Goal: Task Accomplishment & Management: Use online tool/utility

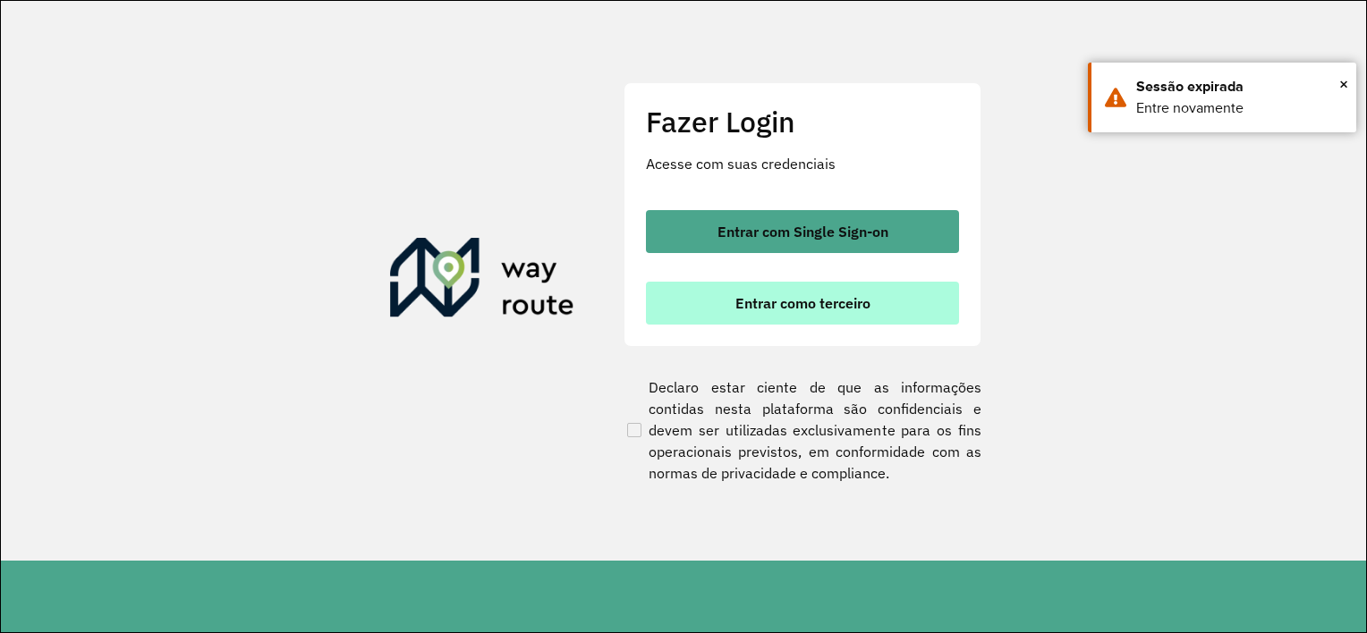
click at [705, 316] on button "Entrar como terceiro" at bounding box center [802, 303] width 313 height 43
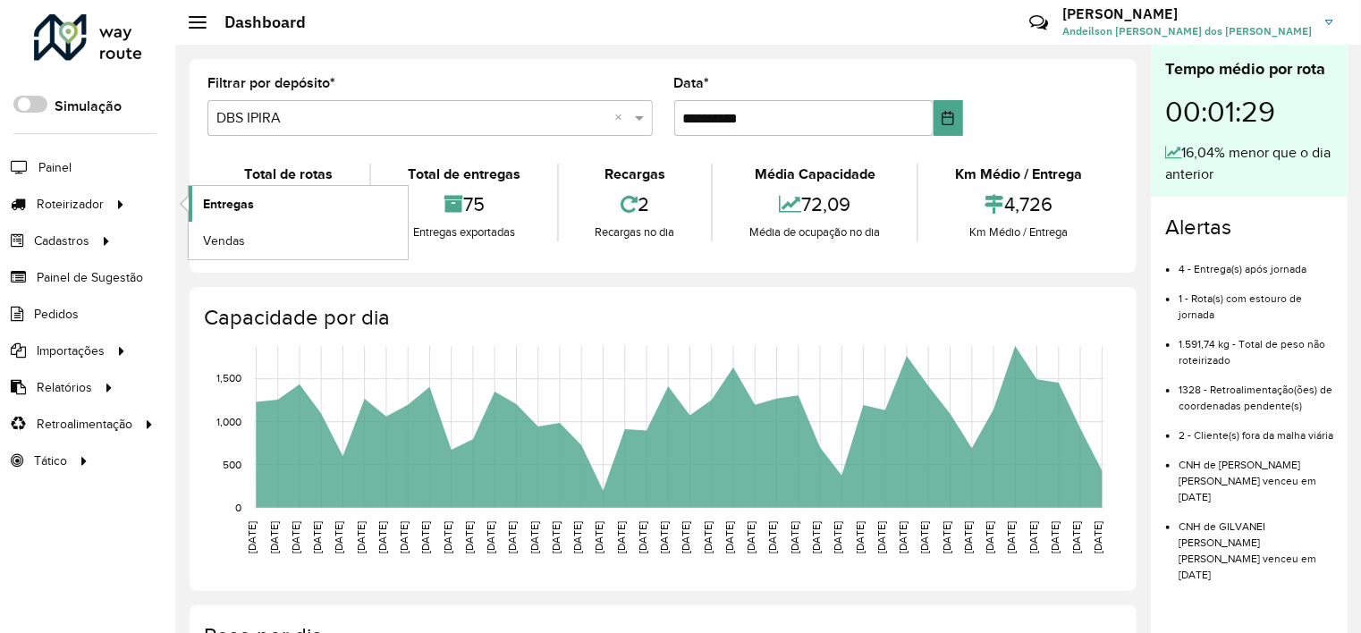
click at [224, 199] on span "Entregas" at bounding box center [228, 204] width 51 height 19
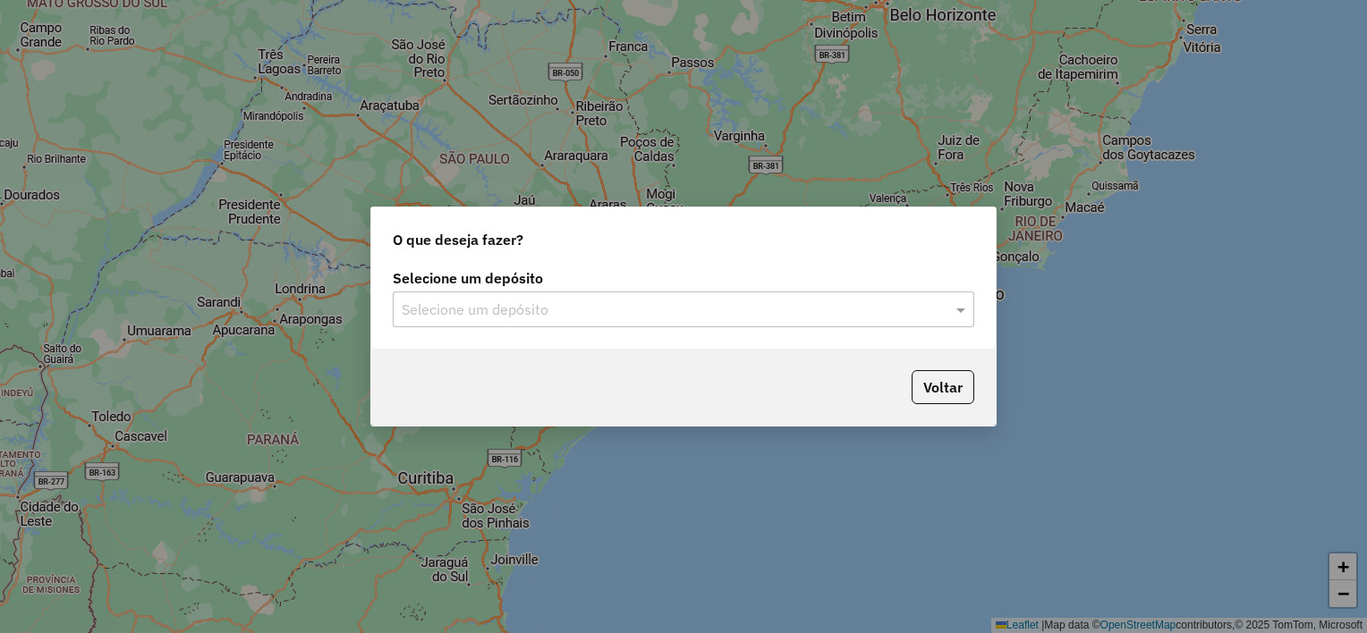
click at [504, 302] on input "text" at bounding box center [666, 310] width 528 height 21
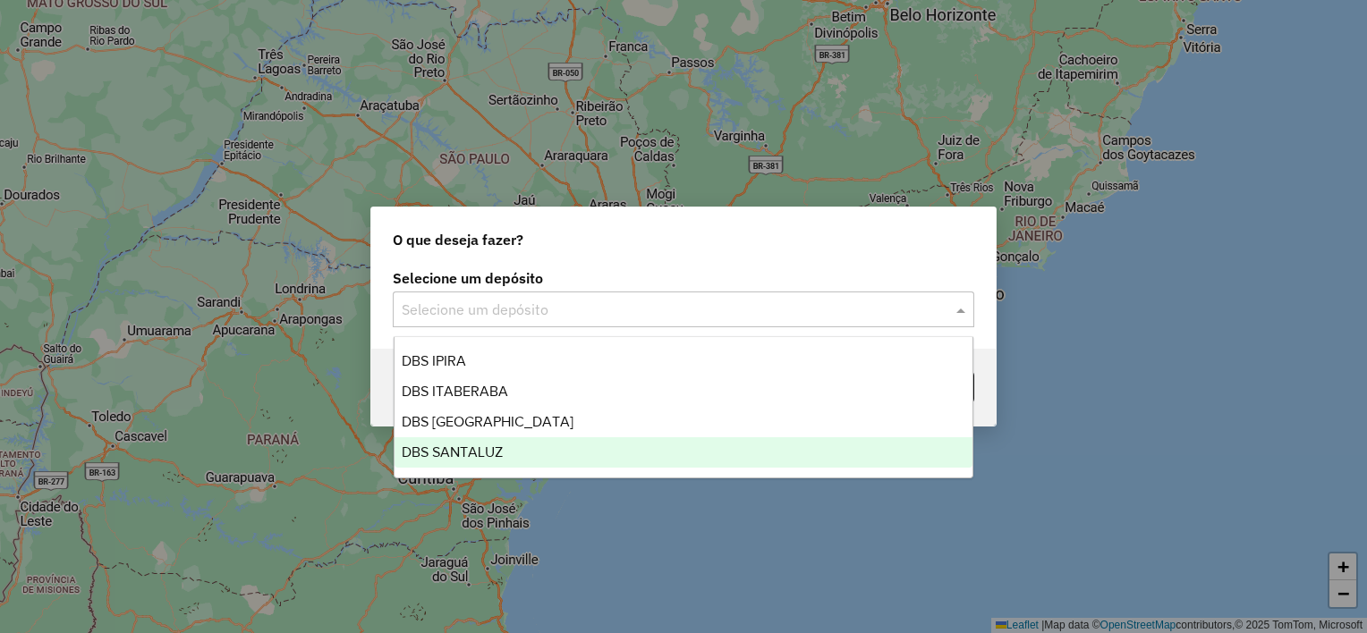
click at [523, 447] on div "DBS SANTALUZ" at bounding box center [683, 452] width 579 height 30
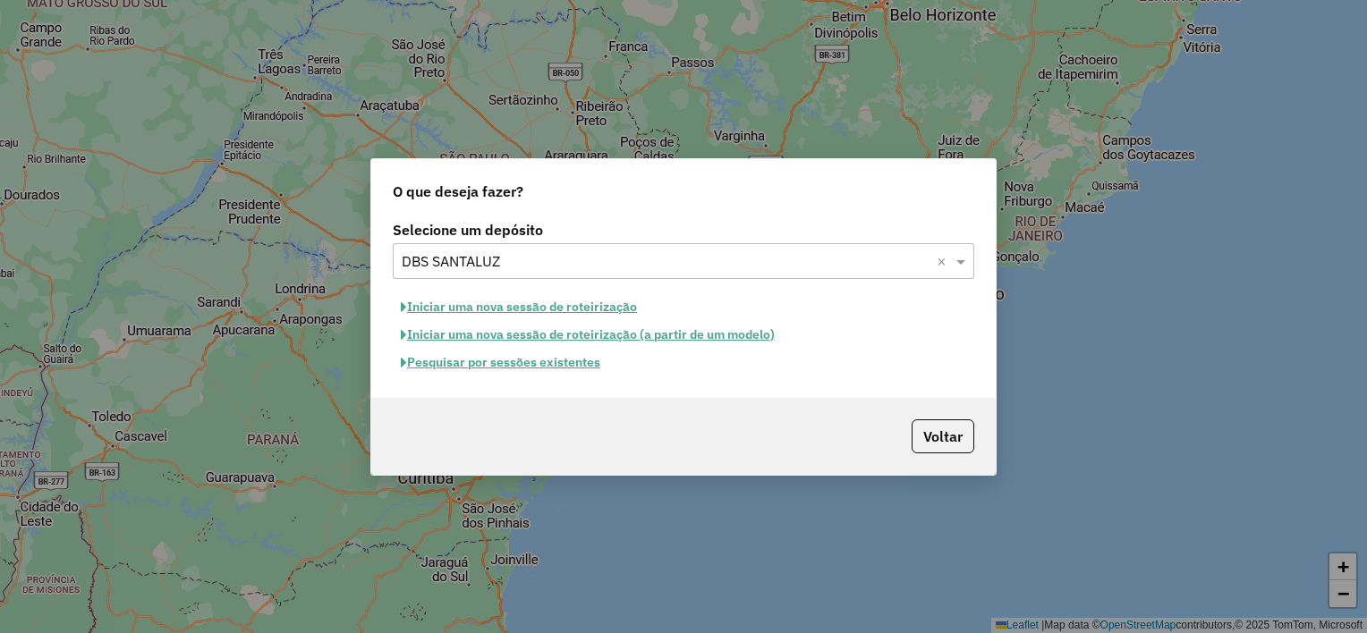
click at [504, 304] on button "Iniciar uma nova sessão de roteirização" at bounding box center [519, 307] width 252 height 28
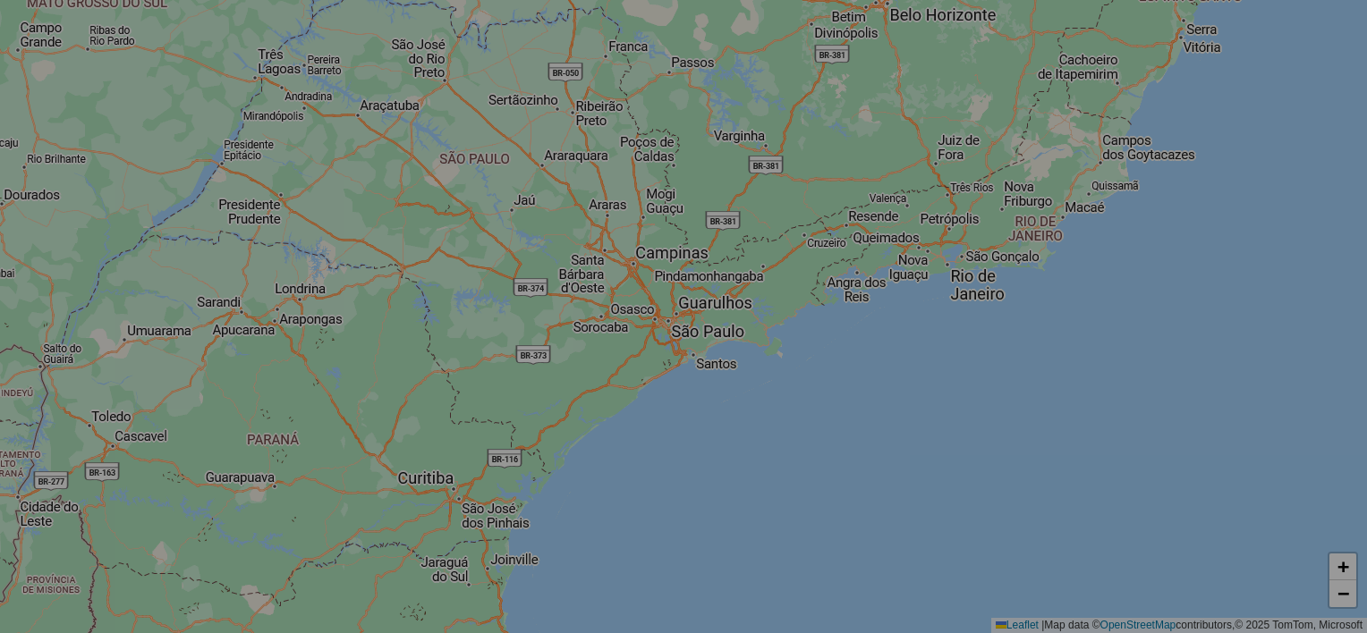
select select "*"
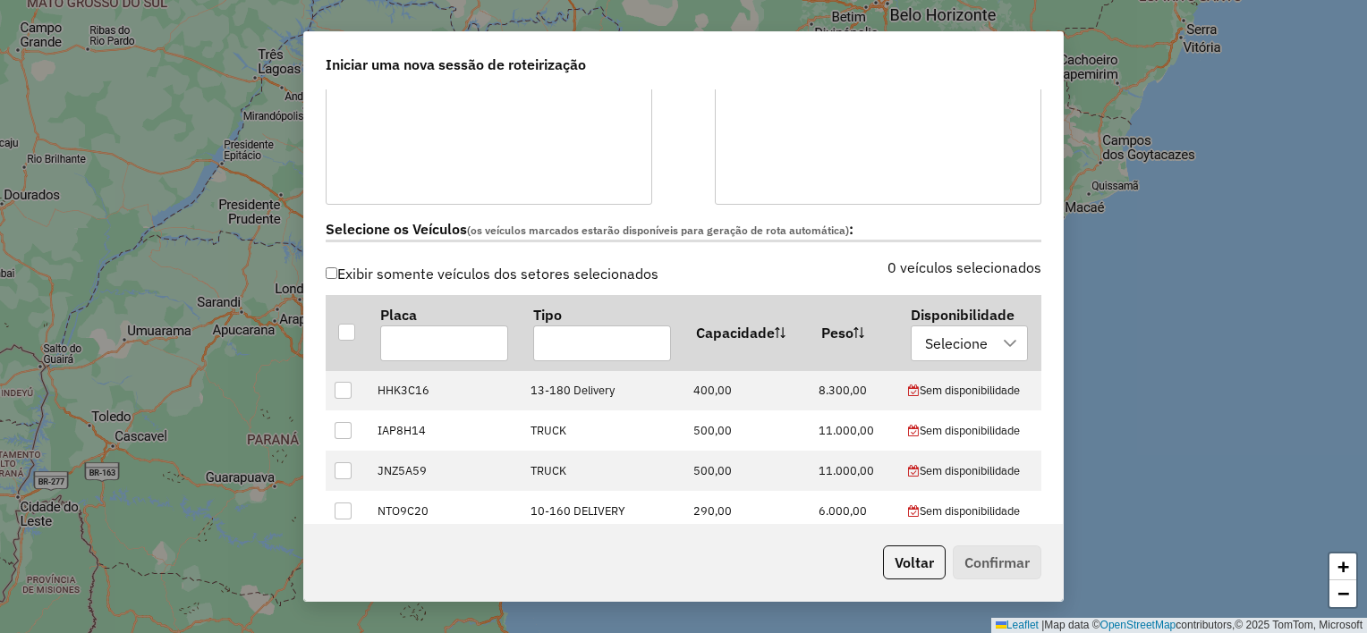
scroll to position [447, 0]
click at [343, 332] on div at bounding box center [346, 330] width 17 height 17
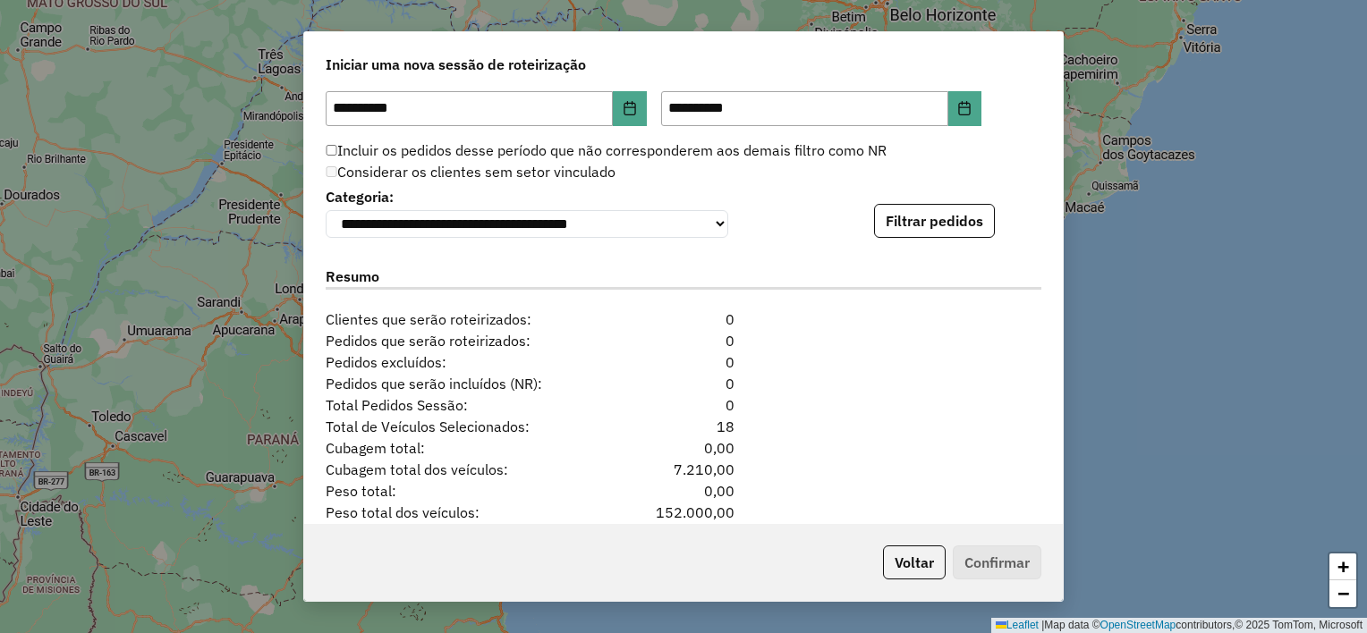
scroll to position [1789, 0]
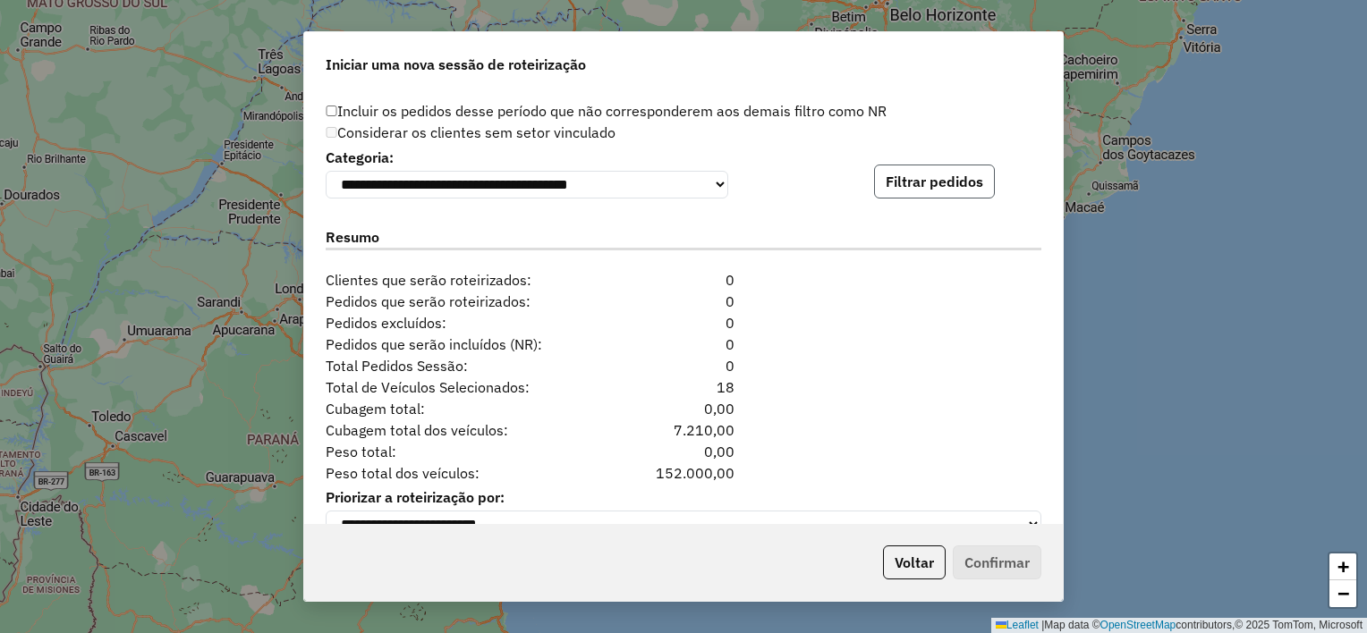
click at [919, 192] on button "Filtrar pedidos" at bounding box center [934, 182] width 121 height 34
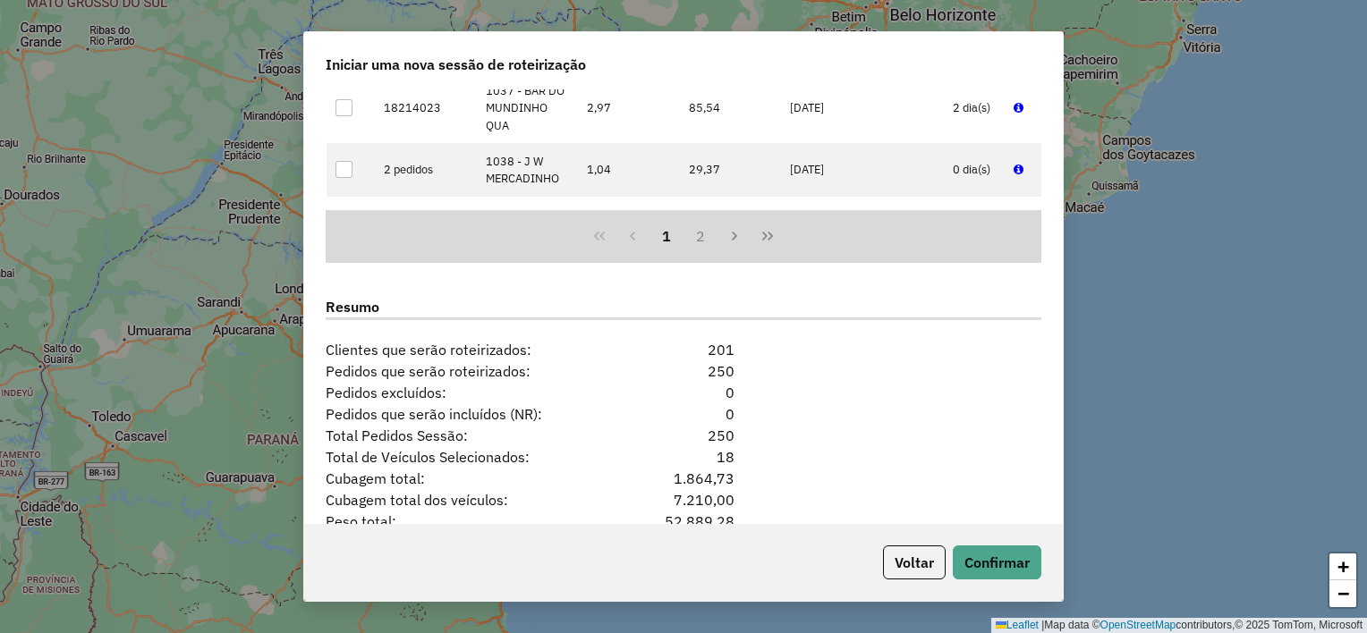
scroll to position [2200, 0]
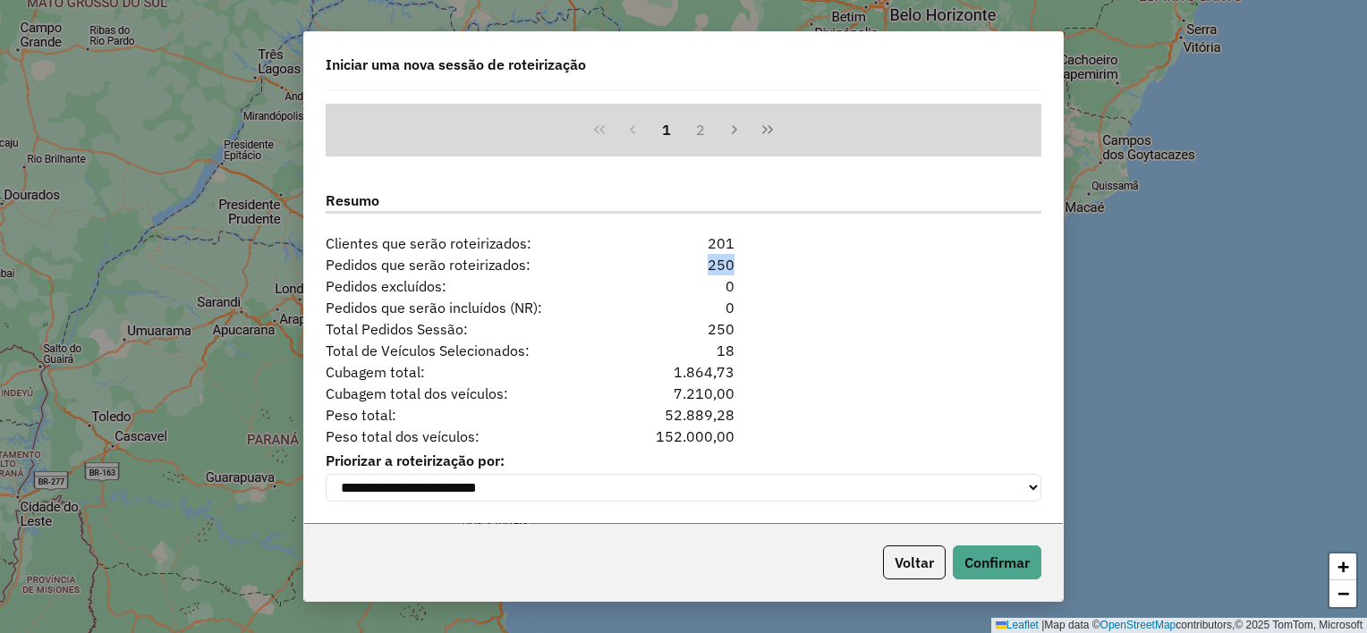
drag, startPoint x: 701, startPoint y: 258, endPoint x: 731, endPoint y: 252, distance: 30.0
click at [731, 254] on div "250" at bounding box center [683, 264] width 123 height 21
click at [1012, 569] on button "Confirmar" at bounding box center [997, 563] width 89 height 34
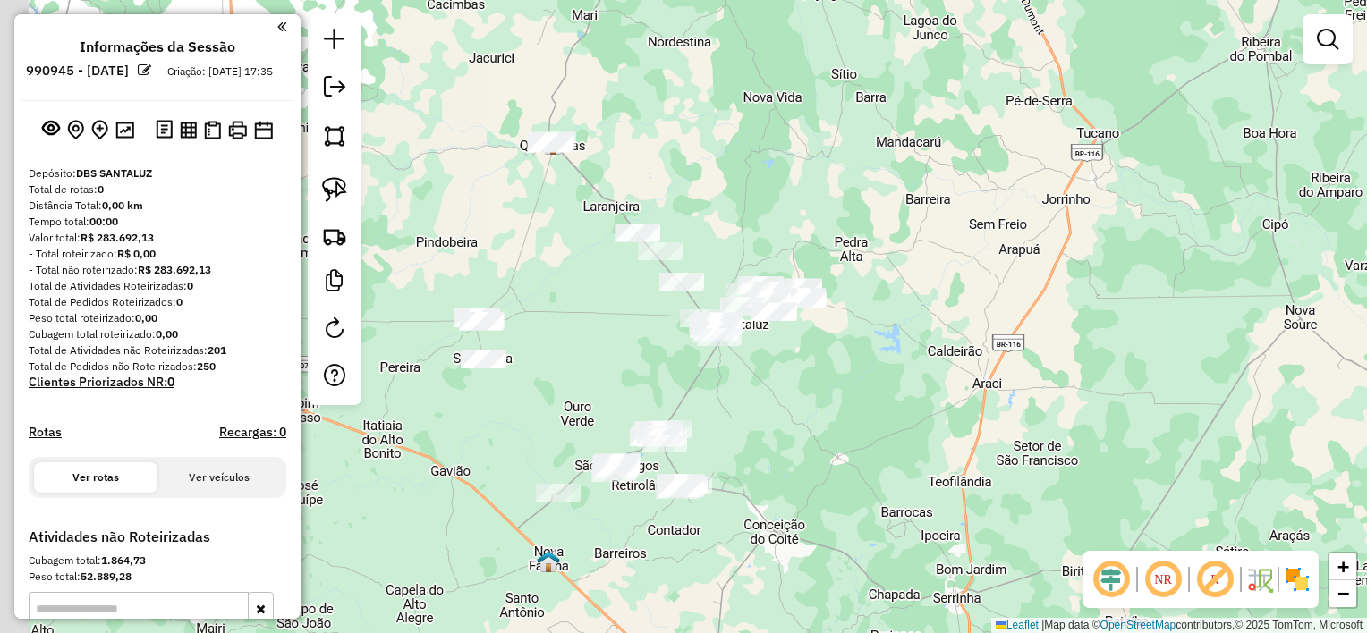
drag, startPoint x: 676, startPoint y: 397, endPoint x: 716, endPoint y: 419, distance: 45.6
click at [716, 419] on div "Janela de atendimento Grade de atendimento Capacidade Transportadoras Veículos …" at bounding box center [683, 316] width 1367 height 633
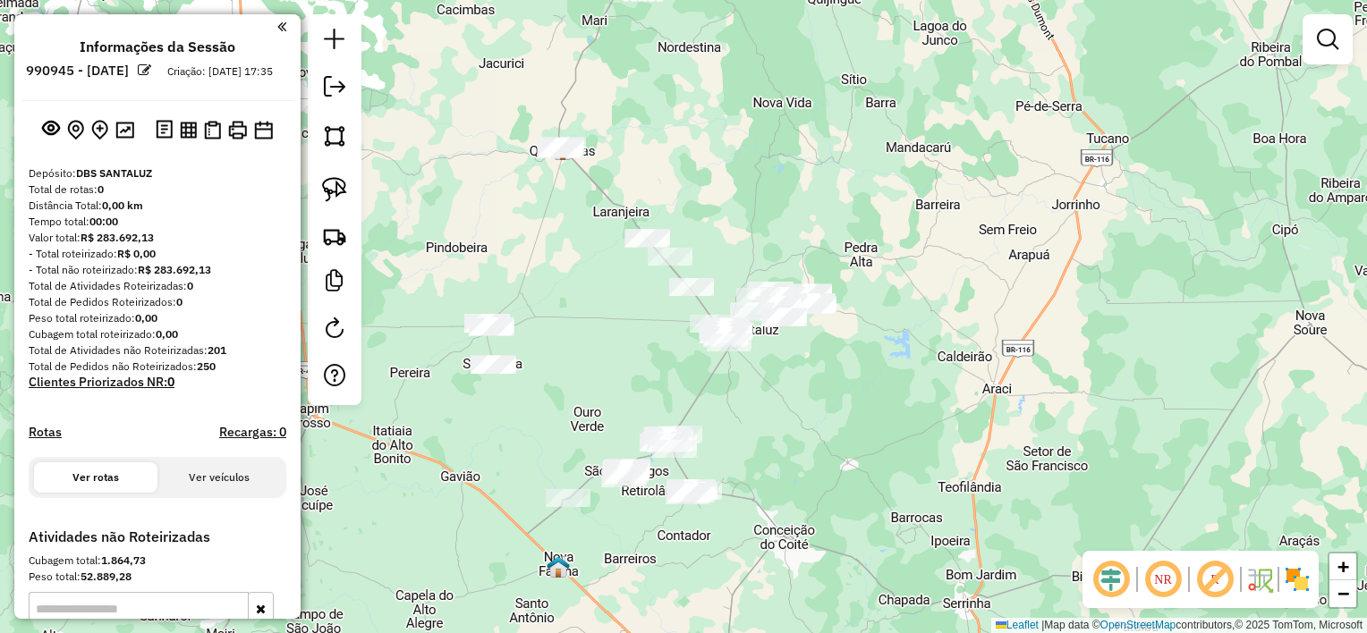
drag, startPoint x: 685, startPoint y: 394, endPoint x: 719, endPoint y: 395, distance: 34.0
click at [719, 395] on div "Janela de atendimento Grade de atendimento Capacidade Transportadoras Veículos …" at bounding box center [683, 316] width 1367 height 633
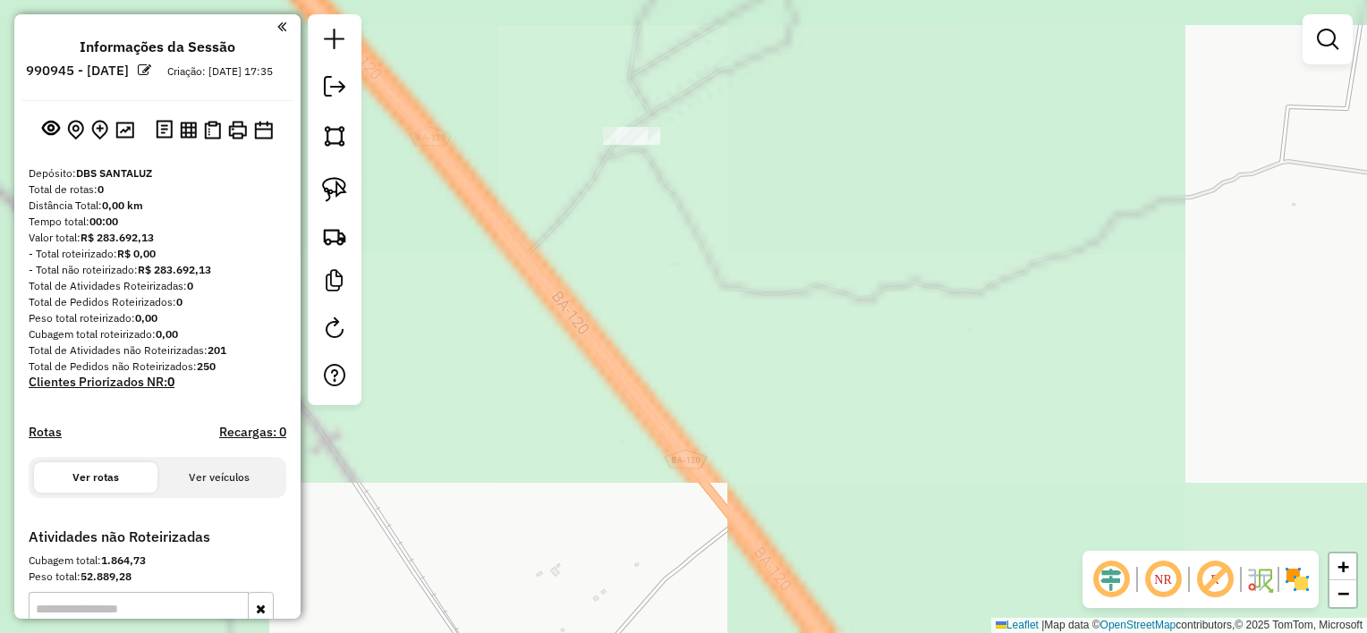
drag, startPoint x: 634, startPoint y: 333, endPoint x: 911, endPoint y: 445, distance: 298.5
click at [932, 519] on div "Janela de atendimento Grade de atendimento Capacidade Transportadoras Veículos …" at bounding box center [683, 316] width 1367 height 633
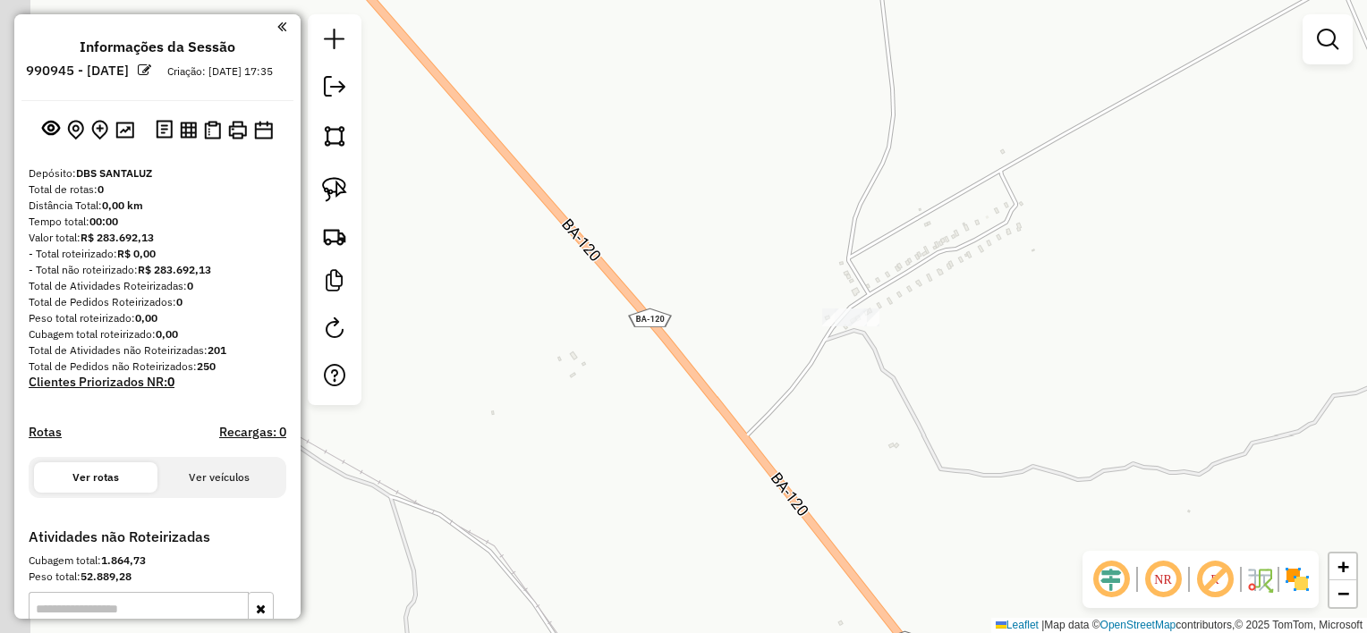
drag, startPoint x: 961, startPoint y: 526, endPoint x: 963, endPoint y: 544, distance: 18.1
click at [970, 545] on div "Janela de atendimento Grade de atendimento Capacidade Transportadoras Veículos …" at bounding box center [683, 316] width 1367 height 633
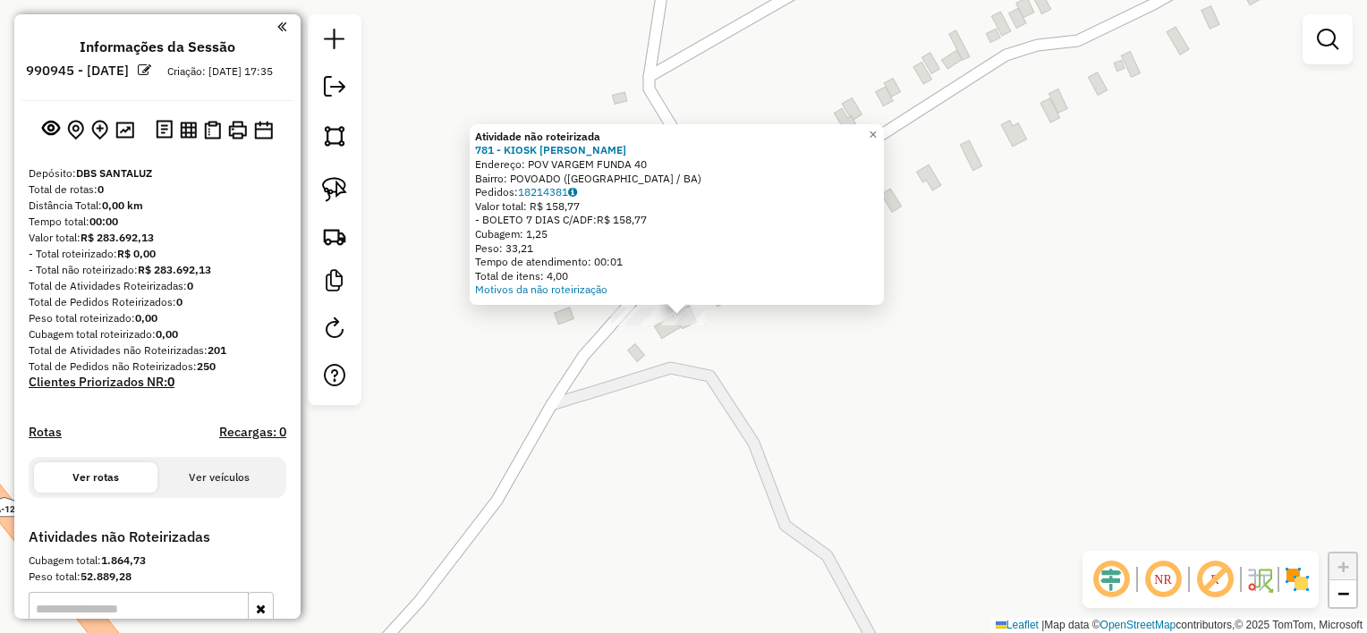
click at [640, 410] on div "Atividade não roteirizada 781 - KIOSK [PERSON_NAME] Endereço: POV VARGEM FUNDA …" at bounding box center [683, 316] width 1367 height 633
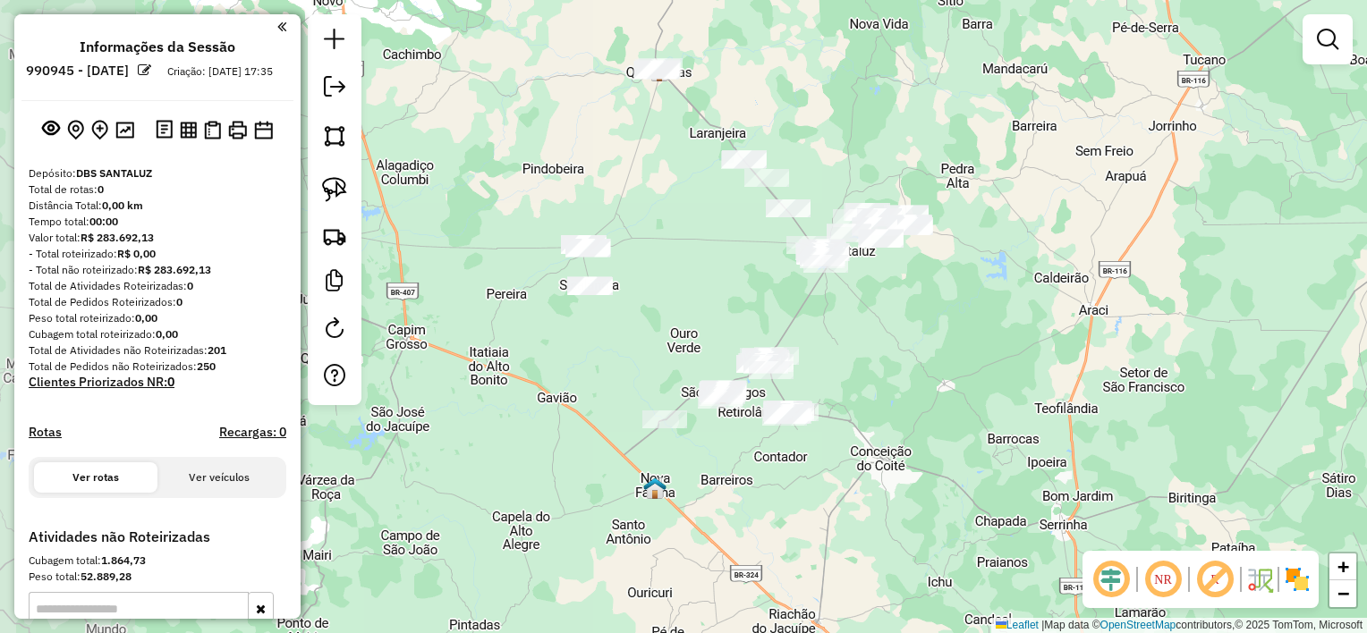
drag, startPoint x: 596, startPoint y: 448, endPoint x: 716, endPoint y: 262, distance: 221.3
click at [733, 250] on div "Janela de atendimento Grade de atendimento Capacidade Transportadoras Veículos …" at bounding box center [683, 316] width 1367 height 633
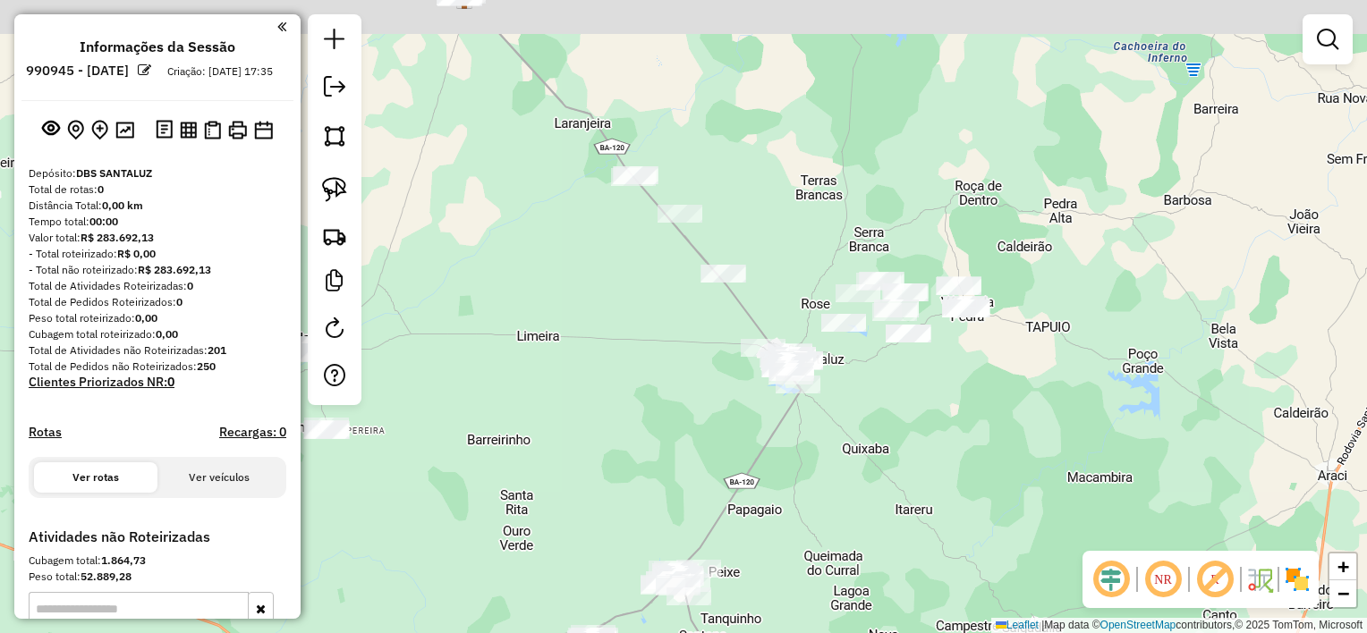
drag, startPoint x: 840, startPoint y: 254, endPoint x: 832, endPoint y: 373, distance: 119.2
click at [843, 376] on div "Janela de atendimento Grade de atendimento Capacidade Transportadoras Veículos …" at bounding box center [683, 316] width 1367 height 633
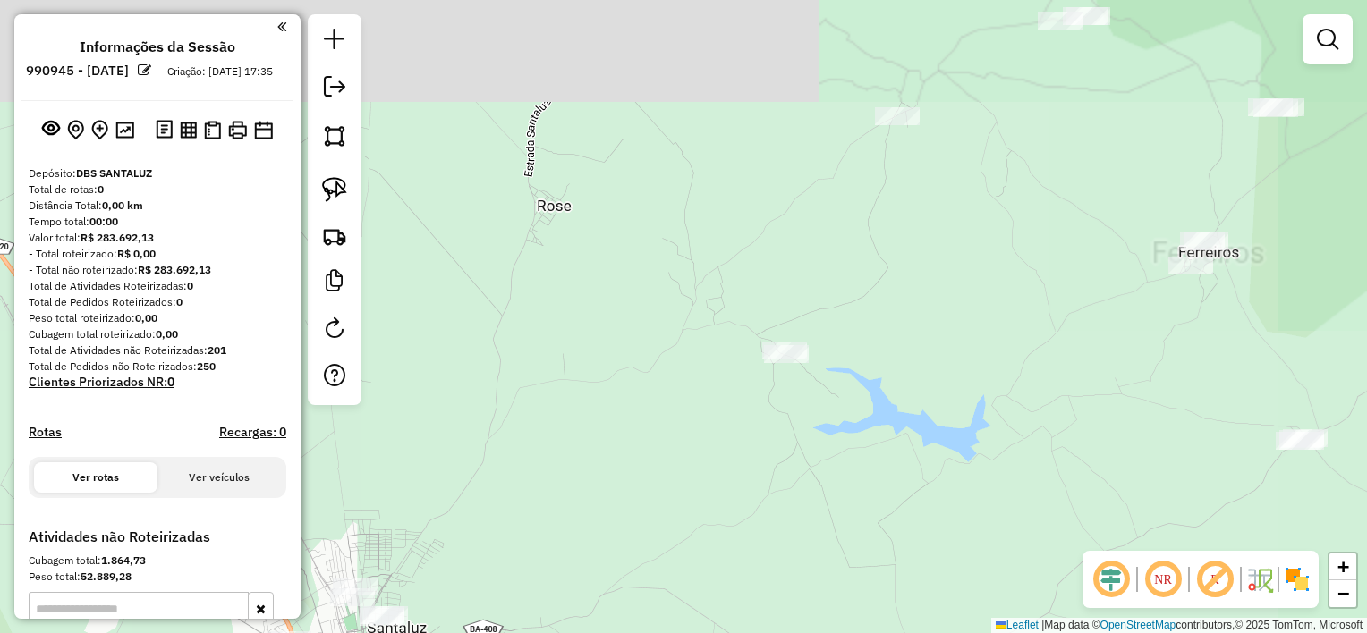
drag, startPoint x: 836, startPoint y: 335, endPoint x: 762, endPoint y: 411, distance: 106.9
click at [773, 412] on div "Janela de atendimento Grade de atendimento Capacidade Transportadoras Veículos …" at bounding box center [683, 316] width 1367 height 633
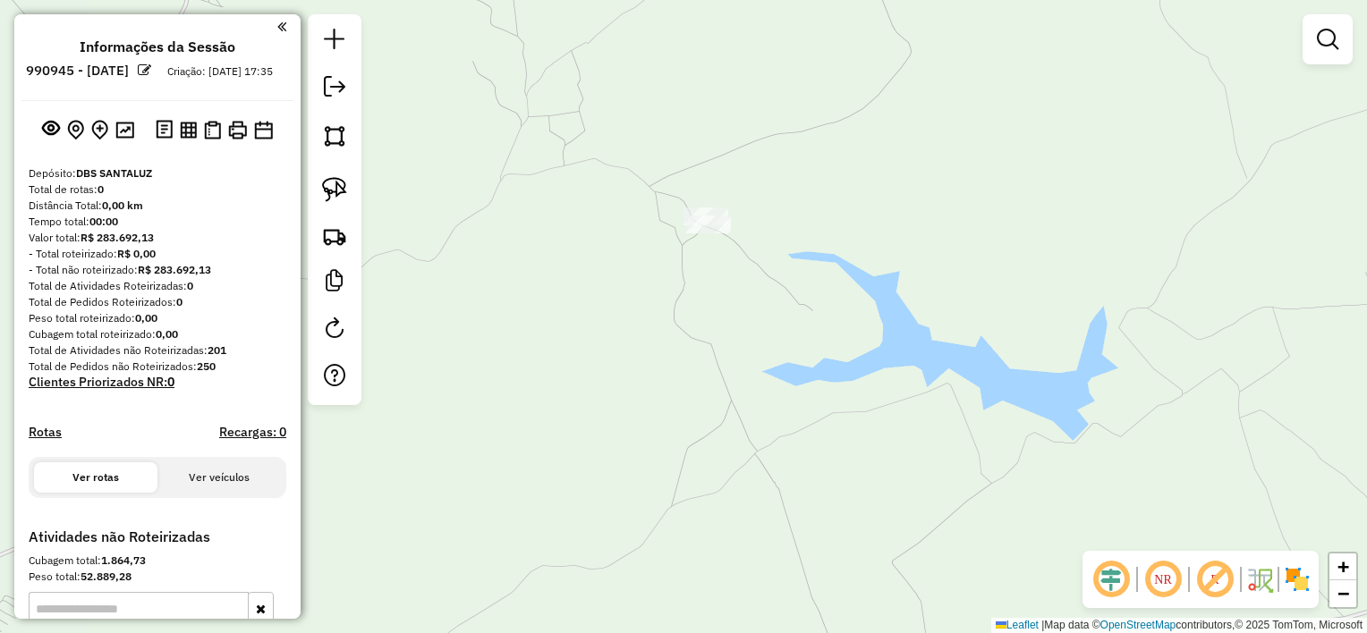
click at [742, 440] on div "Janela de atendimento Grade de atendimento Capacidade Transportadoras Veículos …" at bounding box center [683, 316] width 1367 height 633
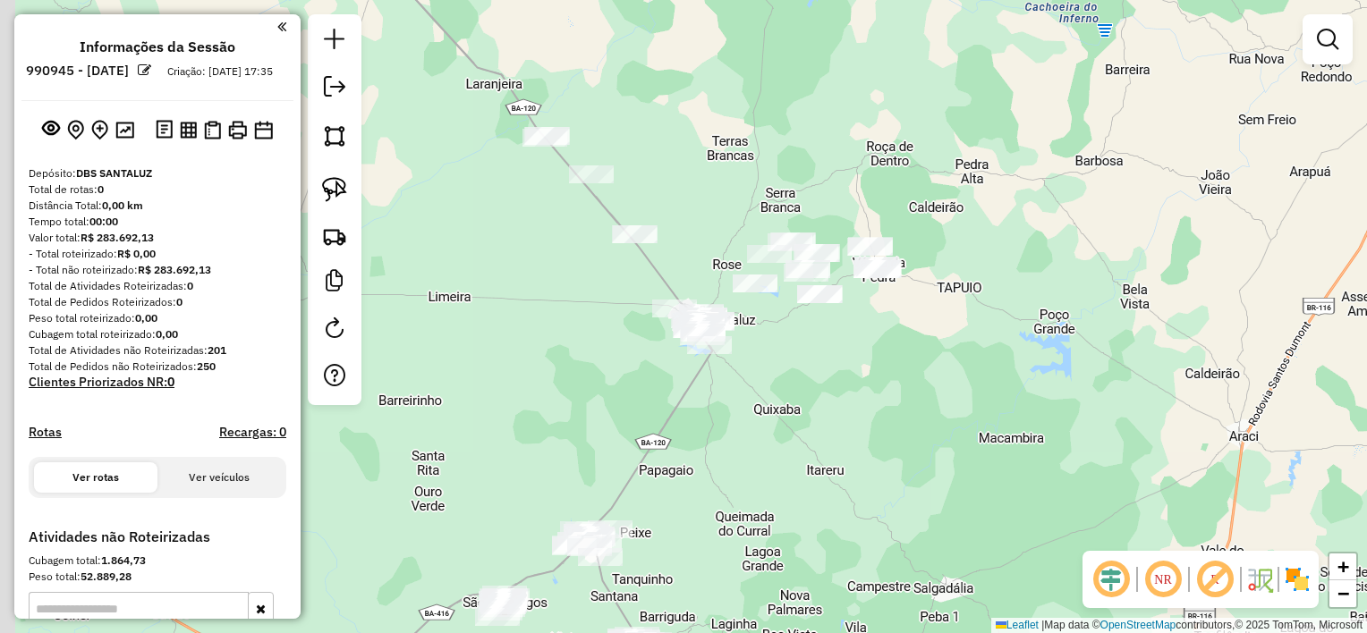
drag, startPoint x: 673, startPoint y: 466, endPoint x: 841, endPoint y: 416, distance: 175.5
click at [840, 416] on div "Janela de atendimento Grade de atendimento Capacidade Transportadoras Veículos …" at bounding box center [683, 316] width 1367 height 633
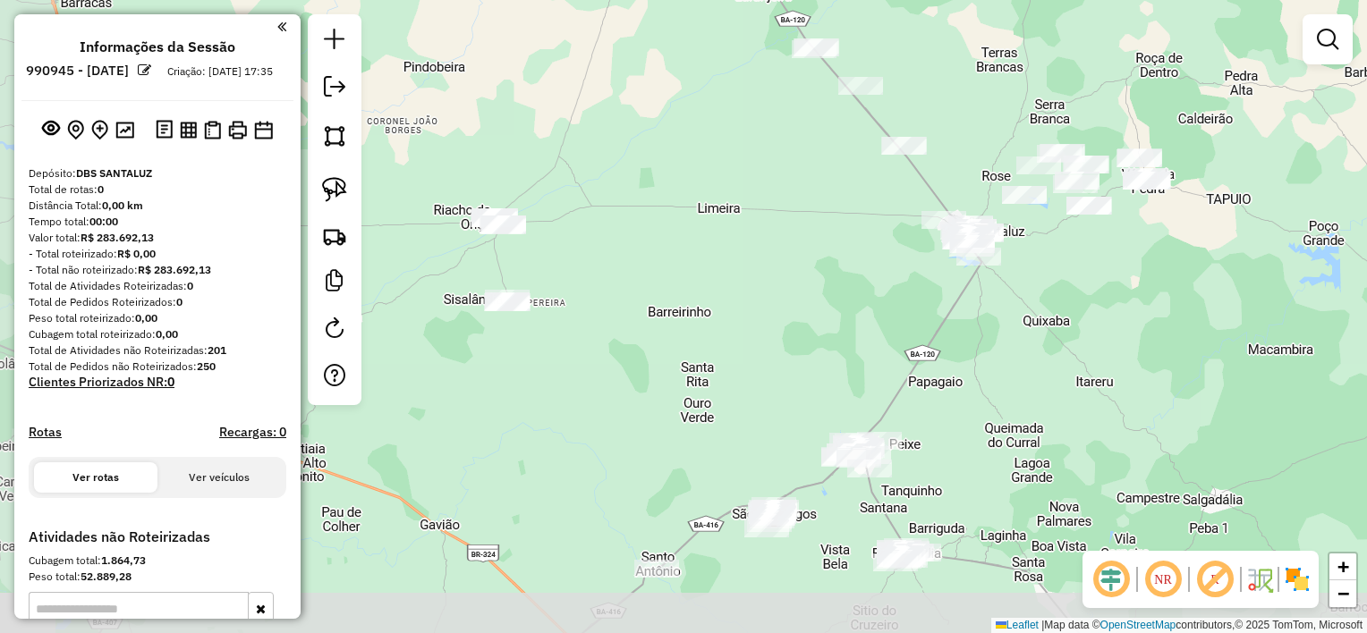
drag, startPoint x: 646, startPoint y: 433, endPoint x: 780, endPoint y: 392, distance: 140.3
click at [780, 392] on div "Janela de atendimento Grade de atendimento Capacidade Transportadoras Veículos …" at bounding box center [683, 316] width 1367 height 633
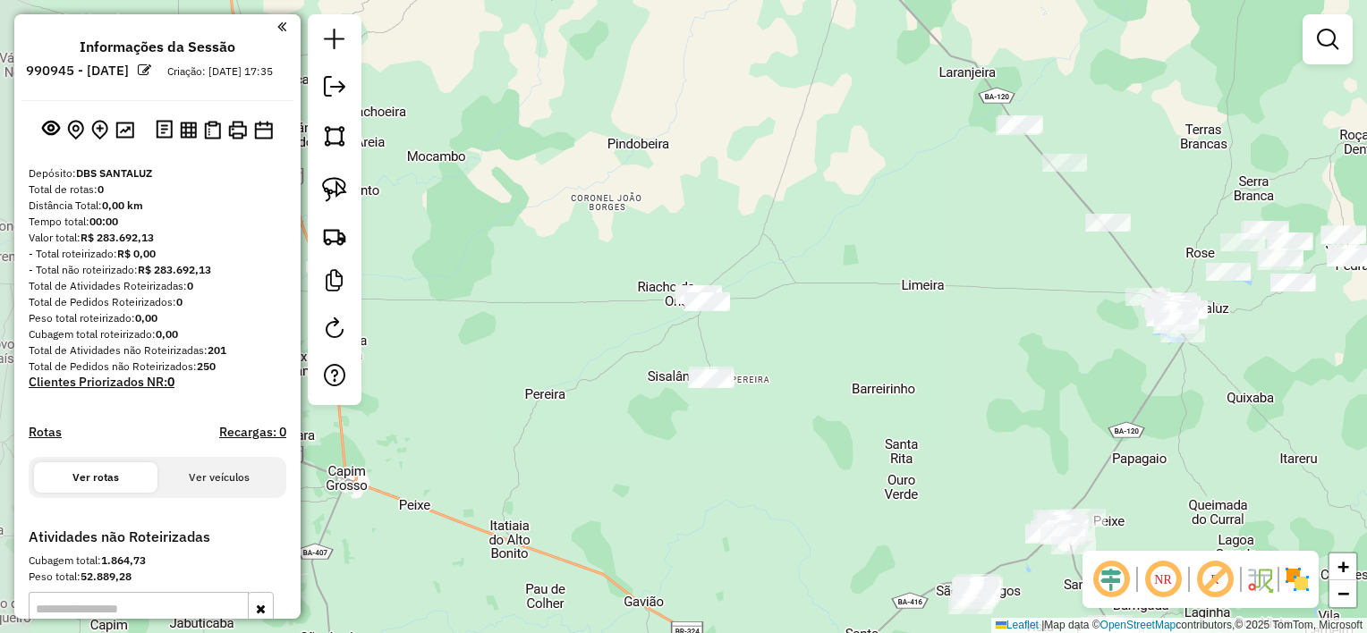
drag, startPoint x: 812, startPoint y: 520, endPoint x: 848, endPoint y: 425, distance: 101.3
click at [848, 425] on div "Janela de atendimento Grade de atendimento Capacidade Transportadoras Veículos …" at bounding box center [683, 316] width 1367 height 633
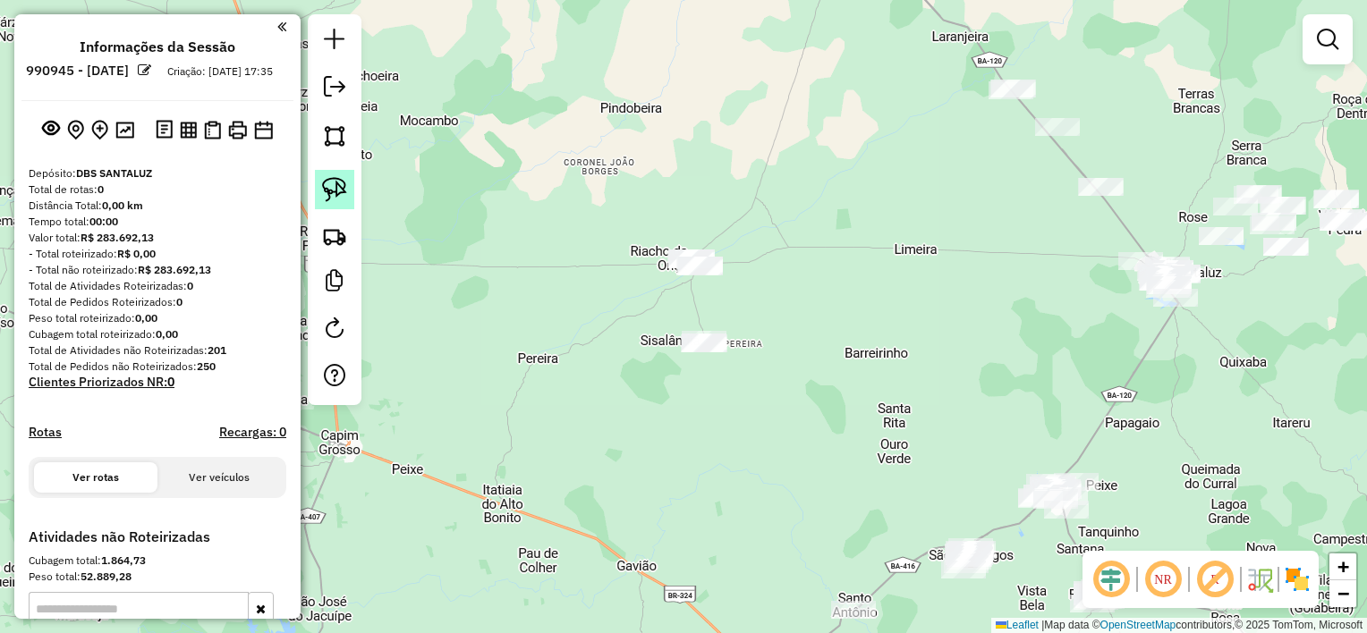
click at [335, 186] on img at bounding box center [334, 189] width 25 height 25
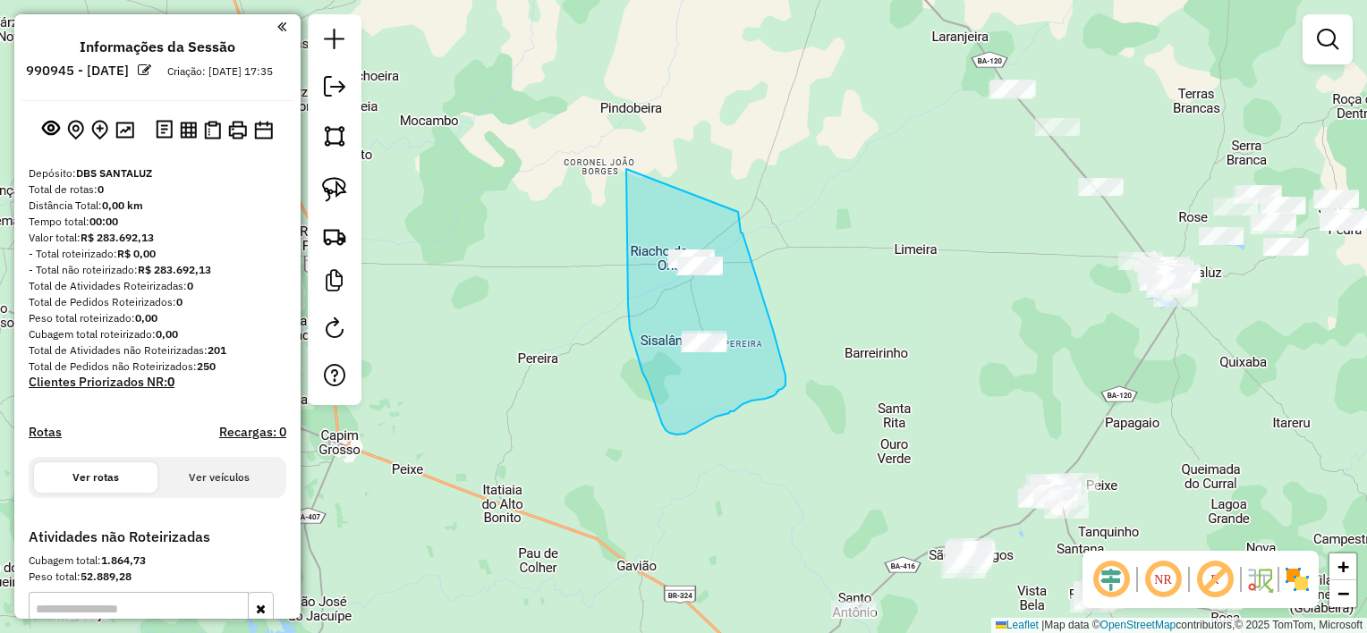
drag, startPoint x: 626, startPoint y: 169, endPoint x: 738, endPoint y: 212, distance: 119.8
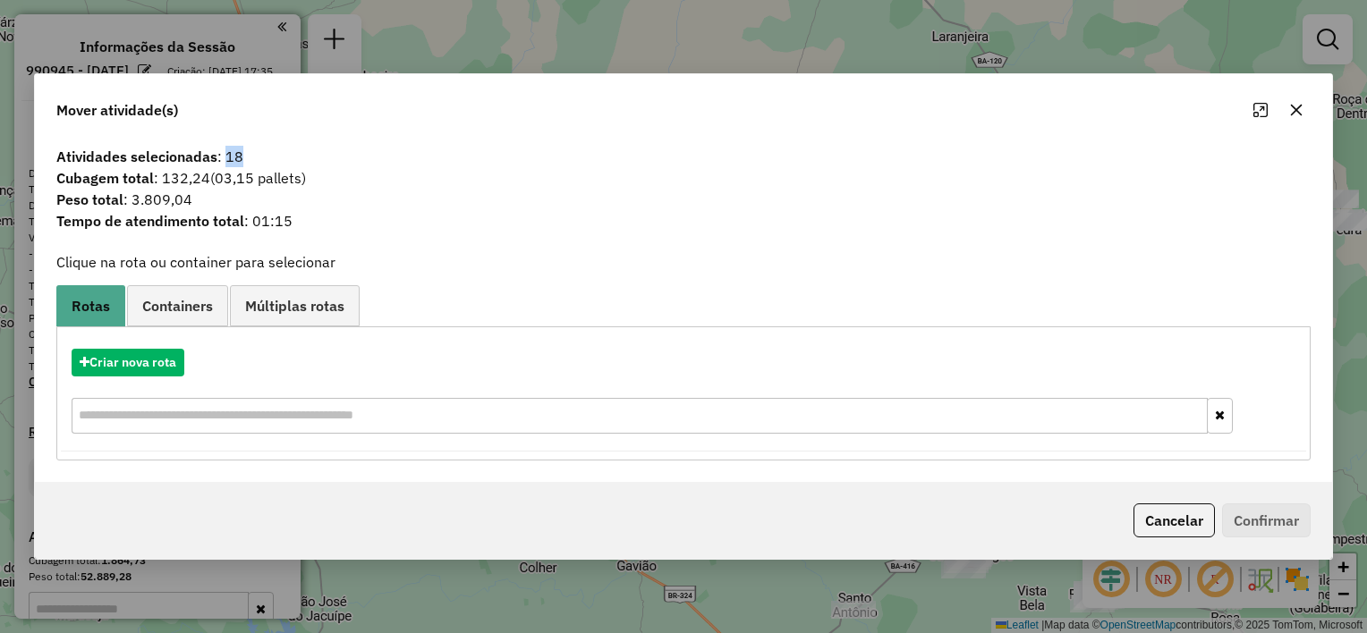
drag, startPoint x: 224, startPoint y: 157, endPoint x: 262, endPoint y: 155, distance: 37.7
click at [262, 155] on span "Atividades selecionadas : 18" at bounding box center [683, 156] width 1275 height 21
drag, startPoint x: 262, startPoint y: 155, endPoint x: 193, endPoint y: 205, distance: 85.2
click at [193, 205] on span "Peso total : 3.809,04" at bounding box center [683, 199] width 1275 height 21
click at [1292, 109] on icon "button" at bounding box center [1297, 111] width 12 height 12
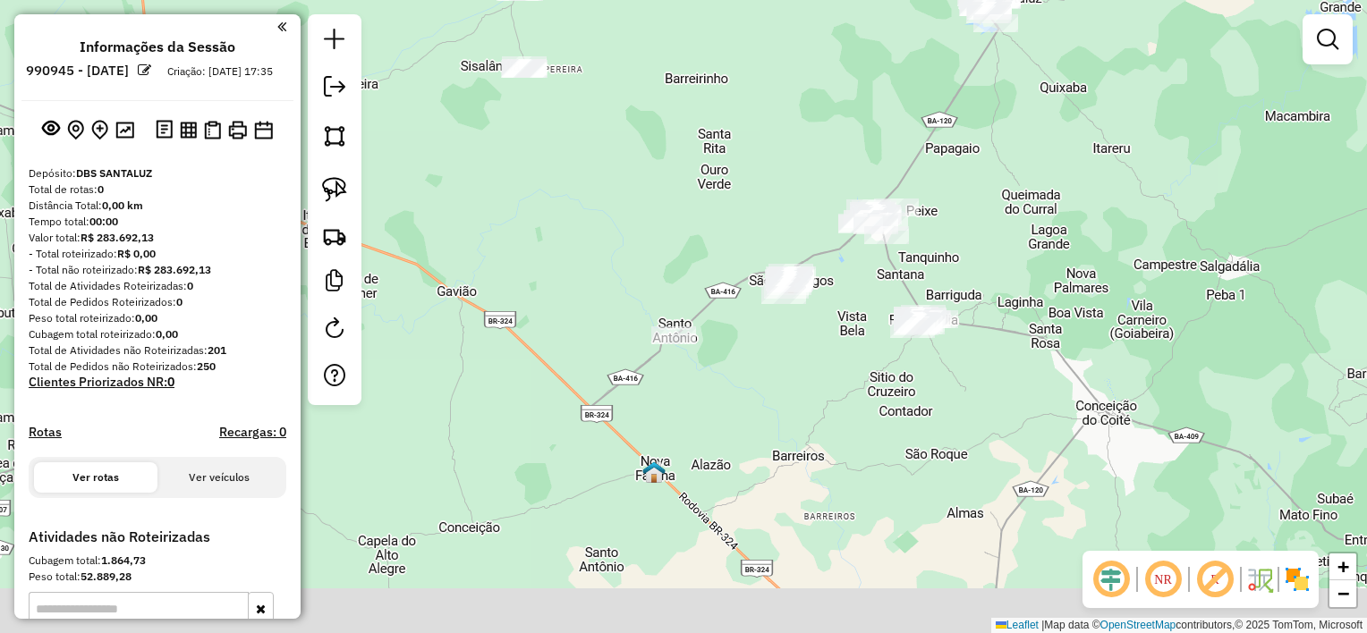
drag, startPoint x: 848, startPoint y: 420, endPoint x: 640, endPoint y: 90, distance: 389.9
click at [640, 90] on div "Janela de atendimento Grade de atendimento Capacidade Transportadoras Veículos …" at bounding box center [683, 316] width 1367 height 633
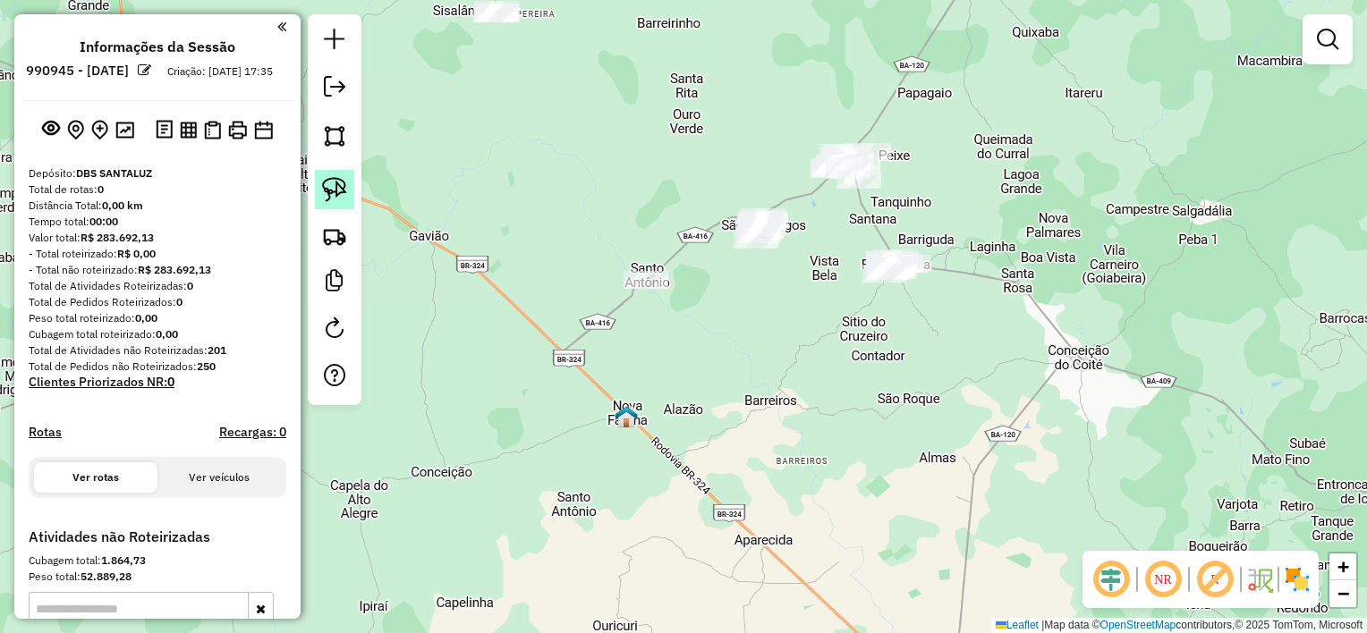
click at [329, 196] on img at bounding box center [334, 189] width 25 height 25
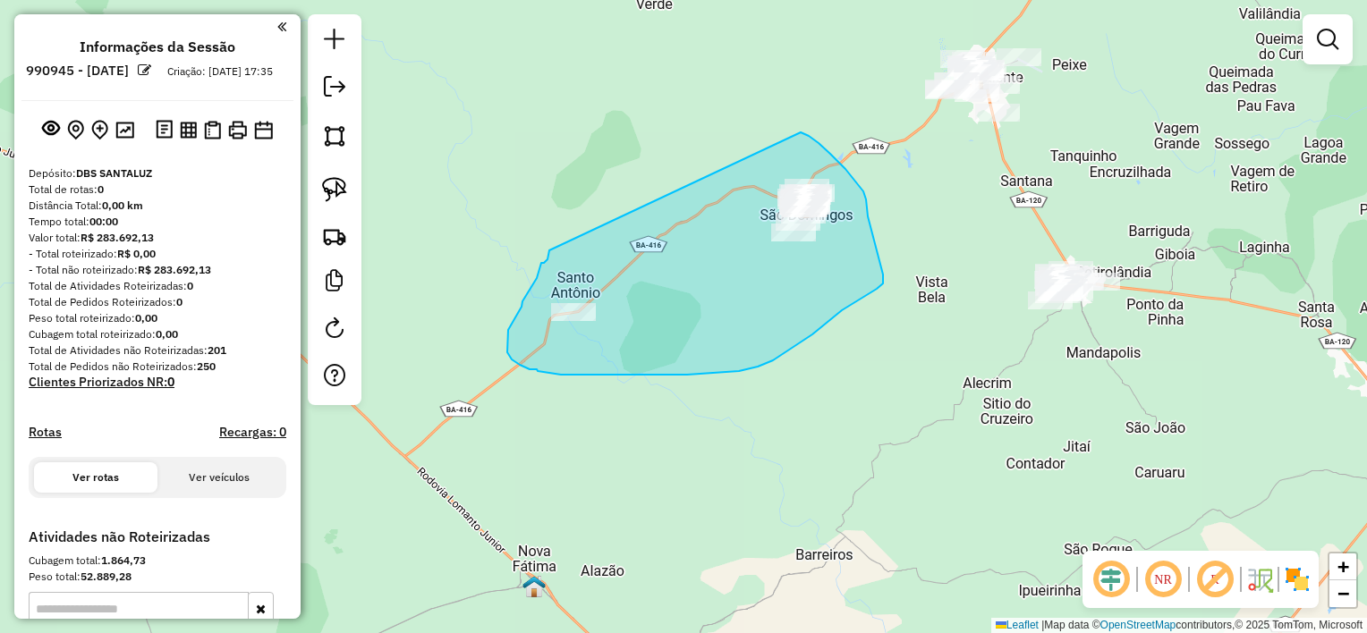
drag, startPoint x: 549, startPoint y: 250, endPoint x: 801, endPoint y: 131, distance: 279.3
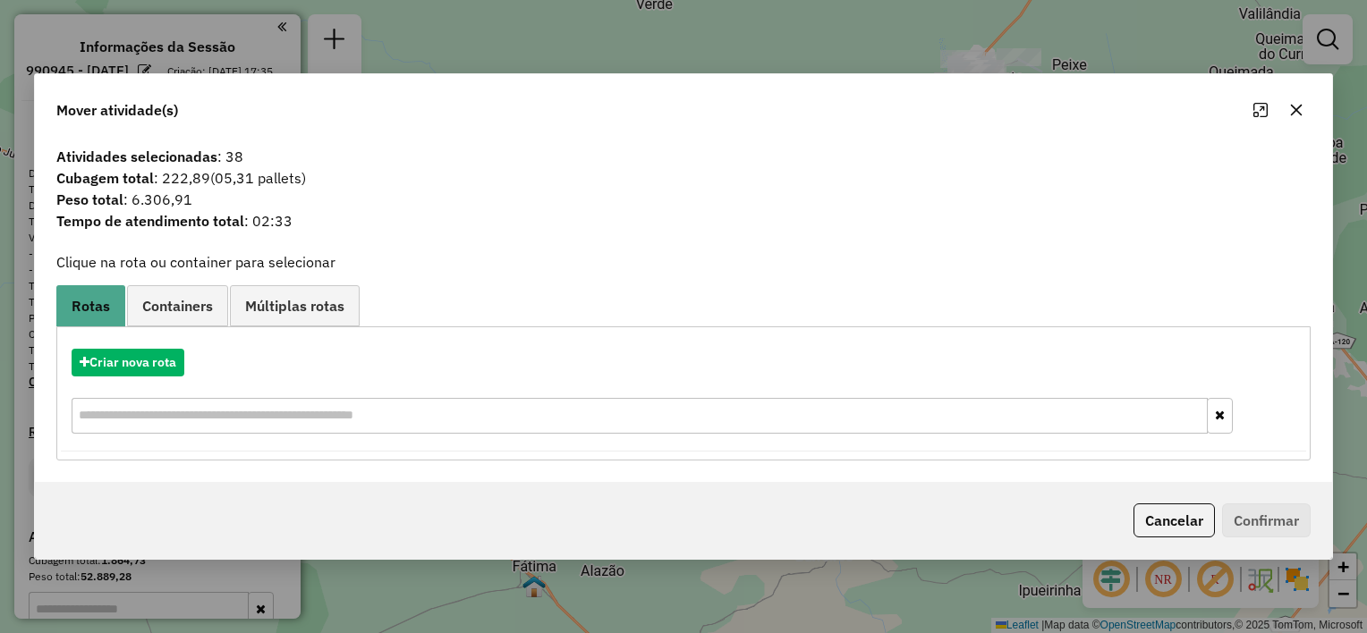
click at [1292, 120] on button "button" at bounding box center [1296, 110] width 29 height 29
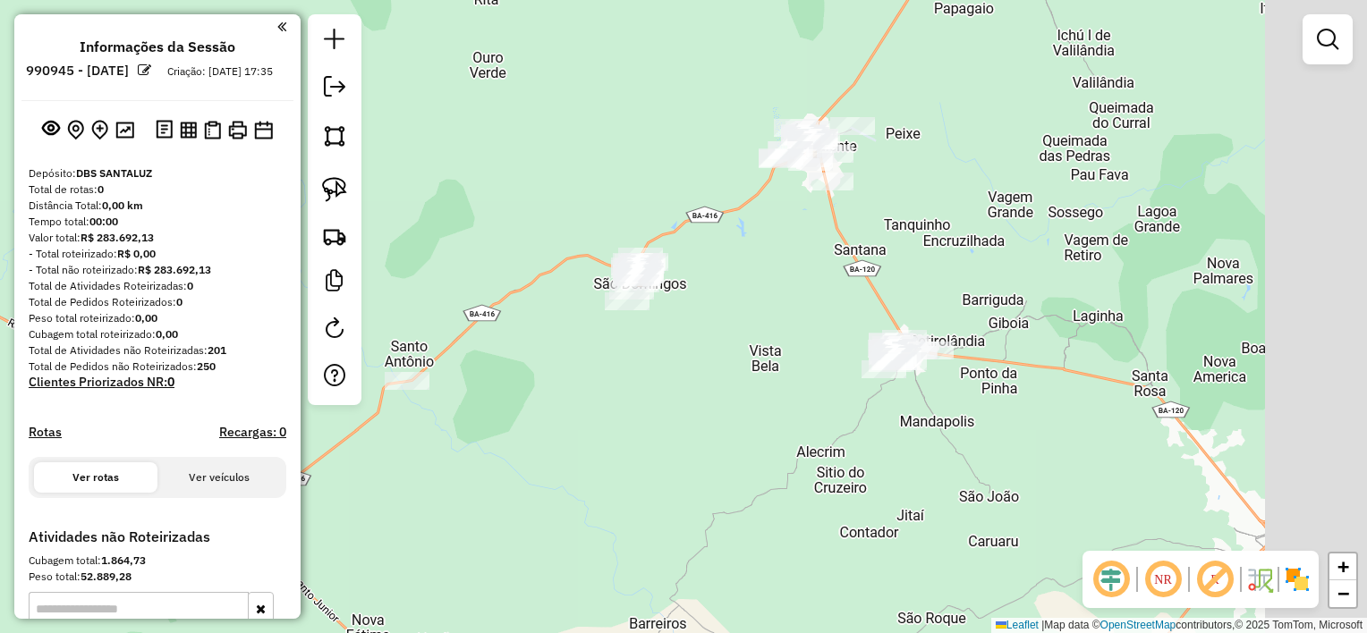
drag, startPoint x: 835, startPoint y: 338, endPoint x: 617, endPoint y: 378, distance: 221.9
click at [631, 401] on div "Janela de atendimento Grade de atendimento Capacidade Transportadoras Veículos …" at bounding box center [683, 316] width 1367 height 633
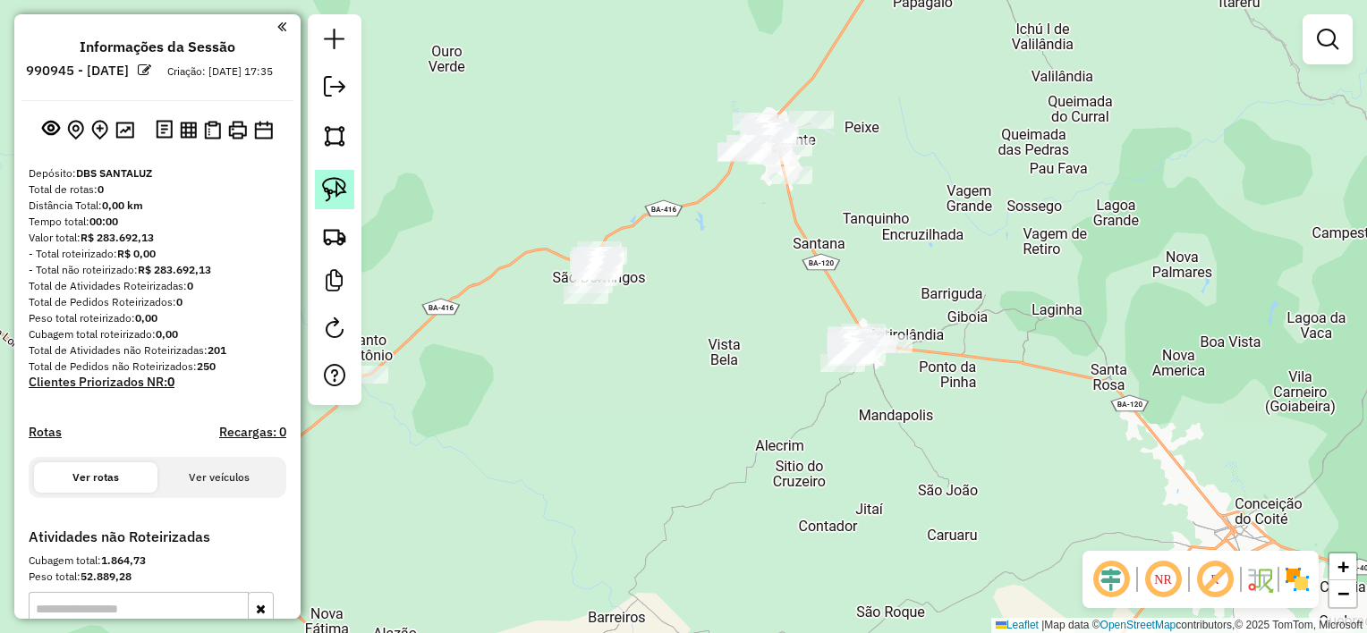
click at [346, 193] on img at bounding box center [334, 189] width 25 height 25
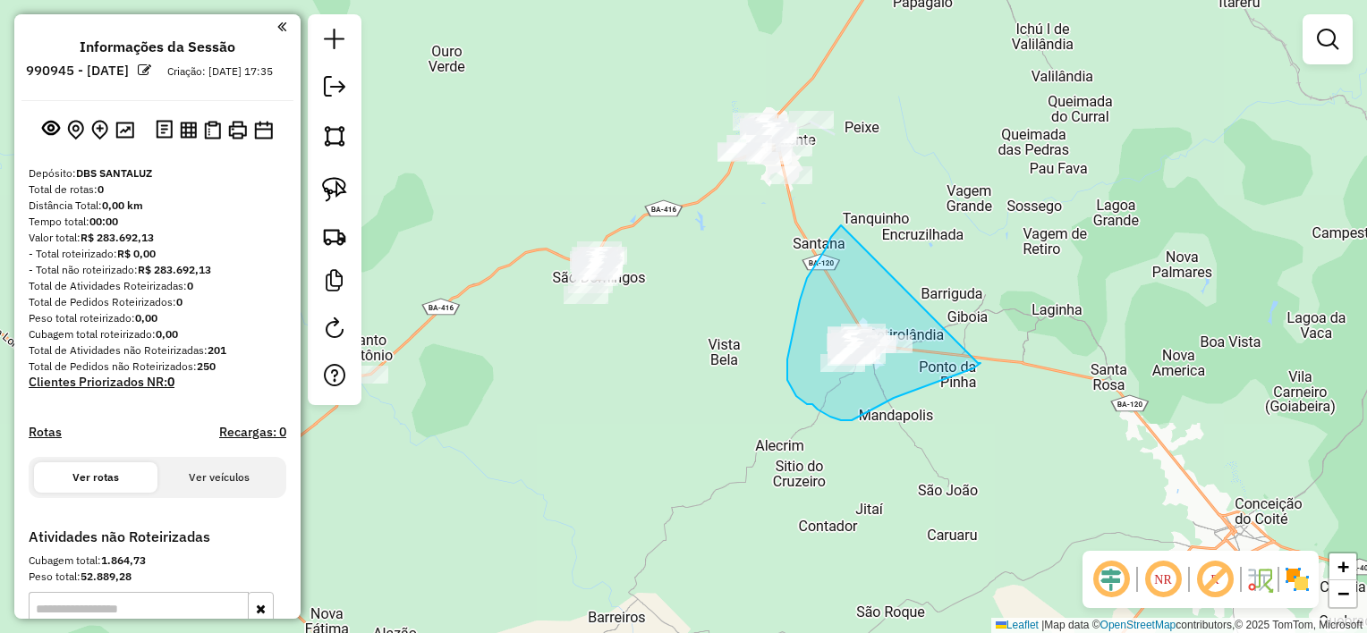
drag, startPoint x: 841, startPoint y: 225, endPoint x: 978, endPoint y: 363, distance: 194.2
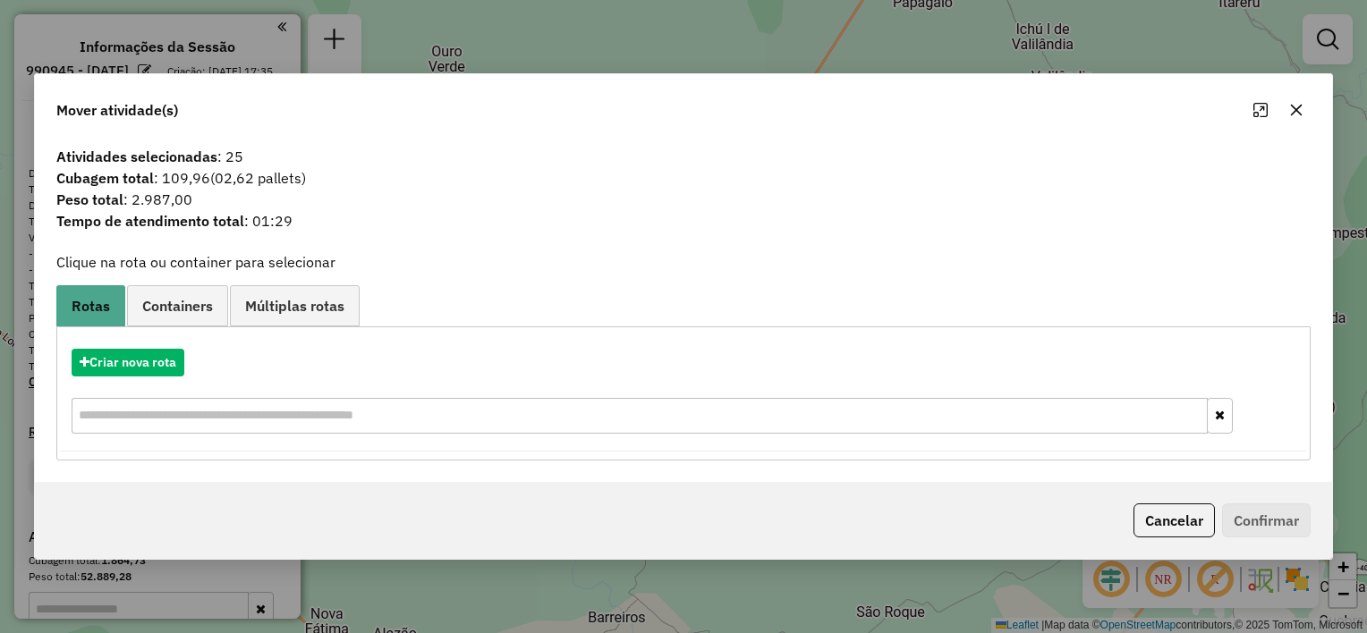
click at [1296, 114] on icon "button" at bounding box center [1296, 110] width 14 height 14
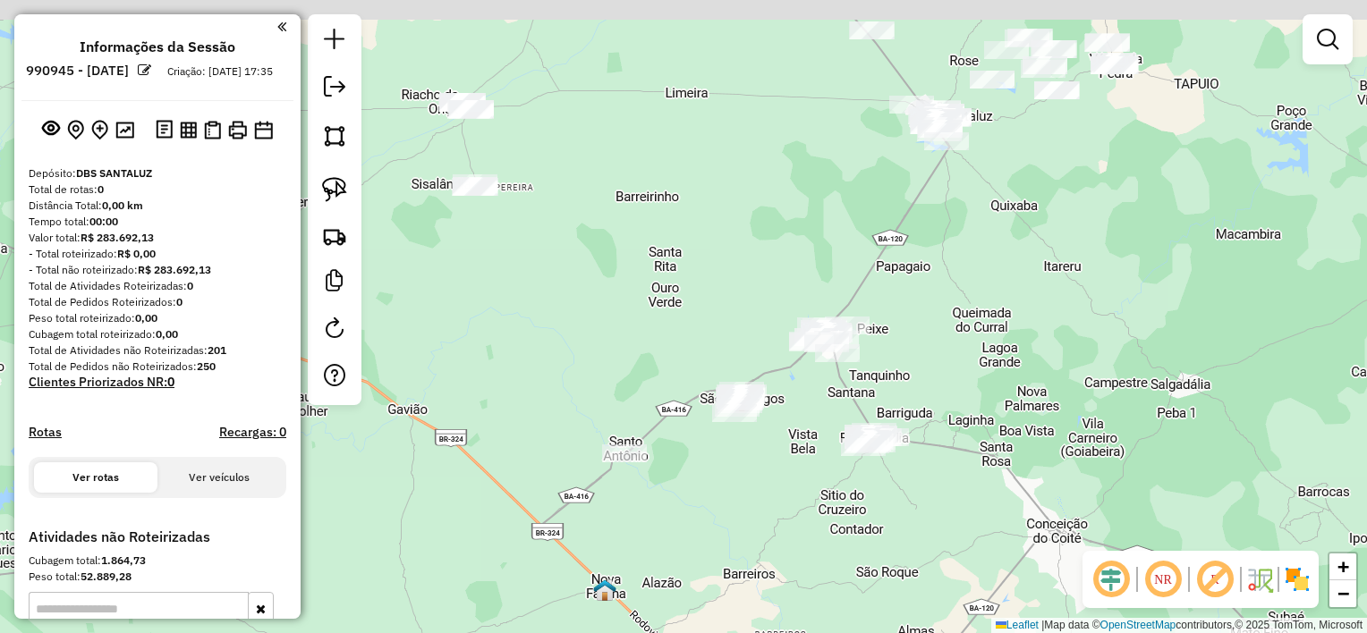
drag, startPoint x: 1027, startPoint y: 230, endPoint x: 718, endPoint y: 315, distance: 320.1
click at [915, 368] on div "Janela de atendimento Grade de atendimento Capacidade Transportadoras Veículos …" at bounding box center [683, 316] width 1367 height 633
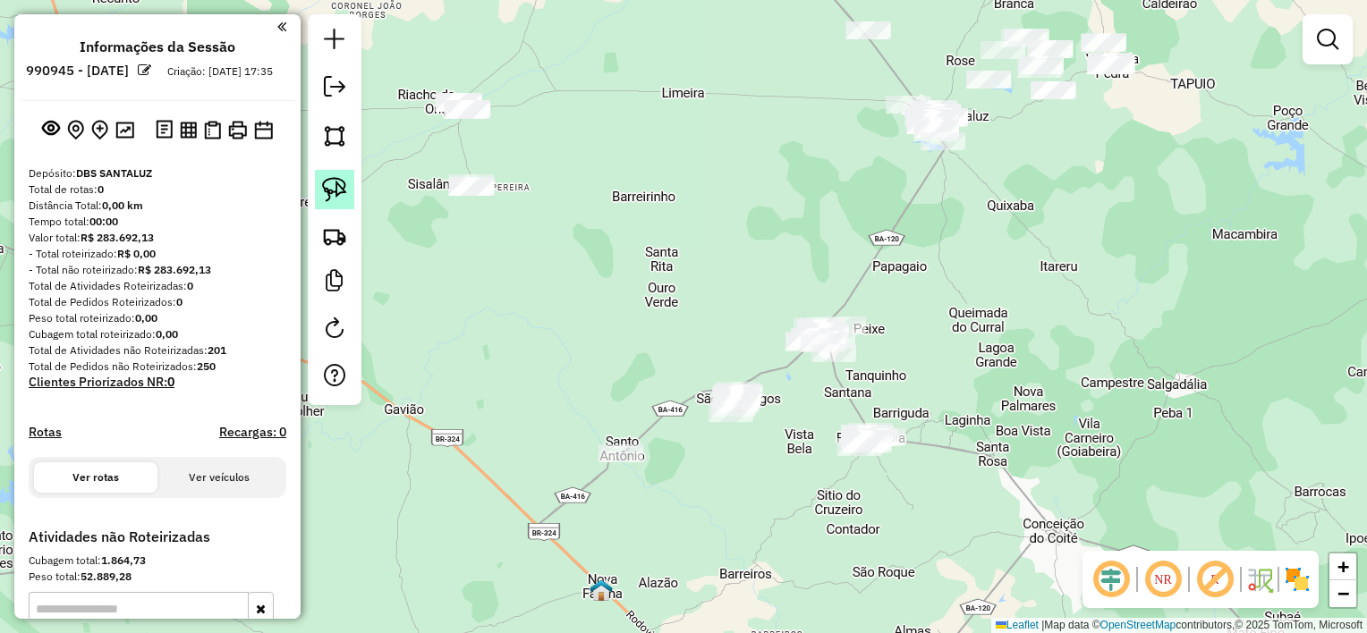
click at [349, 195] on link at bounding box center [334, 189] width 39 height 39
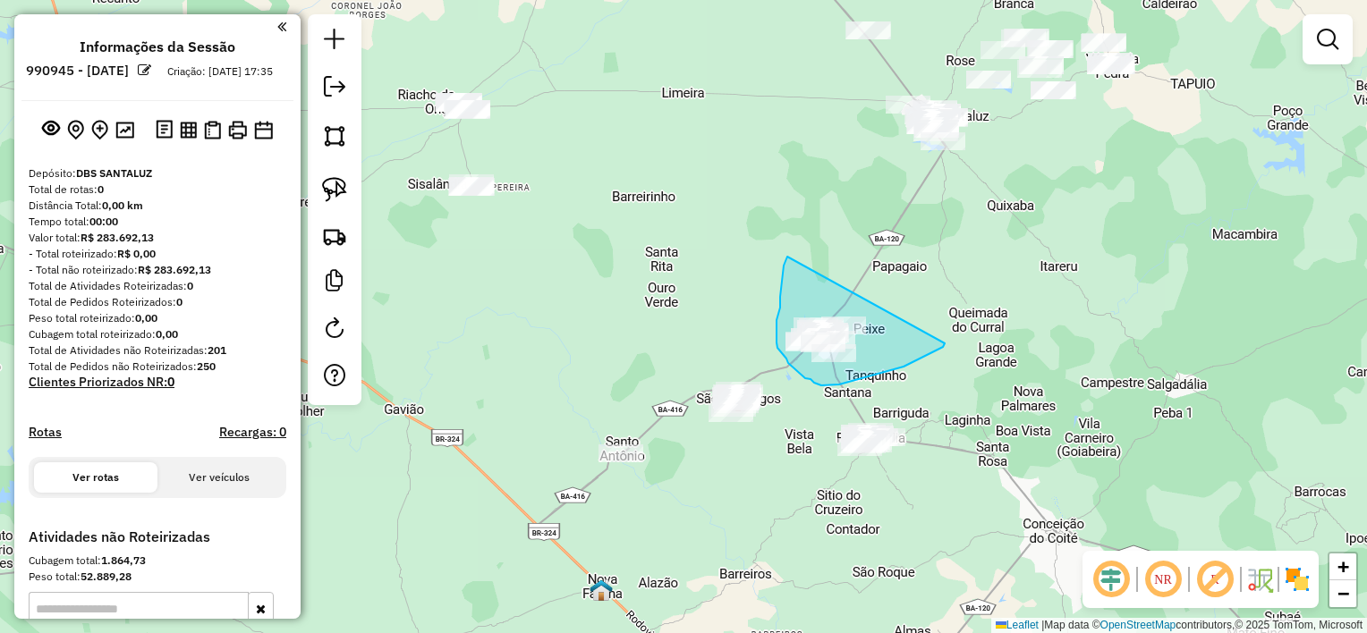
drag, startPoint x: 785, startPoint y: 262, endPoint x: 953, endPoint y: 337, distance: 183.4
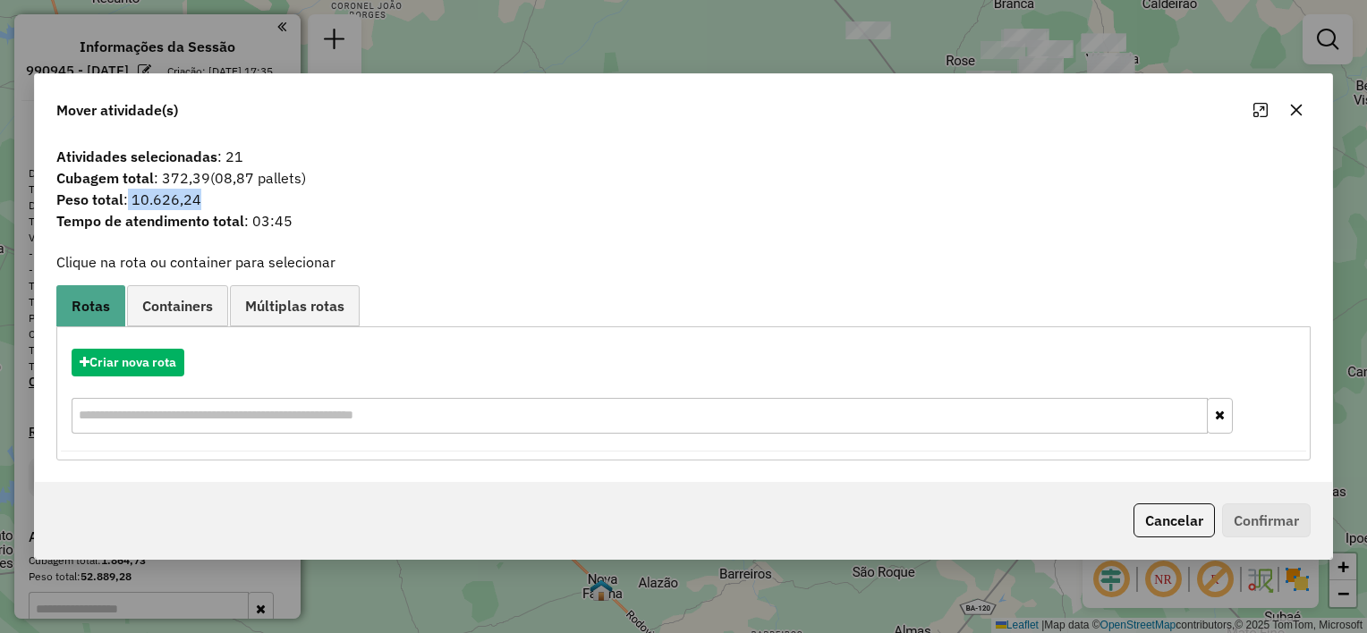
drag, startPoint x: 127, startPoint y: 201, endPoint x: 214, endPoint y: 200, distance: 86.8
click at [214, 200] on span "Peso total : 10.626,24" at bounding box center [683, 199] width 1275 height 21
drag, startPoint x: 214, startPoint y: 200, endPoint x: 605, endPoint y: 208, distance: 390.9
click at [629, 216] on span "Tempo de atendimento total : 03:45" at bounding box center [683, 220] width 1275 height 21
drag, startPoint x: 131, startPoint y: 202, endPoint x: 204, endPoint y: 202, distance: 72.4
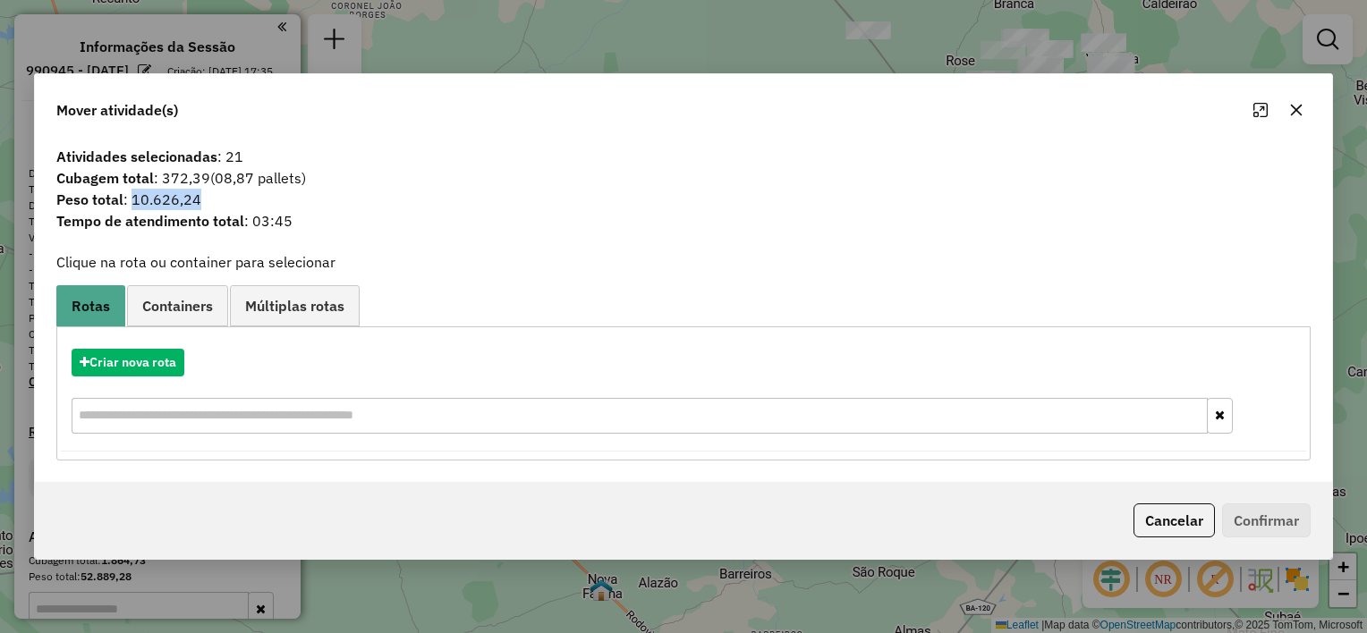
click at [204, 202] on span "Peso total : 10.626,24" at bounding box center [683, 199] width 1275 height 21
click at [1289, 113] on icon "button" at bounding box center [1296, 110] width 14 height 14
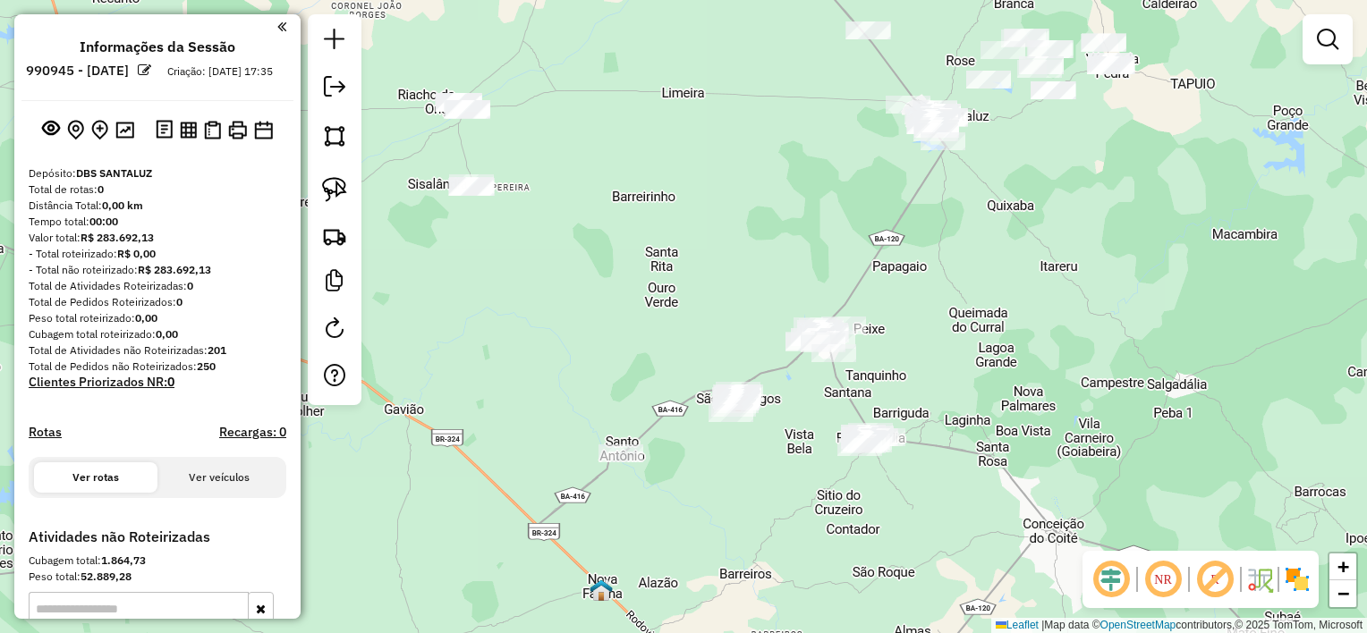
drag, startPoint x: 894, startPoint y: 306, endPoint x: 841, endPoint y: 214, distance: 106.2
click at [841, 221] on div "Janela de atendimento Grade de atendimento Capacidade Transportadoras Veículos …" at bounding box center [683, 316] width 1367 height 633
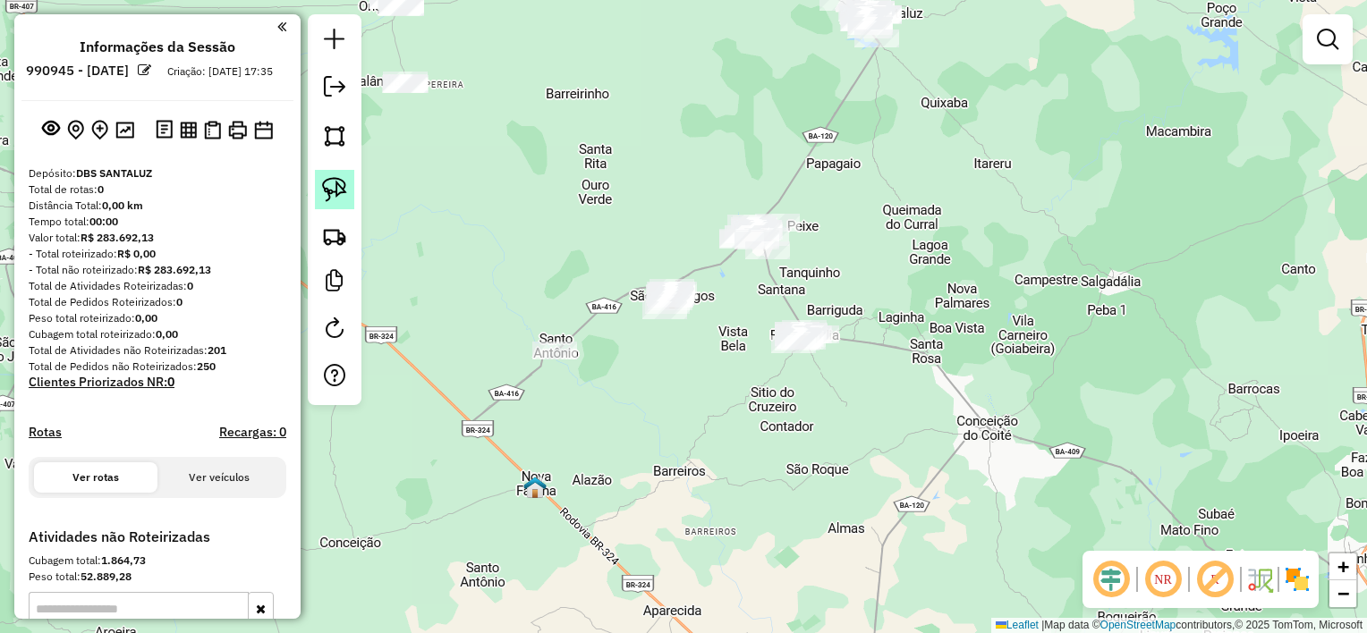
click at [349, 186] on link at bounding box center [334, 189] width 39 height 39
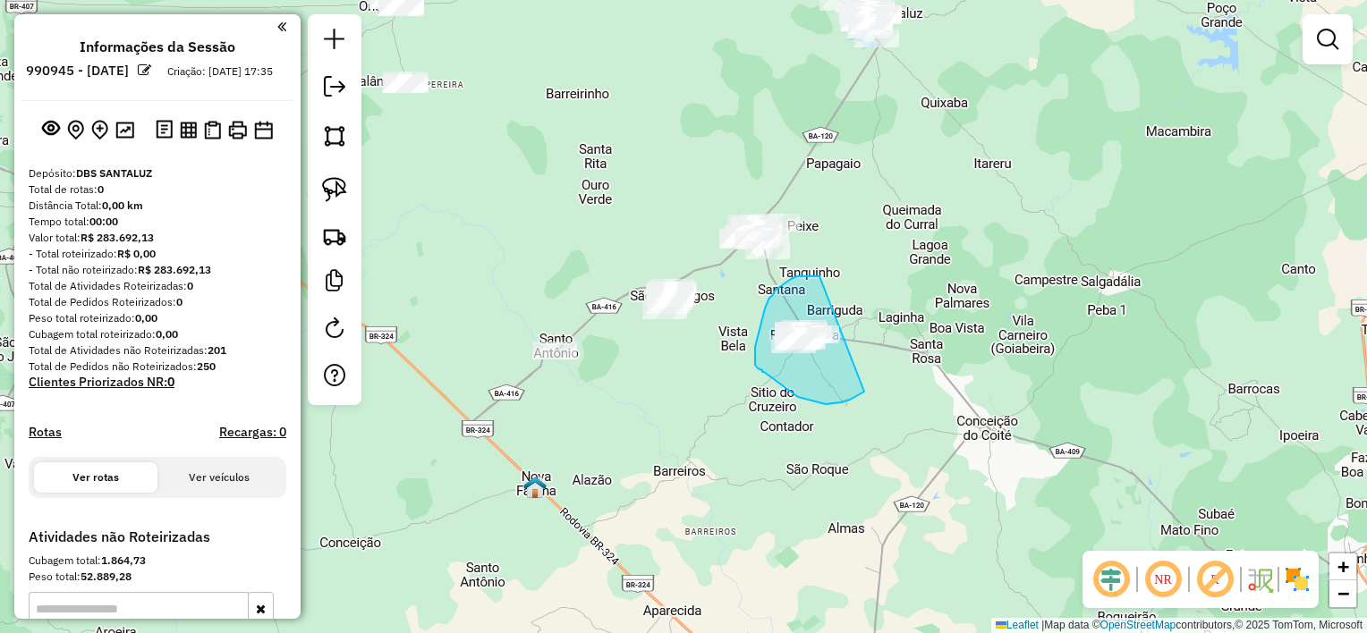
drag, startPoint x: 812, startPoint y: 276, endPoint x: 903, endPoint y: 368, distance: 129.0
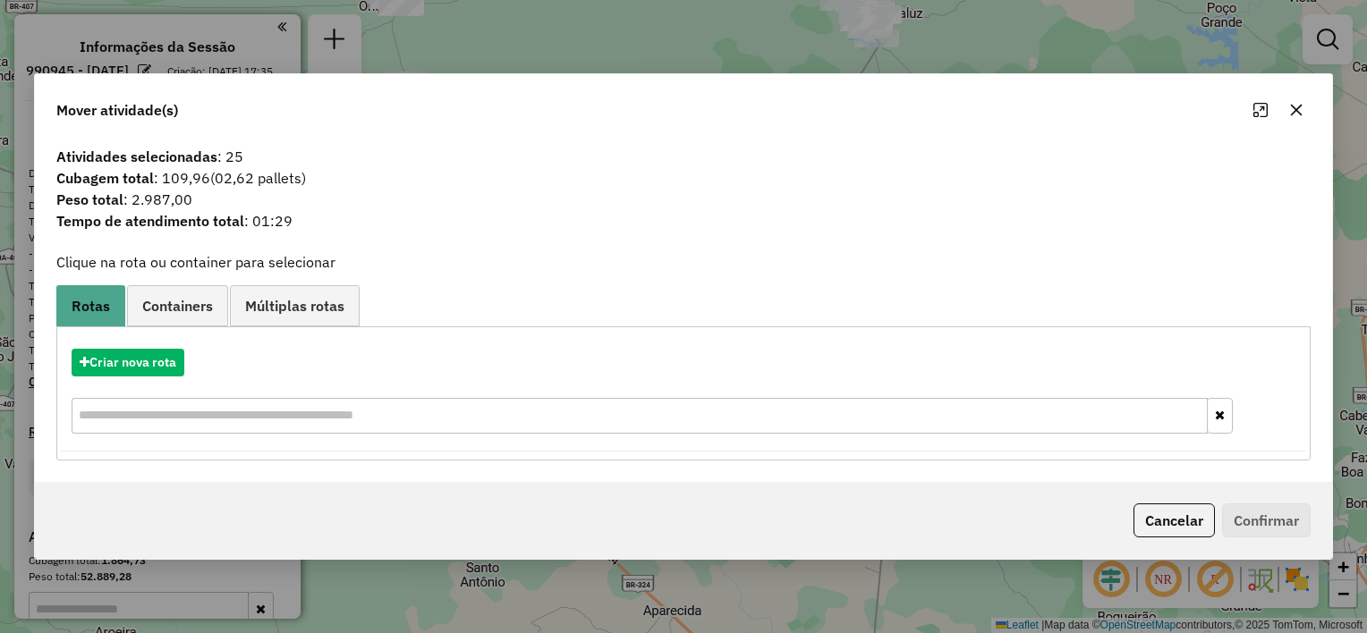
click at [1296, 111] on icon "button" at bounding box center [1296, 110] width 14 height 14
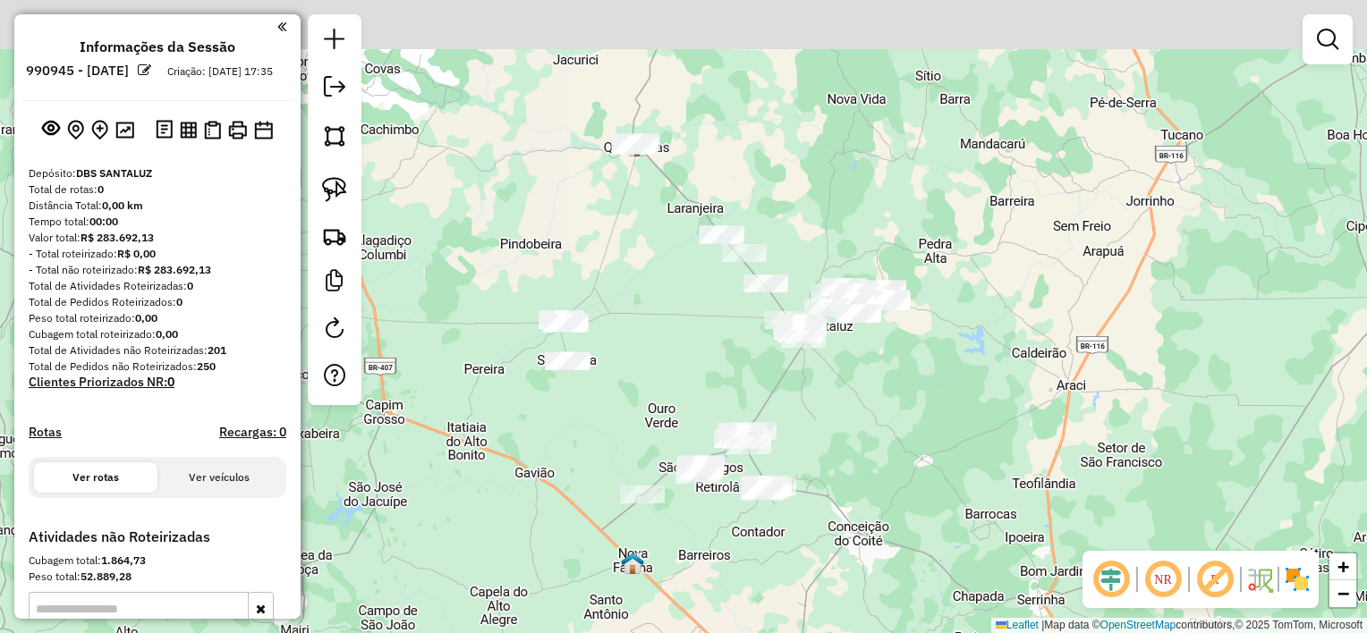
drag, startPoint x: 910, startPoint y: 178, endPoint x: 801, endPoint y: 433, distance: 277.3
click at [809, 427] on div "Janela de atendimento Grade de atendimento Capacidade Transportadoras Veículos …" at bounding box center [683, 316] width 1367 height 633
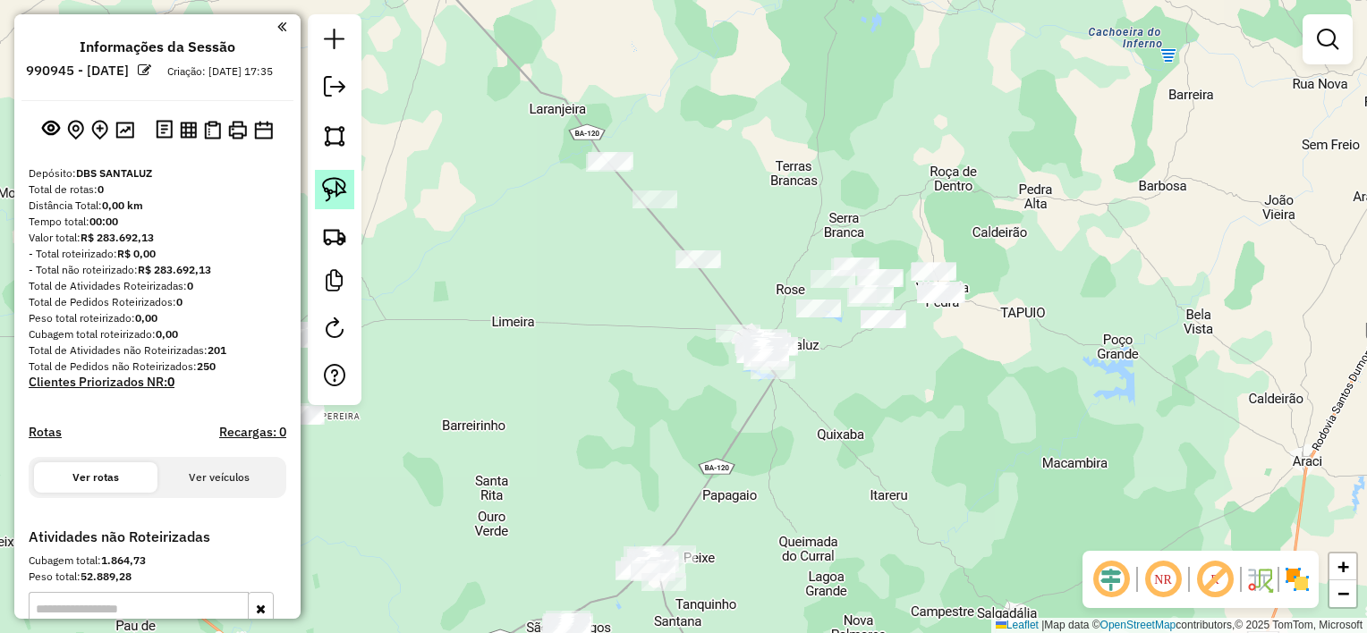
click at [350, 192] on link at bounding box center [334, 189] width 39 height 39
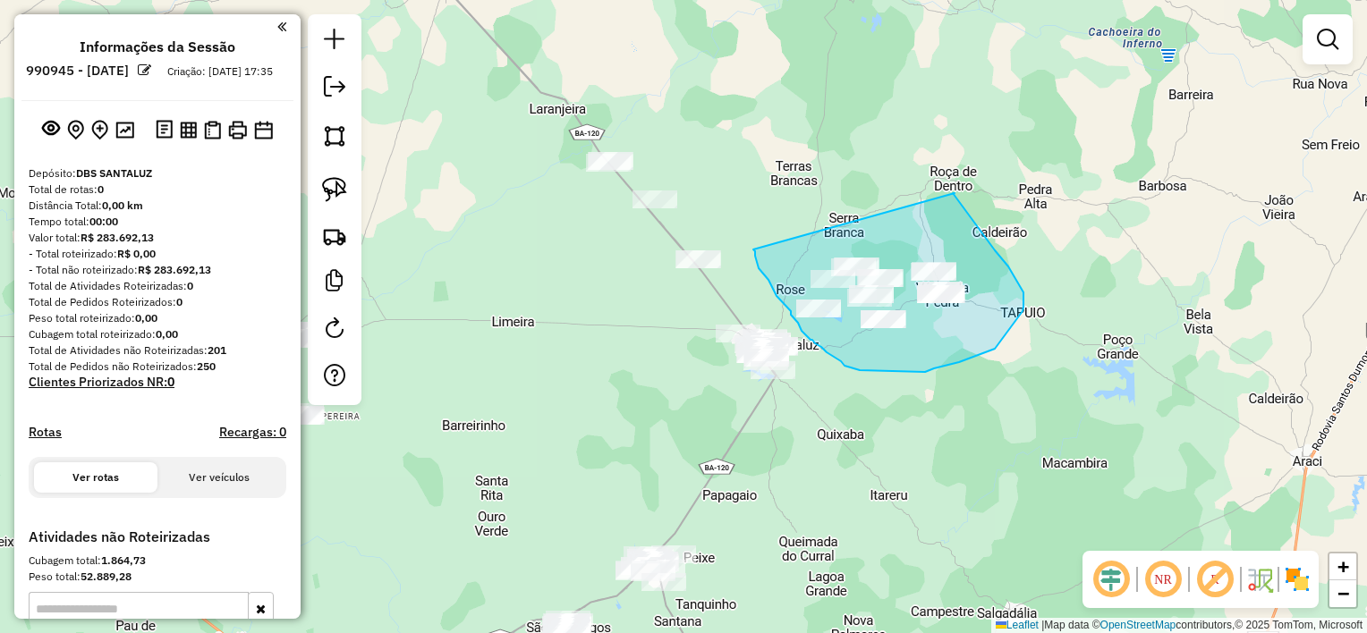
drag, startPoint x: 753, startPoint y: 250, endPoint x: 954, endPoint y: 193, distance: 209.0
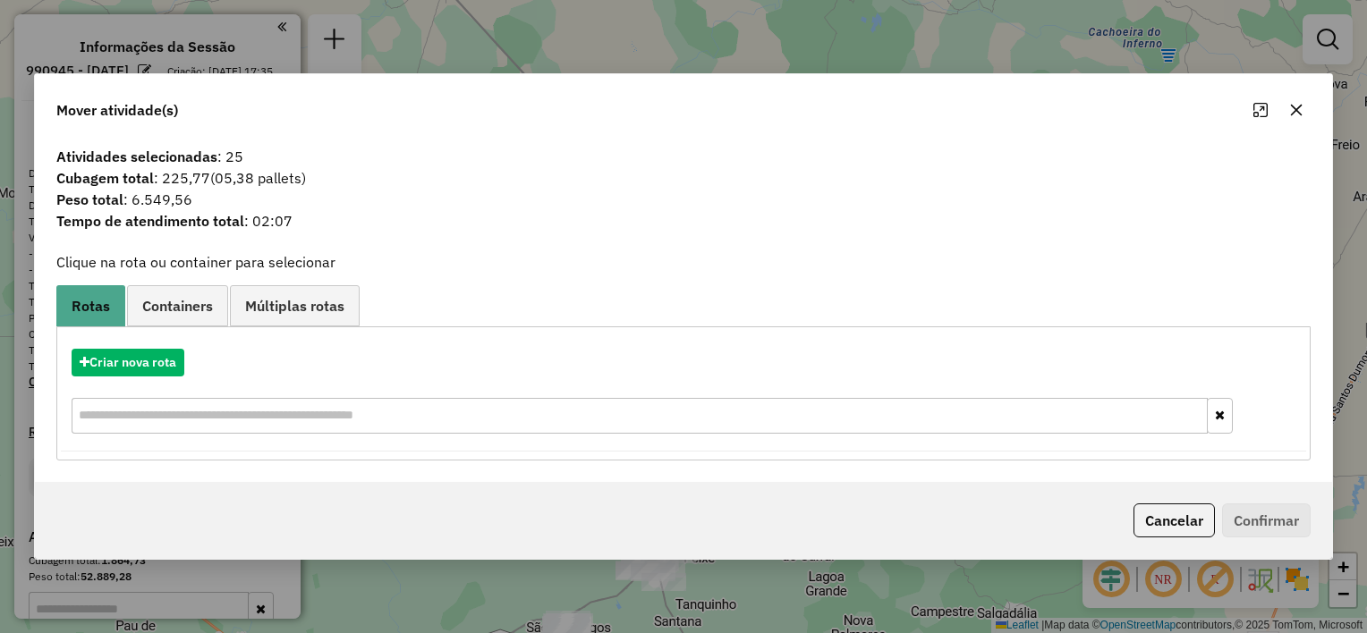
click at [1292, 114] on icon "button" at bounding box center [1297, 111] width 12 height 12
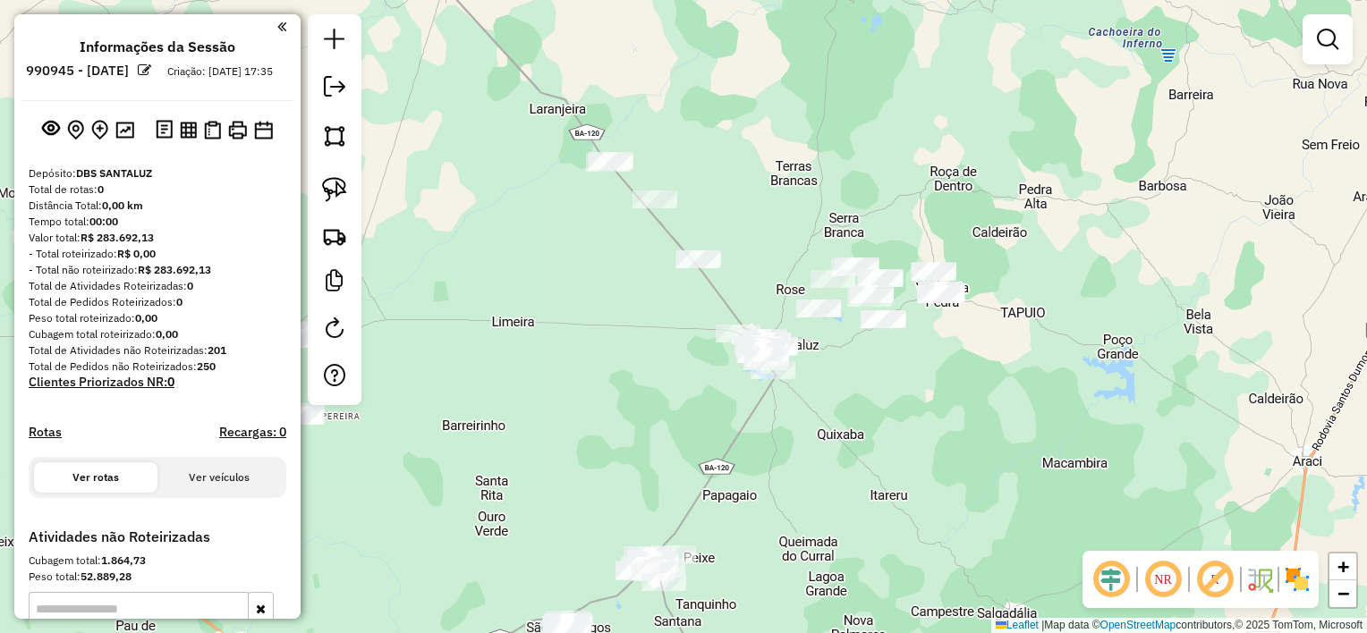
drag, startPoint x: 343, startPoint y: 200, endPoint x: 434, endPoint y: 272, distance: 115.2
click at [343, 199] on img at bounding box center [334, 189] width 25 height 25
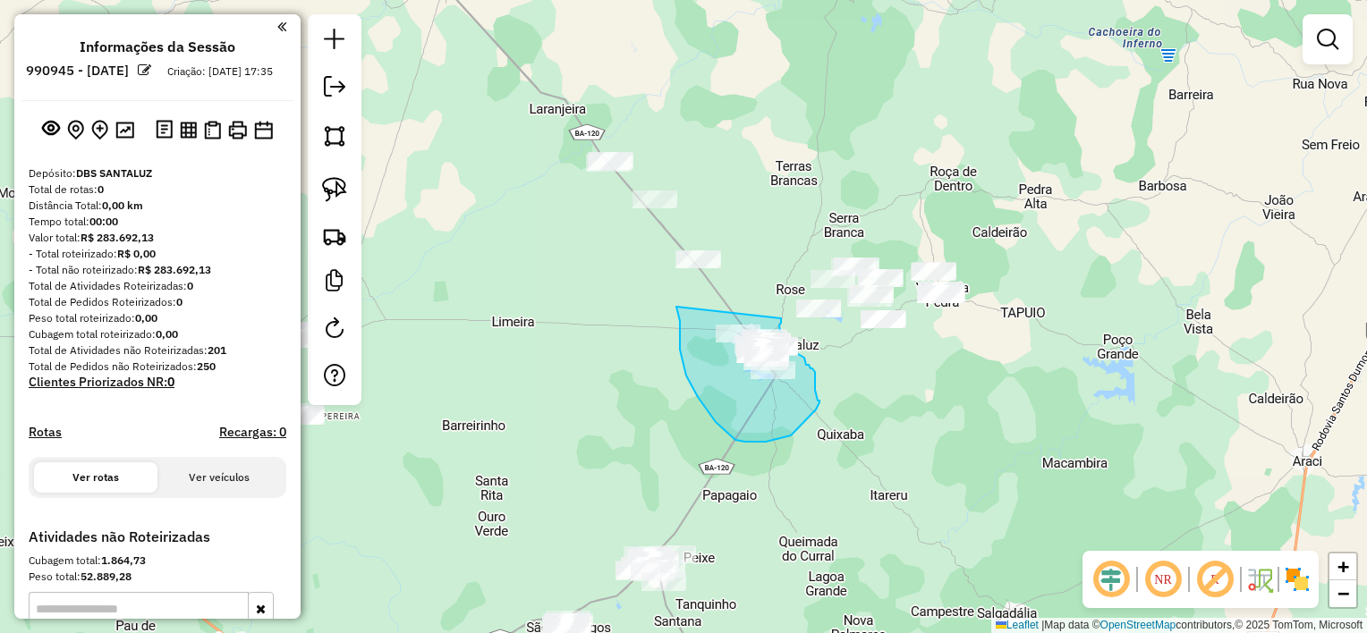
drag, startPoint x: 680, startPoint y: 340, endPoint x: 784, endPoint y: 318, distance: 106.1
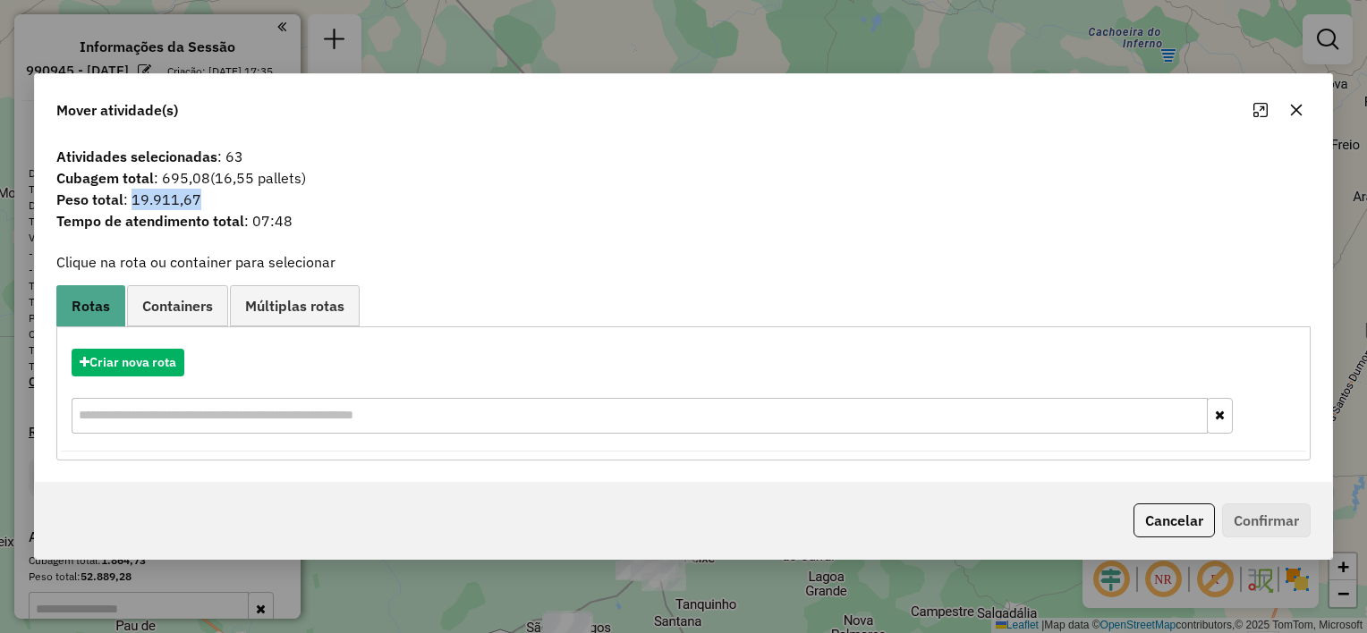
drag, startPoint x: 130, startPoint y: 198, endPoint x: 209, endPoint y: 194, distance: 79.7
click at [209, 194] on span "Peso total : 19.911,67" at bounding box center [683, 199] width 1275 height 21
click at [1292, 110] on icon "button" at bounding box center [1296, 110] width 14 height 14
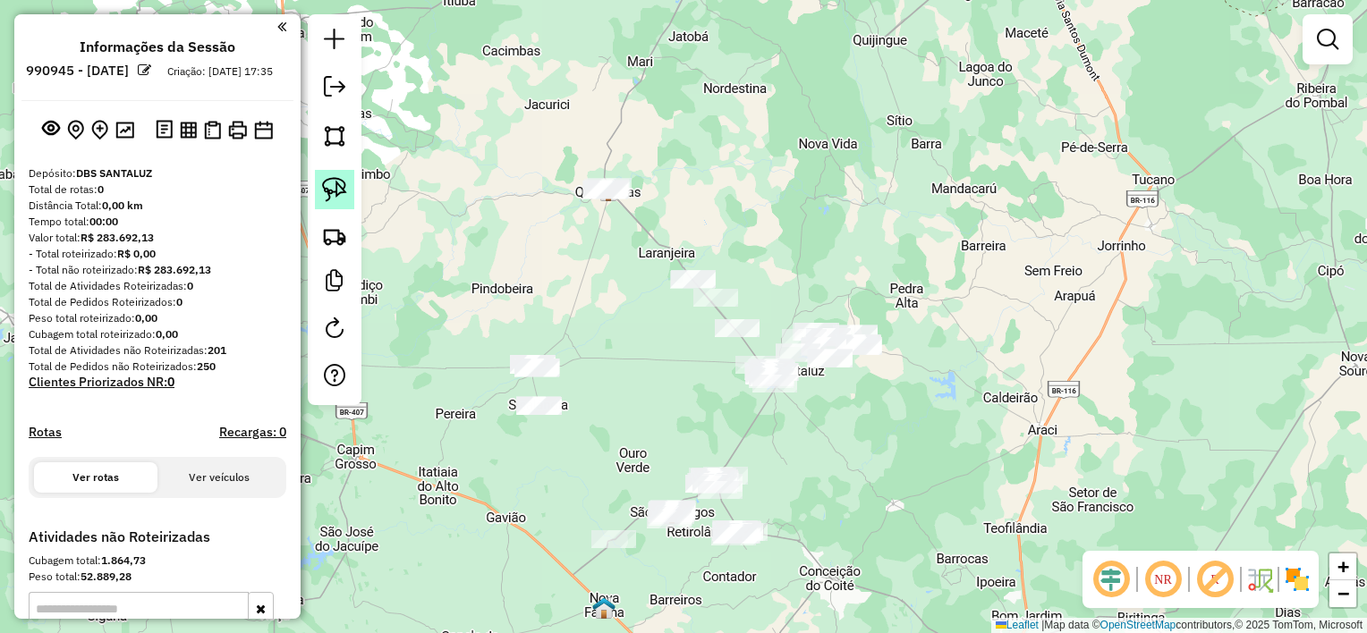
click at [346, 193] on img at bounding box center [334, 189] width 25 height 25
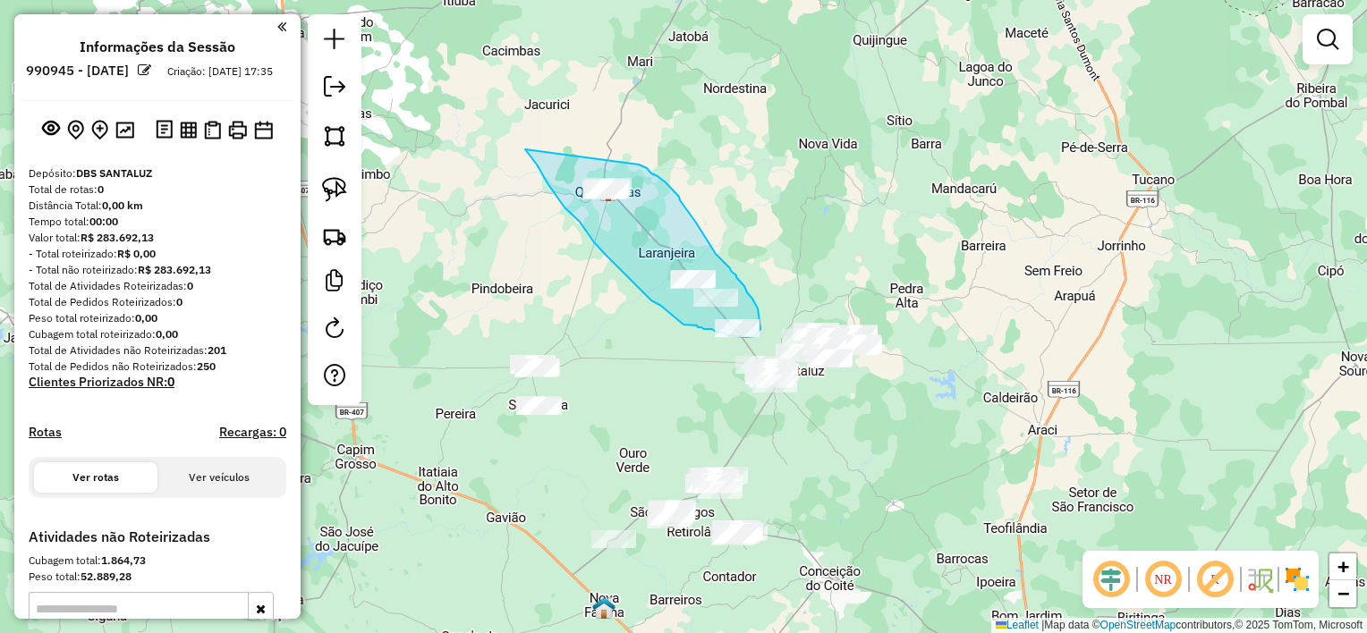
drag, startPoint x: 526, startPoint y: 149, endPoint x: 637, endPoint y: 162, distance: 111.6
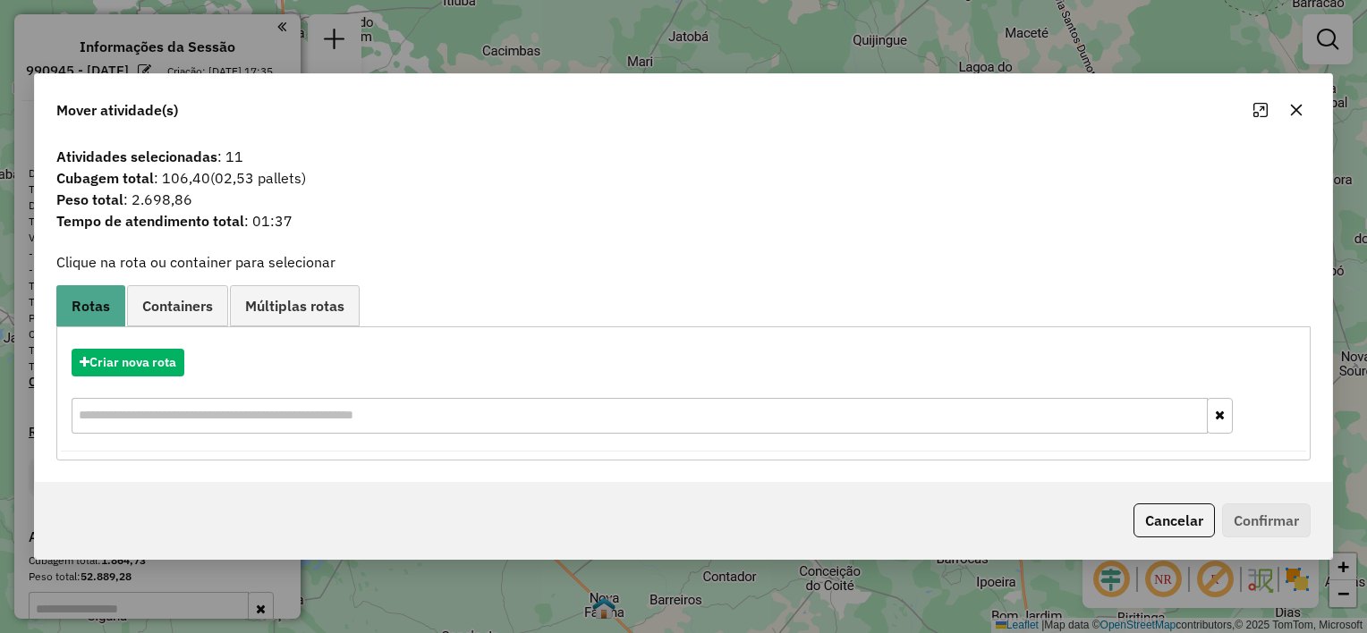
click at [1295, 114] on icon "button" at bounding box center [1296, 110] width 14 height 14
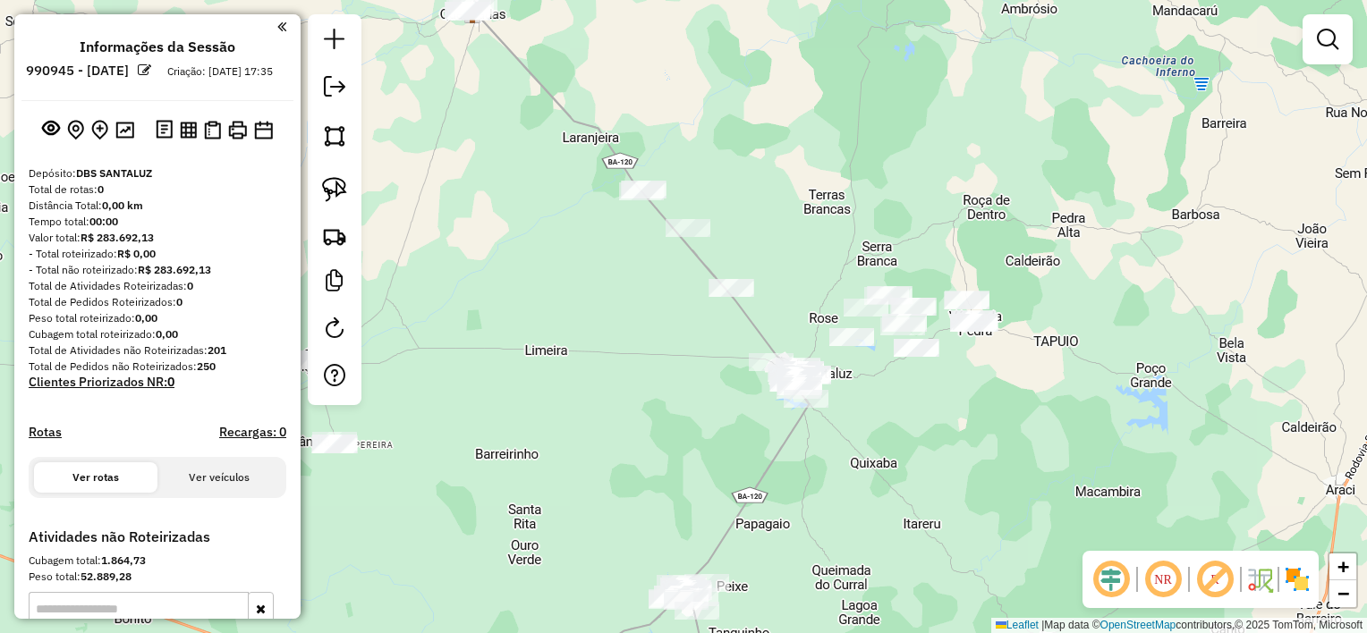
drag, startPoint x: 555, startPoint y: 411, endPoint x: 658, endPoint y: 301, distance: 150.6
click at [657, 301] on div "Janela de atendimento Grade de atendimento Capacidade Transportadoras Veículos …" at bounding box center [683, 316] width 1367 height 633
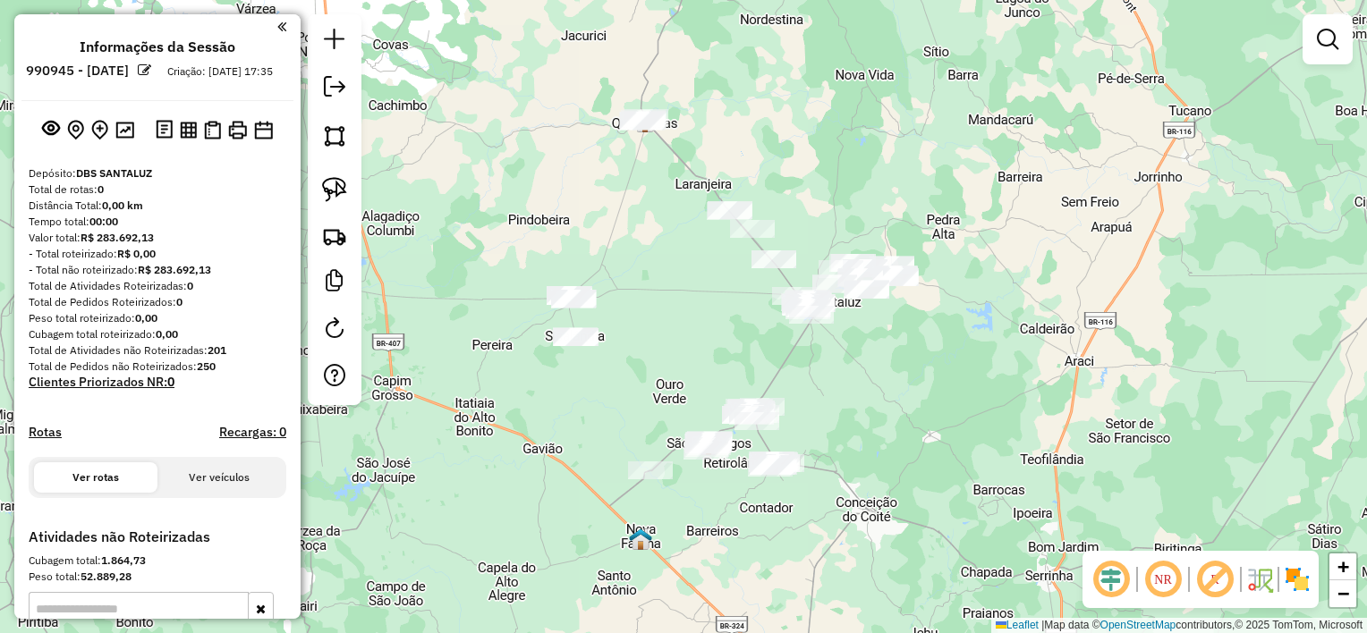
drag, startPoint x: 623, startPoint y: 354, endPoint x: 693, endPoint y: 322, distance: 77.6
click at [691, 322] on div "Janela de atendimento Grade de atendimento Capacidade Transportadoras Veículos …" at bounding box center [683, 316] width 1367 height 633
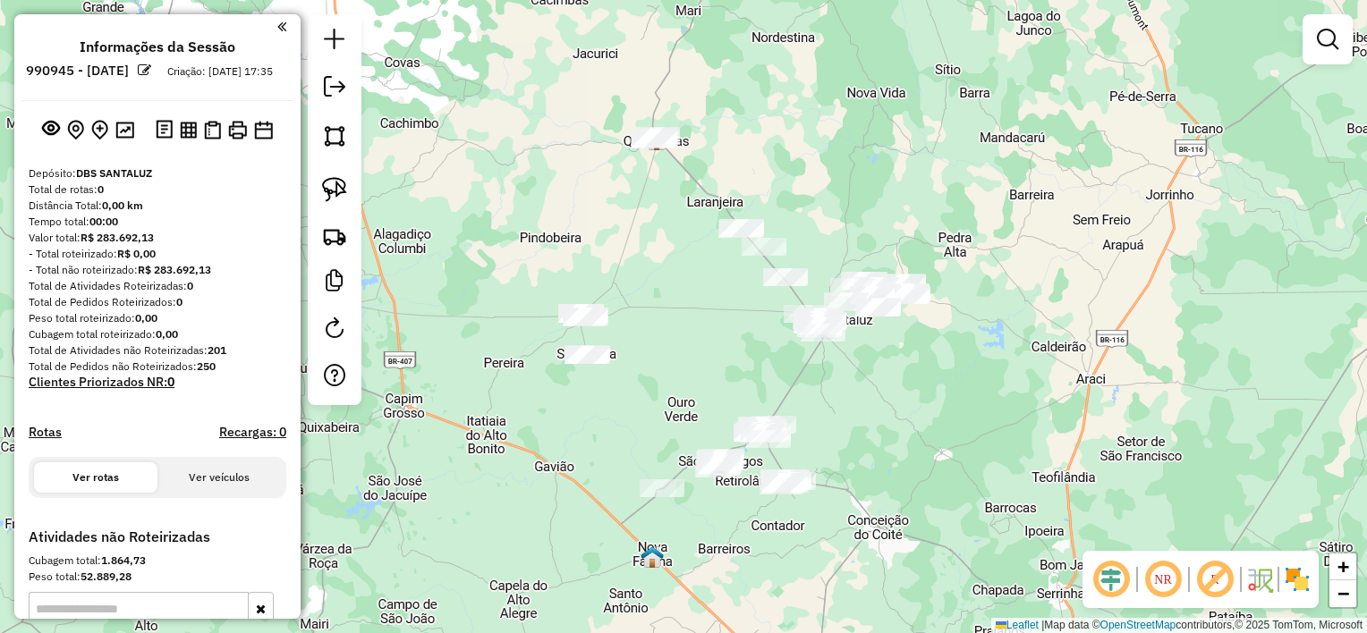
drag, startPoint x: 677, startPoint y: 336, endPoint x: 693, endPoint y: 377, distance: 44.2
click at [693, 377] on div "Janela de atendimento Grade de atendimento Capacidade Transportadoras Veículos …" at bounding box center [683, 316] width 1367 height 633
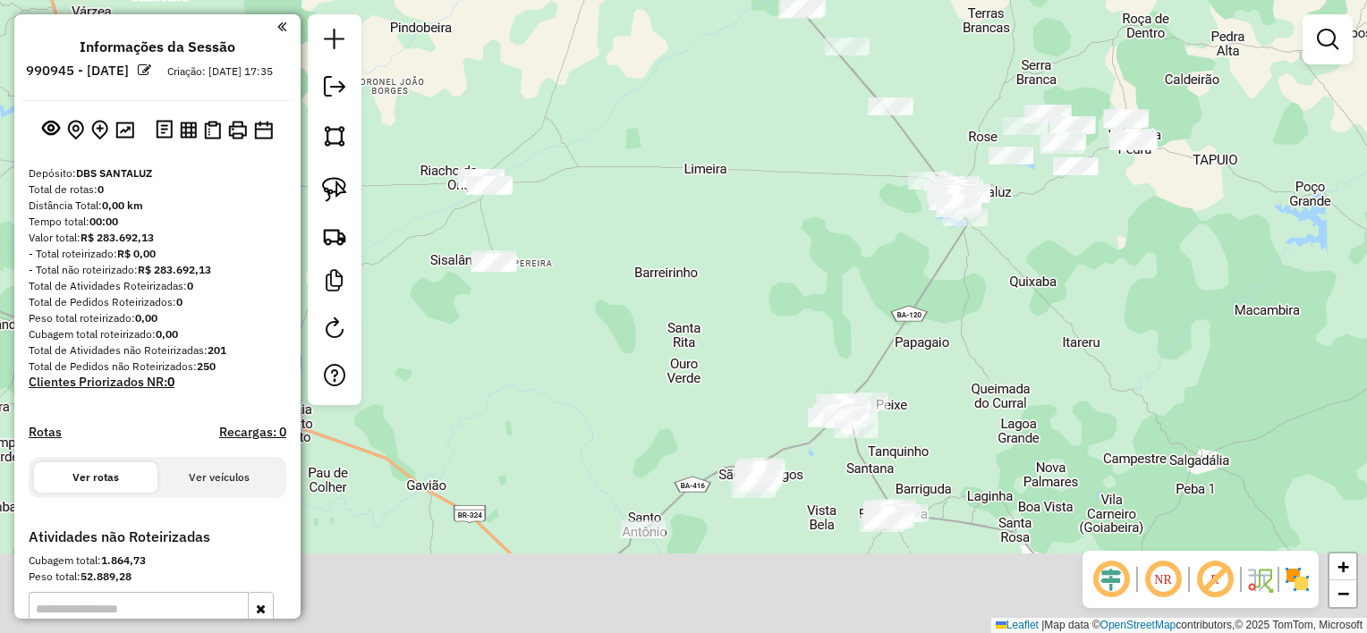
drag, startPoint x: 697, startPoint y: 384, endPoint x: 698, endPoint y: 268, distance: 115.4
click at [698, 268] on div "Janela de atendimento Grade de atendimento Capacidade Transportadoras Veículos …" at bounding box center [683, 316] width 1367 height 633
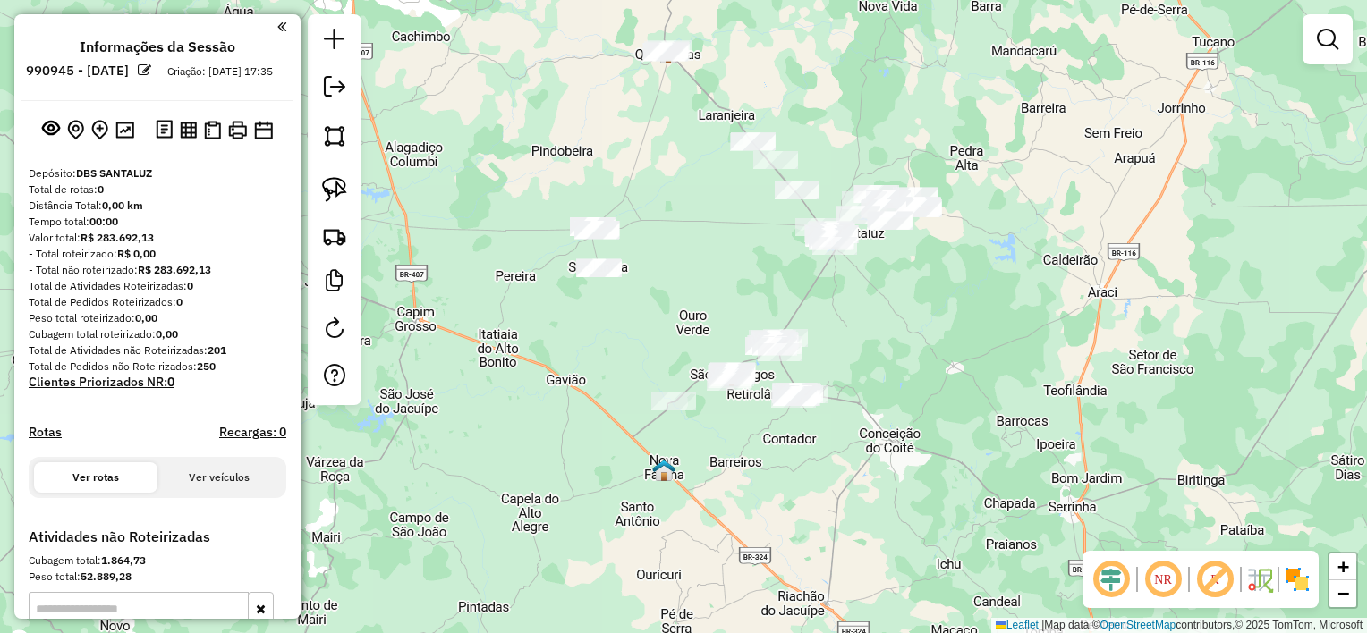
drag, startPoint x: 714, startPoint y: 216, endPoint x: 713, endPoint y: 228, distance: 12.6
click at [713, 228] on div "Janela de atendimento Grade de atendimento Capacidade Transportadoras Veículos …" at bounding box center [683, 316] width 1367 height 633
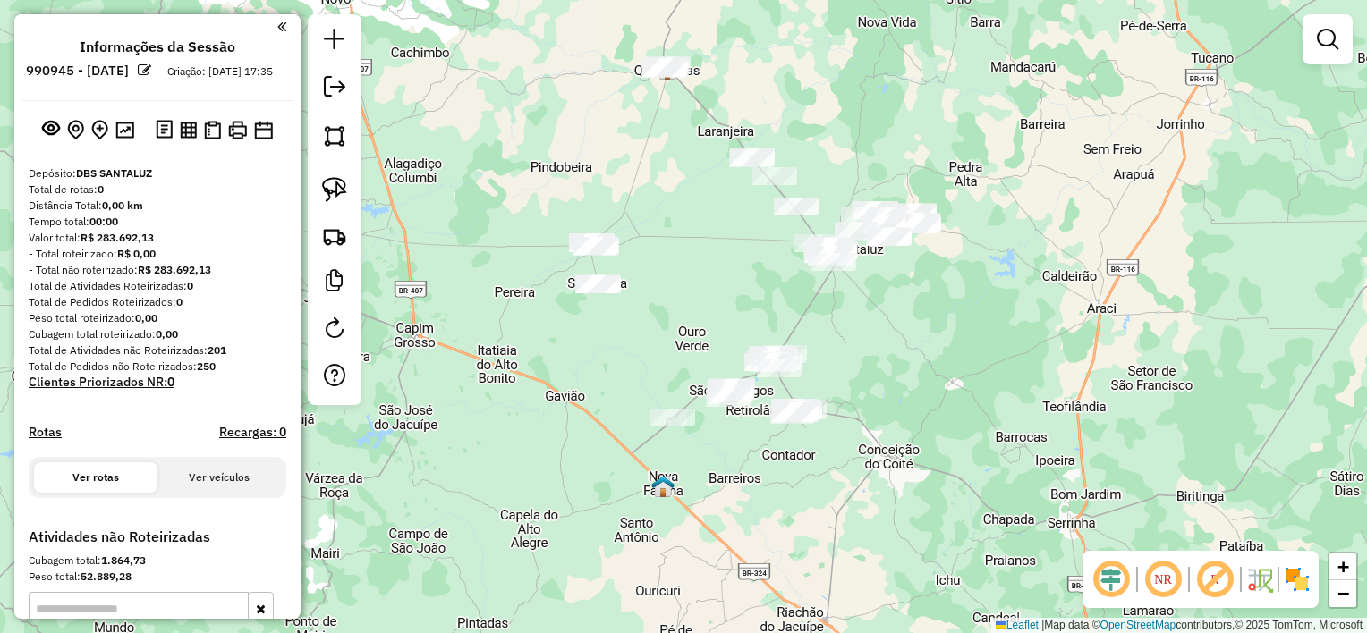
drag, startPoint x: 705, startPoint y: 238, endPoint x: 737, endPoint y: 366, distance: 131.9
click at [736, 366] on div "Janela de atendimento Grade de atendimento Capacidade Transportadoras Veículos …" at bounding box center [683, 316] width 1367 height 633
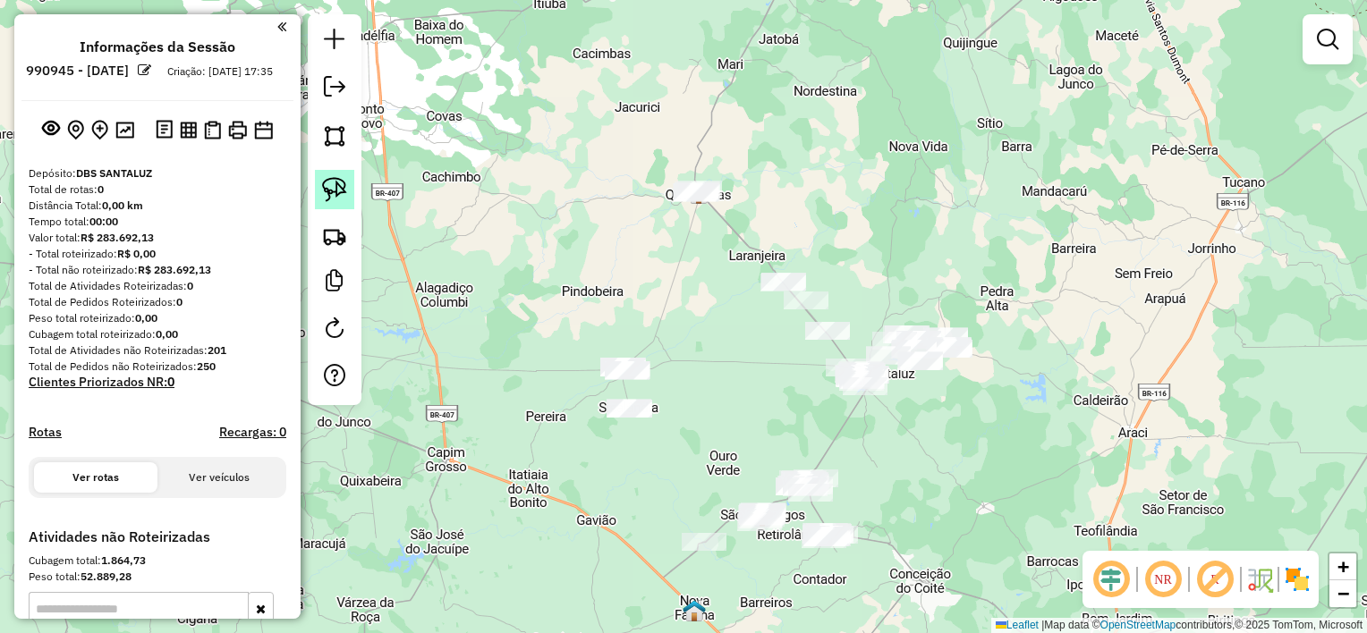
click at [342, 186] on img at bounding box center [334, 189] width 25 height 25
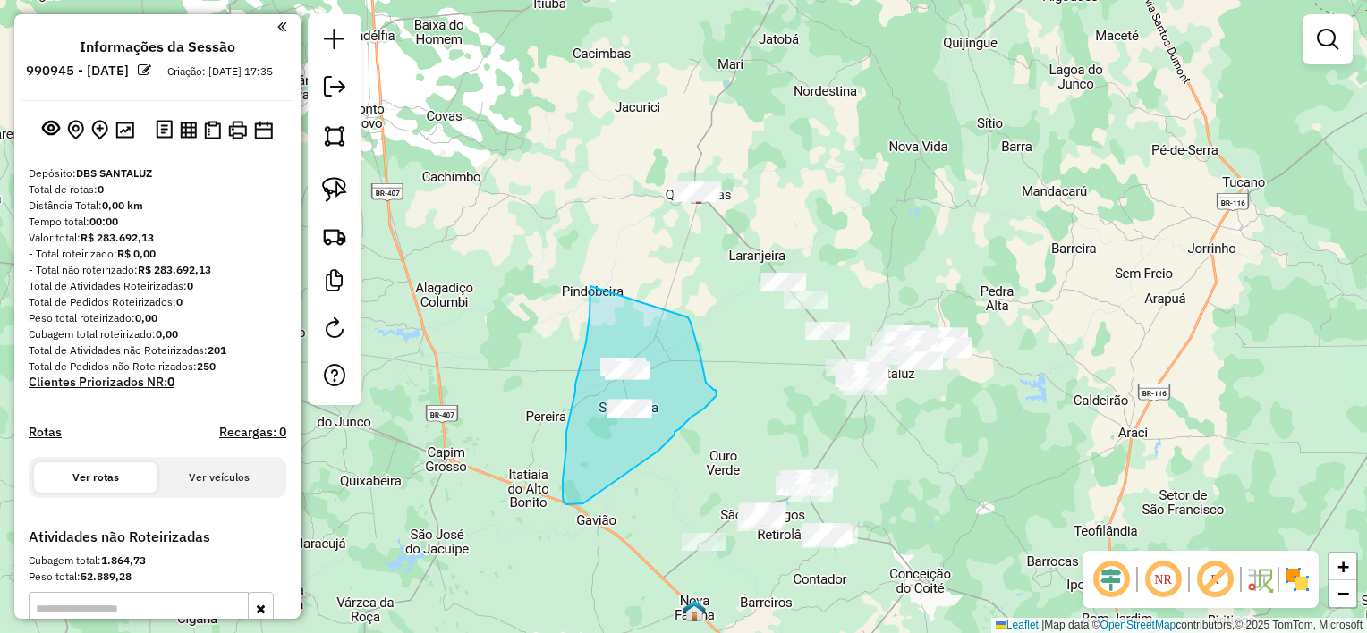
drag, startPoint x: 589, startPoint y: 301, endPoint x: 685, endPoint y: 314, distance: 96.5
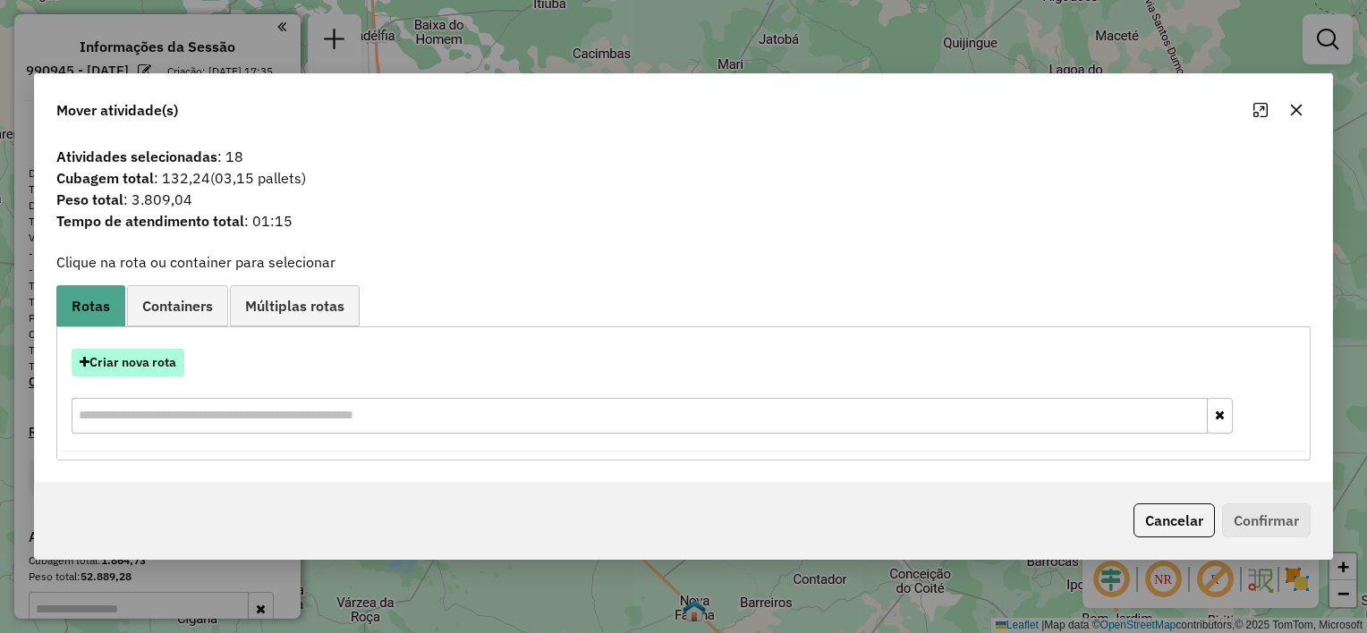
click at [114, 365] on button "Criar nova rota" at bounding box center [128, 363] width 113 height 28
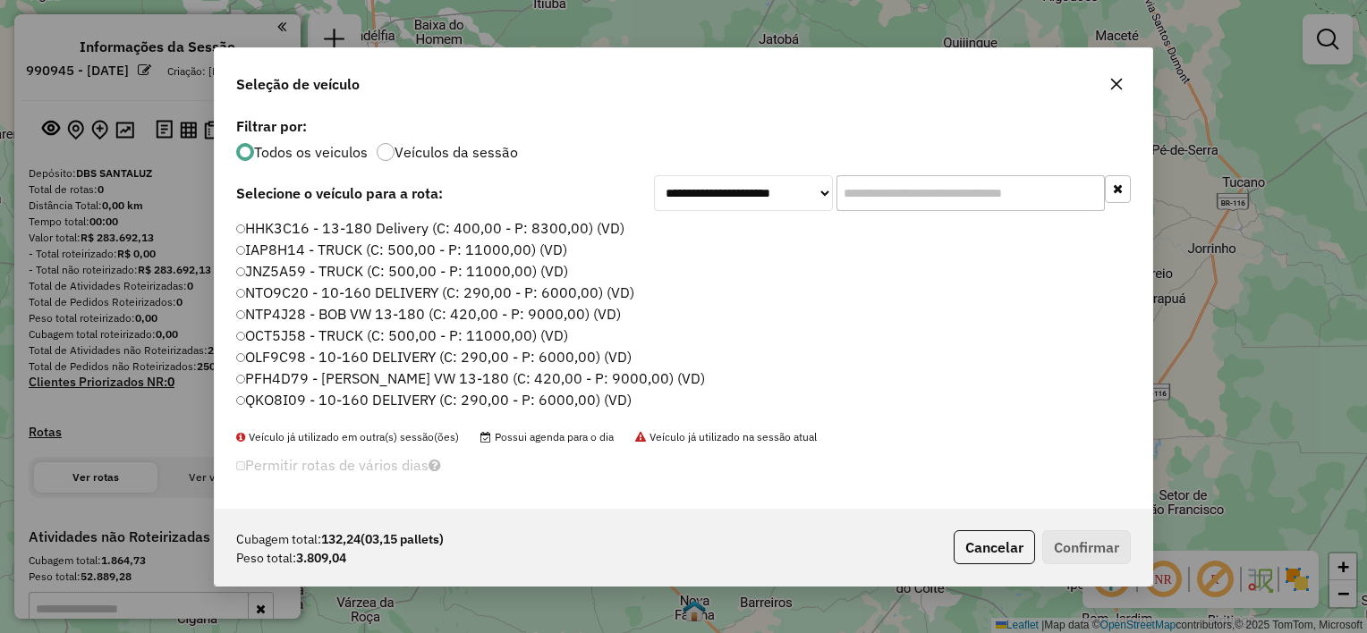
scroll to position [9, 5]
click at [300, 374] on label "PFH4D79 - [PERSON_NAME] VW 13-180 (C: 420,00 - P: 9000,00) (VD)" at bounding box center [471, 378] width 471 height 21
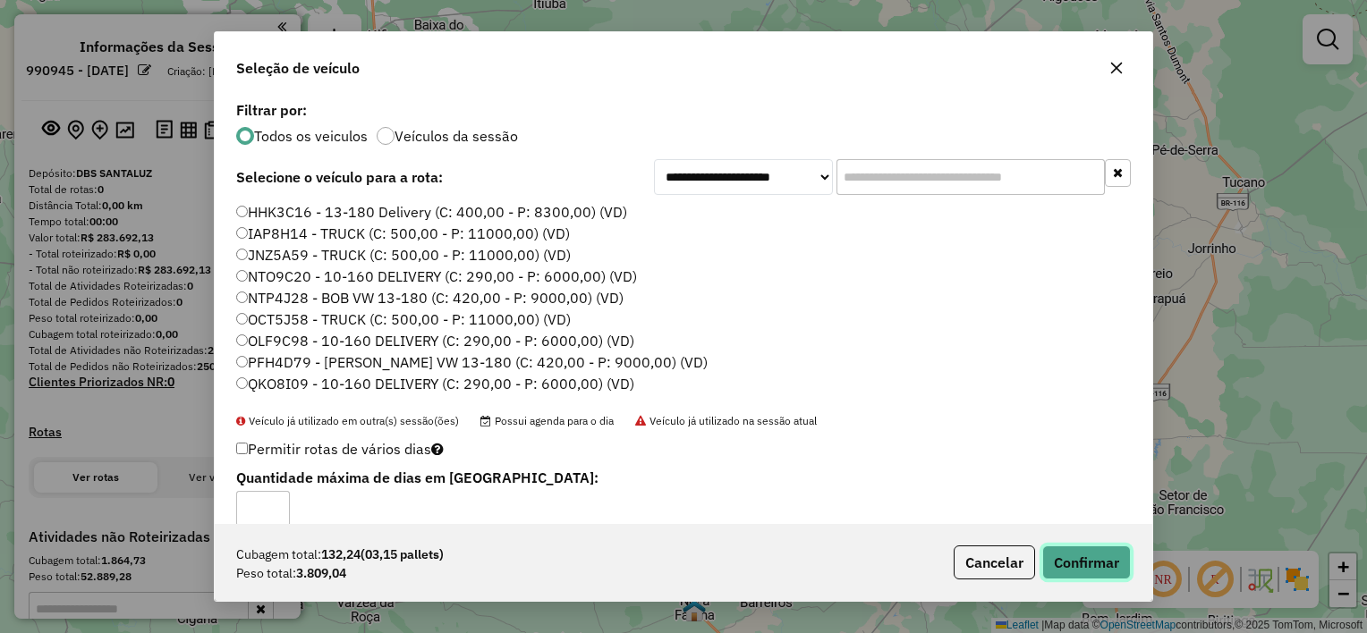
drag, startPoint x: 1105, startPoint y: 562, endPoint x: 1096, endPoint y: 555, distance: 11.5
click at [1103, 563] on button "Confirmar" at bounding box center [1086, 563] width 89 height 34
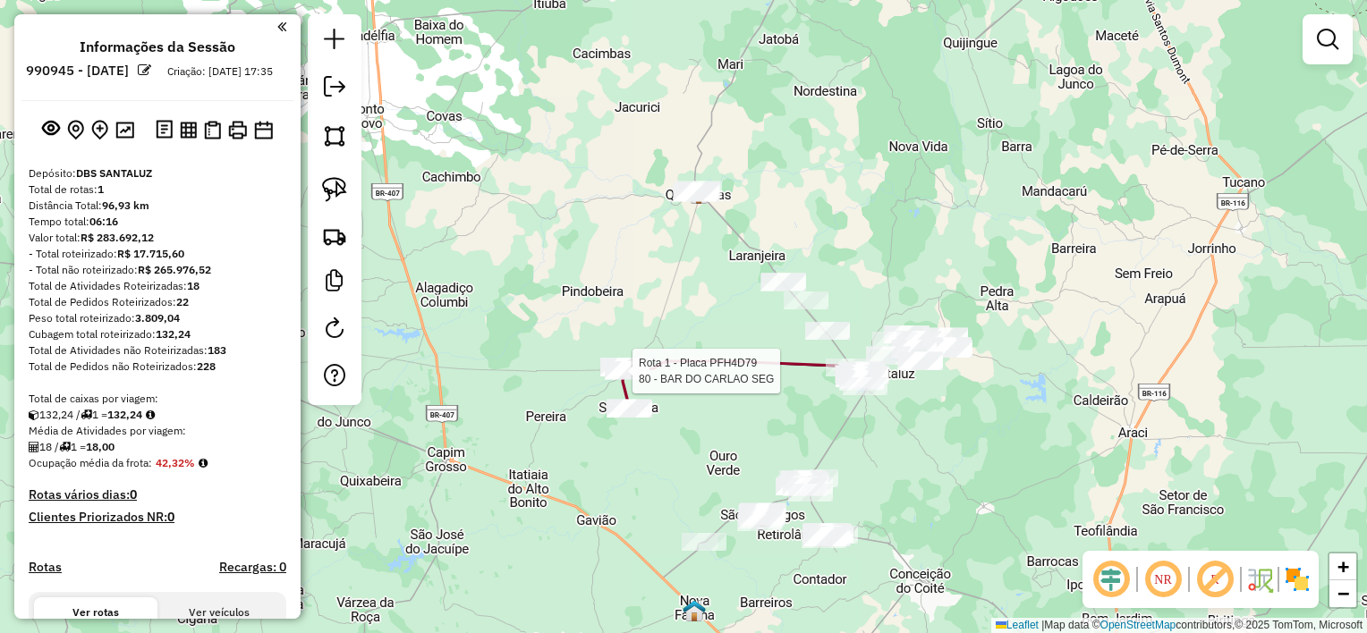
select select "**********"
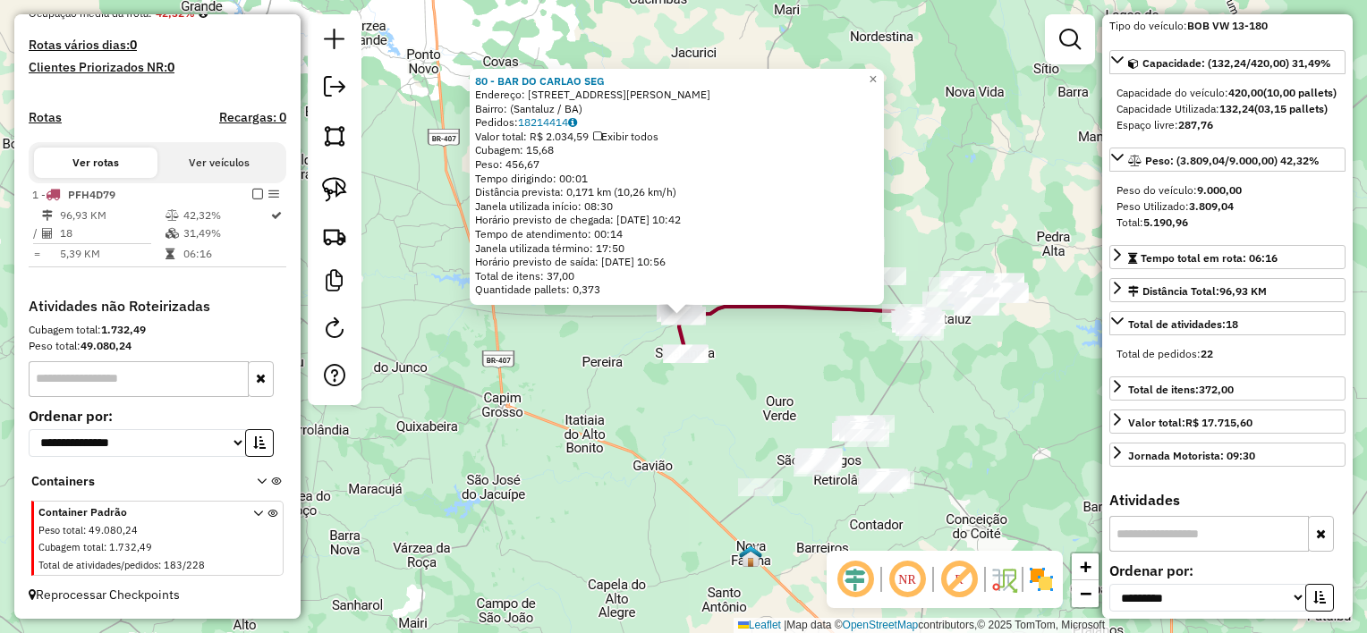
scroll to position [0, 0]
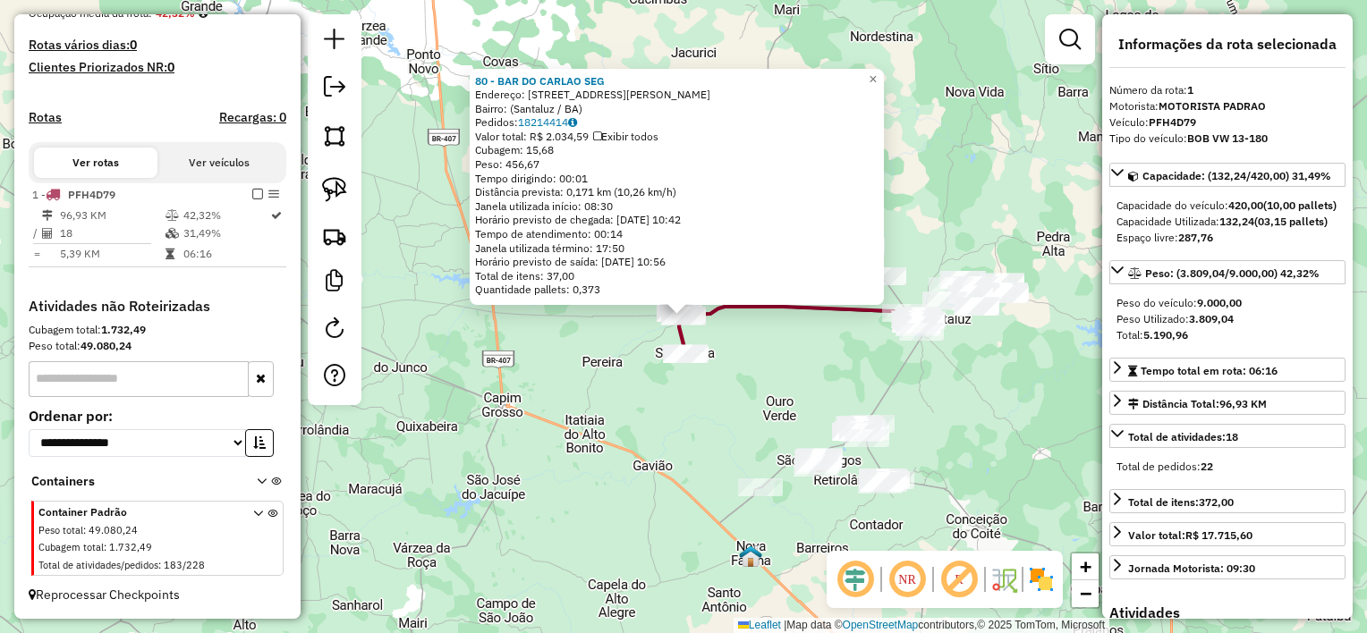
click at [764, 389] on div "80 - BAR DO CARLAO SEG Endereço: [STREET_ADDRESS][PERSON_NAME] Pedidos: 1821441…" at bounding box center [683, 316] width 1367 height 633
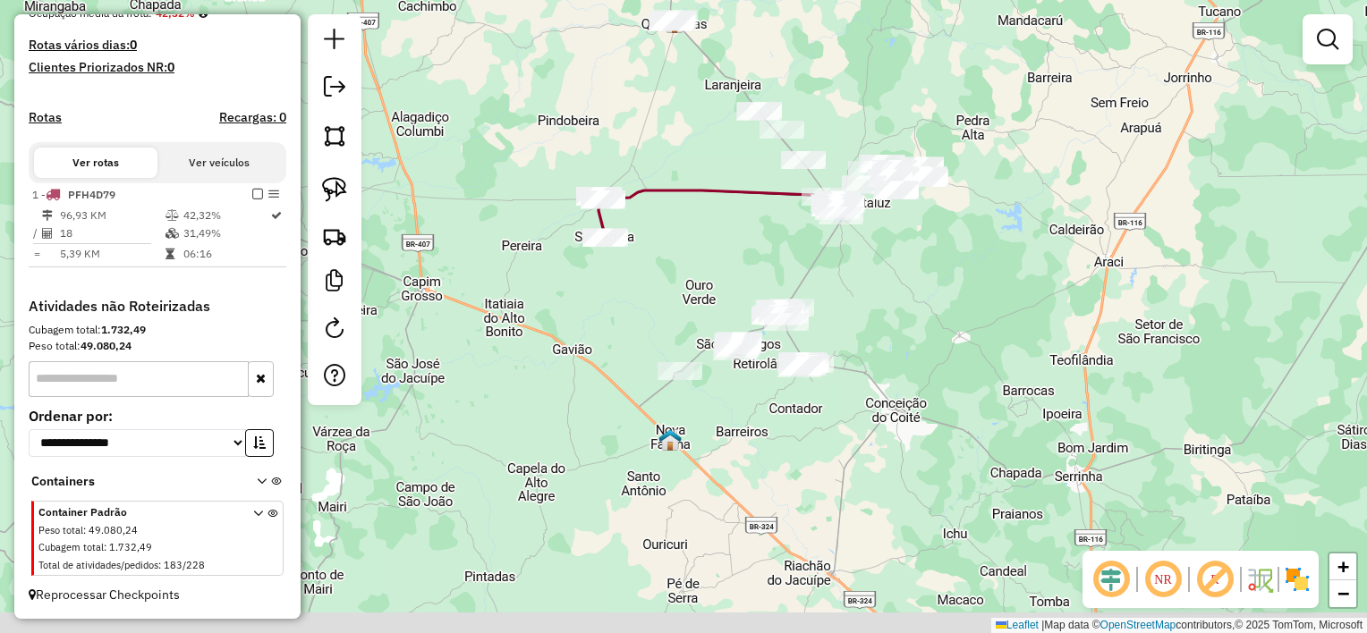
drag, startPoint x: 743, startPoint y: 322, endPoint x: 709, endPoint y: 275, distance: 57.6
click at [707, 265] on div "Janela de atendimento Grade de atendimento Capacidade Transportadoras Veículos …" at bounding box center [683, 316] width 1367 height 633
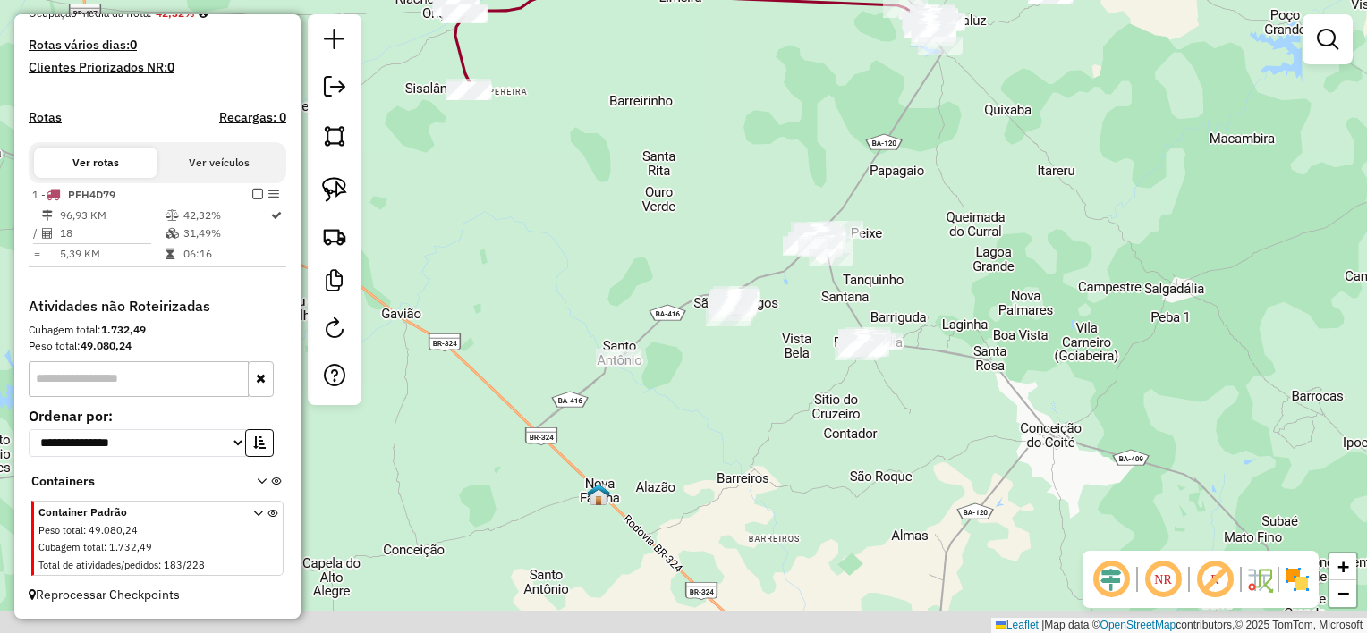
drag, startPoint x: 694, startPoint y: 314, endPoint x: 661, endPoint y: 248, distance: 74.0
click at [661, 248] on div "Janela de atendimento Grade de atendimento Capacidade Transportadoras Veículos …" at bounding box center [683, 316] width 1367 height 633
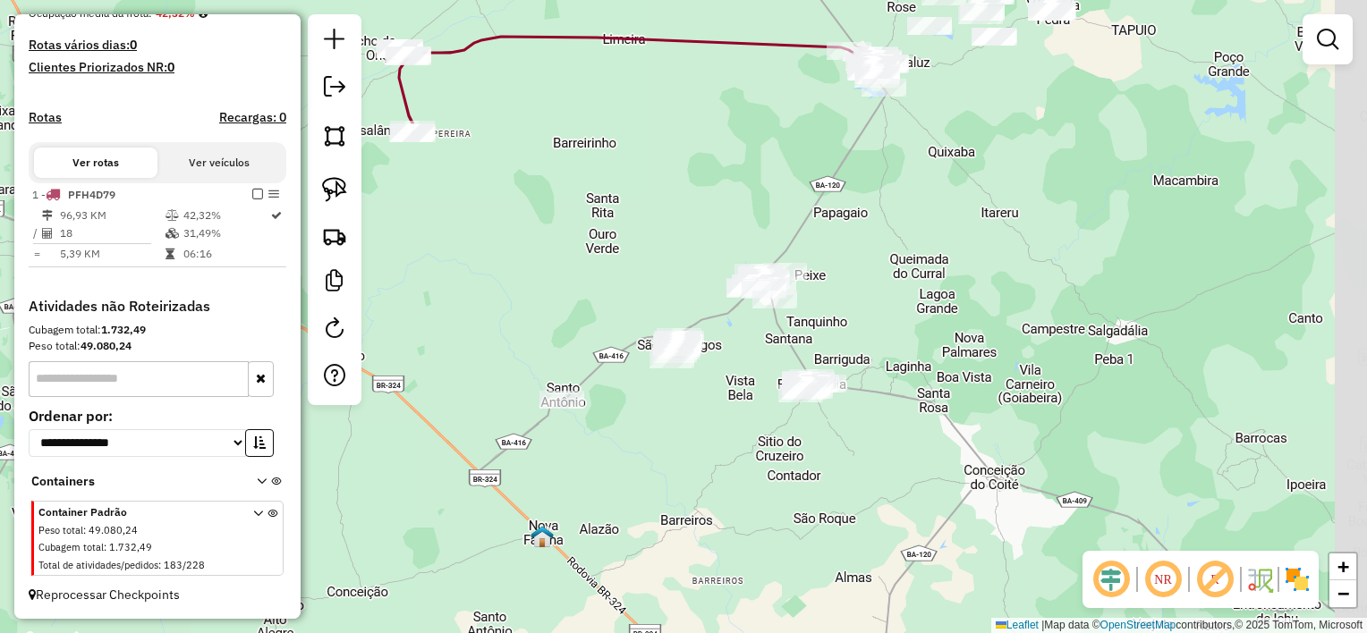
drag, startPoint x: 654, startPoint y: 248, endPoint x: 597, endPoint y: 290, distance: 70.3
click at [597, 290] on div "Janela de atendimento Grade de atendimento Capacidade Transportadoras Veículos …" at bounding box center [683, 316] width 1367 height 633
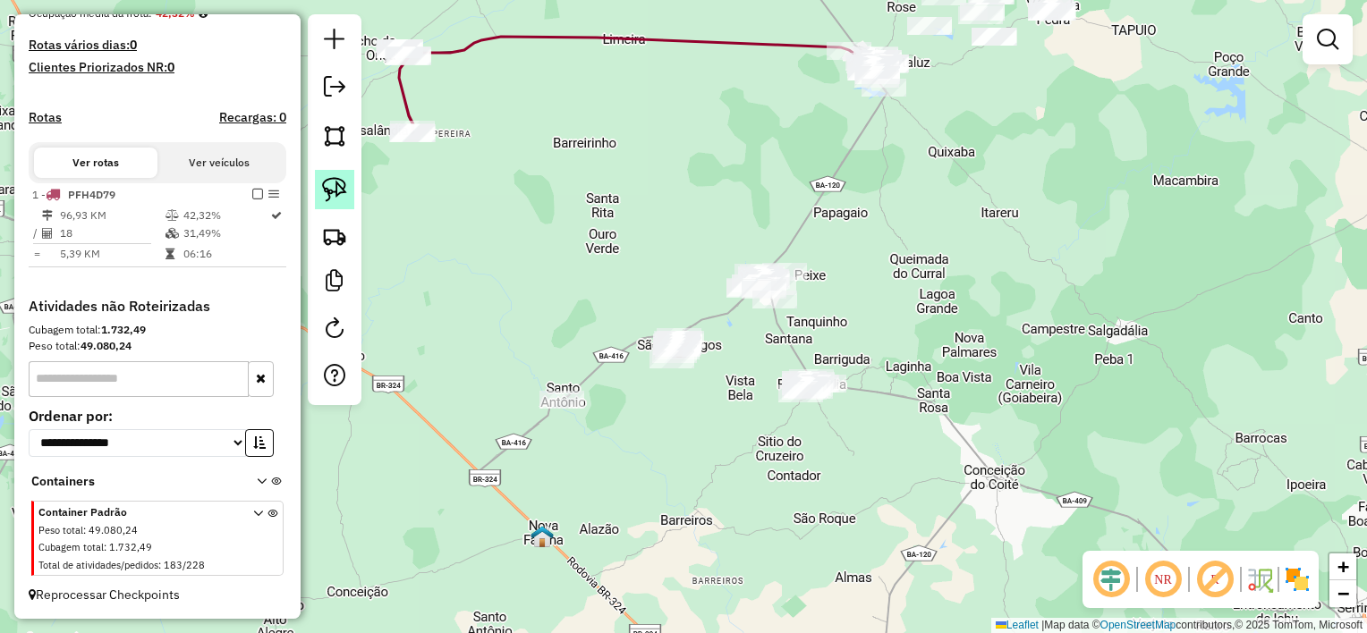
click at [345, 185] on img at bounding box center [334, 189] width 25 height 25
drag, startPoint x: 508, startPoint y: 365, endPoint x: 608, endPoint y: 380, distance: 101.3
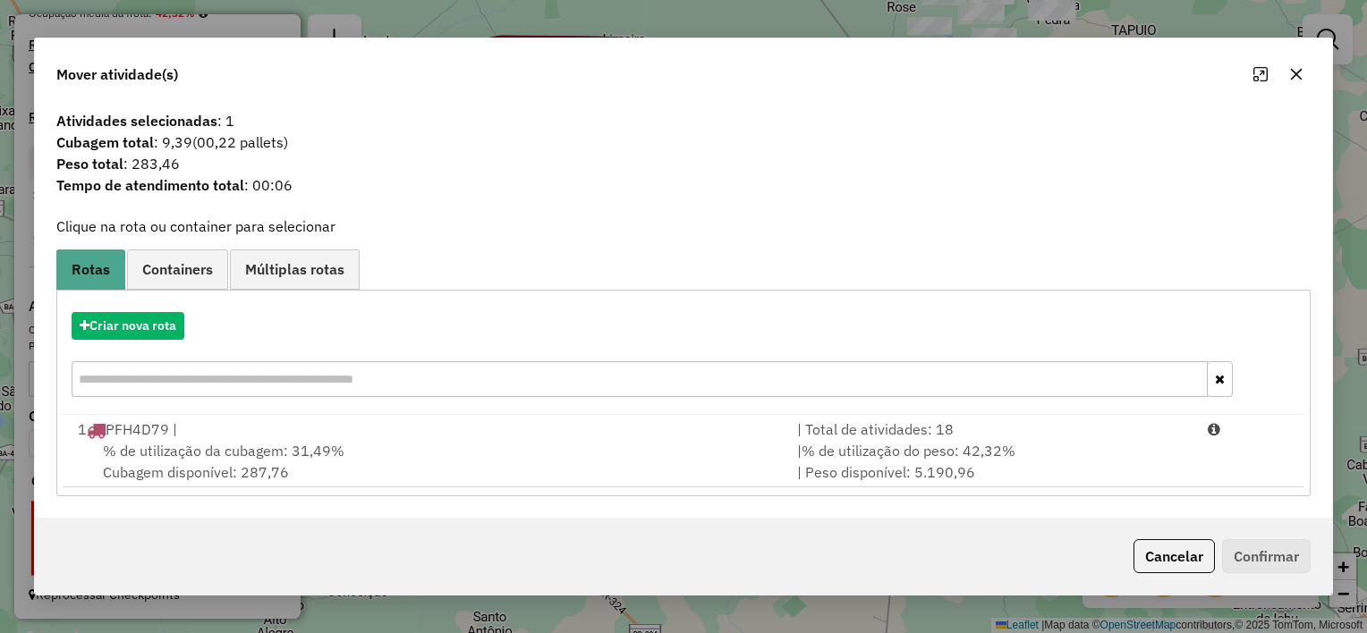
click at [1284, 86] on div at bounding box center [1278, 74] width 64 height 29
click at [1300, 72] on icon "button" at bounding box center [1296, 74] width 14 height 14
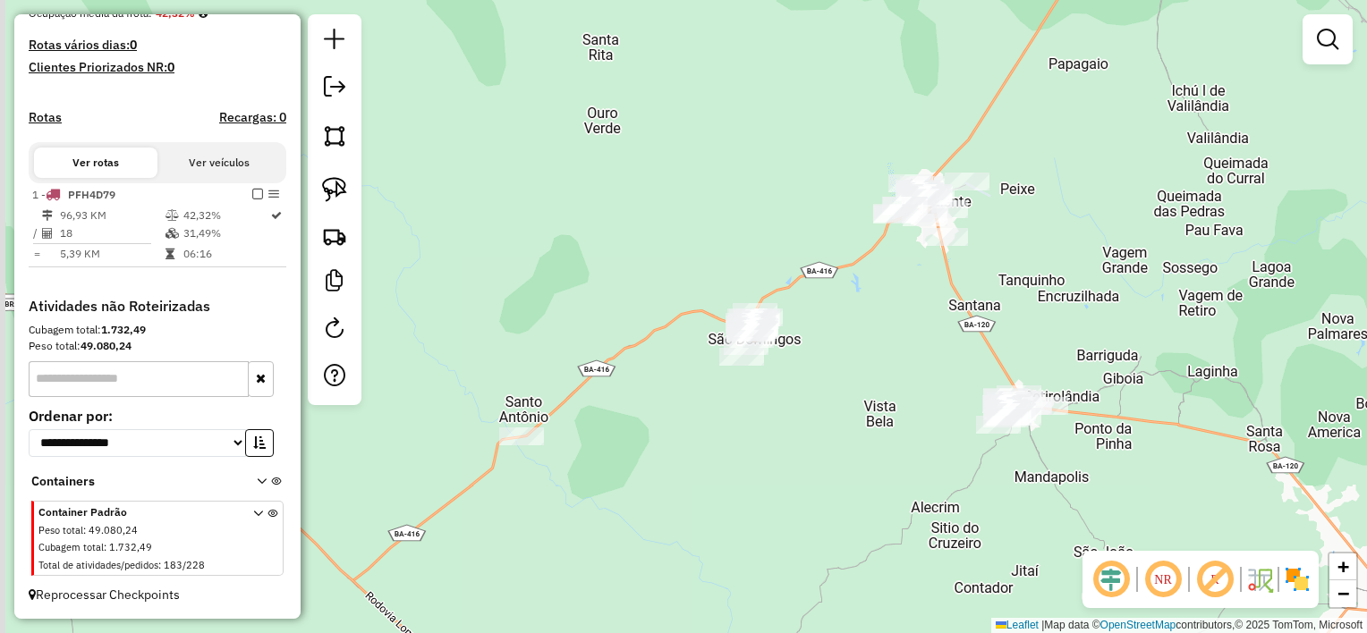
drag, startPoint x: 853, startPoint y: 354, endPoint x: 923, endPoint y: 335, distance: 72.5
click at [911, 339] on div "Janela de atendimento Grade de atendimento Capacidade Transportadoras Veículos …" at bounding box center [683, 316] width 1367 height 633
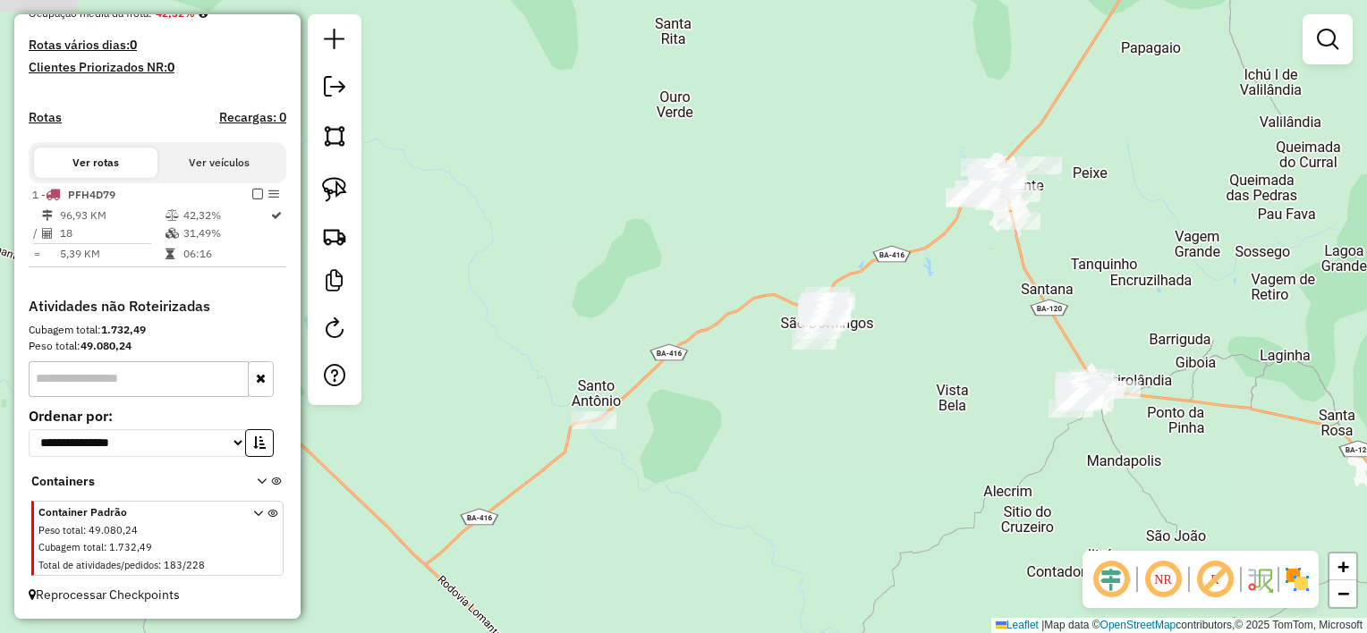
drag, startPoint x: 344, startPoint y: 175, endPoint x: 354, endPoint y: 179, distance: 10.5
click at [346, 175] on link at bounding box center [334, 189] width 39 height 39
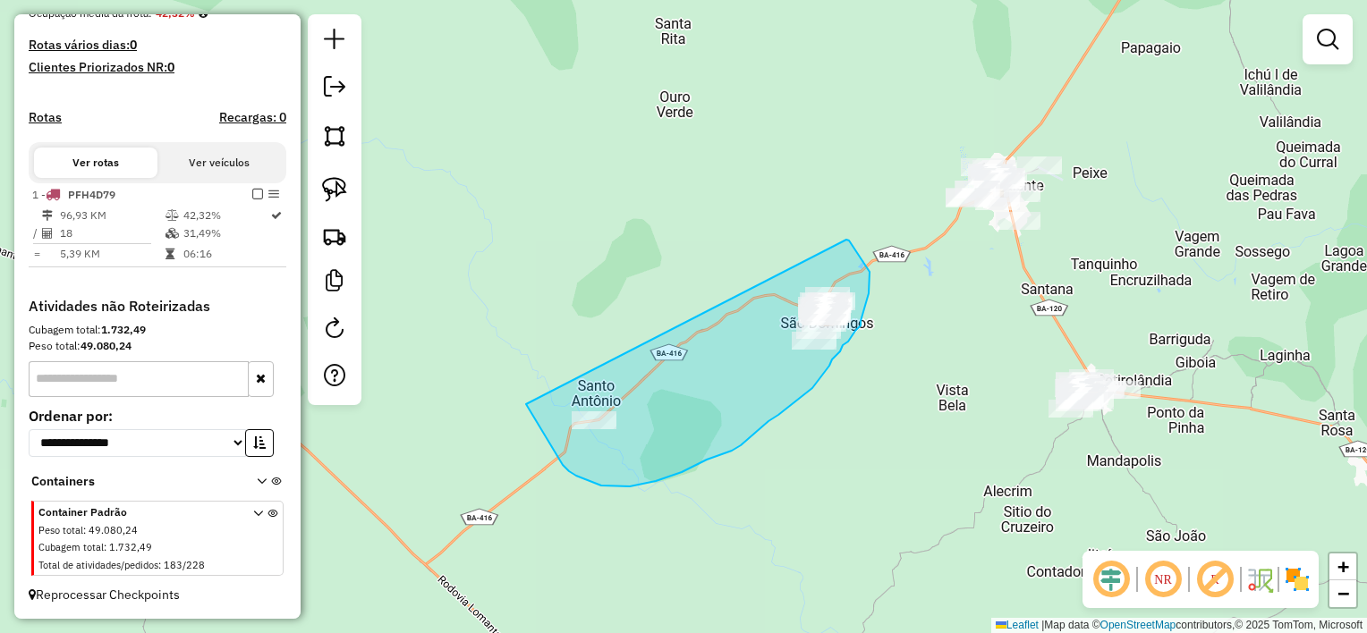
drag, startPoint x: 576, startPoint y: 476, endPoint x: 826, endPoint y: 231, distance: 349.8
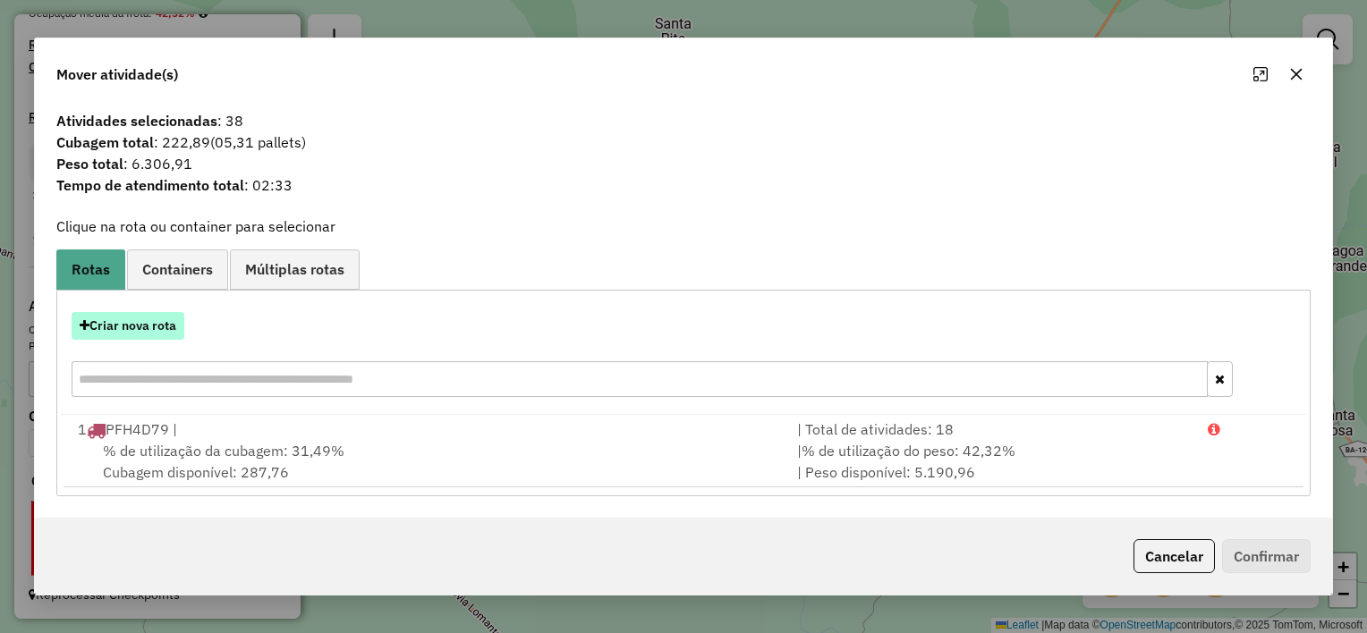
click at [157, 333] on button "Criar nova rota" at bounding box center [128, 326] width 113 height 28
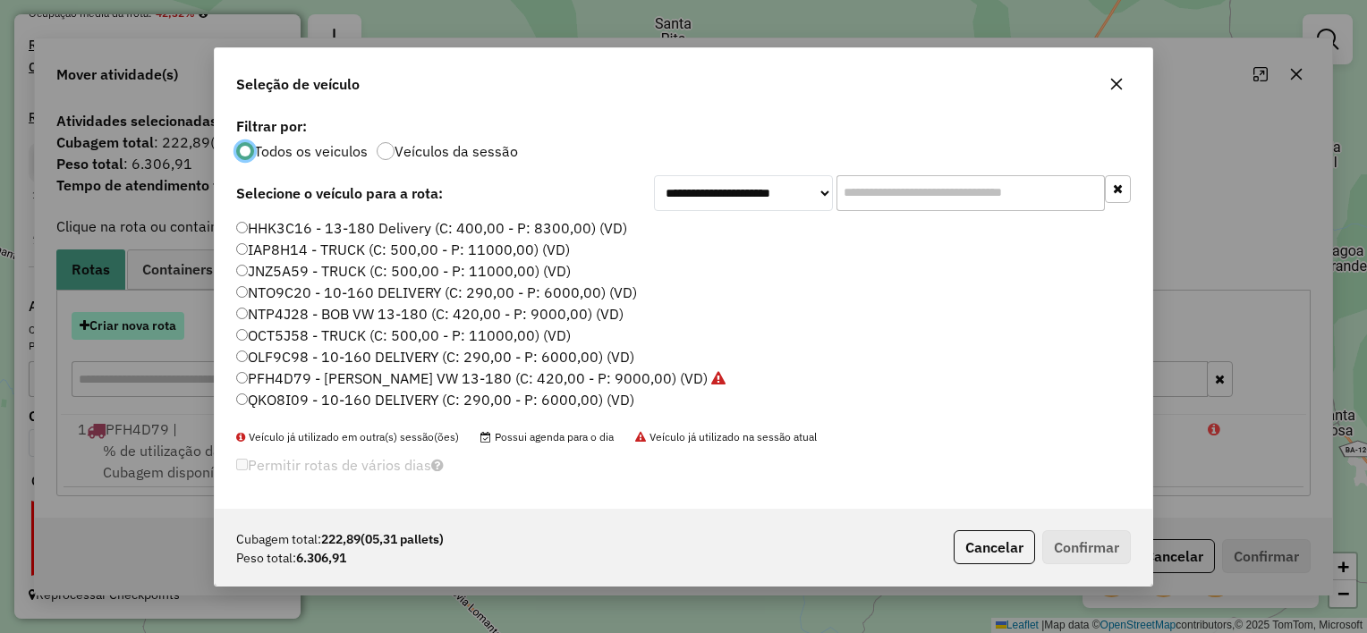
scroll to position [9, 5]
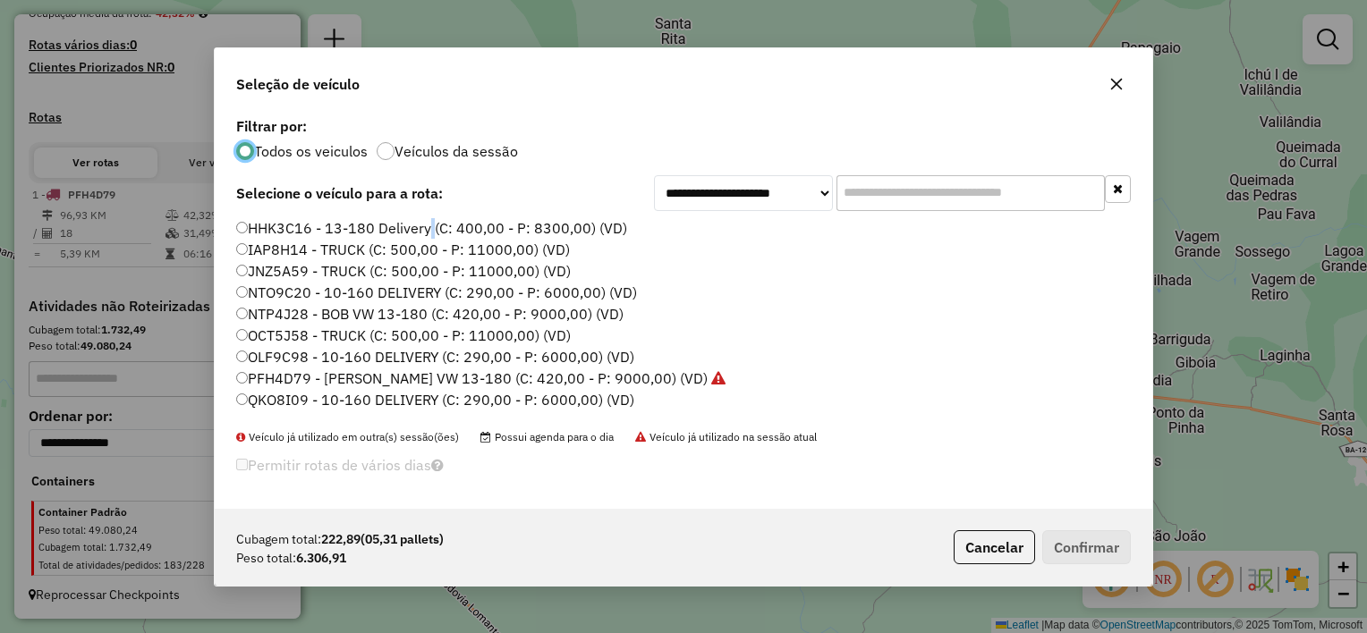
click at [428, 221] on label "HHK3C16 - 13-180 Delivery (C: 400,00 - P: 8300,00) (VD)" at bounding box center [431, 227] width 391 height 21
drag, startPoint x: 428, startPoint y: 221, endPoint x: 410, endPoint y: 223, distance: 18.9
click at [410, 223] on label "HHK3C16 - 13-180 Delivery (C: 400,00 - P: 8300,00) (VD)" at bounding box center [431, 227] width 391 height 21
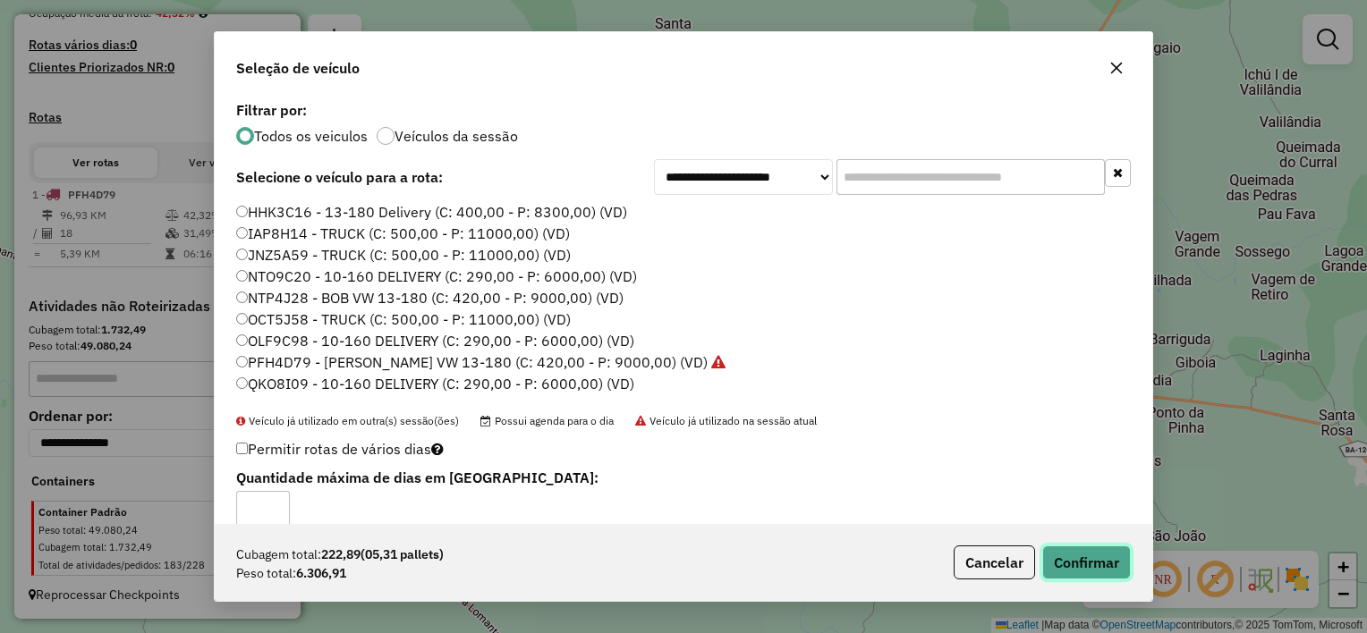
click at [1073, 565] on button "Confirmar" at bounding box center [1086, 563] width 89 height 34
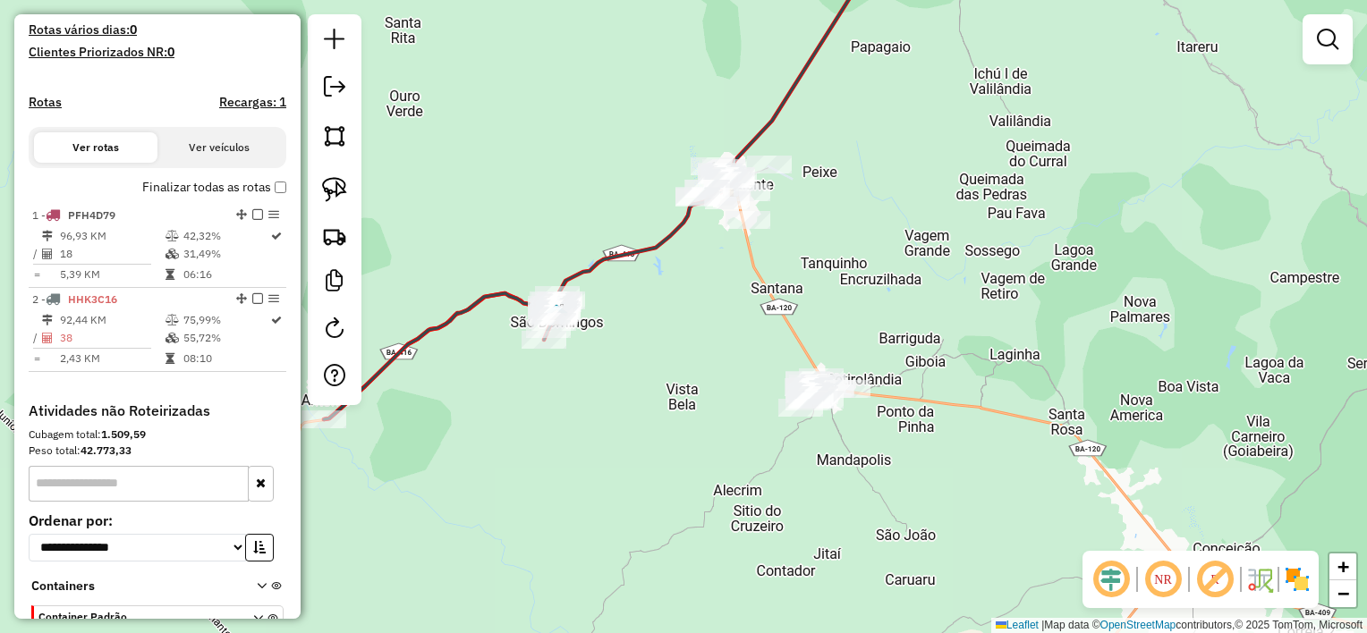
drag, startPoint x: 962, startPoint y: 383, endPoint x: 681, endPoint y: 358, distance: 282.9
click at [682, 374] on div "Janela de atendimento Grade de atendimento Capacidade Transportadoras Veículos …" at bounding box center [683, 316] width 1367 height 633
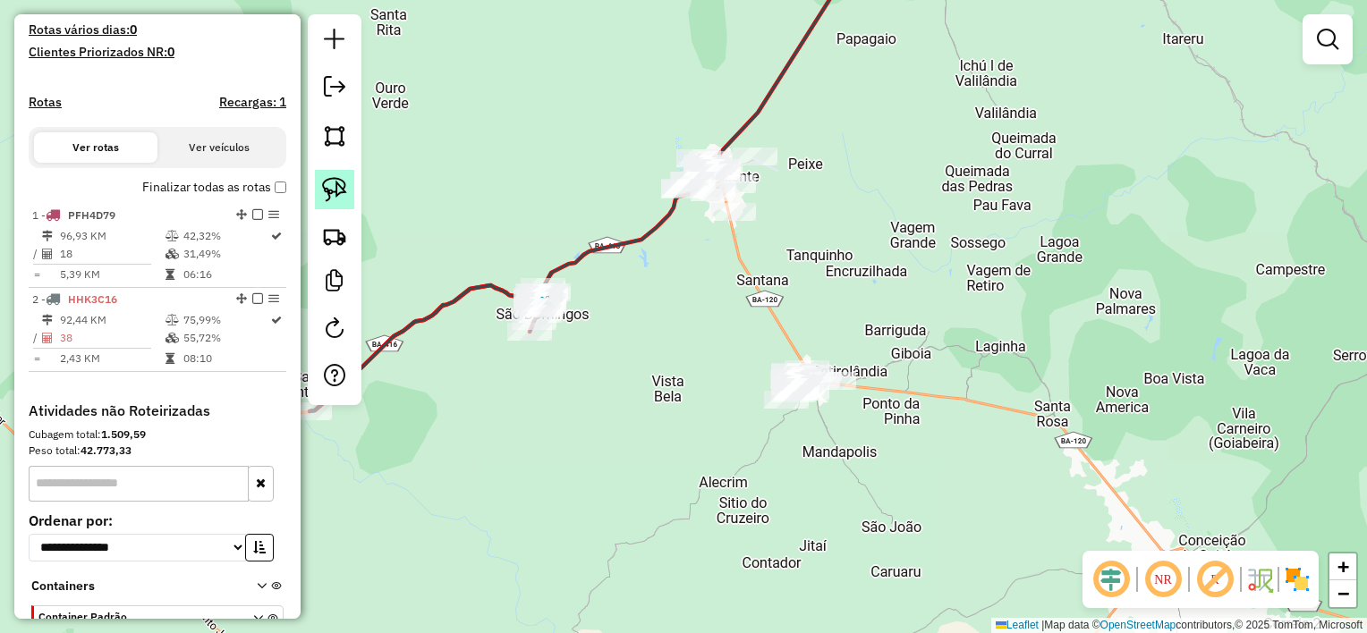
click at [351, 182] on link at bounding box center [334, 189] width 39 height 39
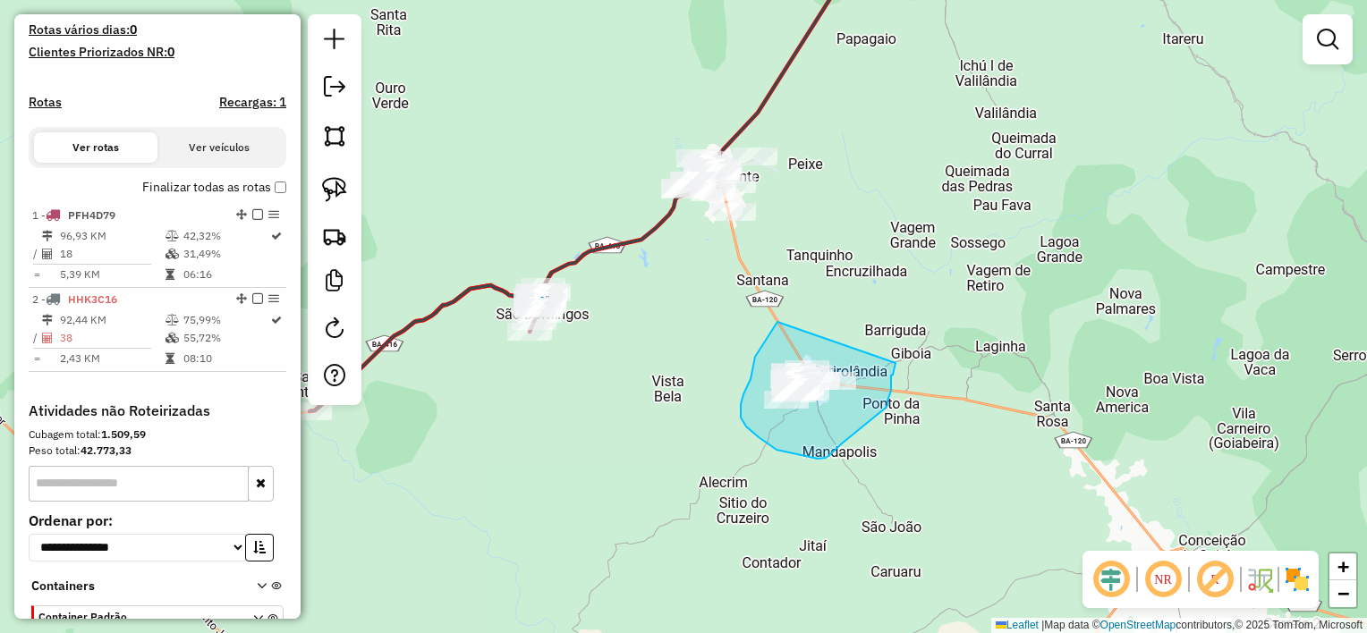
drag, startPoint x: 777, startPoint y: 322, endPoint x: 895, endPoint y: 363, distance: 125.0
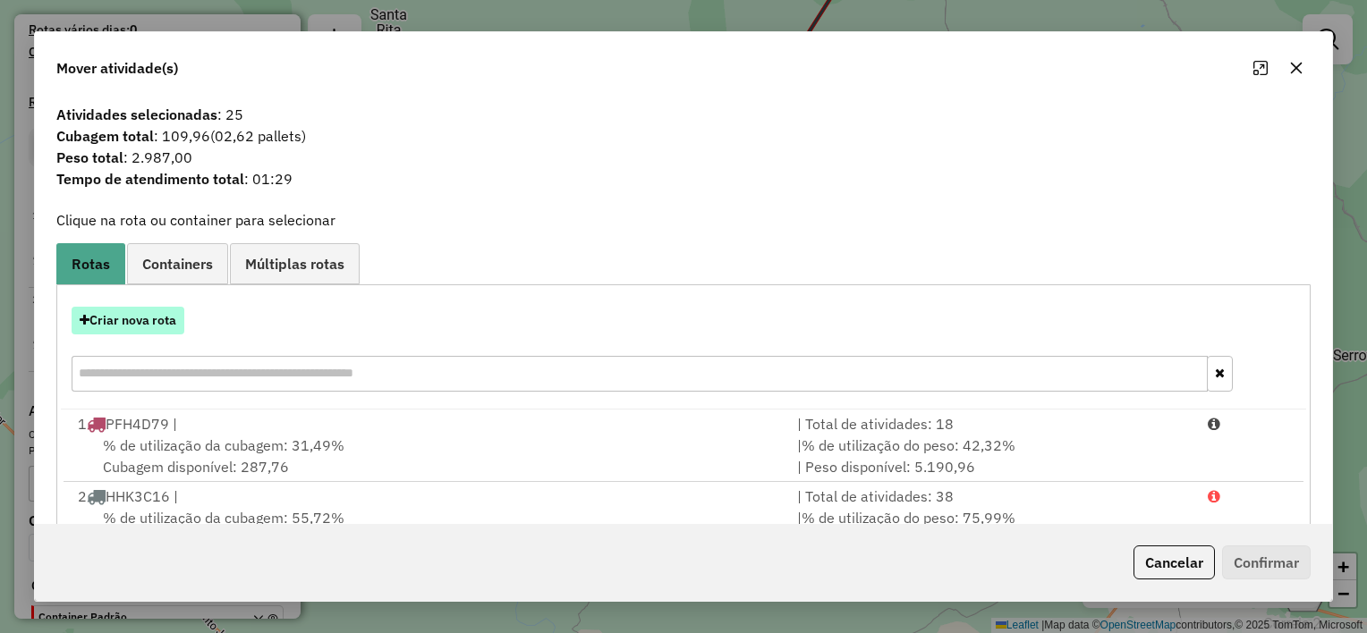
click at [145, 324] on button "Criar nova rota" at bounding box center [128, 321] width 113 height 28
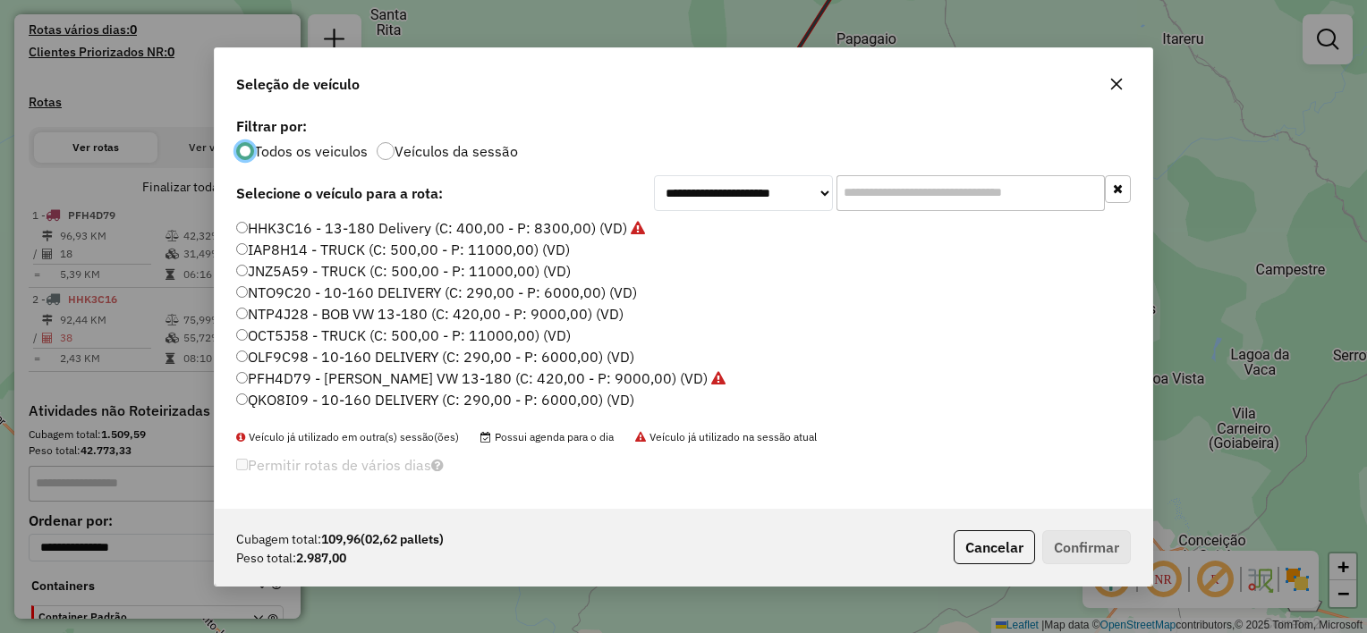
click at [375, 247] on label "IAP8H14 - TRUCK (C: 500,00 - P: 11000,00) (VD)" at bounding box center [403, 249] width 334 height 21
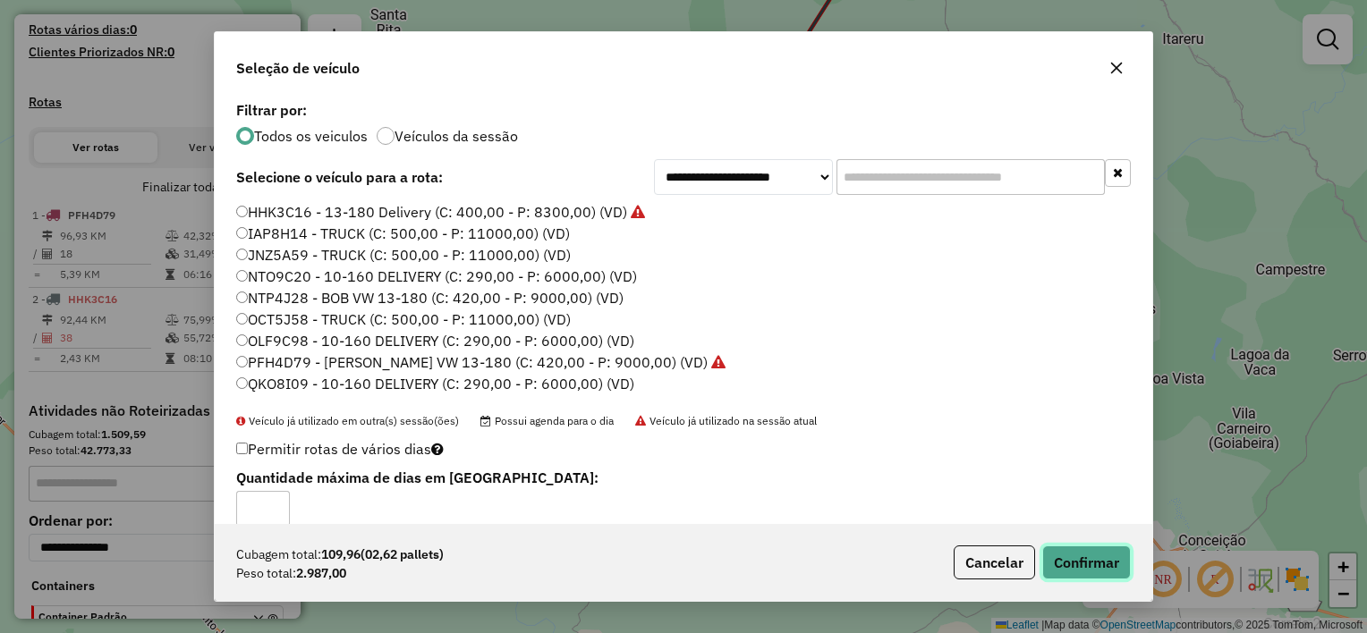
click at [1101, 552] on button "Confirmar" at bounding box center [1086, 563] width 89 height 34
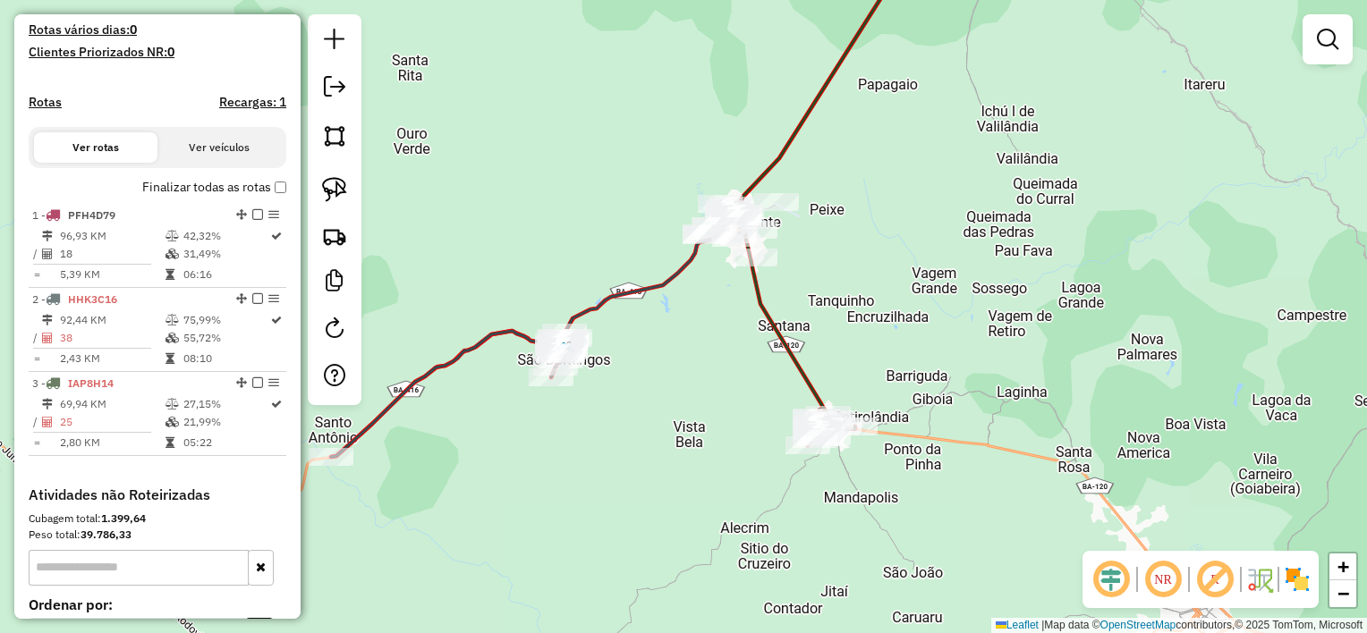
drag, startPoint x: 817, startPoint y: 227, endPoint x: 864, endPoint y: 339, distance: 121.4
click at [862, 339] on div "Janela de atendimento Grade de atendimento Capacidade Transportadoras Veículos …" at bounding box center [683, 316] width 1367 height 633
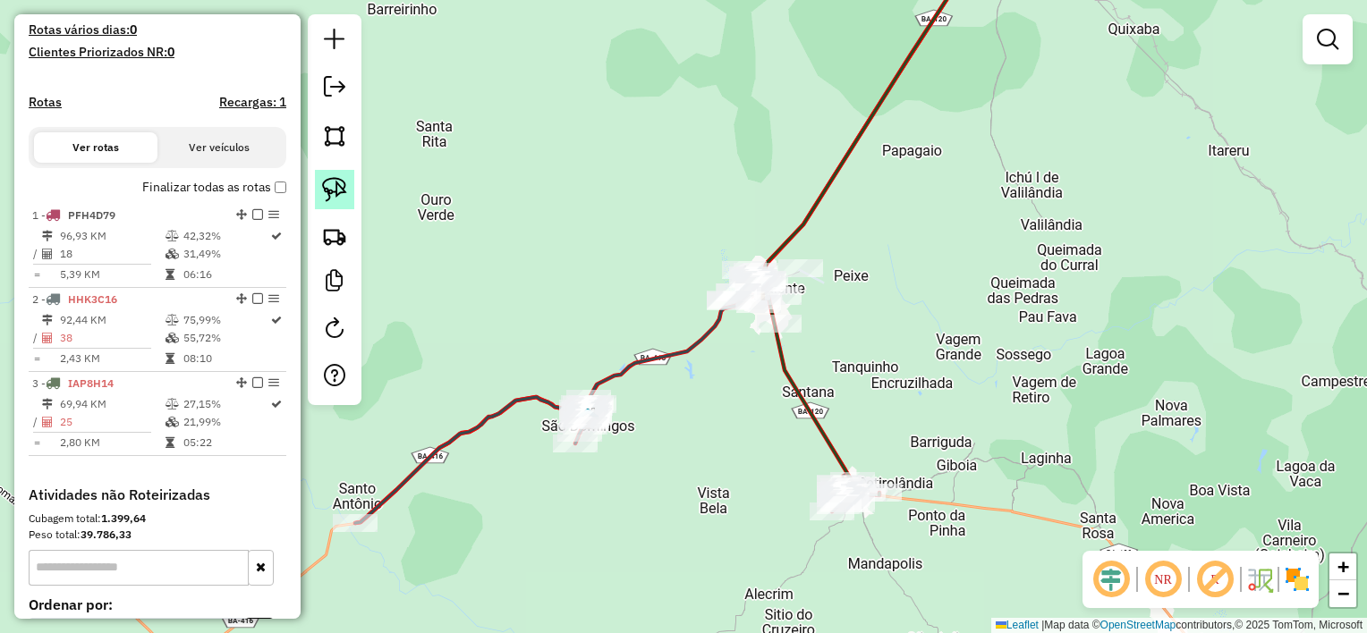
click at [345, 193] on img at bounding box center [334, 189] width 25 height 25
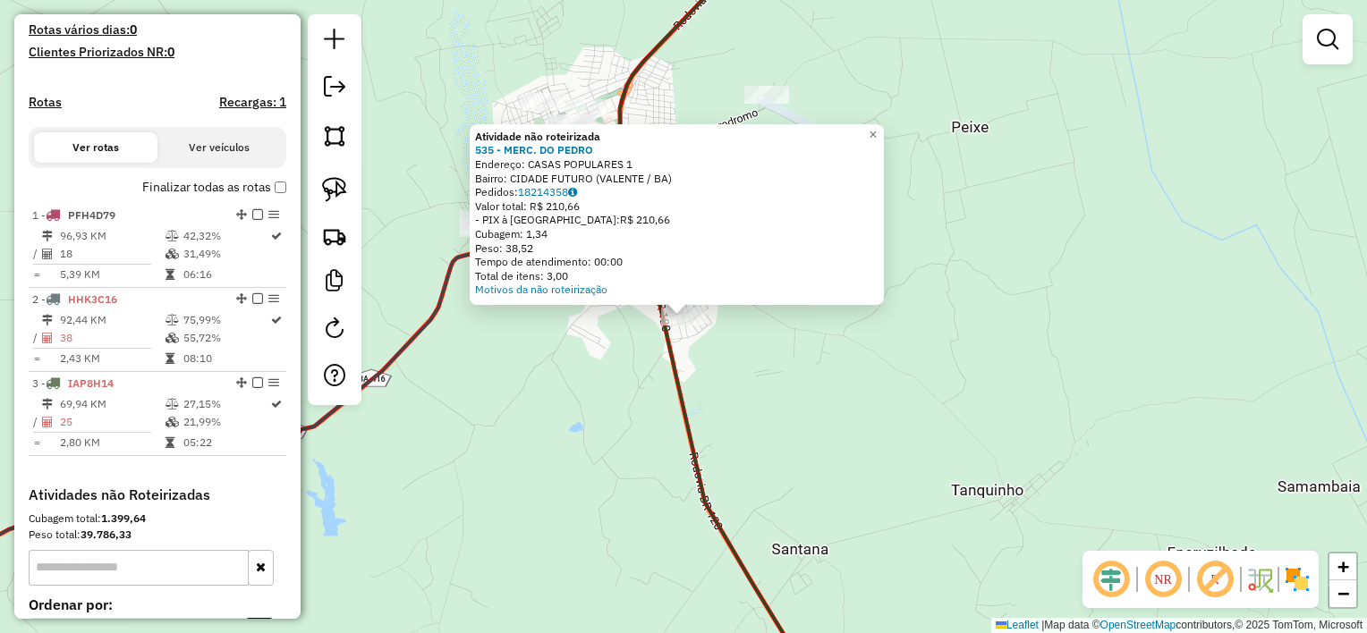
click at [788, 370] on div "Atividade não roteirizada 535 - MERC. DO [PERSON_NAME]: CASAS POPULARES 1 Bairr…" at bounding box center [683, 316] width 1367 height 633
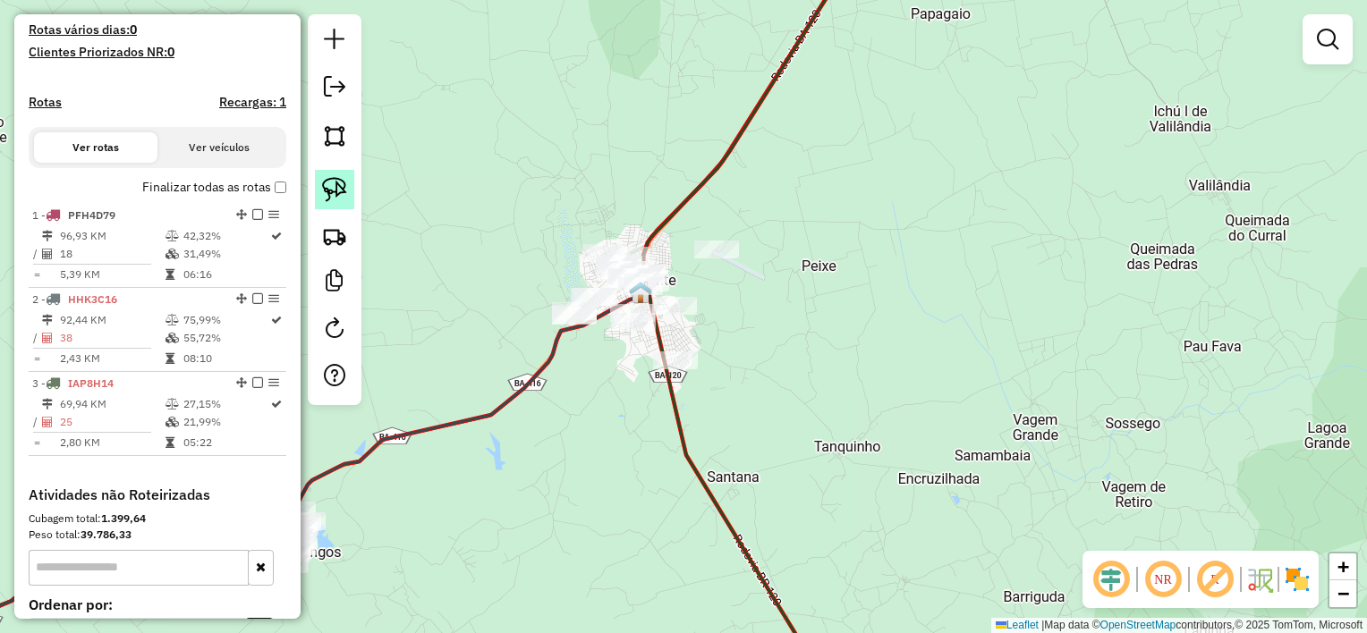
drag, startPoint x: 331, startPoint y: 190, endPoint x: 340, endPoint y: 187, distance: 9.3
click at [332, 189] on img at bounding box center [334, 189] width 25 height 25
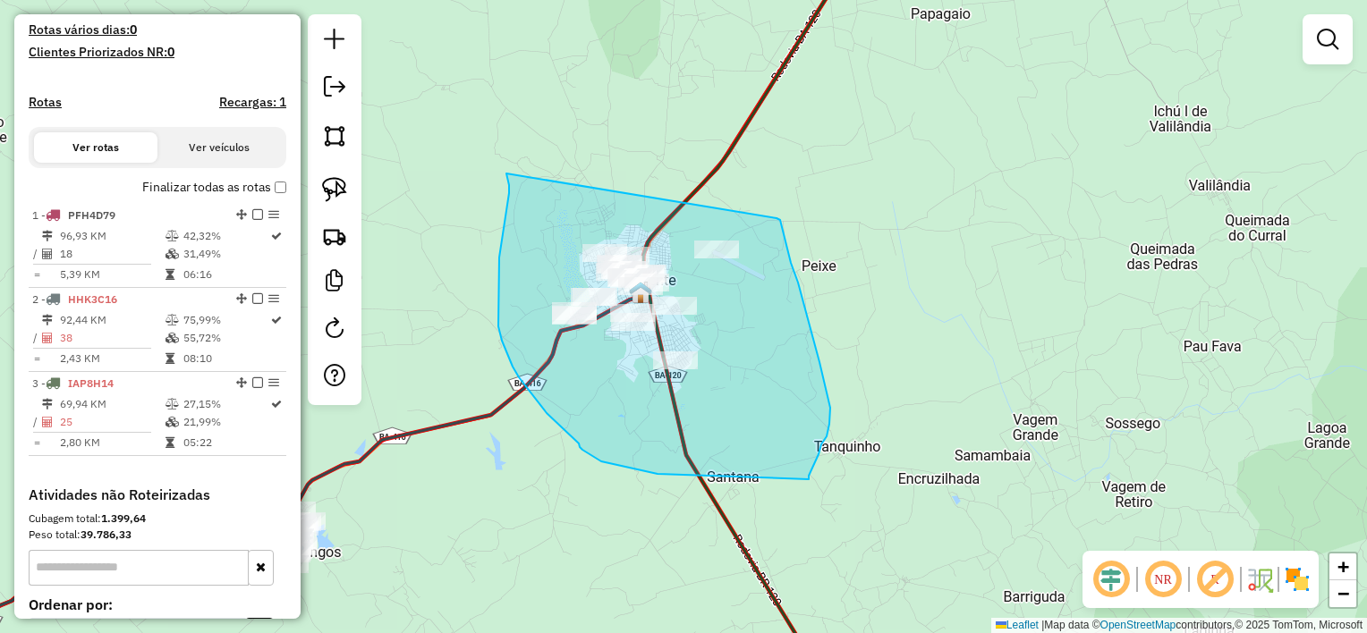
drag, startPoint x: 506, startPoint y: 174, endPoint x: 776, endPoint y: 218, distance: 273.8
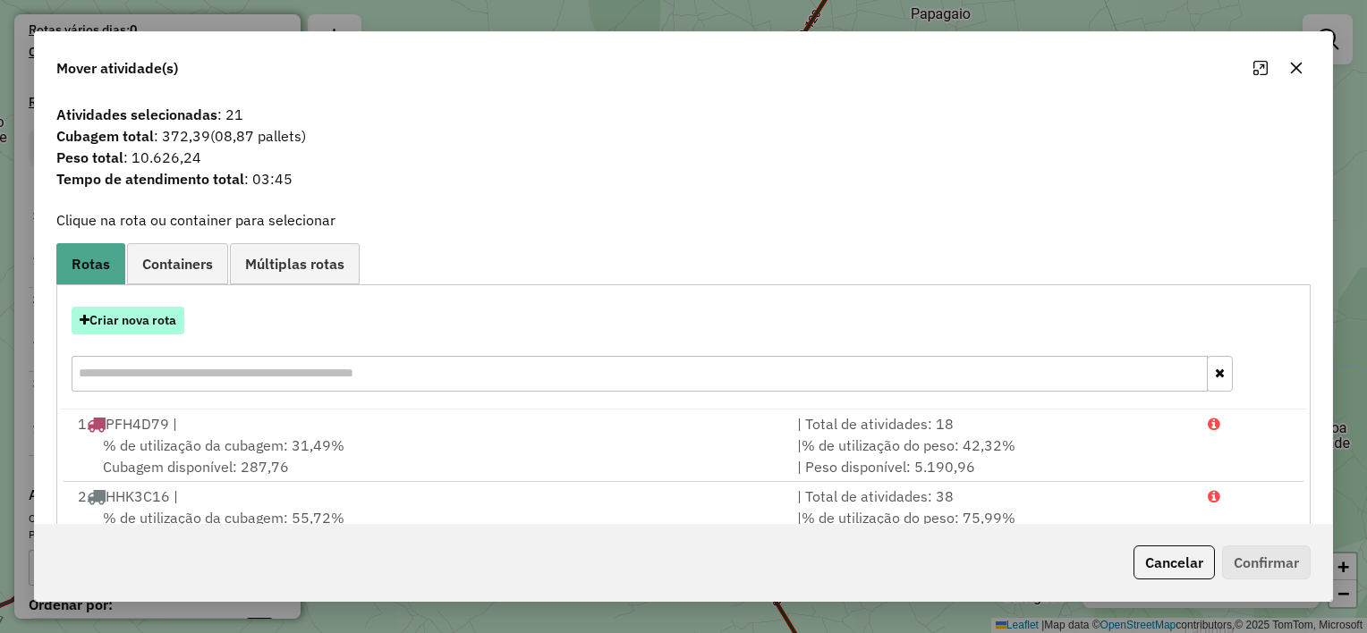
click at [132, 323] on button "Criar nova rota" at bounding box center [128, 321] width 113 height 28
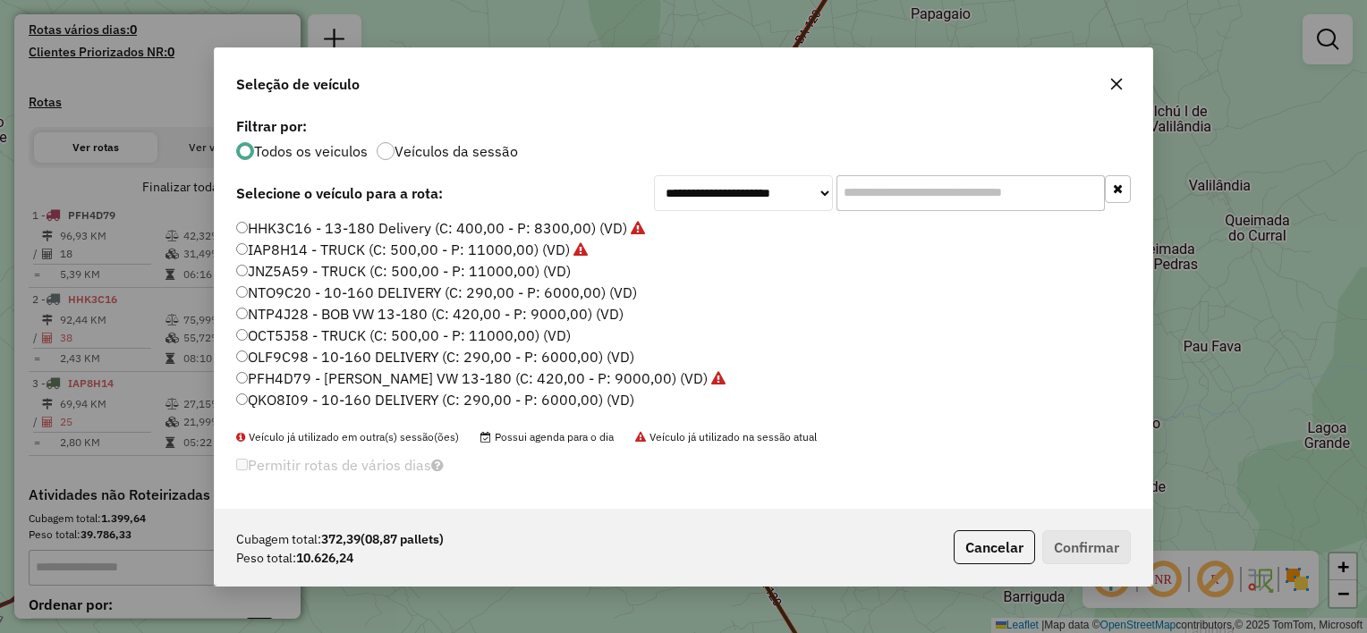
click at [510, 272] on label "JNZ5A59 - TRUCK (C: 500,00 - P: 11000,00) (VD)" at bounding box center [403, 270] width 335 height 21
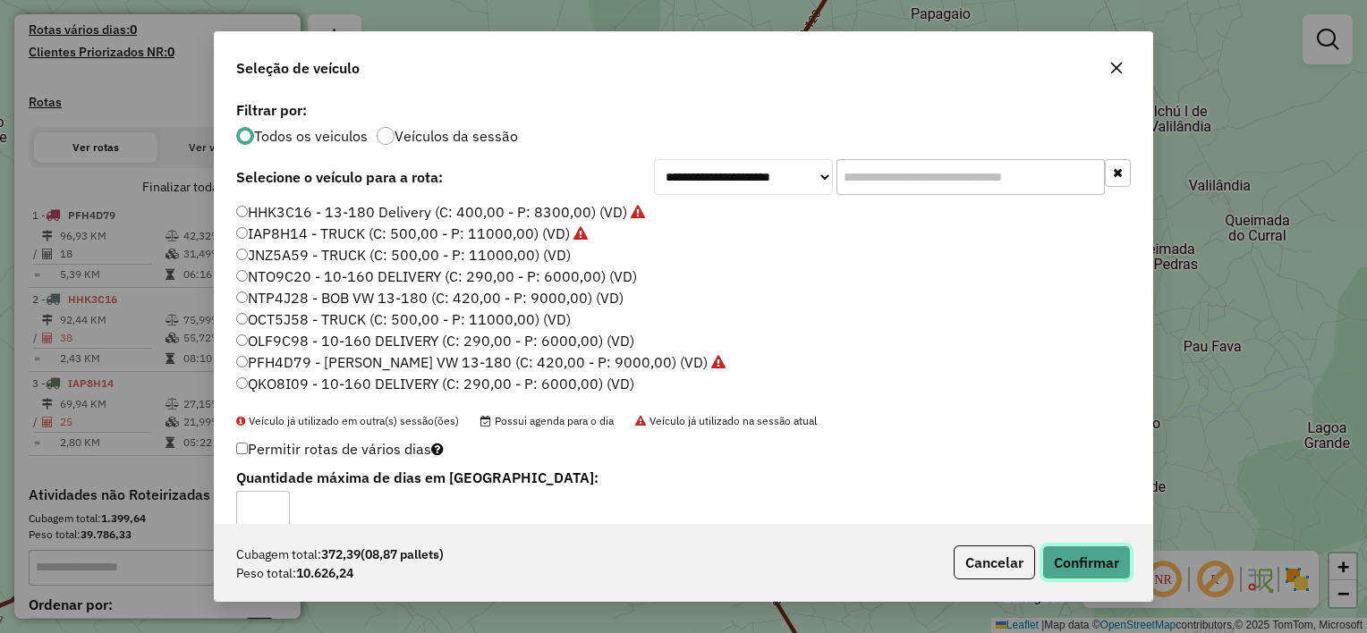
click at [1088, 561] on button "Confirmar" at bounding box center [1086, 563] width 89 height 34
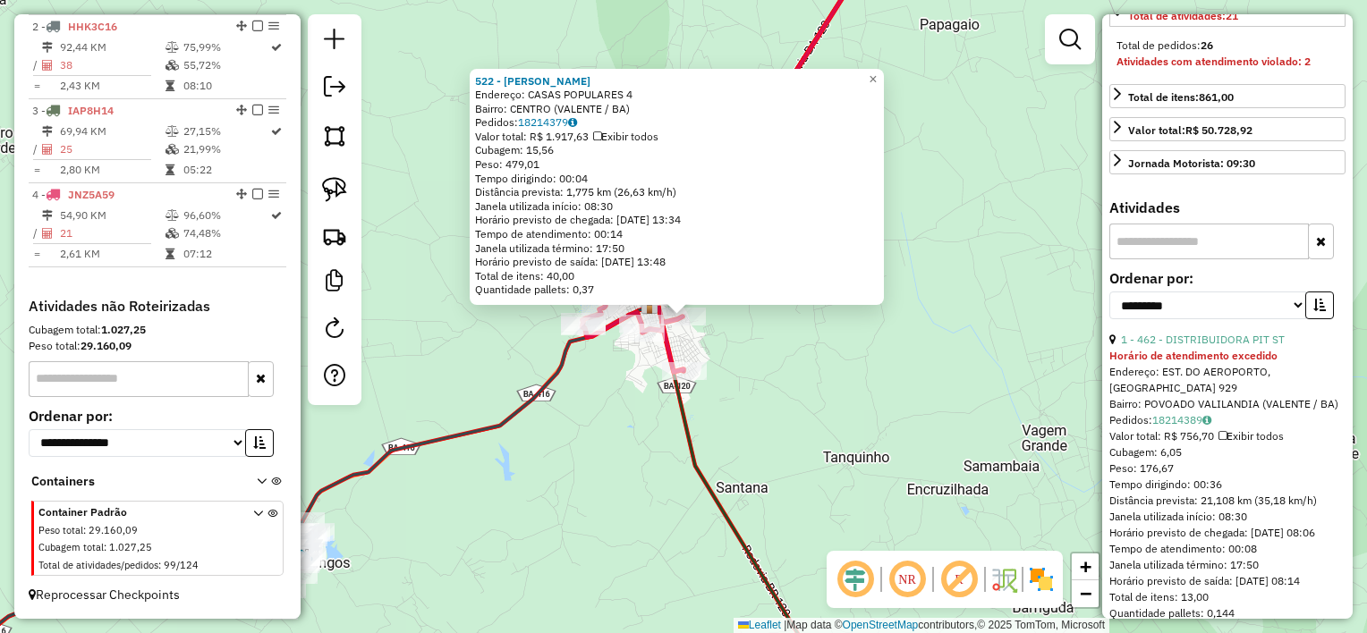
scroll to position [447, 0]
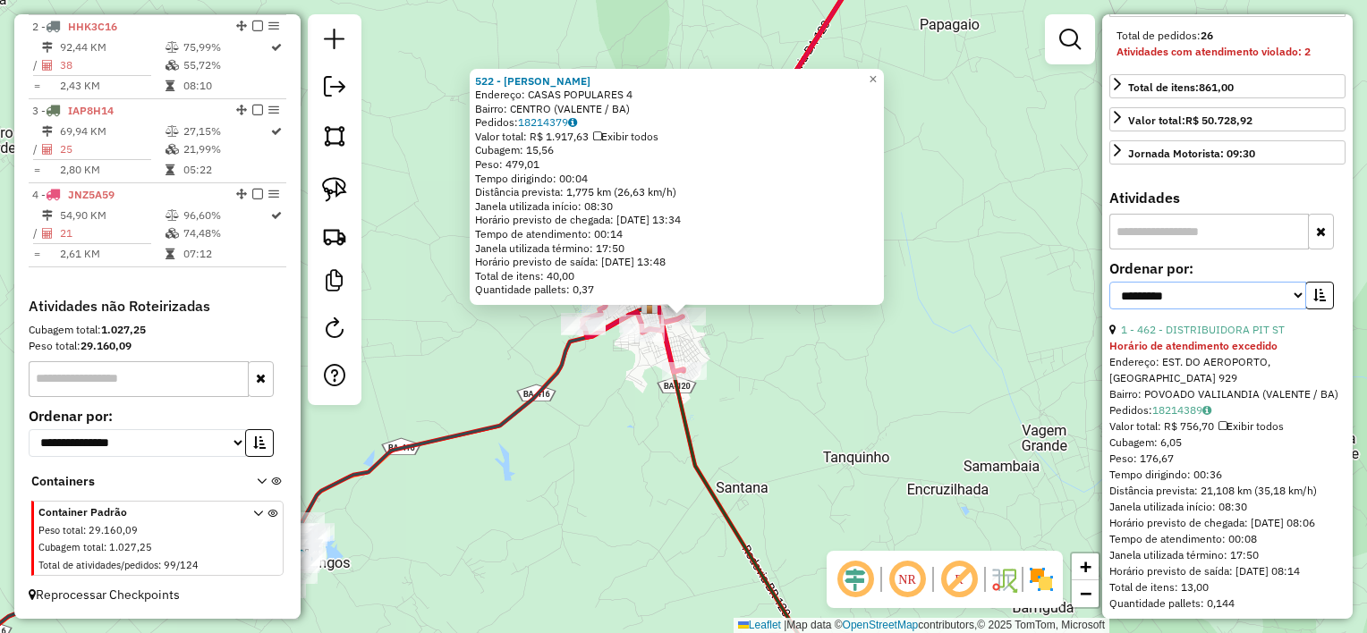
click at [1215, 309] on select "**********" at bounding box center [1207, 296] width 197 height 28
select select "*********"
click at [1109, 309] on select "**********" at bounding box center [1207, 296] width 197 height 28
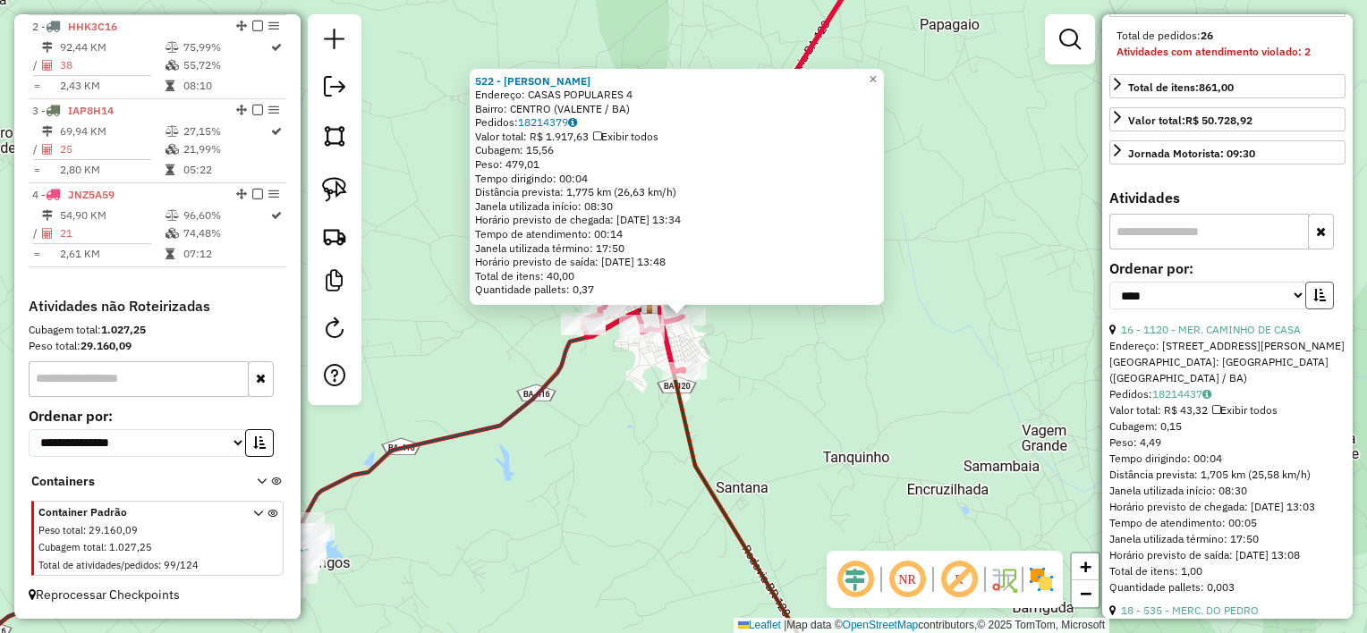
click at [1317, 301] on icon "button" at bounding box center [1319, 295] width 13 height 13
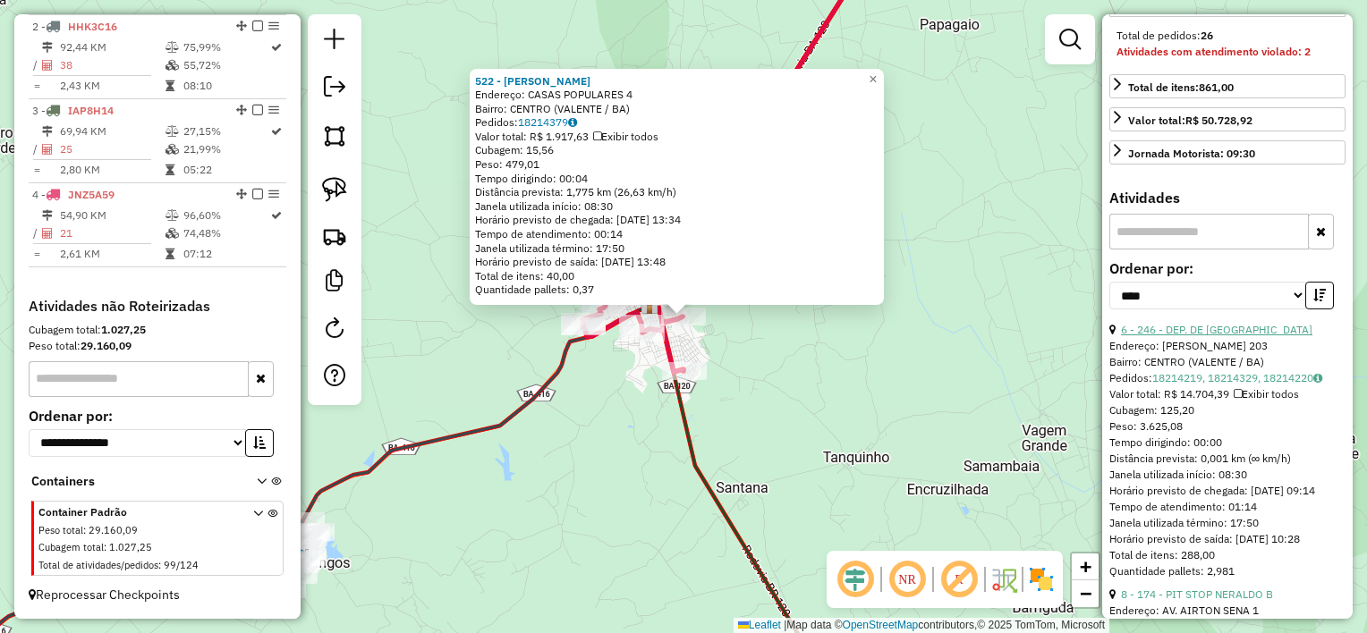
click at [1224, 336] on link "6 - 246 - DEP. DE [GEOGRAPHIC_DATA]" at bounding box center [1216, 329] width 191 height 13
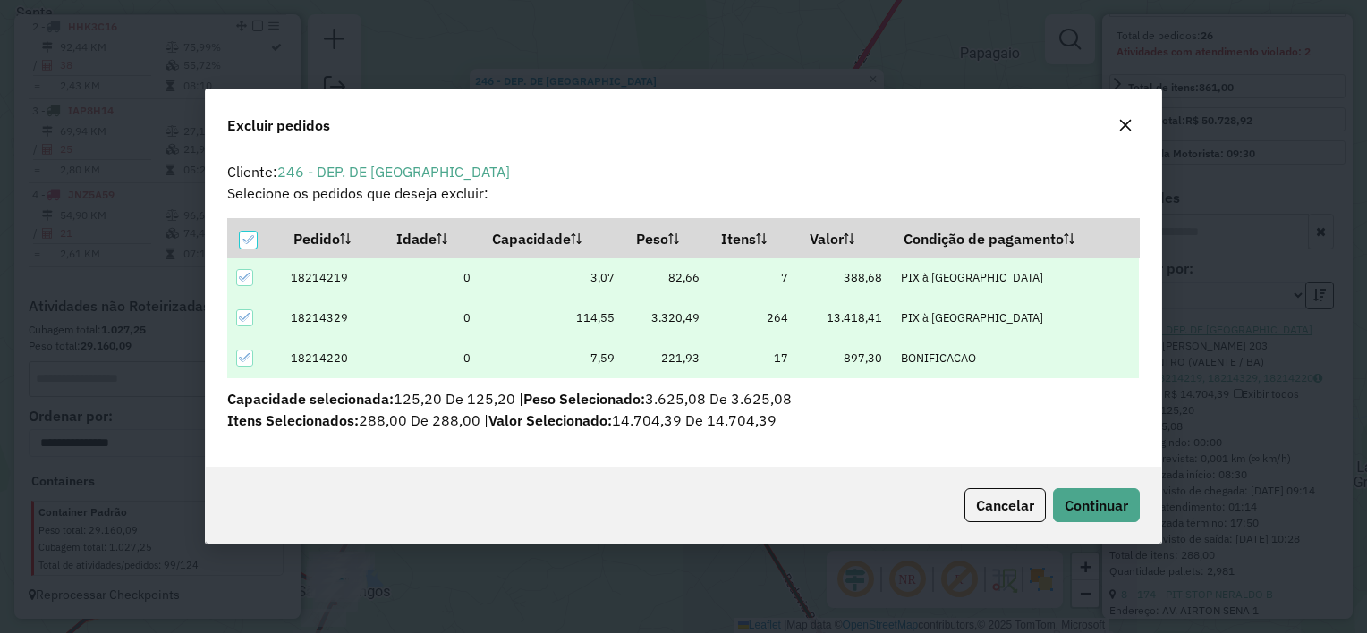
scroll to position [0, 0]
click at [1116, 496] on span "Continuar" at bounding box center [1096, 505] width 64 height 18
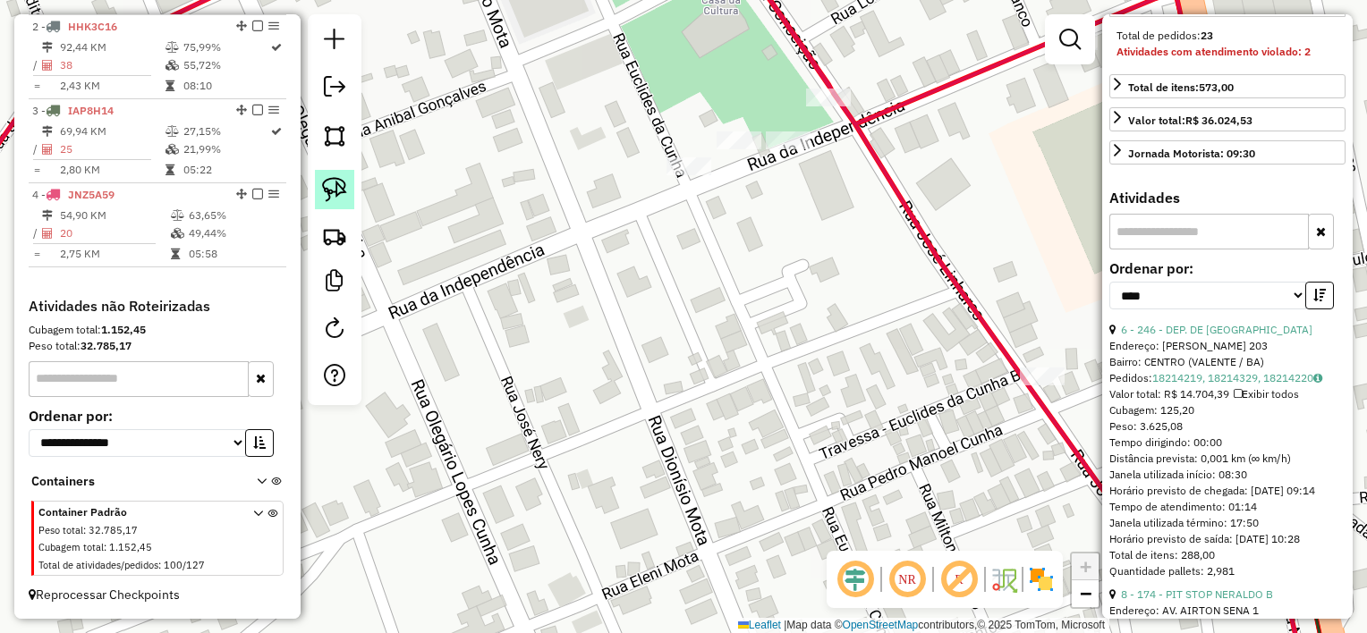
click at [347, 181] on link at bounding box center [334, 189] width 39 height 39
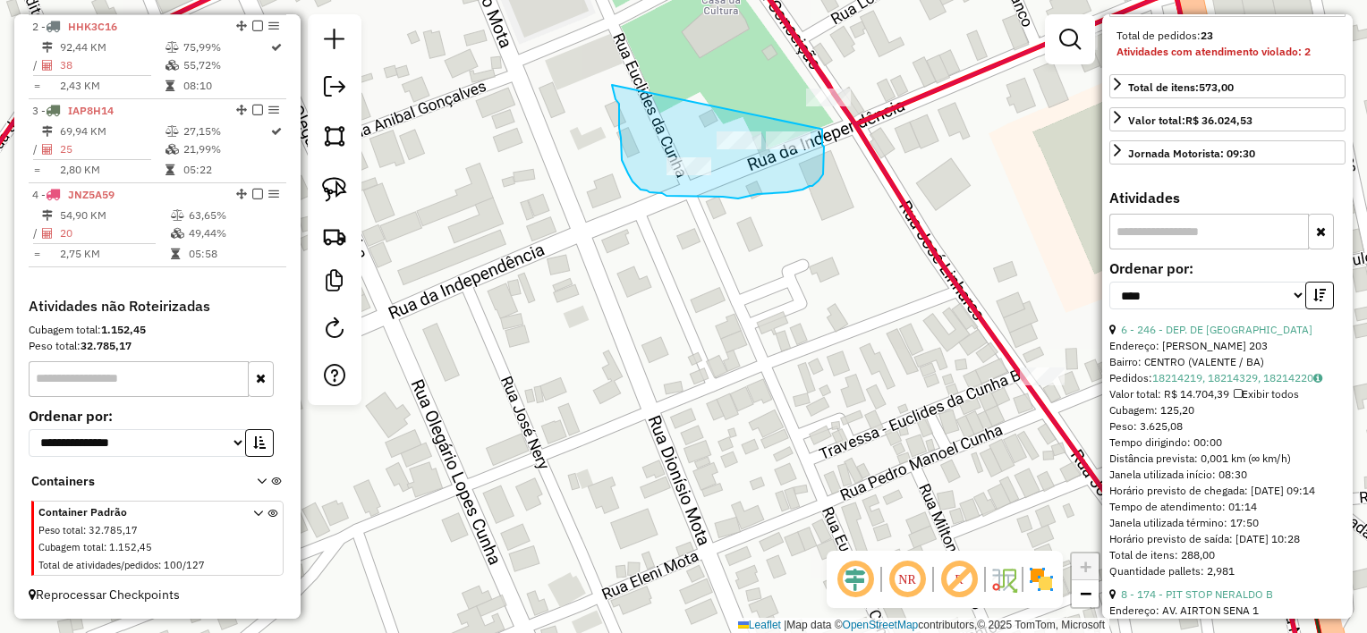
drag, startPoint x: 621, startPoint y: 148, endPoint x: 820, endPoint y: 129, distance: 200.3
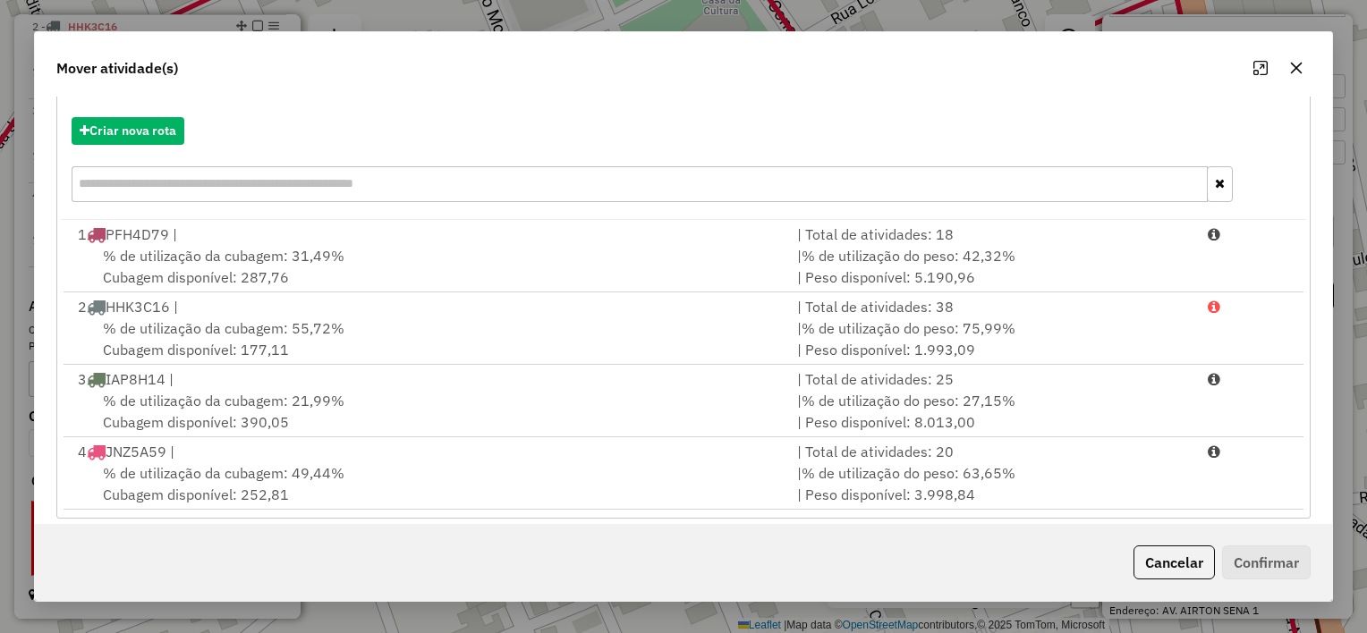
scroll to position [204, 0]
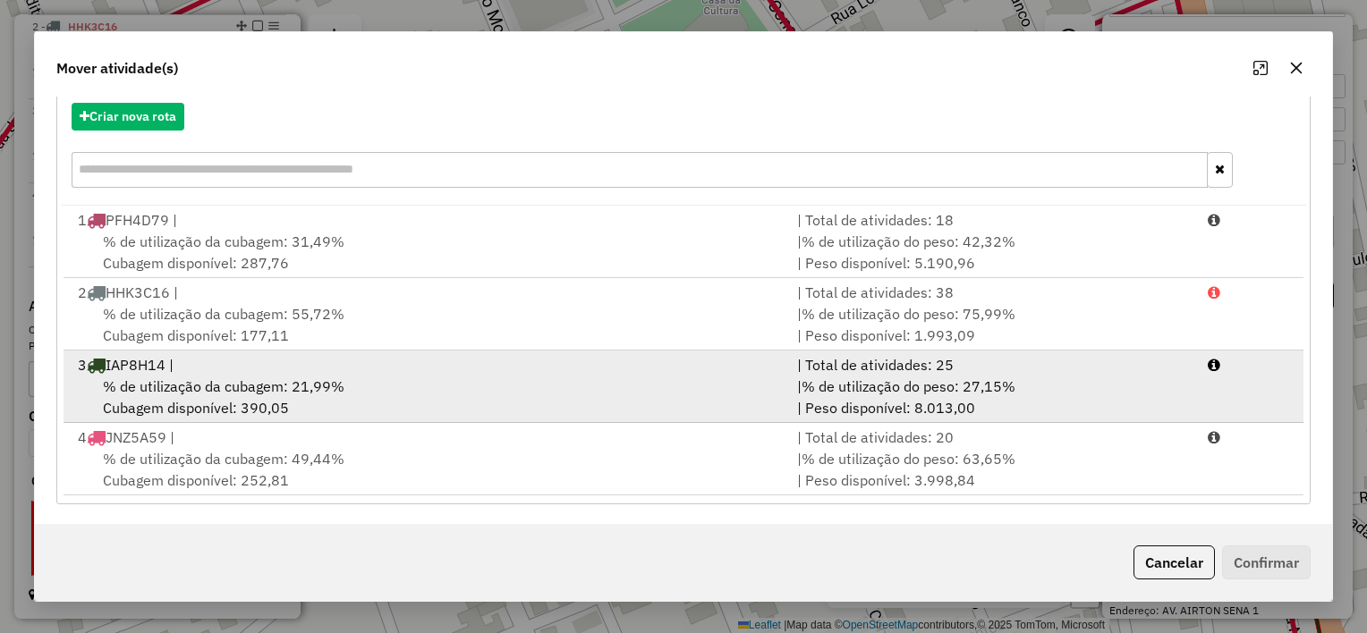
click at [470, 377] on div "% de utilização da cubagem: 21,99% Cubagem disponível: 390,05" at bounding box center [426, 397] width 719 height 43
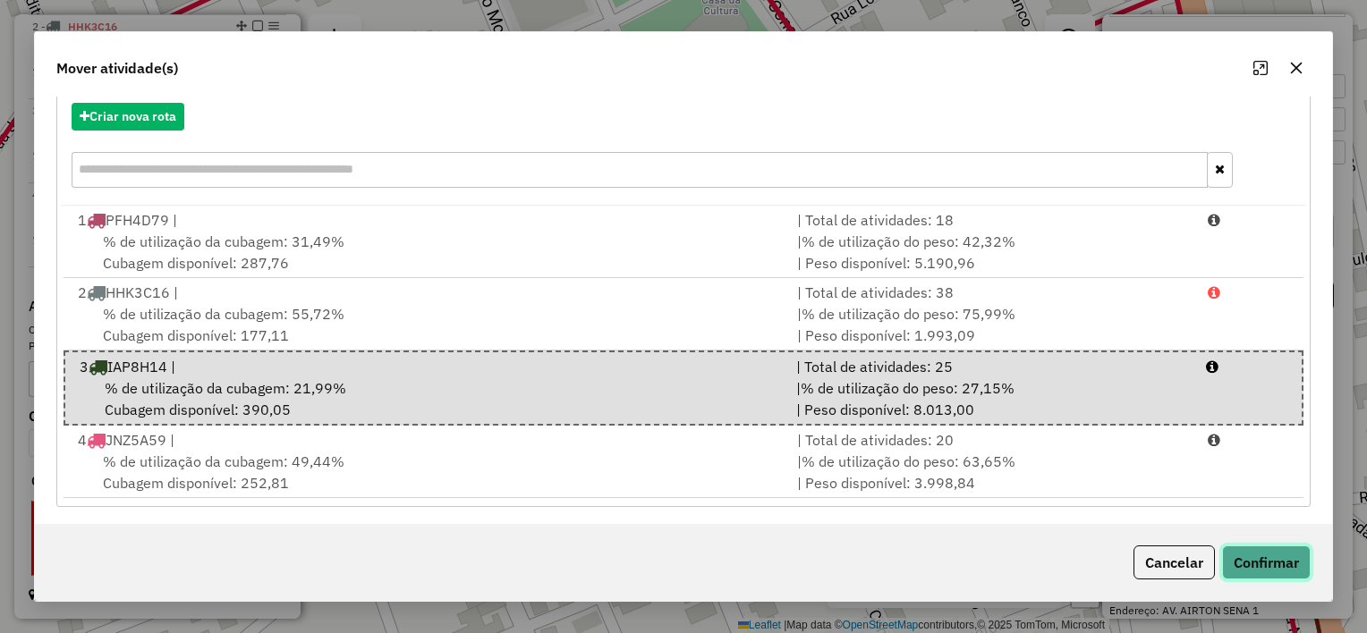
click at [1270, 565] on button "Confirmar" at bounding box center [1266, 563] width 89 height 34
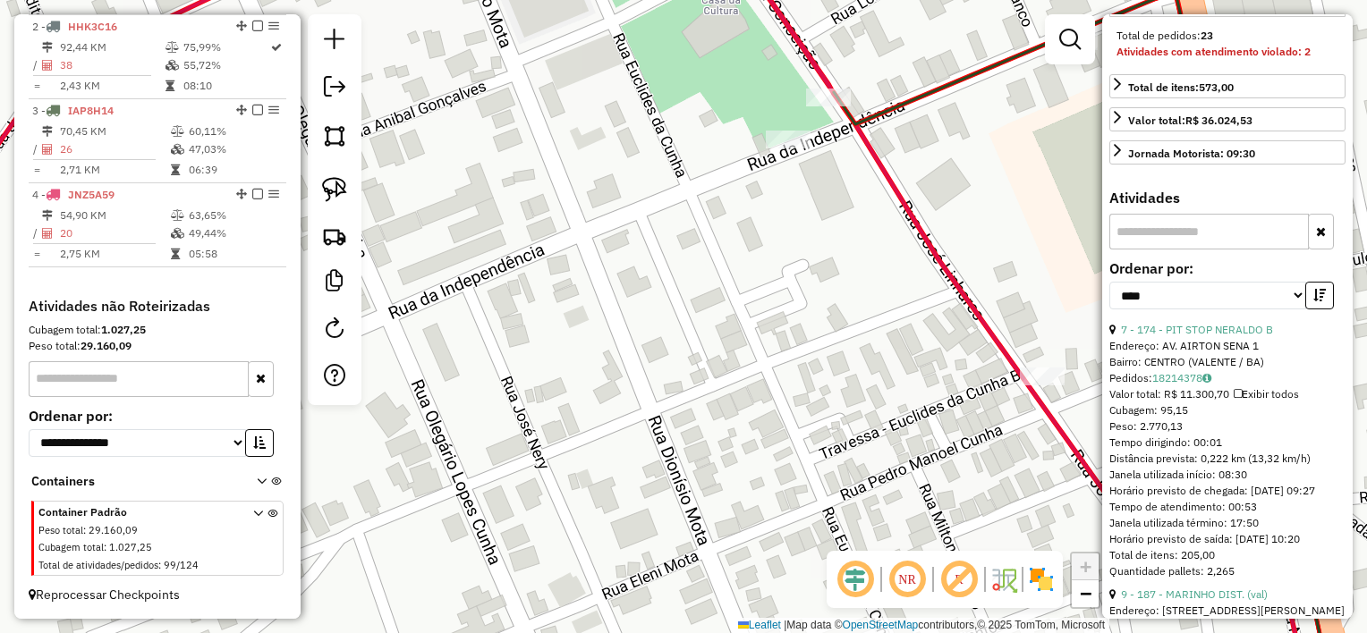
scroll to position [0, 0]
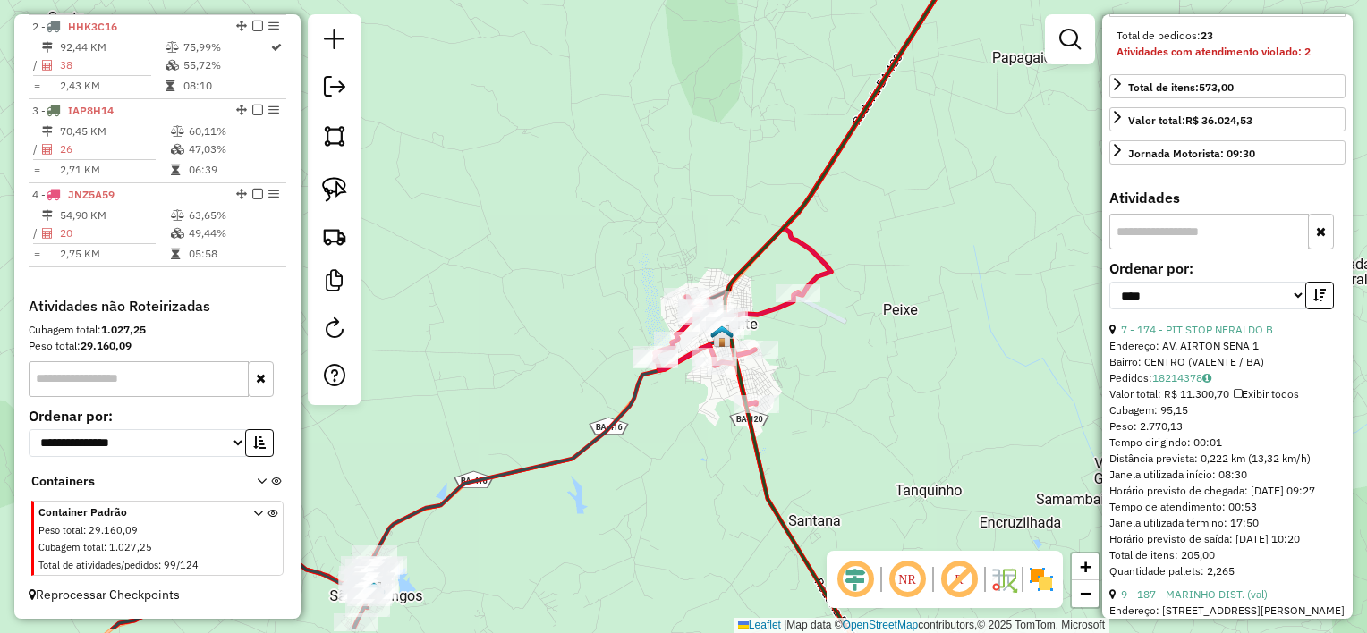
drag, startPoint x: 651, startPoint y: 572, endPoint x: 583, endPoint y: 311, distance: 269.9
click at [583, 311] on div "Janela de atendimento Grade de atendimento Capacidade Transportadoras Veículos …" at bounding box center [683, 316] width 1367 height 633
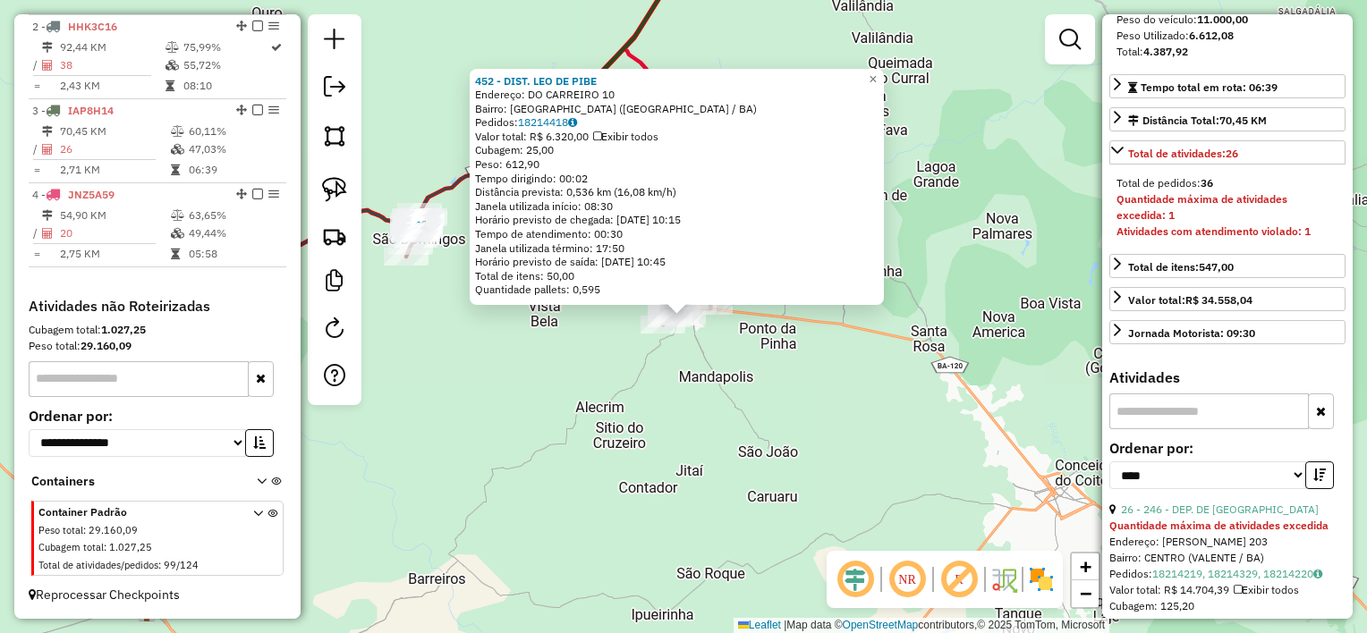
scroll to position [163, 0]
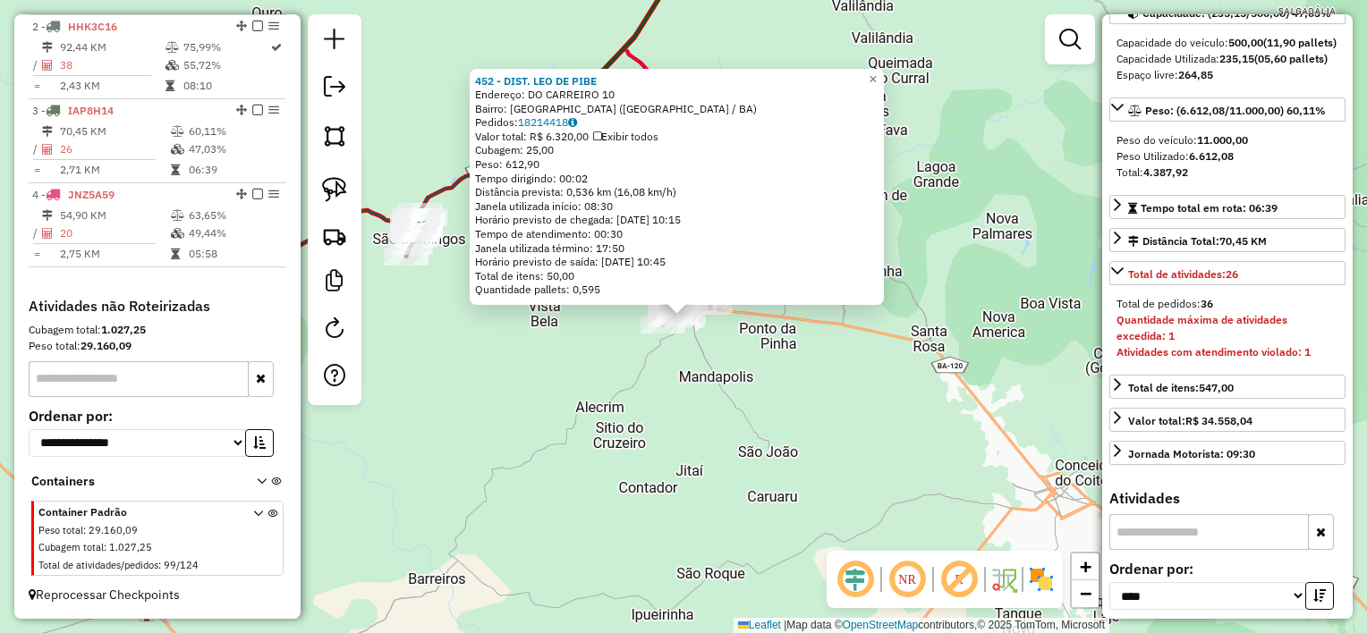
click at [910, 415] on div "452 - DIST. [PERSON_NAME] Endereço: DO CARREIRO 10 Bairro: [GEOGRAPHIC_DATA] ([…" at bounding box center [683, 316] width 1367 height 633
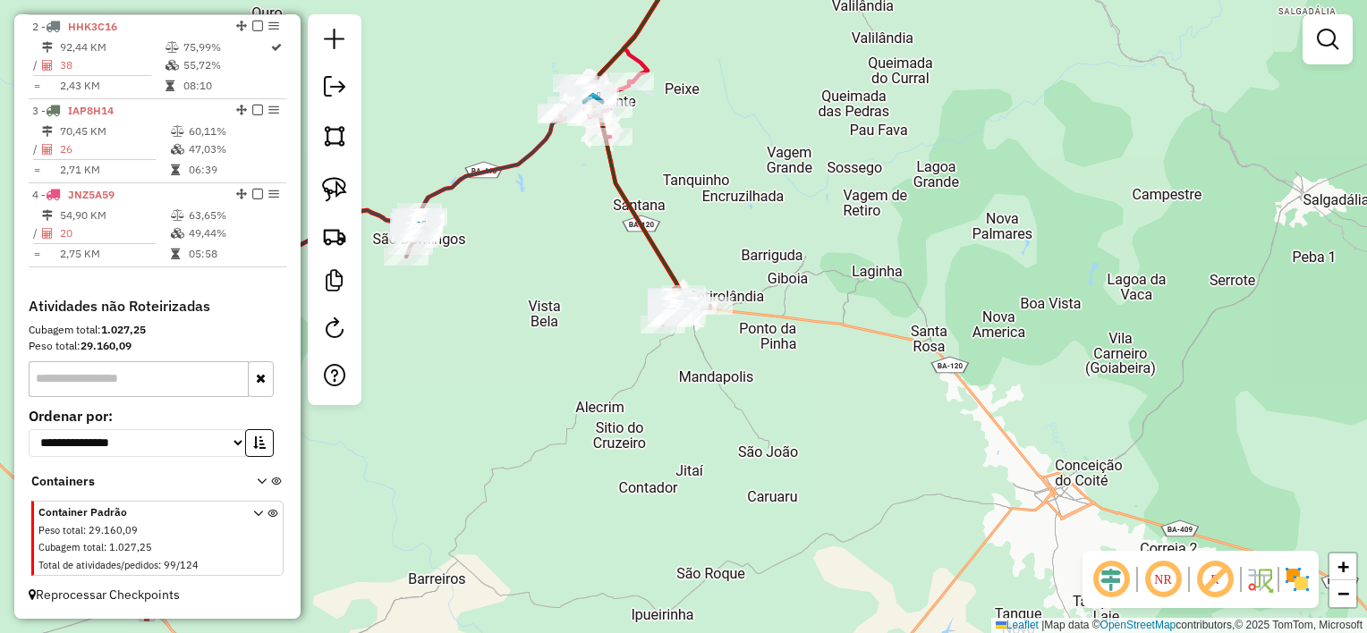
drag, startPoint x: 799, startPoint y: 195, endPoint x: 847, endPoint y: 294, distance: 110.4
click at [848, 294] on div "Janela de atendimento Grade de atendimento Capacidade Transportadoras Veículos …" at bounding box center [683, 316] width 1367 height 633
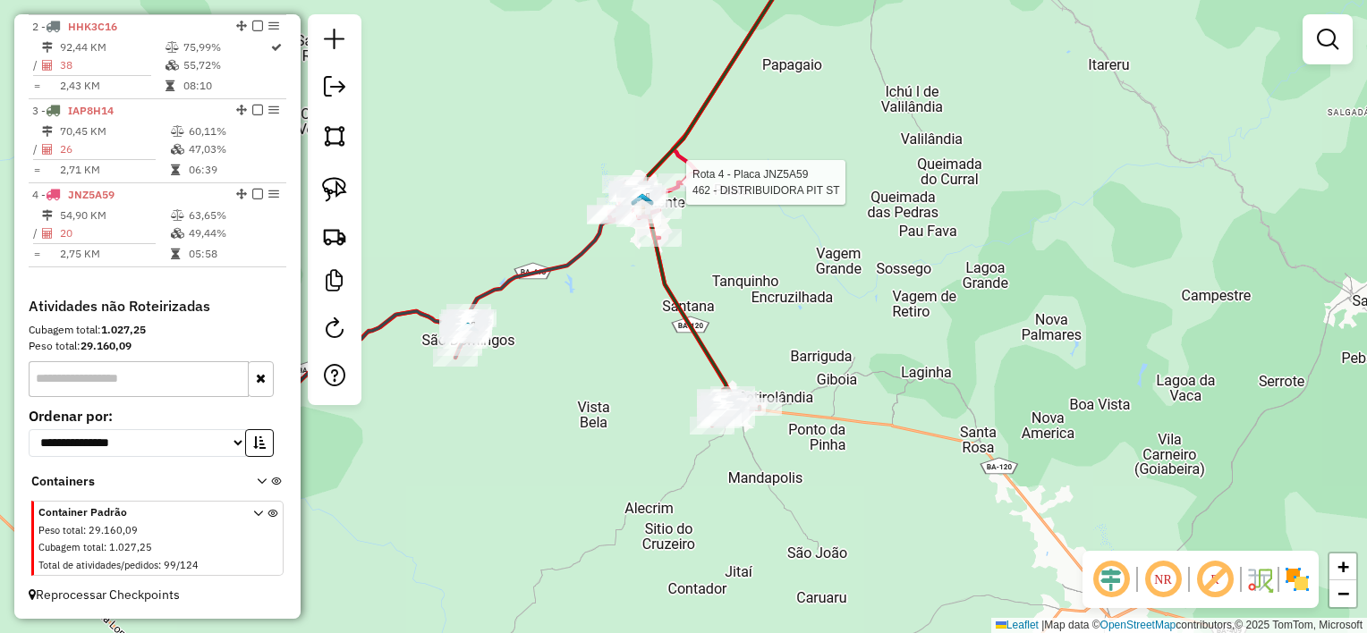
select select "*********"
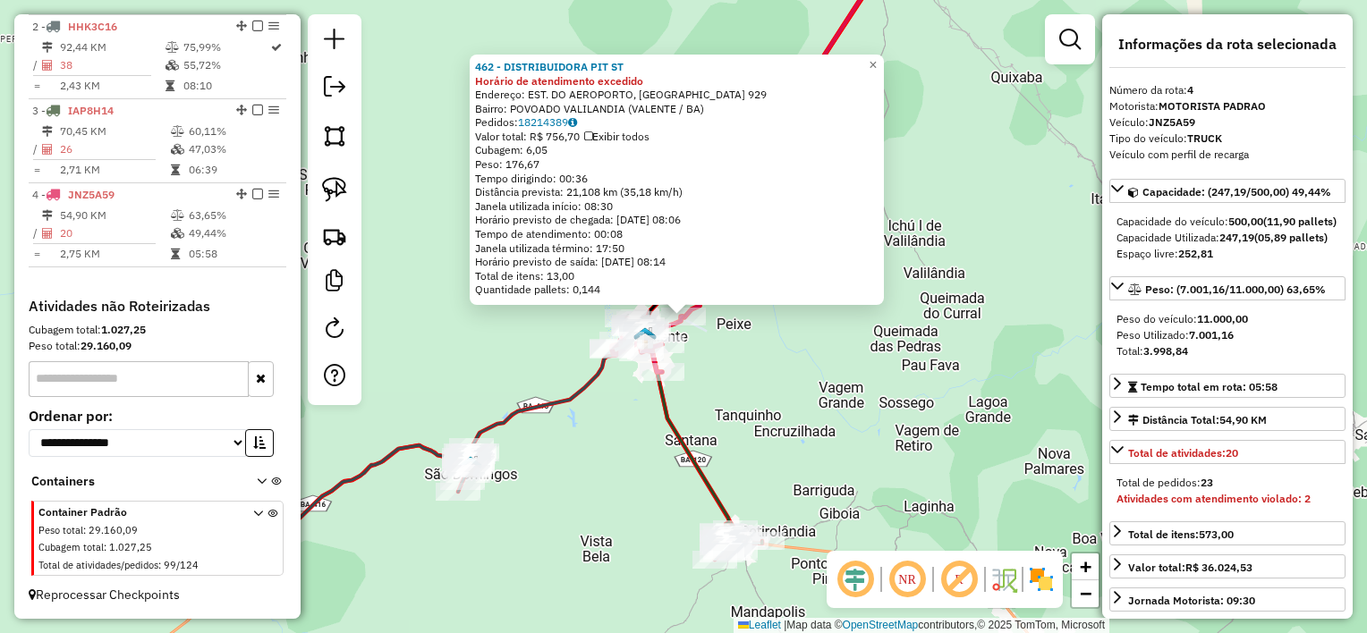
click at [834, 423] on div "462 - DISTRIBUIDORA PIT ST Horário de atendimento excedido Endereço: EST. DO AE…" at bounding box center [683, 316] width 1367 height 633
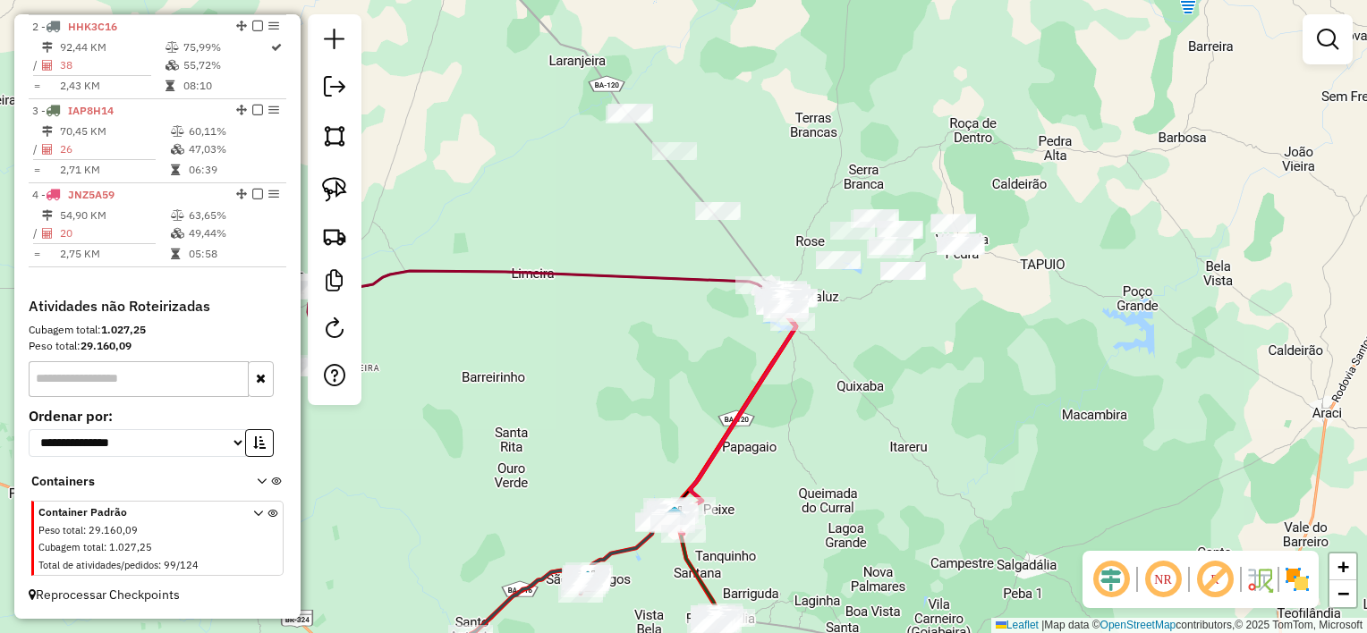
drag, startPoint x: 863, startPoint y: 301, endPoint x: 787, endPoint y: 453, distance: 170.0
click at [787, 453] on div "Janela de atendimento Grade de atendimento Capacidade Transportadoras Veículos …" at bounding box center [683, 316] width 1367 height 633
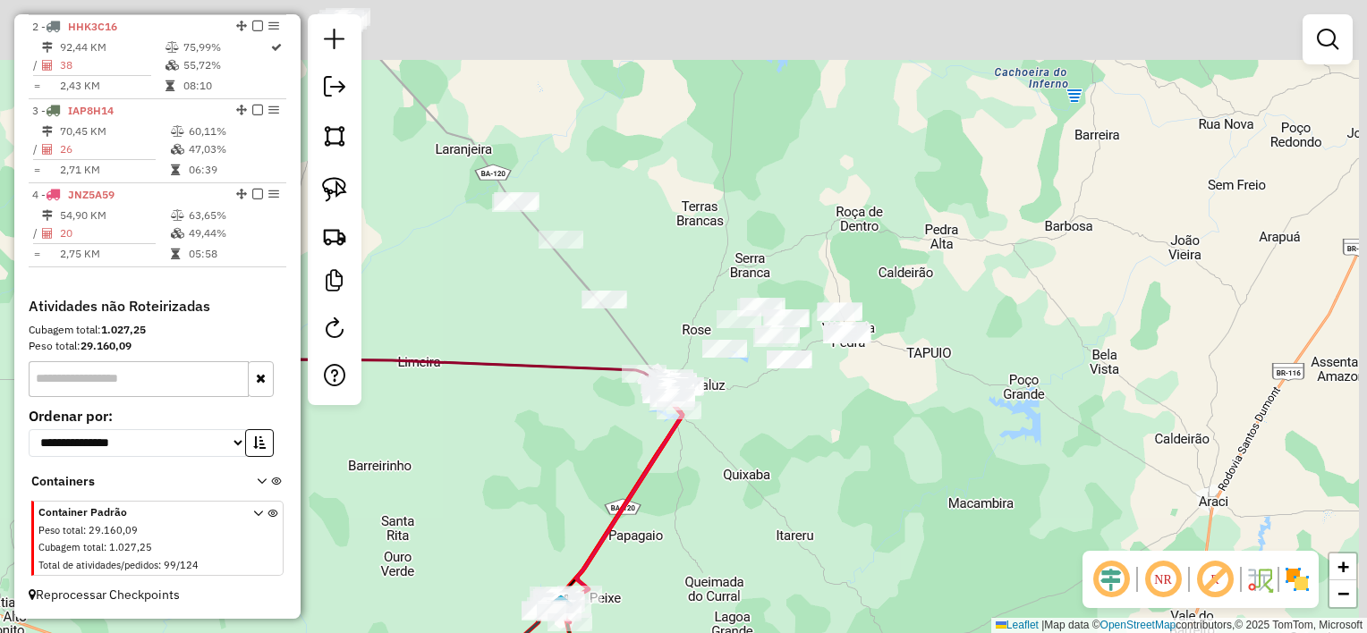
drag, startPoint x: 855, startPoint y: 405, endPoint x: 723, endPoint y: 496, distance: 160.8
click at [723, 496] on div "Janela de atendimento Grade de atendimento Capacidade Transportadoras Veículos …" at bounding box center [683, 316] width 1367 height 633
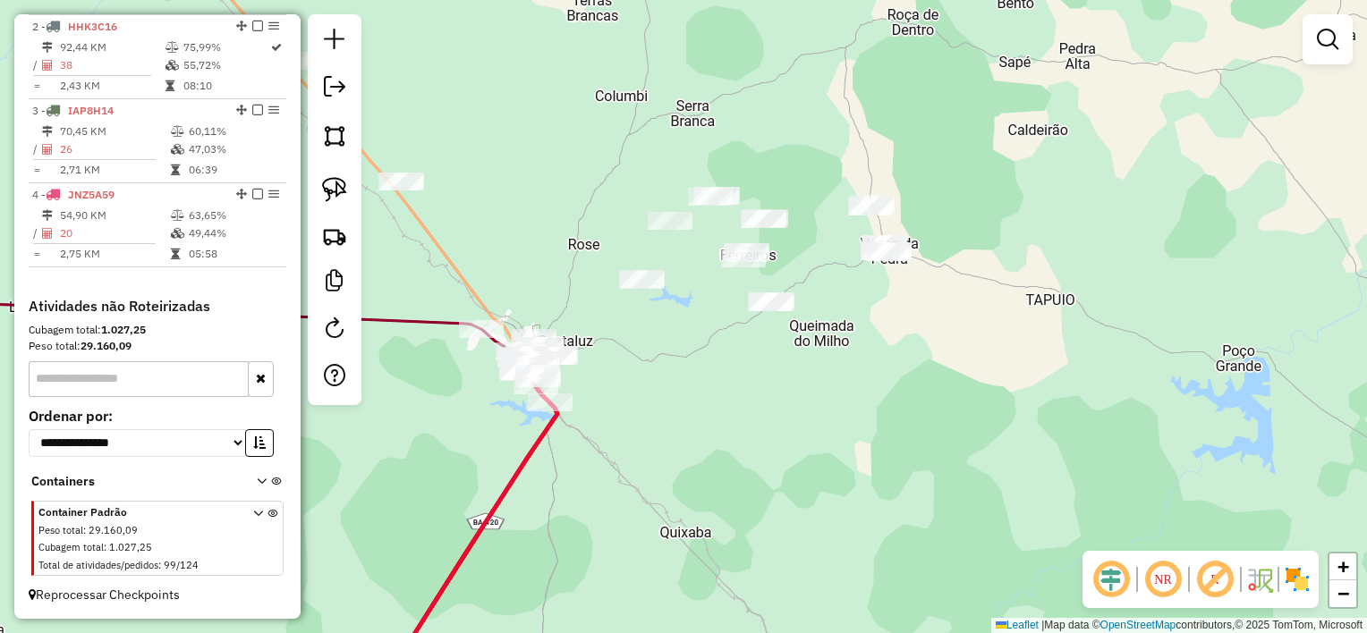
drag, startPoint x: 748, startPoint y: 451, endPoint x: 779, endPoint y: 474, distance: 39.0
click at [779, 474] on div "Janela de atendimento Grade de atendimento Capacidade Transportadoras Veículos …" at bounding box center [683, 316] width 1367 height 633
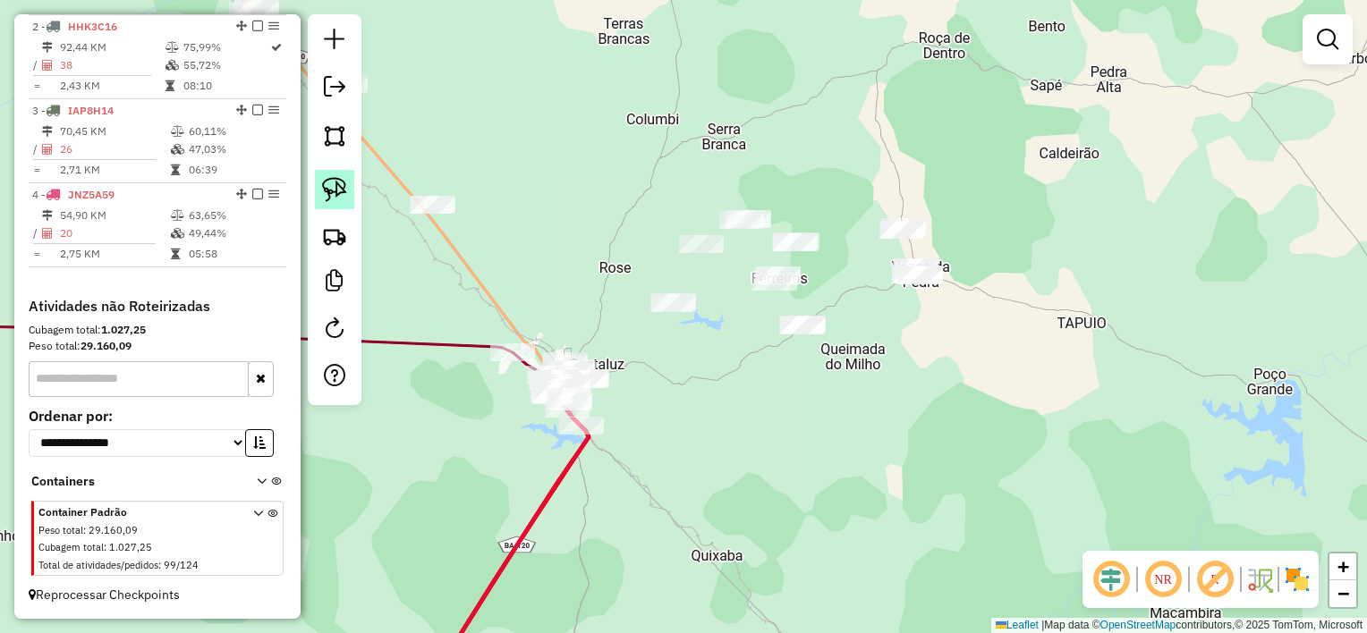
click at [343, 178] on img at bounding box center [334, 189] width 25 height 25
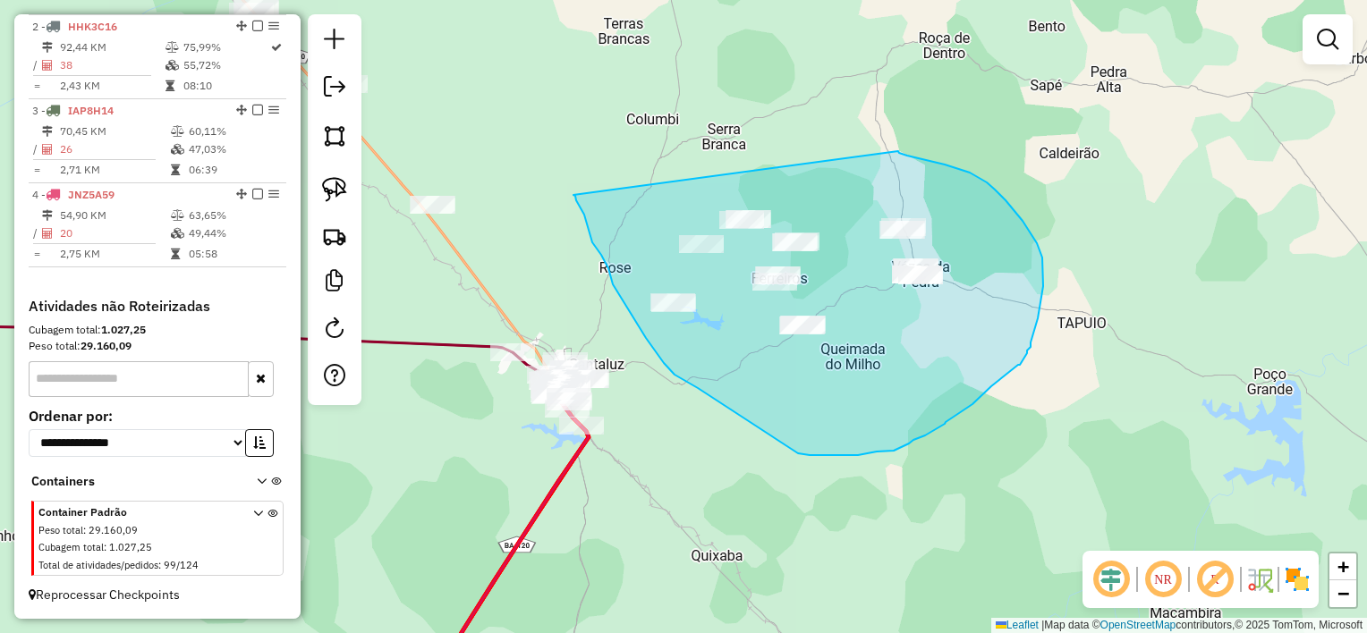
drag, startPoint x: 575, startPoint y: 196, endPoint x: 898, endPoint y: 151, distance: 326.0
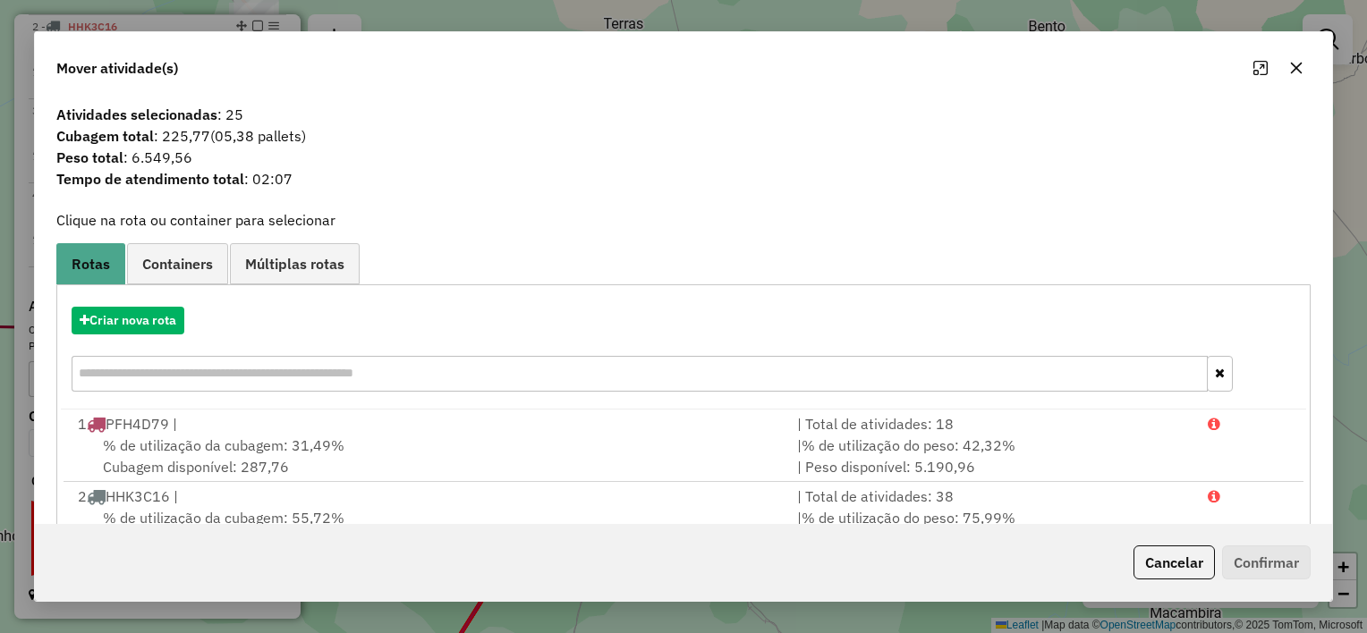
click at [1295, 70] on icon "button" at bounding box center [1297, 69] width 12 height 12
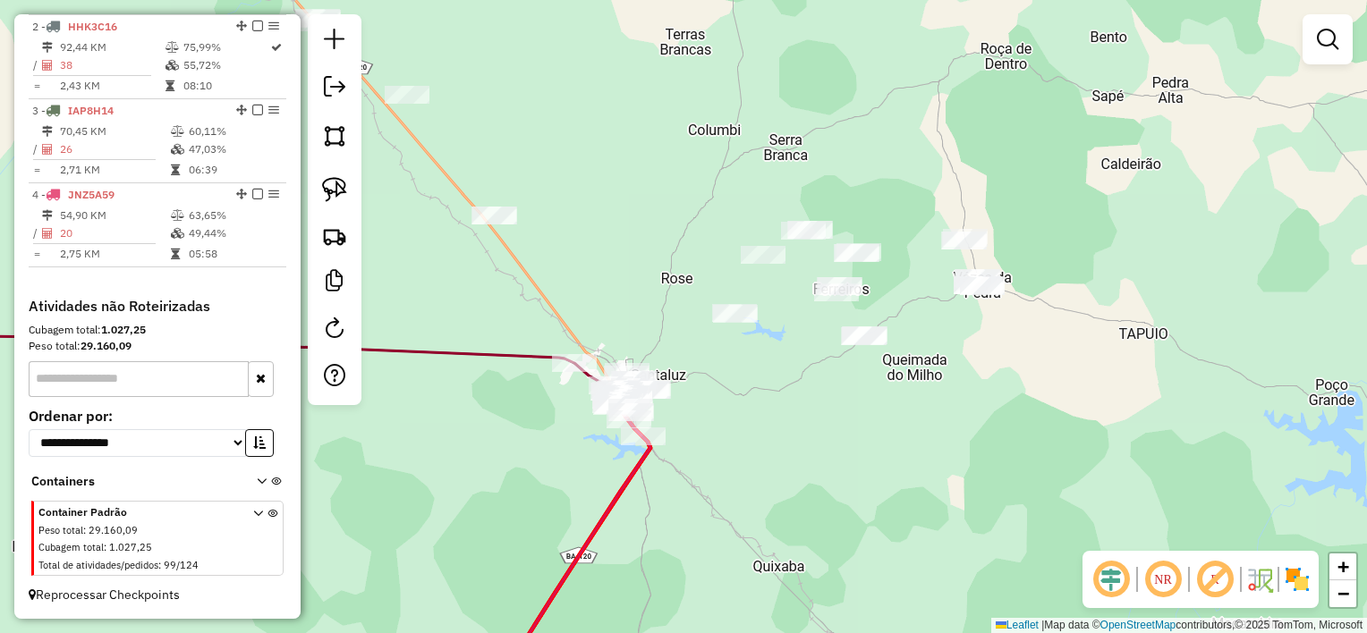
drag, startPoint x: 965, startPoint y: 217, endPoint x: 945, endPoint y: 276, distance: 62.2
click at [951, 273] on div "Janela de atendimento Grade de atendimento Capacidade Transportadoras Veículos …" at bounding box center [683, 316] width 1367 height 633
click at [335, 190] on img at bounding box center [334, 189] width 25 height 25
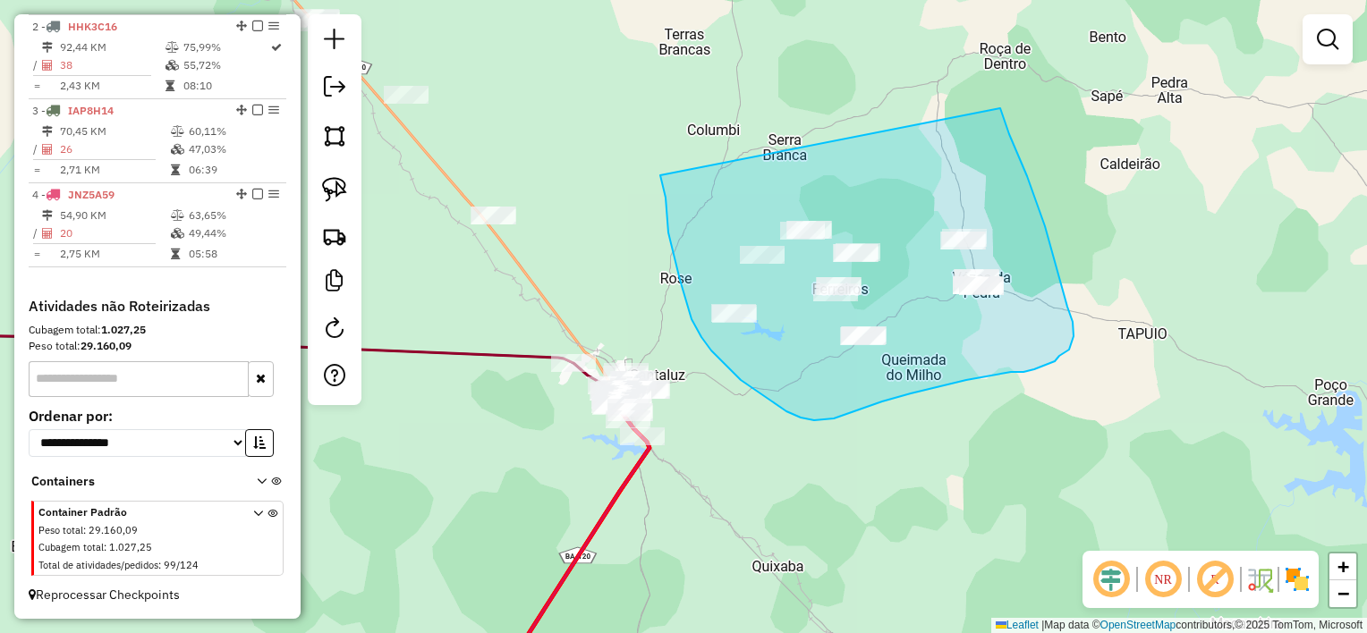
drag, startPoint x: 660, startPoint y: 175, endPoint x: 1000, endPoint y: 108, distance: 346.4
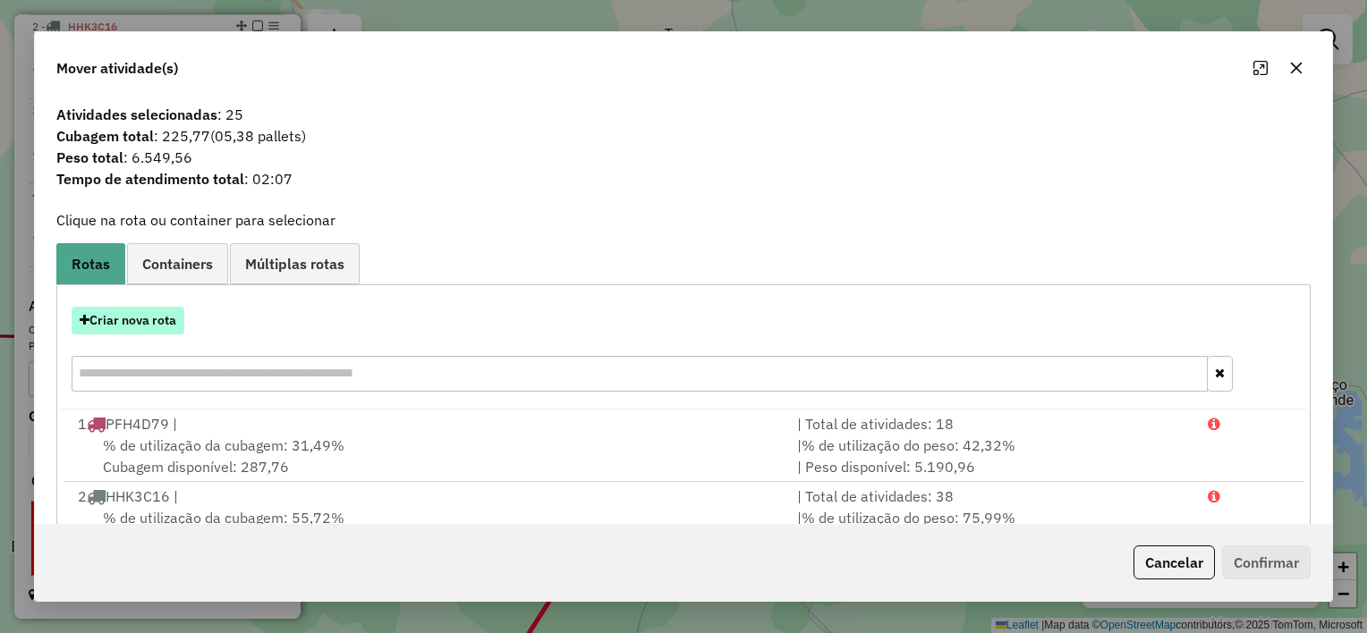
click at [129, 320] on button "Criar nova rota" at bounding box center [128, 321] width 113 height 28
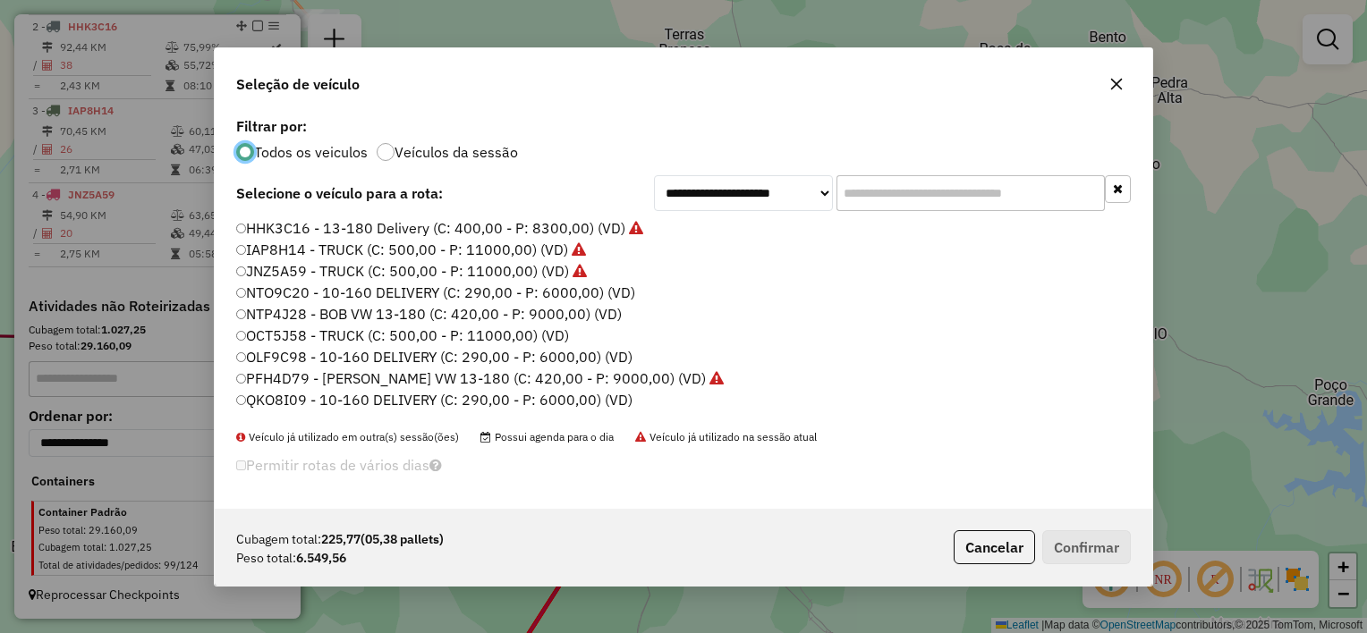
scroll to position [9, 5]
click at [534, 287] on label "NTO9C20 - 10-160 DELIVERY (C: 290,00 - P: 6000,00) (VD)" at bounding box center [436, 292] width 400 height 21
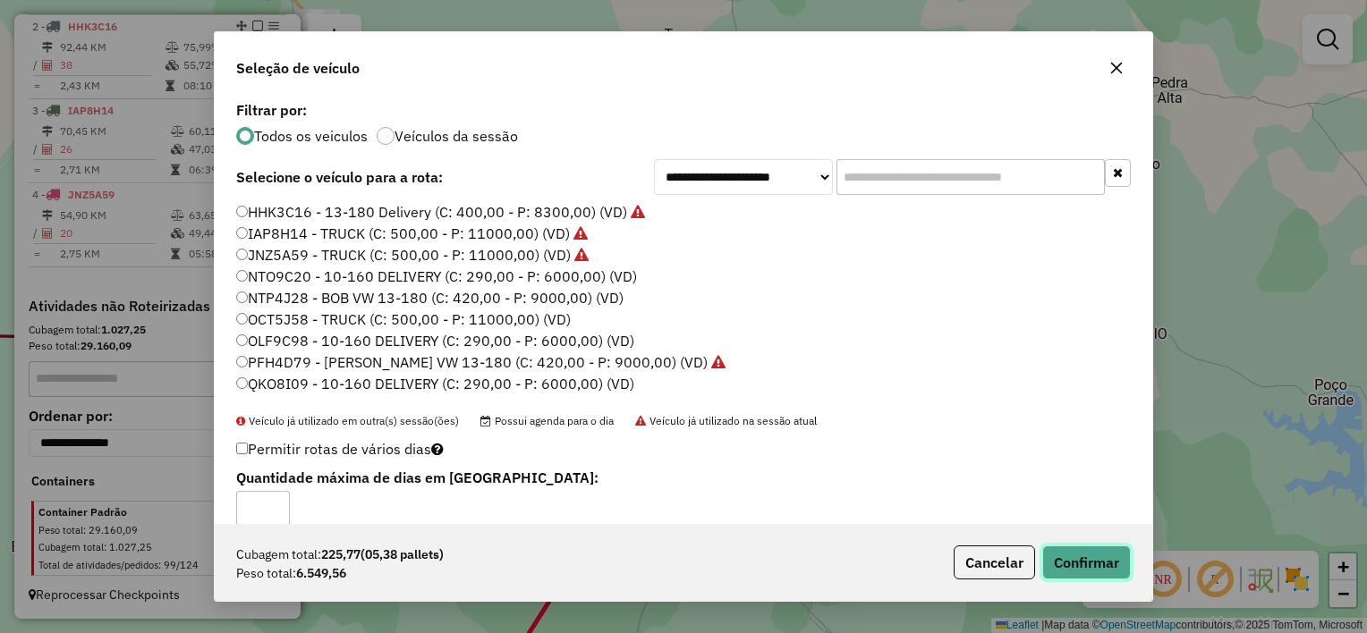
click at [1081, 559] on button "Confirmar" at bounding box center [1086, 563] width 89 height 34
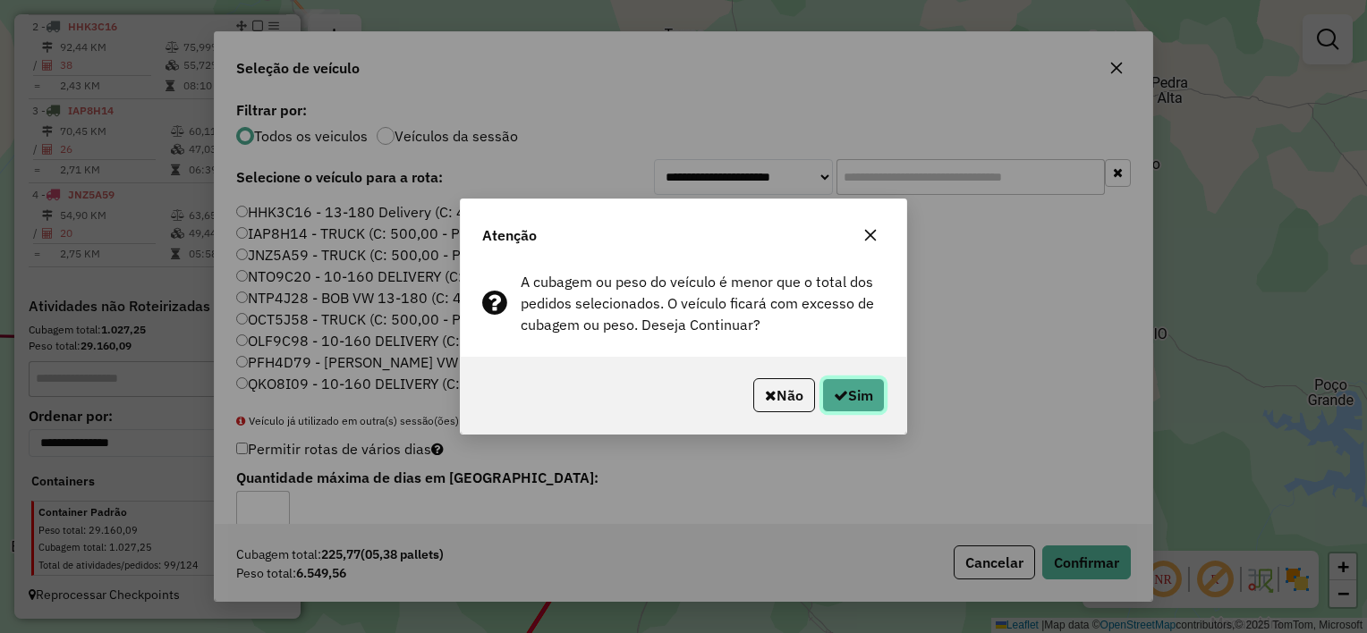
click at [855, 401] on button "Sim" at bounding box center [853, 395] width 63 height 34
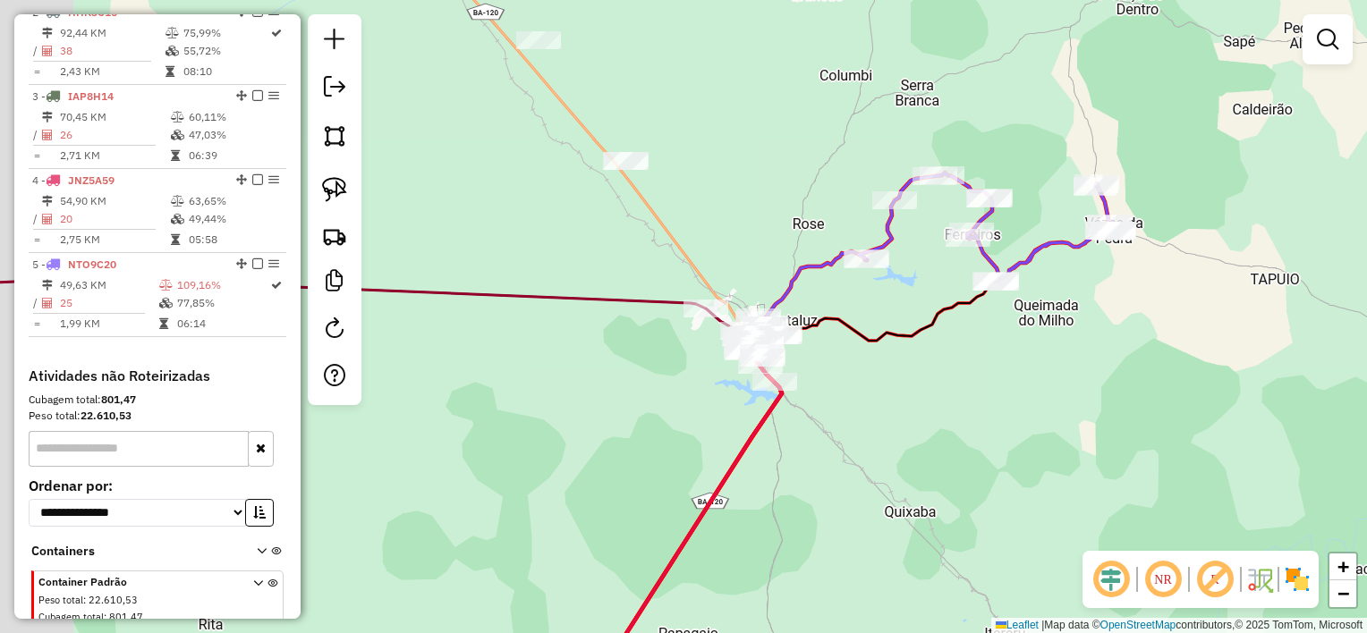
drag, startPoint x: 772, startPoint y: 437, endPoint x: 911, endPoint y: 380, distance: 150.8
click at [911, 380] on div "Janela de atendimento Grade de atendimento Capacidade Transportadoras Veículos …" at bounding box center [683, 316] width 1367 height 633
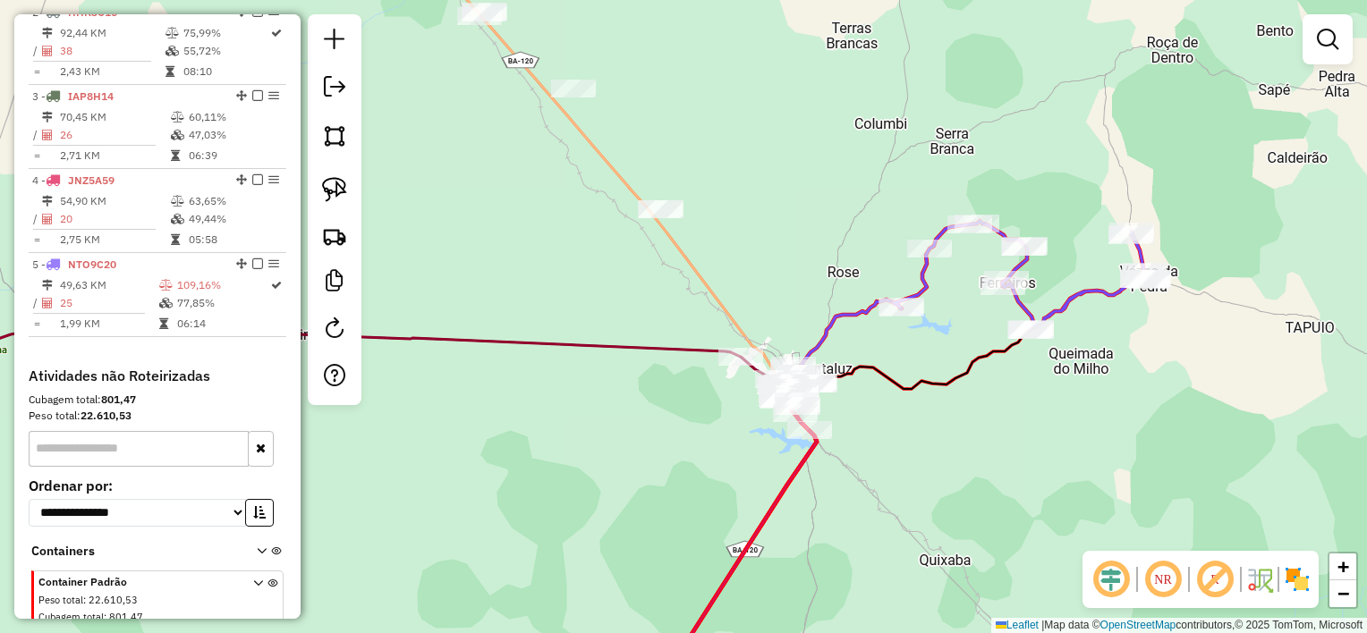
drag, startPoint x: 625, startPoint y: 346, endPoint x: 656, endPoint y: 407, distance: 68.0
click at [656, 407] on div "Janela de atendimento Grade de atendimento Capacidade Transportadoras Veículos …" at bounding box center [683, 316] width 1367 height 633
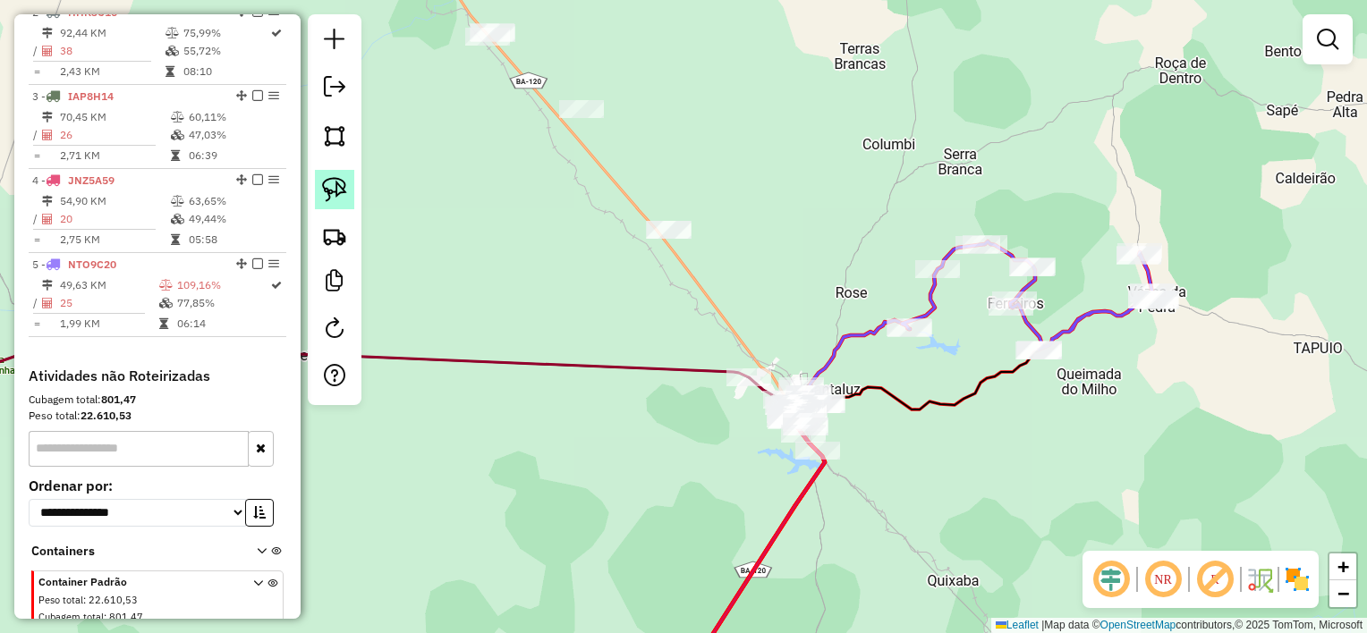
click at [344, 188] on img at bounding box center [334, 189] width 25 height 25
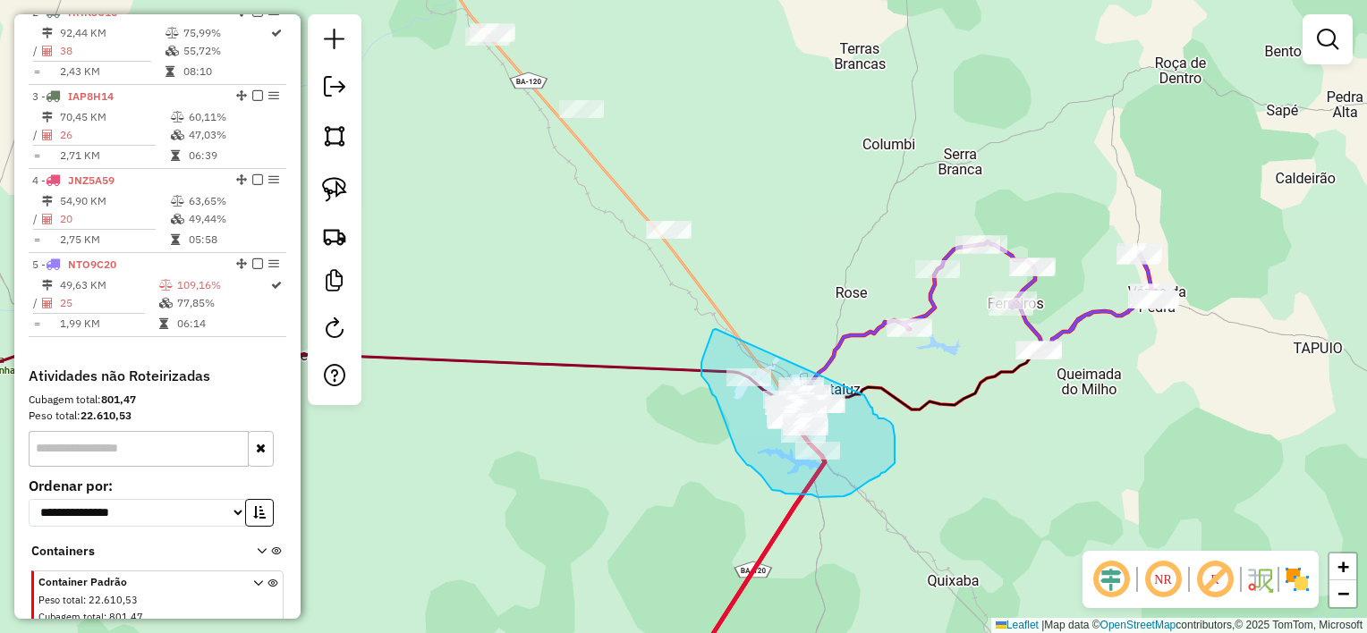
drag, startPoint x: 716, startPoint y: 329, endPoint x: 865, endPoint y: 395, distance: 163.4
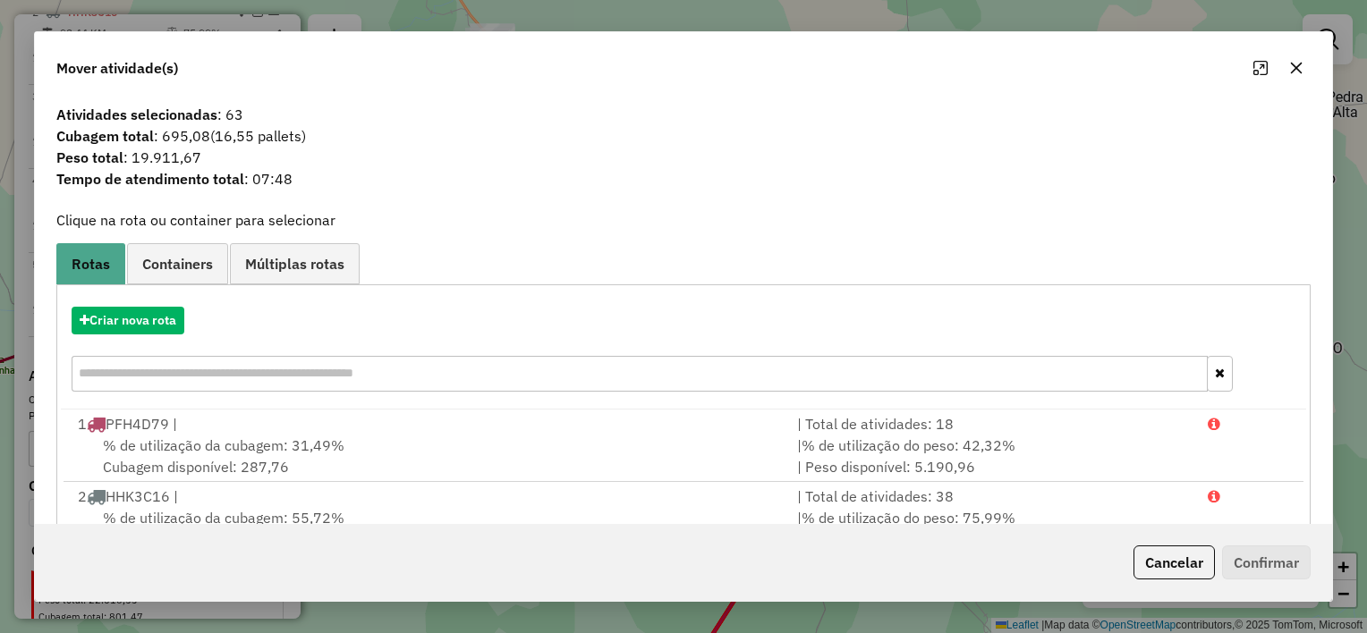
click at [1301, 64] on icon "button" at bounding box center [1296, 68] width 14 height 14
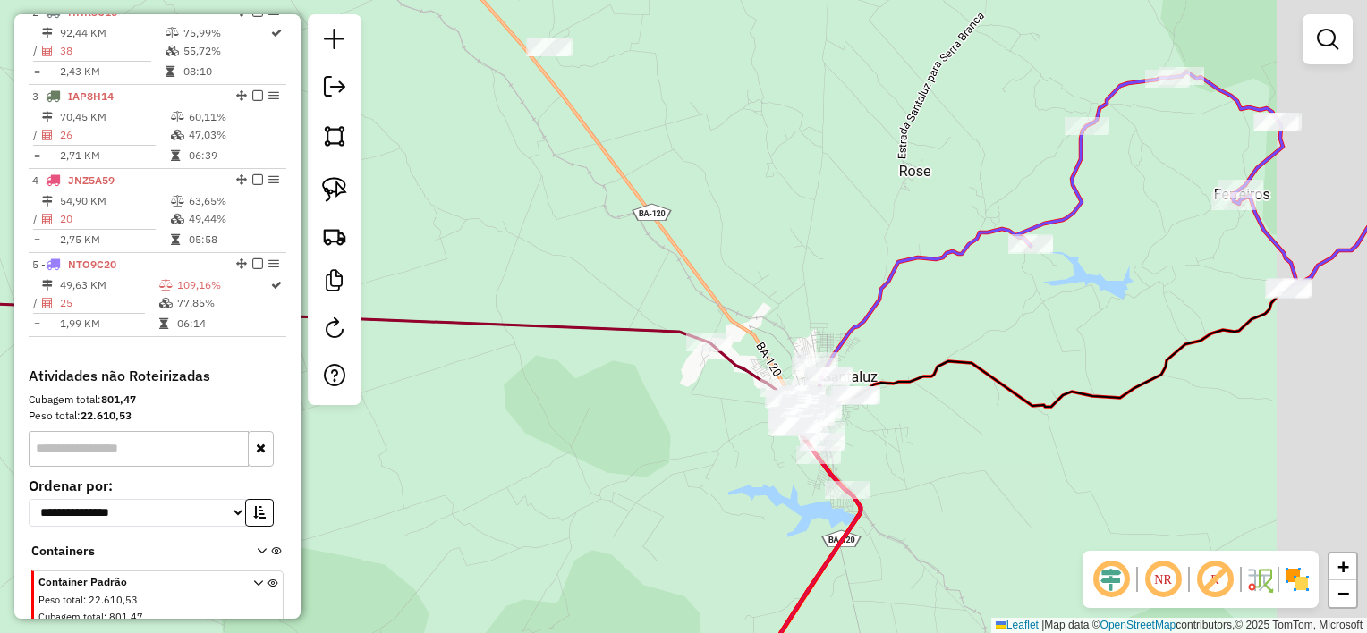
drag, startPoint x: 735, startPoint y: 418, endPoint x: 522, endPoint y: 334, distance: 228.9
click at [546, 351] on div "Janela de atendimento Grade de atendimento Capacidade Transportadoras Veículos …" at bounding box center [683, 316] width 1367 height 633
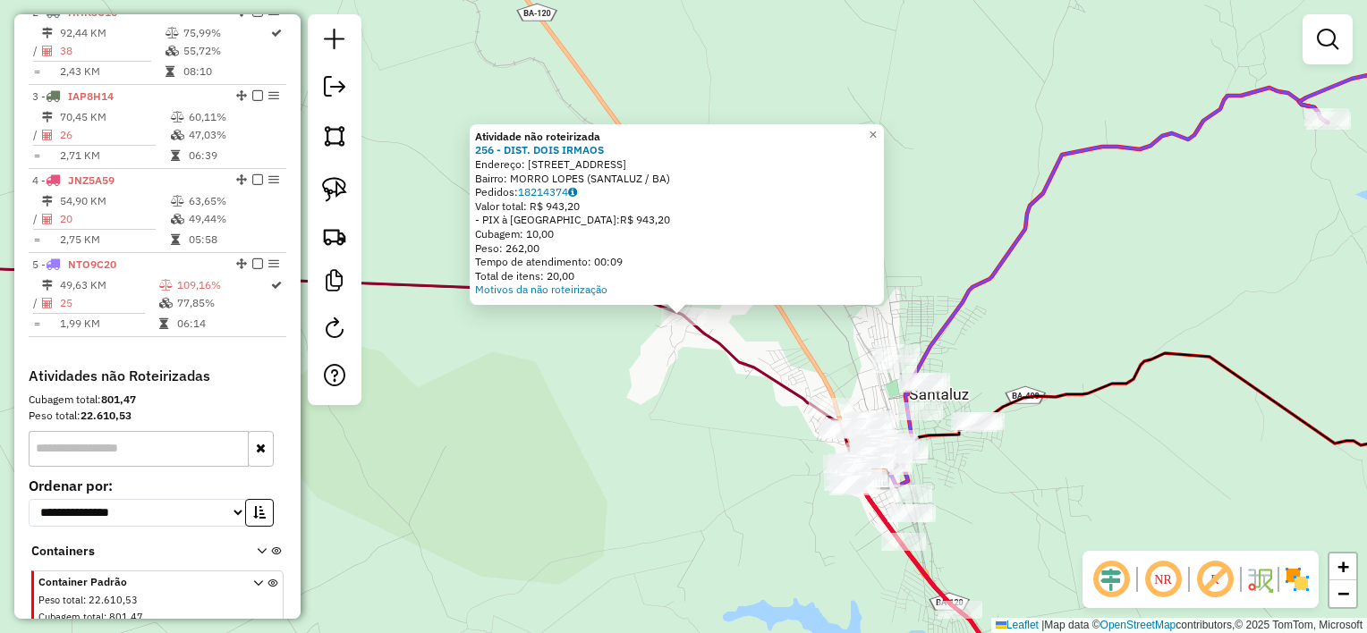
click at [636, 415] on div "Atividade não roteirizada 256 - DIST. DOIS IRMAOS Endereço: [STREET_ADDRESS] Ba…" at bounding box center [683, 316] width 1367 height 633
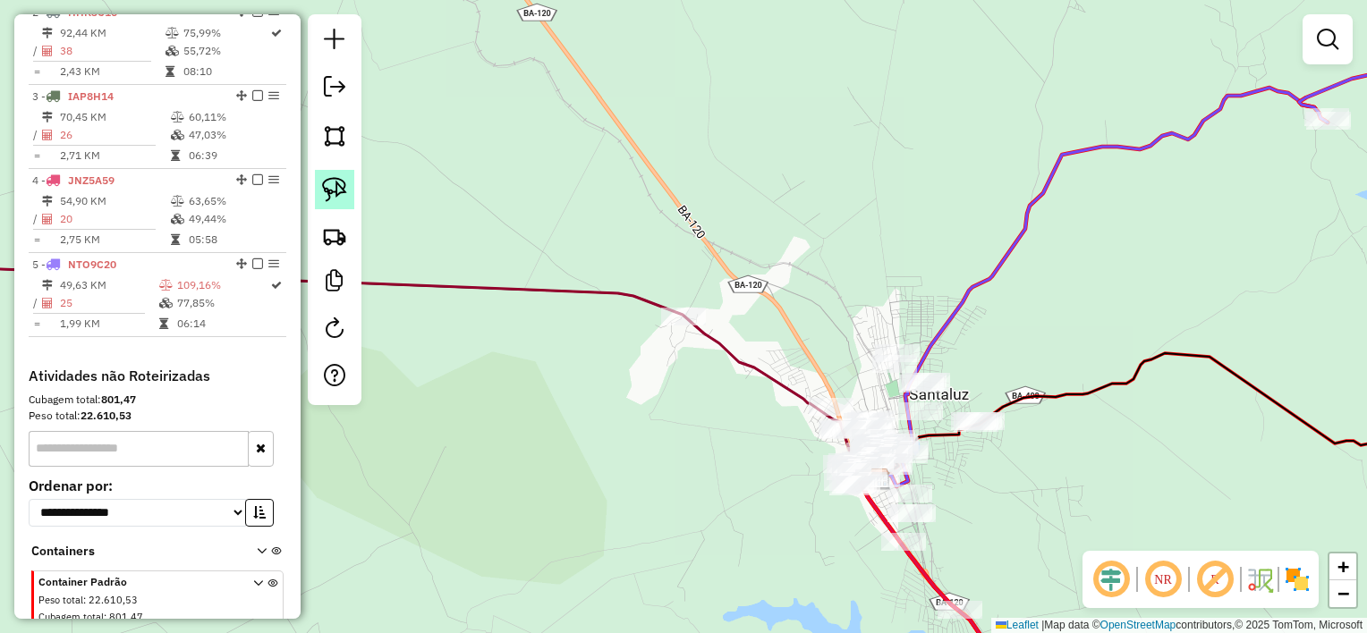
click at [349, 184] on link at bounding box center [334, 189] width 39 height 39
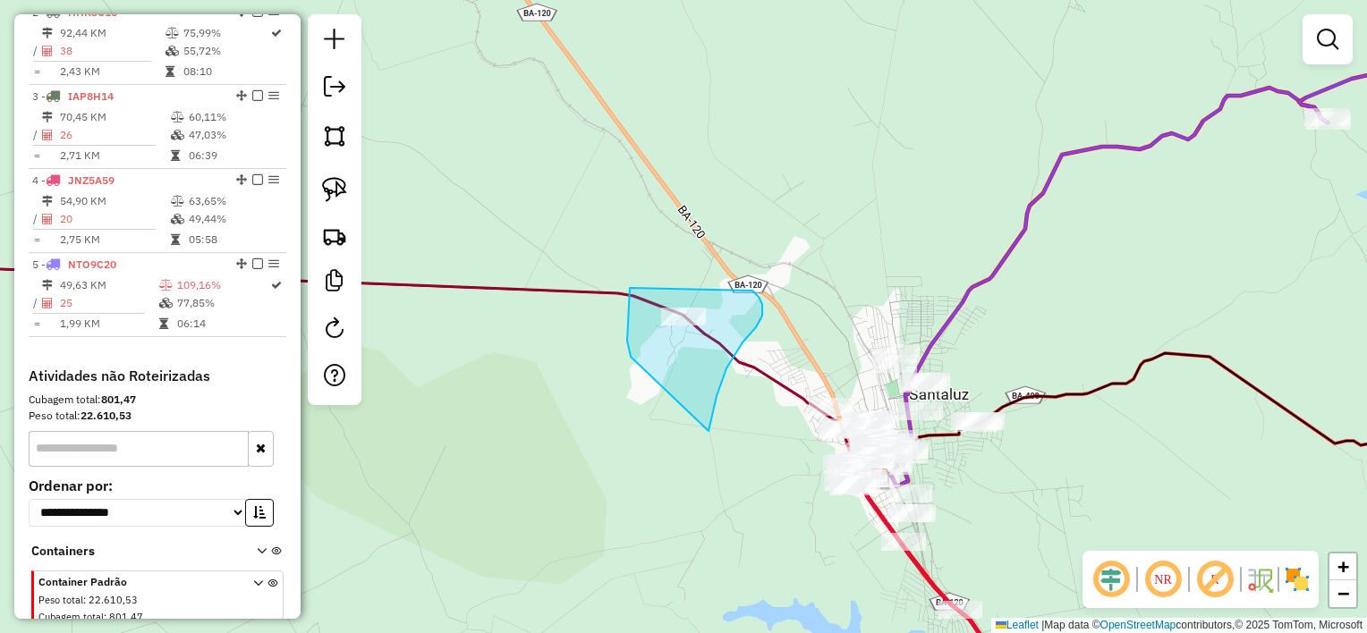
drag, startPoint x: 627, startPoint y: 341, endPoint x: 752, endPoint y: 291, distance: 134.9
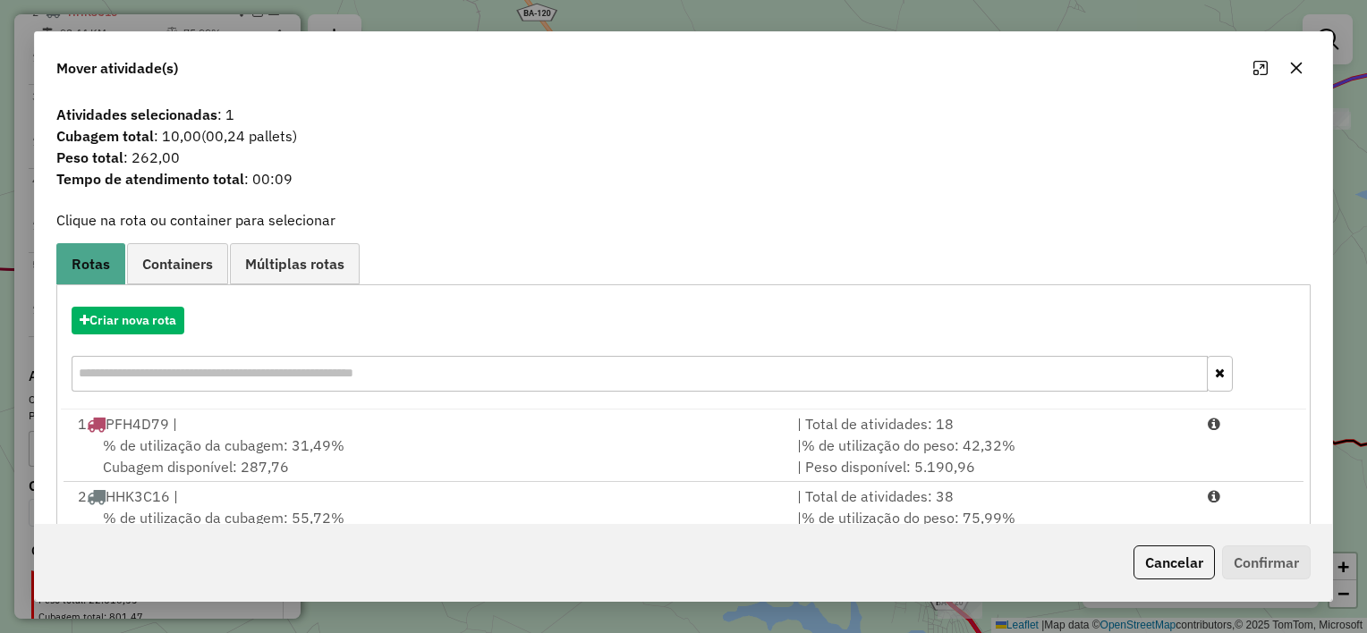
click at [1299, 64] on icon "button" at bounding box center [1297, 69] width 12 height 12
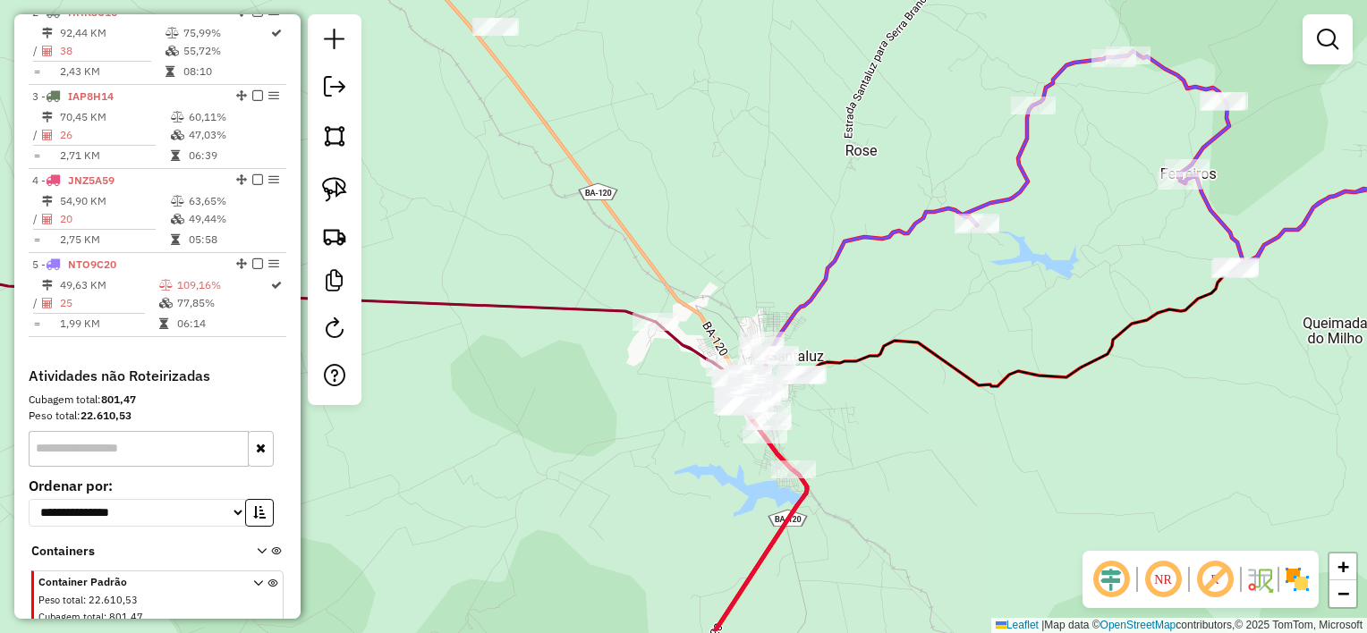
drag, startPoint x: 716, startPoint y: 429, endPoint x: 631, endPoint y: 319, distance: 139.0
click at [631, 320] on div "Janela de atendimento Grade de atendimento Capacidade Transportadoras Veículos …" at bounding box center [683, 316] width 1367 height 633
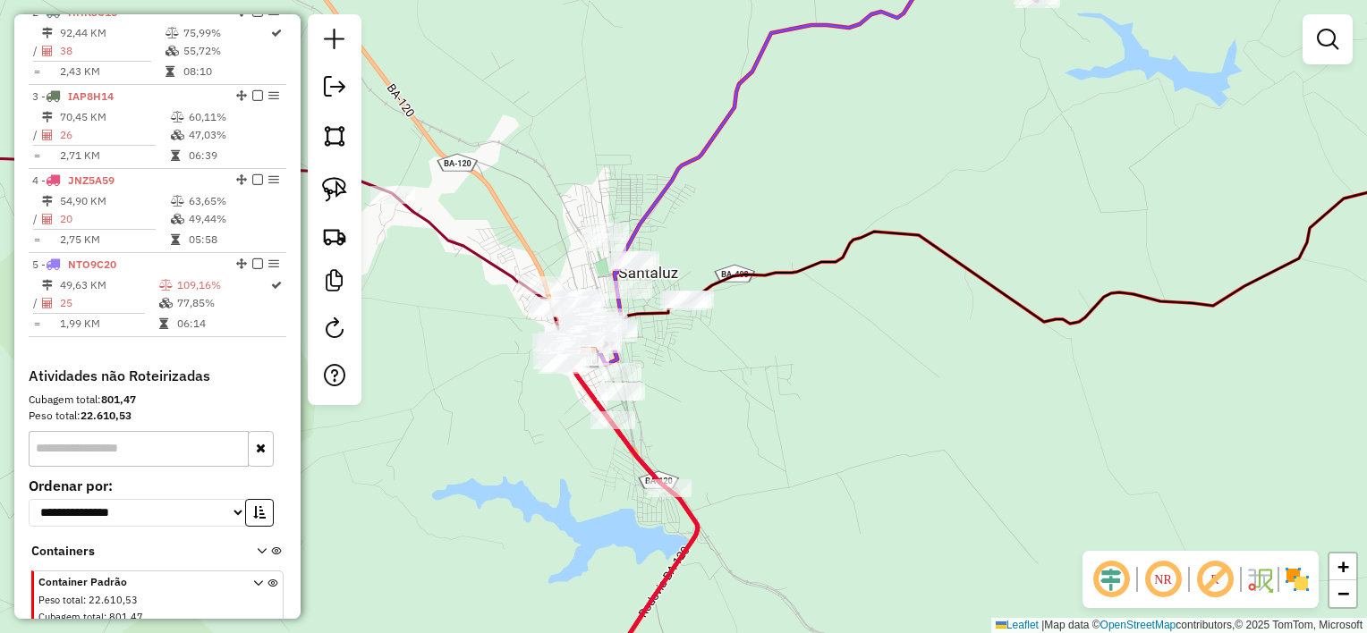
drag, startPoint x: 513, startPoint y: 397, endPoint x: 672, endPoint y: 372, distance: 161.2
click at [672, 372] on div "Janela de atendimento Grade de atendimento Capacidade Transportadoras Veículos …" at bounding box center [683, 316] width 1367 height 633
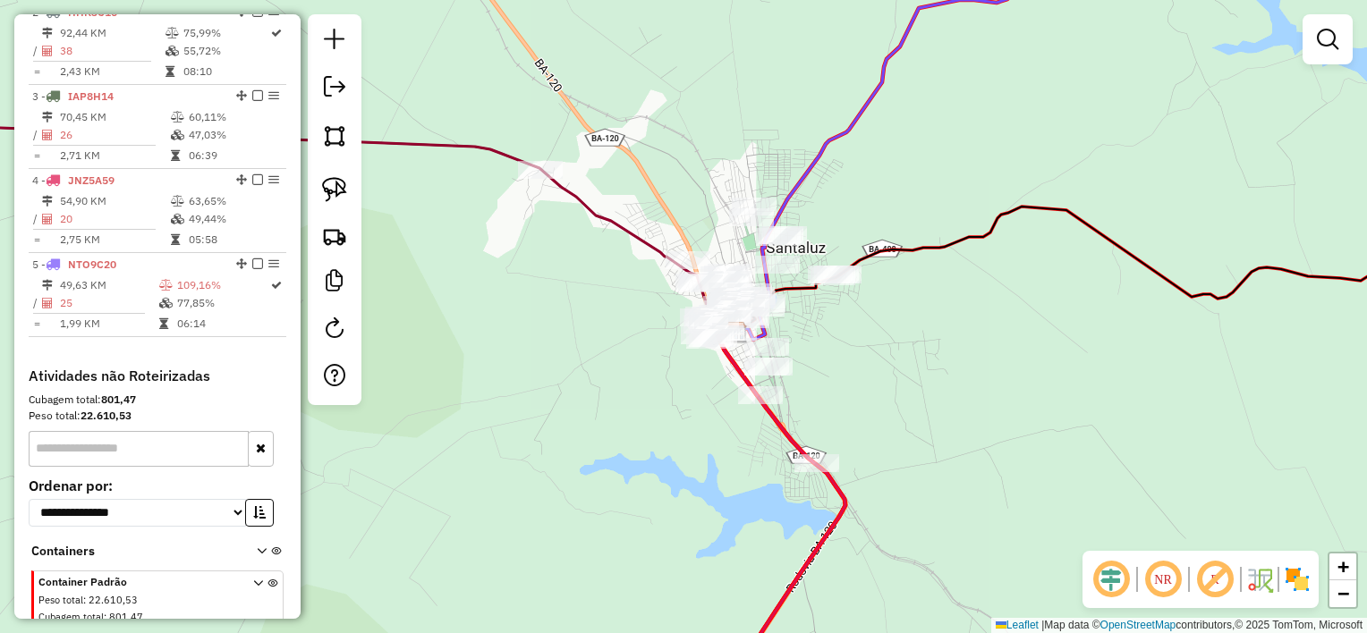
drag, startPoint x: 350, startPoint y: 189, endPoint x: 415, endPoint y: 160, distance: 71.3
click at [351, 187] on link at bounding box center [334, 189] width 39 height 39
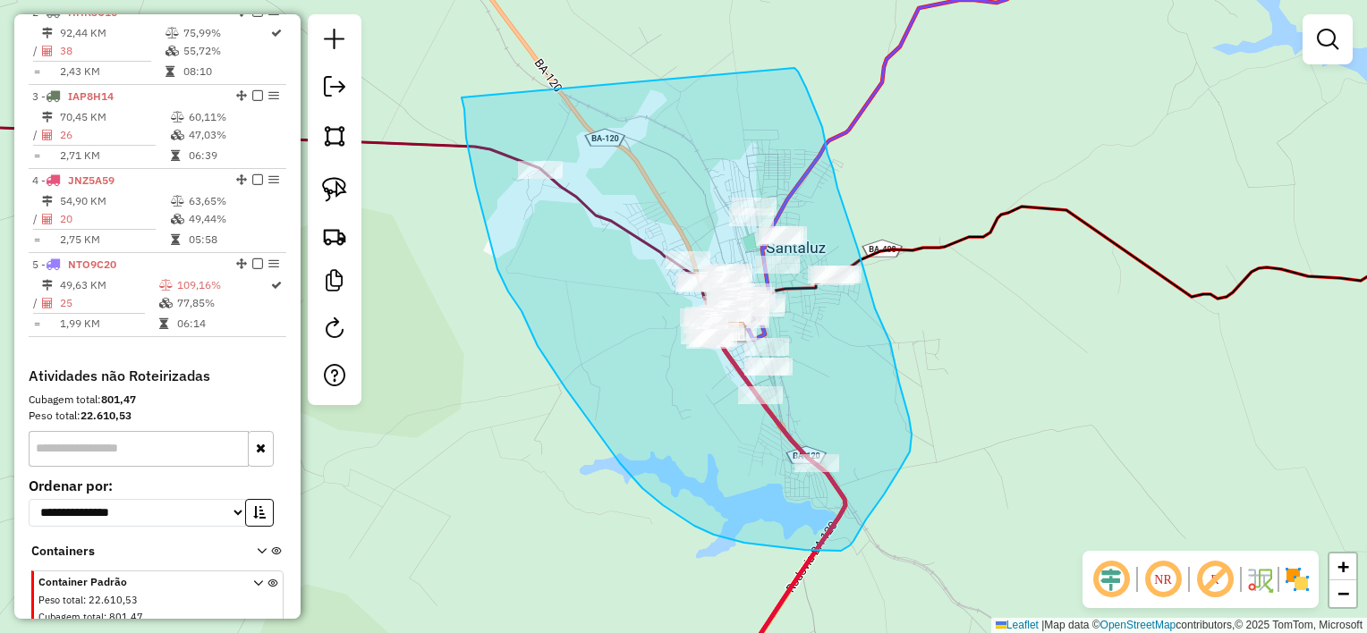
drag, startPoint x: 469, startPoint y: 150, endPoint x: 794, endPoint y: 68, distance: 335.8
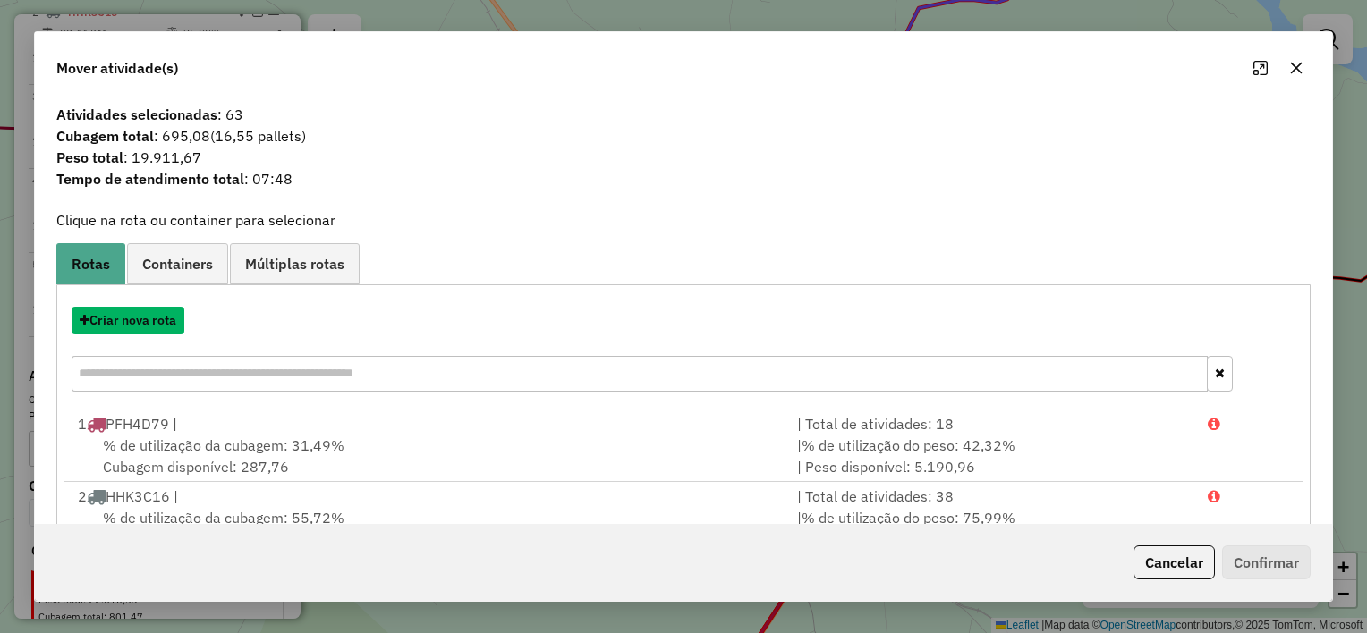
click at [162, 325] on button "Criar nova rota" at bounding box center [128, 321] width 113 height 28
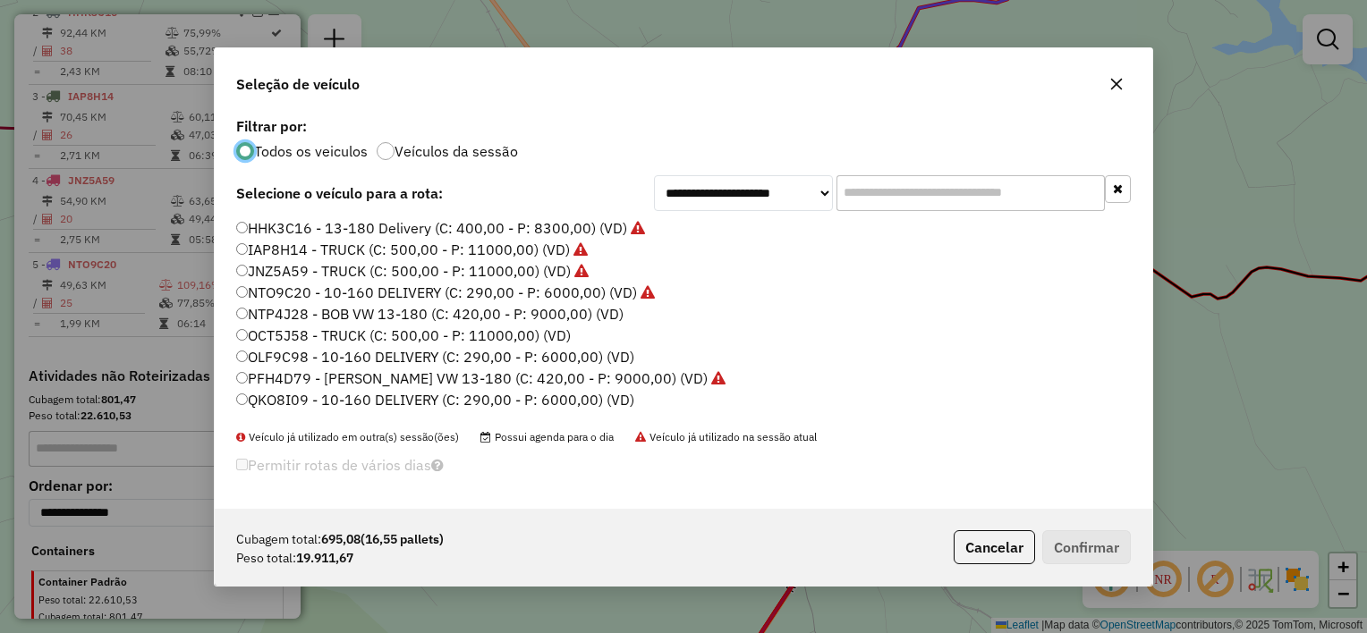
click at [519, 311] on label "NTP4J28 - BOB VW 13-180 (C: 420,00 - P: 9000,00) (VD)" at bounding box center [429, 313] width 387 height 21
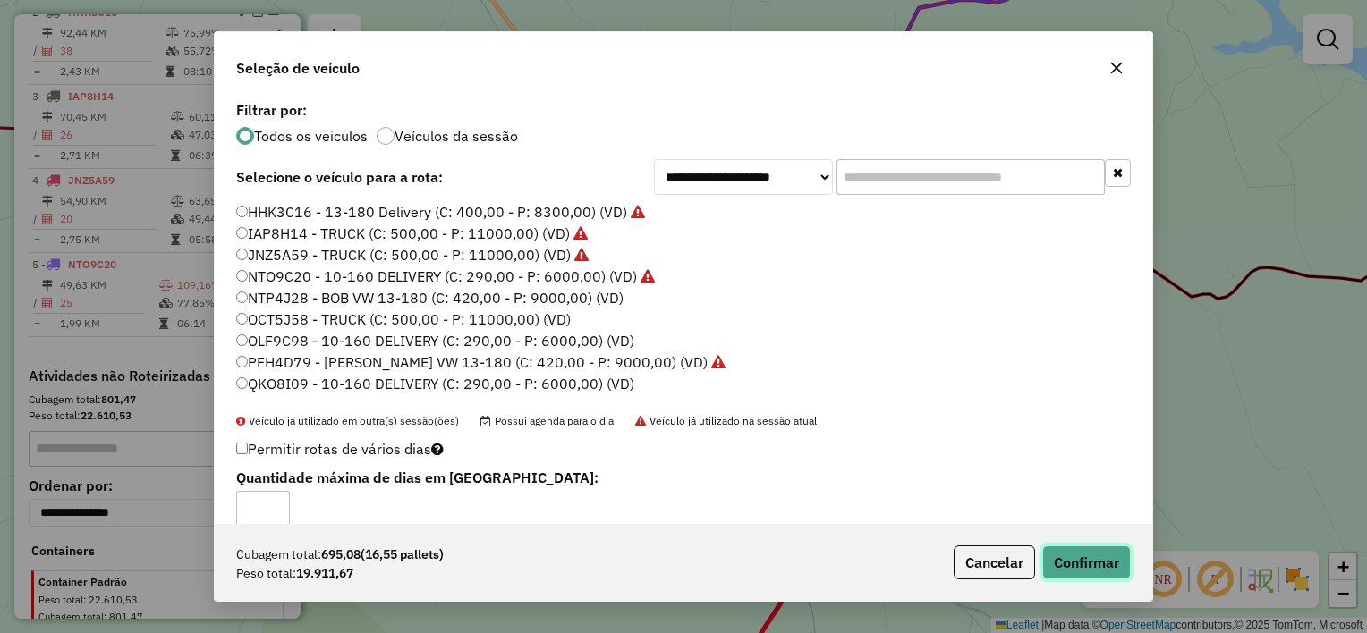
click at [1120, 557] on button "Confirmar" at bounding box center [1086, 563] width 89 height 34
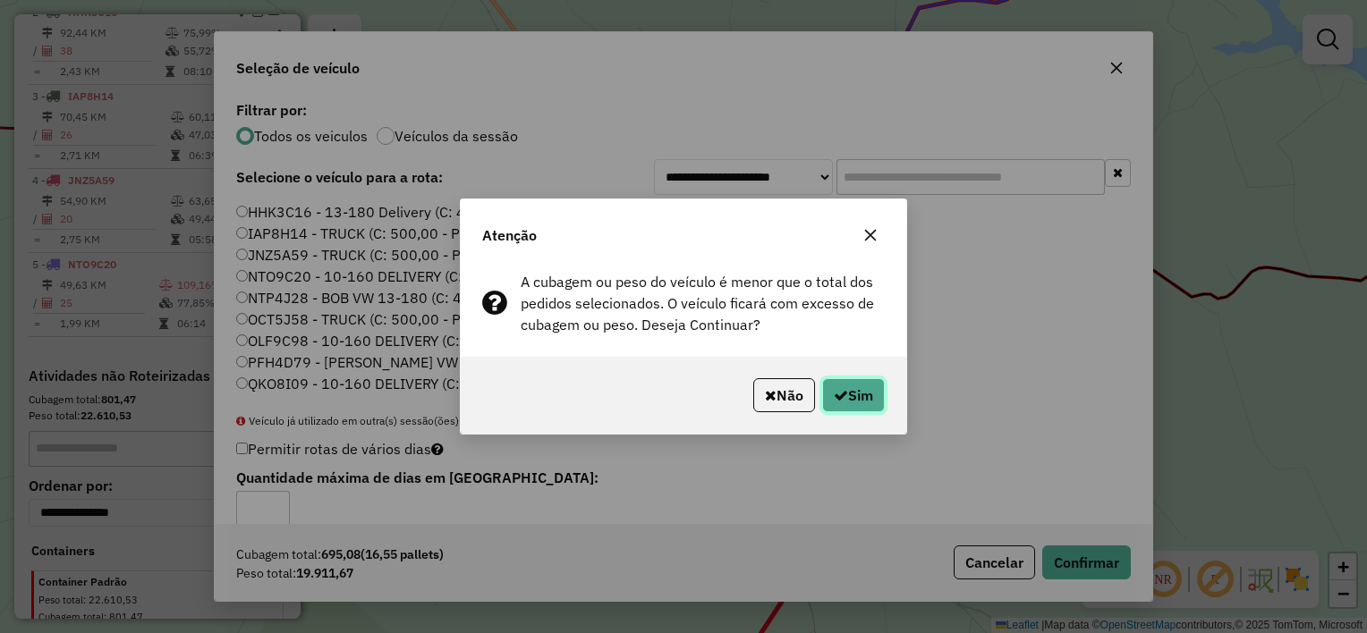
click at [859, 386] on button "Sim" at bounding box center [853, 395] width 63 height 34
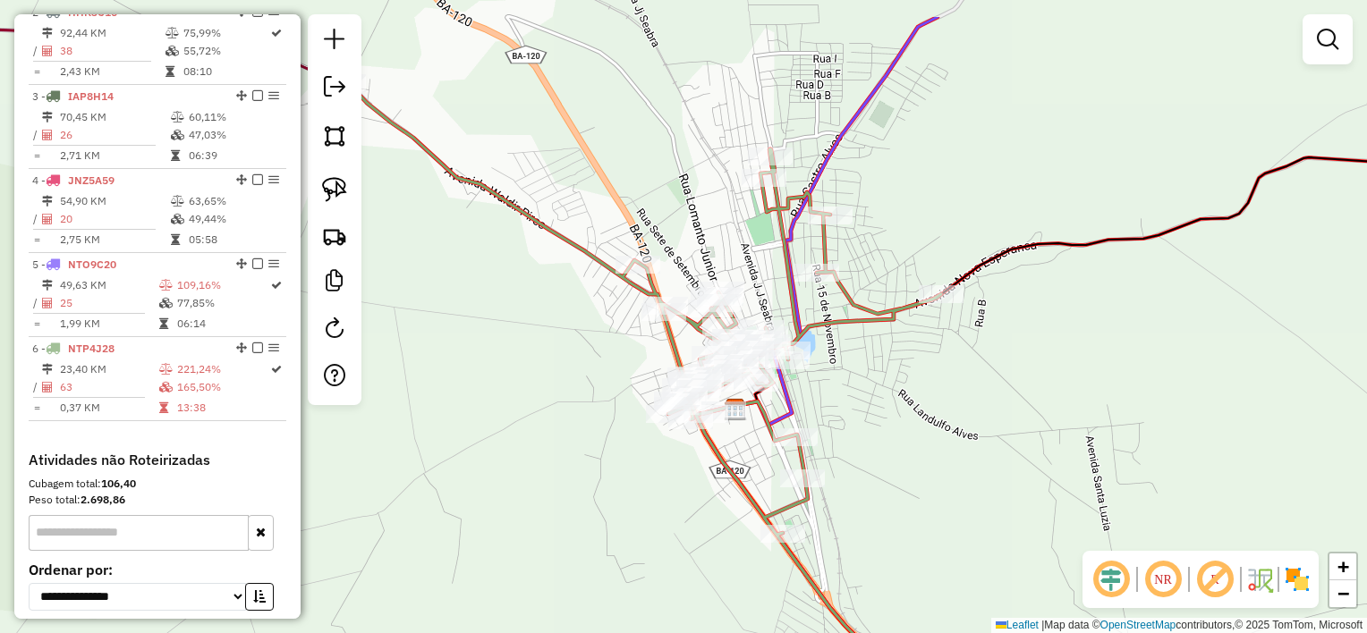
drag, startPoint x: 805, startPoint y: 343, endPoint x: 891, endPoint y: 424, distance: 118.3
click at [891, 424] on div "Janela de atendimento Grade de atendimento Capacidade Transportadoras Veículos …" at bounding box center [683, 316] width 1367 height 633
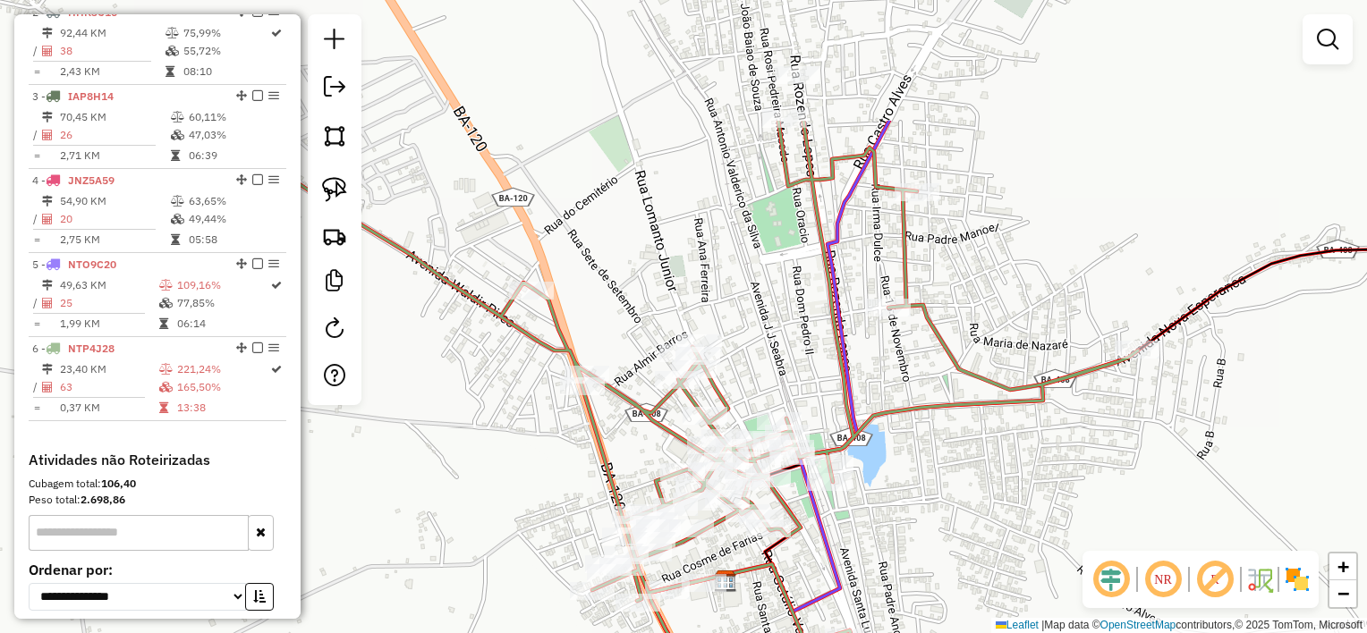
drag, startPoint x: 873, startPoint y: 418, endPoint x: 1007, endPoint y: 592, distance: 220.0
click at [1007, 592] on div "Janela de atendimento Grade de atendimento Capacidade Transportadoras Veículos …" at bounding box center [683, 316] width 1367 height 633
click at [346, 181] on img at bounding box center [334, 189] width 25 height 25
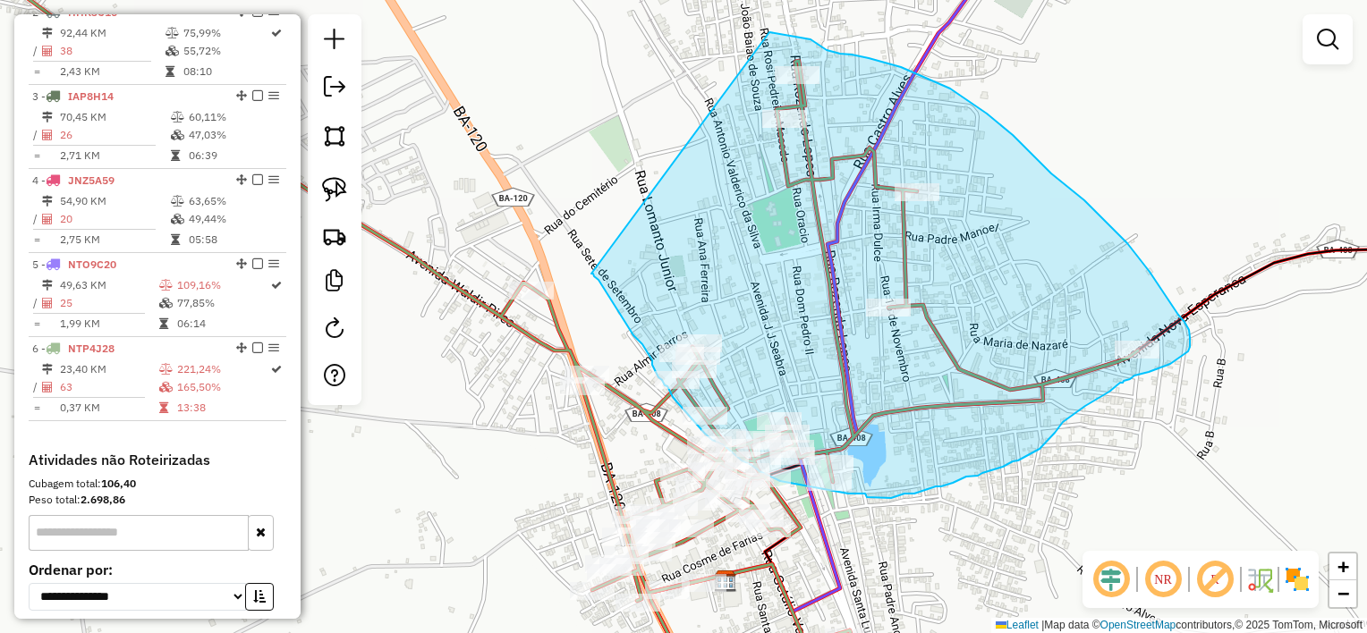
drag, startPoint x: 633, startPoint y: 336, endPoint x: 769, endPoint y: 32, distance: 333.1
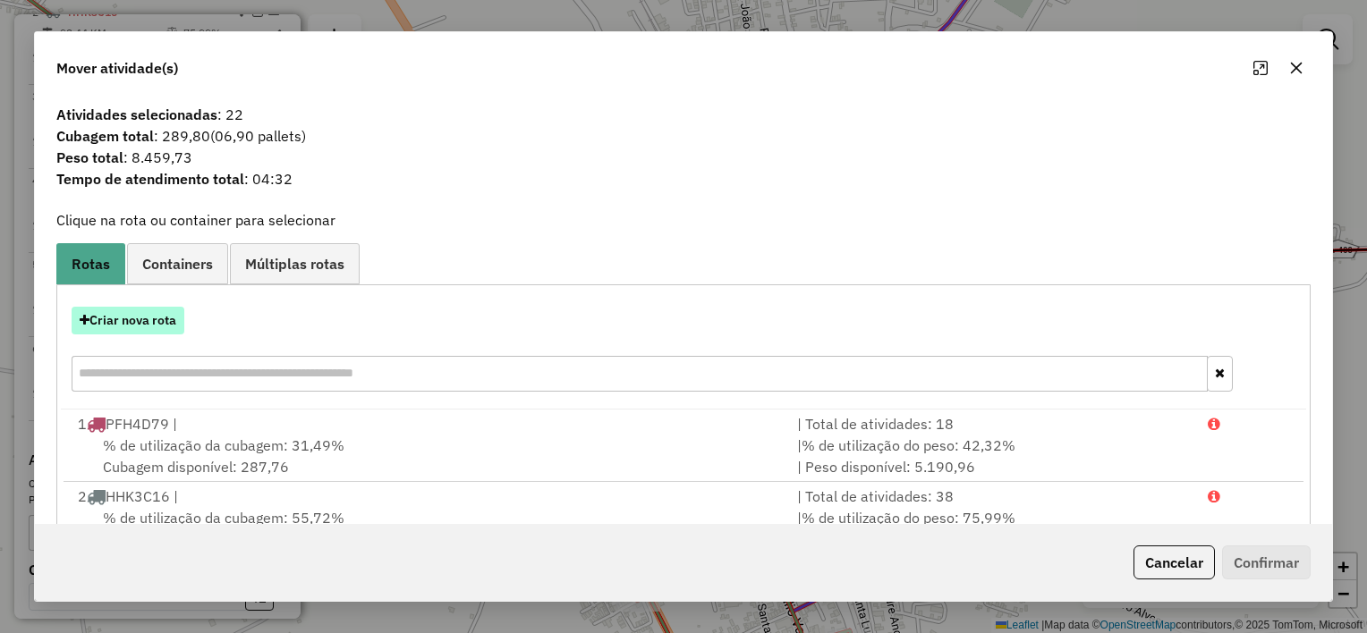
click at [168, 319] on button "Criar nova rota" at bounding box center [128, 321] width 113 height 28
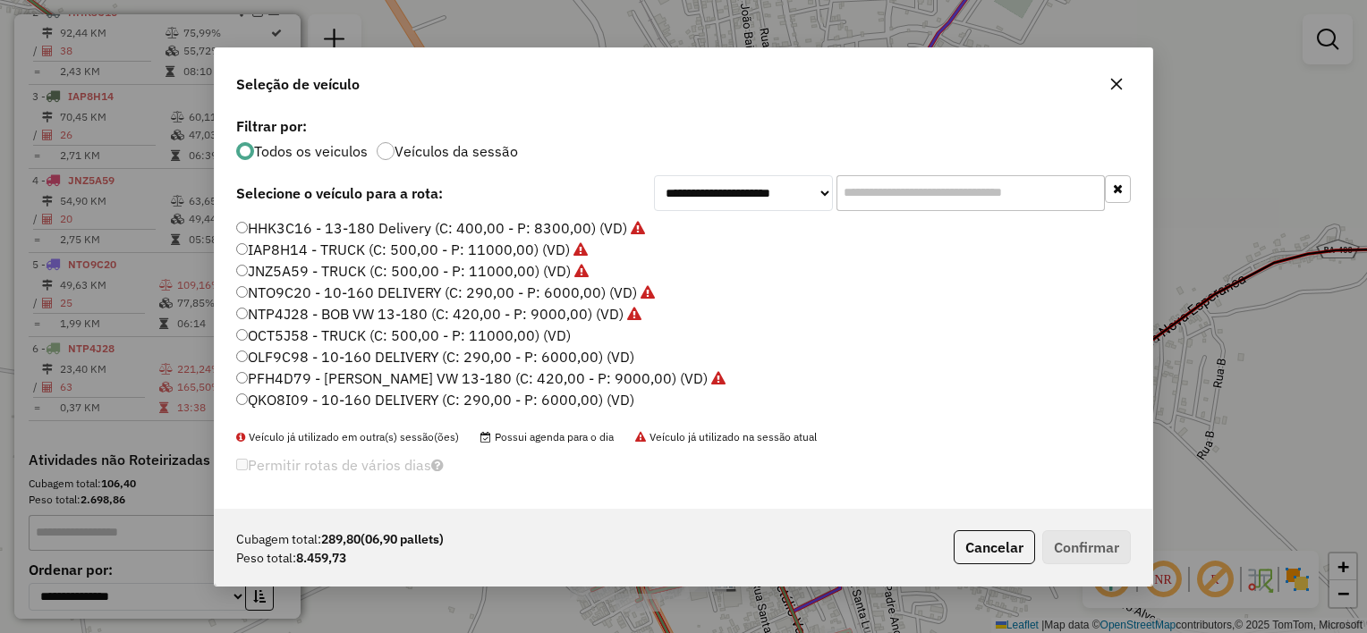
click at [550, 335] on label "OCT5J58 - TRUCK (C: 500,00 - P: 11000,00) (VD)" at bounding box center [403, 335] width 335 height 21
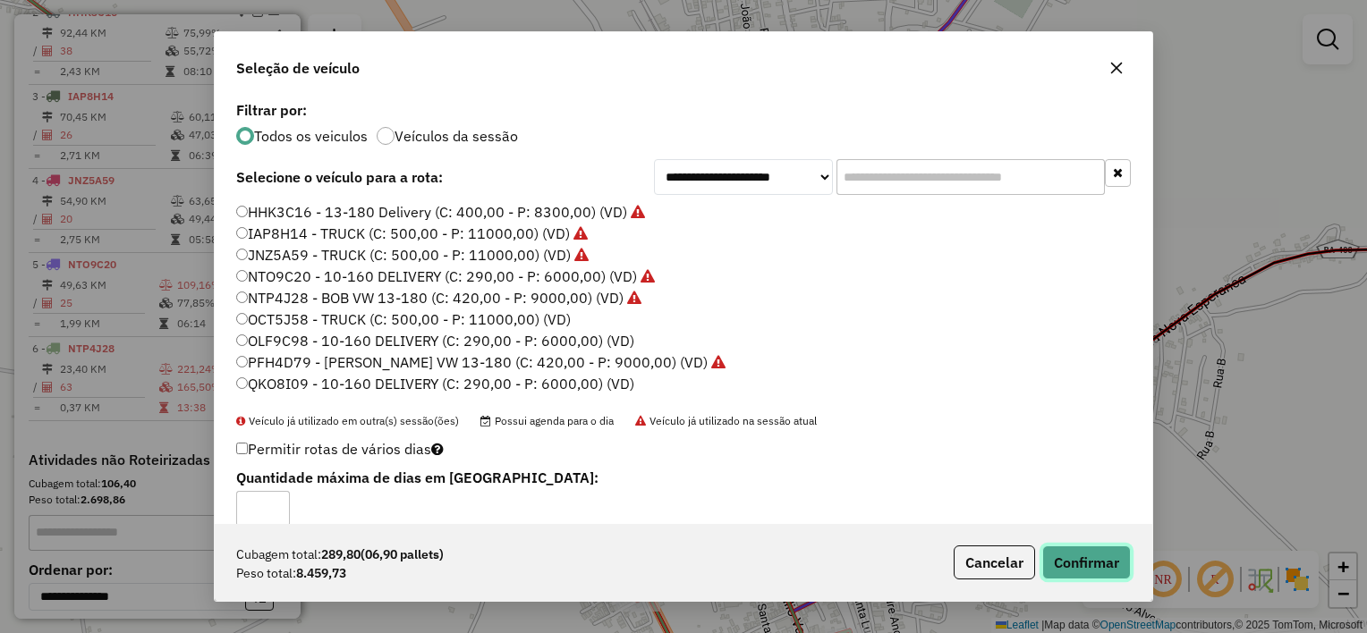
click at [1062, 563] on button "Confirmar" at bounding box center [1086, 563] width 89 height 34
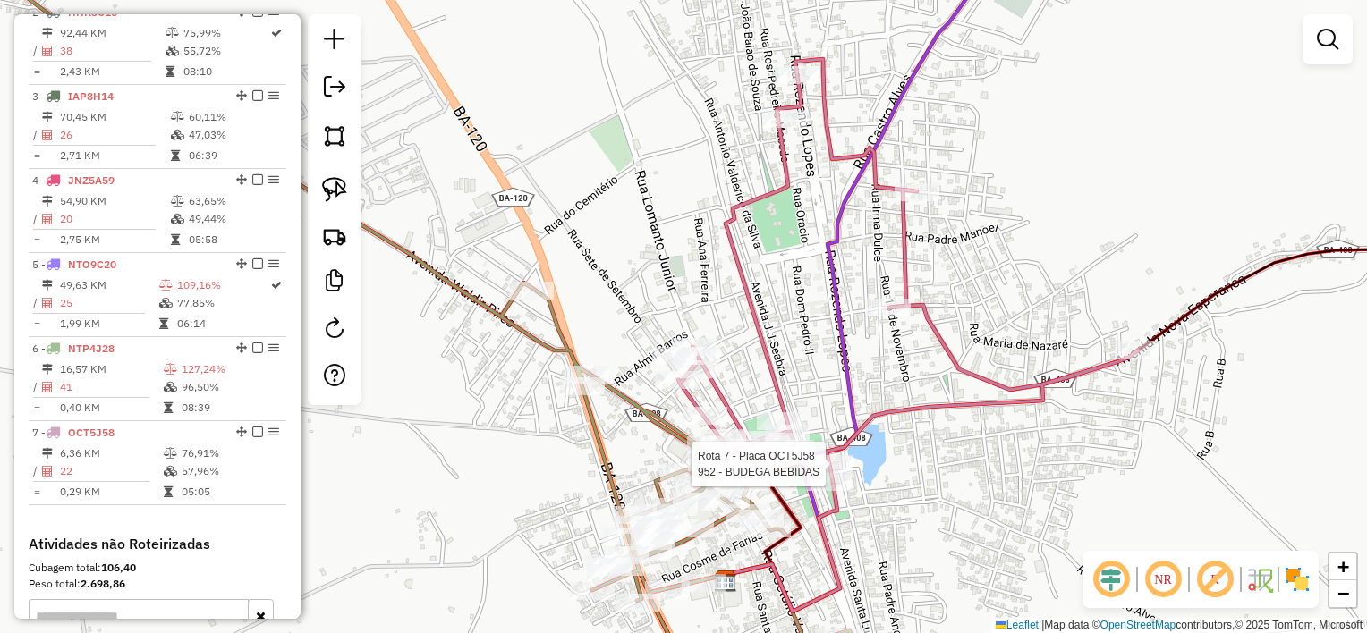
select select "*********"
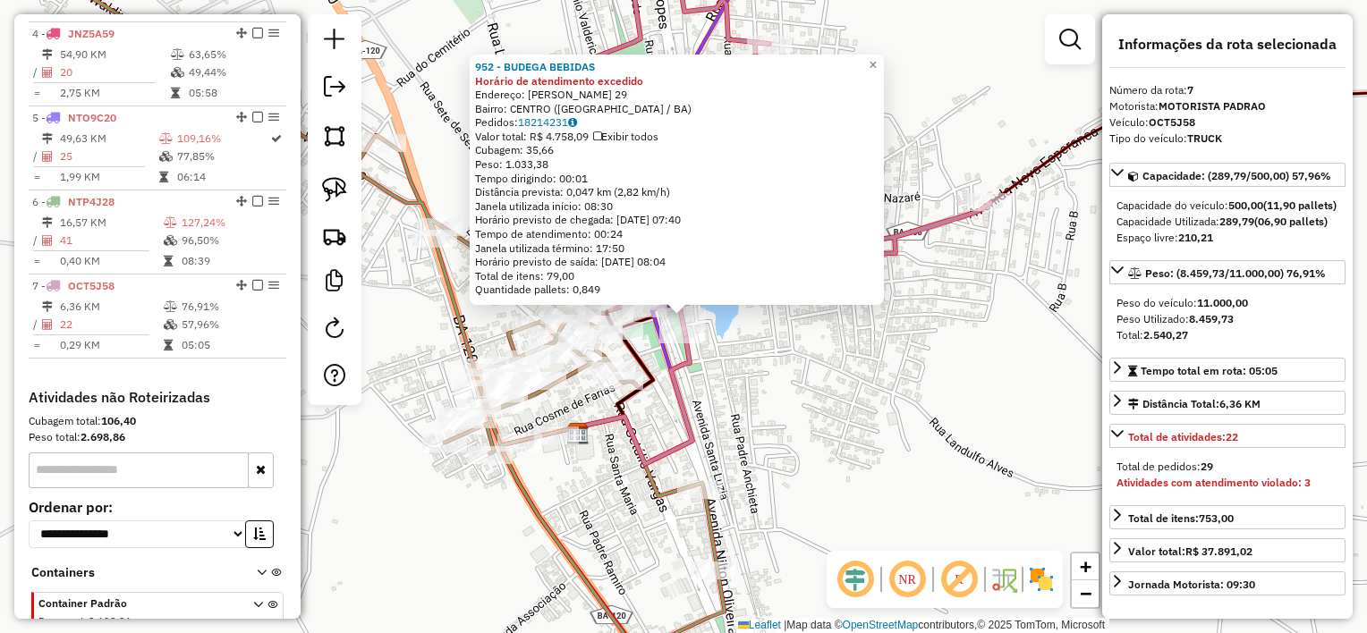
scroll to position [1004, 0]
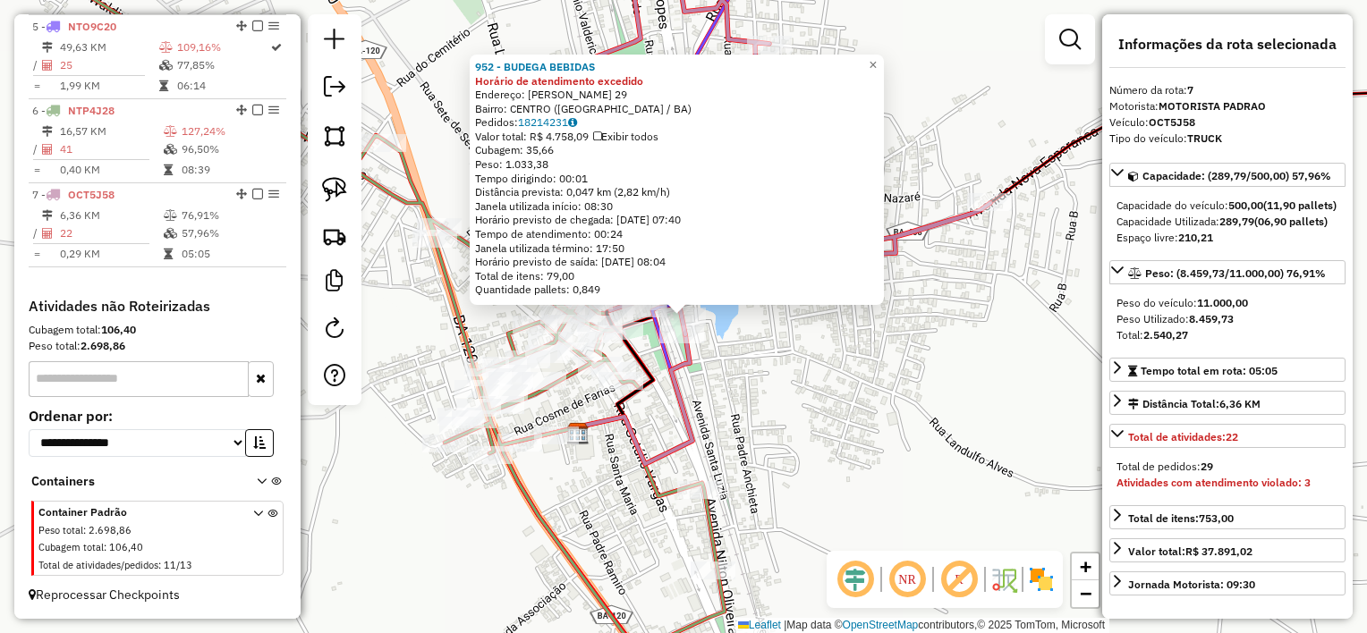
click at [816, 442] on div "952 - BUDEGA BEBIDAS Horário de atendimento excedido Endereço: MANOEL NOVAIS 29…" at bounding box center [683, 316] width 1367 height 633
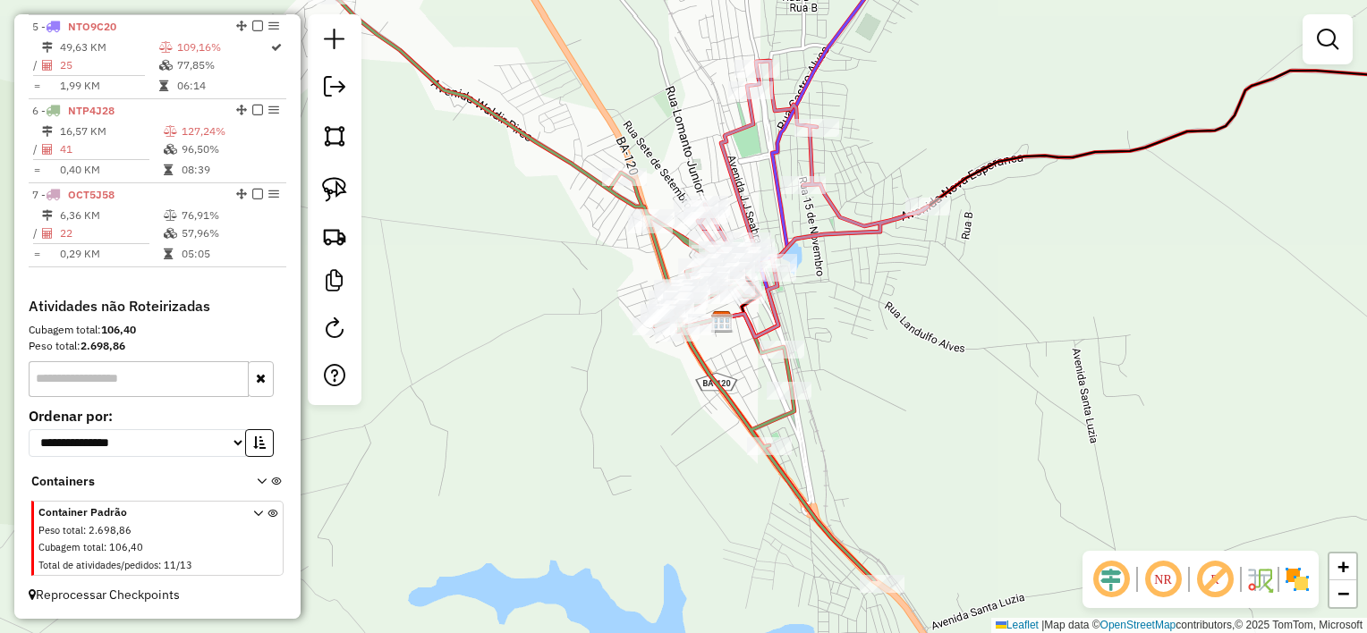
drag, startPoint x: 827, startPoint y: 464, endPoint x: 861, endPoint y: 303, distance: 164.5
click at [861, 305] on div "Janela de atendimento Grade de atendimento Capacidade Transportadoras Veículos …" at bounding box center [683, 316] width 1367 height 633
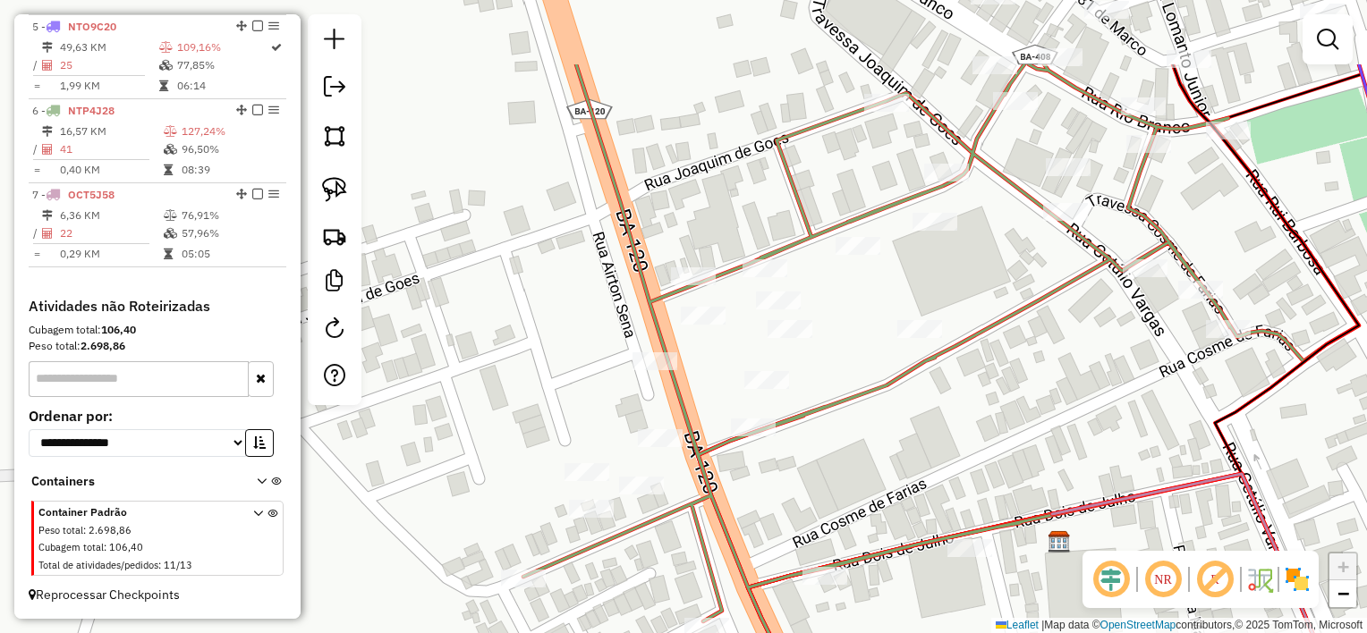
drag, startPoint x: 623, startPoint y: 347, endPoint x: 603, endPoint y: 411, distance: 66.8
click at [603, 411] on div "Janela de atendimento Grade de atendimento Capacidade Transportadoras Veículos …" at bounding box center [683, 316] width 1367 height 633
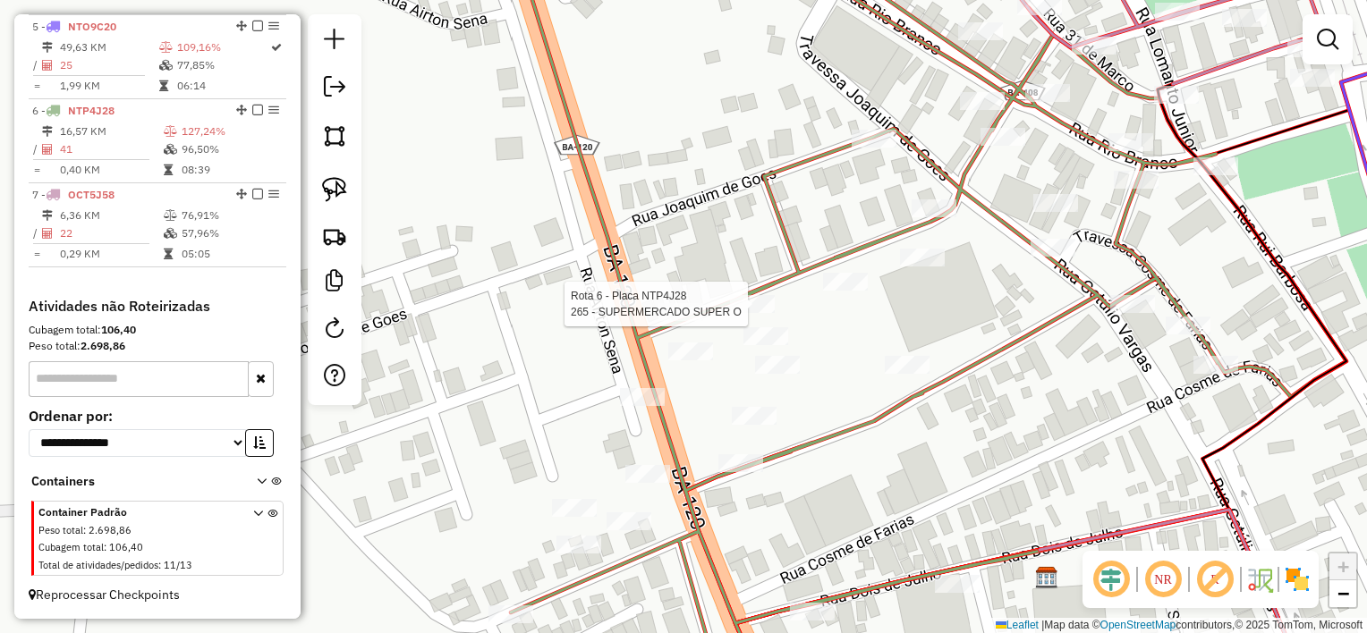
select select "*********"
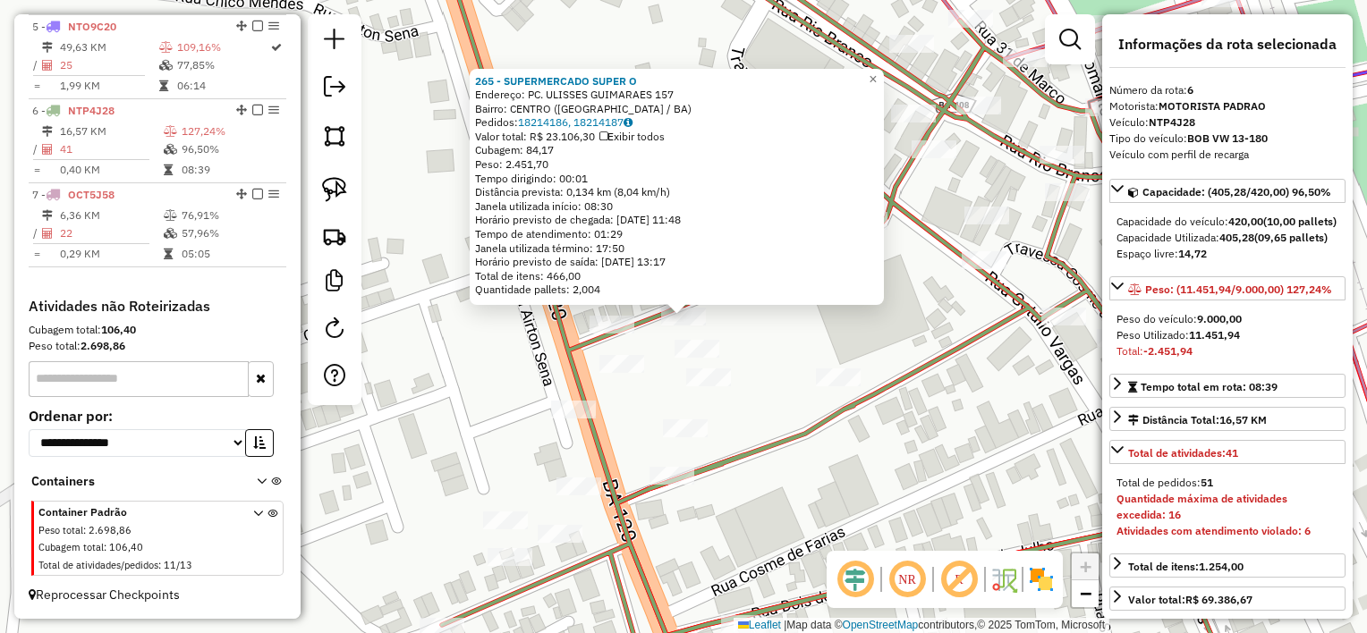
click at [730, 344] on div "Rota 6 - Placa NTP4J28 664 - BAR TETE 265 - SUPERMERCADO SUPER O Endereço: PC. …" at bounding box center [683, 316] width 1367 height 633
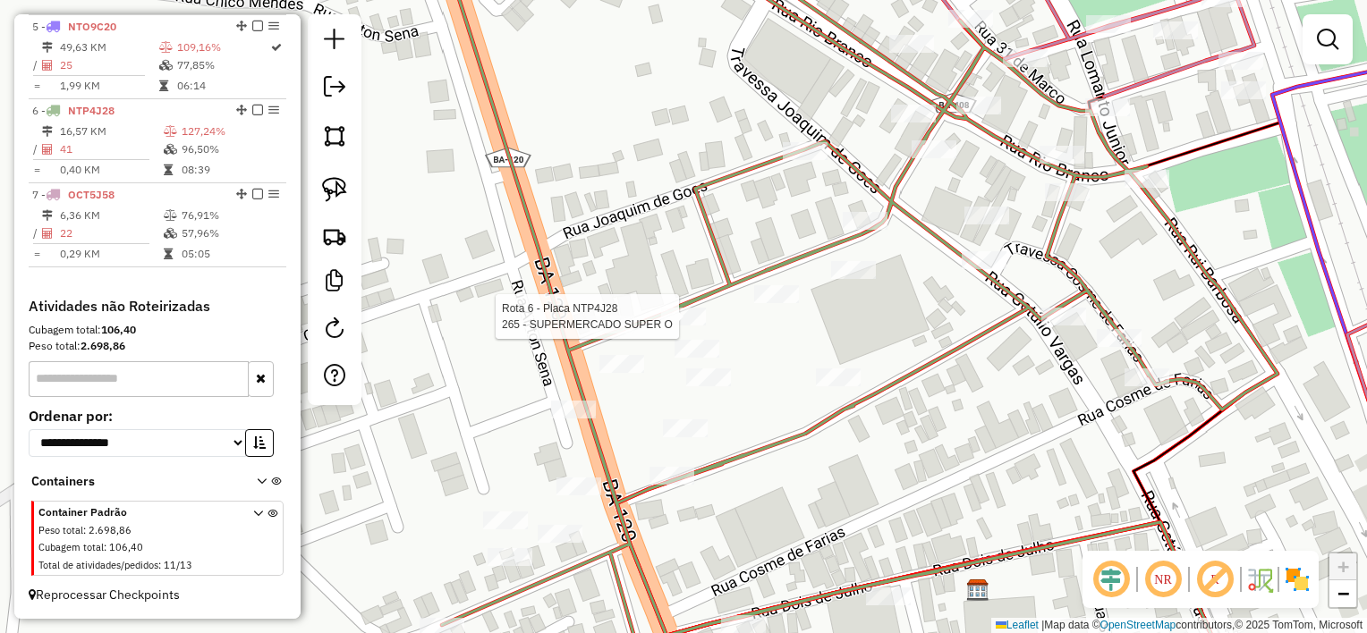
select select "*********"
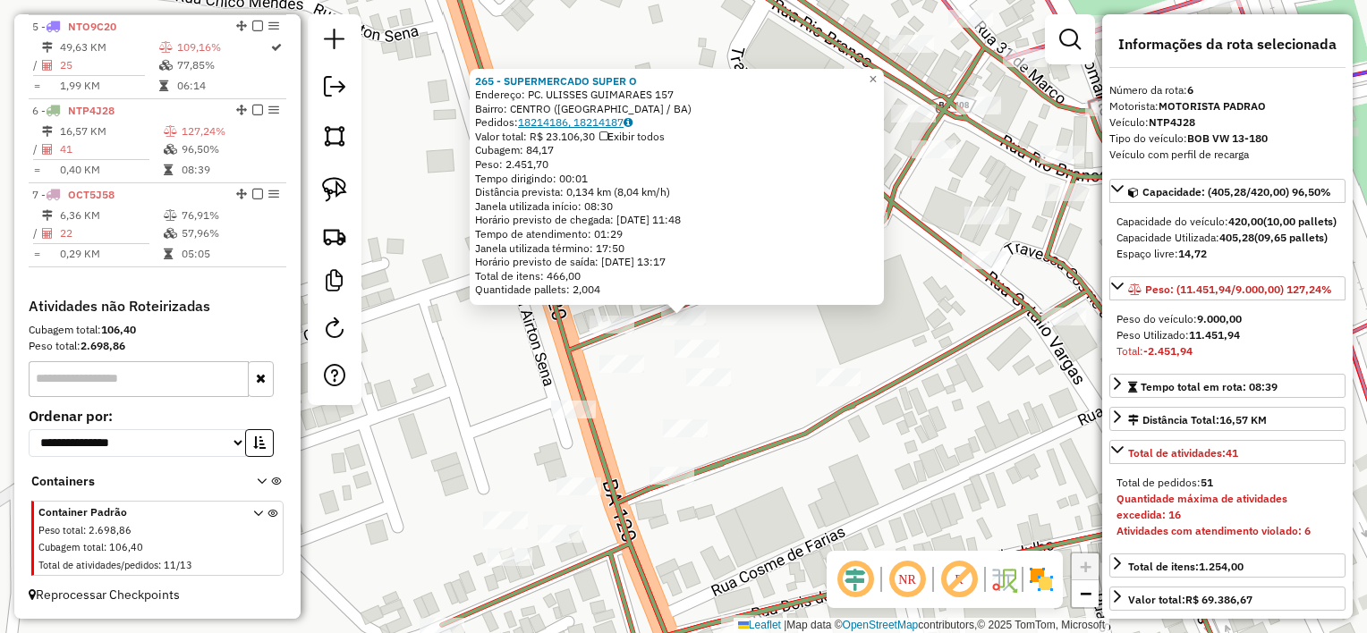
click at [612, 125] on link "18214186, 18214187" at bounding box center [575, 121] width 114 height 13
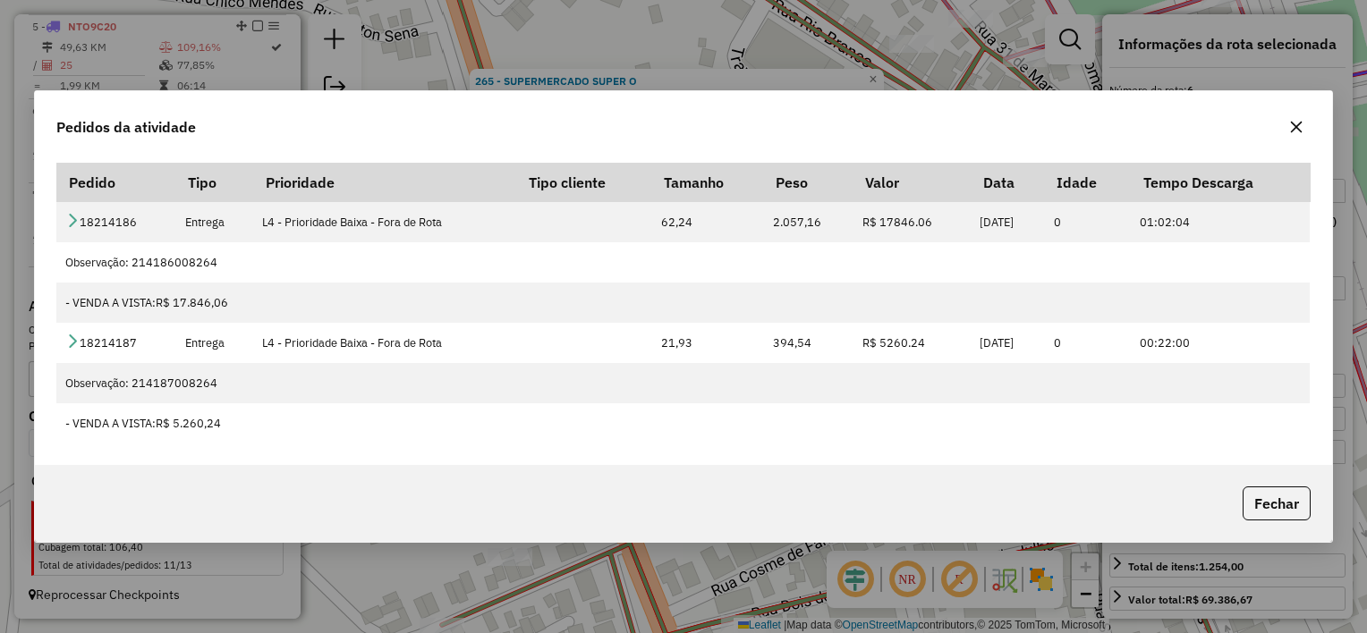
click at [1292, 126] on icon "button" at bounding box center [1296, 127] width 14 height 14
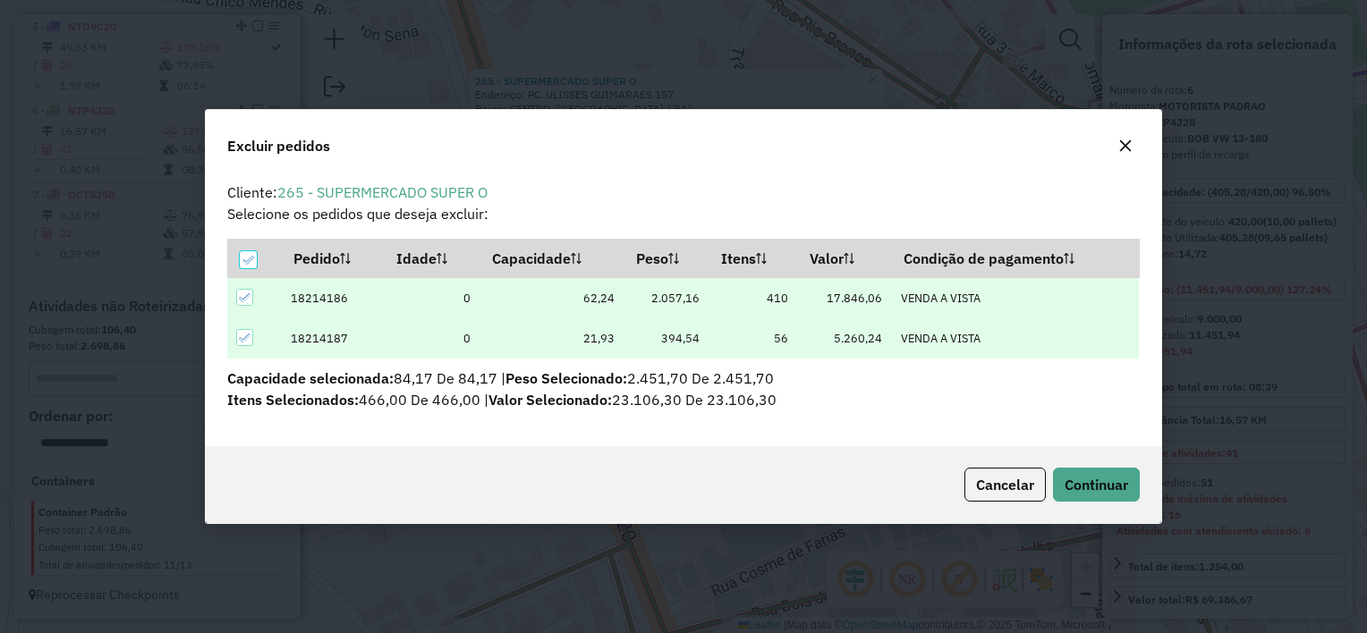
scroll to position [0, 0]
click at [1094, 480] on span "Continuar" at bounding box center [1096, 485] width 64 height 18
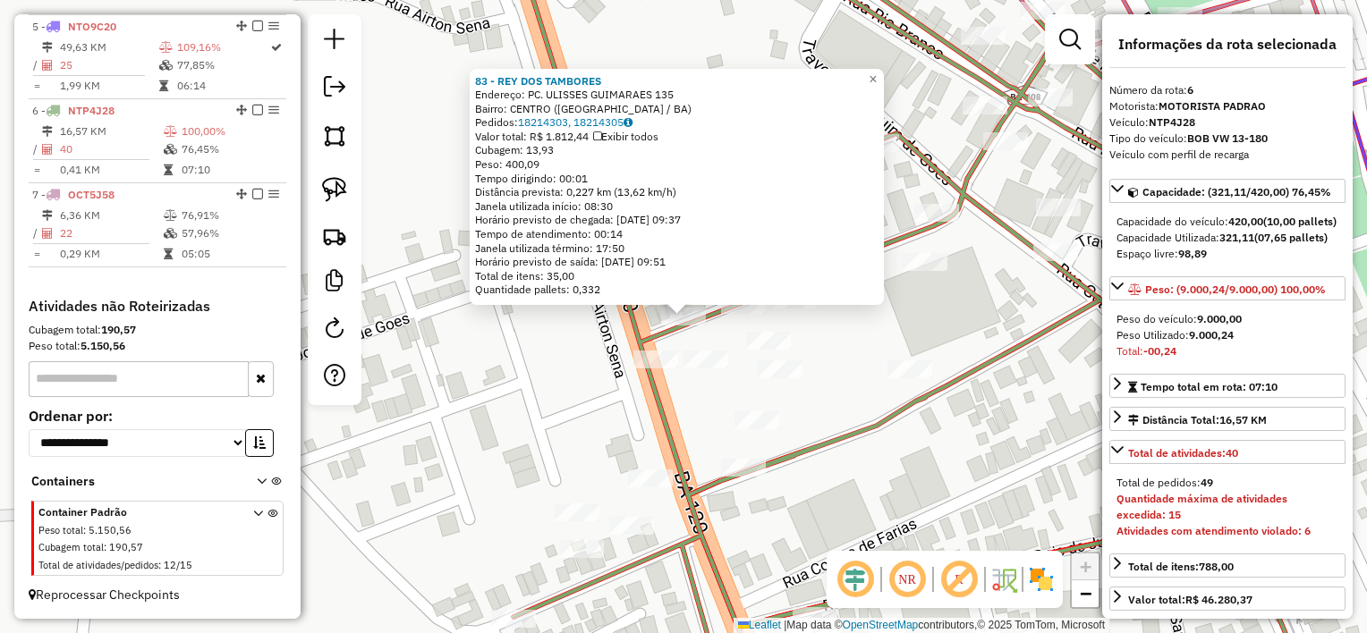
click at [817, 419] on div "83 - REY DOS TAMBORES Endereço: PC. ULISSES GUIMARAES 135 Bairro: [GEOGRAPHIC_D…" at bounding box center [683, 316] width 1367 height 633
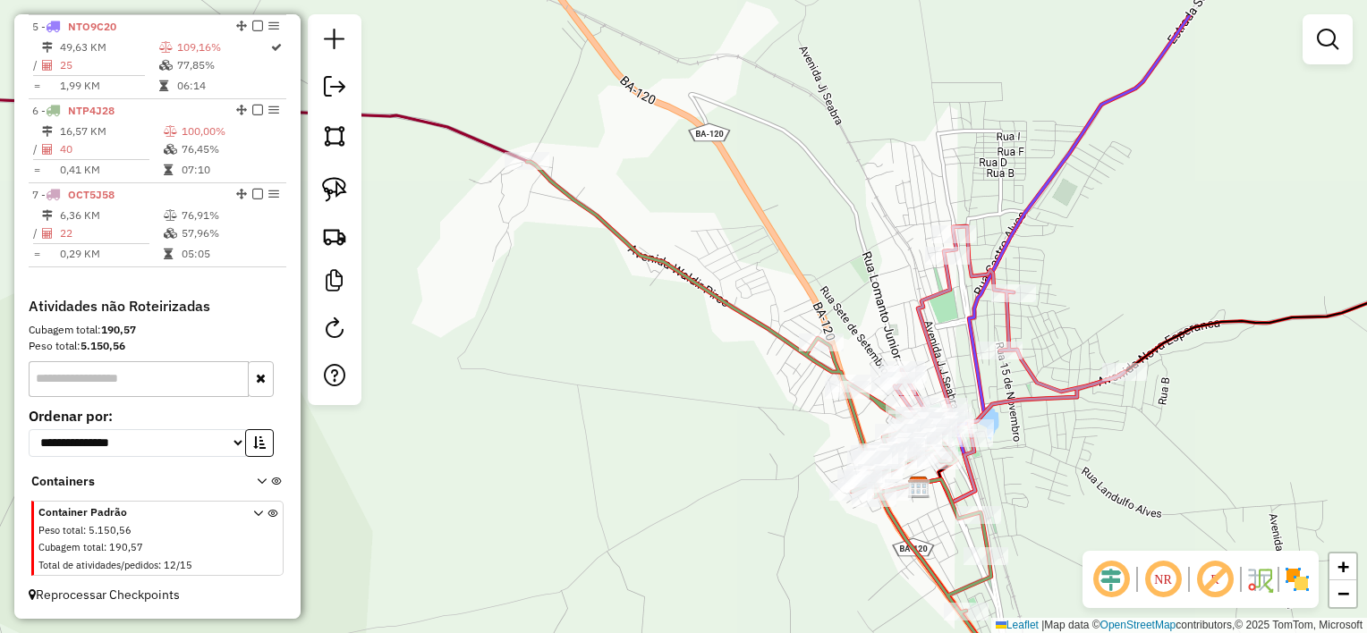
drag, startPoint x: 690, startPoint y: 343, endPoint x: 727, endPoint y: 514, distance: 174.7
click at [727, 514] on div "Janela de atendimento Grade de atendimento Capacidade Transportadoras Veículos …" at bounding box center [683, 316] width 1367 height 633
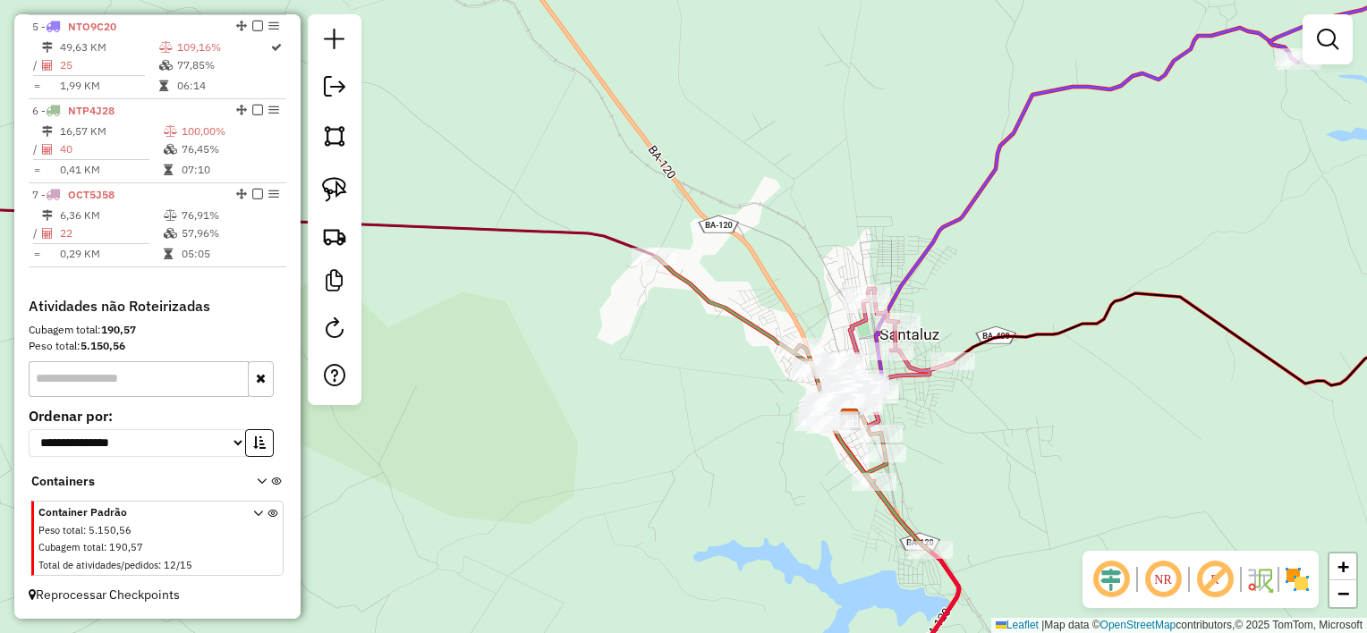
drag, startPoint x: 761, startPoint y: 191, endPoint x: 789, endPoint y: 331, distance: 142.3
click at [789, 331] on div "Janela de atendimento Grade de atendimento Capacidade Transportadoras Veículos …" at bounding box center [683, 316] width 1367 height 633
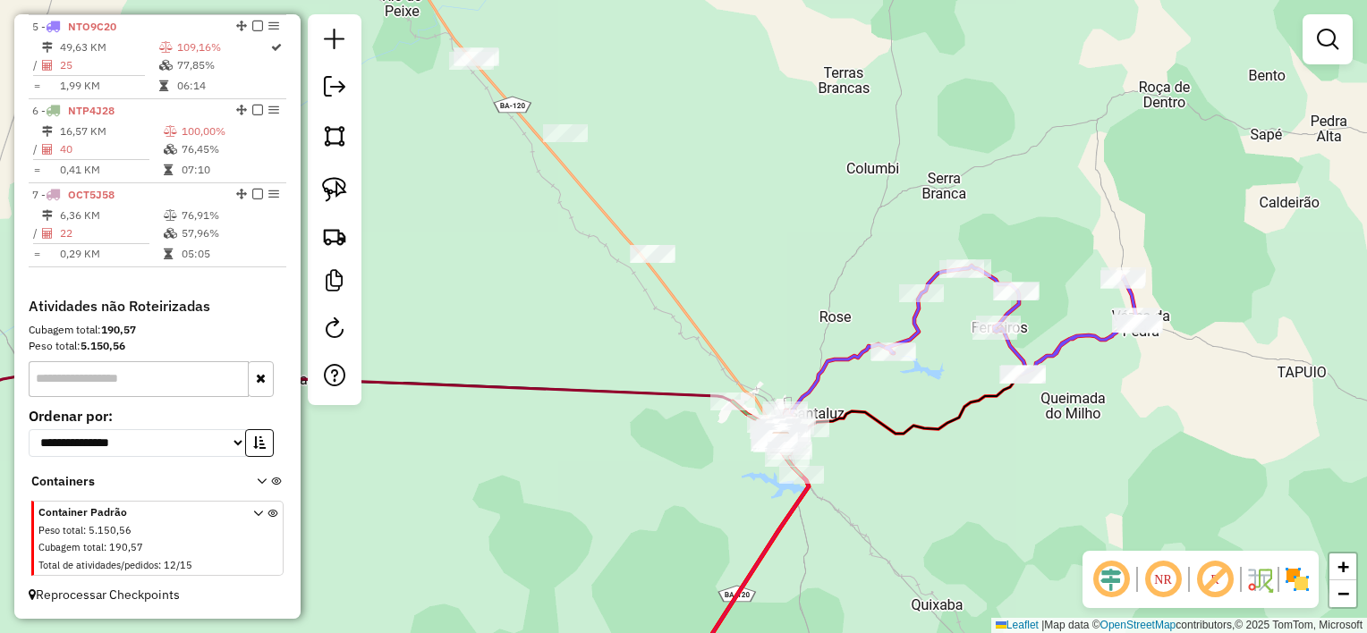
drag, startPoint x: 762, startPoint y: 309, endPoint x: 770, endPoint y: 365, distance: 56.9
click at [770, 365] on div "Janela de atendimento Grade de atendimento Capacidade Transportadoras Veículos …" at bounding box center [683, 316] width 1367 height 633
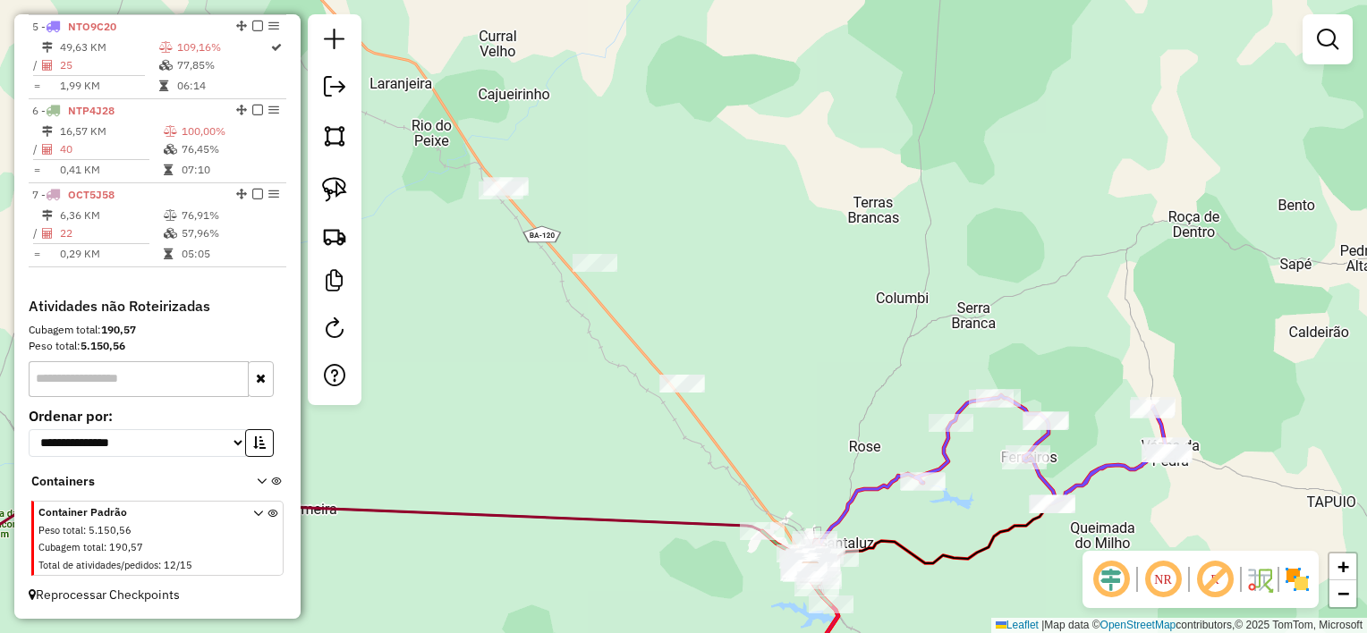
drag, startPoint x: 343, startPoint y: 191, endPoint x: 401, endPoint y: 179, distance: 59.3
click at [344, 191] on img at bounding box center [334, 189] width 25 height 25
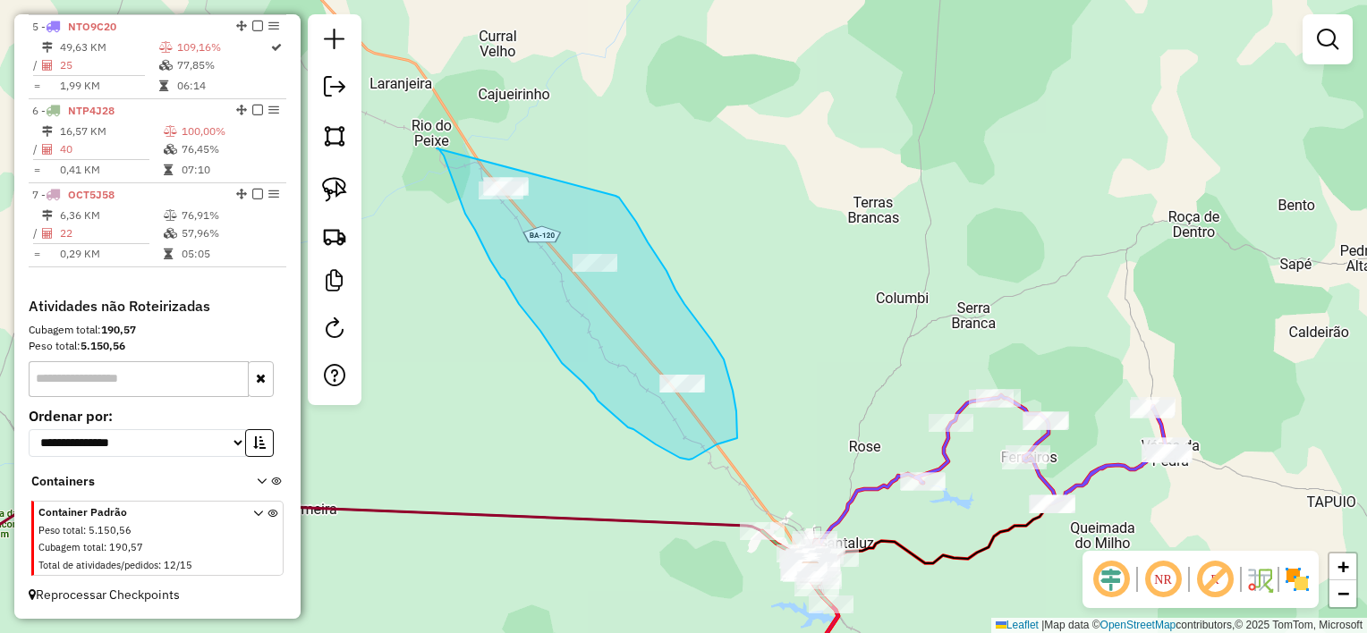
drag, startPoint x: 451, startPoint y: 176, endPoint x: 614, endPoint y: 193, distance: 163.7
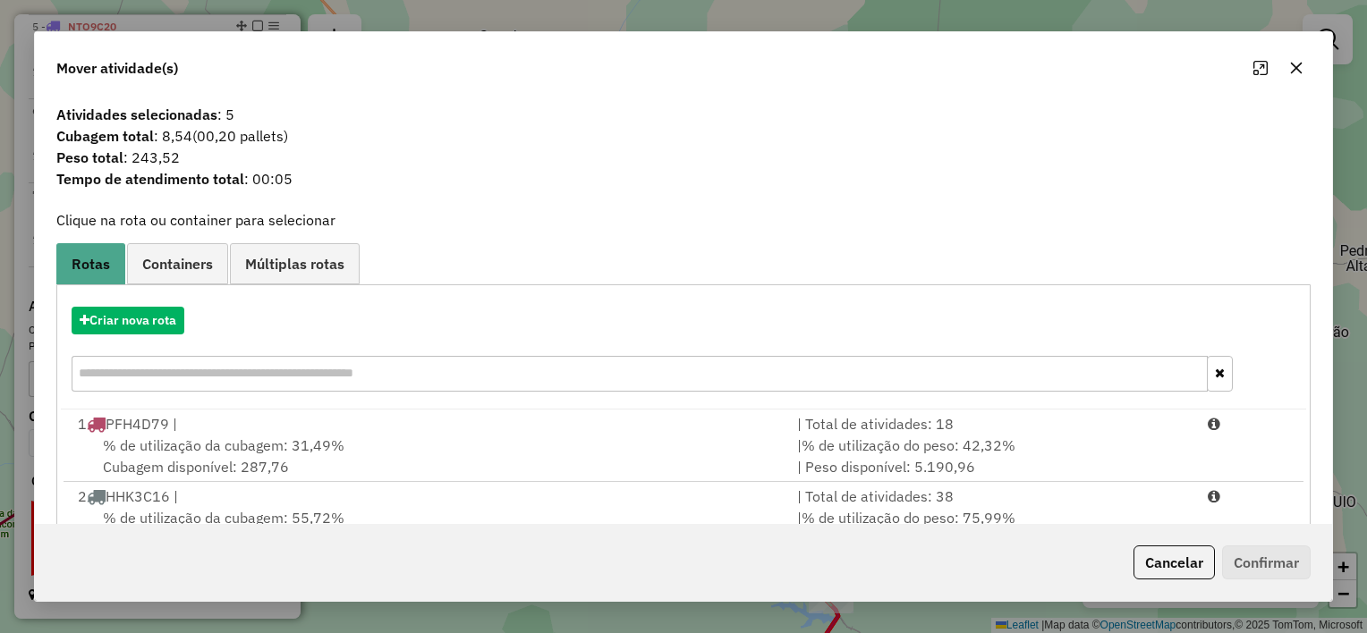
click at [1285, 61] on button "button" at bounding box center [1296, 68] width 29 height 29
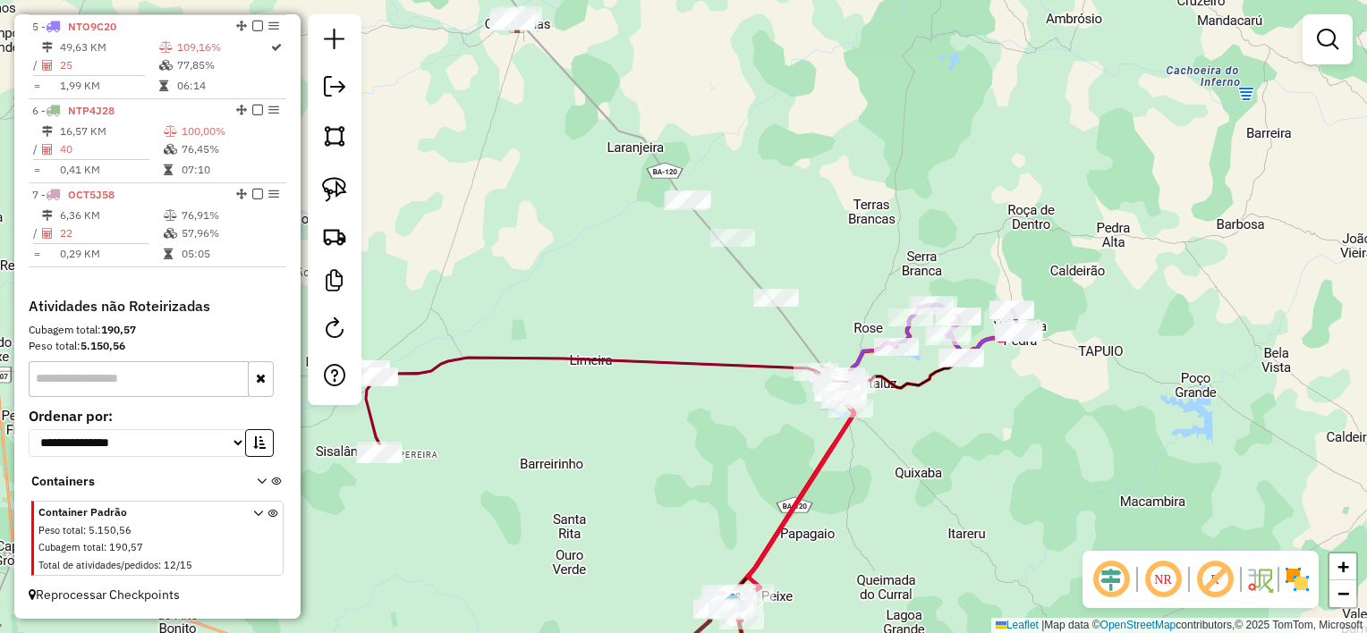
drag, startPoint x: 701, startPoint y: 106, endPoint x: 844, endPoint y: 343, distance: 276.9
click at [844, 342] on div "Janela de atendimento Grade de atendimento Capacidade Transportadoras Veículos …" at bounding box center [683, 316] width 1367 height 633
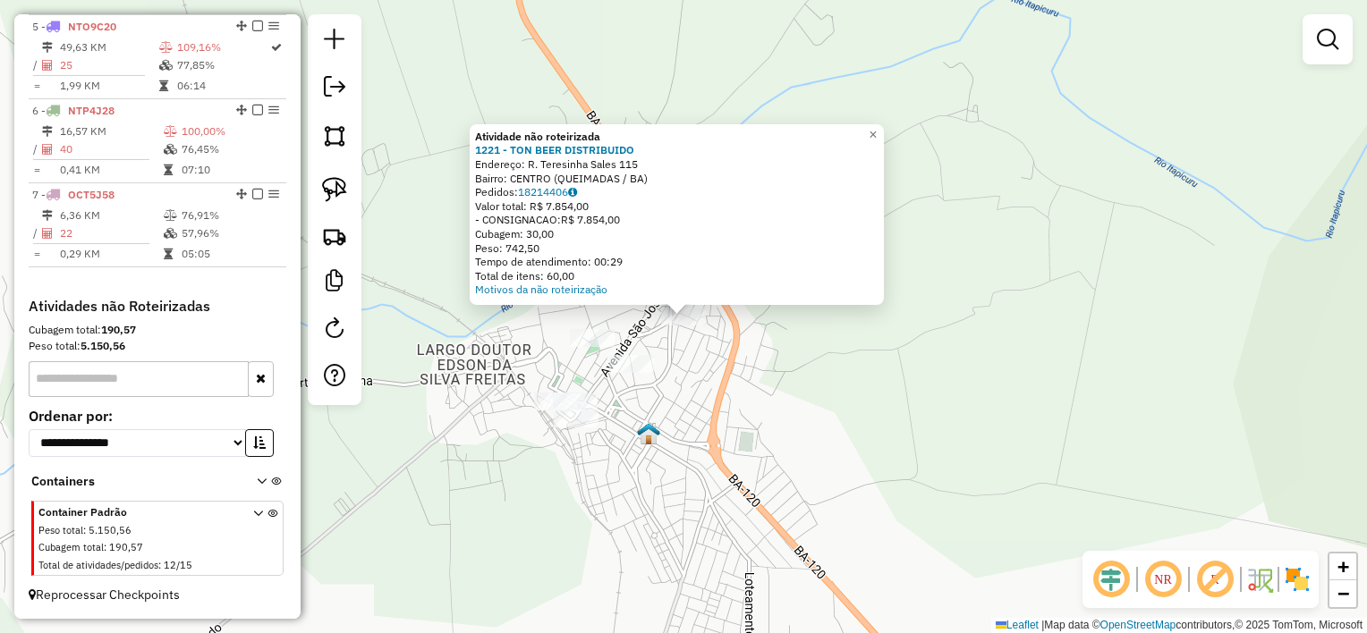
click at [686, 401] on div "Atividade não roteirizada 1221 - TON BEER DISTRIBUIDO Endereço: R. Teresinha Sa…" at bounding box center [683, 316] width 1367 height 633
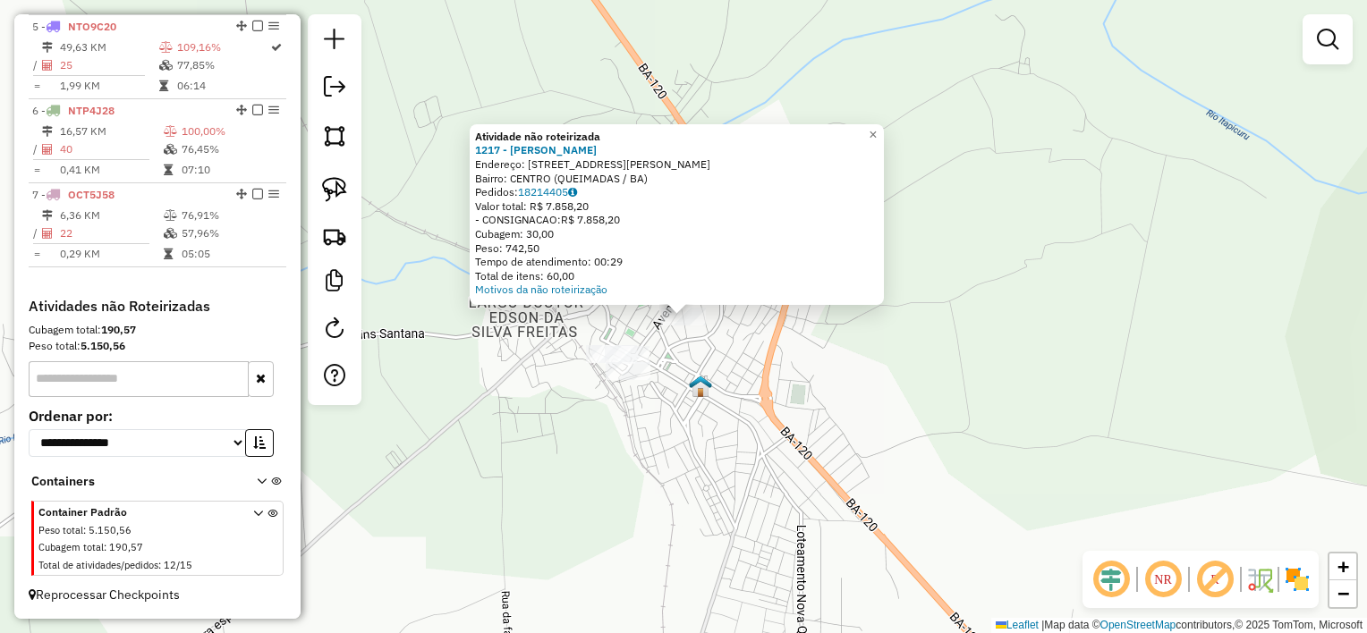
click at [661, 431] on div "Atividade não roteirizada 1217 - GELADAO LARANJEIRA Endereço: [STREET_ADDRESS][…" at bounding box center [683, 316] width 1367 height 633
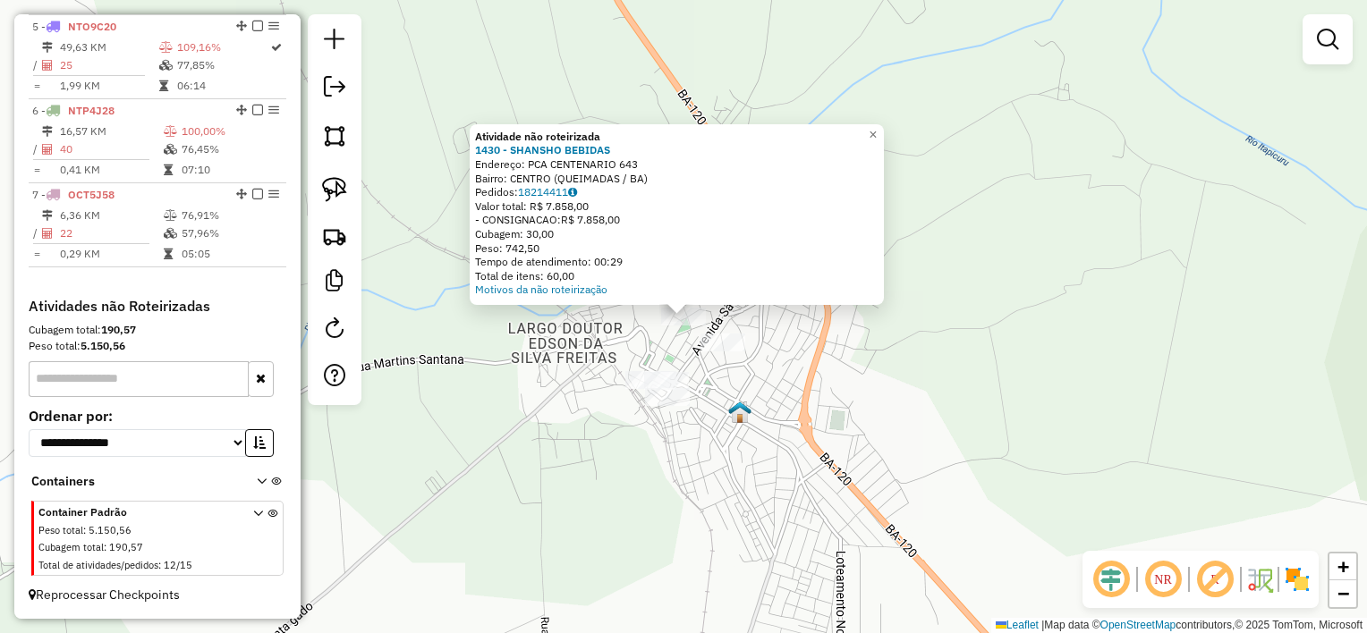
click at [665, 429] on div "Atividade não roteirizada 1430 - SHANSHO BEBIDAS Endereço: PCA CENTENARIO 643 B…" at bounding box center [683, 316] width 1367 height 633
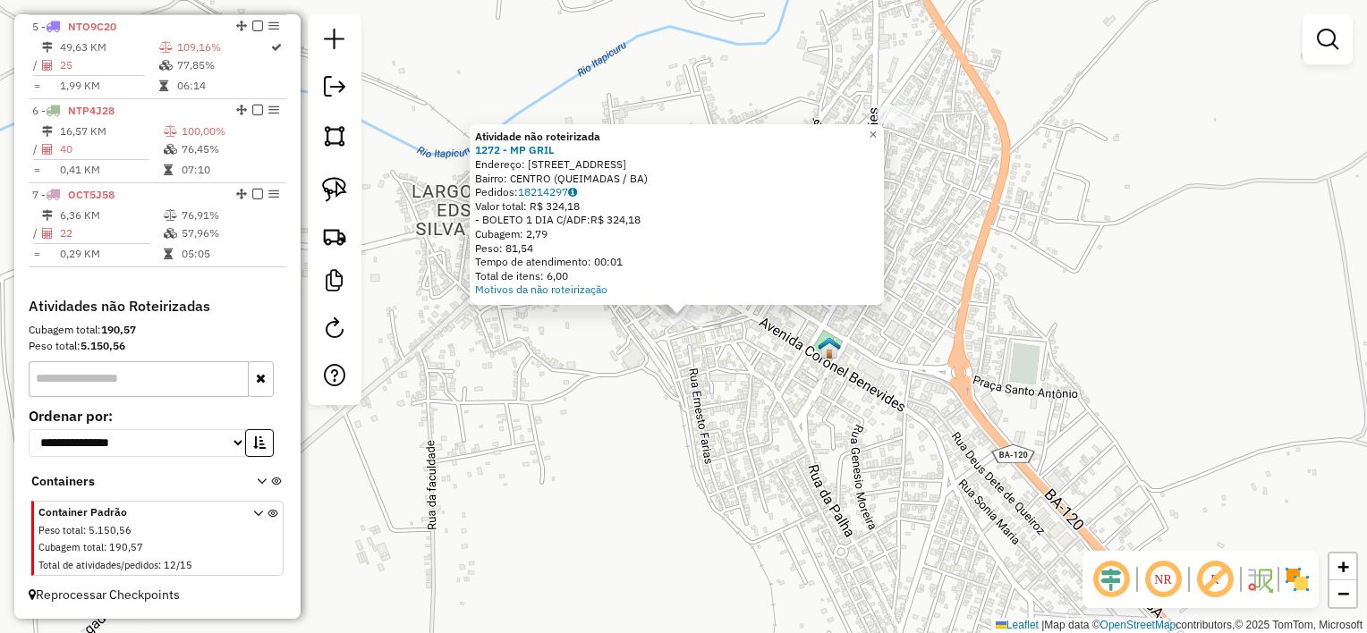
click at [714, 382] on div "Atividade não roteirizada 1272 - MP GRIL Endereço: AV SAO JOSE 99 Bairro: CENTR…" at bounding box center [683, 316] width 1367 height 633
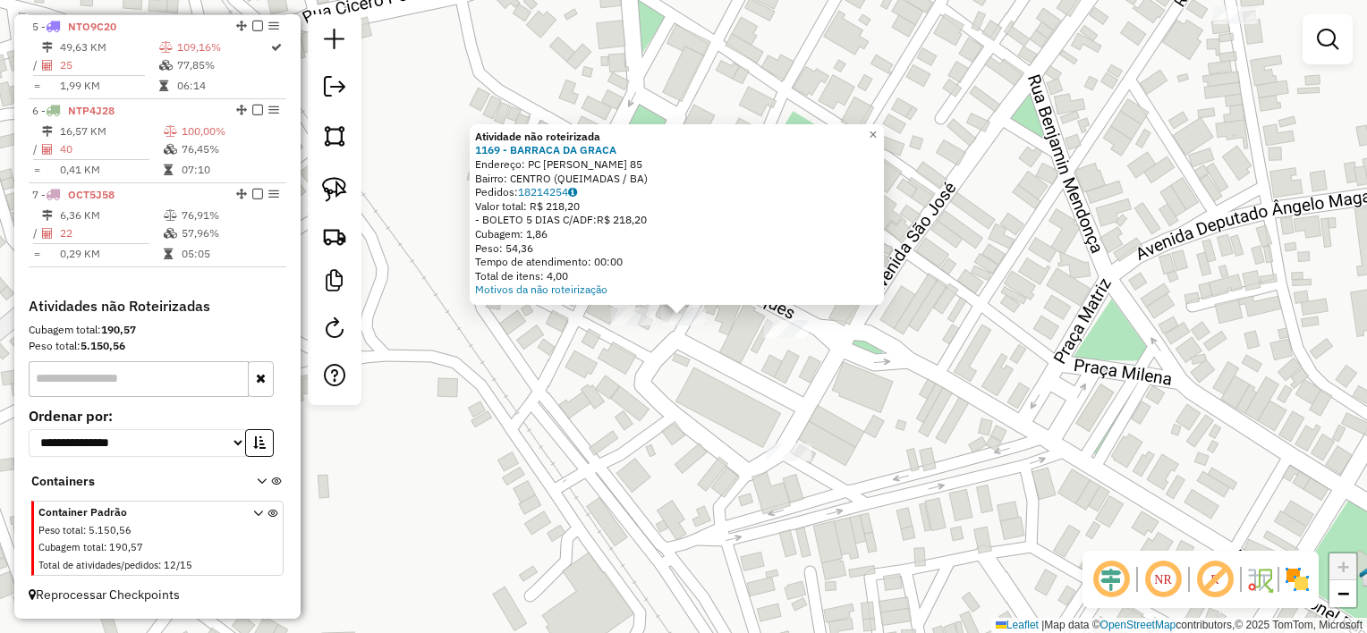
click at [671, 390] on div "Atividade não roteirizada 1169 - BARRACA DA GRACA Endereço: PC [PERSON_NAME] 85…" at bounding box center [683, 316] width 1367 height 633
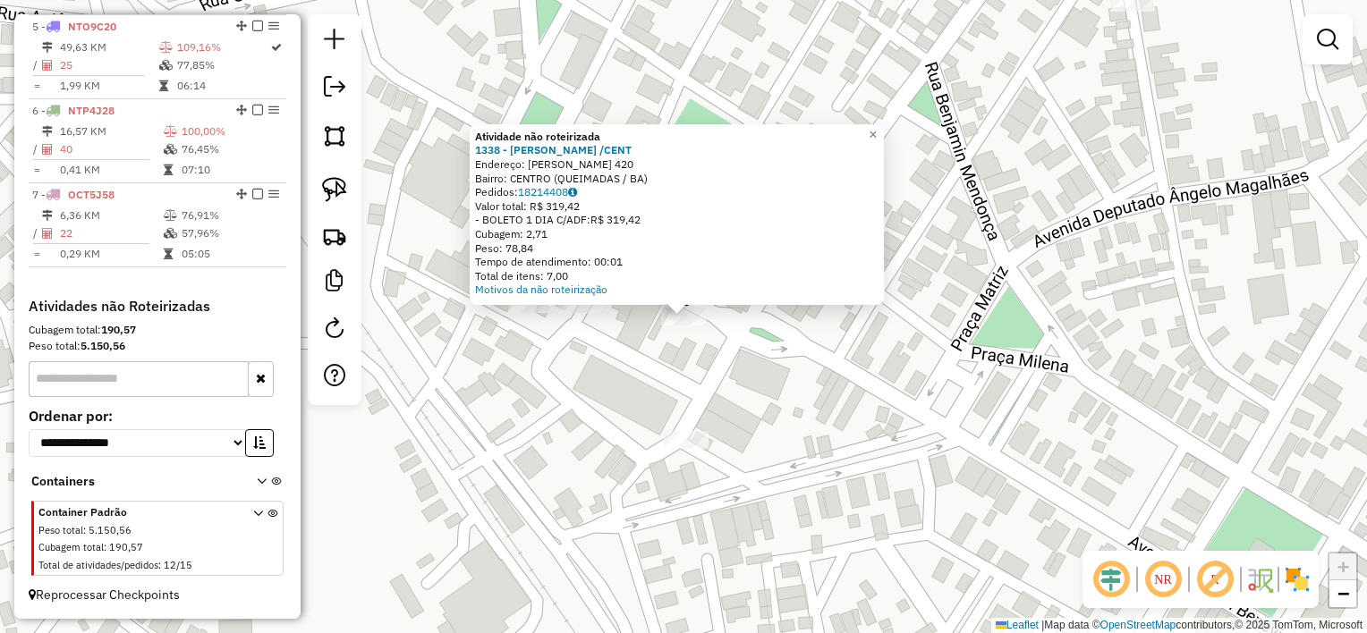
drag, startPoint x: 624, startPoint y: 407, endPoint x: 653, endPoint y: 401, distance: 29.3
click at [623, 407] on div "Atividade não roteirizada 1338 - BARRACA ALMIRA /CENT Endereço: [PERSON_NAME] 4…" at bounding box center [683, 316] width 1367 height 633
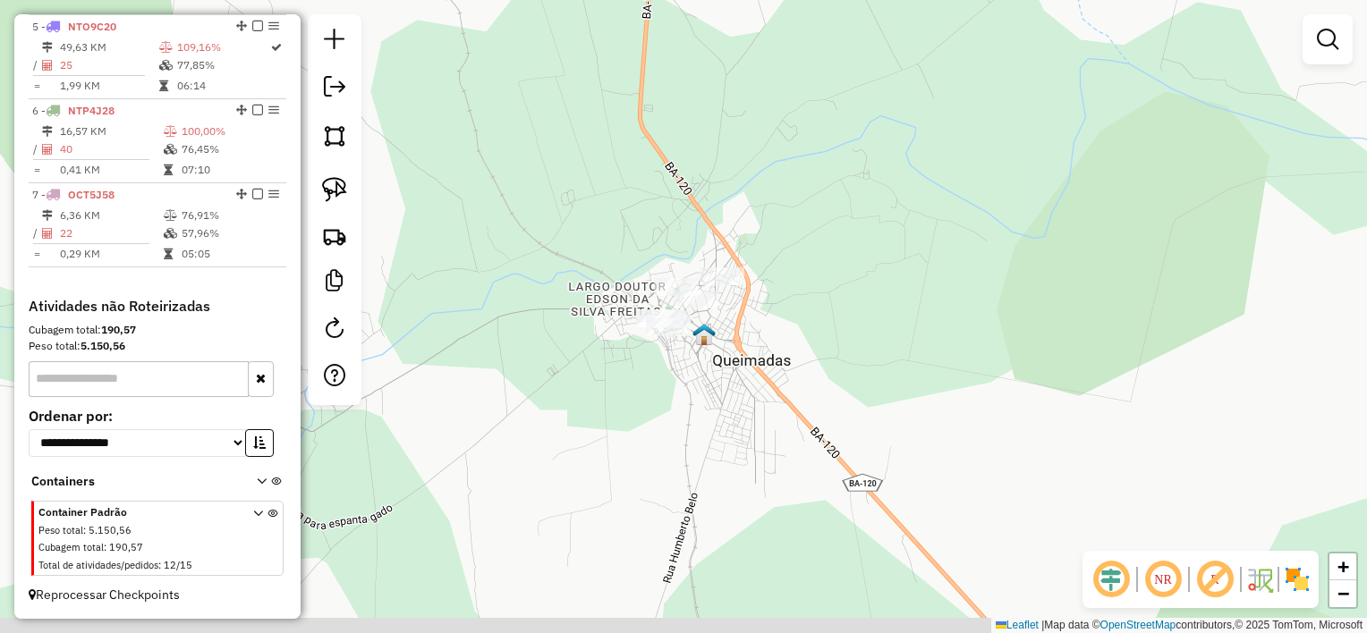
drag, startPoint x: 742, startPoint y: 483, endPoint x: 678, endPoint y: 354, distance: 144.0
click at [678, 354] on div "Janela de atendimento Grade de atendimento Capacidade Transportadoras Veículos …" at bounding box center [683, 316] width 1367 height 633
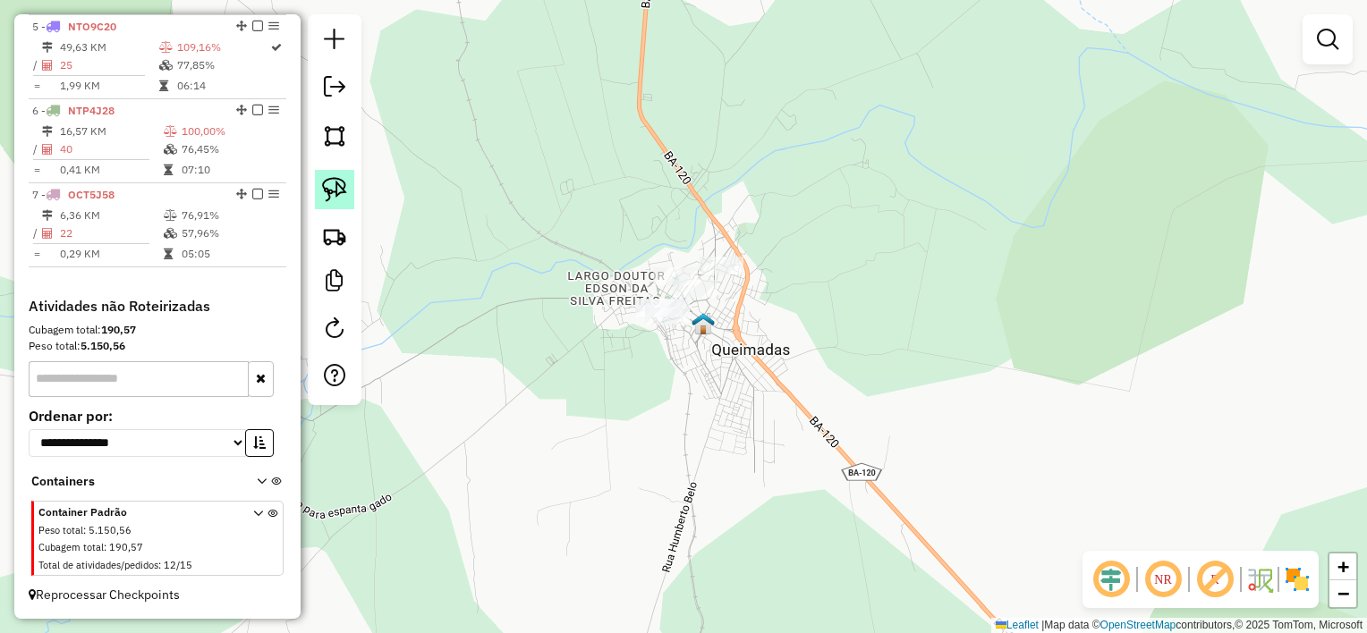
click at [351, 188] on link at bounding box center [334, 189] width 39 height 39
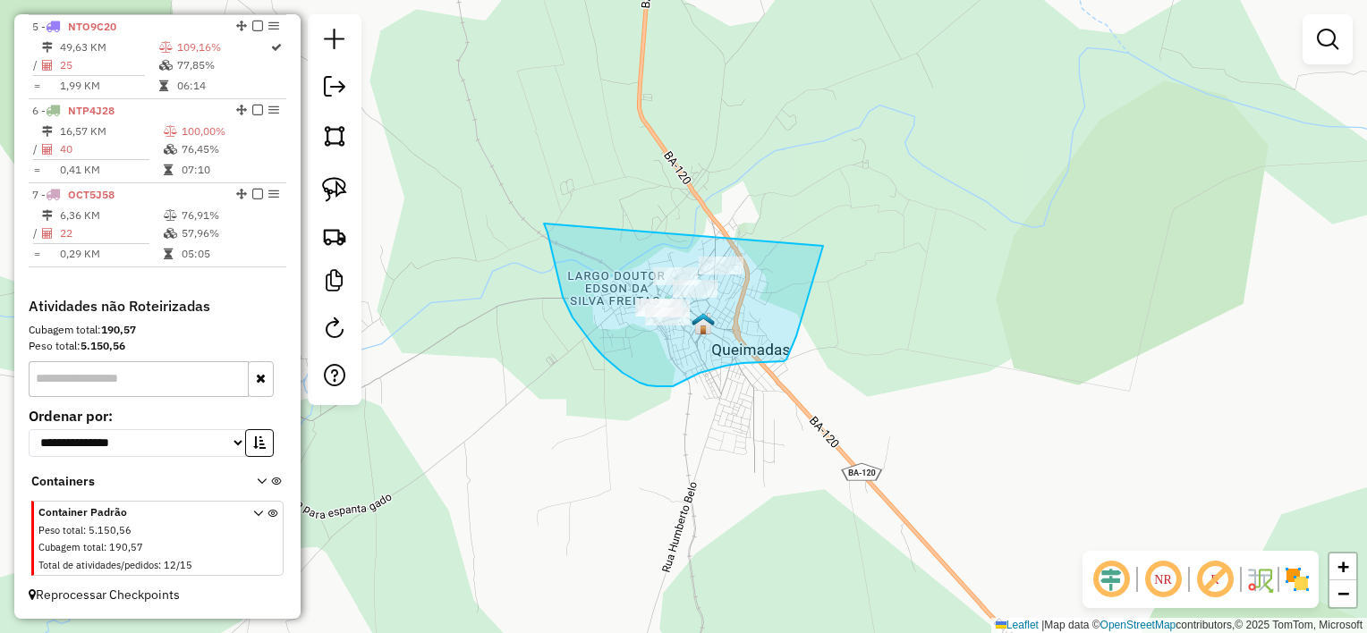
drag, startPoint x: 547, startPoint y: 233, endPoint x: 819, endPoint y: 218, distance: 272.3
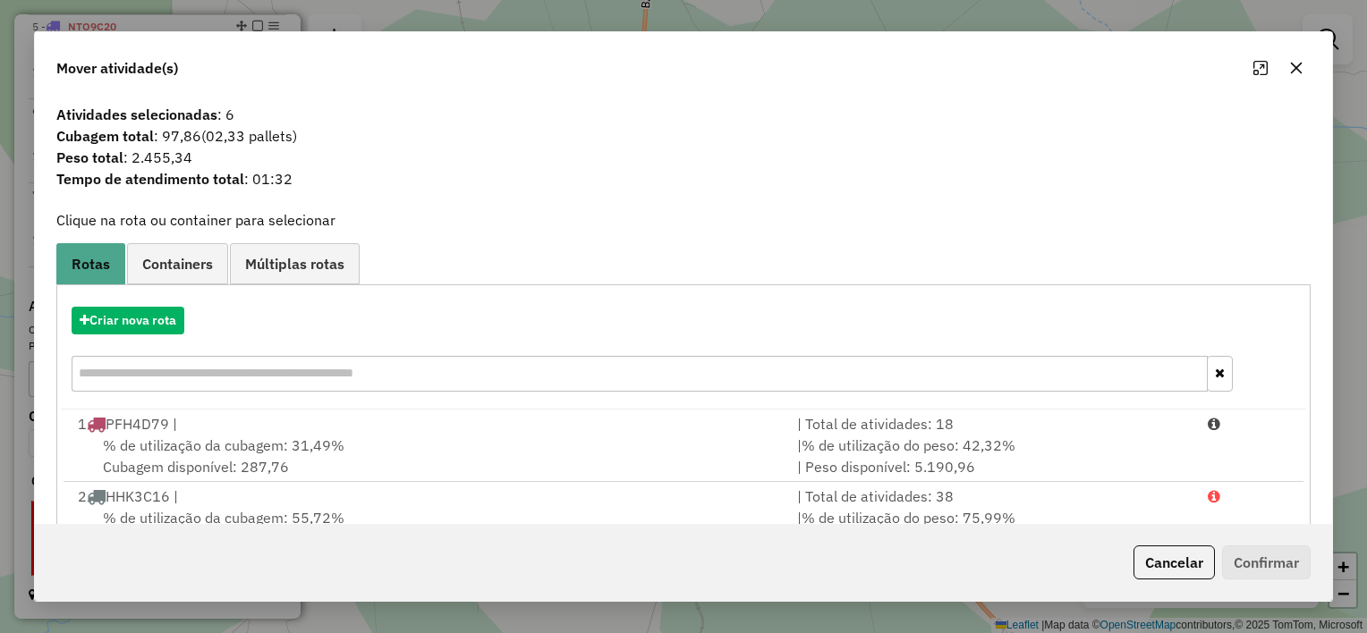
click at [1300, 68] on icon "button" at bounding box center [1296, 68] width 14 height 14
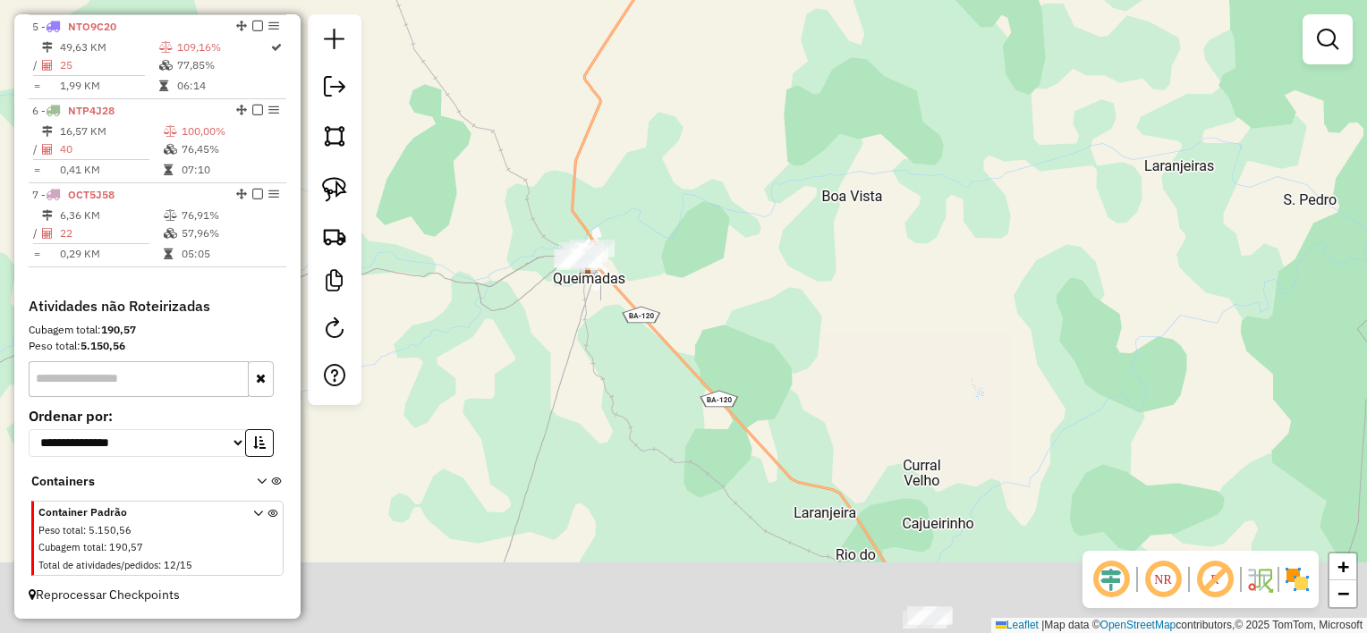
drag, startPoint x: 582, startPoint y: 354, endPoint x: 515, endPoint y: 171, distance: 195.2
click at [515, 172] on div "Janela de atendimento Grade de atendimento Capacidade Transportadoras Veículos …" at bounding box center [683, 316] width 1367 height 633
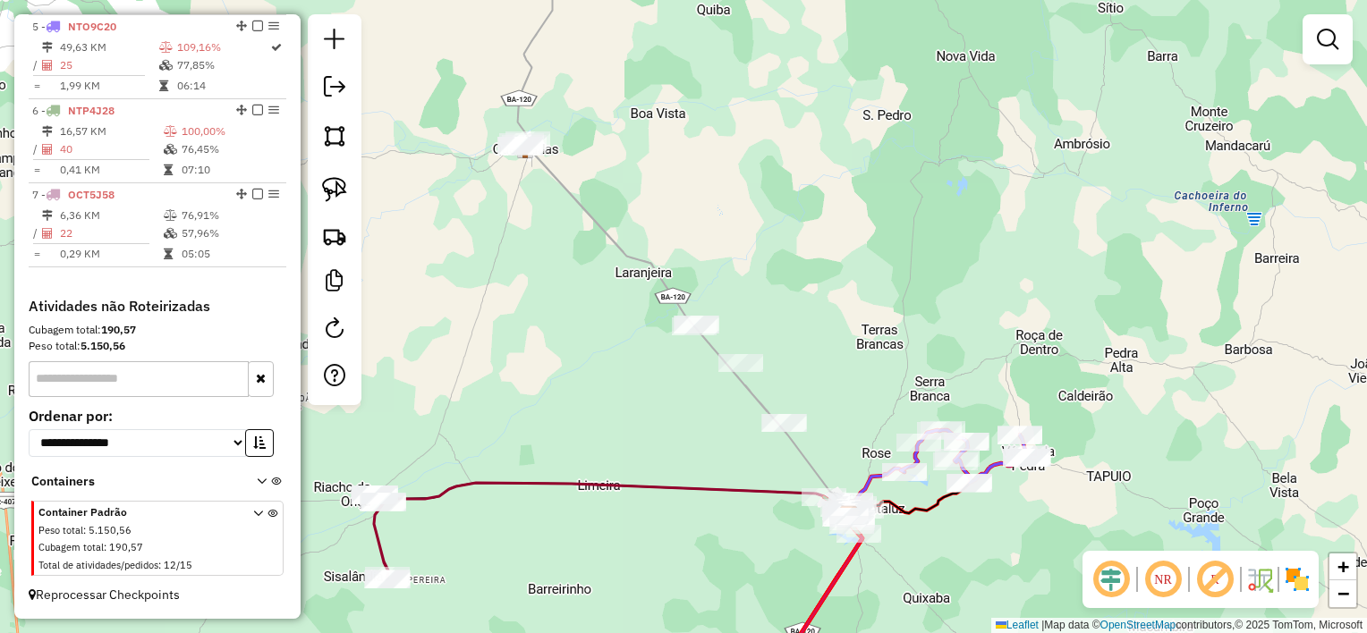
click at [352, 193] on link at bounding box center [334, 189] width 39 height 39
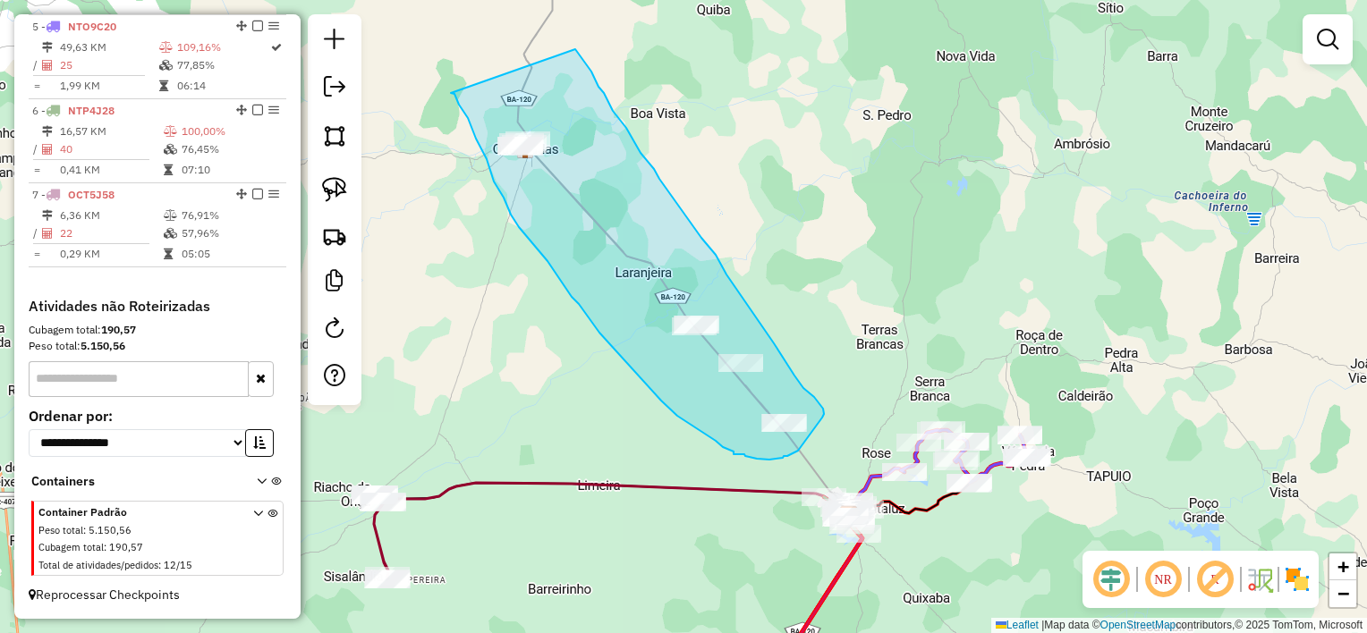
drag, startPoint x: 451, startPoint y: 93, endPoint x: 575, endPoint y: 49, distance: 131.8
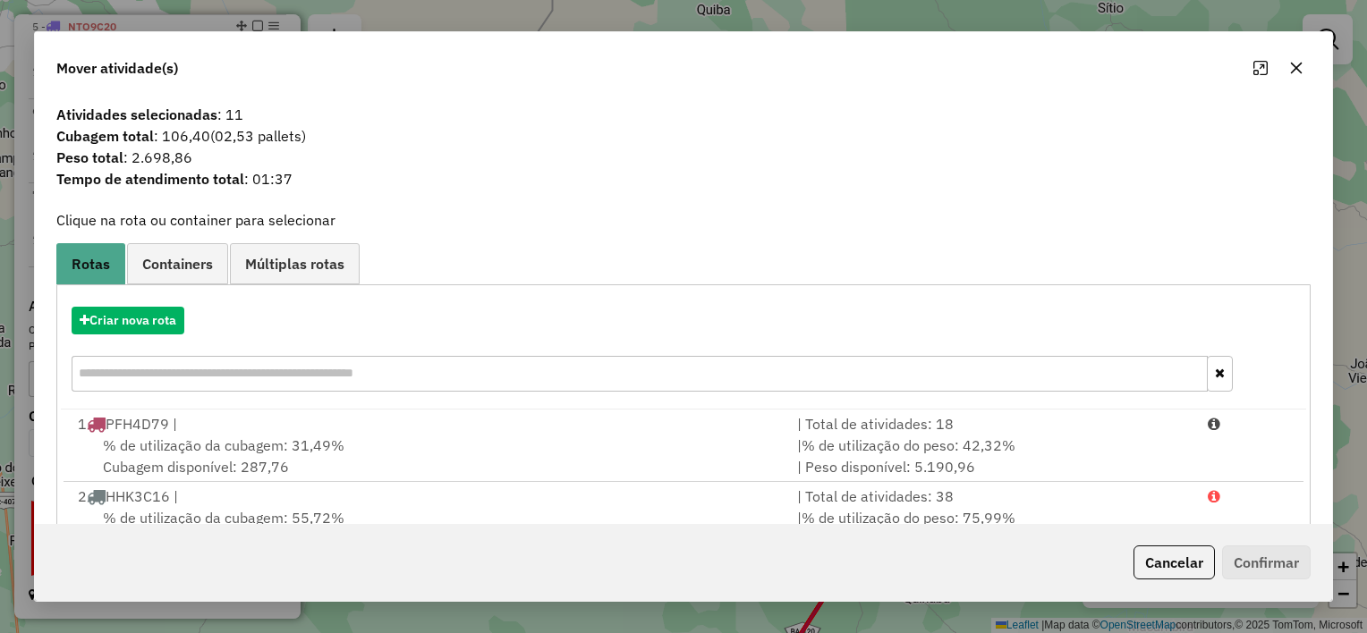
click at [1296, 75] on icon "button" at bounding box center [1296, 68] width 14 height 14
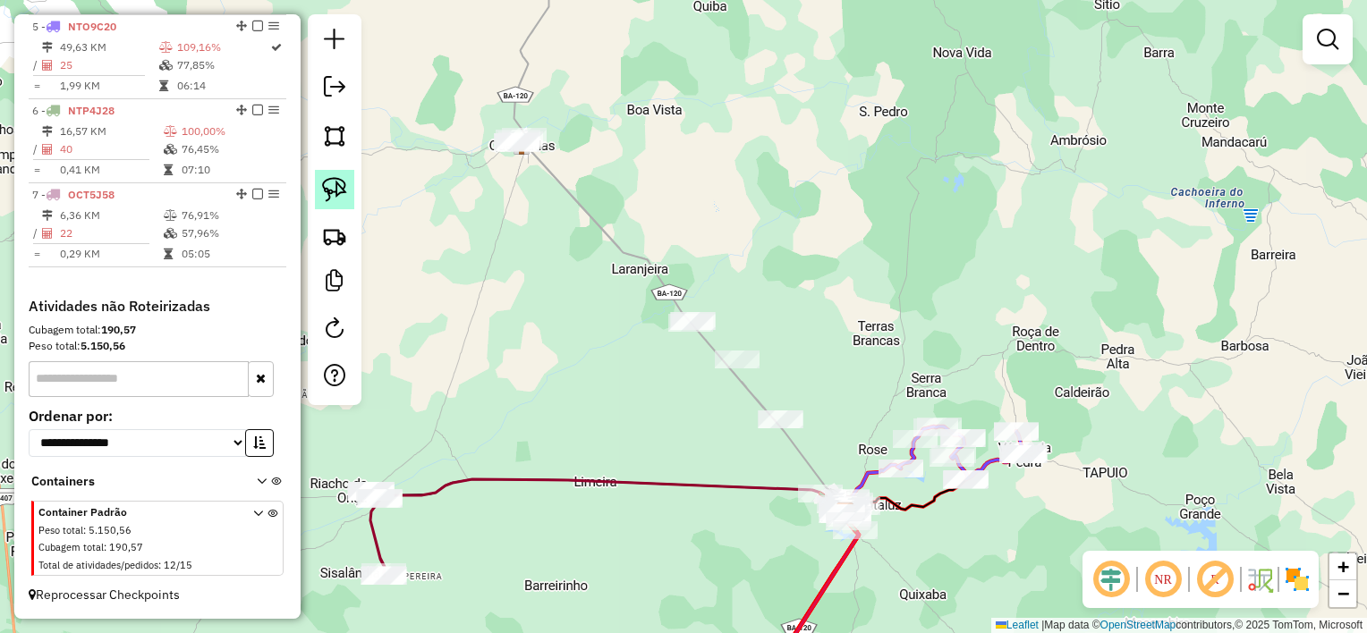
click at [343, 186] on img at bounding box center [334, 189] width 25 height 25
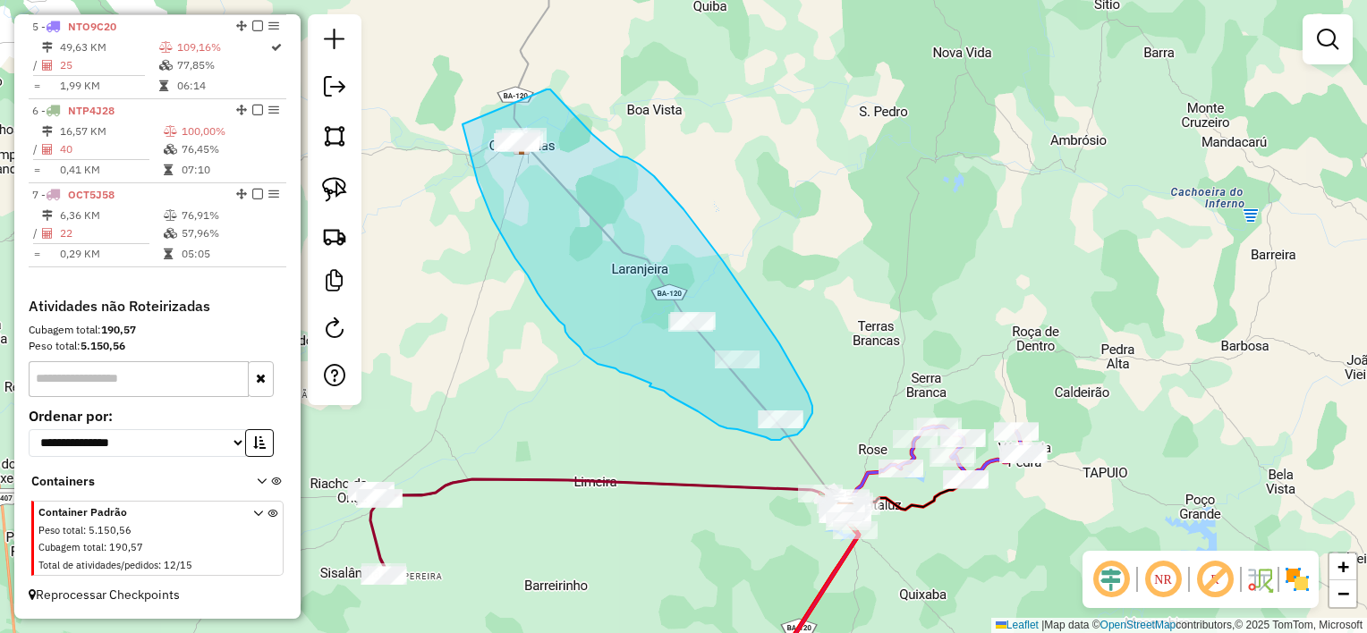
drag, startPoint x: 462, startPoint y: 124, endPoint x: 546, endPoint y: 89, distance: 91.0
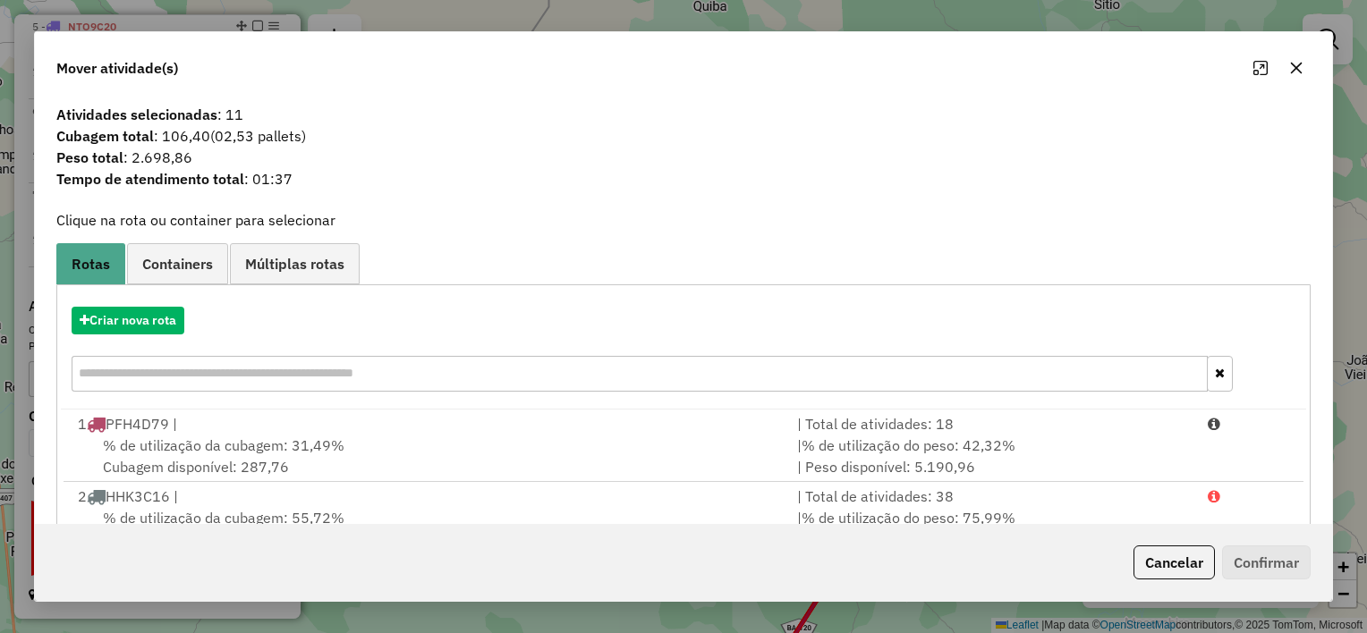
click at [1292, 72] on icon "button" at bounding box center [1297, 69] width 12 height 12
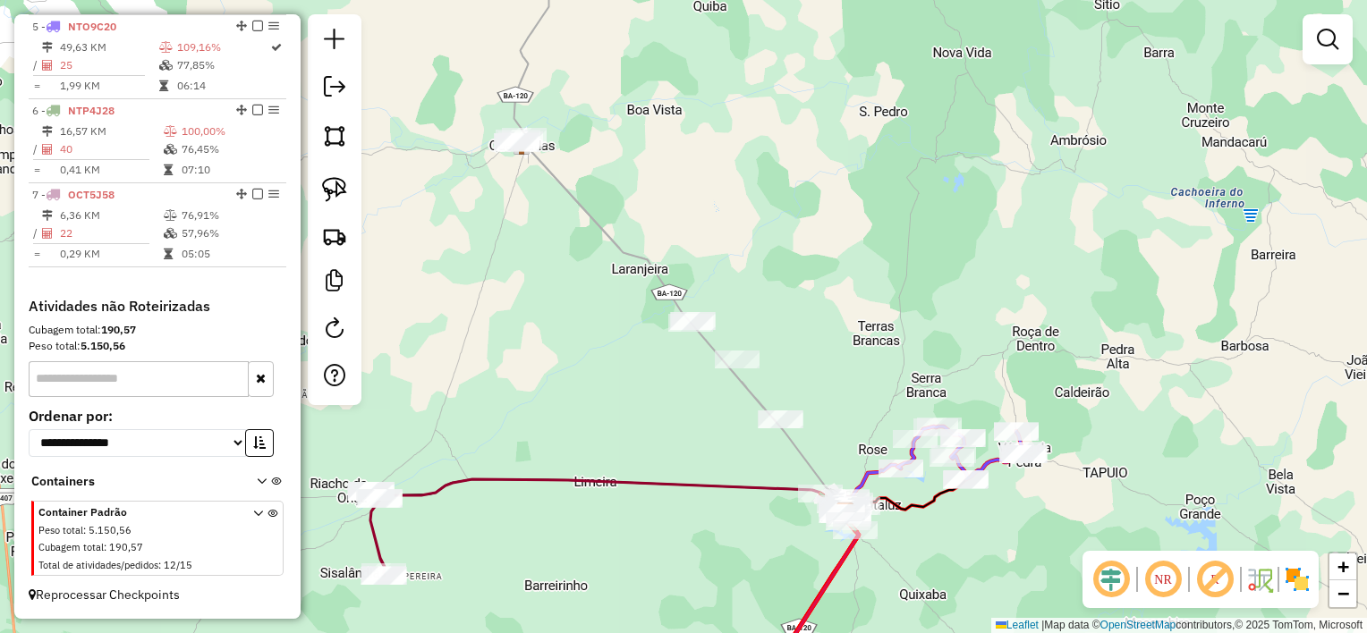
drag, startPoint x: 823, startPoint y: 478, endPoint x: 862, endPoint y: 312, distance: 170.1
click at [855, 343] on div "Janela de atendimento Grade de atendimento Capacidade Transportadoras Veículos …" at bounding box center [683, 316] width 1367 height 633
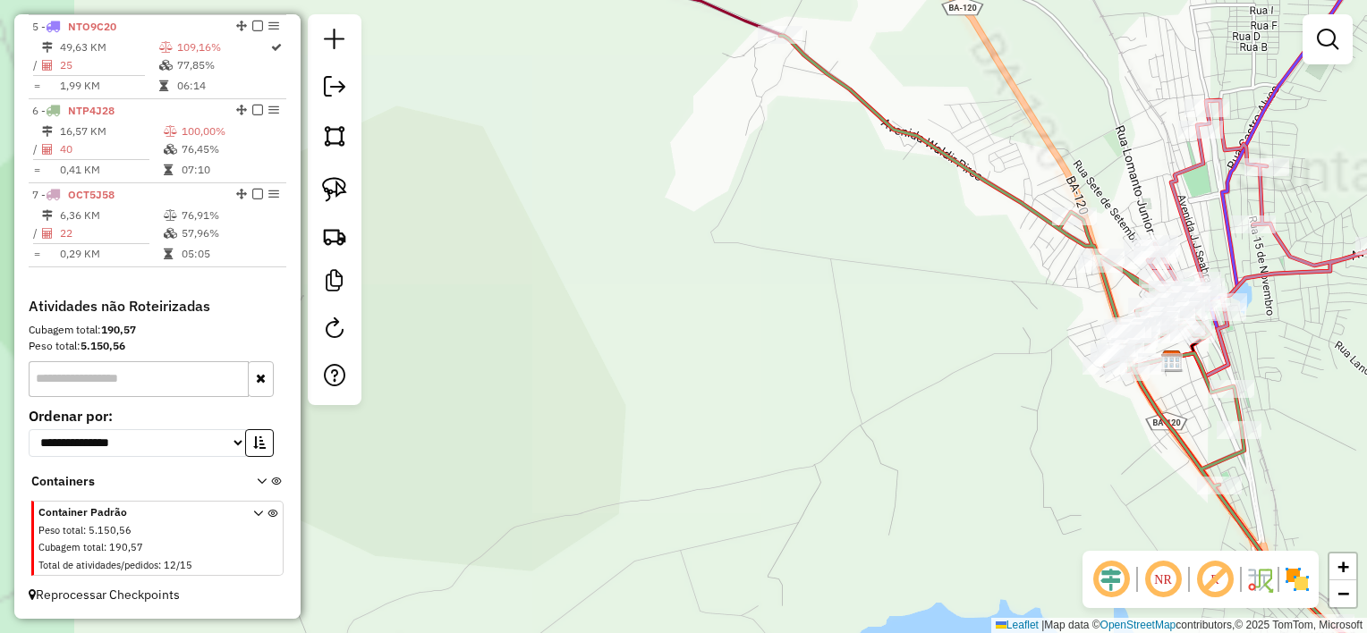
drag, startPoint x: 856, startPoint y: 394, endPoint x: 626, endPoint y: 495, distance: 250.7
click at [637, 493] on div "Janela de atendimento Grade de atendimento Capacidade Transportadoras Veículos …" at bounding box center [683, 316] width 1367 height 633
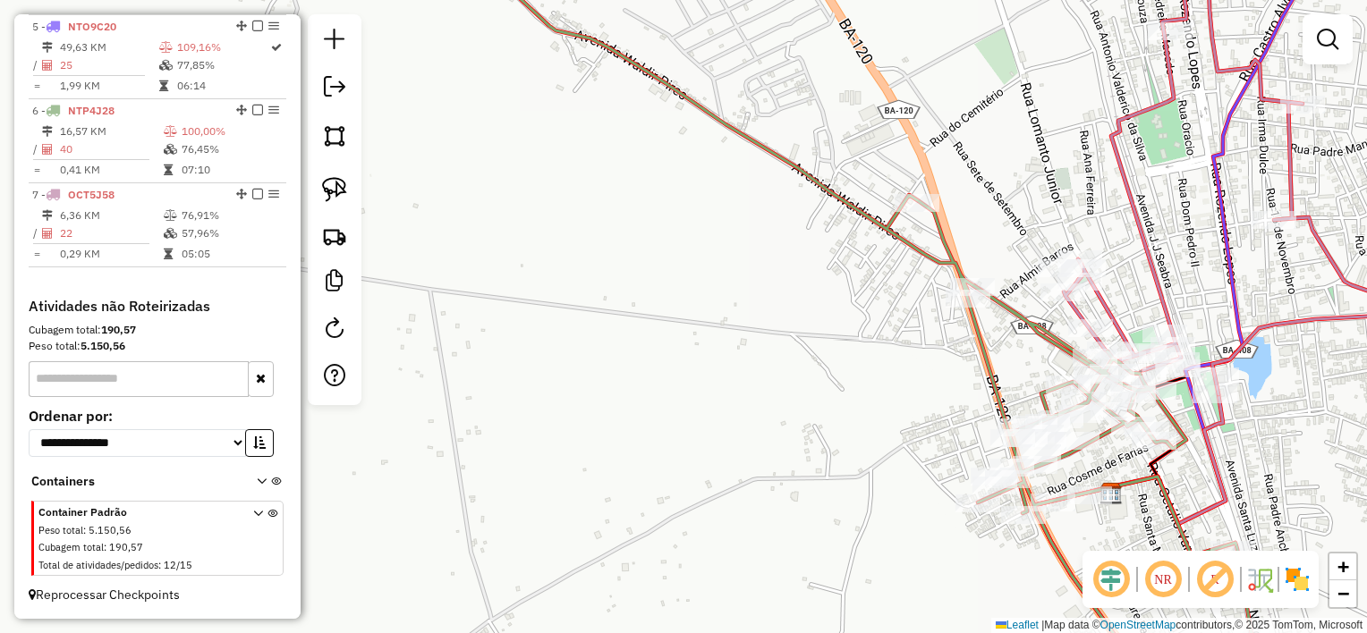
drag, startPoint x: 677, startPoint y: 460, endPoint x: 576, endPoint y: 484, distance: 103.9
click at [585, 490] on div "Janela de atendimento Grade de atendimento Capacidade Transportadoras Veículos …" at bounding box center [683, 316] width 1367 height 633
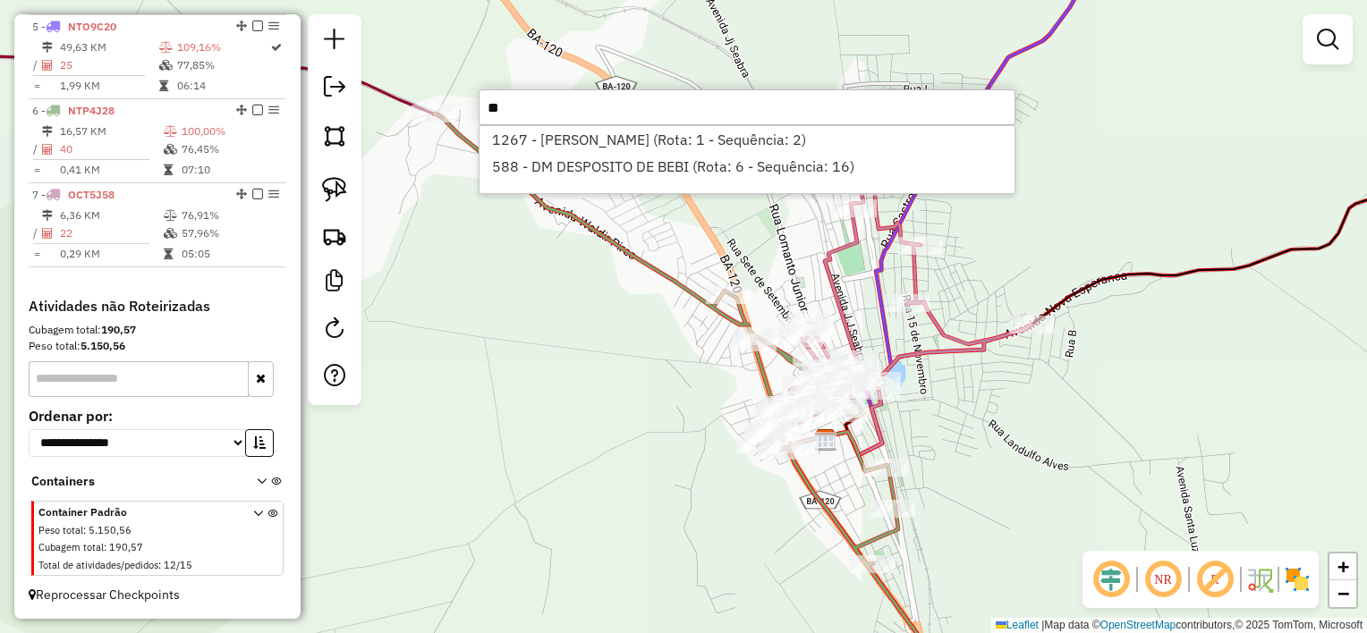
type input "**"
click at [636, 356] on div "Janela de atendimento Grade de atendimento Capacidade Transportadoras Veículos …" at bounding box center [683, 316] width 1367 height 633
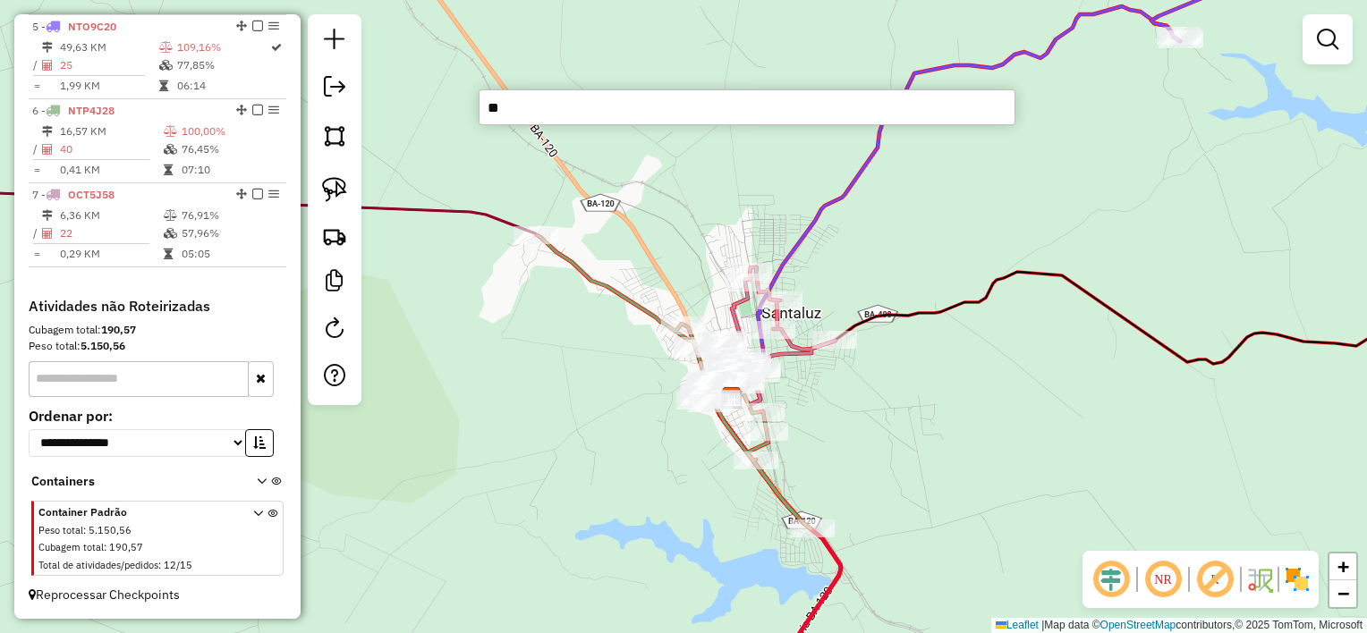
click at [615, 394] on div "Janela de atendimento Grade de atendimento Capacidade Transportadoras Veículos …" at bounding box center [683, 316] width 1367 height 633
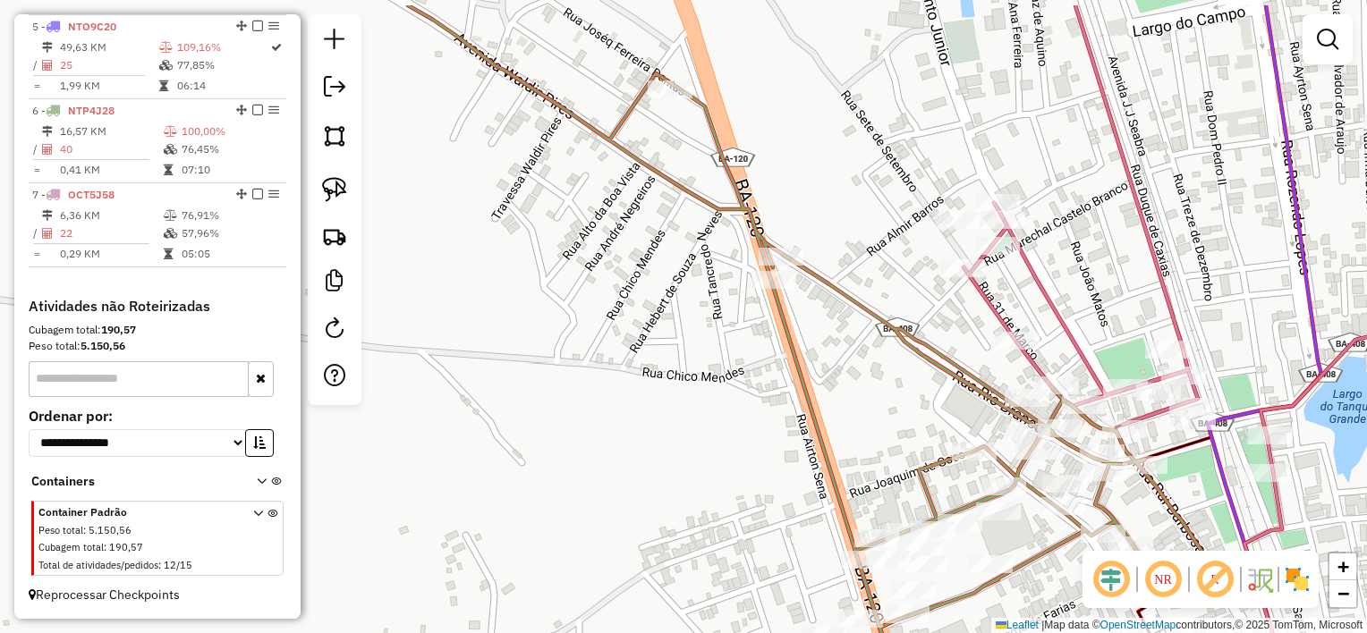
drag, startPoint x: 739, startPoint y: 357, endPoint x: 615, endPoint y: 483, distance: 176.5
click at [618, 481] on div "Janela de atendimento Grade de atendimento Capacidade Transportadoras Veículos …" at bounding box center [683, 316] width 1367 height 633
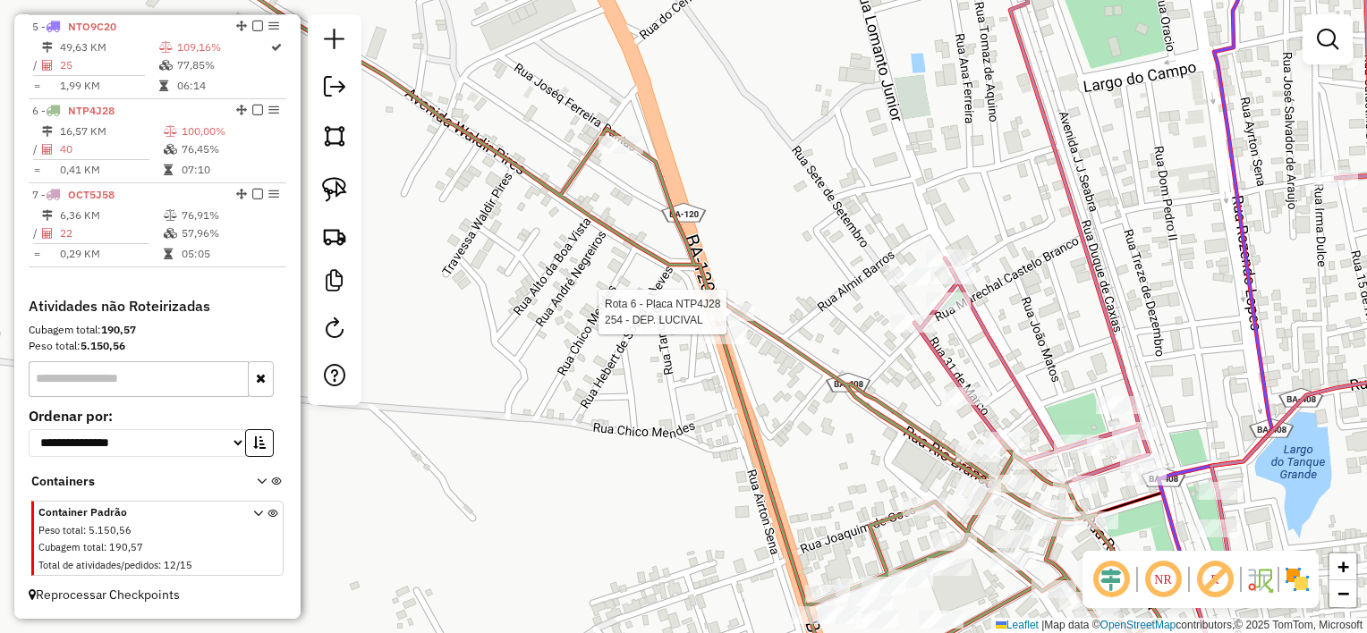
select select "*********"
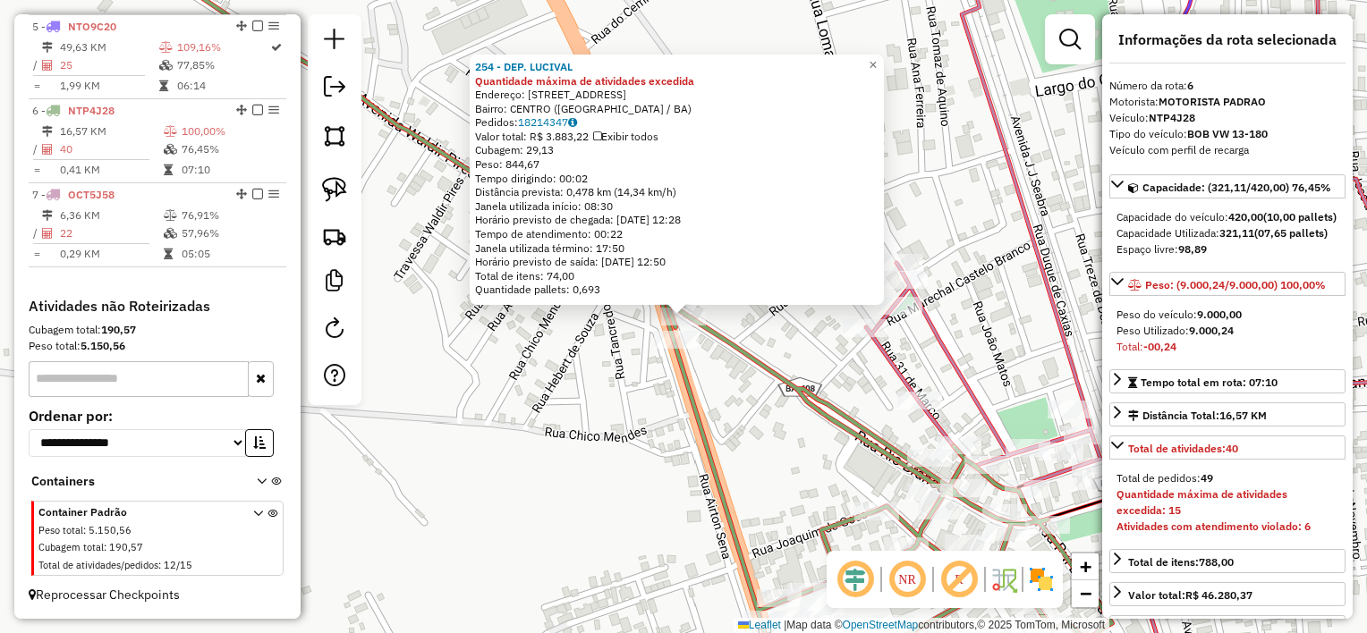
scroll to position [89, 0]
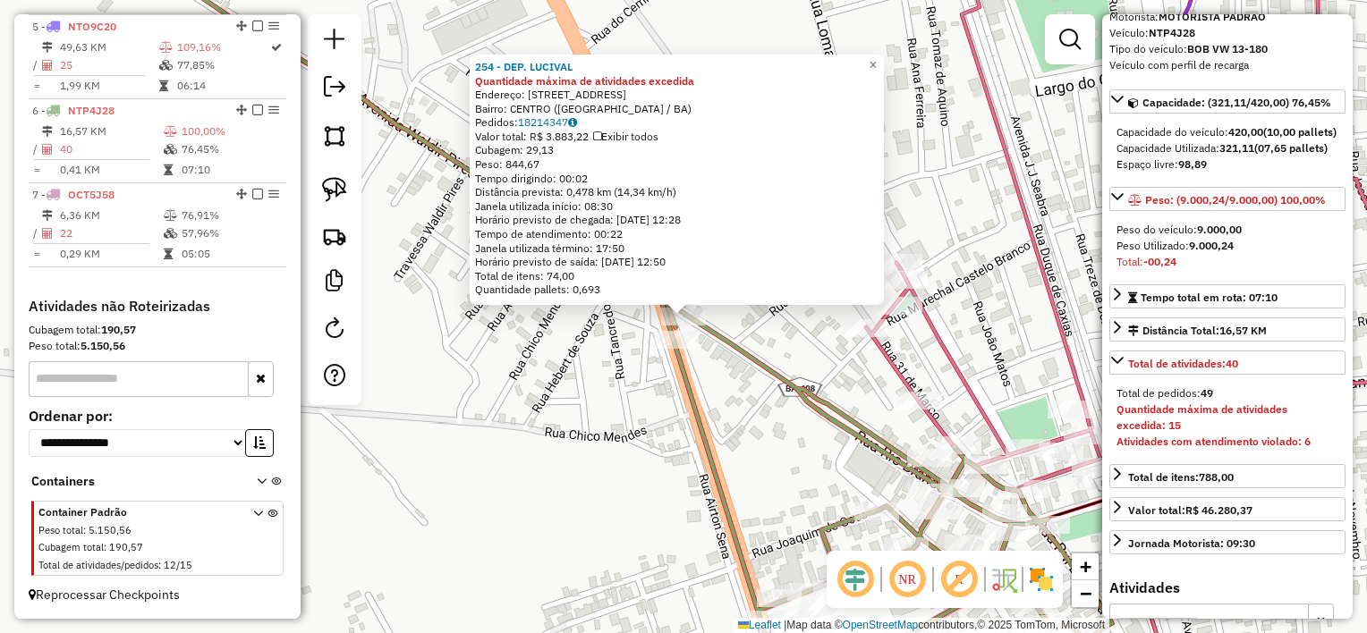
click at [586, 493] on div "254 - DEP. LUCIVAL Quantidade máxima de atividades excedida Endereço: [STREET_A…" at bounding box center [683, 316] width 1367 height 633
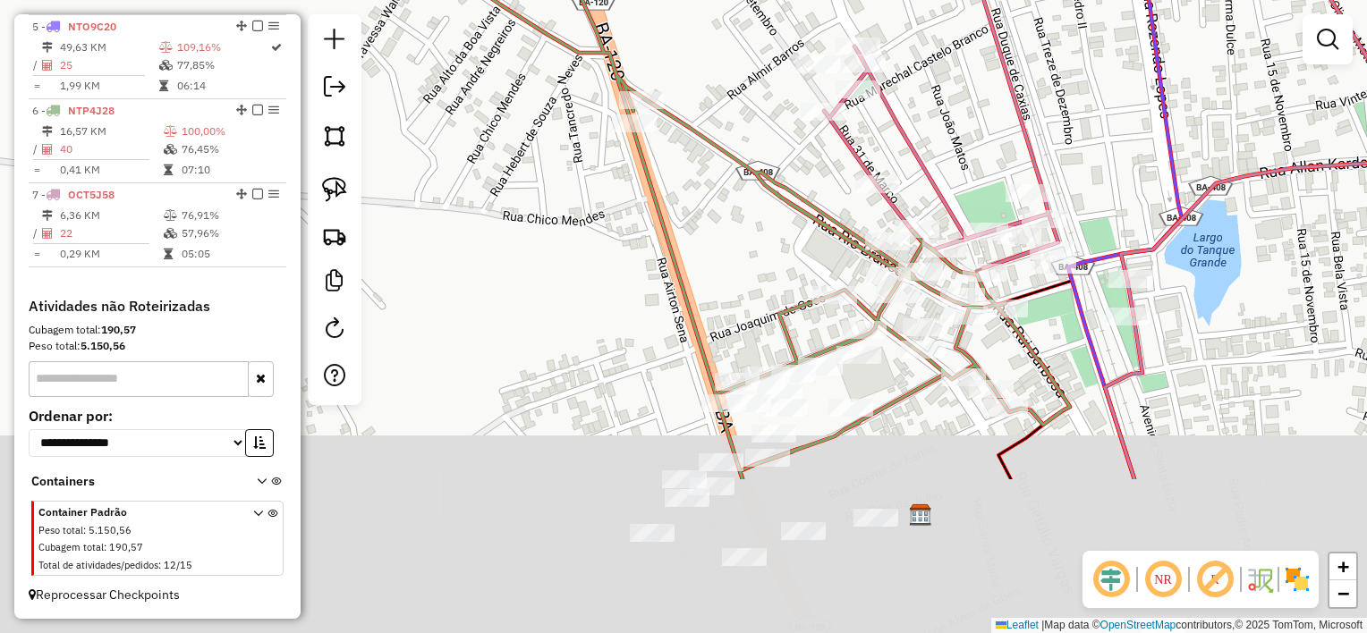
drag, startPoint x: 665, startPoint y: 509, endPoint x: 692, endPoint y: 261, distance: 249.2
click at [690, 261] on icon at bounding box center [569, 99] width 1002 height 760
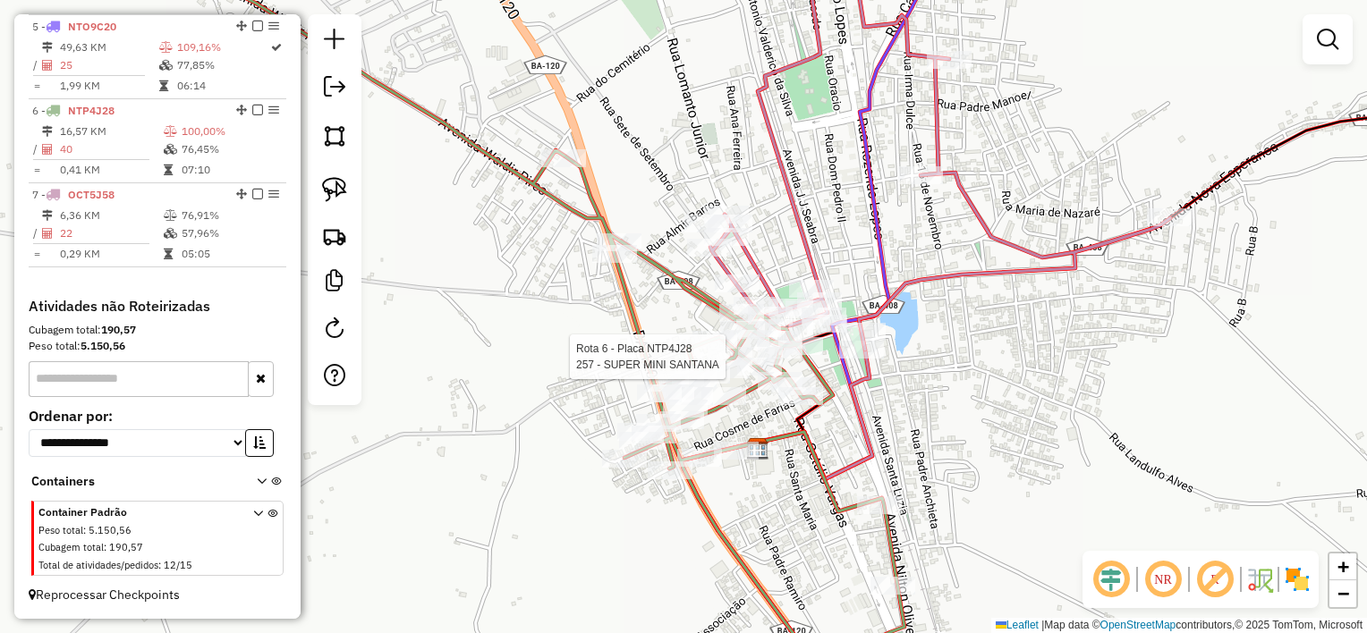
select select "*********"
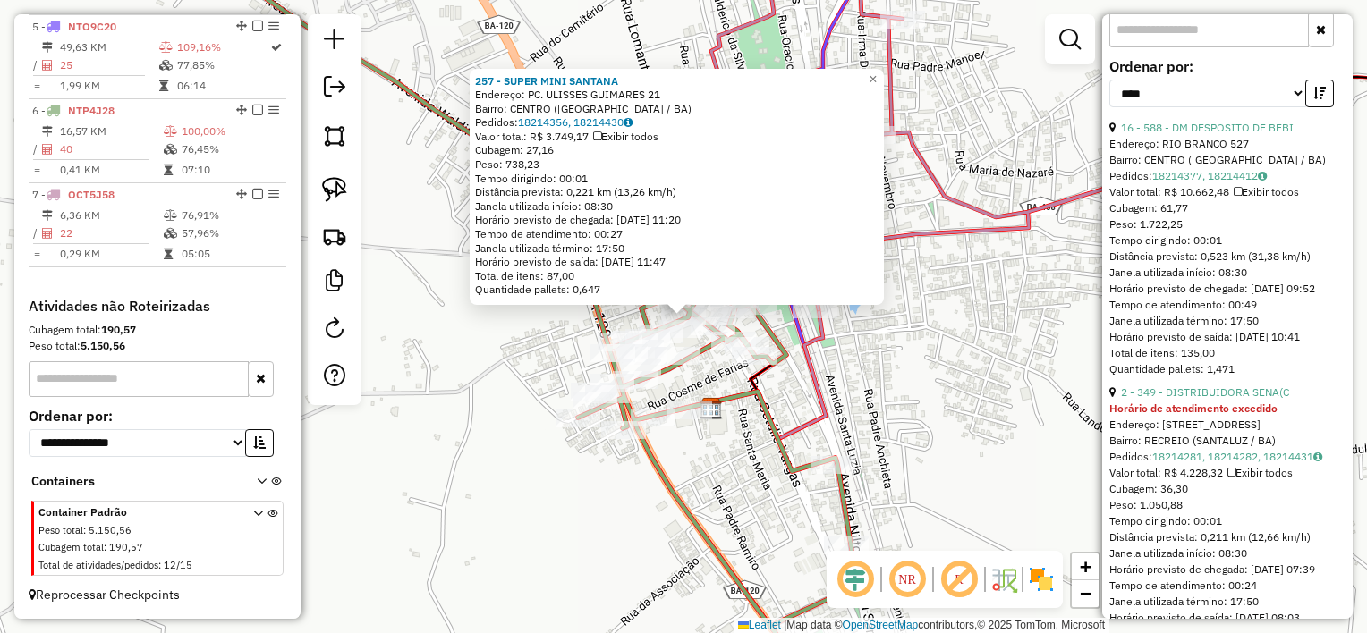
scroll to position [716, 0]
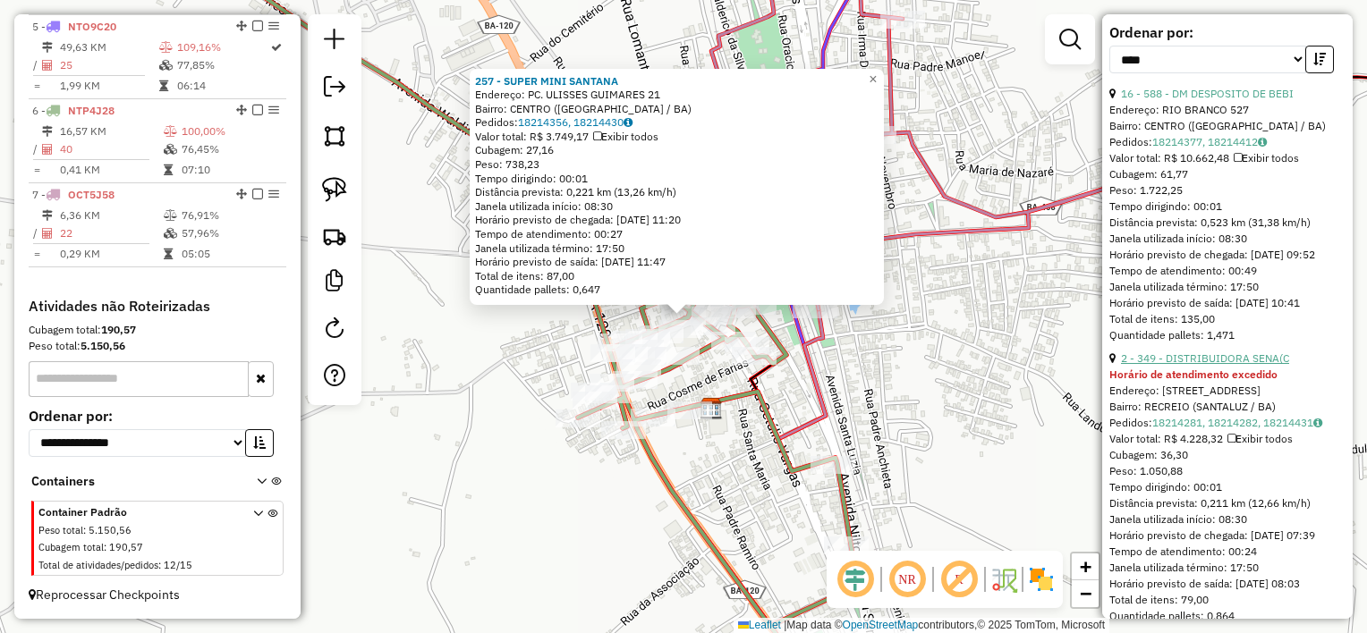
click at [1224, 365] on link "2 - 349 - DISTRIBUIDORA SENA(C" at bounding box center [1205, 358] width 168 height 13
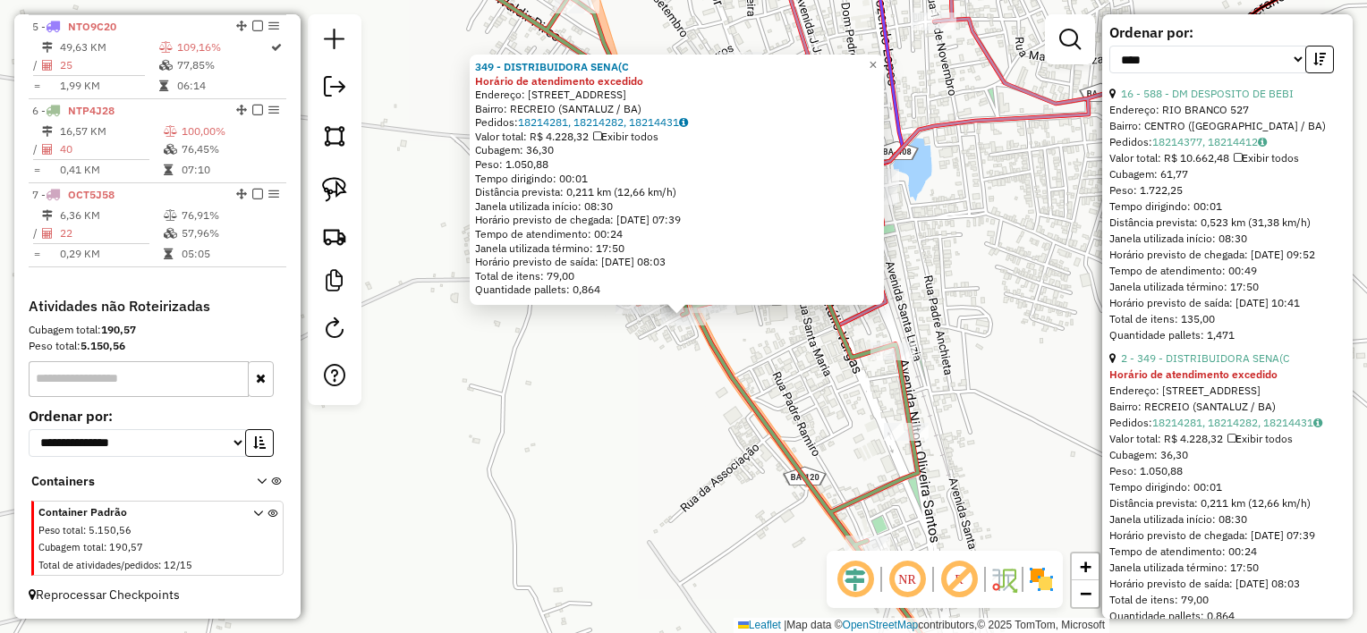
click at [719, 409] on div "349 - DISTRIBUIDORA SENA(C Horário de atendimento excedido Endereço: [STREET_AD…" at bounding box center [683, 316] width 1367 height 633
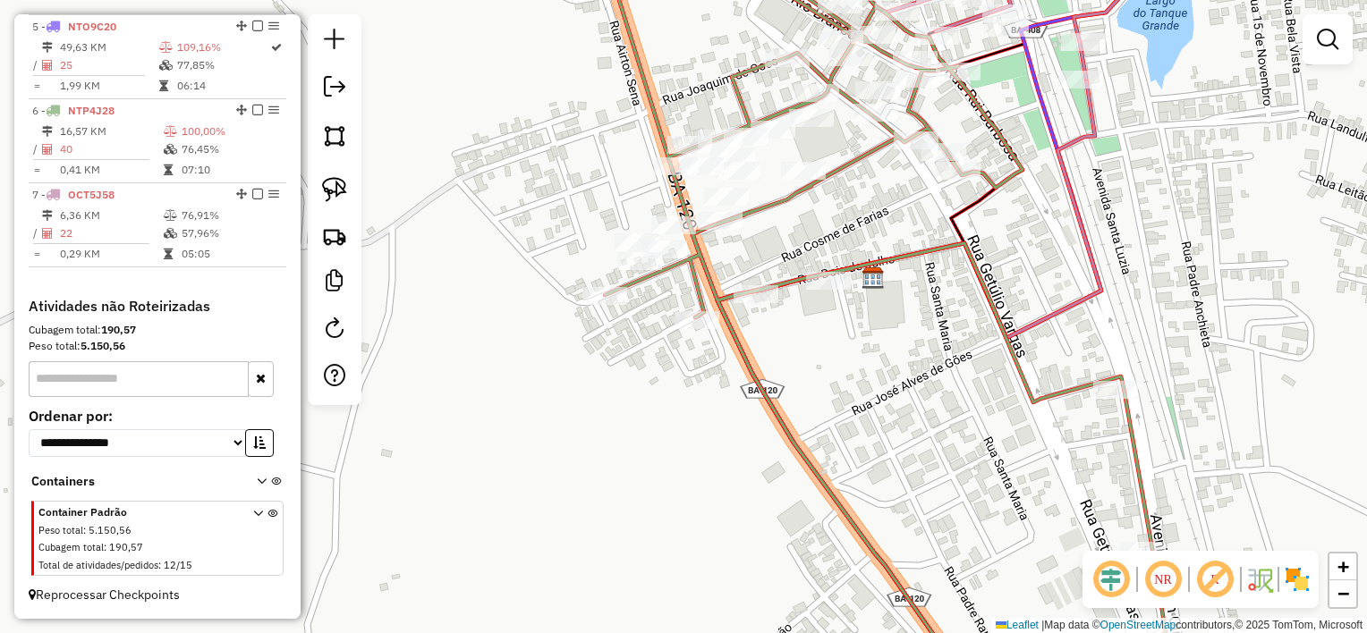
drag, startPoint x: 690, startPoint y: 346, endPoint x: 719, endPoint y: 364, distance: 34.5
click at [702, 390] on div "Janela de atendimento Grade de atendimento Capacidade Transportadoras Veículos …" at bounding box center [683, 316] width 1367 height 633
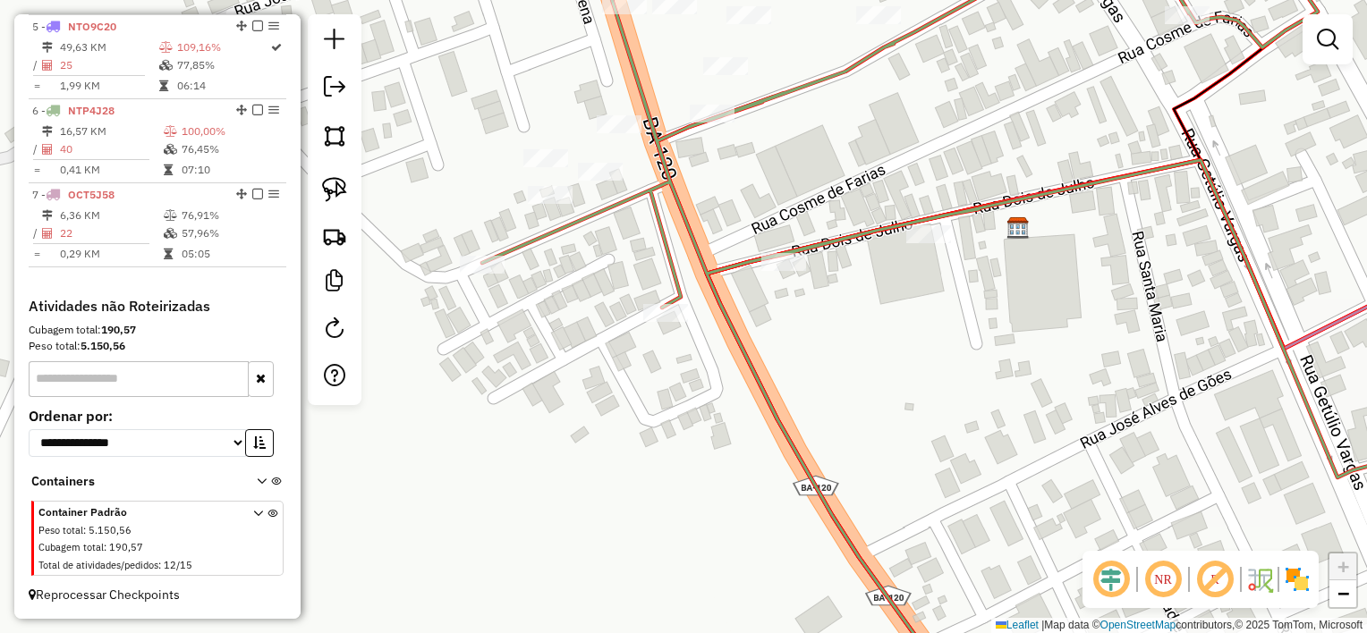
click at [673, 322] on div at bounding box center [665, 313] width 45 height 18
select select "*********"
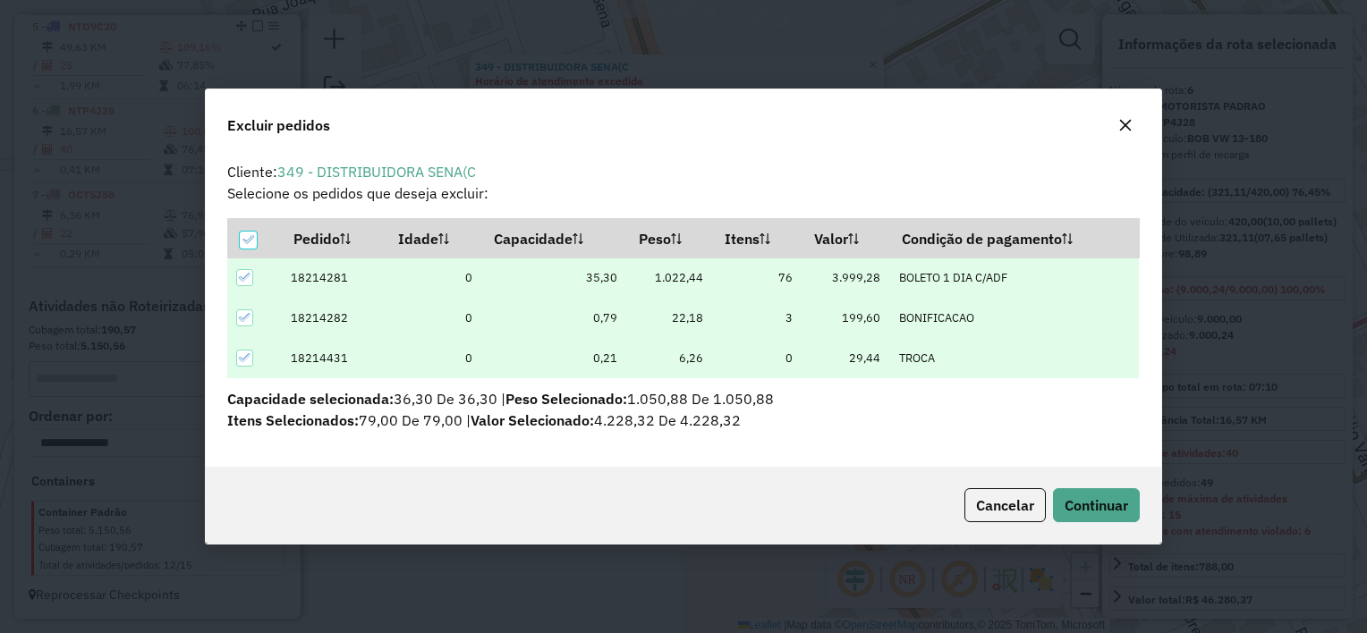
scroll to position [0, 0]
click at [1108, 507] on span "Continuar" at bounding box center [1096, 505] width 64 height 18
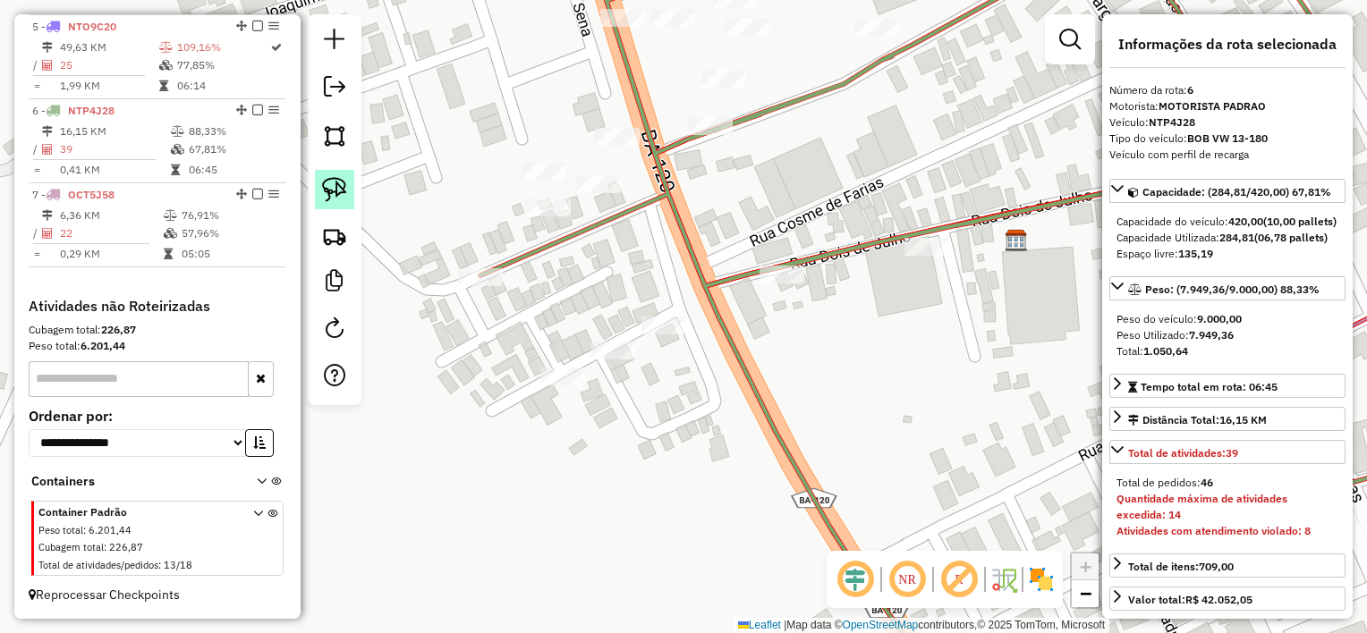
click at [347, 195] on link at bounding box center [334, 189] width 39 height 39
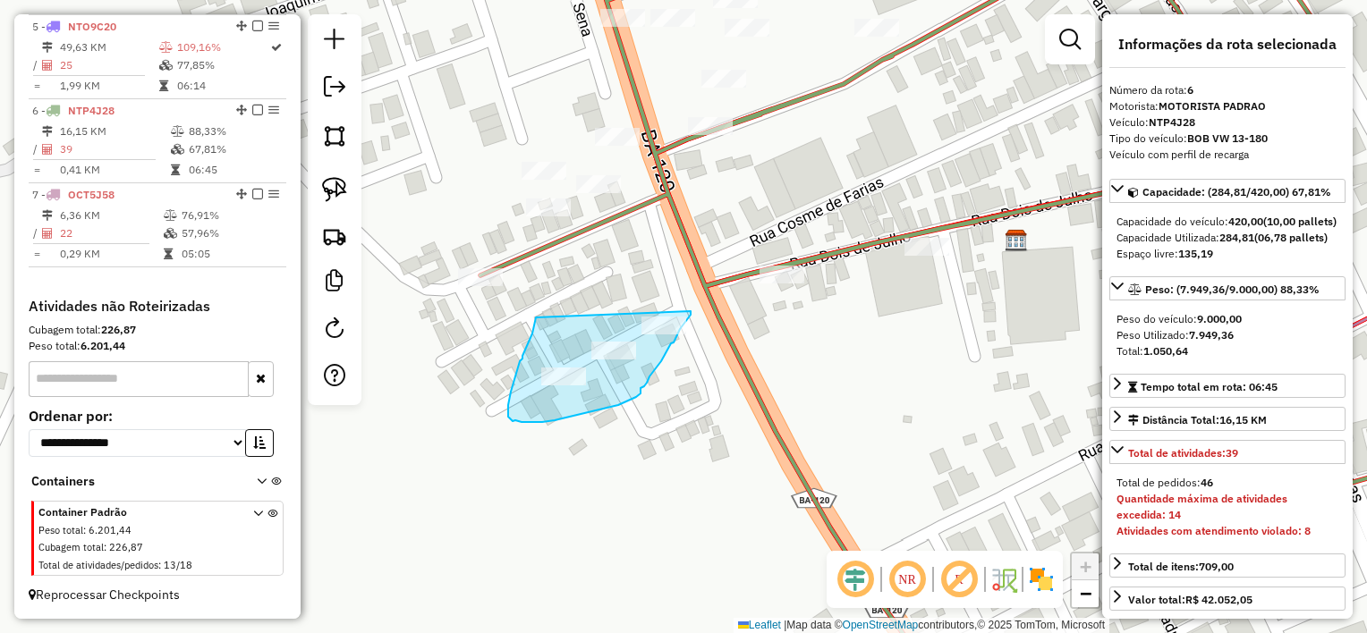
drag, startPoint x: 519, startPoint y: 367, endPoint x: 690, endPoint y: 311, distance: 180.5
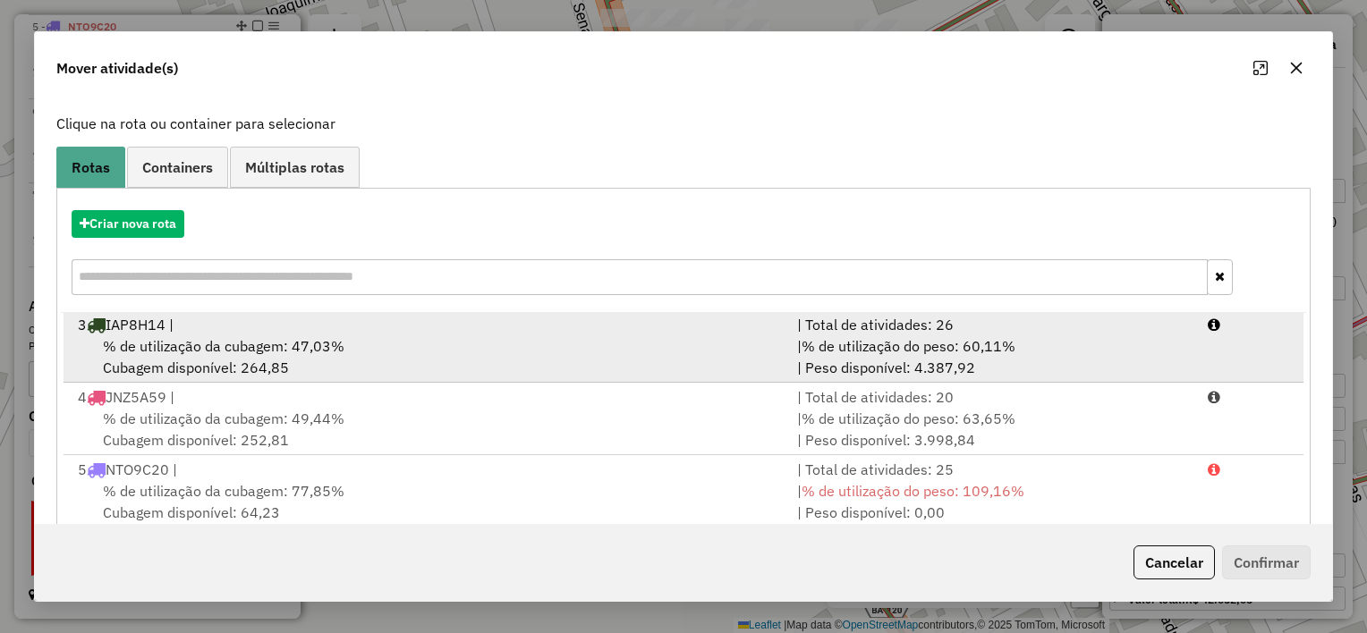
scroll to position [273, 0]
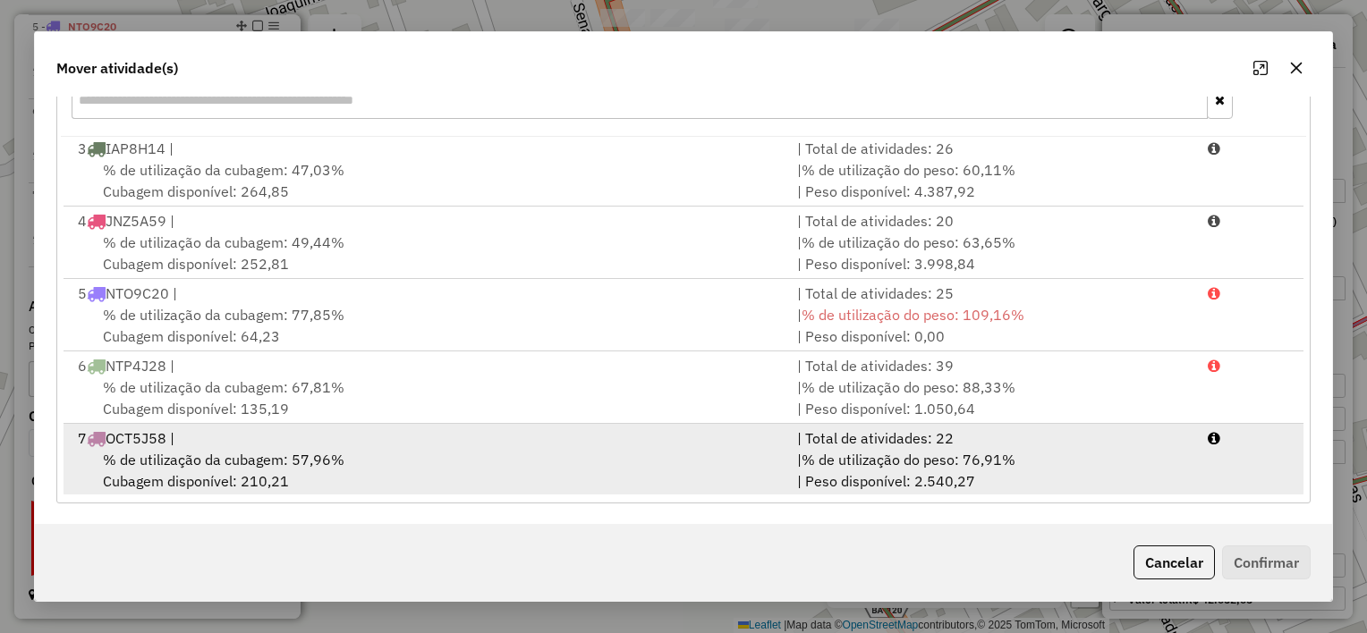
click at [671, 451] on div "% de utilização da cubagem: 57,96% Cubagem disponível: 210,21" at bounding box center [426, 470] width 719 height 43
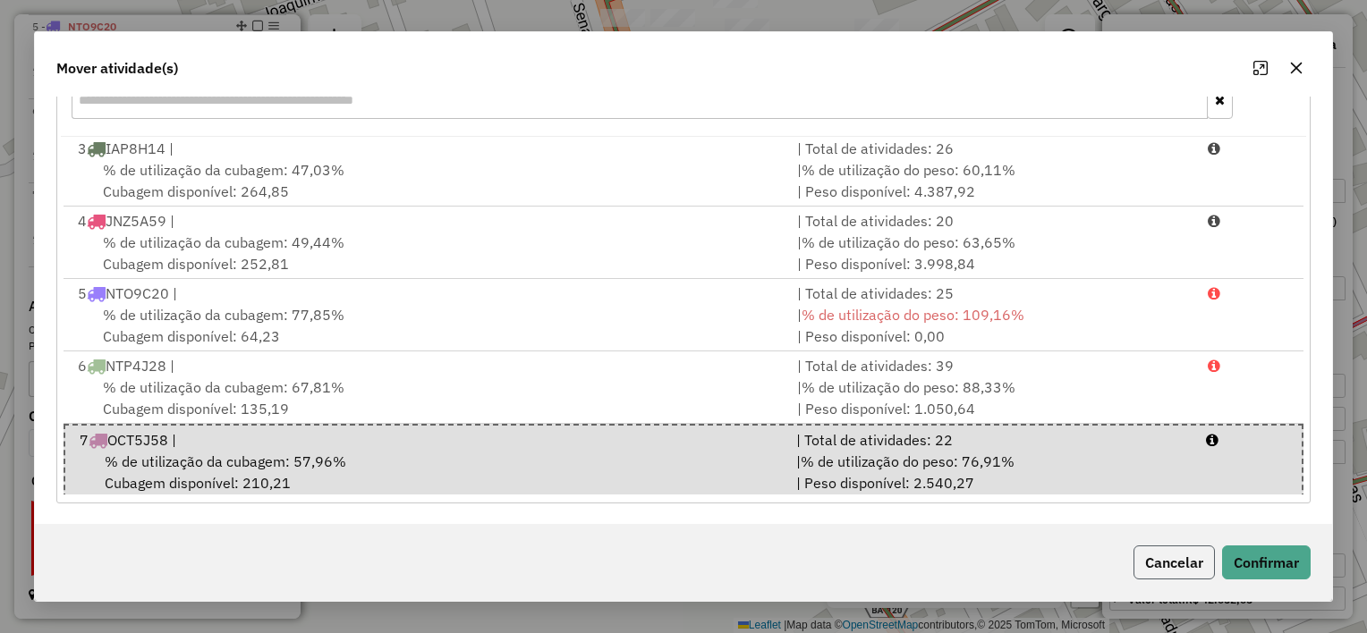
click at [1161, 558] on button "Cancelar" at bounding box center [1173, 563] width 81 height 34
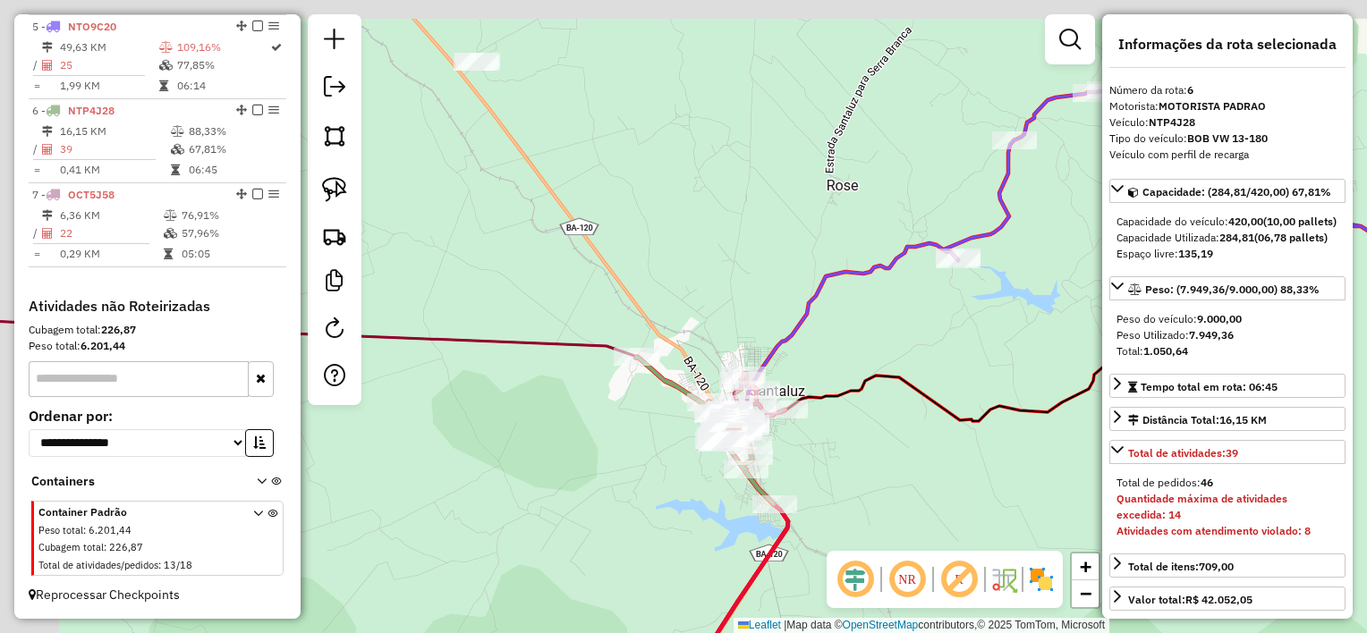
drag, startPoint x: 531, startPoint y: 362, endPoint x: 721, endPoint y: 422, distance: 198.9
click at [718, 422] on div "Janela de atendimento Grade de atendimento Capacidade Transportadoras Veículos …" at bounding box center [683, 316] width 1367 height 633
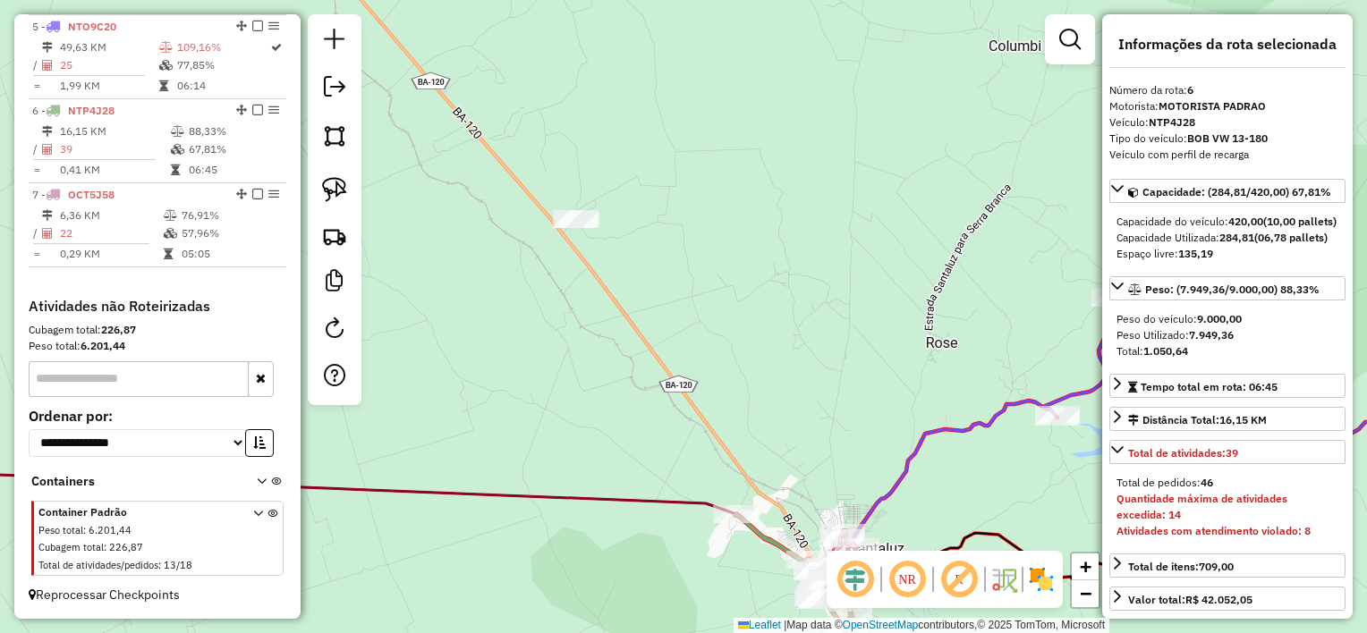
drag, startPoint x: 576, startPoint y: 364, endPoint x: 586, endPoint y: 400, distance: 37.1
click at [586, 400] on div "Janela de atendimento Grade de atendimento Capacidade Transportadoras Veículos …" at bounding box center [683, 316] width 1367 height 633
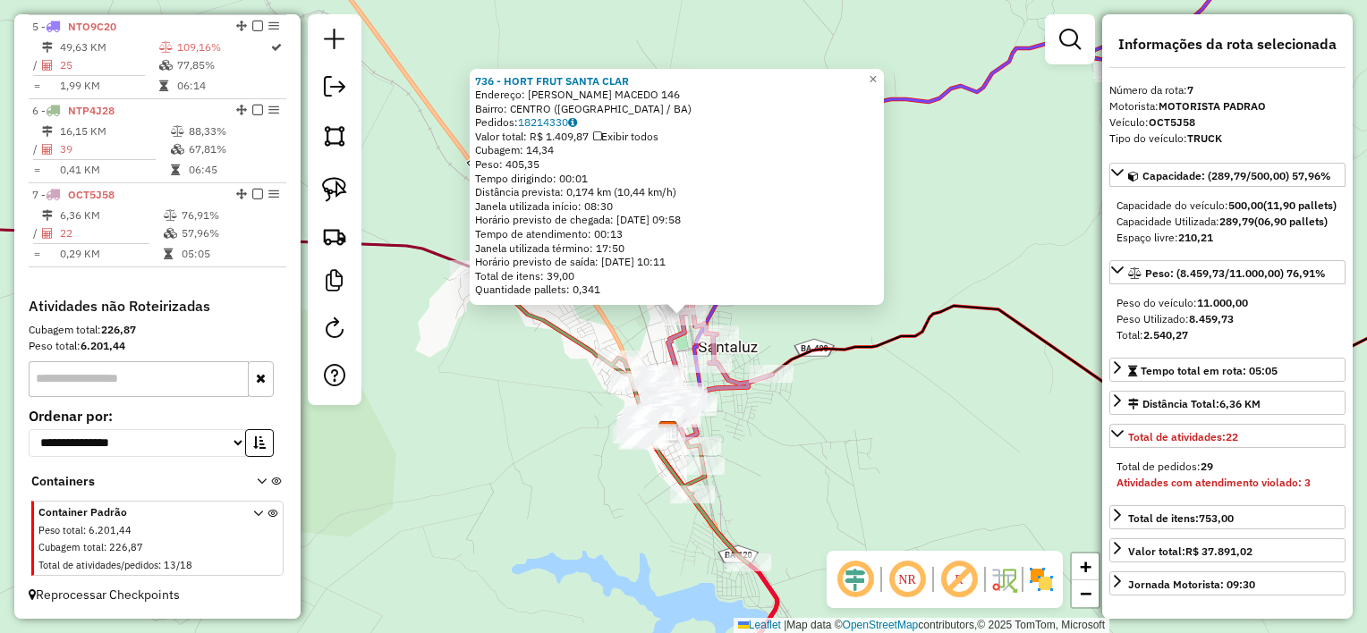
click at [518, 401] on div "736 - HORT FRUT SANTA CLAR Endereço: ROSI PEDREIRA MACEDO 146 Bairro: [GEOGRAPH…" at bounding box center [683, 316] width 1367 height 633
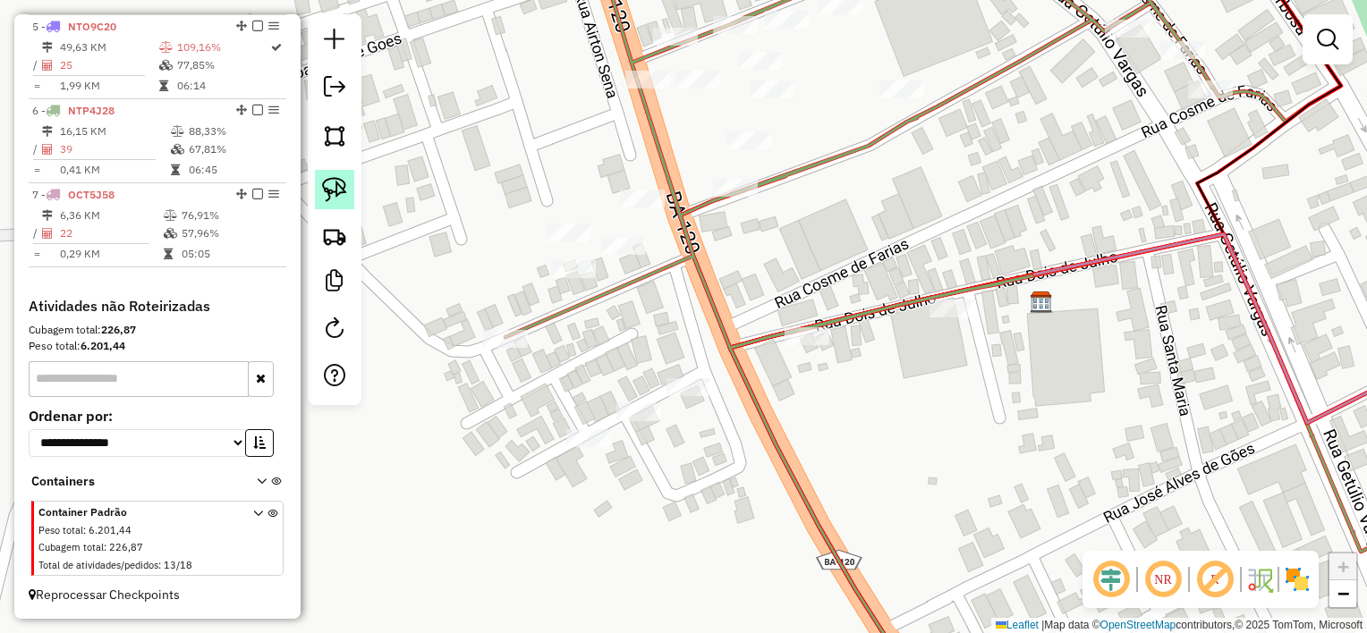
click at [334, 182] on img at bounding box center [334, 189] width 25 height 25
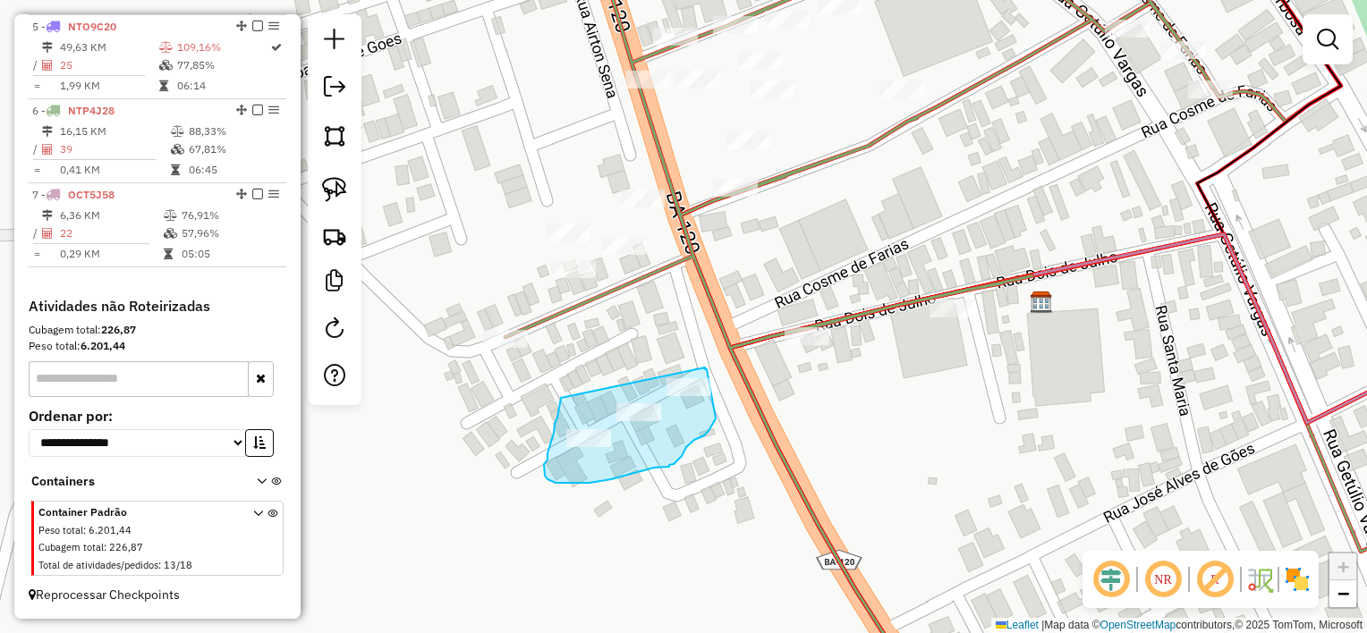
drag, startPoint x: 561, startPoint y: 400, endPoint x: 705, endPoint y: 368, distance: 147.6
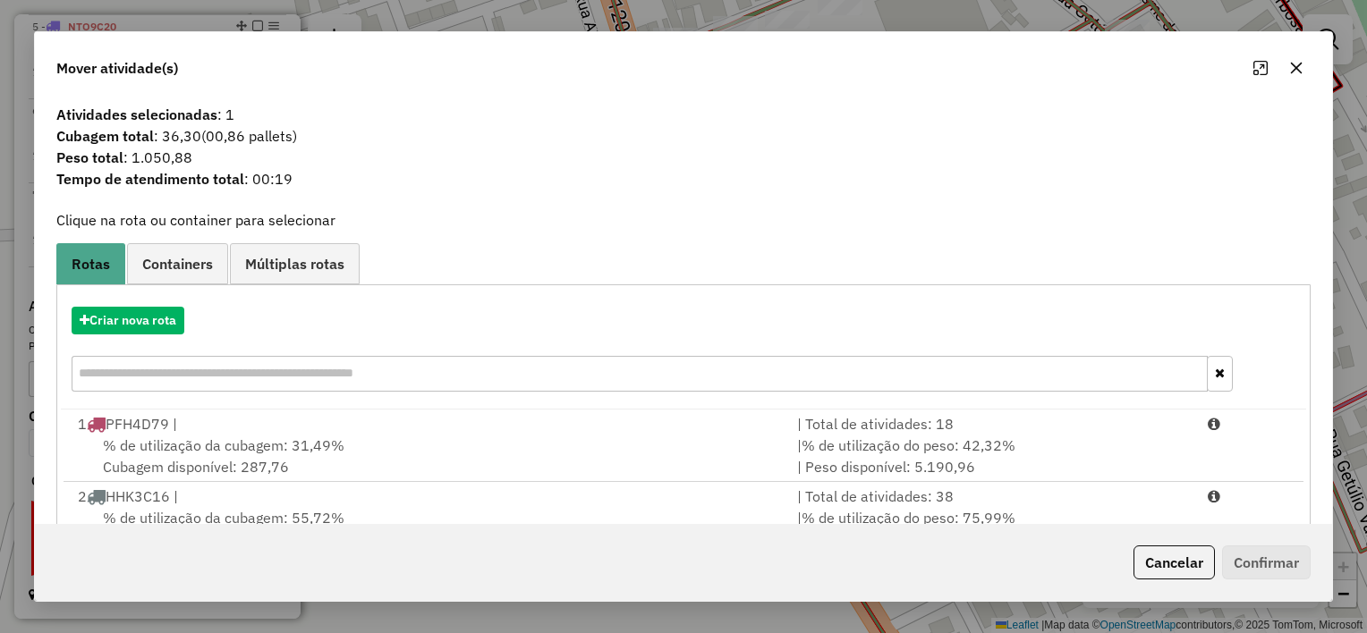
click at [1294, 69] on icon "button" at bounding box center [1297, 69] width 12 height 12
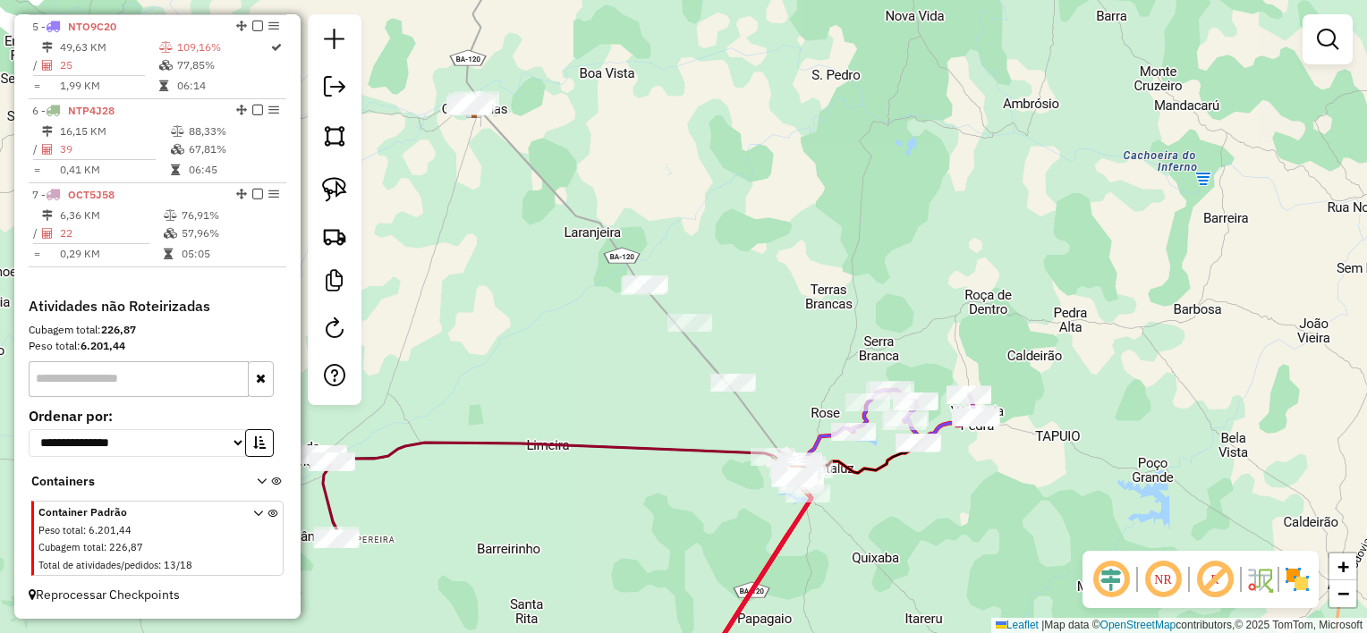
drag, startPoint x: 611, startPoint y: 341, endPoint x: 653, endPoint y: 411, distance: 81.5
click at [653, 411] on div "Janela de atendimento Grade de atendimento Capacidade Transportadoras Veículos …" at bounding box center [683, 316] width 1367 height 633
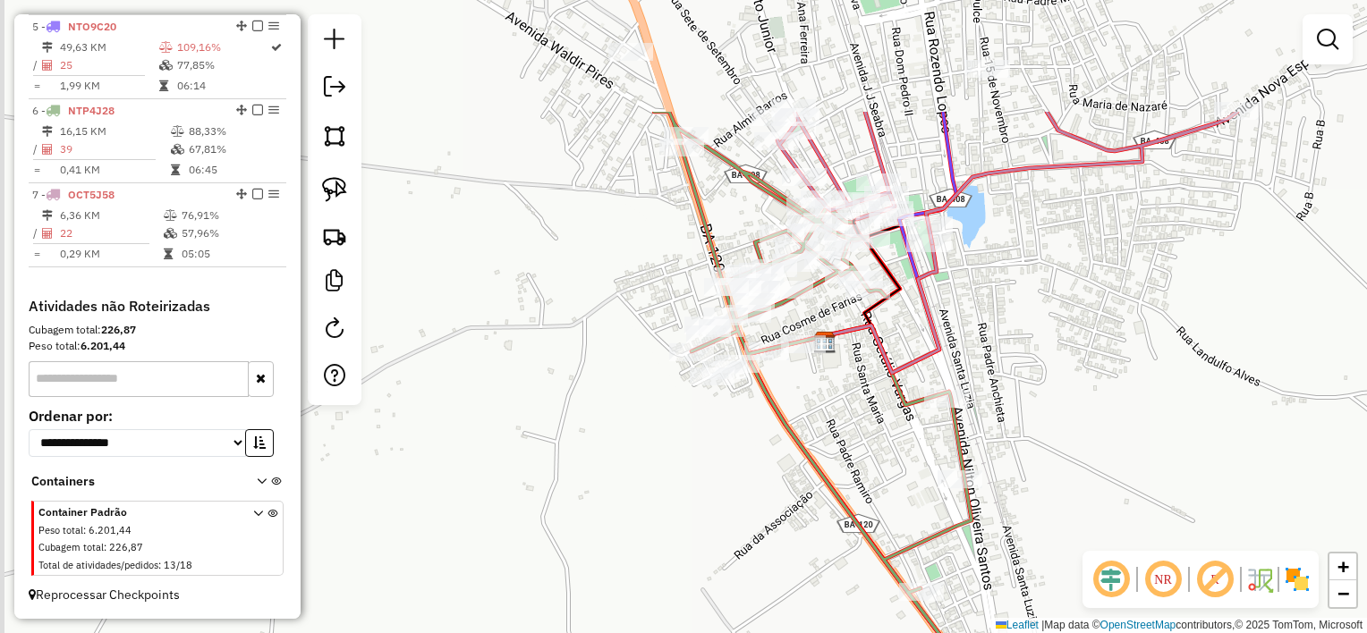
drag, startPoint x: 736, startPoint y: 540, endPoint x: 905, endPoint y: 616, distance: 185.4
click at [886, 632] on html "Aguarde... Pop-up bloqueado! Seu navegador bloqueou automáticamente a abertura …" at bounding box center [683, 316] width 1367 height 633
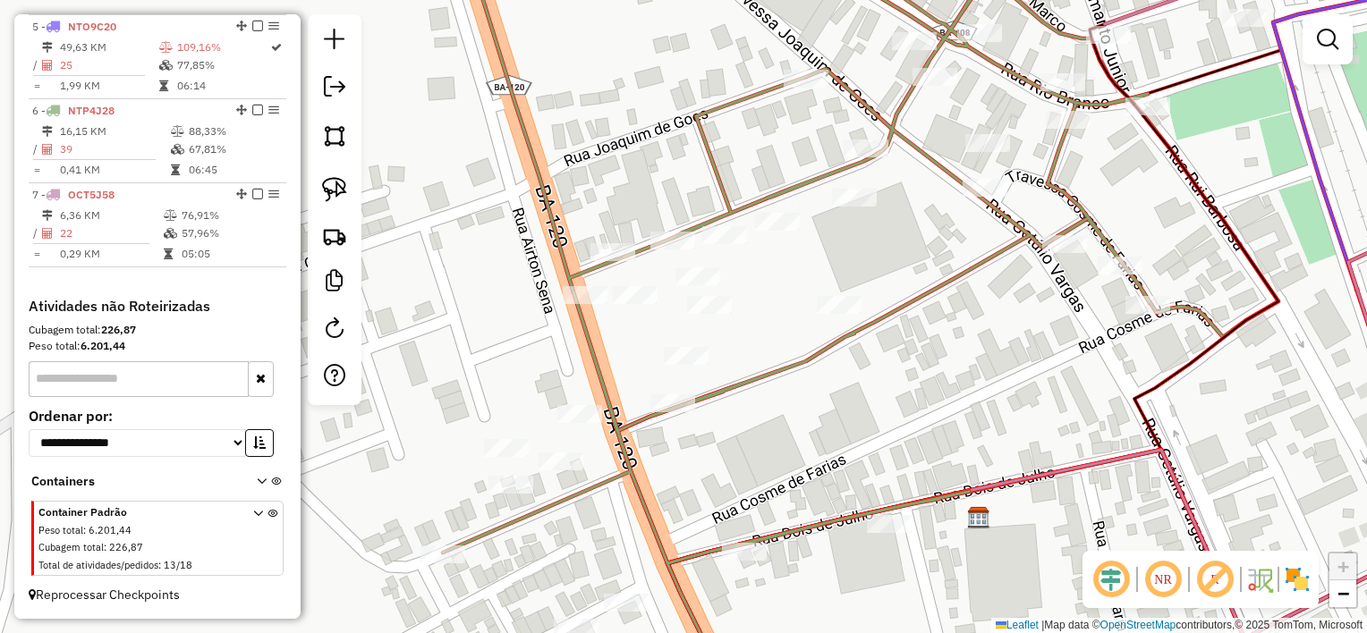
drag, startPoint x: 894, startPoint y: 268, endPoint x: 924, endPoint y: 358, distance: 94.2
click at [929, 355] on div "Janela de atendimento Grade de atendimento Capacidade Transportadoras Veículos …" at bounding box center [683, 316] width 1367 height 633
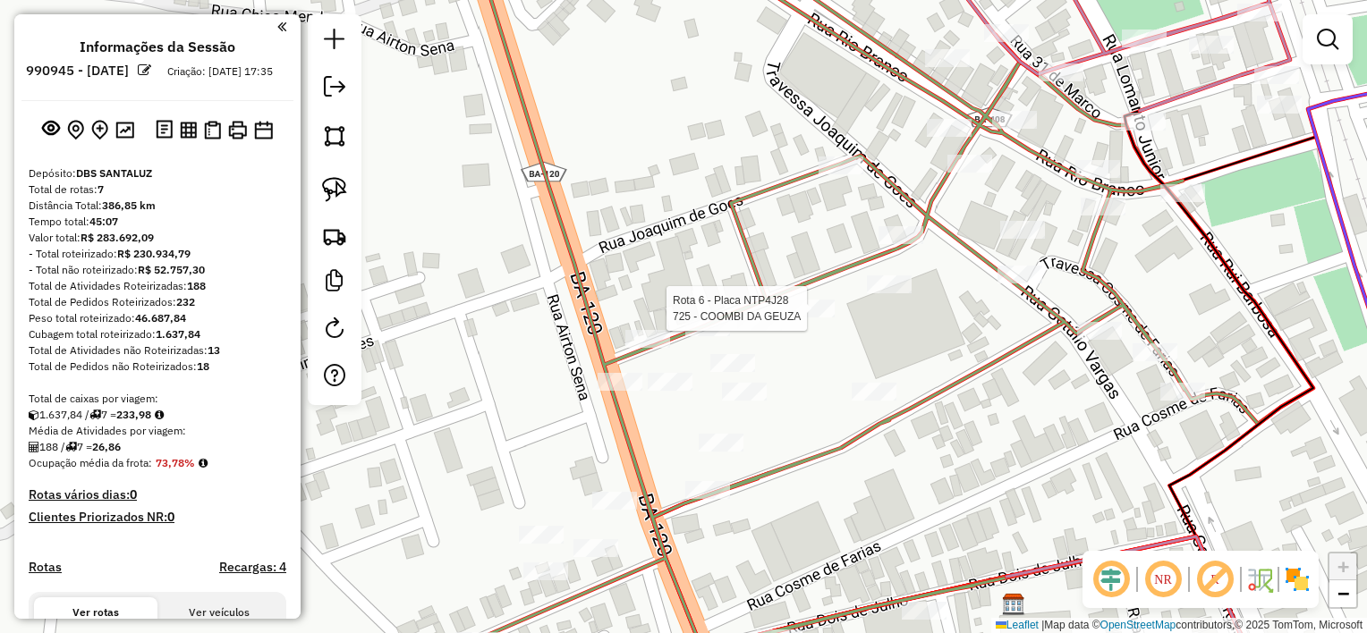
scroll to position [1004, 0]
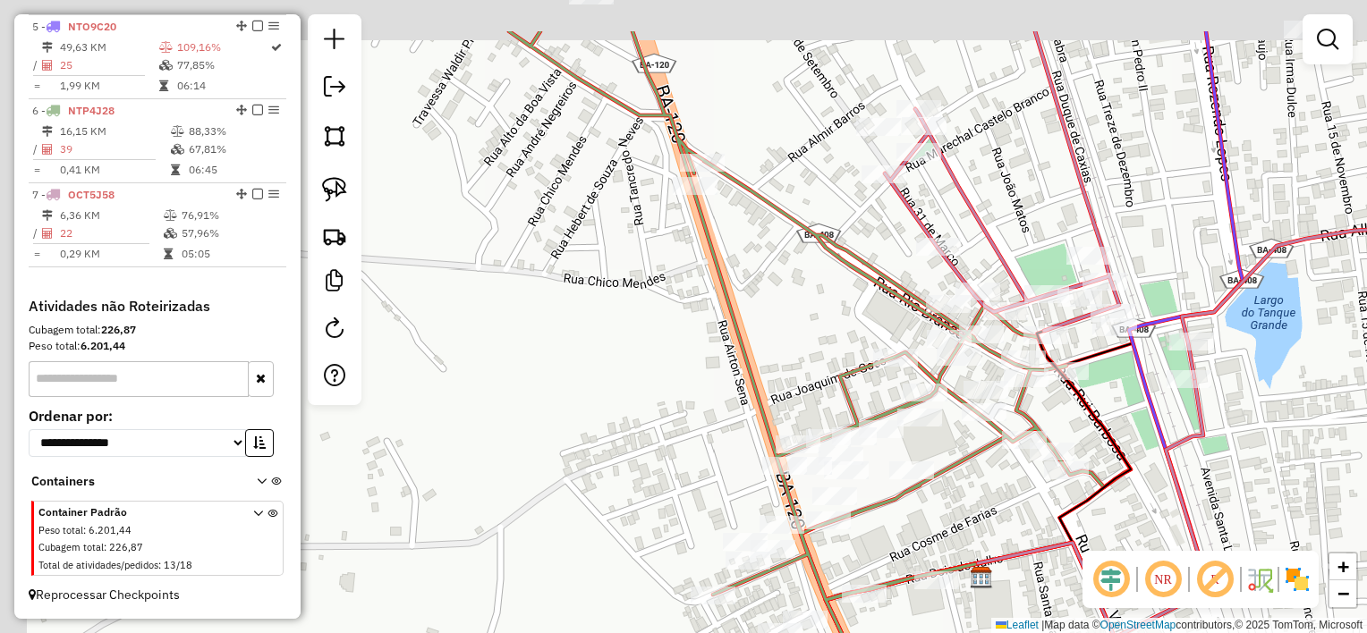
drag, startPoint x: 724, startPoint y: 225, endPoint x: 837, endPoint y: 411, distance: 217.5
click at [837, 404] on div "Janela de atendimento Grade de atendimento Capacidade Transportadoras Veículos …" at bounding box center [683, 316] width 1367 height 633
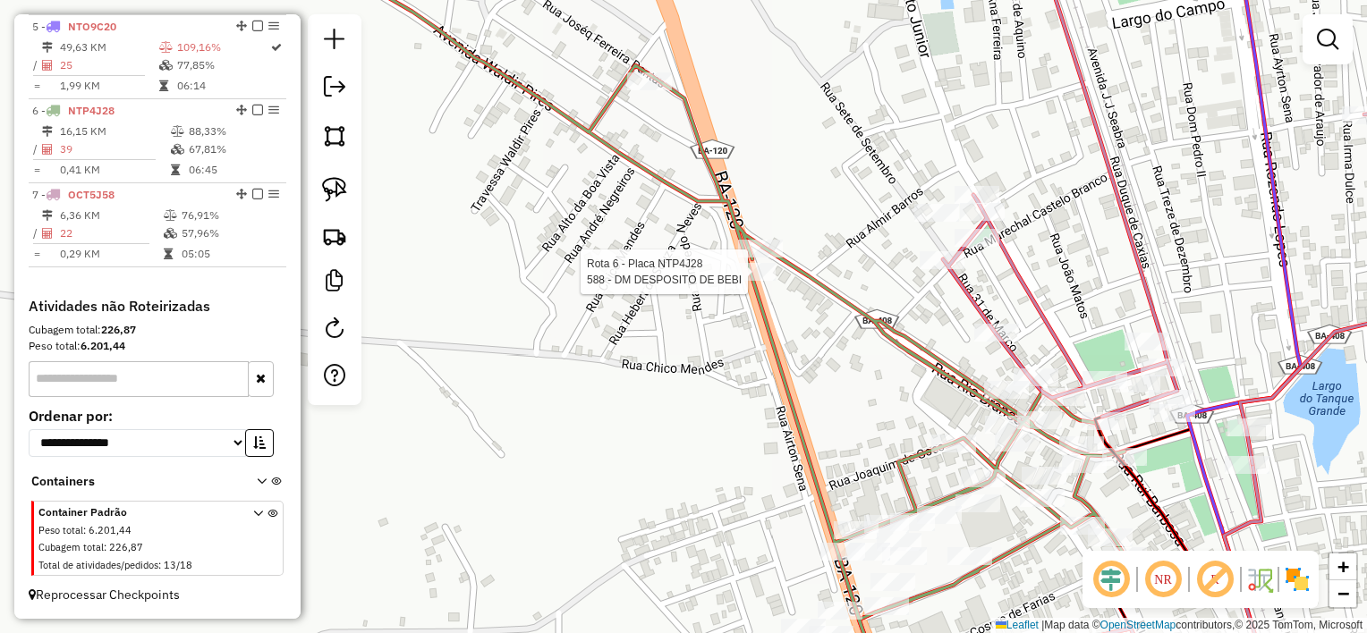
select select "*********"
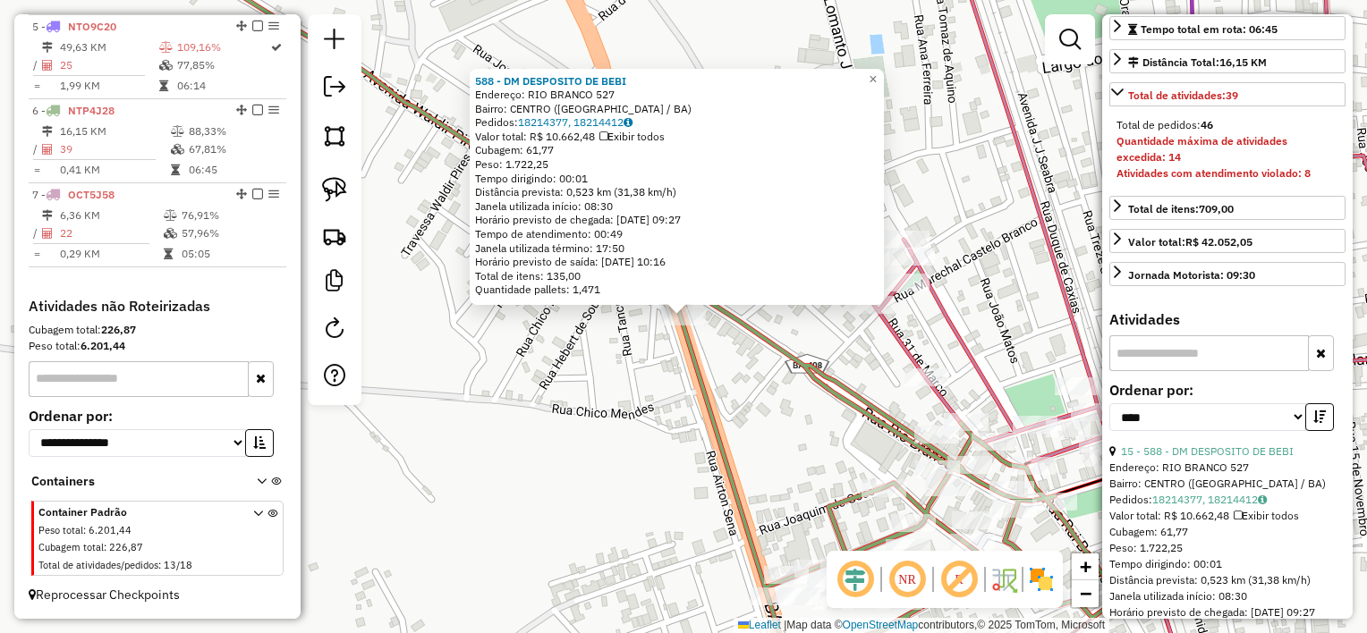
scroll to position [537, 0]
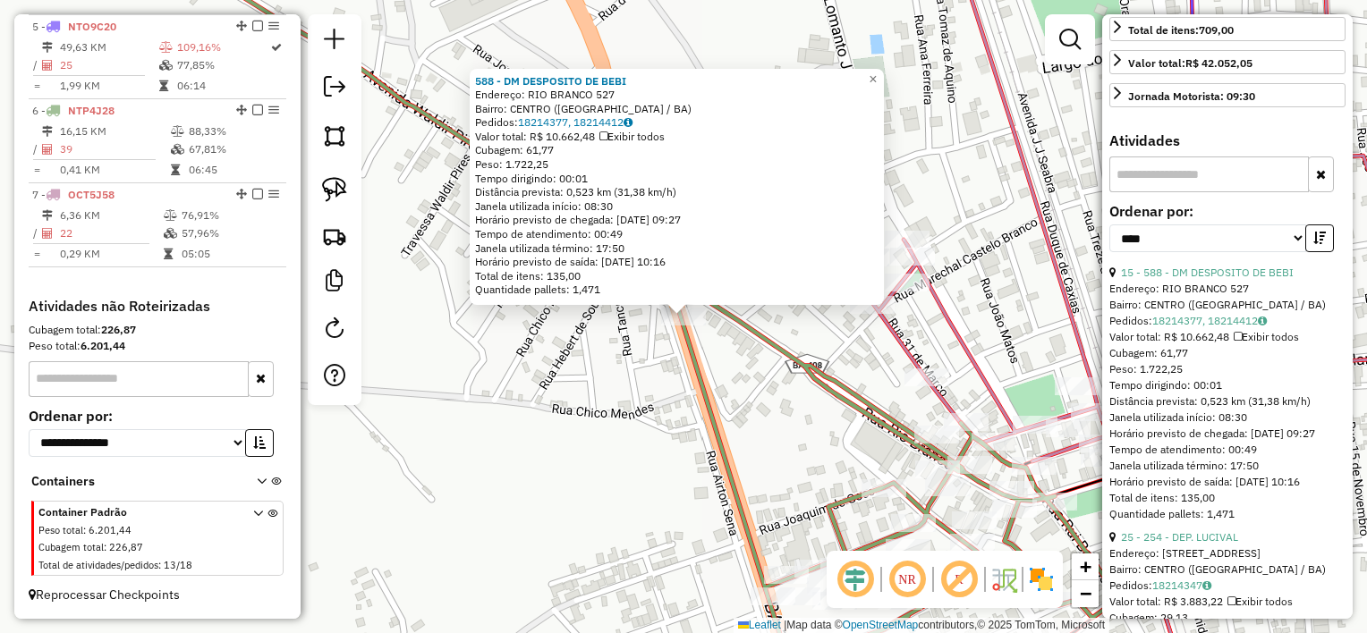
click at [639, 388] on div "588 - DM DESPOSITO DE BEBI Endereço: RIO BRANCO 527 Bairro: CENTRO (SANTALUZ / …" at bounding box center [683, 316] width 1367 height 633
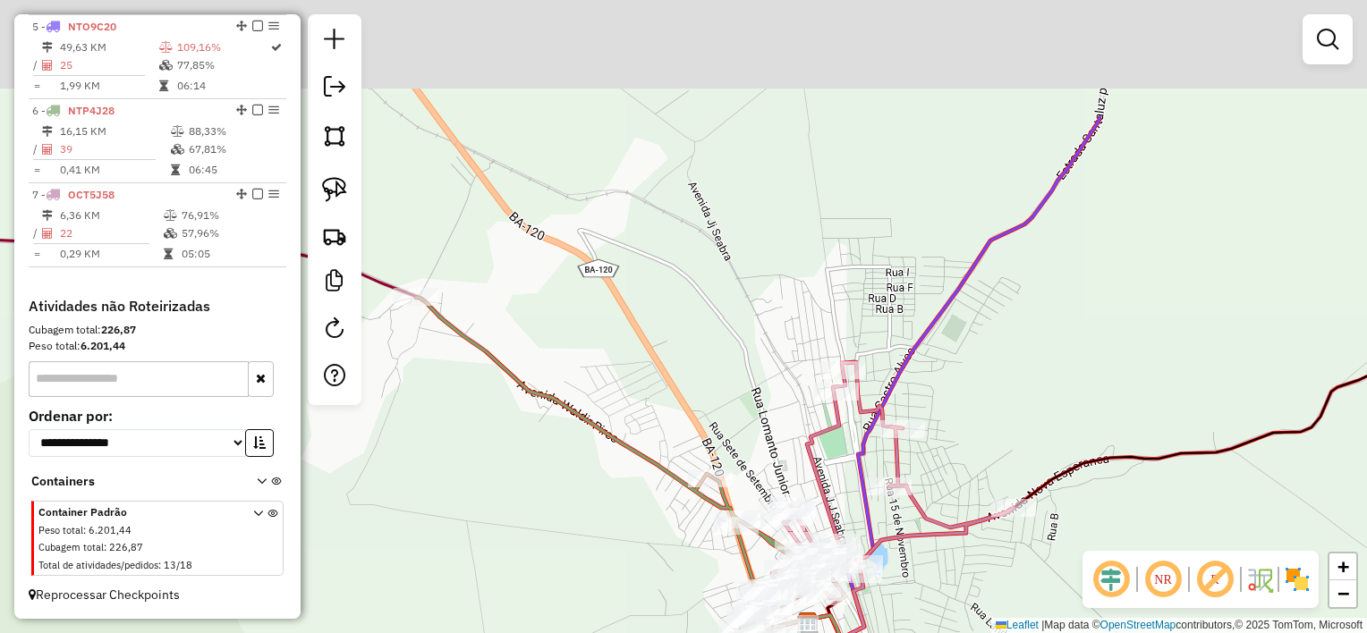
drag, startPoint x: 532, startPoint y: 237, endPoint x: 645, endPoint y: 494, distance: 280.3
click at [645, 494] on div "Janela de atendimento Grade de atendimento Capacidade Transportadoras Veículos …" at bounding box center [683, 316] width 1367 height 633
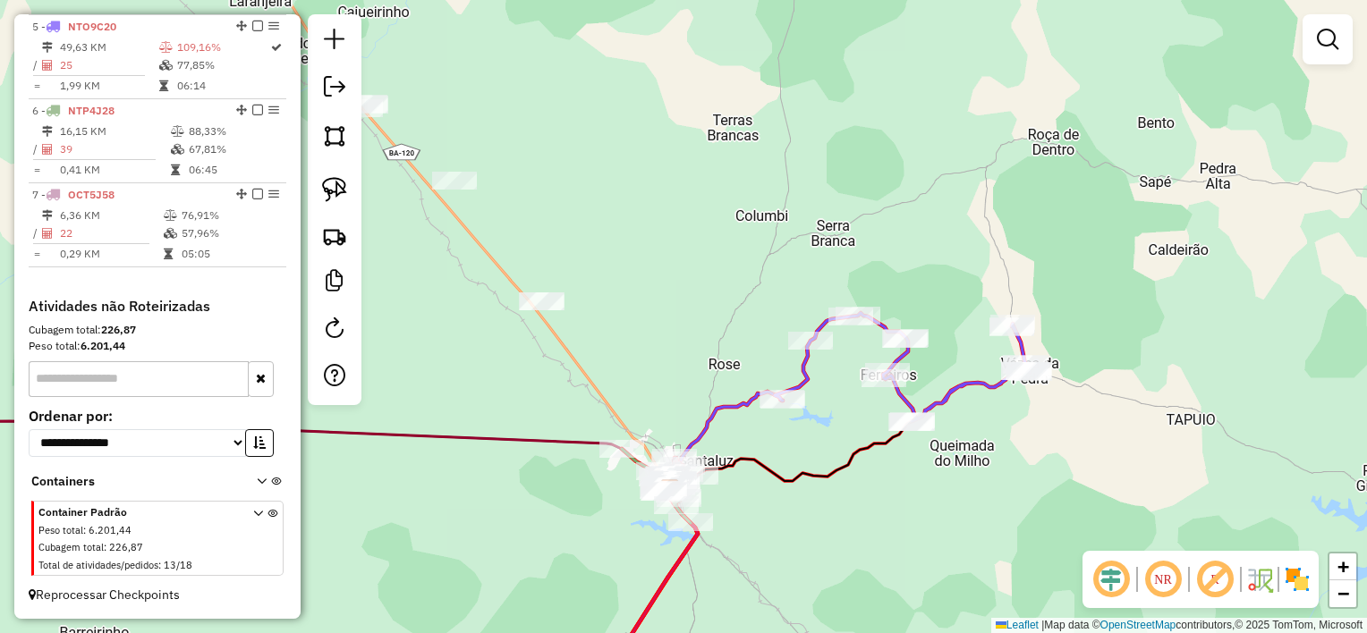
drag, startPoint x: 618, startPoint y: 278, endPoint x: 765, endPoint y: 401, distance: 191.1
click at [741, 406] on div "Janela de atendimento Grade de atendimento Capacidade Transportadoras Veículos …" at bounding box center [683, 316] width 1367 height 633
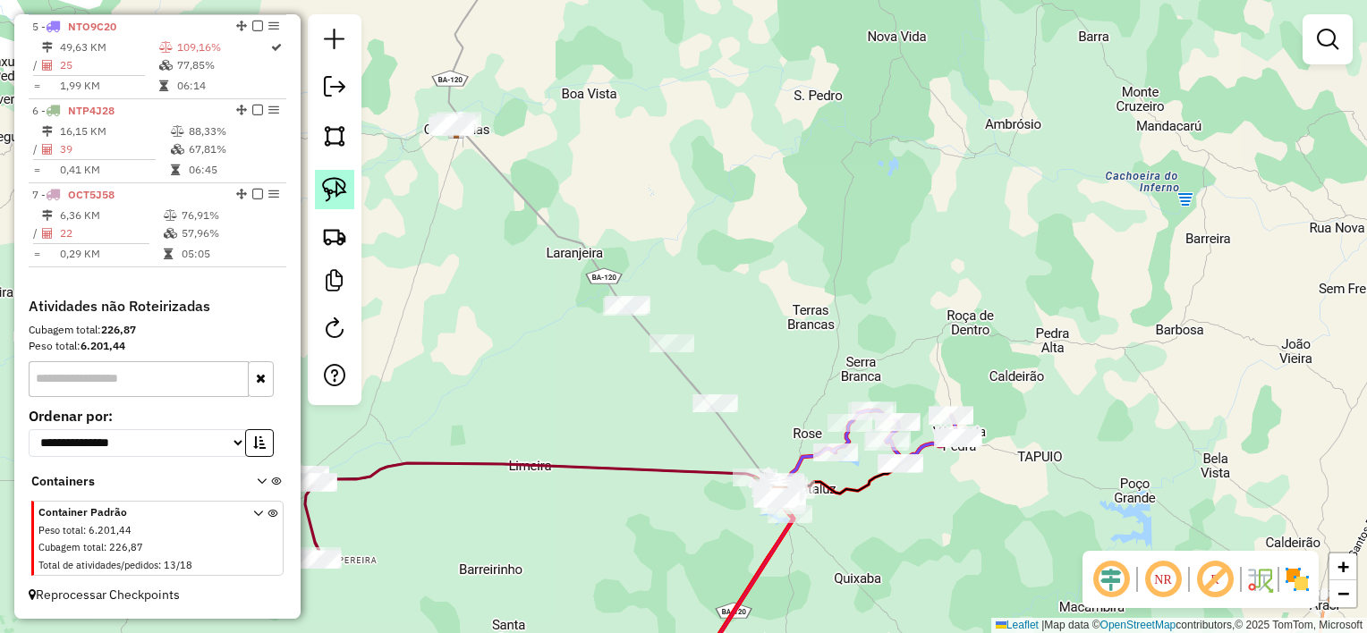
click at [346, 182] on img at bounding box center [334, 189] width 25 height 25
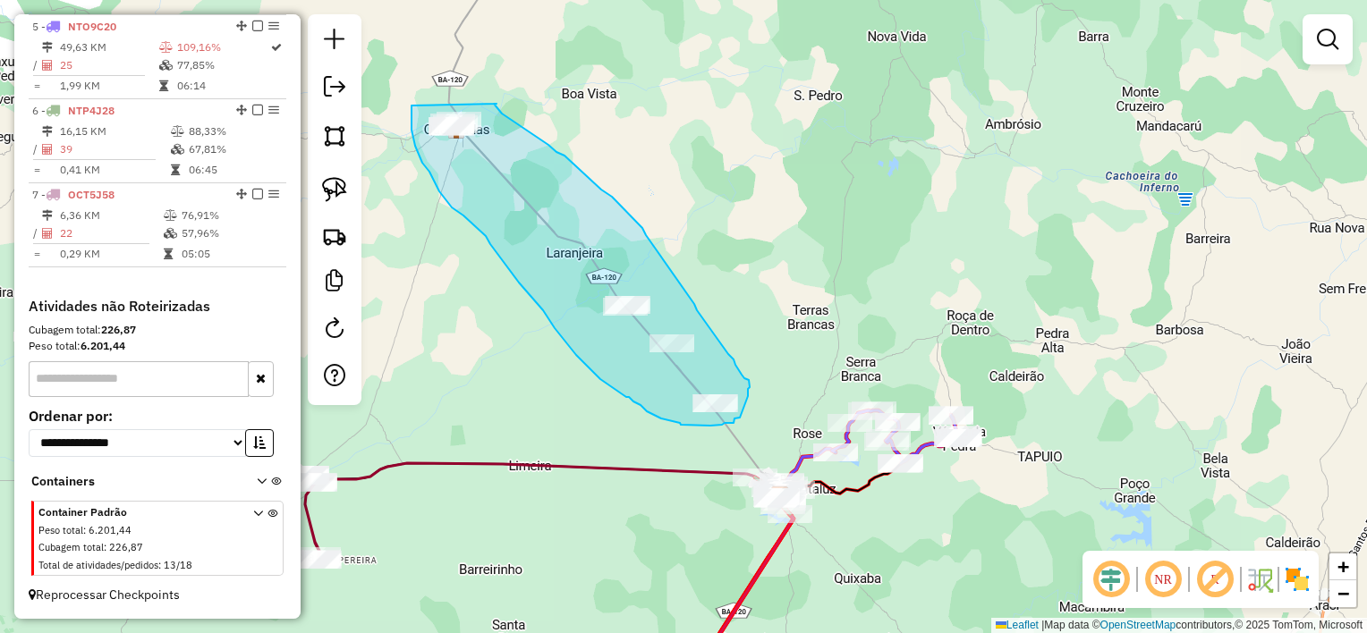
drag, startPoint x: 411, startPoint y: 107, endPoint x: 501, endPoint y: 97, distance: 90.1
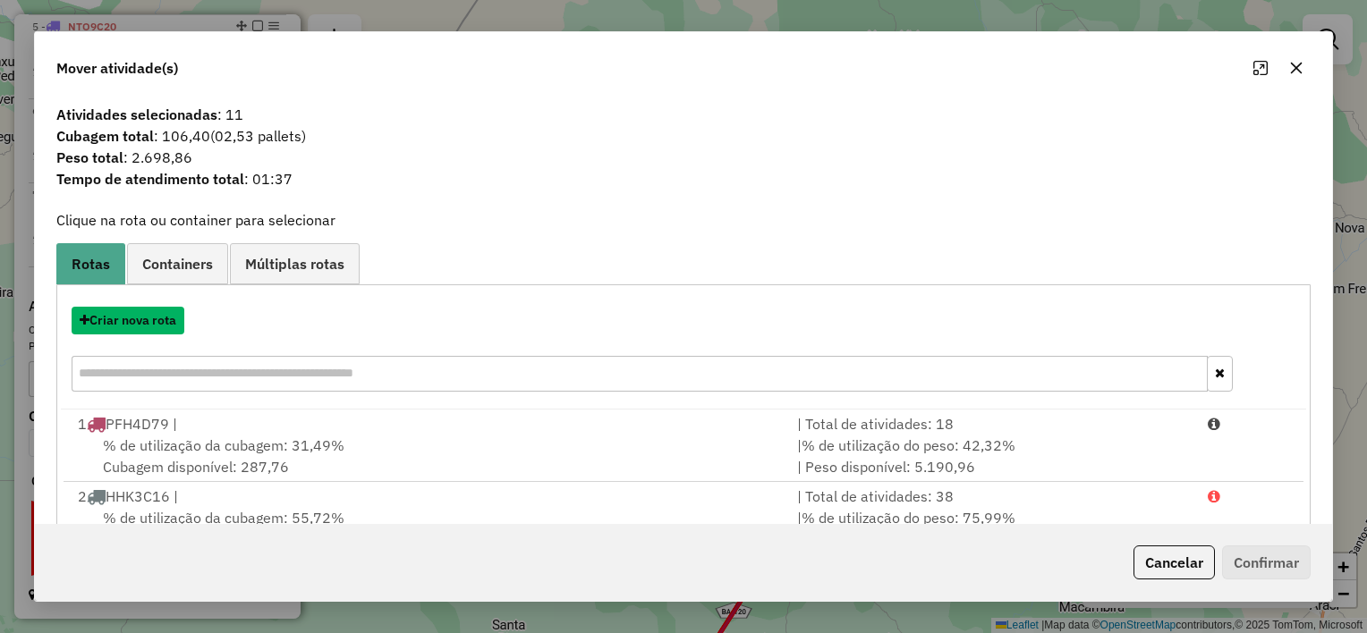
click at [144, 321] on button "Criar nova rota" at bounding box center [128, 321] width 113 height 28
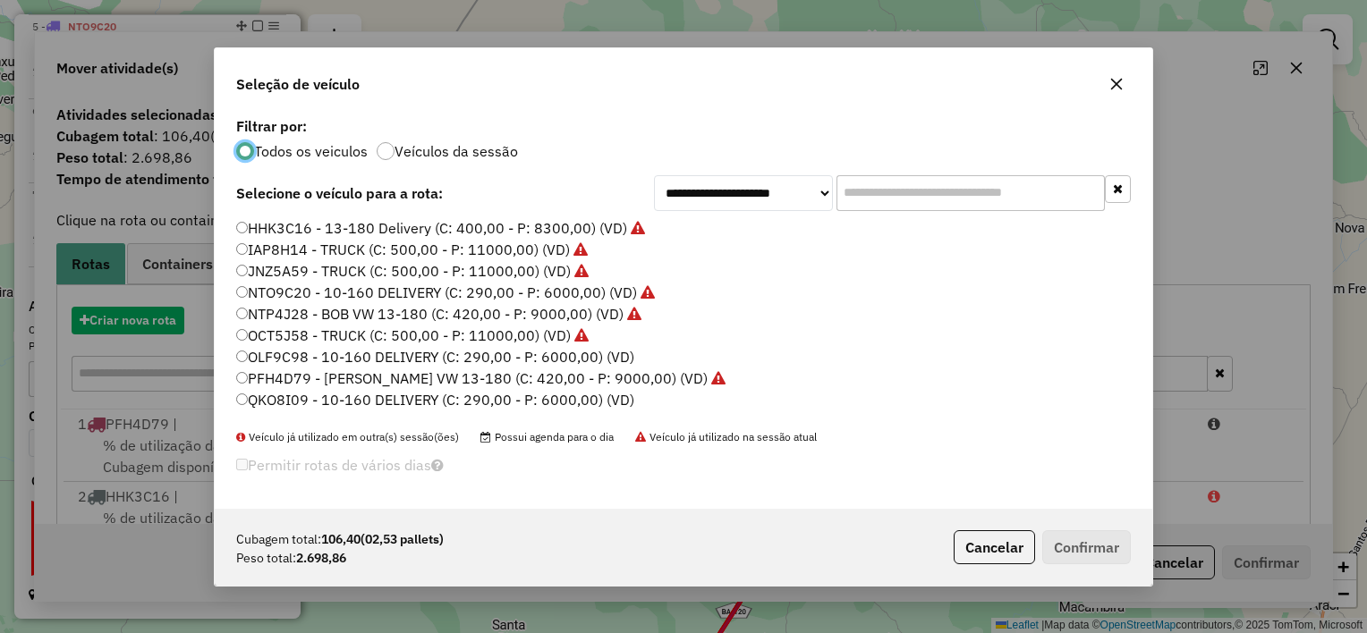
scroll to position [9, 5]
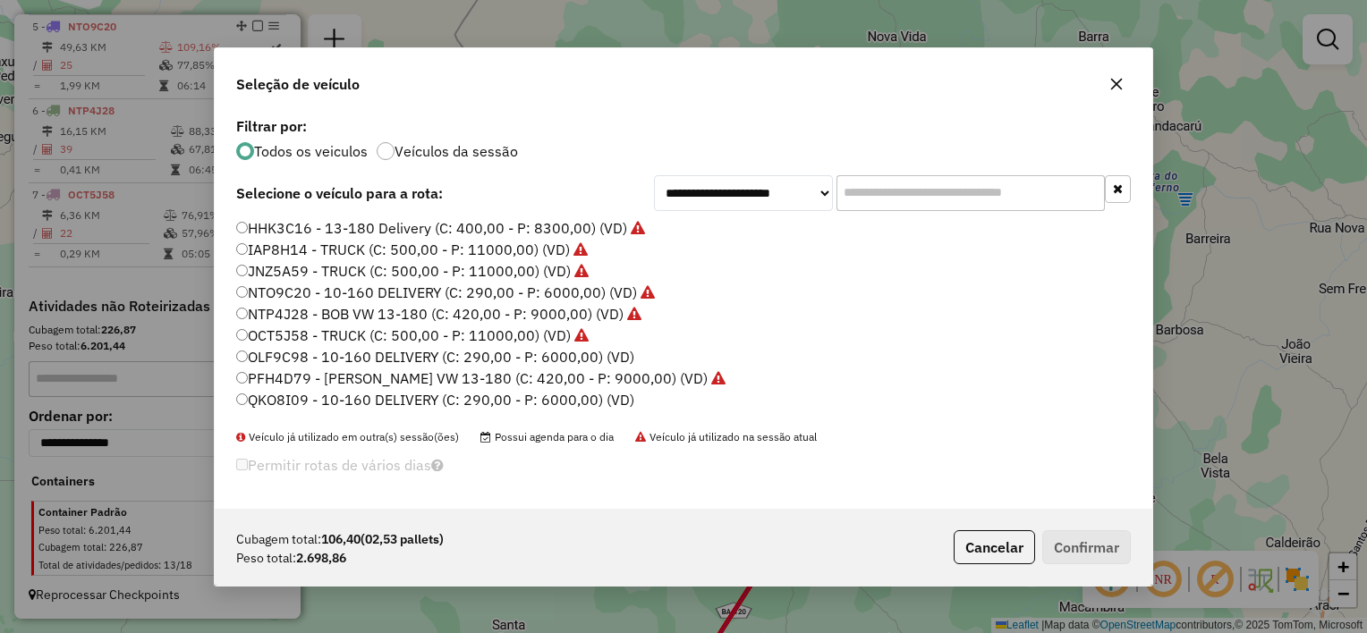
click at [494, 352] on label "OLF9C98 - 10-160 DELIVERY (C: 290,00 - P: 6000,00) (VD)" at bounding box center [435, 356] width 398 height 21
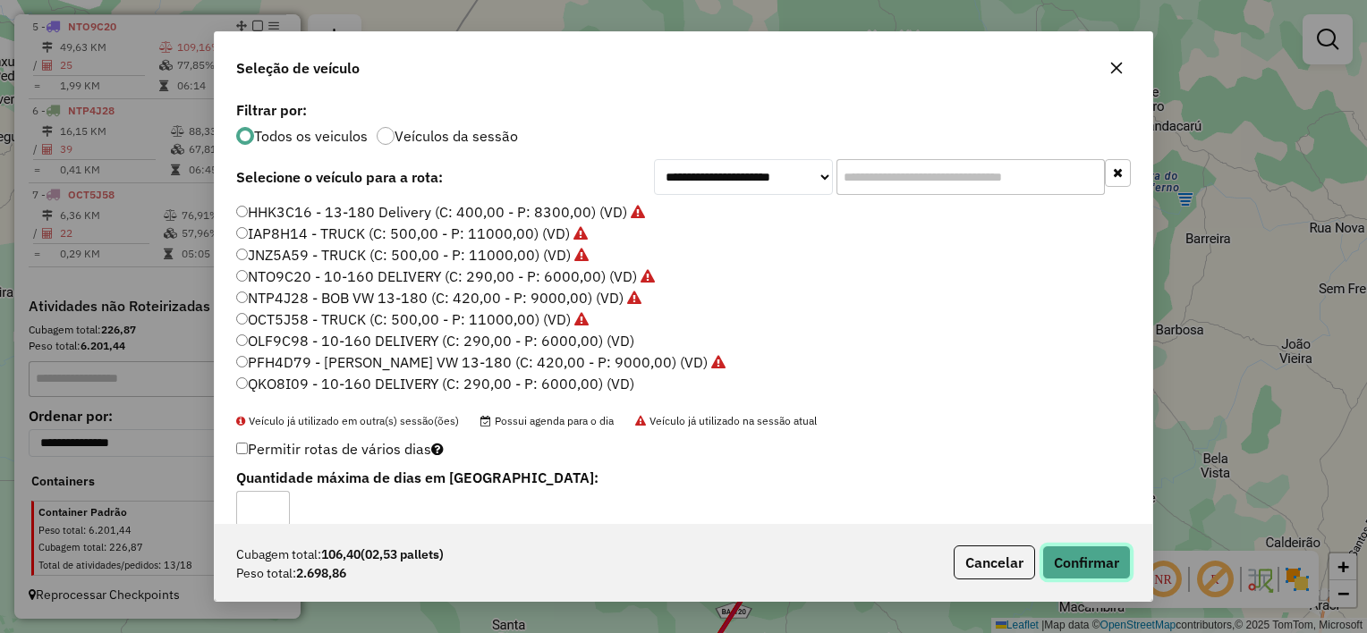
click at [1114, 562] on button "Confirmar" at bounding box center [1086, 563] width 89 height 34
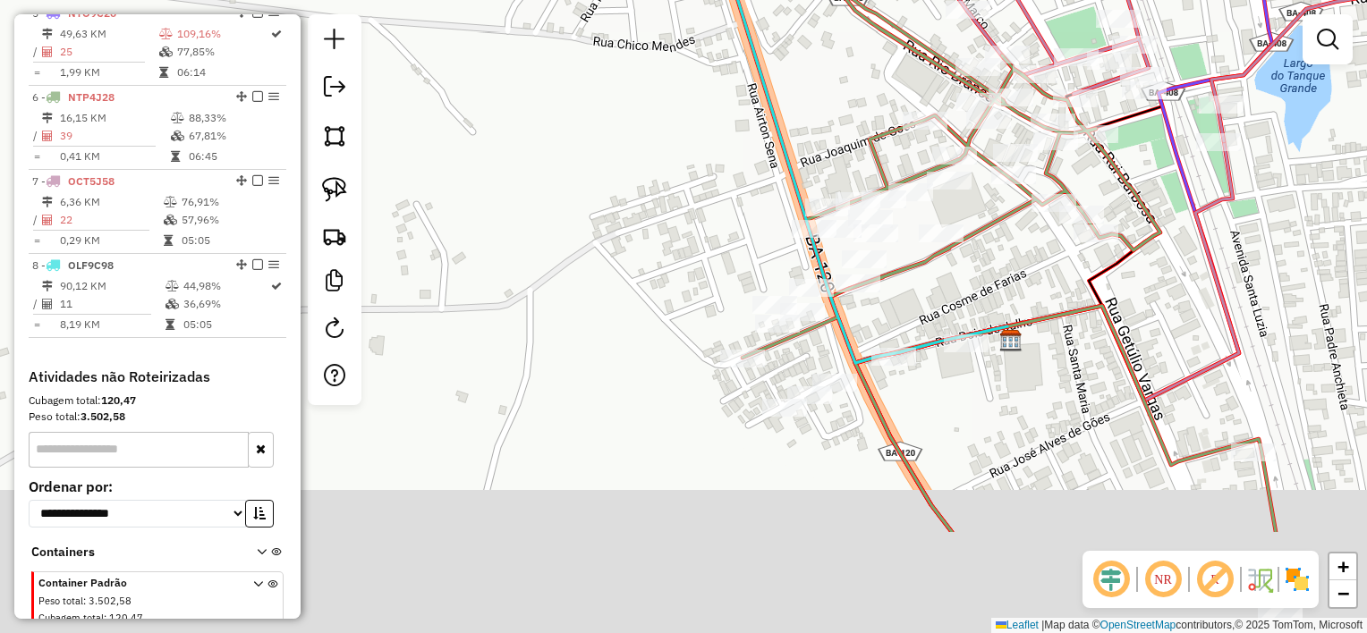
drag, startPoint x: 695, startPoint y: 488, endPoint x: 677, endPoint y: 310, distance: 178.9
click at [651, 308] on div "Janela de atendimento Grade de atendimento Capacidade Transportadoras Veículos …" at bounding box center [683, 316] width 1367 height 633
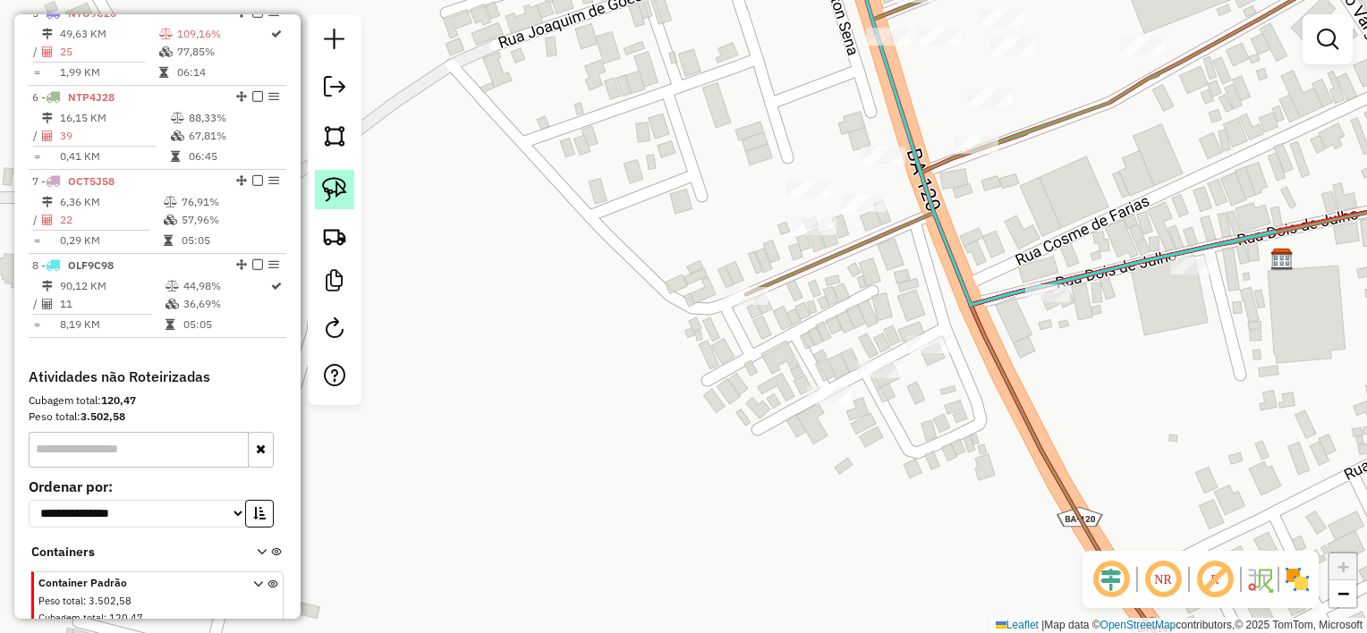
click at [332, 187] on img at bounding box center [334, 189] width 25 height 25
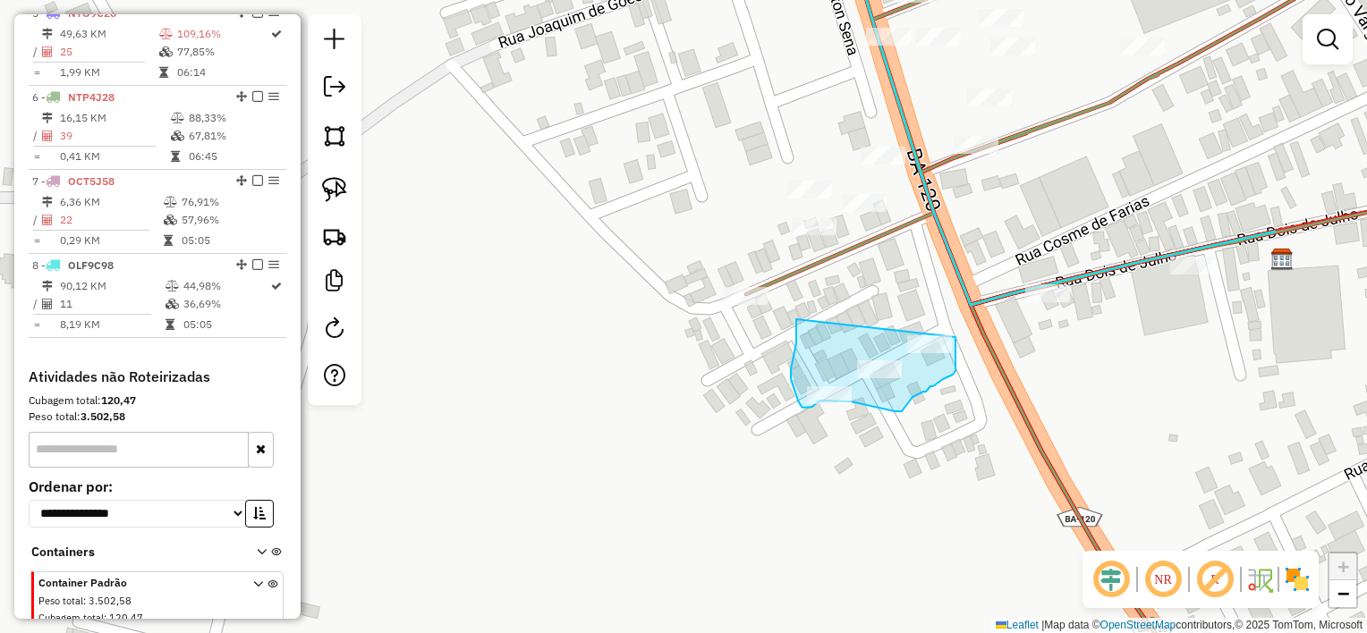
drag, startPoint x: 796, startPoint y: 319, endPoint x: 955, endPoint y: 337, distance: 160.2
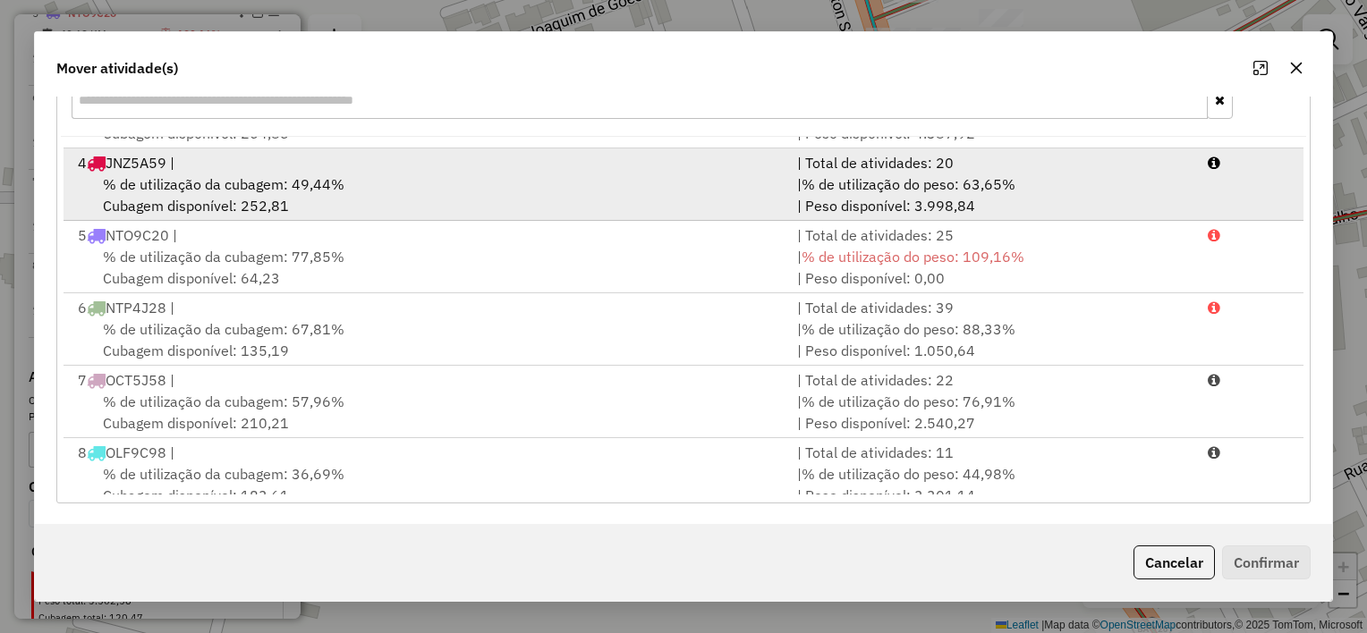
scroll to position [220, 0]
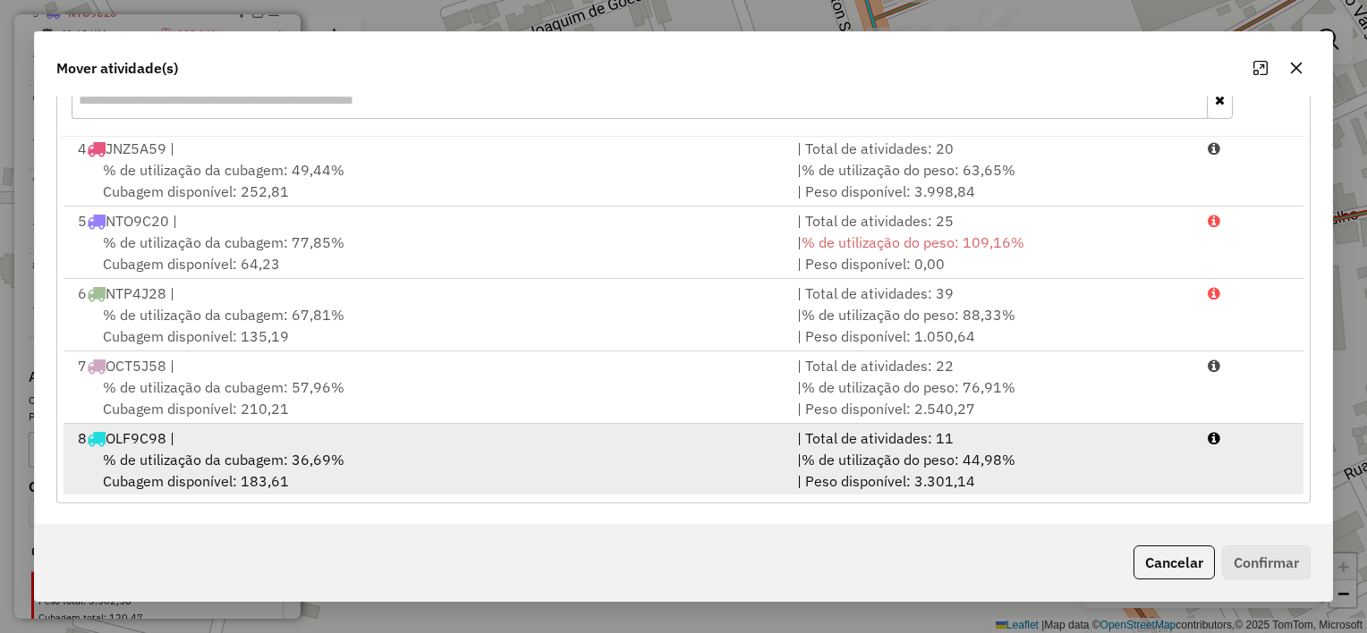
click at [642, 449] on div "% de utilização da cubagem: 36,69% Cubagem disponível: 183,61" at bounding box center [426, 470] width 719 height 43
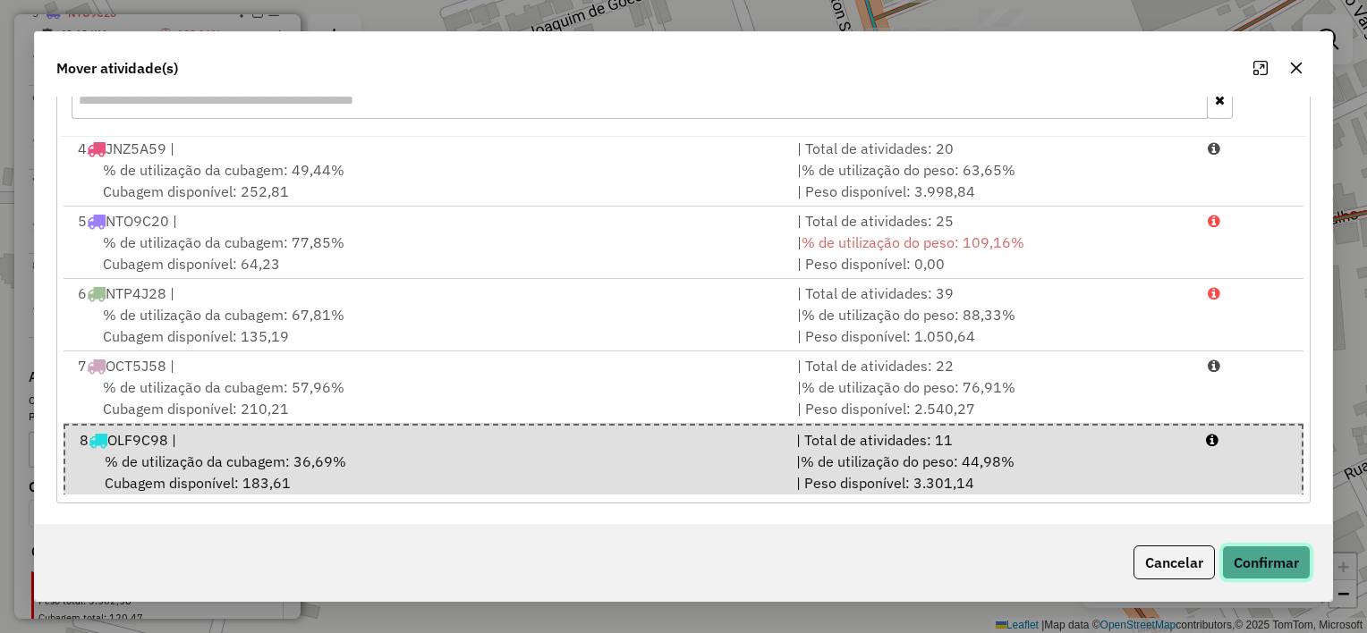
click at [1292, 562] on button "Confirmar" at bounding box center [1266, 563] width 89 height 34
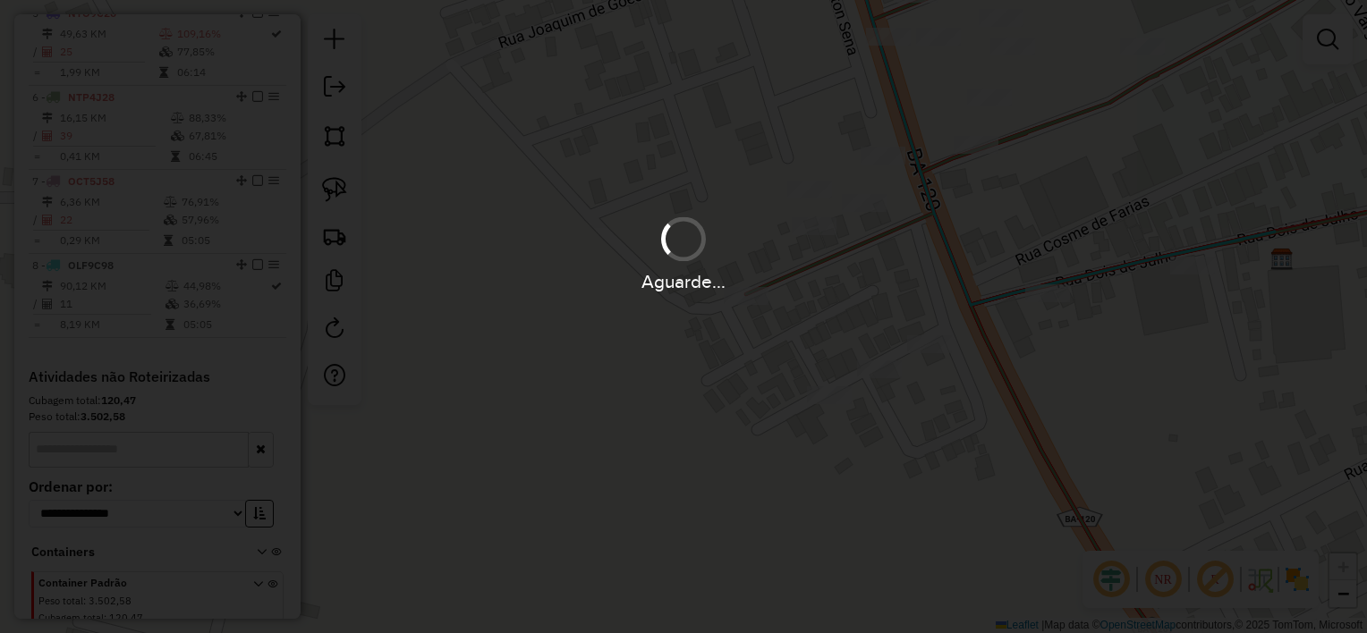
scroll to position [0, 0]
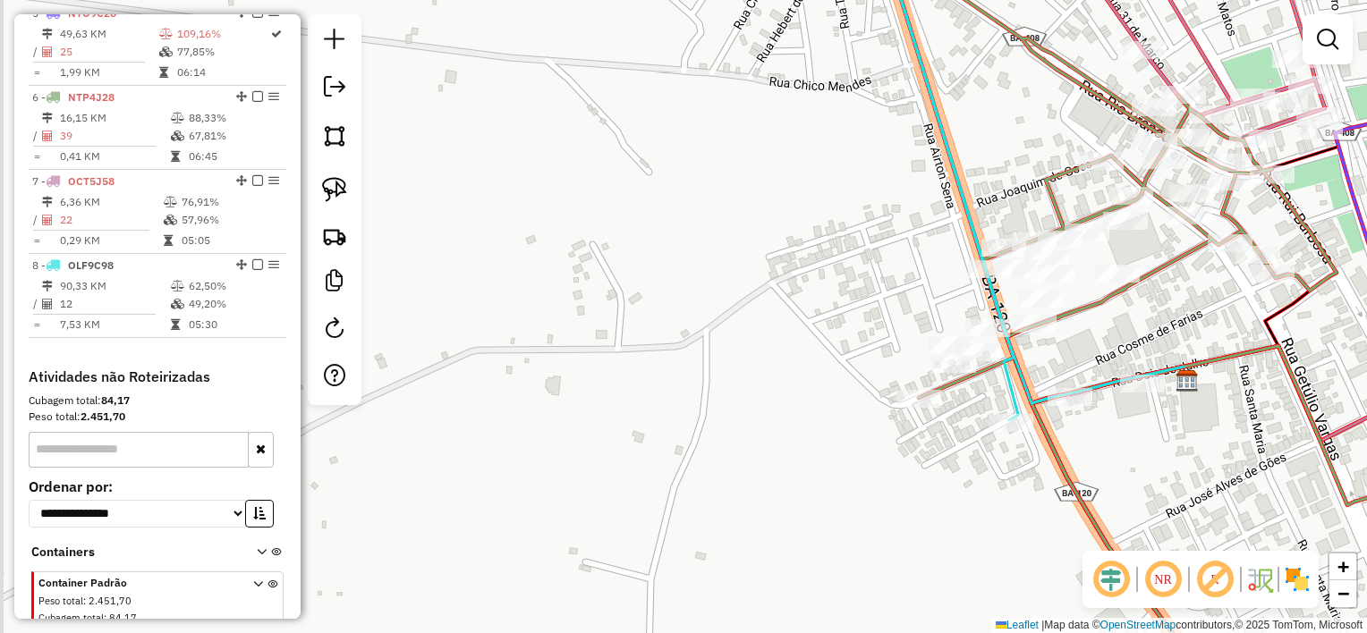
drag, startPoint x: 916, startPoint y: 497, endPoint x: 504, endPoint y: 195, distance: 510.6
click at [512, 204] on div "Janela de atendimento Grade de atendimento Capacidade Transportadoras Veículos …" at bounding box center [683, 316] width 1367 height 633
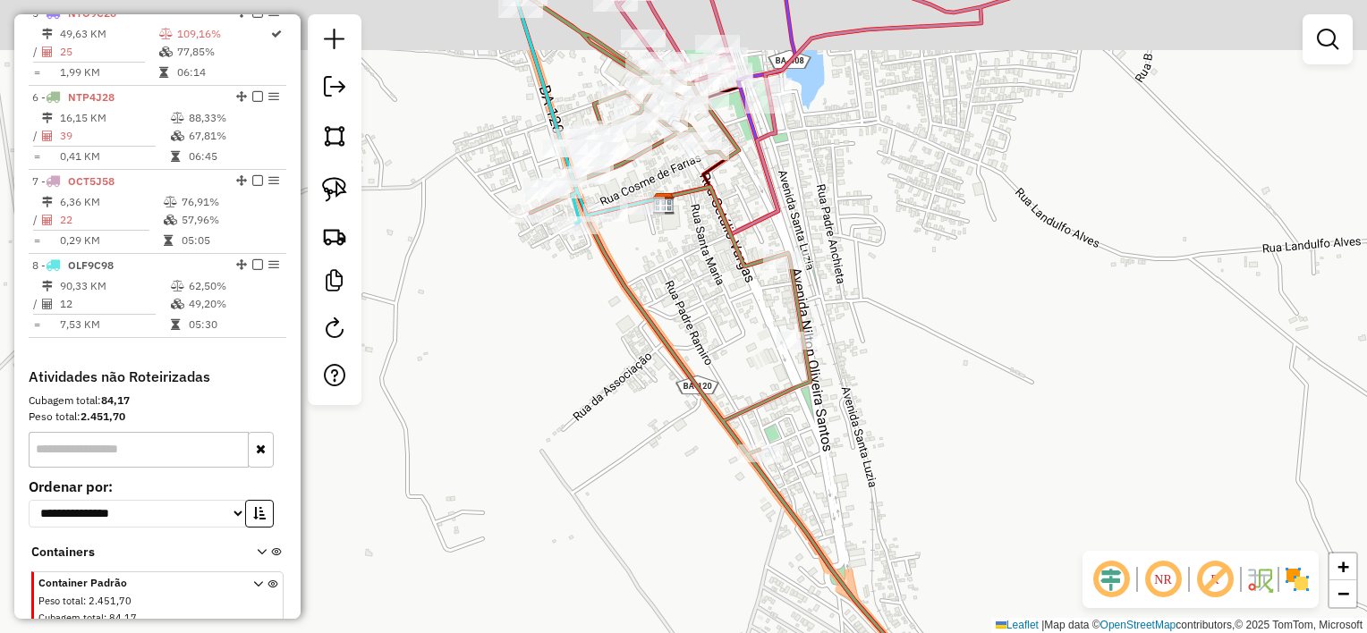
drag, startPoint x: 624, startPoint y: 314, endPoint x: 696, endPoint y: 405, distance: 115.9
click at [696, 405] on div "Janela de atendimento Grade de atendimento Capacidade Transportadoras Veículos …" at bounding box center [683, 316] width 1367 height 633
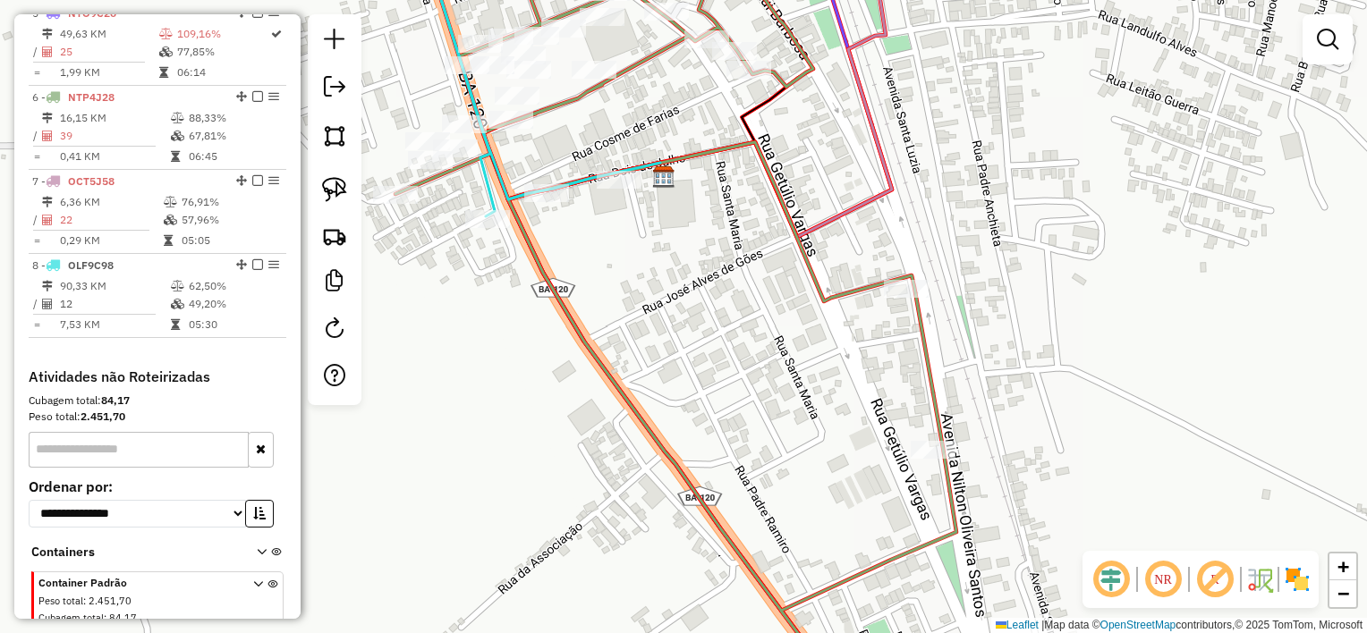
drag, startPoint x: 720, startPoint y: 335, endPoint x: 683, endPoint y: 344, distance: 38.0
click at [683, 344] on div "Janela de atendimento Grade de atendimento Capacidade Transportadoras Veículos …" at bounding box center [683, 316] width 1367 height 633
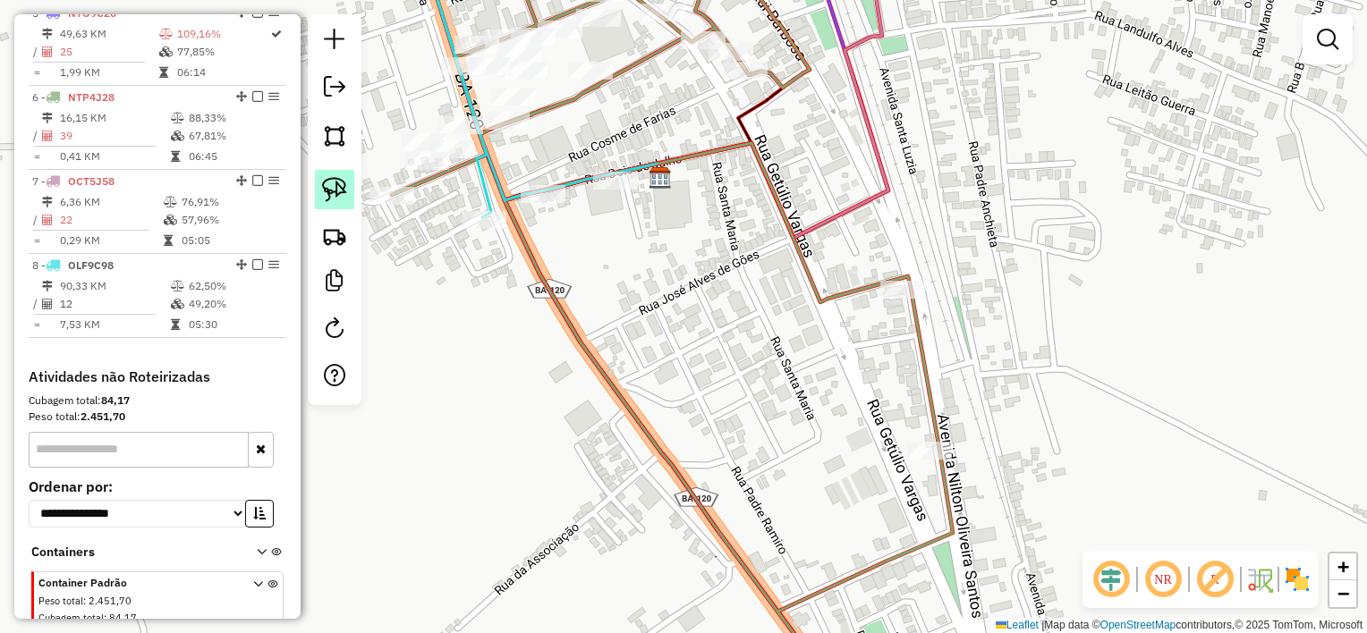
click at [350, 186] on link at bounding box center [334, 189] width 39 height 39
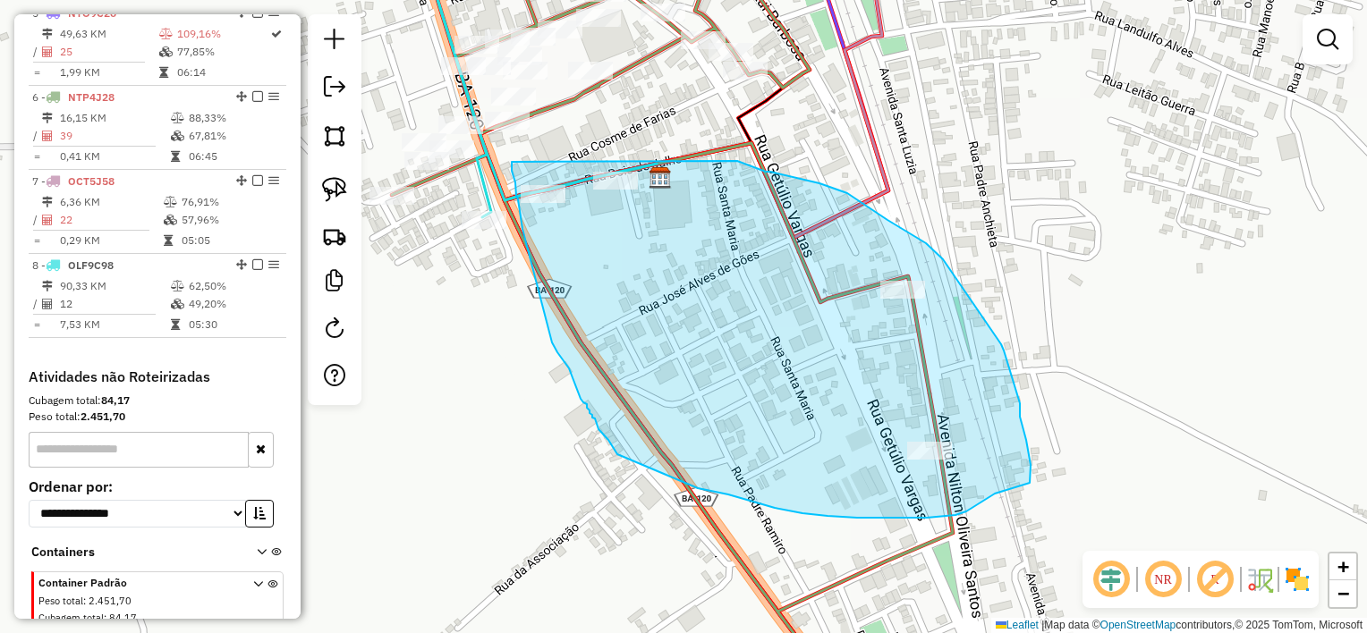
drag, startPoint x: 512, startPoint y: 162, endPoint x: 736, endPoint y: 157, distance: 224.5
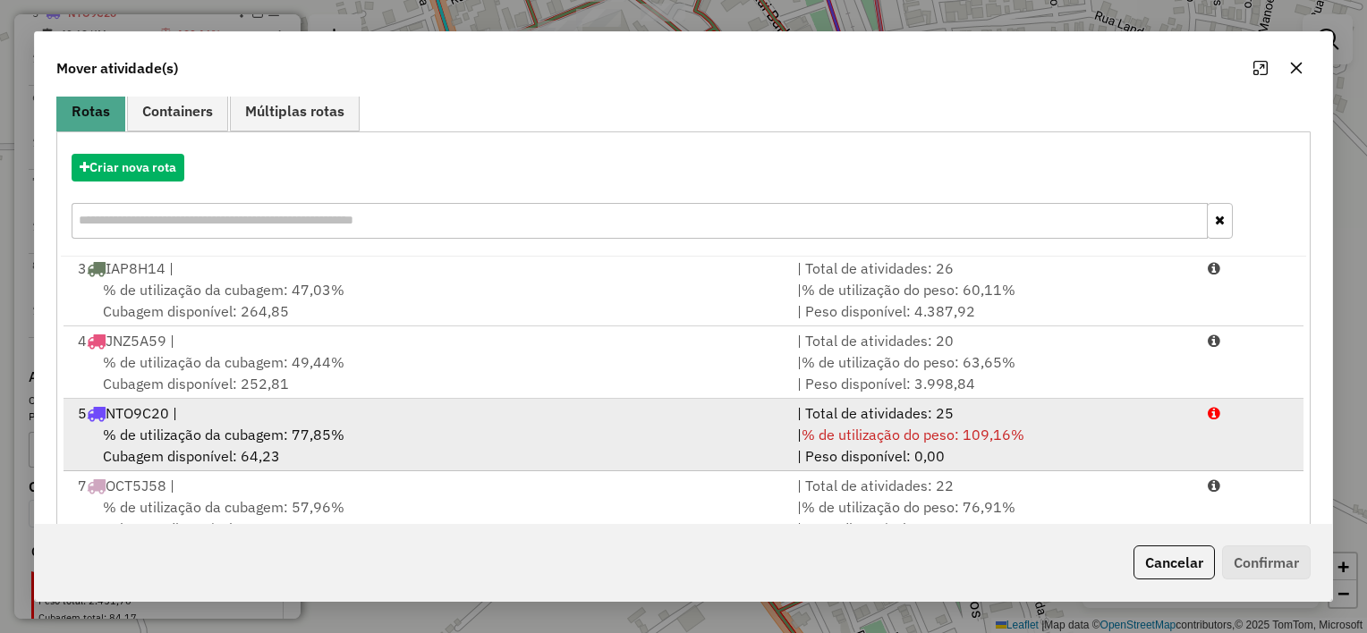
scroll to position [273, 0]
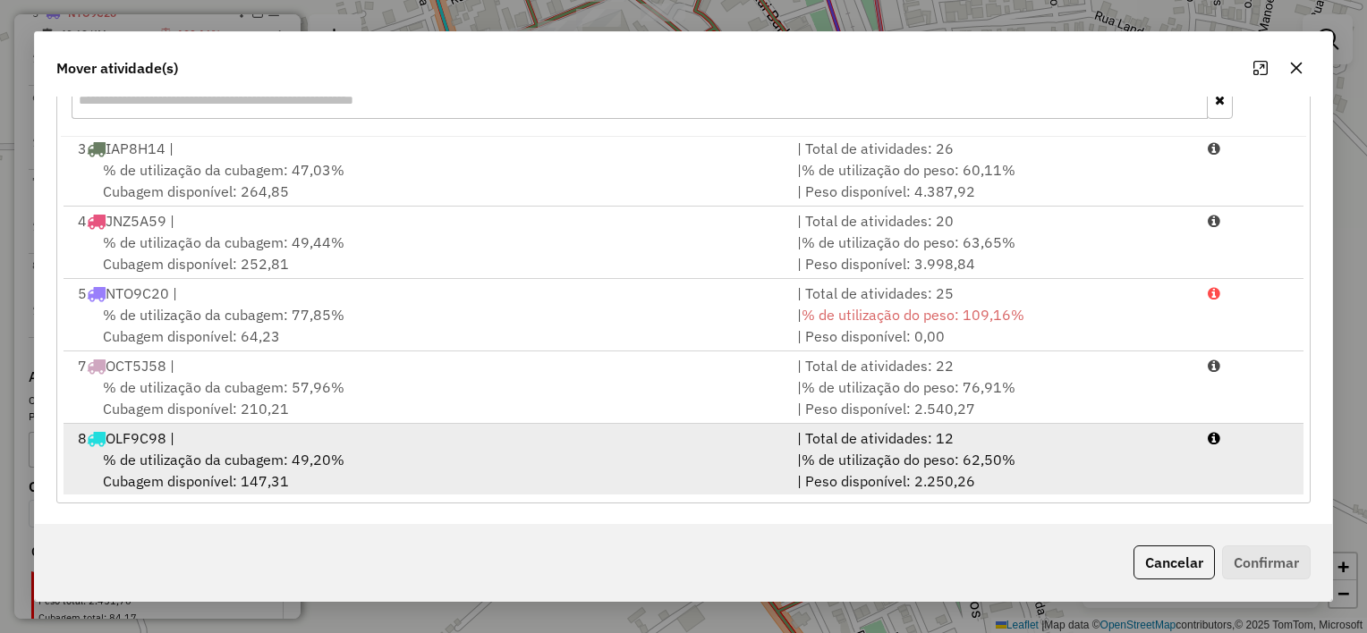
click at [648, 451] on div "% de utilização da cubagem: 49,20% Cubagem disponível: 147,31" at bounding box center [426, 470] width 719 height 43
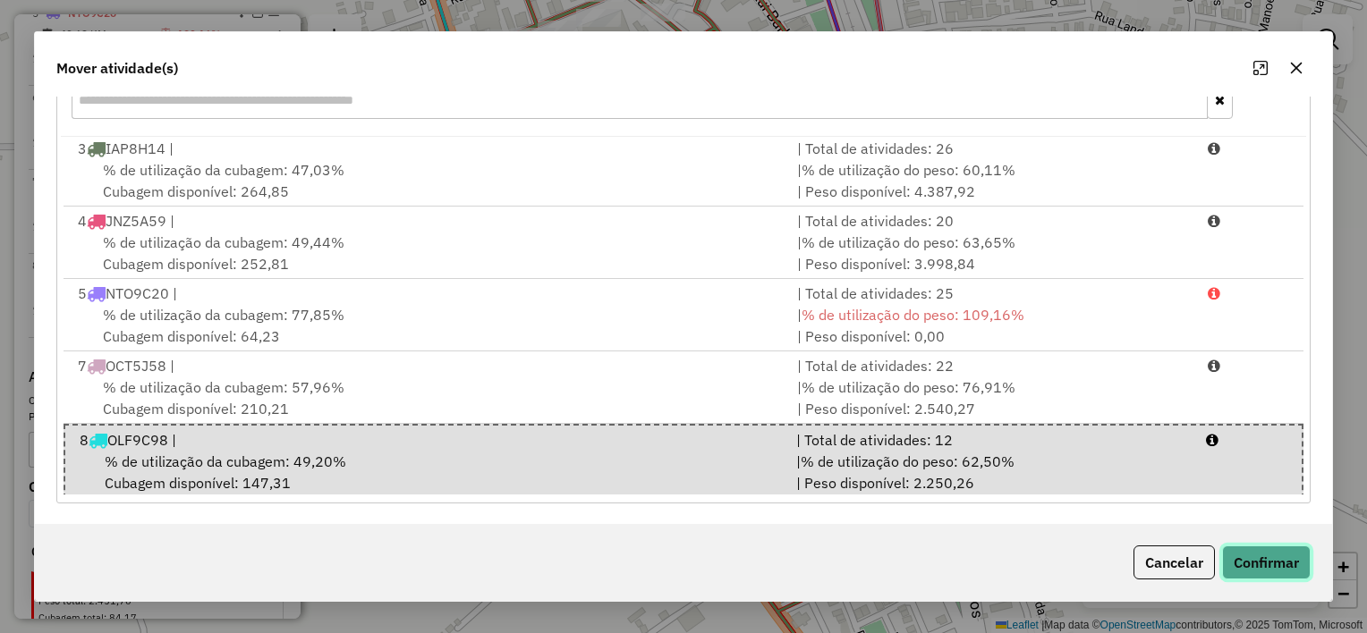
click at [1264, 562] on button "Confirmar" at bounding box center [1266, 563] width 89 height 34
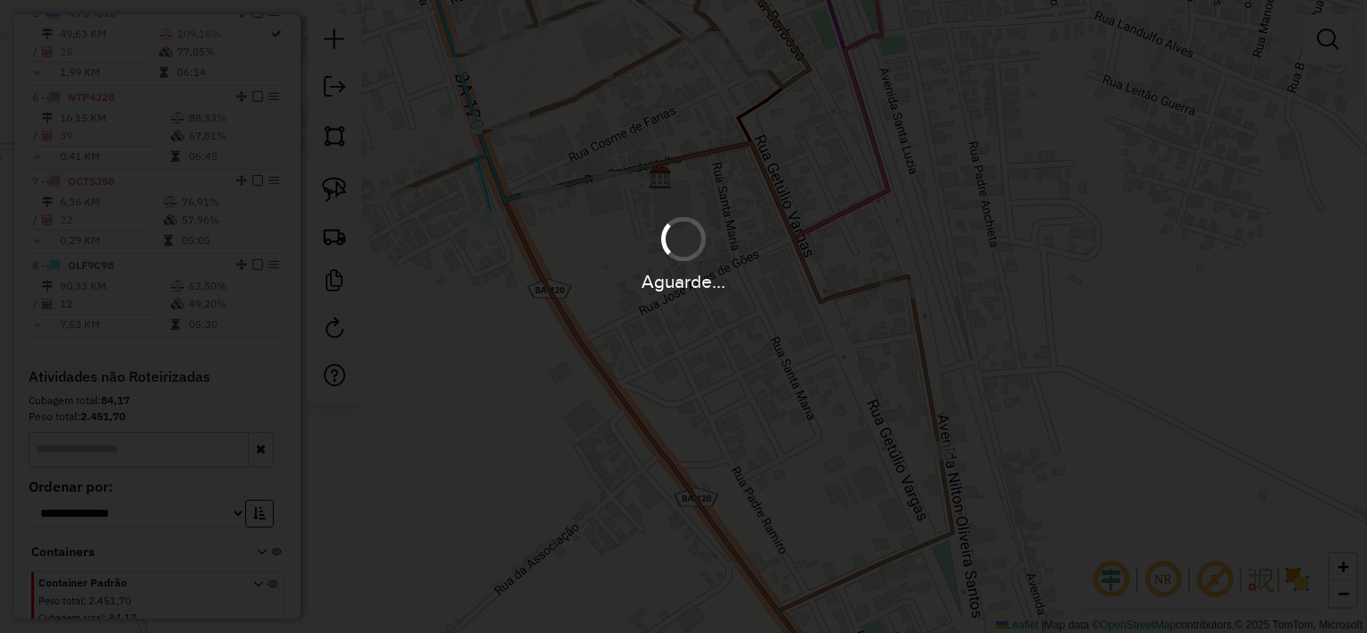
scroll to position [0, 0]
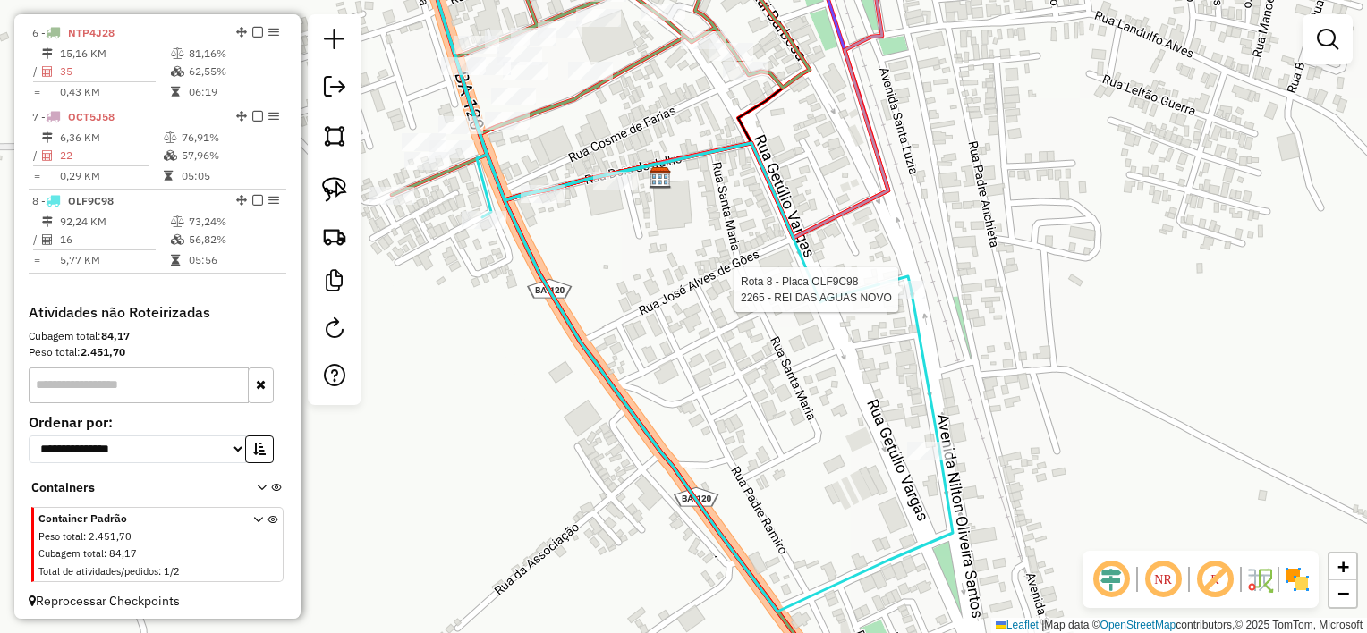
select select "*********"
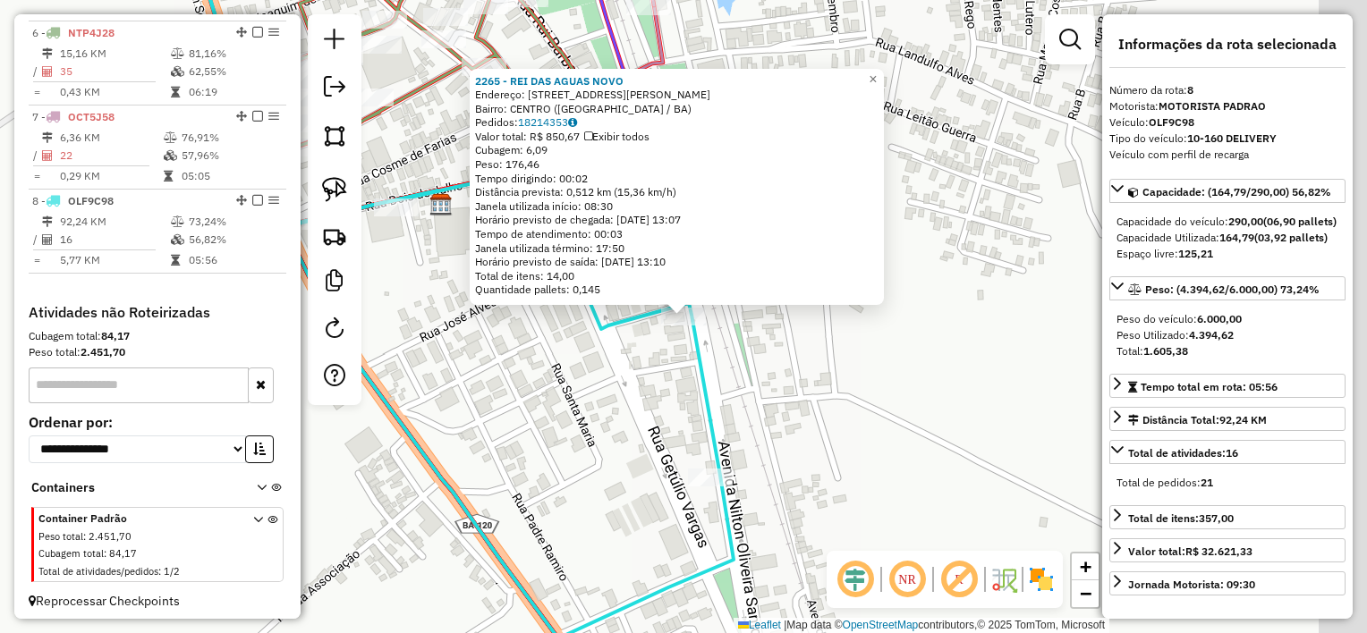
scroll to position [1088, 0]
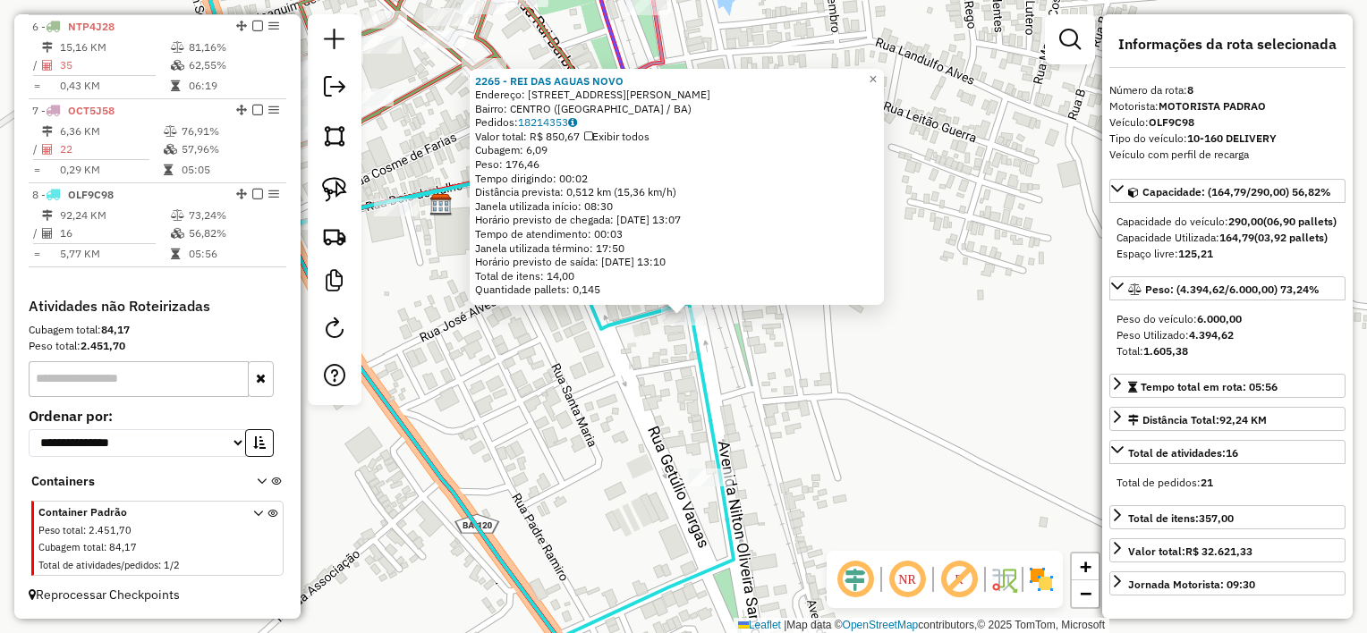
click at [647, 401] on div "2265 - REI DAS AGUAS NOVO Endereço: Avenida Nilton Oliveira Santos 310 Bairro: …" at bounding box center [683, 316] width 1367 height 633
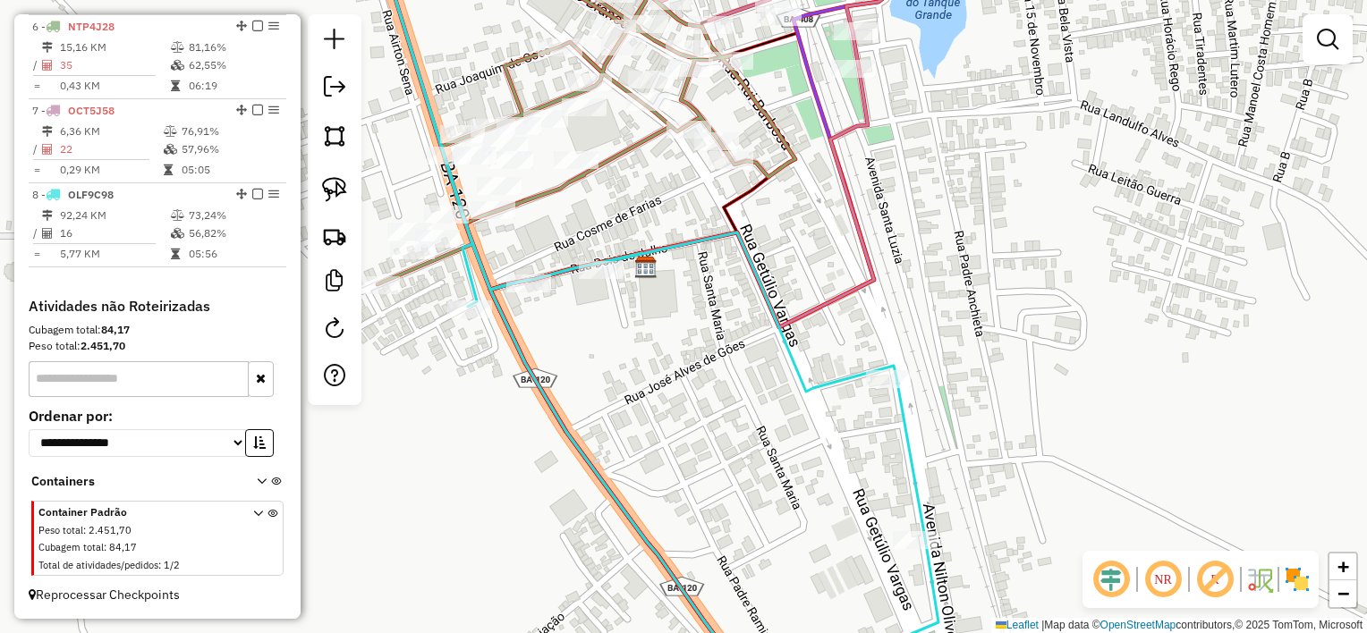
drag, startPoint x: 582, startPoint y: 404, endPoint x: 924, endPoint y: 472, distance: 348.4
click at [926, 472] on div "Janela de atendimento Grade de atendimento Capacidade Transportadoras Veículos …" at bounding box center [683, 316] width 1367 height 633
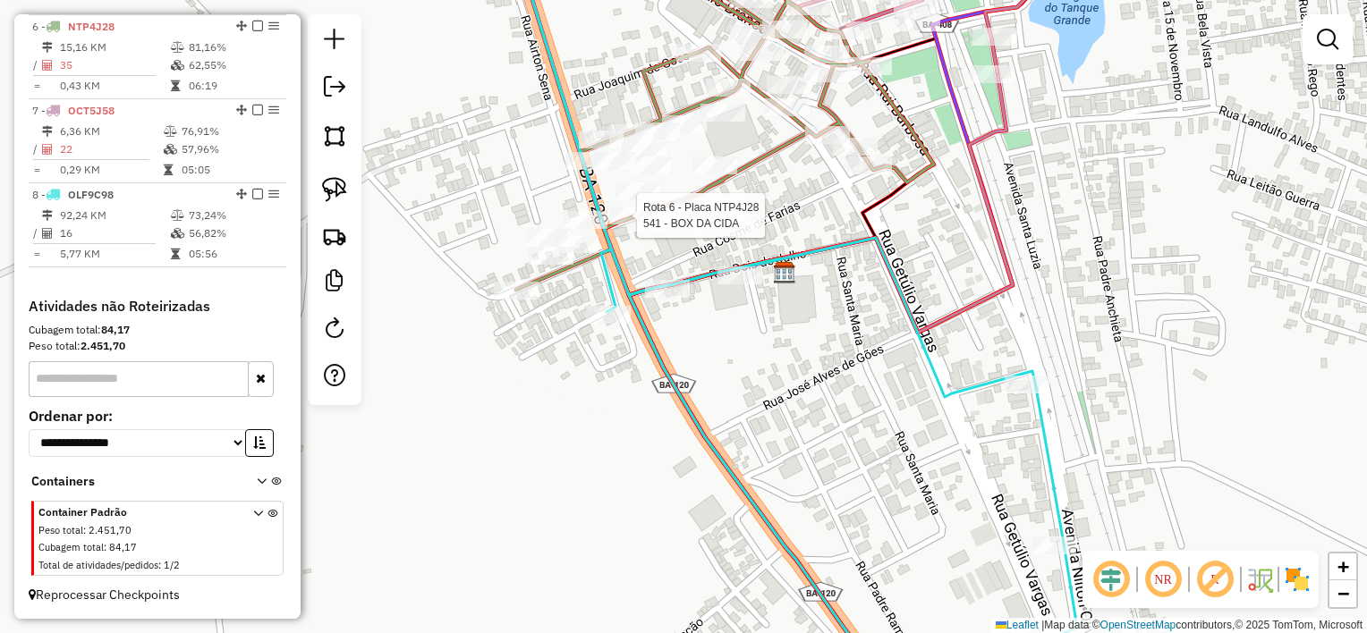
select select "*********"
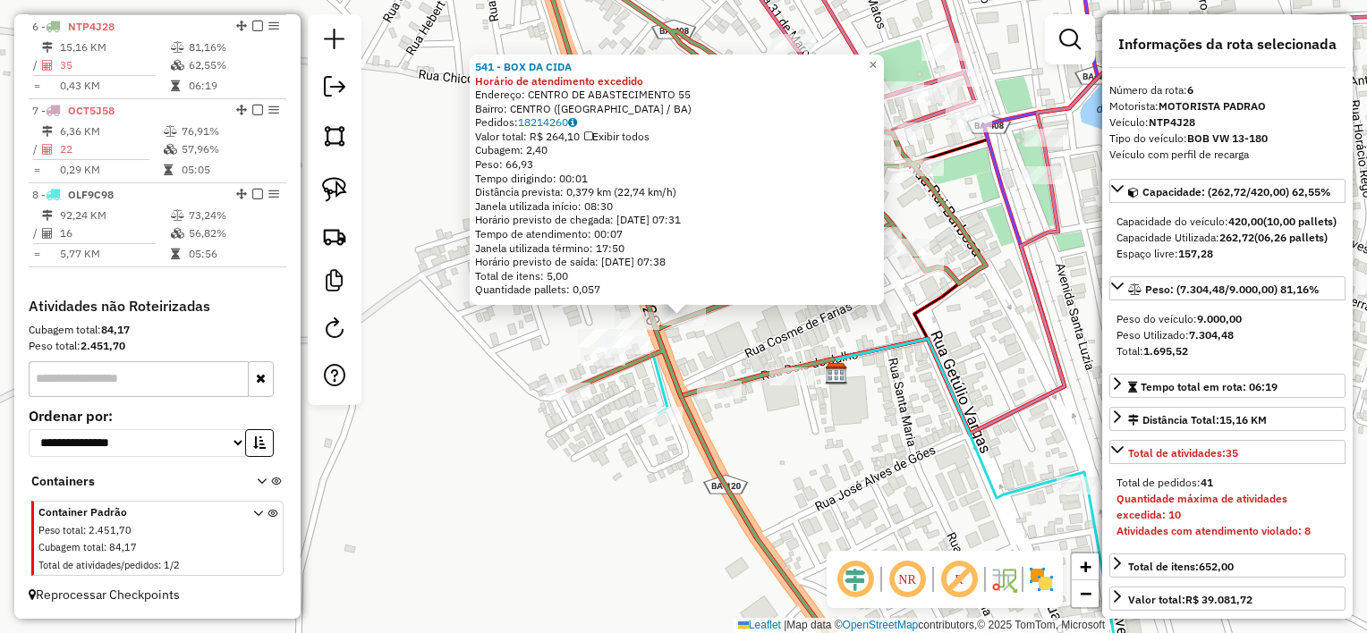
click at [801, 338] on div "541 - BOX DA CIDA Horário de atendimento excedido Endereço: CENTRO DE ABASTECIM…" at bounding box center [683, 316] width 1367 height 633
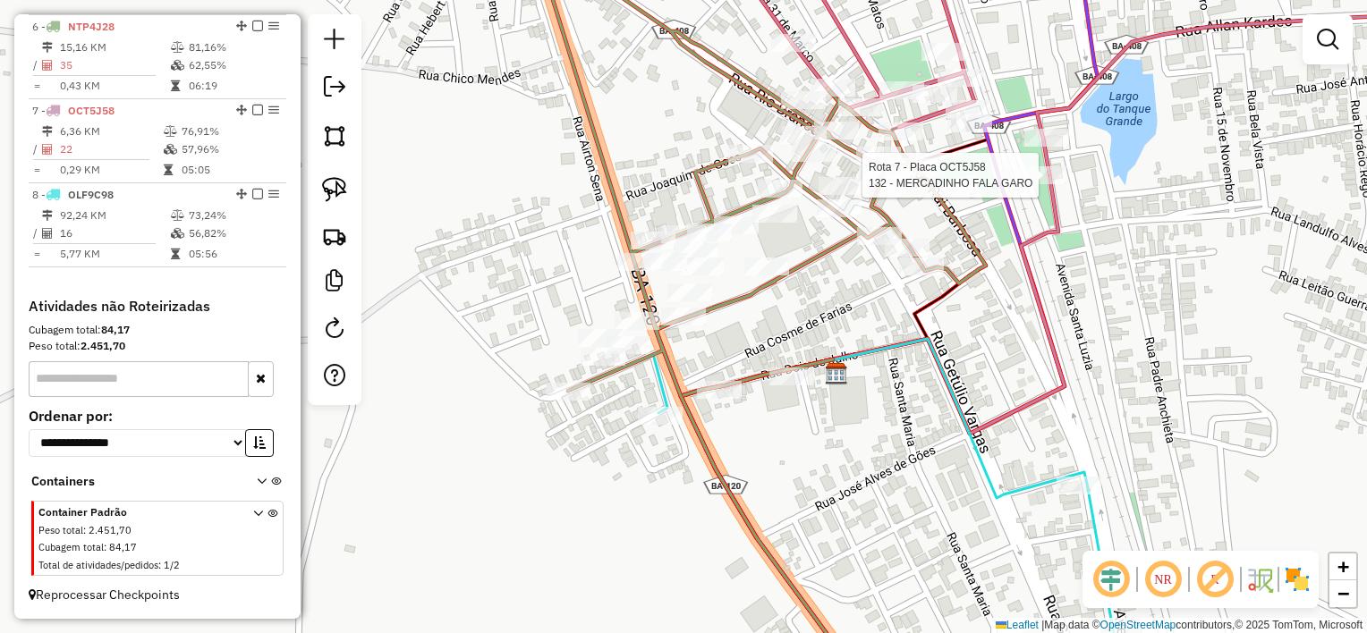
select select "*********"
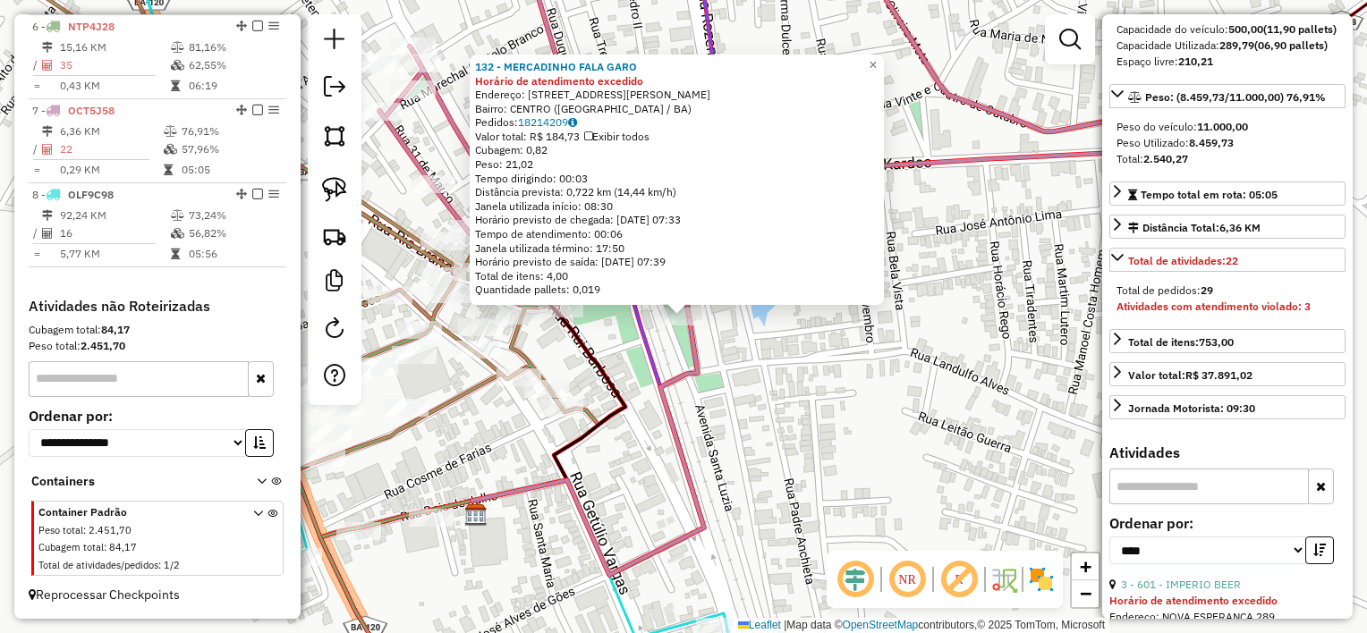
scroll to position [179, 0]
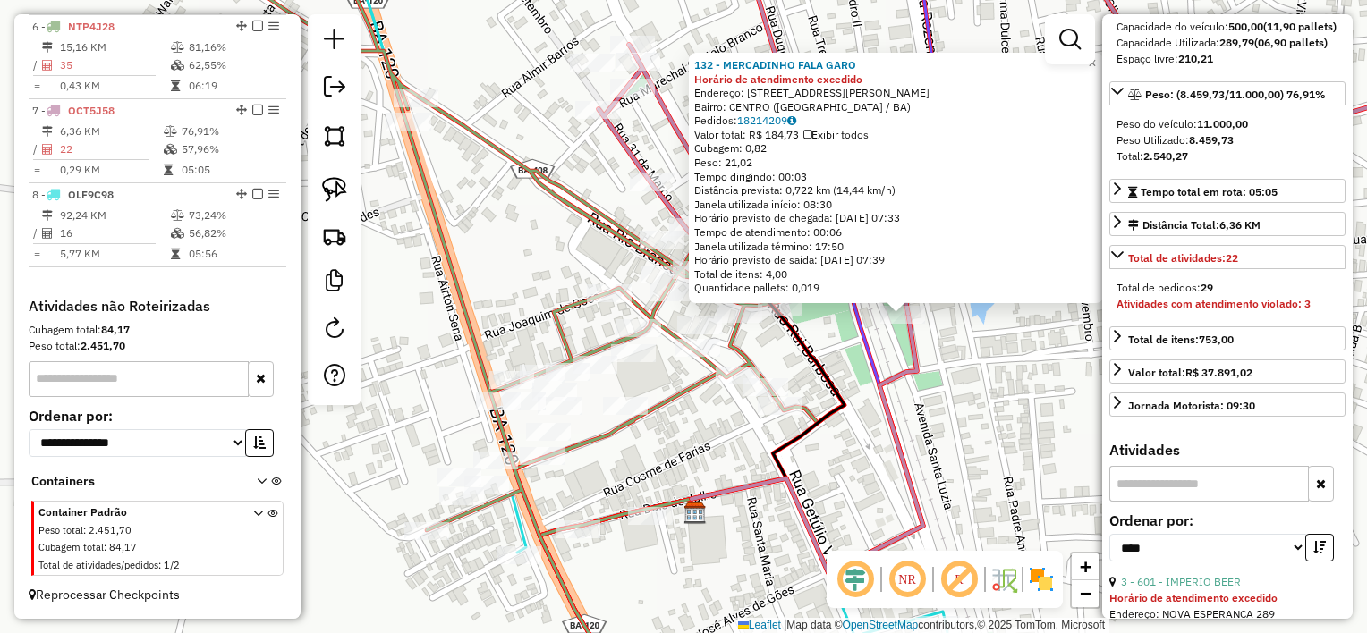
drag, startPoint x: 758, startPoint y: 486, endPoint x: 949, endPoint y: 444, distance: 196.0
click at [1019, 479] on div "132 - MERCADINHO FALA GARO Horário de atendimento excedido Endereço: R MANOEL N…" at bounding box center [683, 316] width 1367 height 633
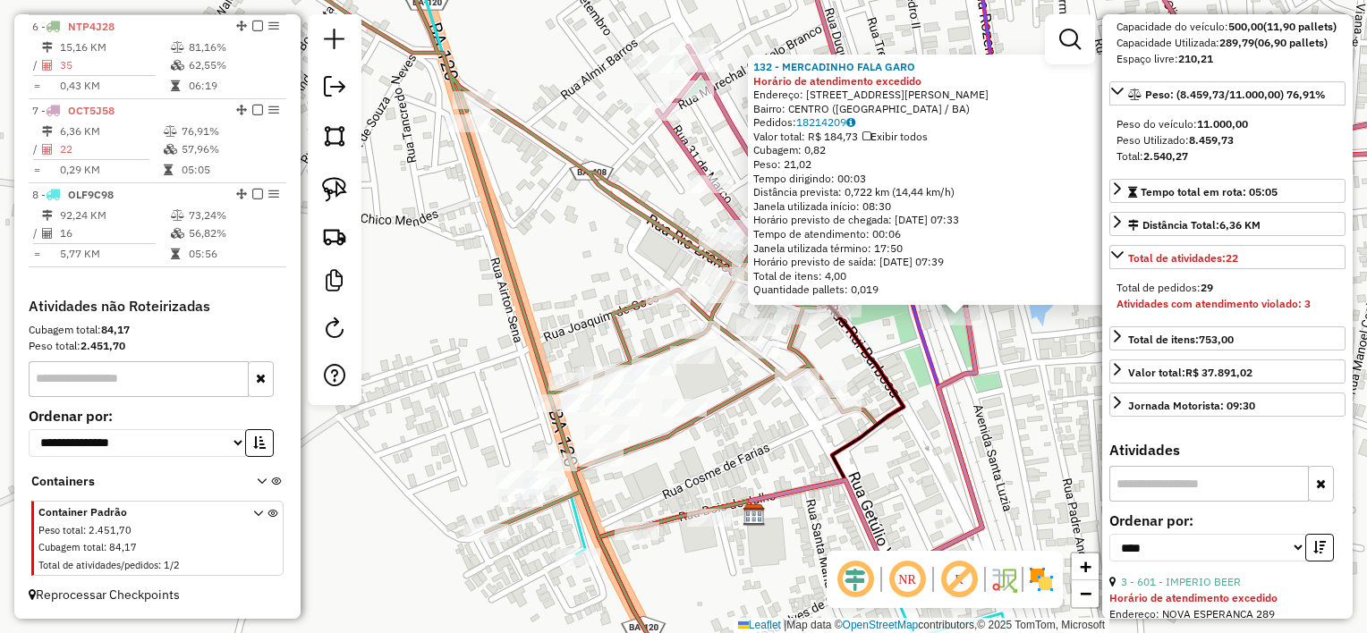
drag, startPoint x: 738, startPoint y: 447, endPoint x: 690, endPoint y: 450, distance: 48.4
click at [690, 450] on div "132 - MERCADINHO FALA GARO Horário de atendimento excedido Endereço: R MANOEL N…" at bounding box center [683, 316] width 1367 height 633
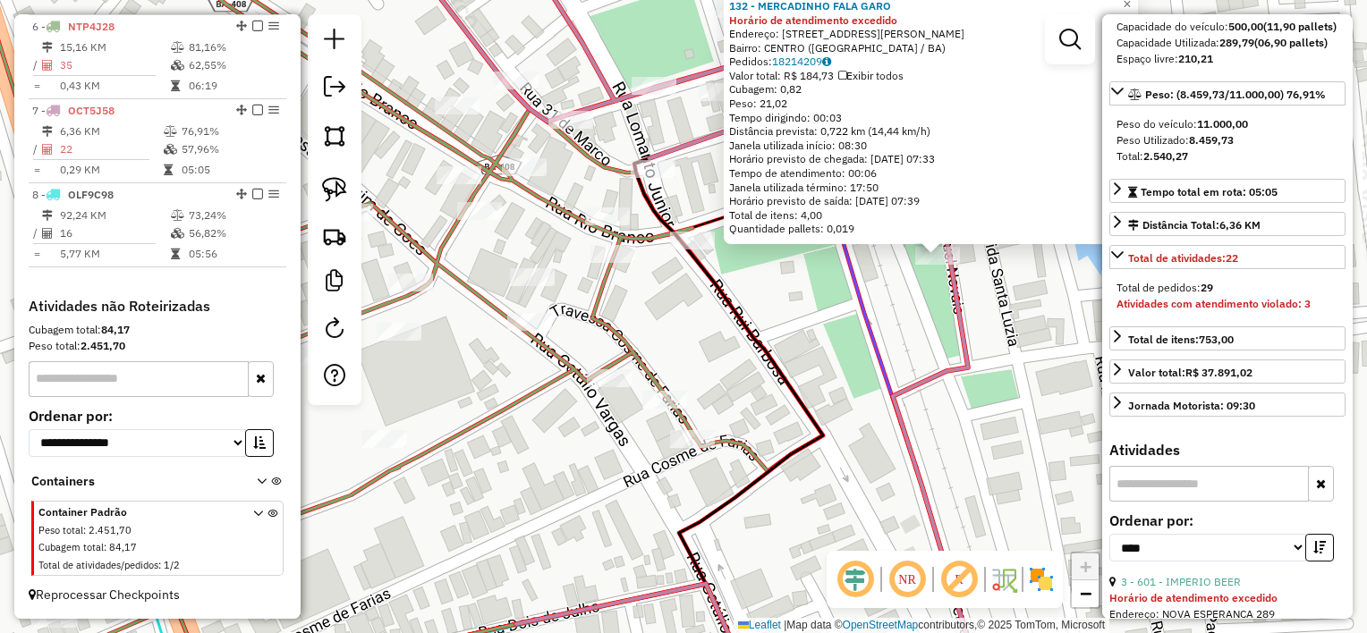
click at [910, 331] on div "132 - MERCADINHO FALA GARO Horário de atendimento excedido Endereço: R MANOEL N…" at bounding box center [683, 316] width 1367 height 633
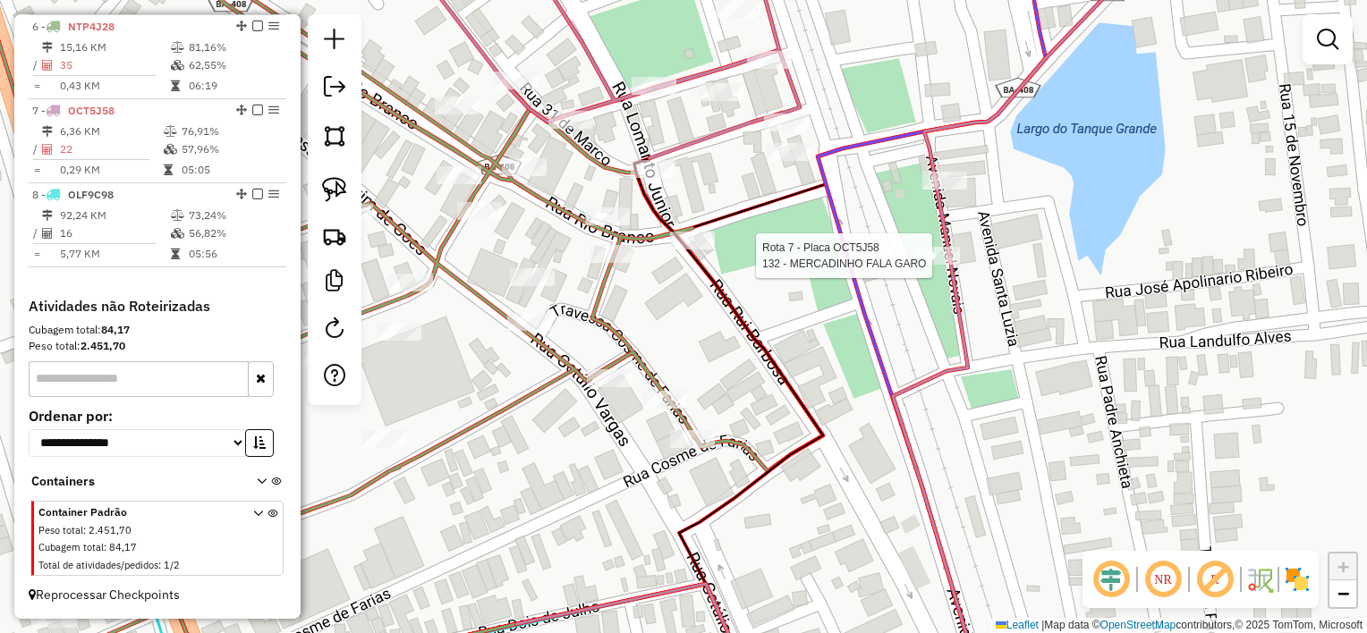
click at [938, 265] on div at bounding box center [937, 256] width 45 height 18
select select "*********"
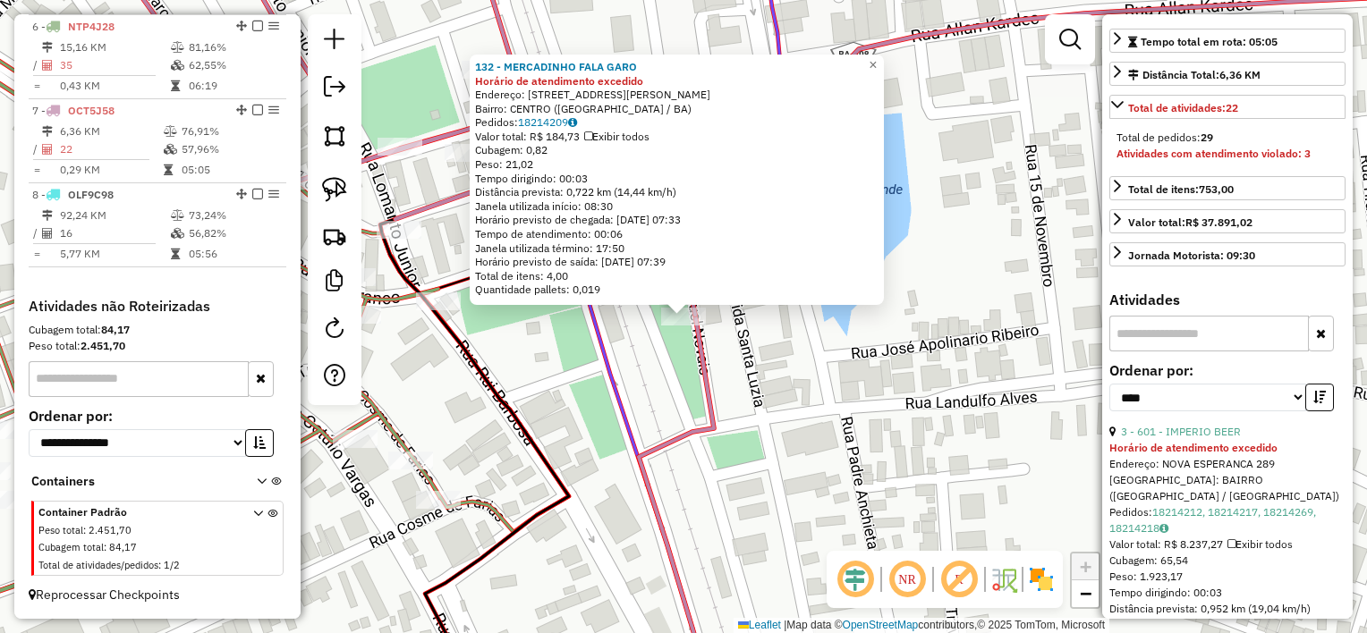
scroll to position [447, 0]
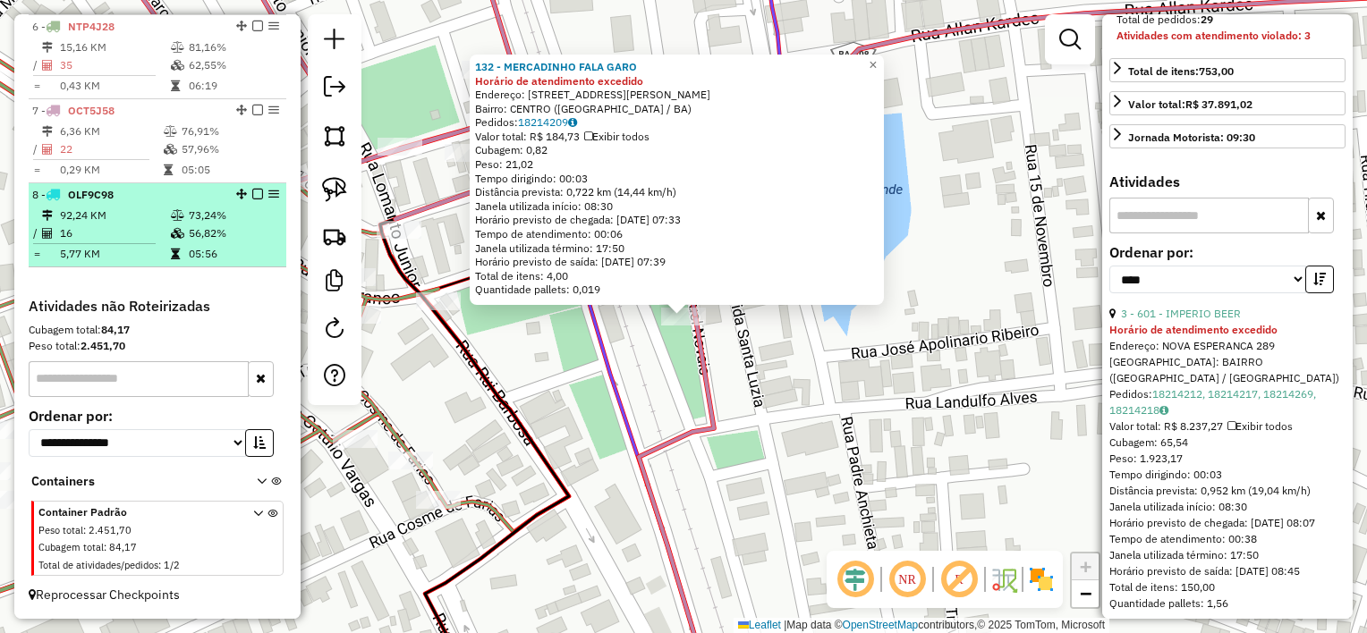
click at [129, 243] on hr at bounding box center [94, 243] width 123 height 1
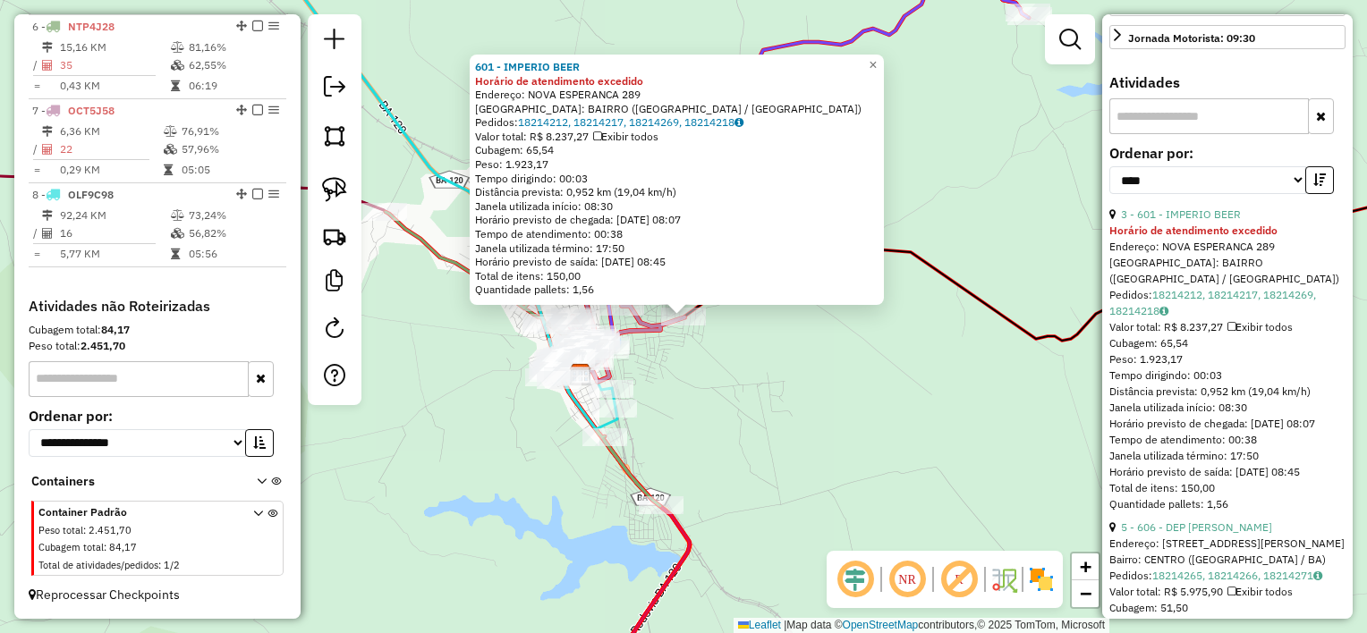
scroll to position [553, 0]
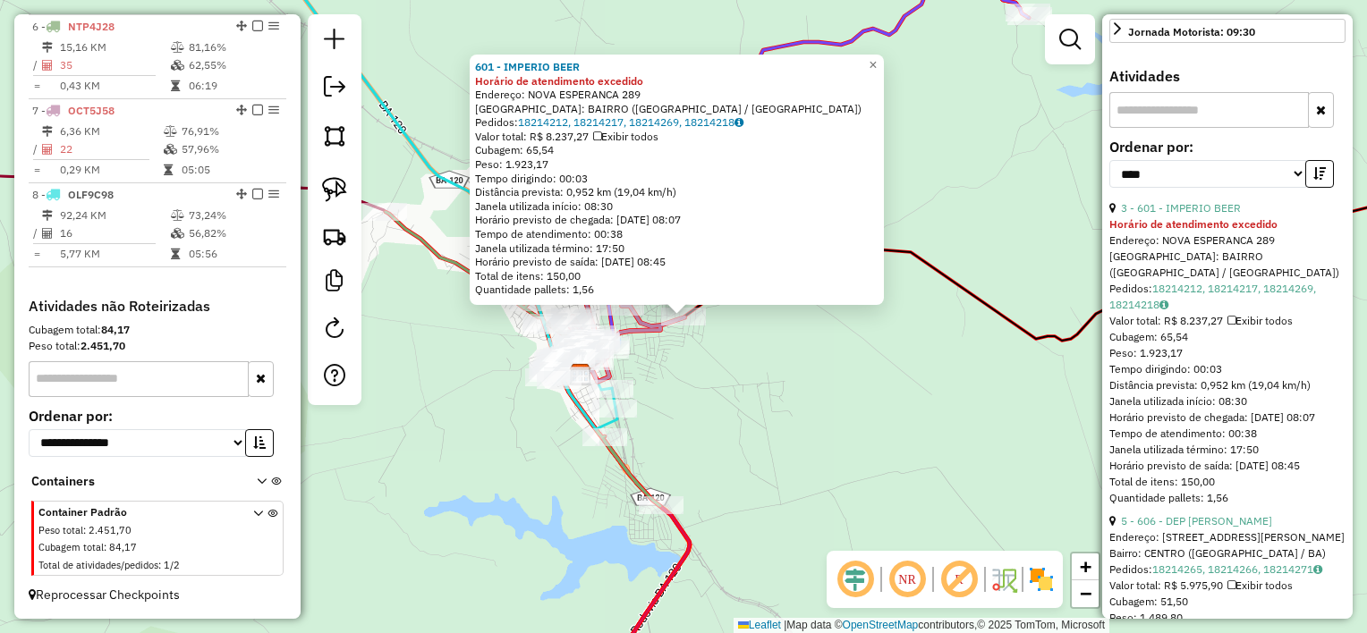
click at [715, 436] on div "601 - IMPERIO BEER Horário de atendimento excedido Endereço: NOVA ESPERANCA 289…" at bounding box center [683, 316] width 1367 height 633
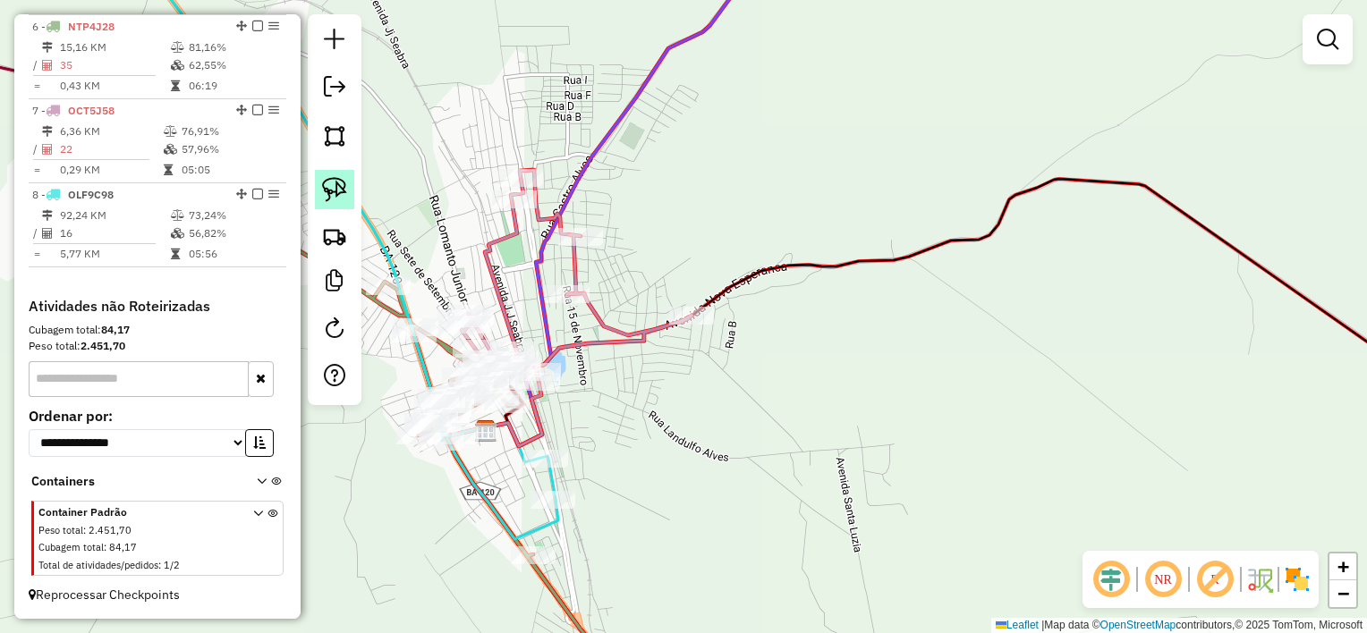
drag, startPoint x: 335, startPoint y: 189, endPoint x: 352, endPoint y: 188, distance: 17.0
click at [336, 189] on img at bounding box center [334, 189] width 25 height 25
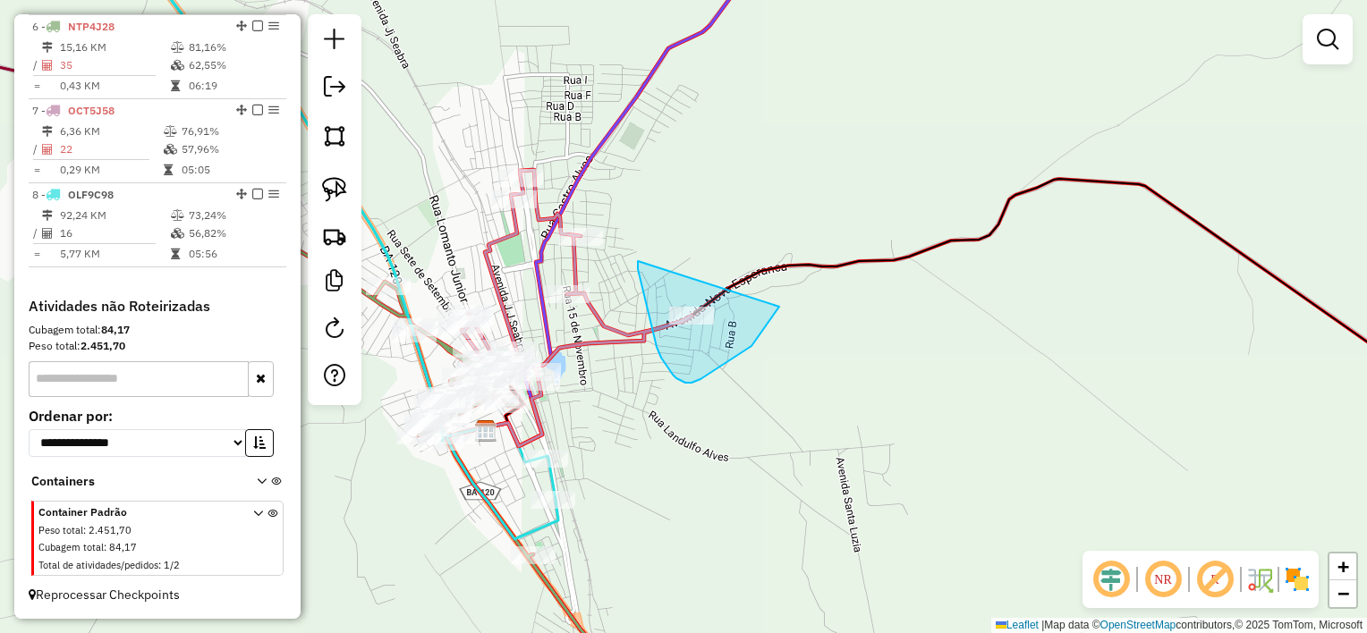
drag, startPoint x: 640, startPoint y: 274, endPoint x: 779, endPoint y: 307, distance: 143.4
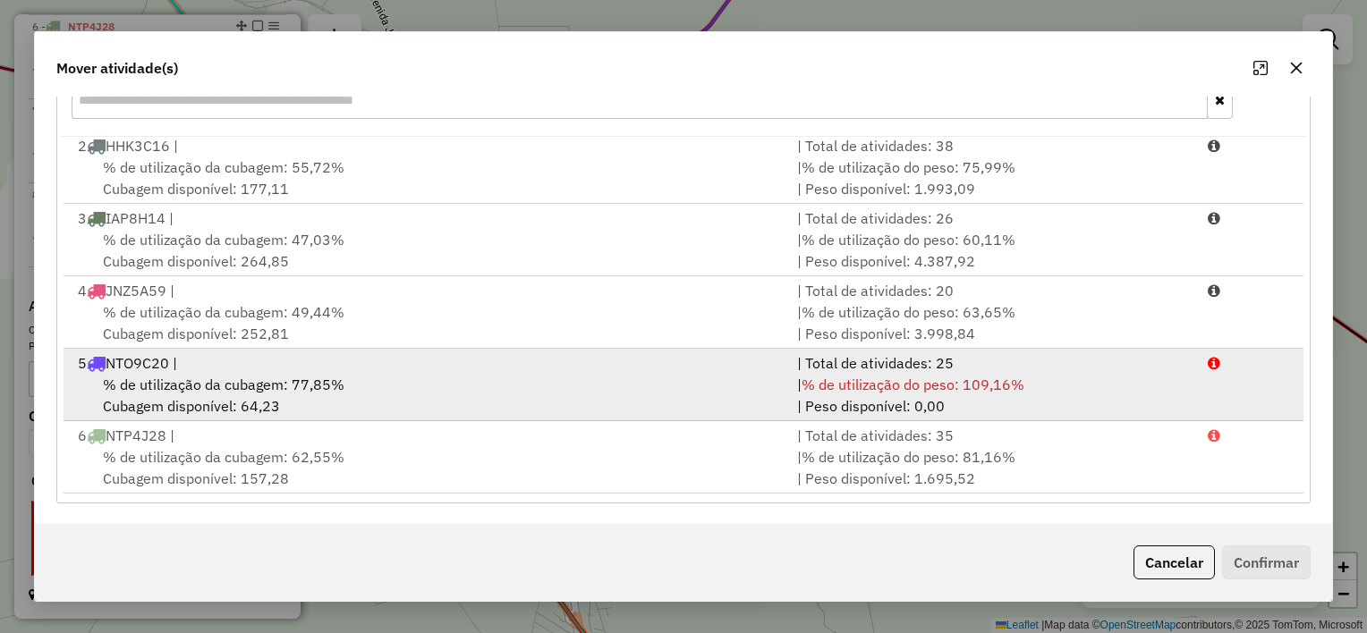
scroll to position [148, 0]
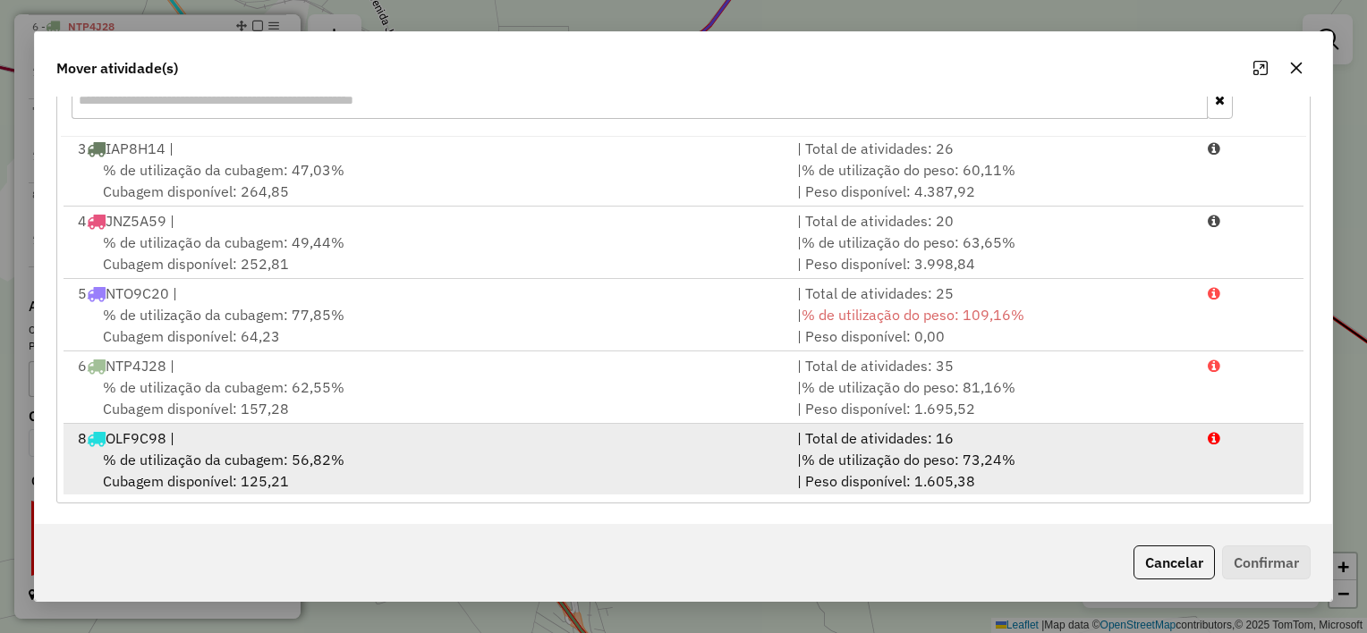
click at [564, 449] on div "% de utilização da cubagem: 56,82% Cubagem disponível: 125,21" at bounding box center [426, 470] width 719 height 43
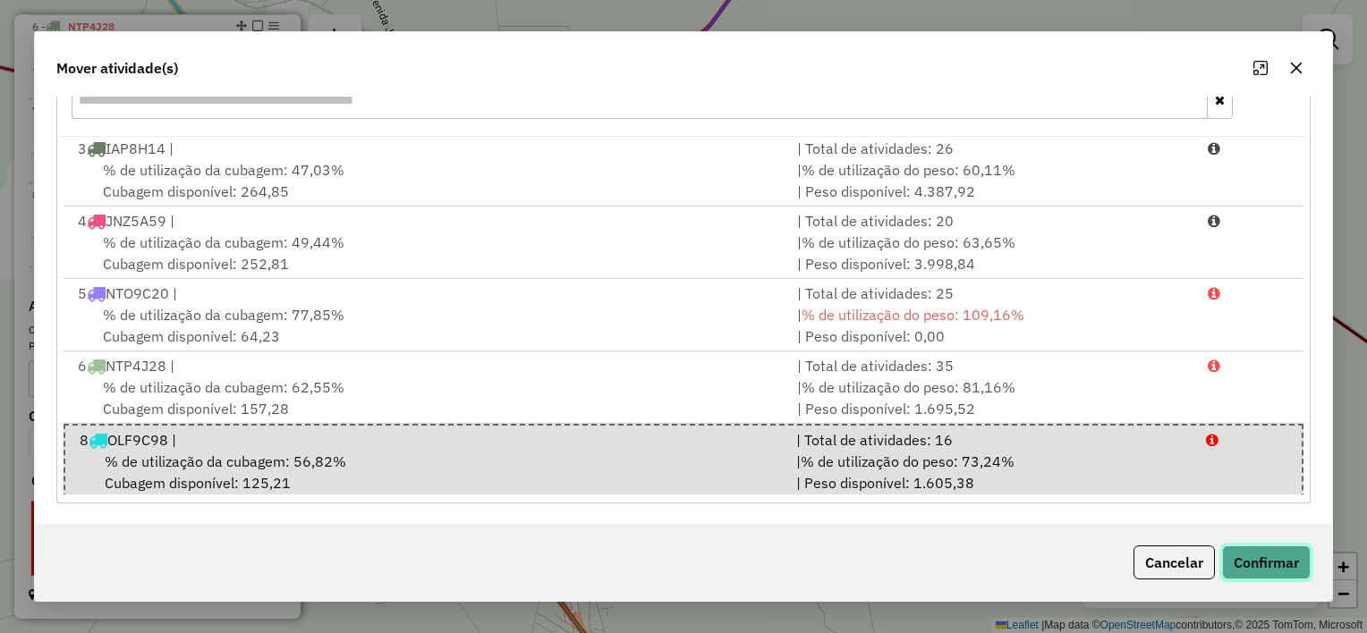
click at [1304, 572] on button "Confirmar" at bounding box center [1266, 563] width 89 height 34
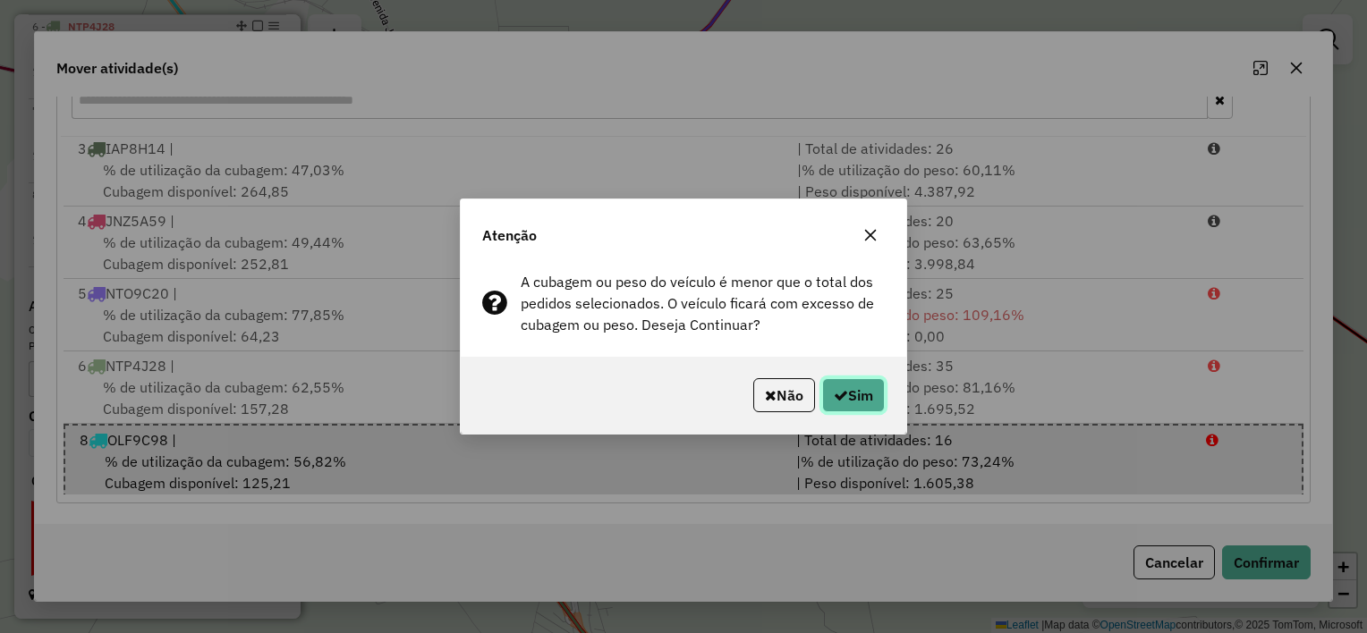
click at [871, 401] on button "Sim" at bounding box center [853, 395] width 63 height 34
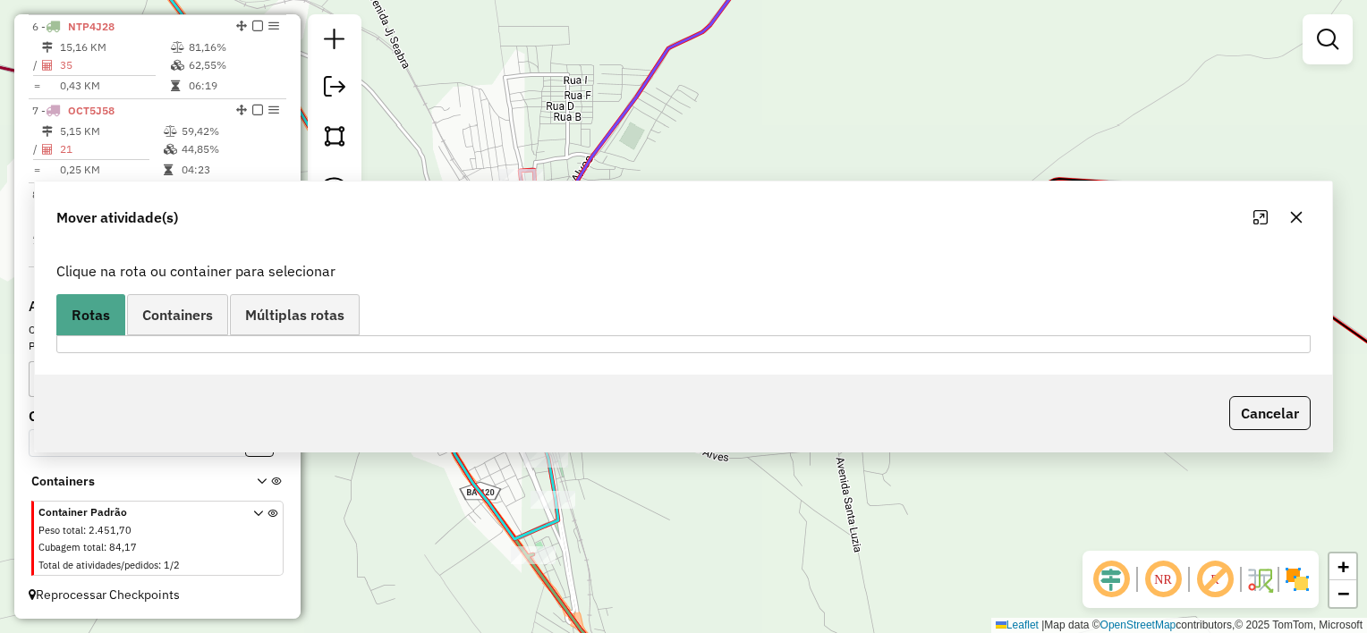
scroll to position [0, 0]
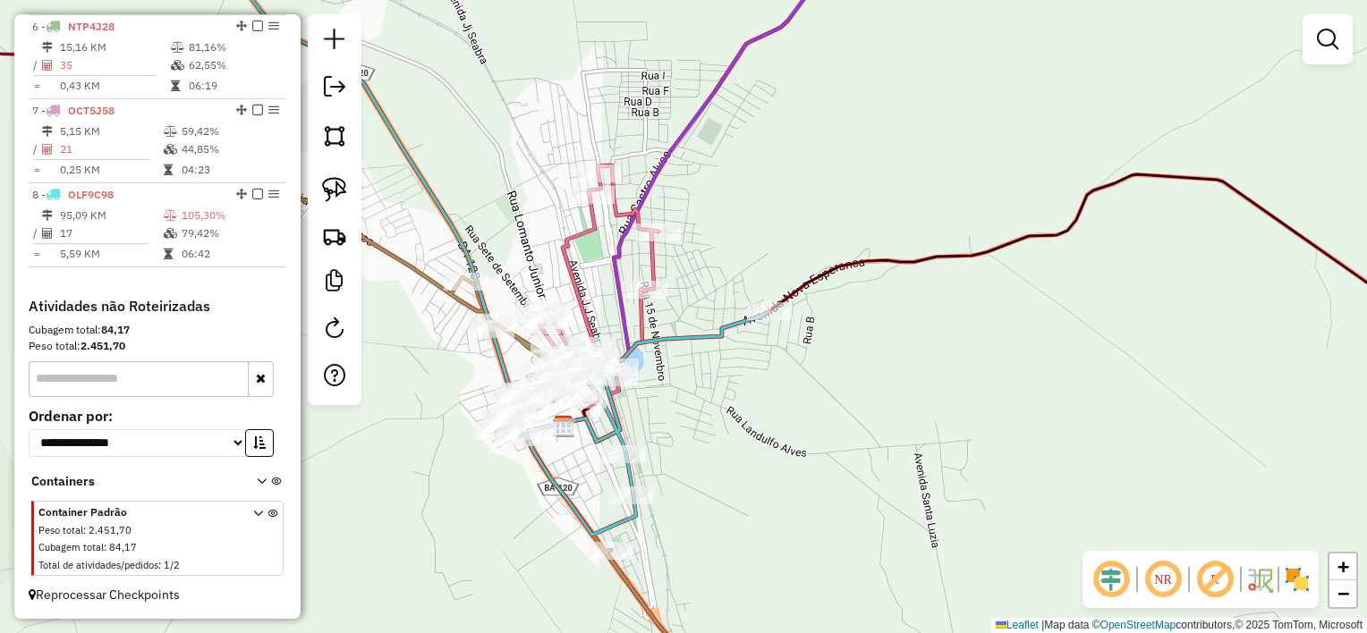
drag, startPoint x: 756, startPoint y: 383, endPoint x: 971, endPoint y: 364, distance: 216.4
click at [915, 358] on div "Janela de atendimento Grade de atendimento Capacidade Transportadoras Veículos …" at bounding box center [683, 316] width 1367 height 633
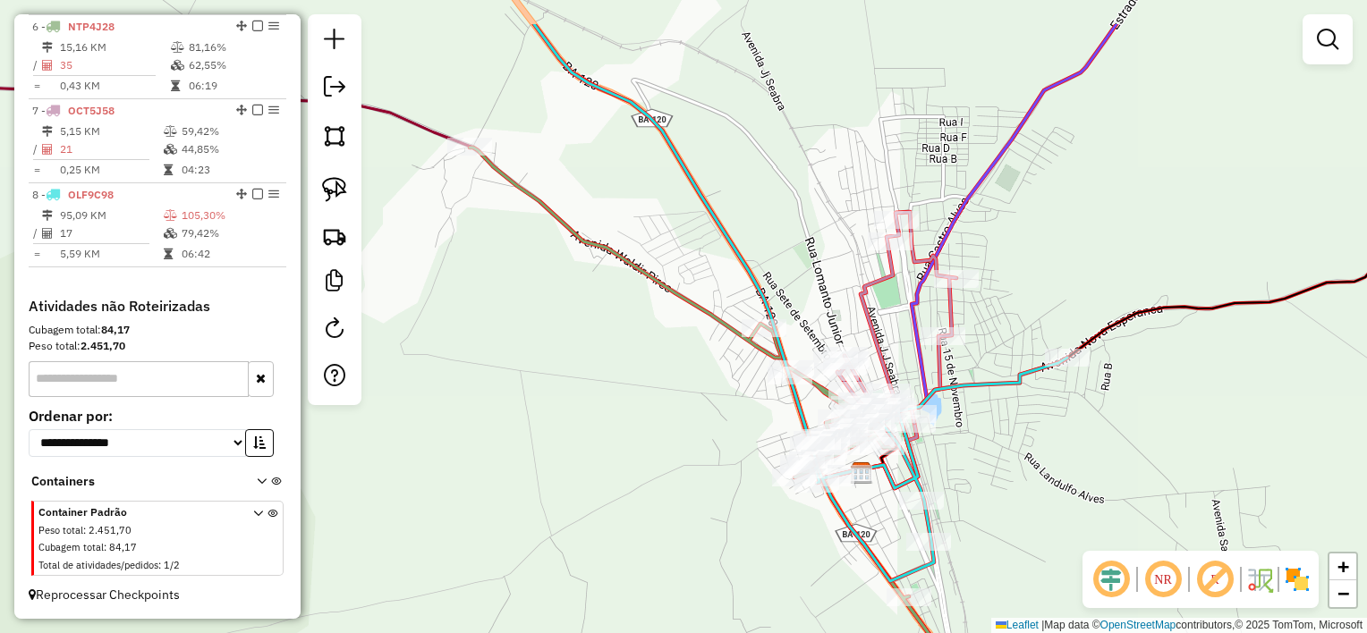
drag, startPoint x: 857, startPoint y: 372, endPoint x: 980, endPoint y: 462, distance: 153.0
click at [980, 462] on div "Janela de atendimento Grade de atendimento Capacidade Transportadoras Veículos …" at bounding box center [683, 316] width 1367 height 633
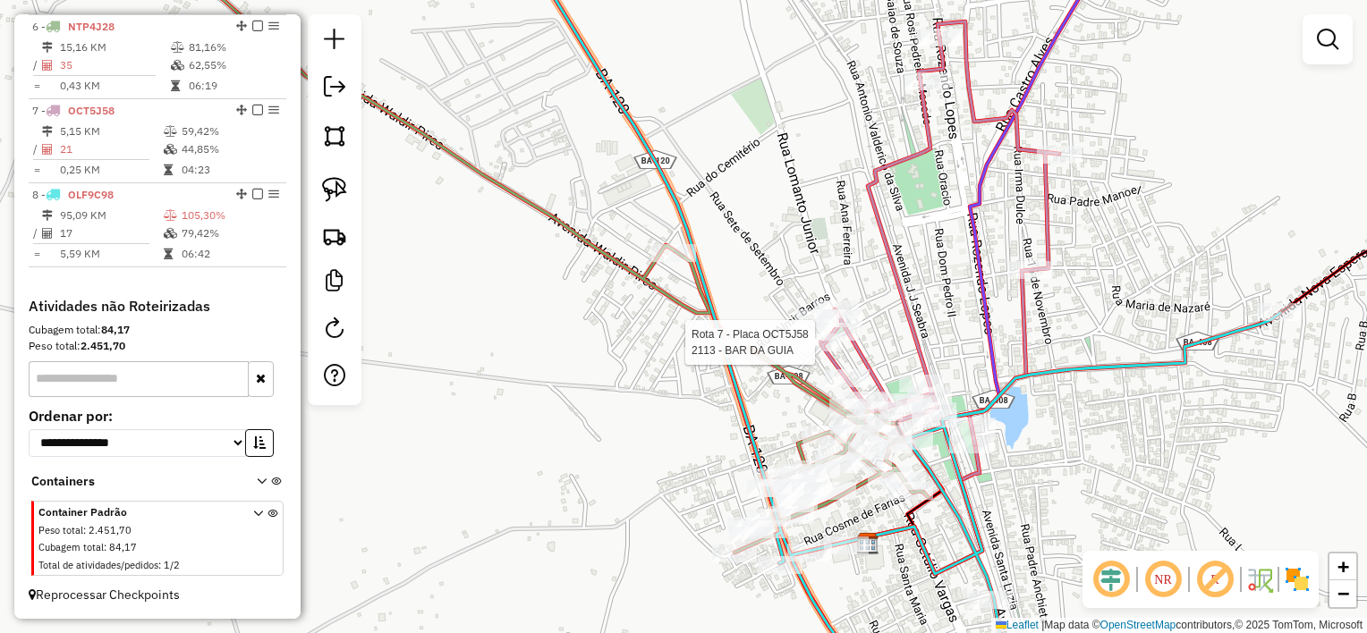
select select "*********"
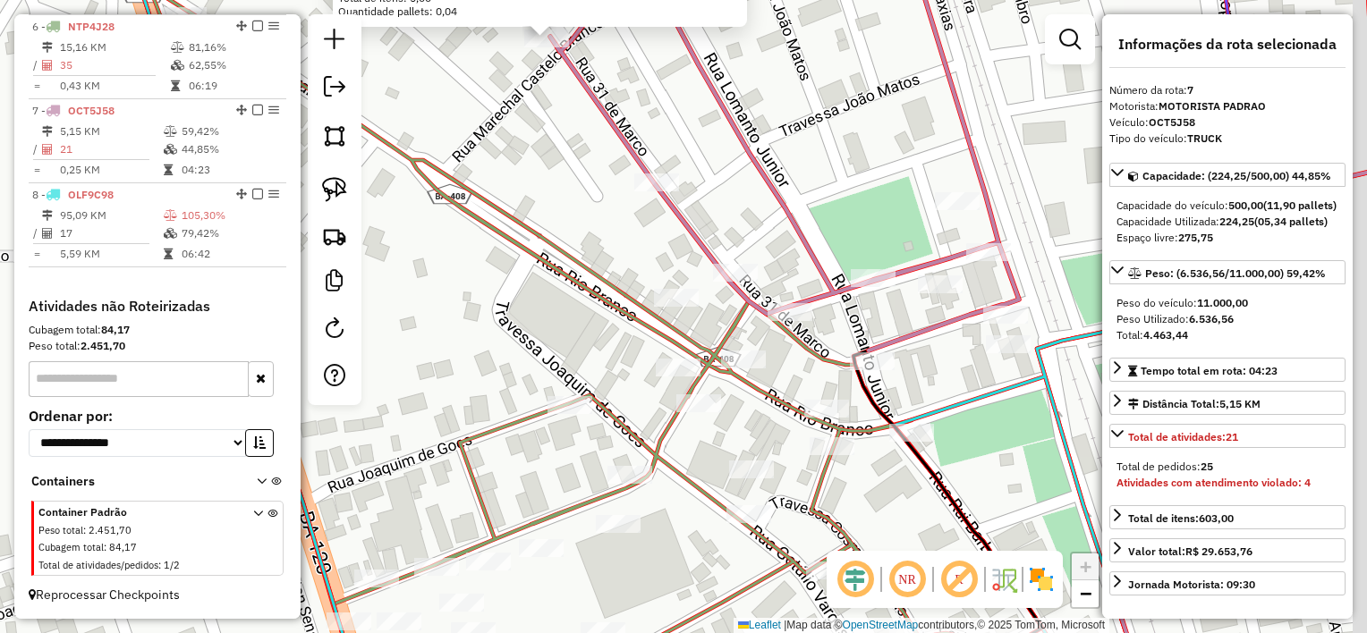
drag, startPoint x: 825, startPoint y: 469, endPoint x: 727, endPoint y: 404, distance: 116.8
click at [727, 404] on div "2113 - BAR DA GUIA Endereço: 7 de setembro 9 Bairro: CENTRO (SANTALUZ / BA) Ped…" at bounding box center [683, 316] width 1367 height 633
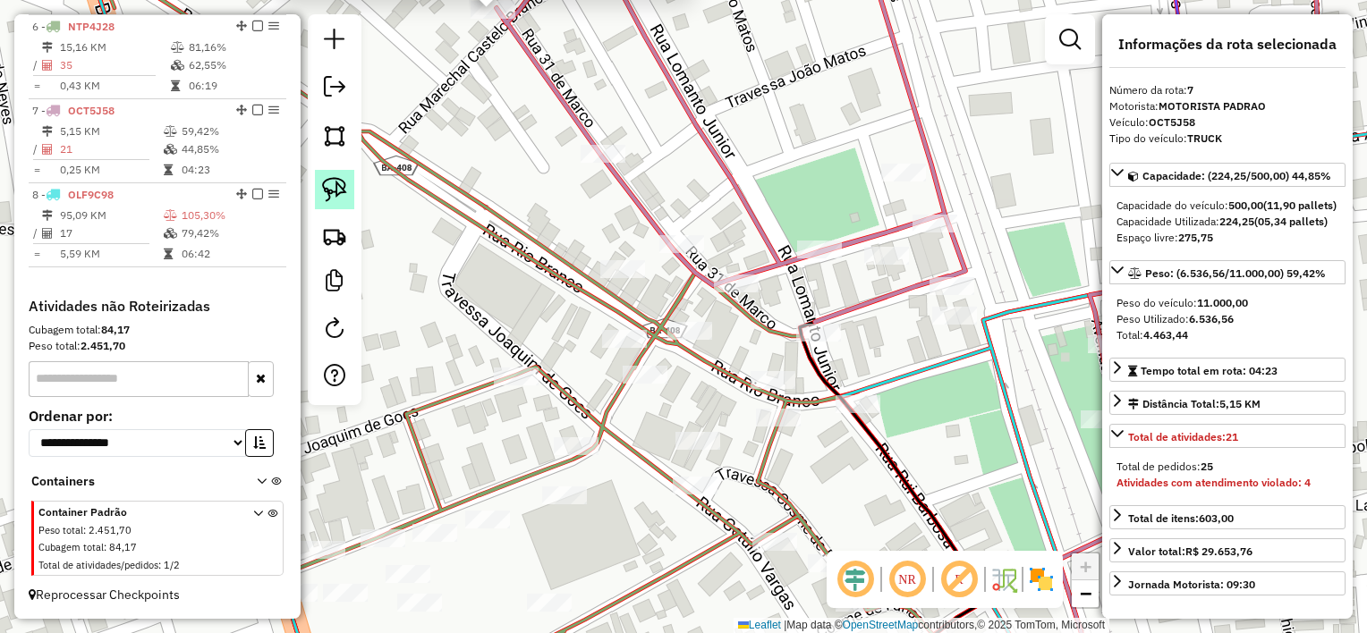
click at [351, 200] on link at bounding box center [334, 189] width 39 height 39
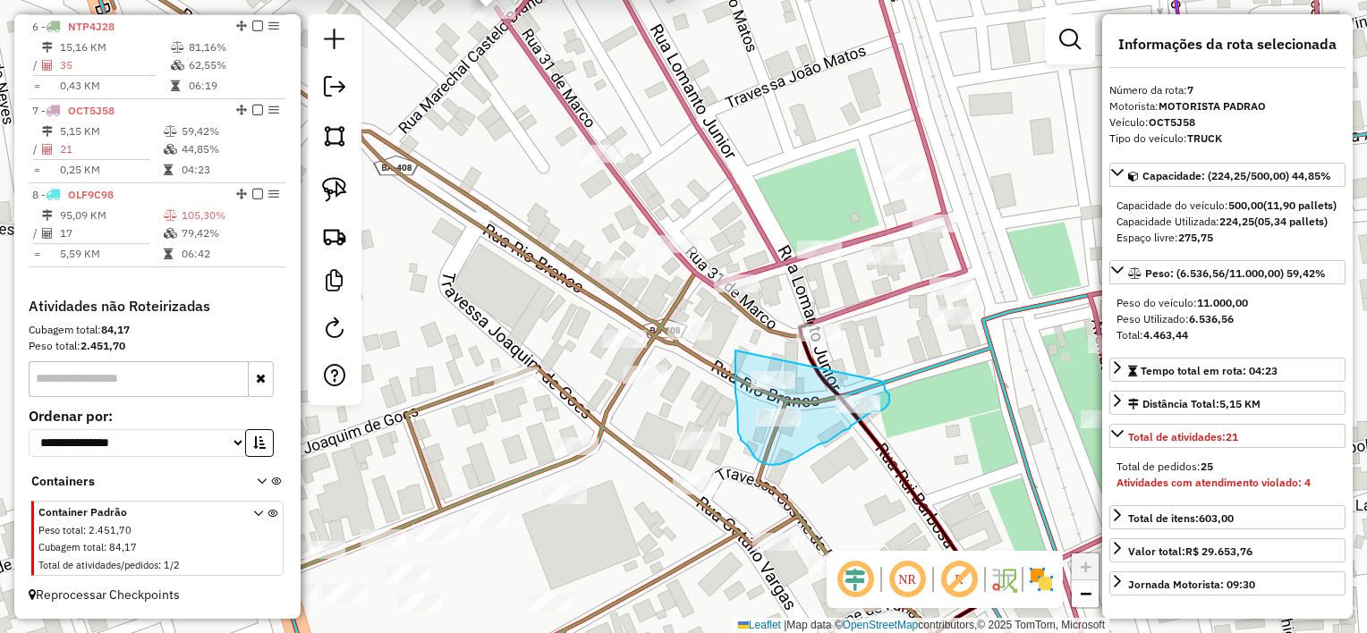
drag, startPoint x: 735, startPoint y: 368, endPoint x: 884, endPoint y: 382, distance: 149.1
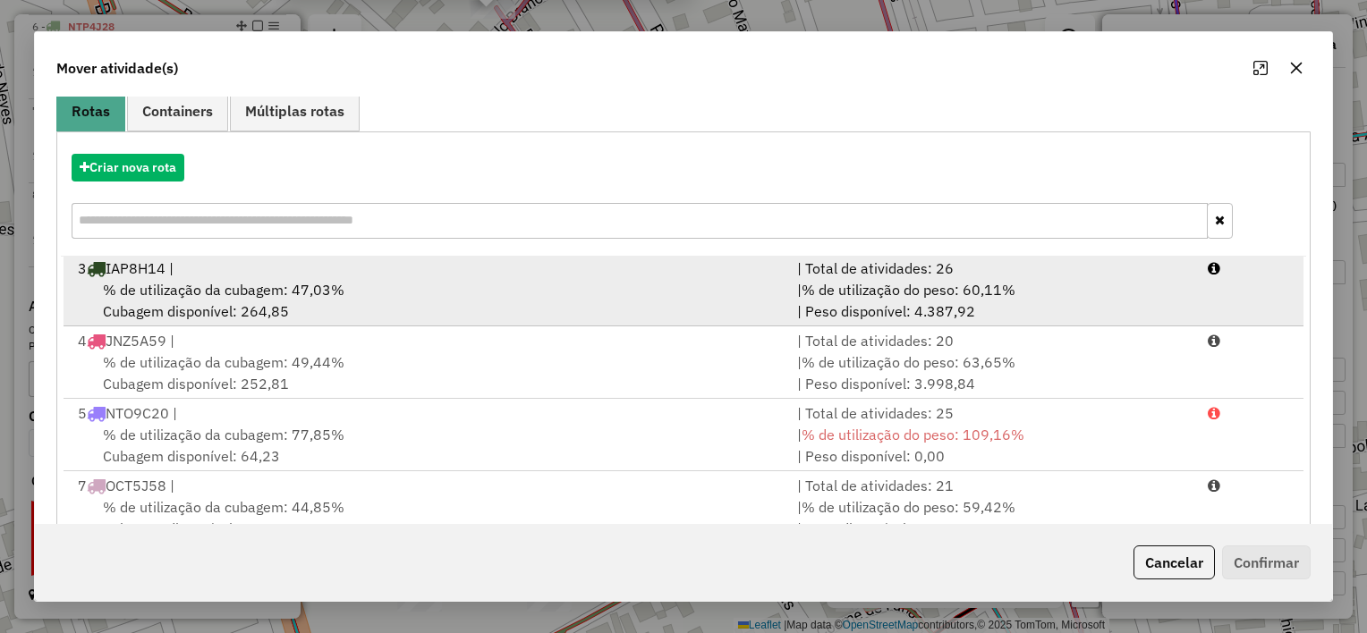
scroll to position [273, 0]
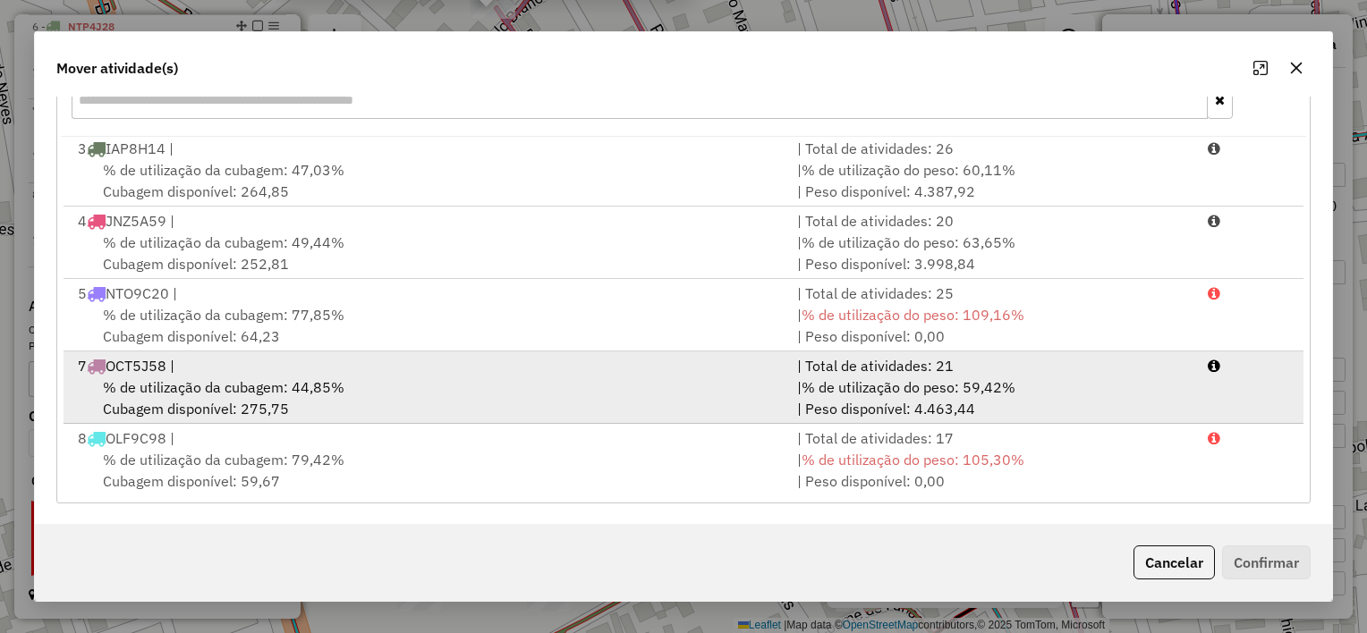
click at [663, 368] on div "7 OCT5J58 |" at bounding box center [426, 365] width 719 height 21
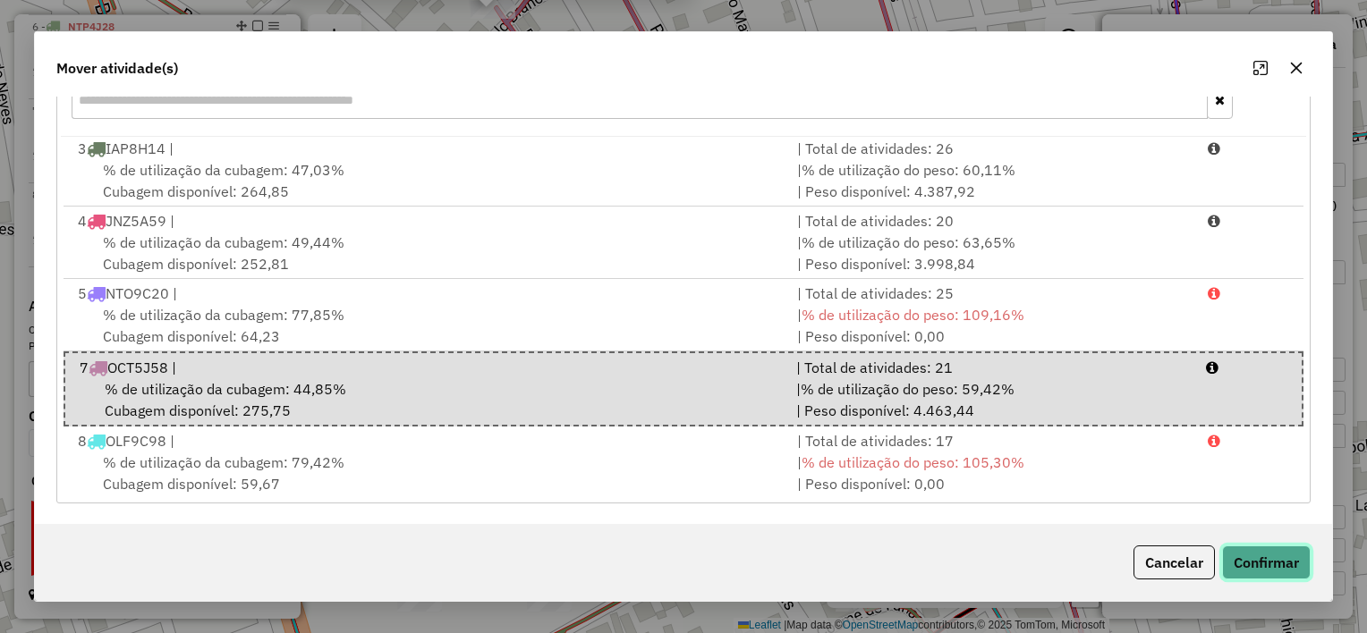
click at [1275, 560] on button "Confirmar" at bounding box center [1266, 563] width 89 height 34
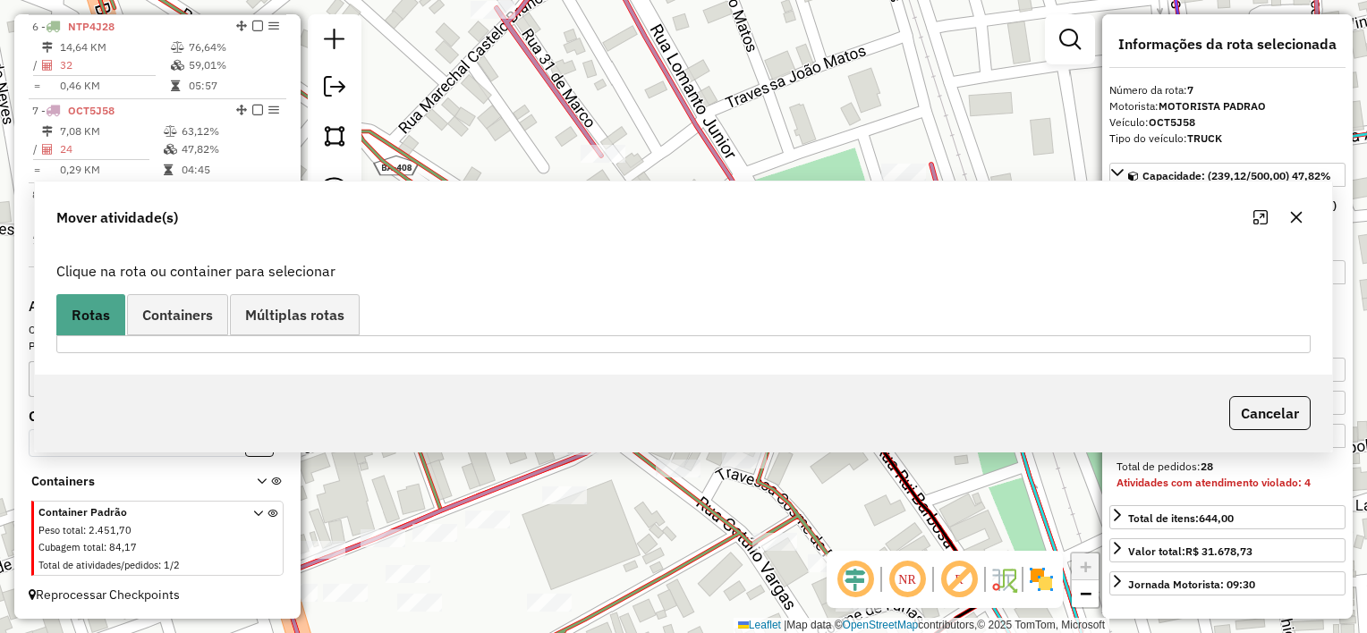
scroll to position [0, 0]
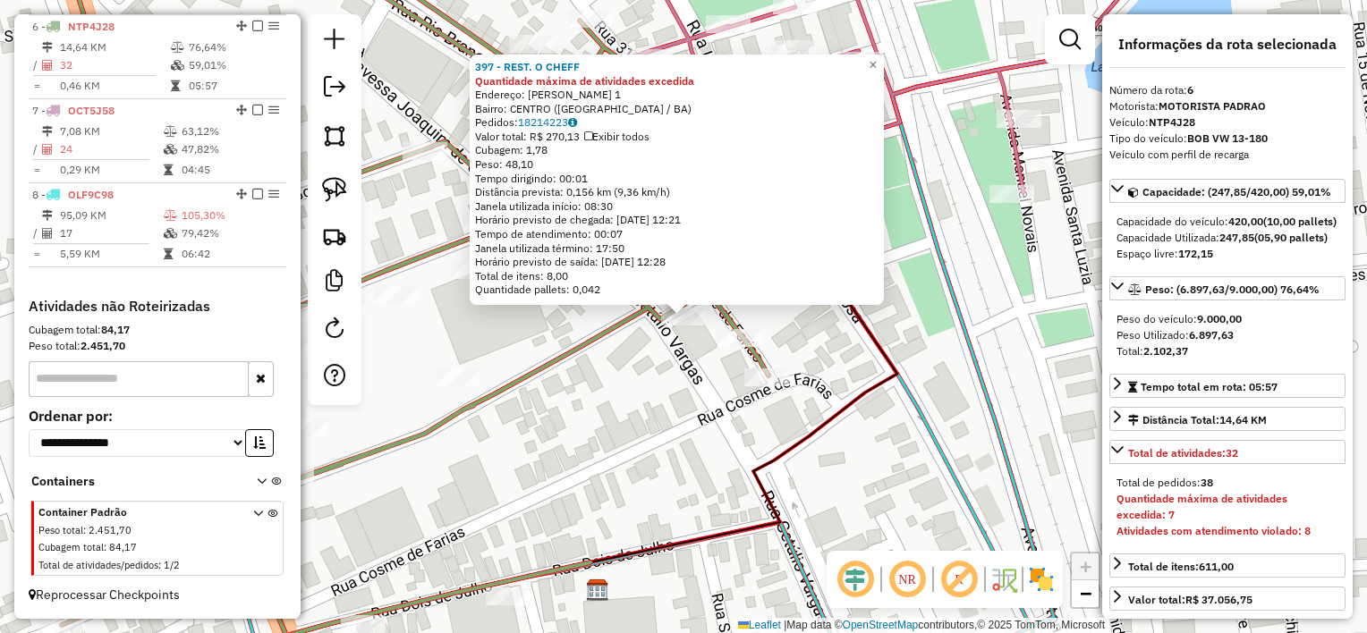
click at [647, 430] on div "397 - REST. O CHEFF Quantidade máxima de atividades excedida Endereço: ULISSES …" at bounding box center [683, 316] width 1367 height 633
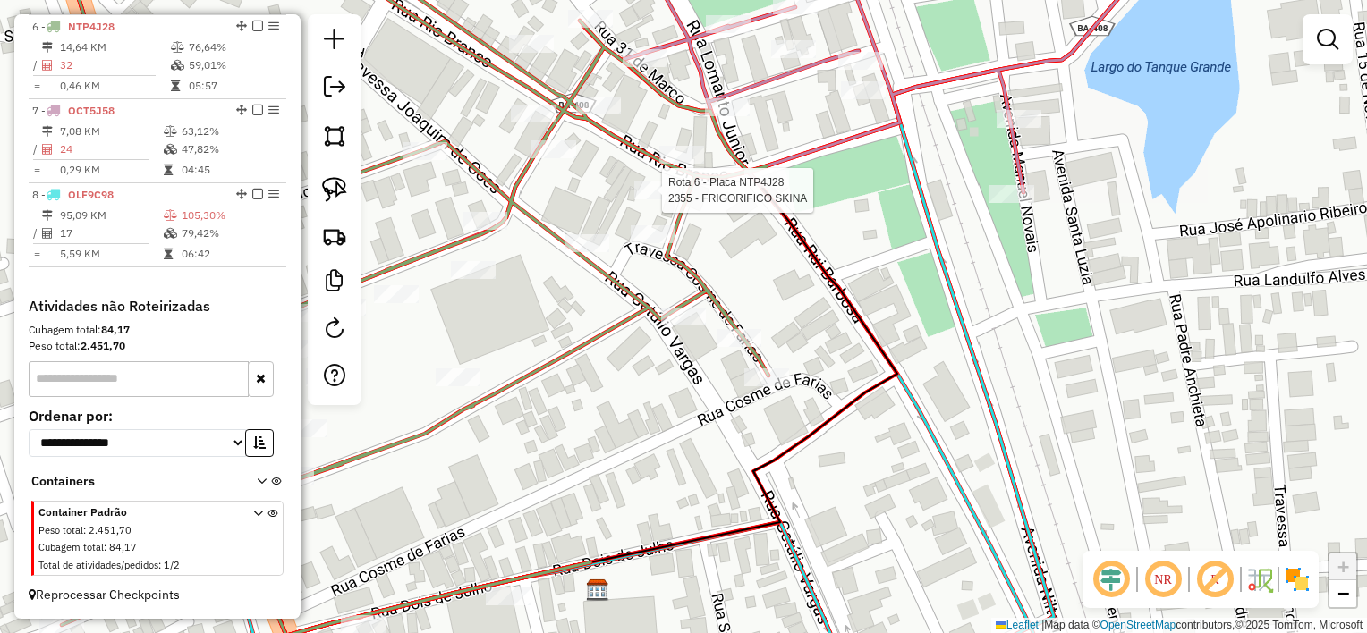
select select "*********"
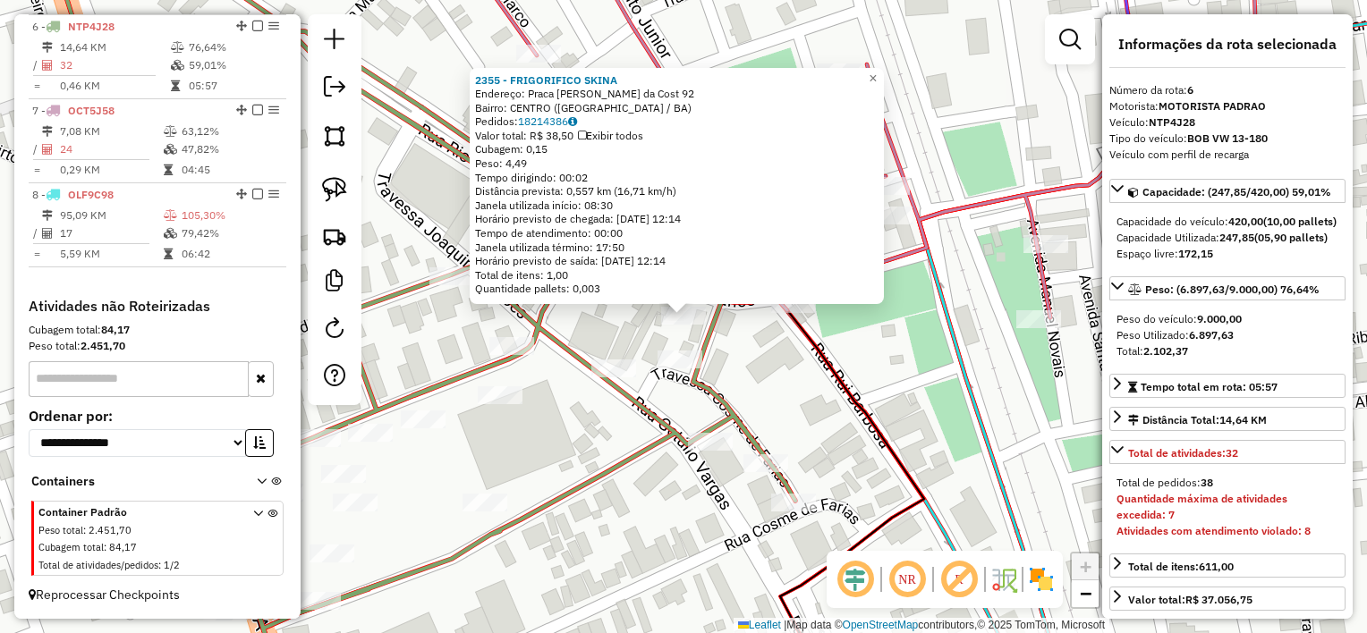
click at [771, 342] on div "2355 - FRIGORIFICO SKINA Endereço: Praca Ezequiel Cardoso da Cost 92 Bairro: CE…" at bounding box center [683, 316] width 1367 height 633
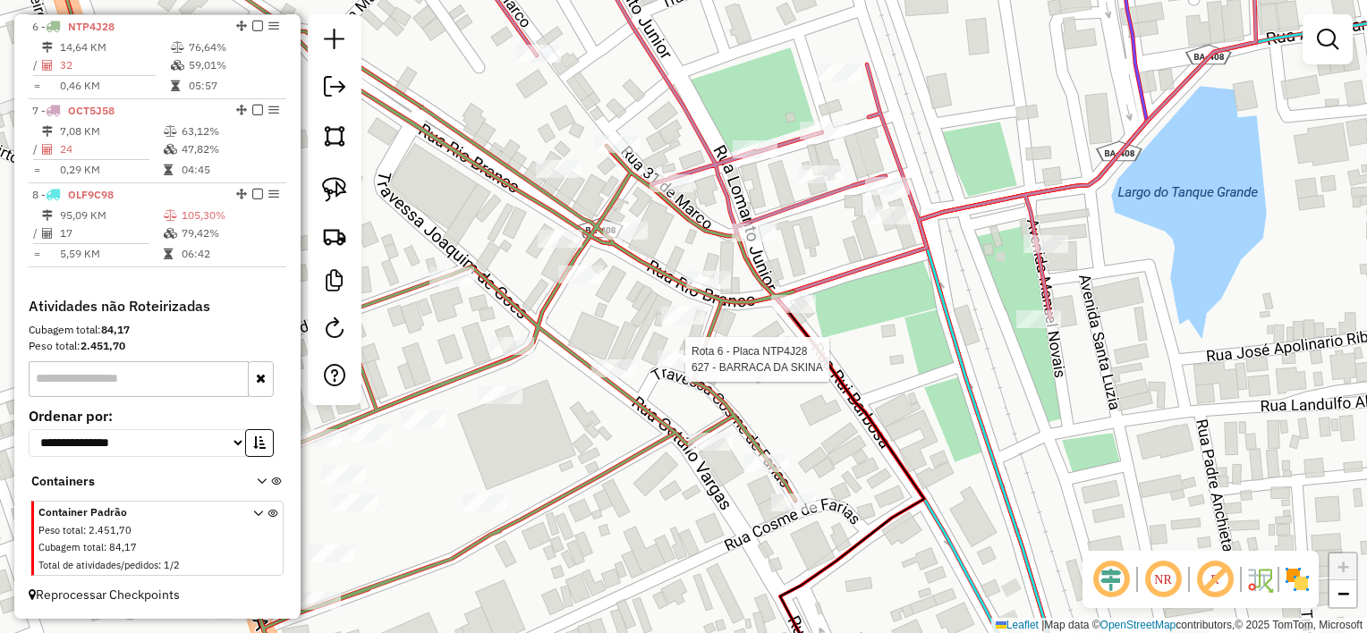
select select "*********"
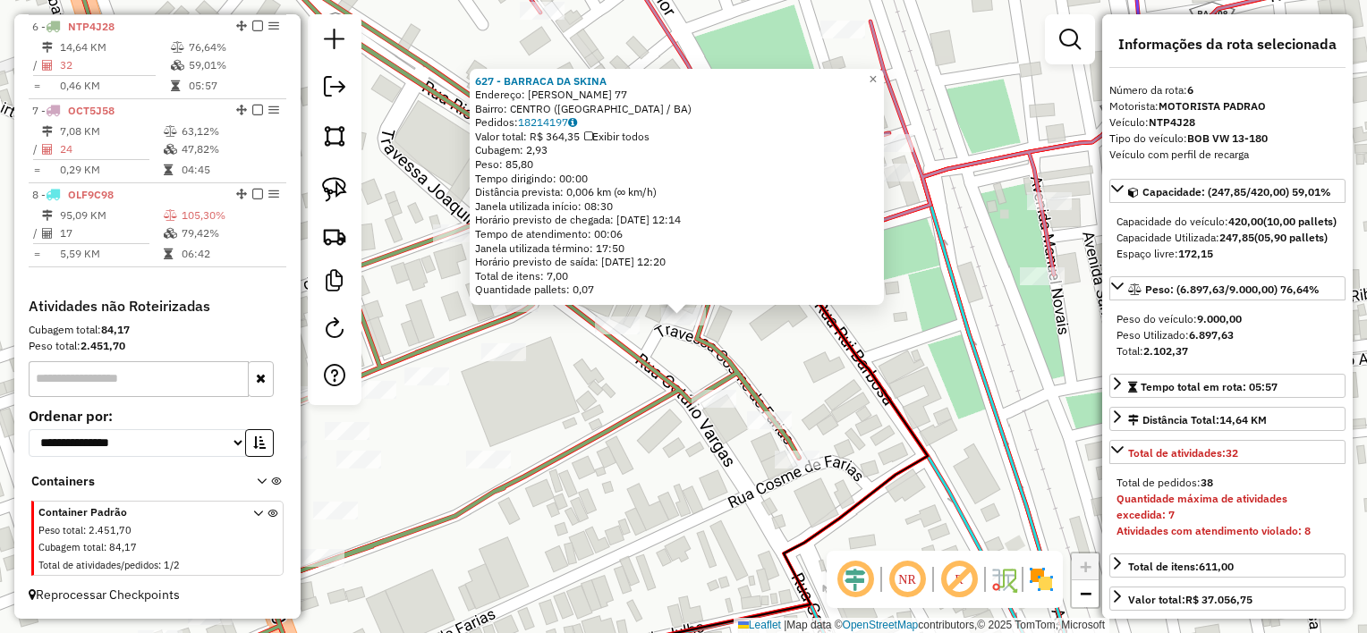
click at [782, 354] on div "627 - BARRACA DA SKINA Endereço: EZEQUIE CARDOSO 77 Bairro: CENTRO (SANTALUZ / …" at bounding box center [683, 316] width 1367 height 633
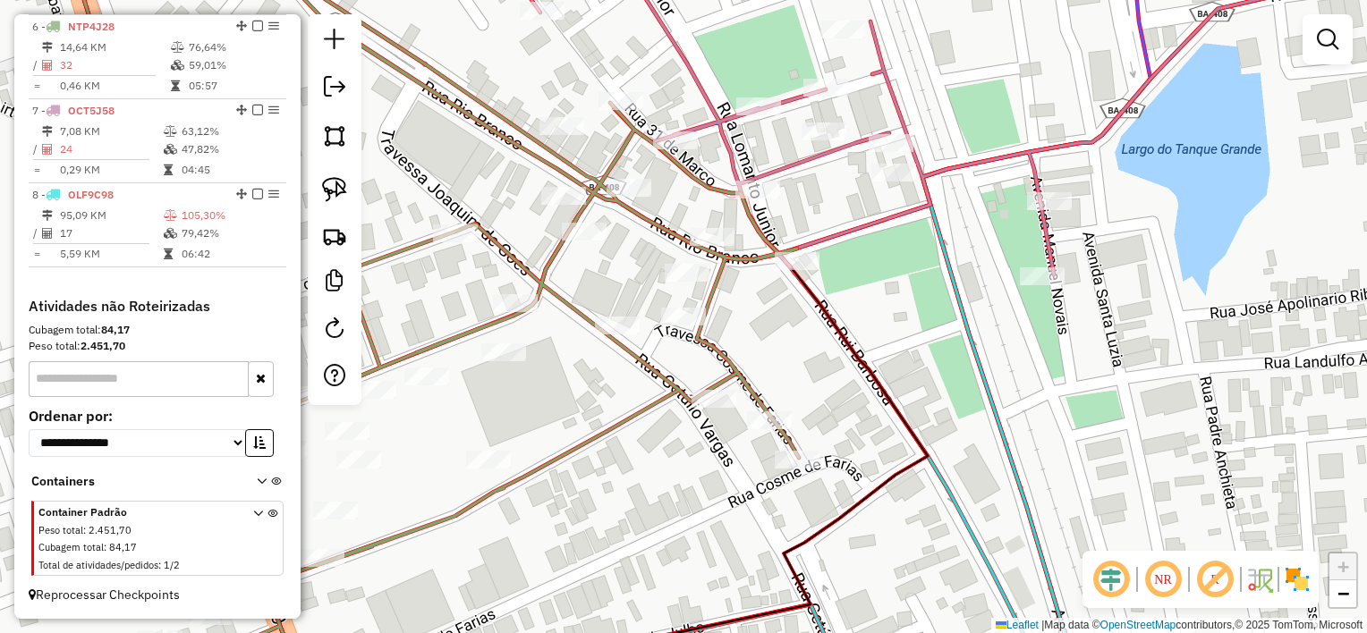
drag, startPoint x: 343, startPoint y: 186, endPoint x: 470, endPoint y: 253, distance: 144.4
click at [342, 186] on img at bounding box center [334, 189] width 25 height 25
drag, startPoint x: 648, startPoint y: 258, endPoint x: 719, endPoint y: 261, distance: 71.6
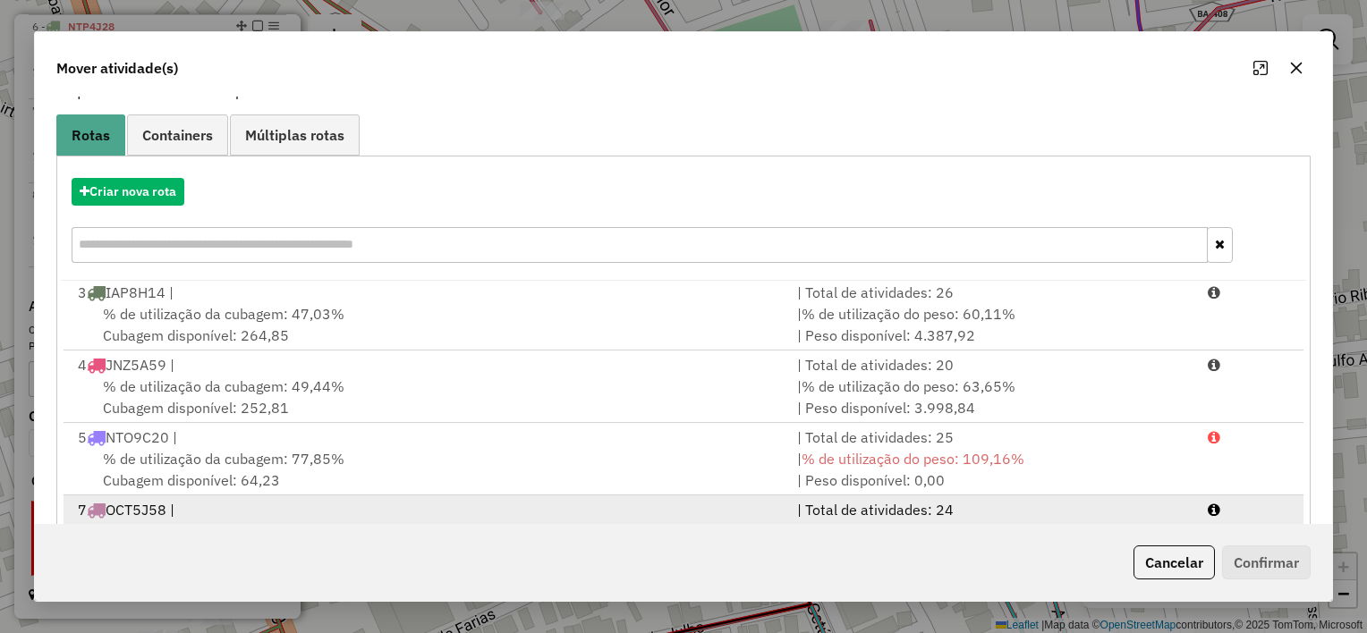
scroll to position [273, 0]
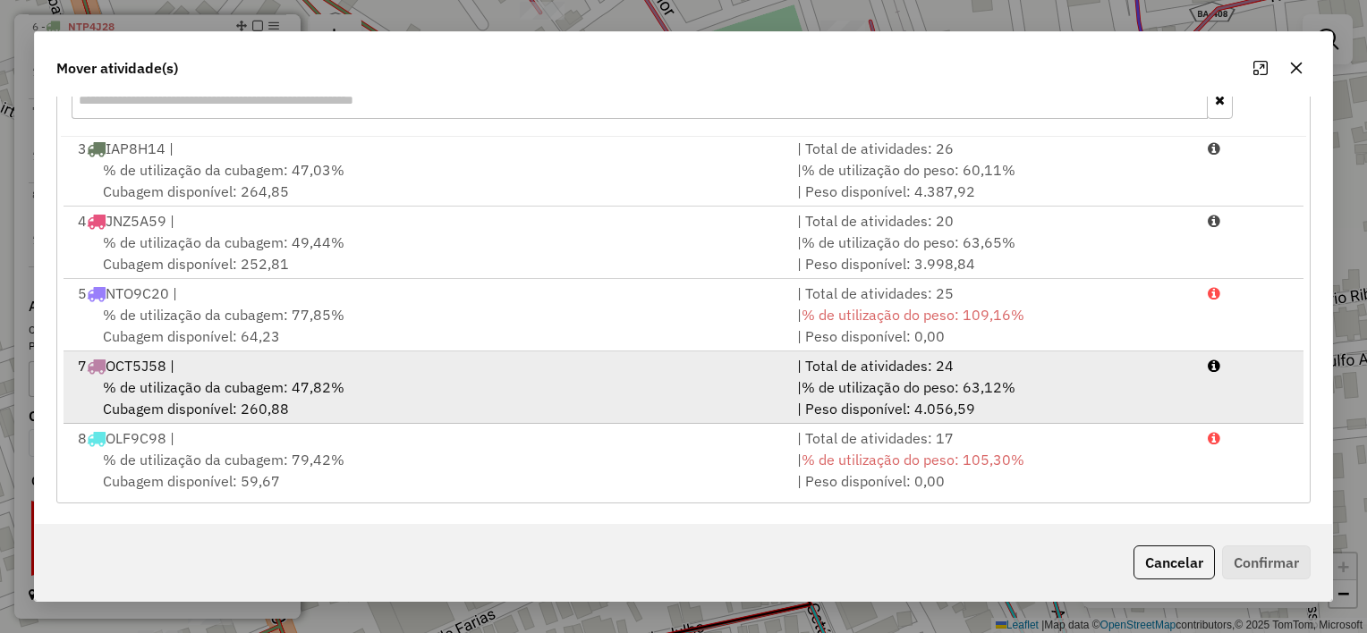
click at [618, 379] on div "% de utilização da cubagem: 47,82% Cubagem disponível: 260,88" at bounding box center [426, 398] width 719 height 43
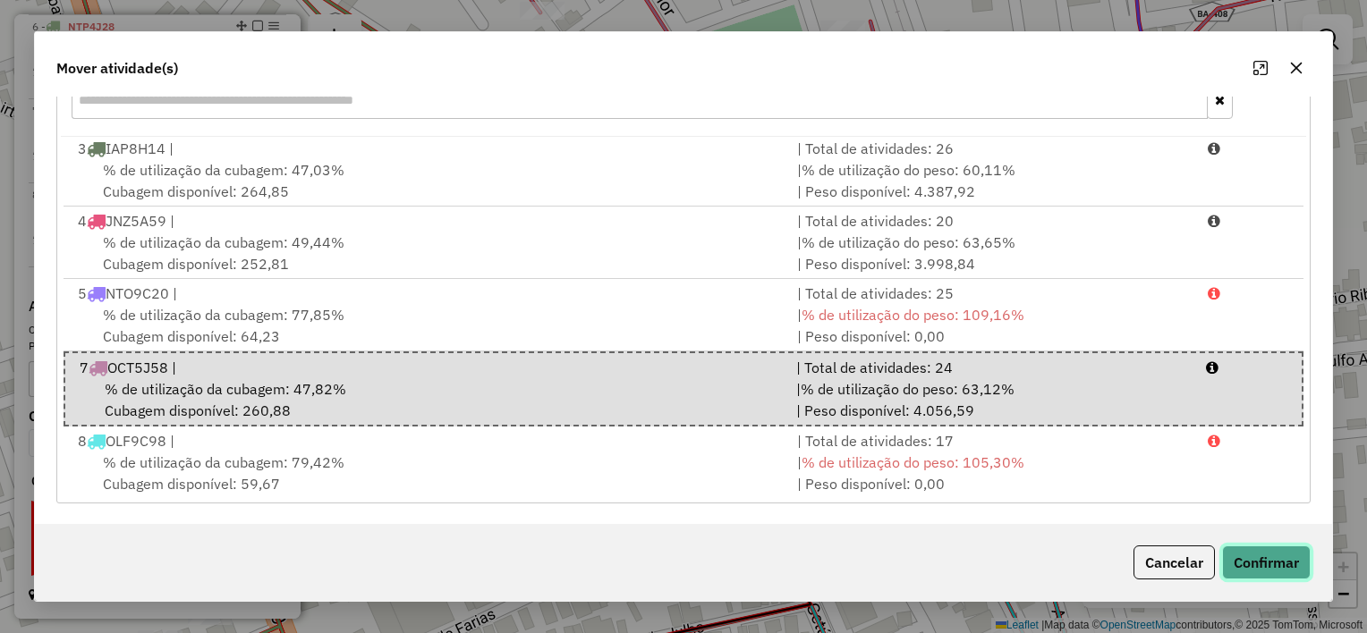
click at [1264, 561] on button "Confirmar" at bounding box center [1266, 563] width 89 height 34
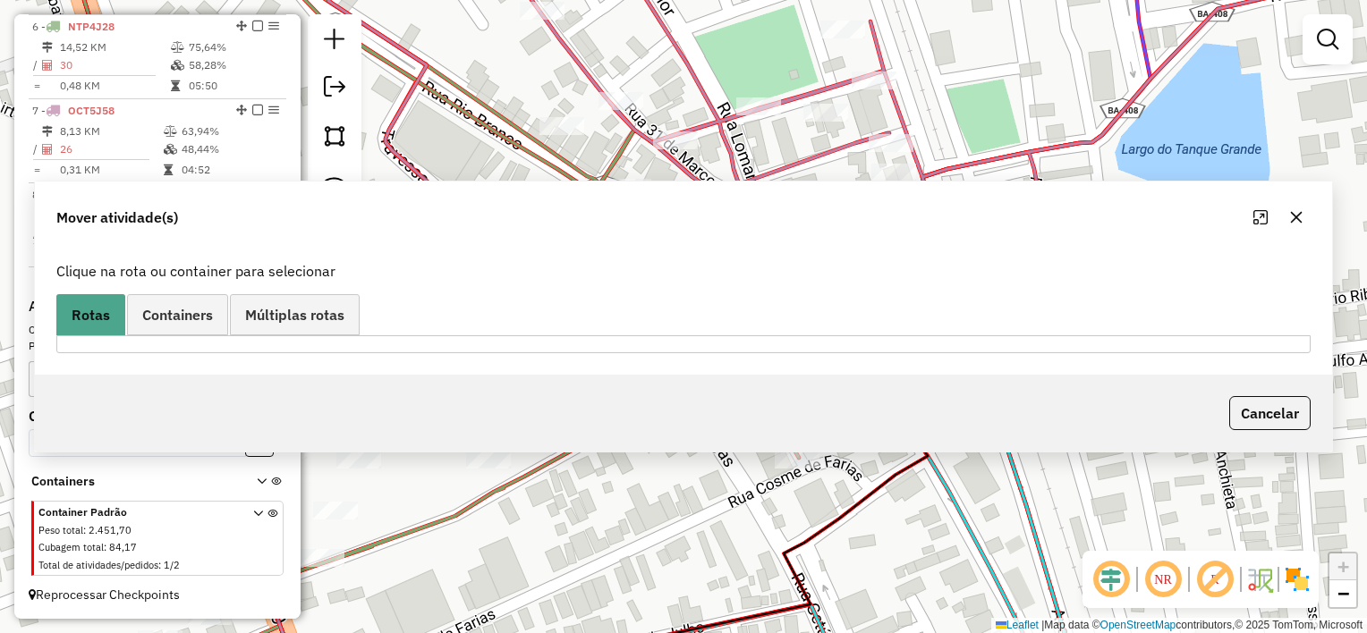
scroll to position [0, 0]
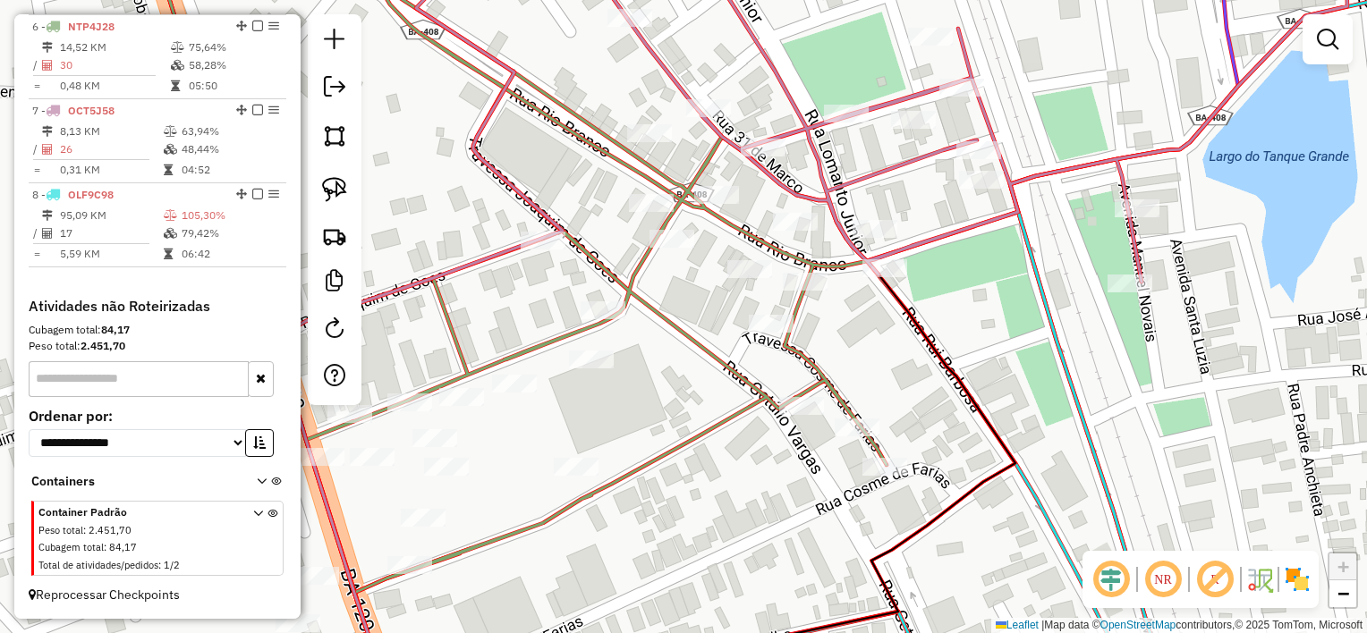
drag, startPoint x: 902, startPoint y: 337, endPoint x: 989, endPoint y: 344, distance: 87.9
click at [989, 344] on div "Janela de atendimento Grade de atendimento Capacidade Transportadoras Veículos …" at bounding box center [683, 316] width 1367 height 633
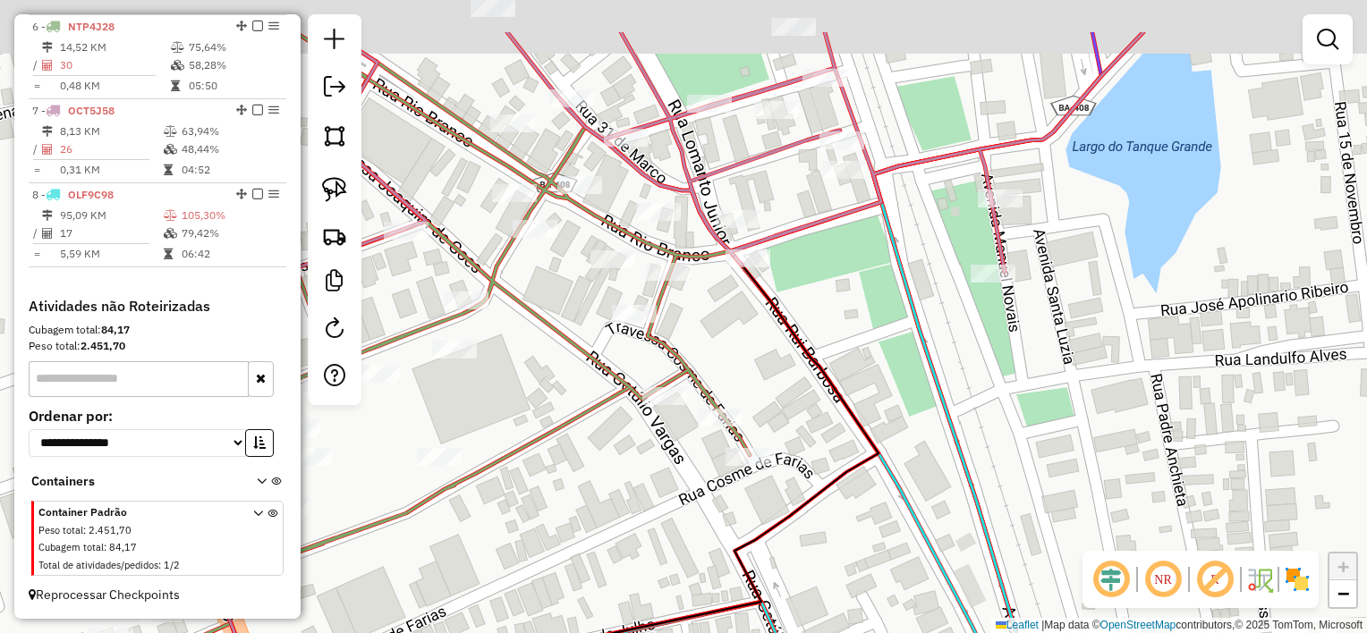
drag, startPoint x: 1048, startPoint y: 241, endPoint x: 970, endPoint y: 365, distance: 147.1
click at [970, 365] on div "Janela de atendimento Grade de atendimento Capacidade Transportadoras Veículos …" at bounding box center [683, 316] width 1367 height 633
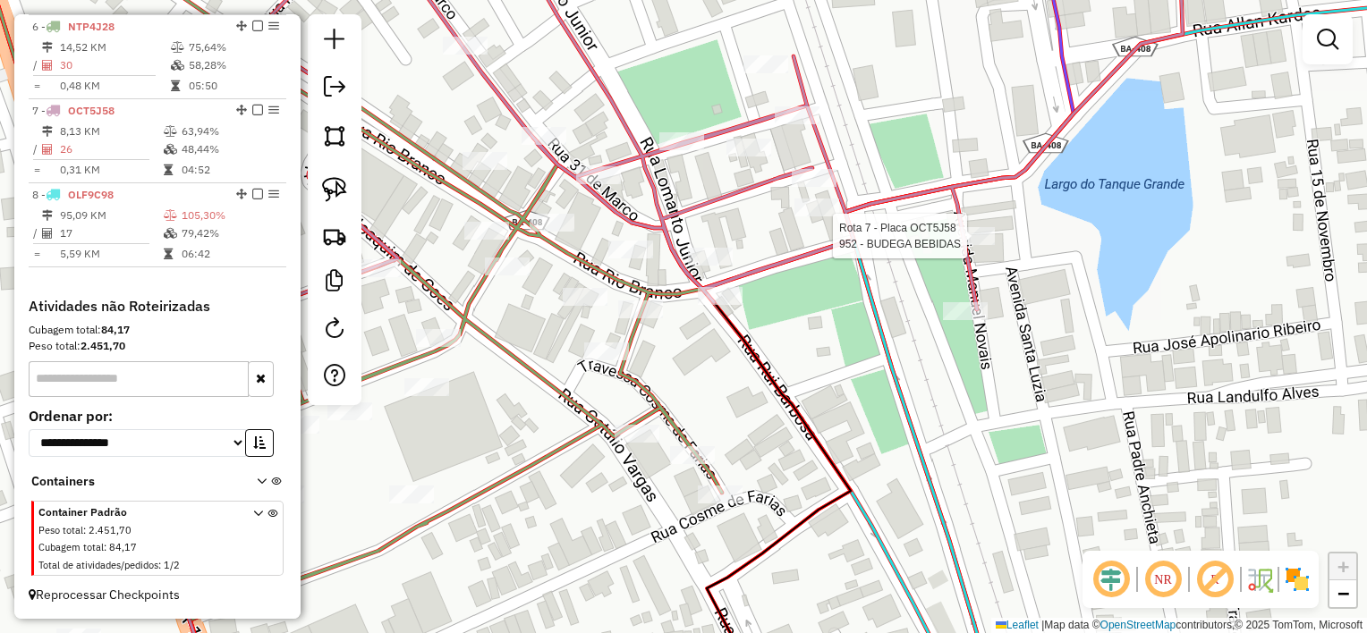
select select "*********"
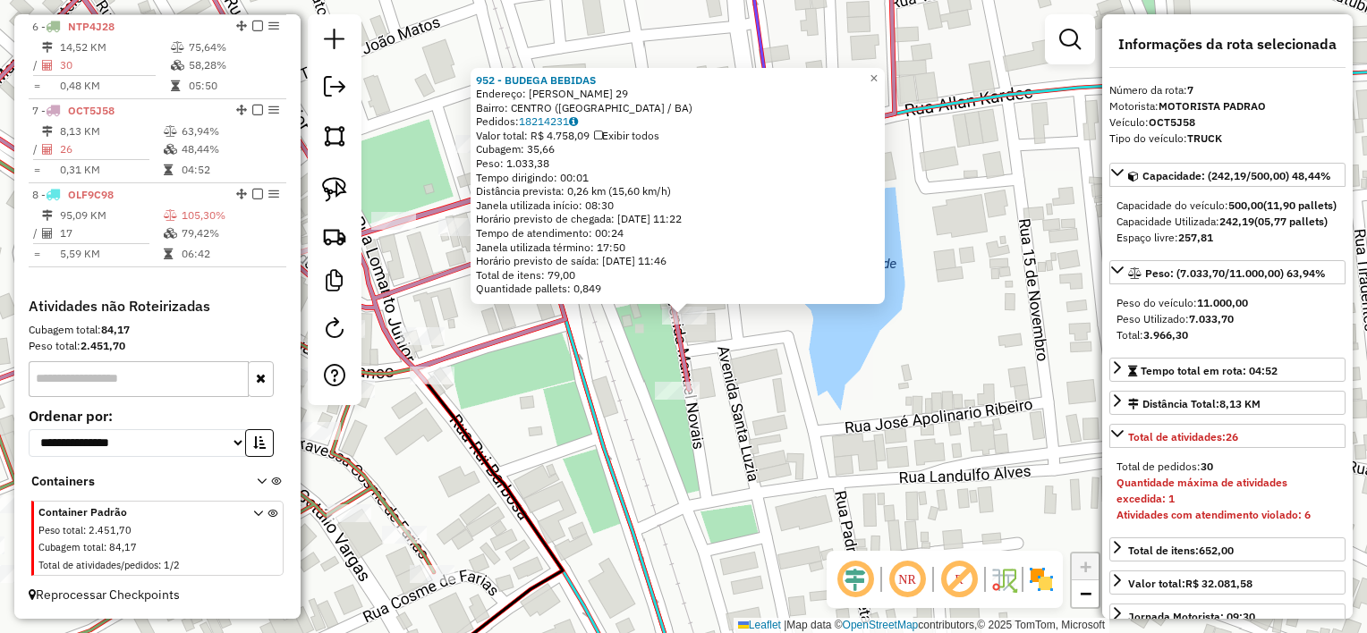
click at [743, 445] on div "952 - BUDEGA BEBIDAS Endereço: MANOEL NOVAIS 29 Bairro: CENTRO (SANTALUZ / BA) …" at bounding box center [683, 316] width 1367 height 633
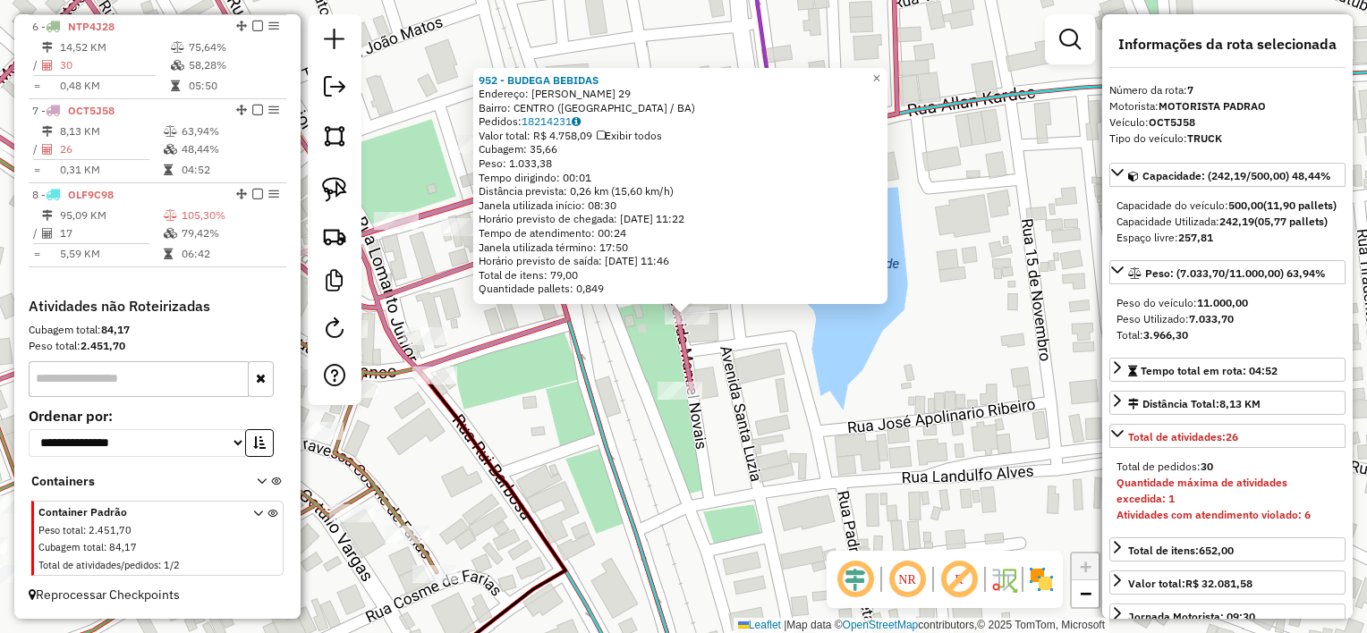
click at [744, 432] on div "952 - BUDEGA BEBIDAS Endereço: MANOEL NOVAIS 29 Bairro: CENTRO (SANTALUZ / BA) …" at bounding box center [683, 316] width 1367 height 633
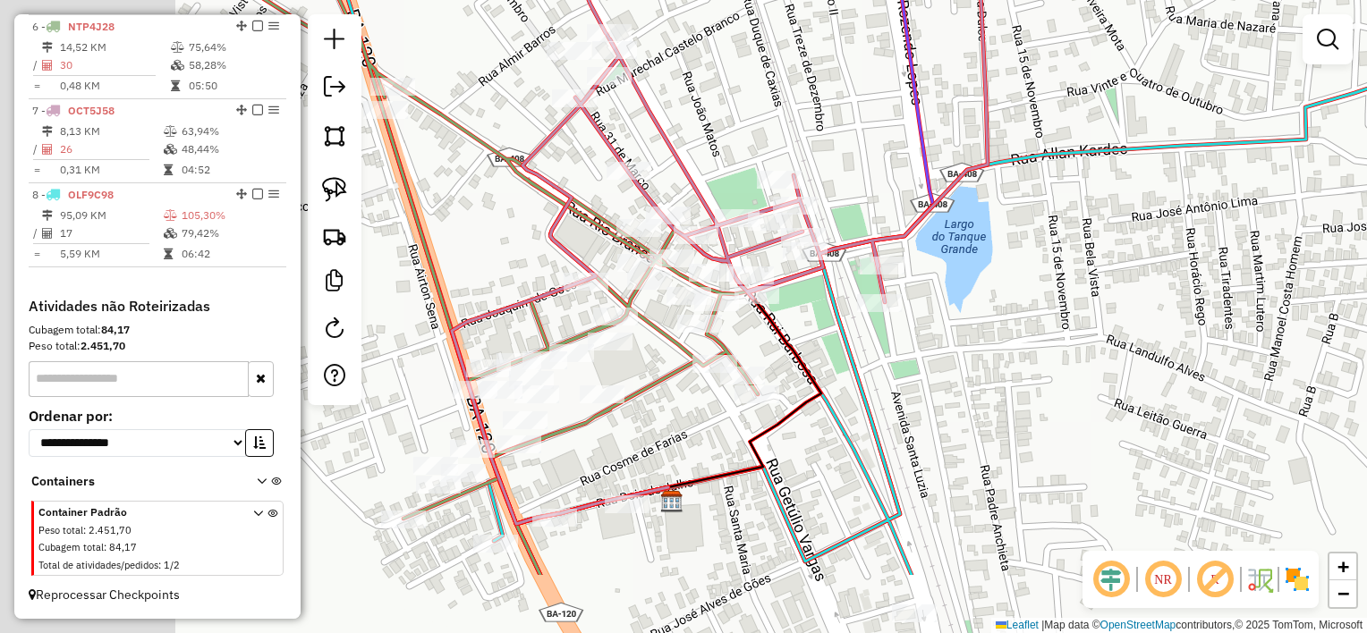
drag, startPoint x: 678, startPoint y: 485, endPoint x: 929, endPoint y: 329, distance: 295.6
click at [929, 329] on div "Janela de atendimento Grade de atendimento Capacidade Transportadoras Veículos …" at bounding box center [683, 316] width 1367 height 633
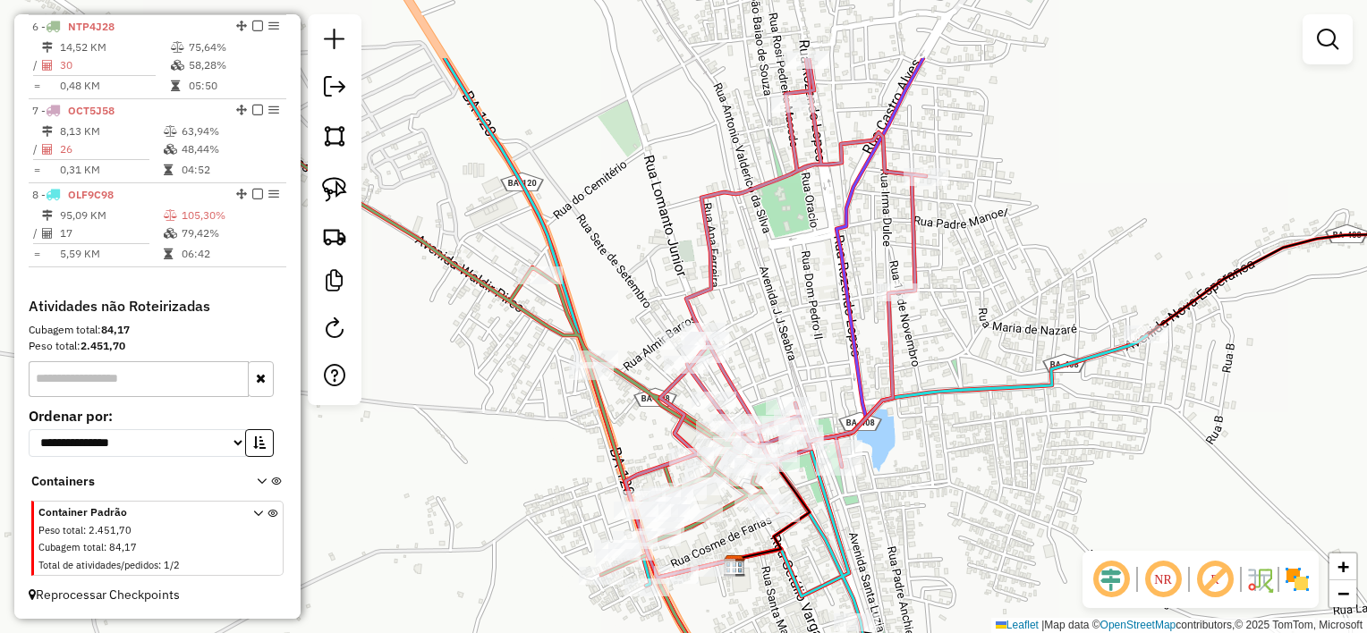
drag, startPoint x: 915, startPoint y: 408, endPoint x: 859, endPoint y: 543, distance: 146.3
click at [859, 543] on div "Janela de atendimento Grade de atendimento Capacidade Transportadoras Veículos …" at bounding box center [683, 316] width 1367 height 633
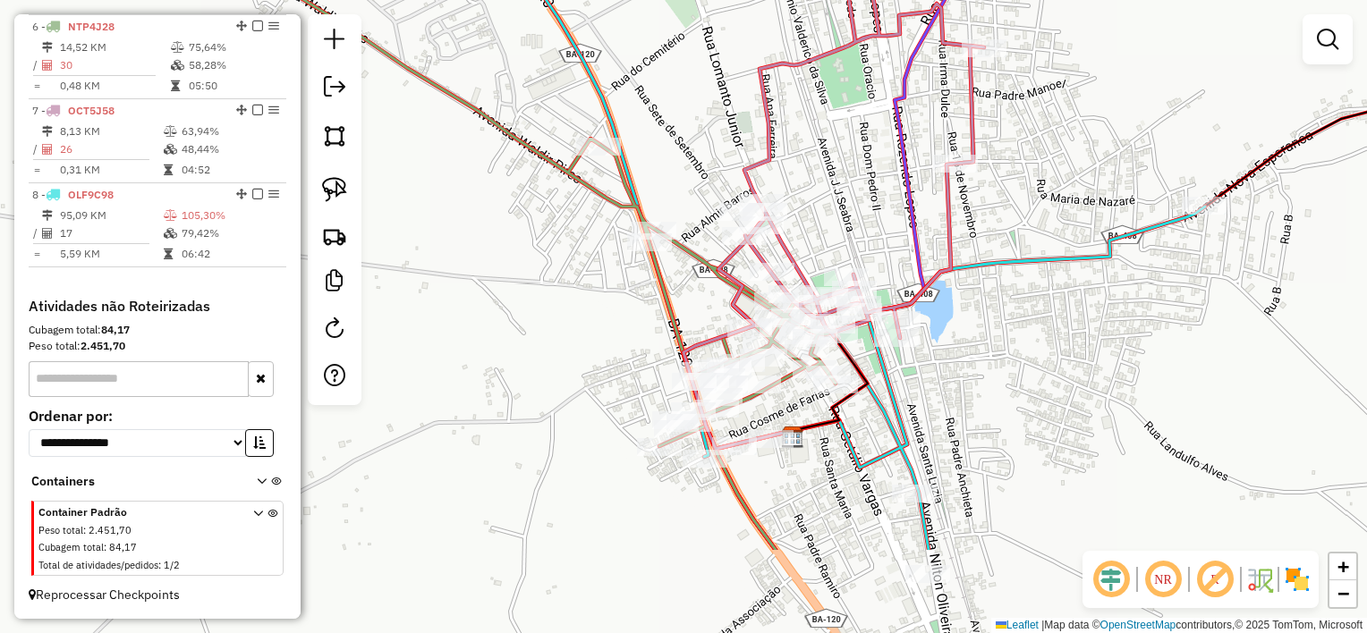
drag, startPoint x: 952, startPoint y: 518, endPoint x: 1023, endPoint y: 369, distance: 164.8
click at [1023, 369] on div "Janela de atendimento Grade de atendimento Capacidade Transportadoras Veículos …" at bounding box center [683, 316] width 1367 height 633
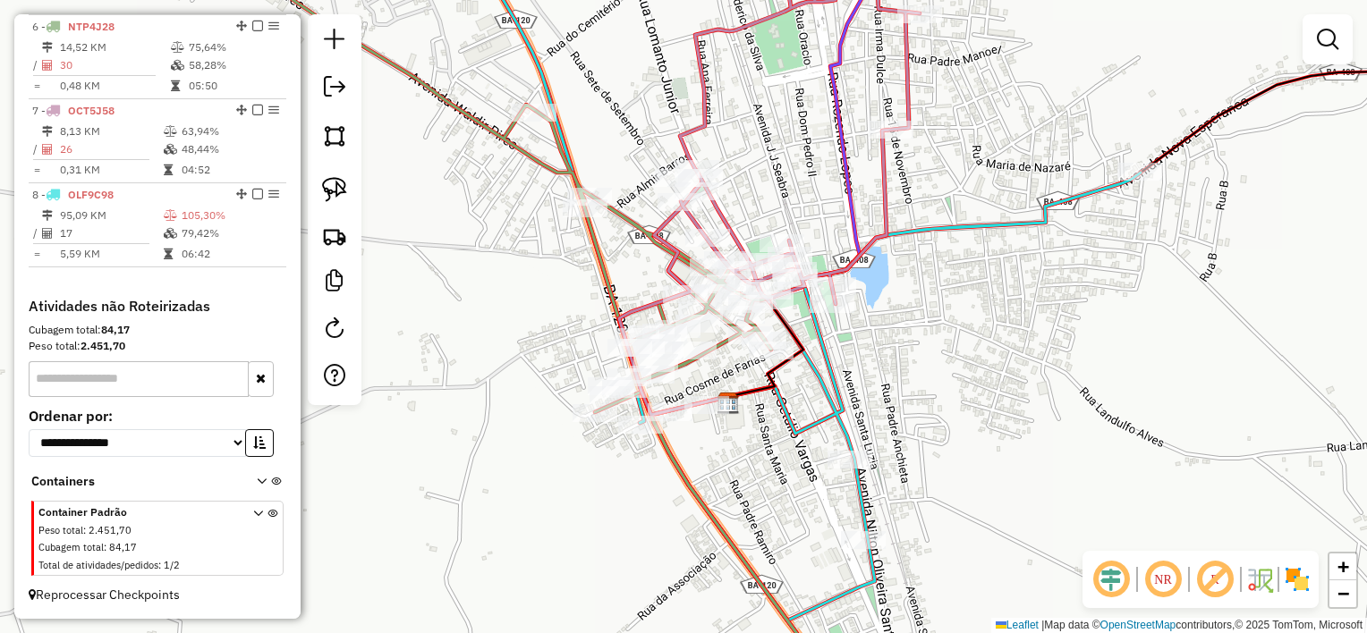
drag, startPoint x: 878, startPoint y: 404, endPoint x: 831, endPoint y: 371, distance: 57.8
click at [831, 372] on icon at bounding box center [792, 262] width 697 height 716
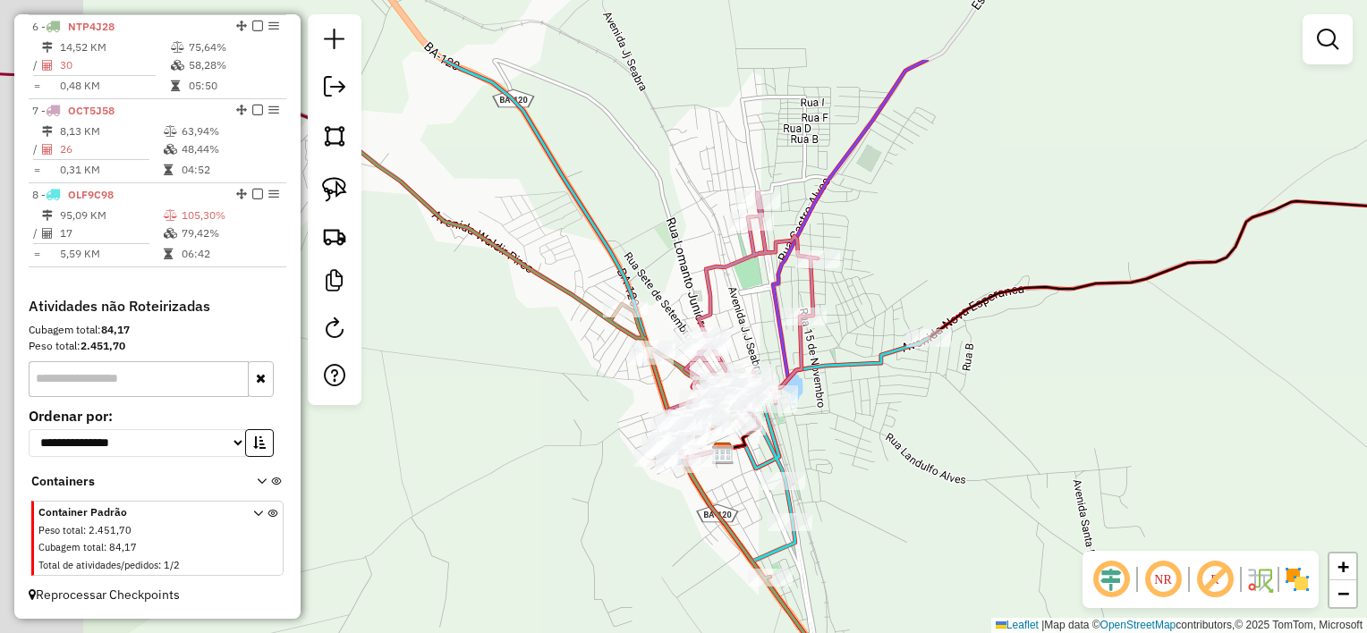
drag, startPoint x: 506, startPoint y: 338, endPoint x: 673, endPoint y: 537, distance: 259.6
click at [658, 521] on div "Janela de atendimento Grade de atendimento Capacidade Transportadoras Veículos …" at bounding box center [683, 316] width 1367 height 633
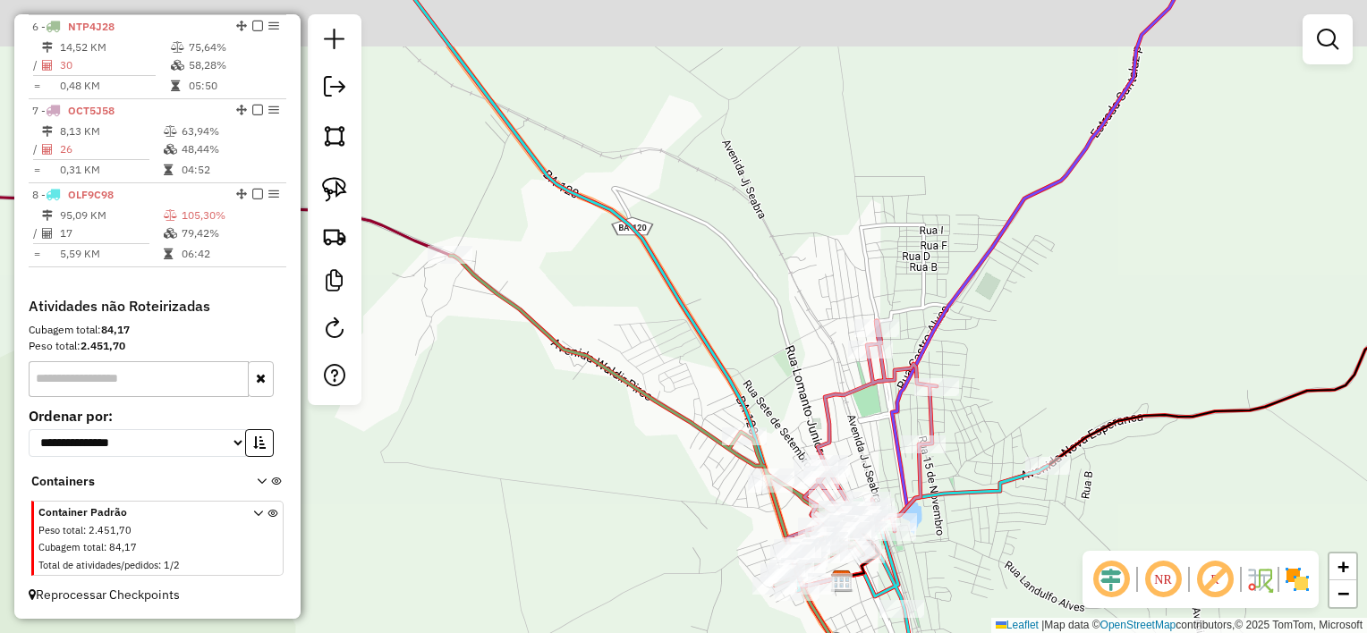
drag, startPoint x: 498, startPoint y: 169, endPoint x: 632, endPoint y: 343, distance: 220.0
click at [632, 338] on div "Janela de atendimento Grade de atendimento Capacidade Transportadoras Veículos …" at bounding box center [683, 316] width 1367 height 633
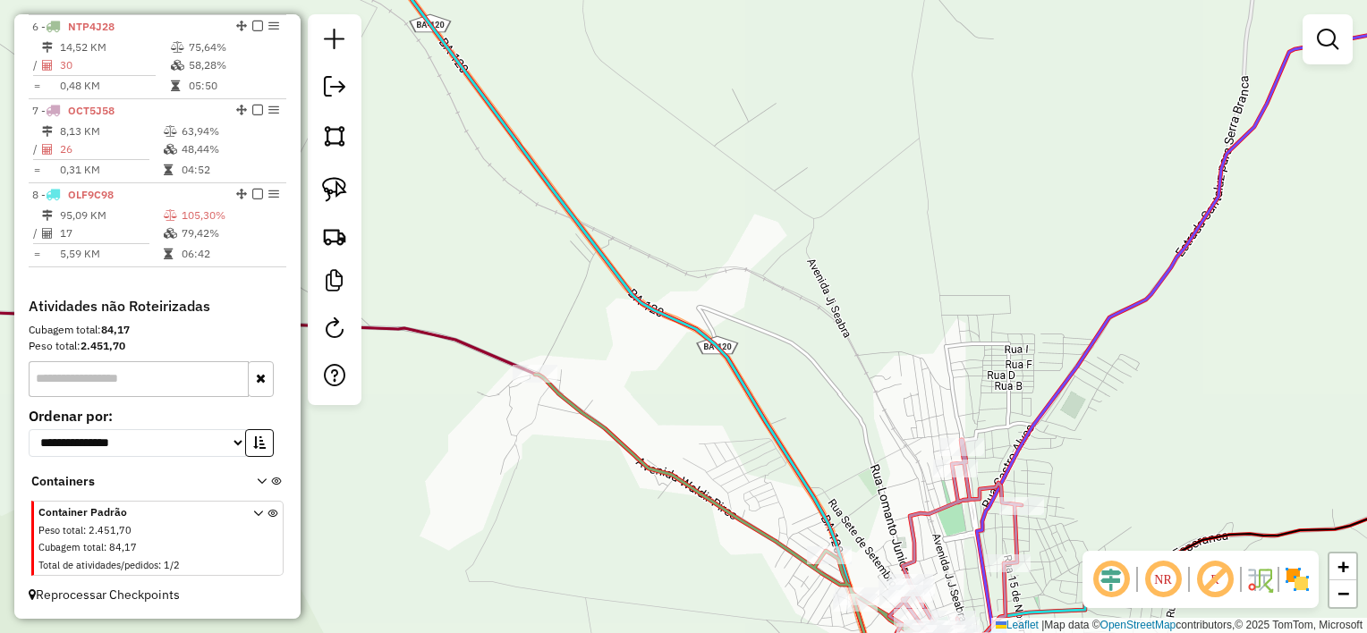
drag, startPoint x: 645, startPoint y: 386, endPoint x: 517, endPoint y: 197, distance: 228.7
click at [526, 212] on div "Janela de atendimento Grade de atendimento Capacidade Transportadoras Veículos …" at bounding box center [683, 316] width 1367 height 633
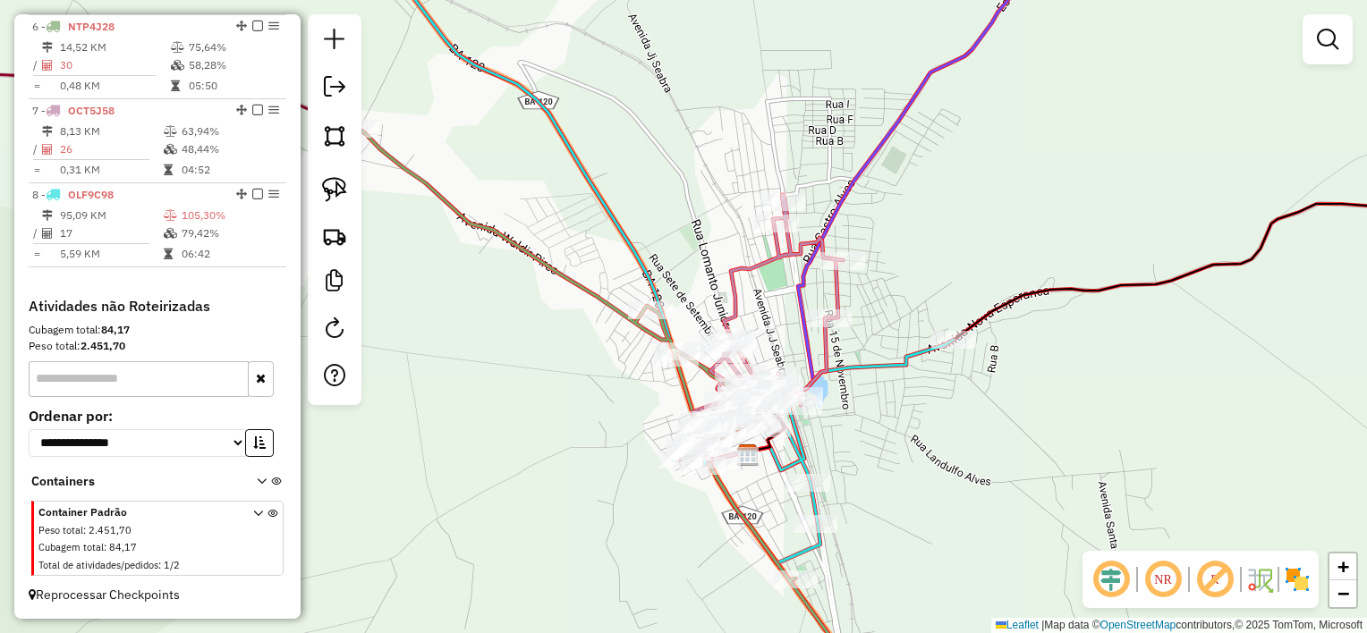
drag, startPoint x: 501, startPoint y: 500, endPoint x: 443, endPoint y: 407, distance: 109.7
click at [446, 411] on div "Janela de atendimento Grade de atendimento Capacidade Transportadoras Veículos …" at bounding box center [683, 316] width 1367 height 633
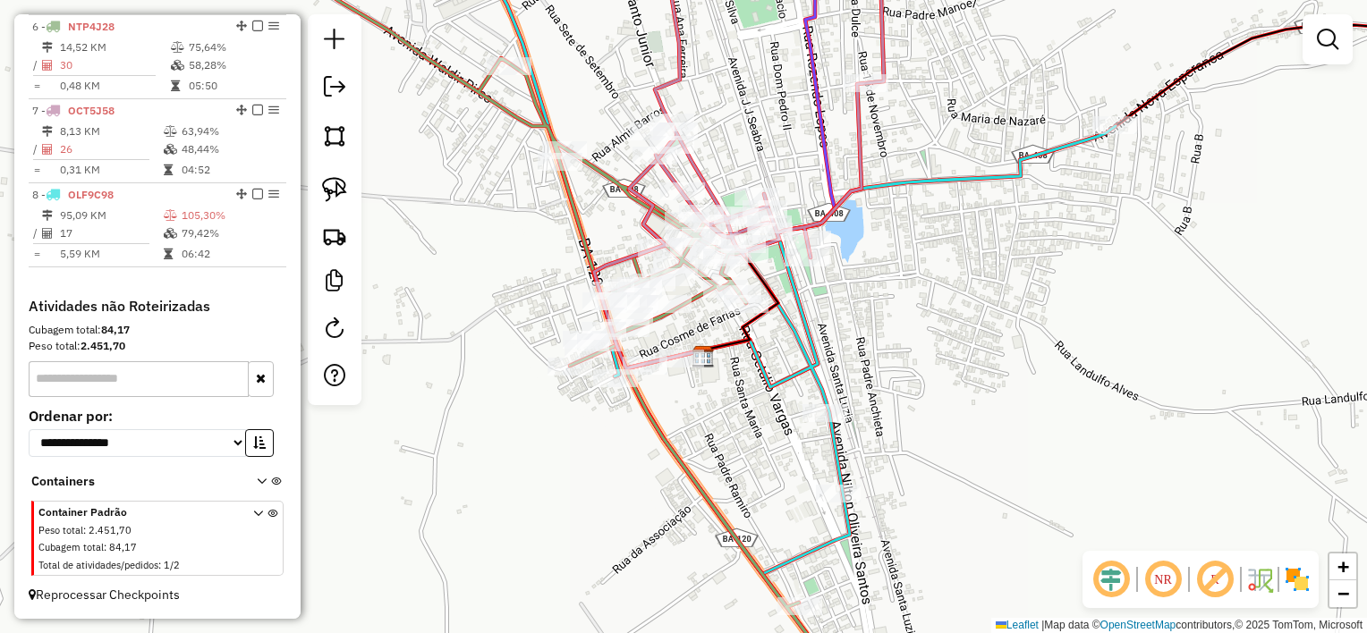
drag, startPoint x: 1014, startPoint y: 267, endPoint x: 877, endPoint y: 328, distance: 150.1
click at [877, 328] on div "Janela de atendimento Grade de atendimento Capacidade Transportadoras Veículos …" at bounding box center [683, 316] width 1367 height 633
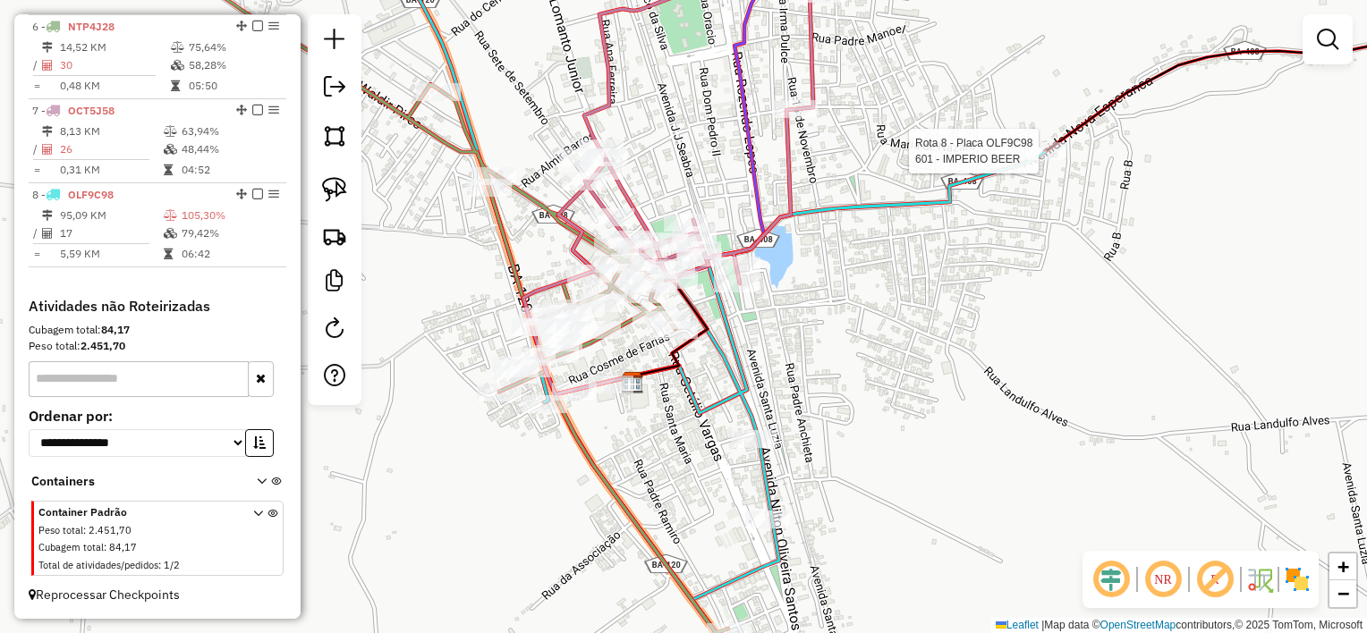
select select "*********"
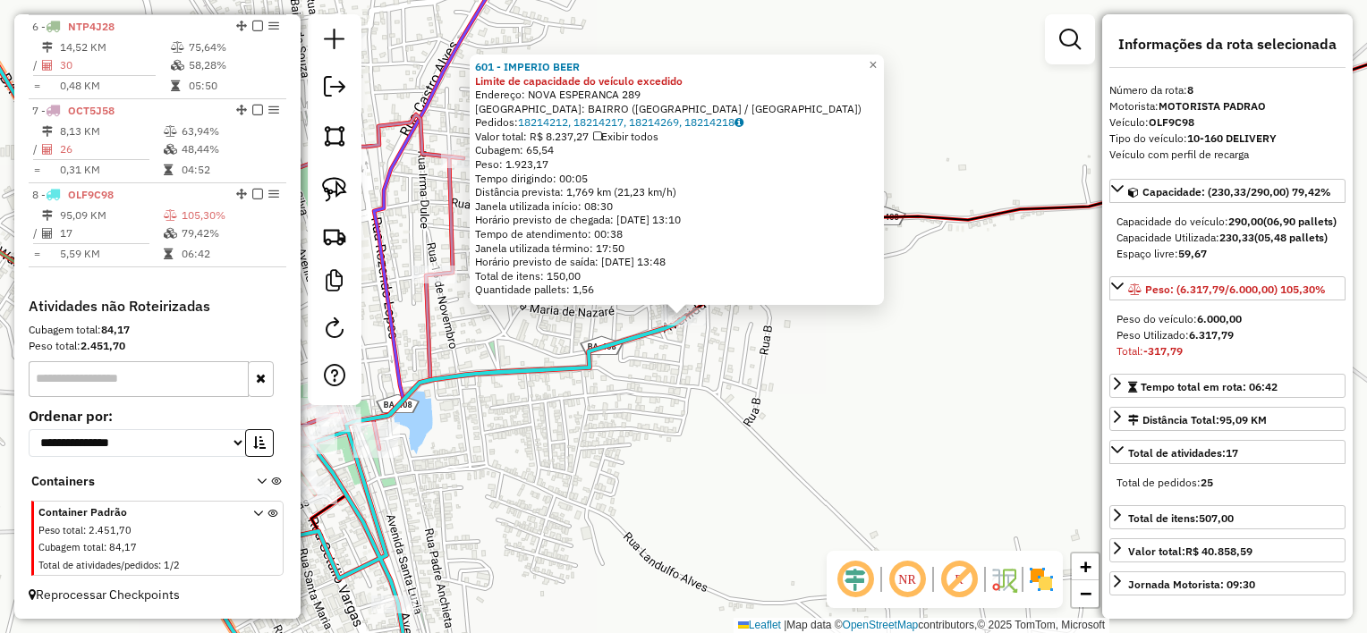
click at [775, 437] on div "601 - IMPERIO BEER Limite de capacidade do veículo excedido Endereço: NOVA ESPE…" at bounding box center [683, 316] width 1367 height 633
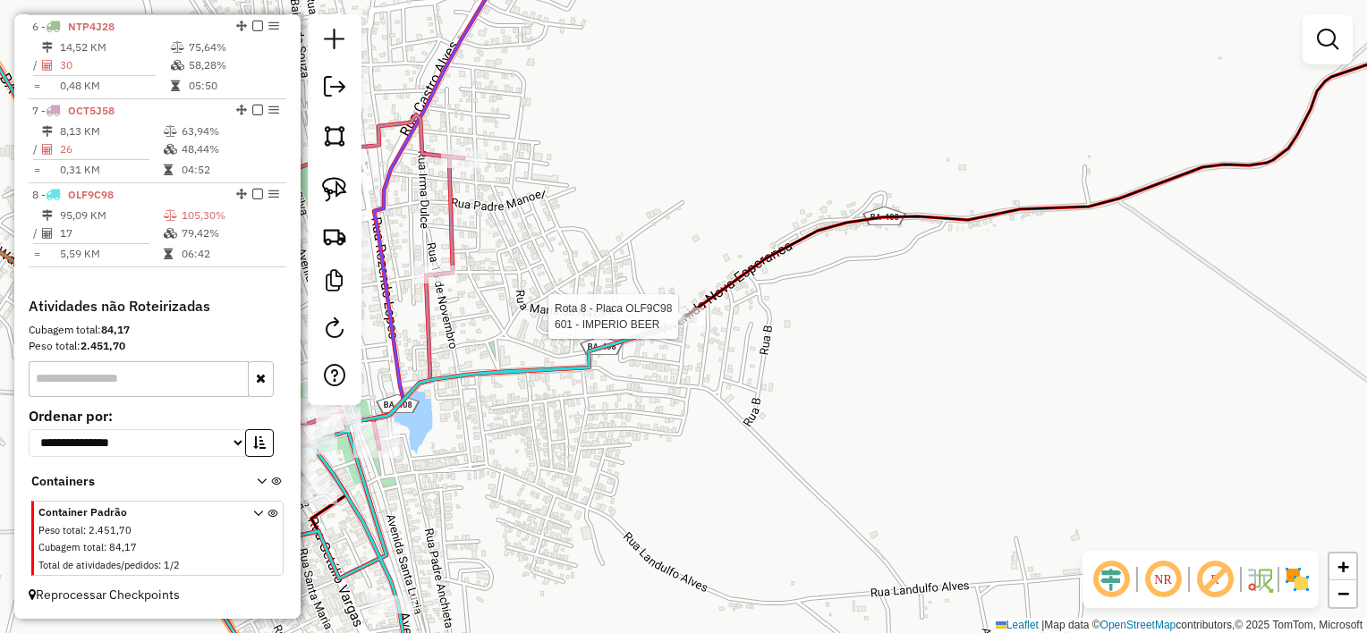
click at [685, 326] on div at bounding box center [683, 317] width 45 height 18
select select "*********"
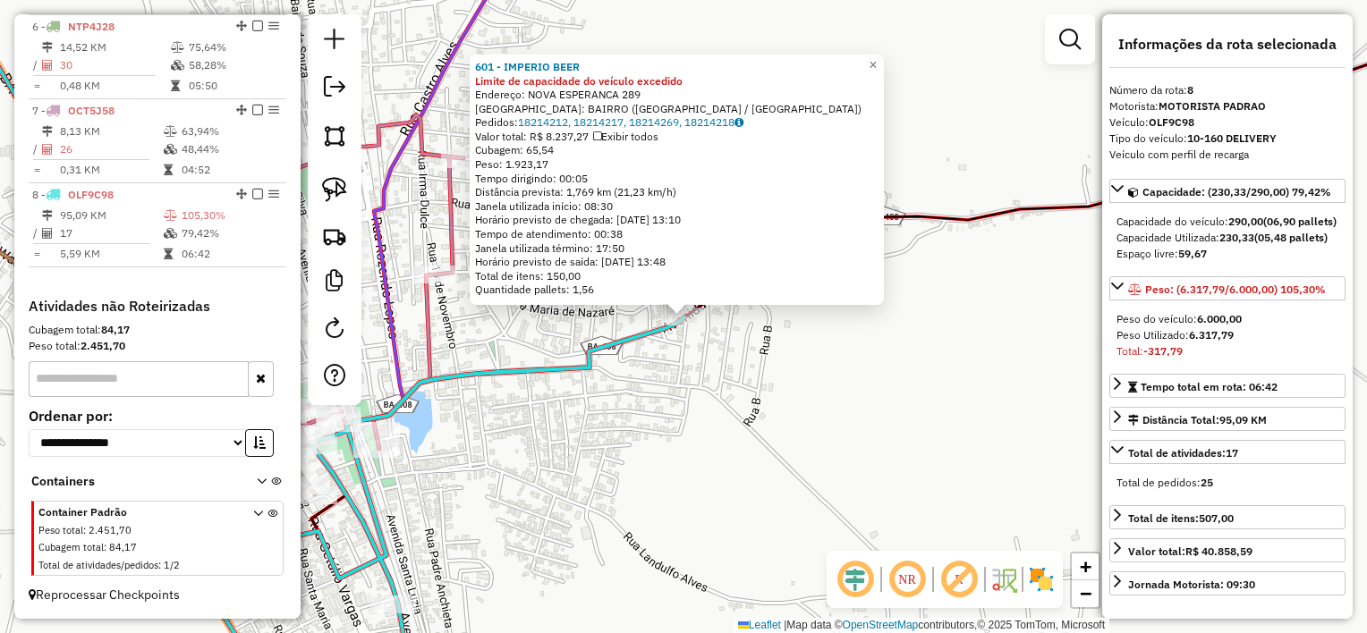
click at [744, 436] on div "601 - IMPERIO BEER Limite de capacidade do veículo excedido Endereço: NOVA ESPE…" at bounding box center [683, 316] width 1367 height 633
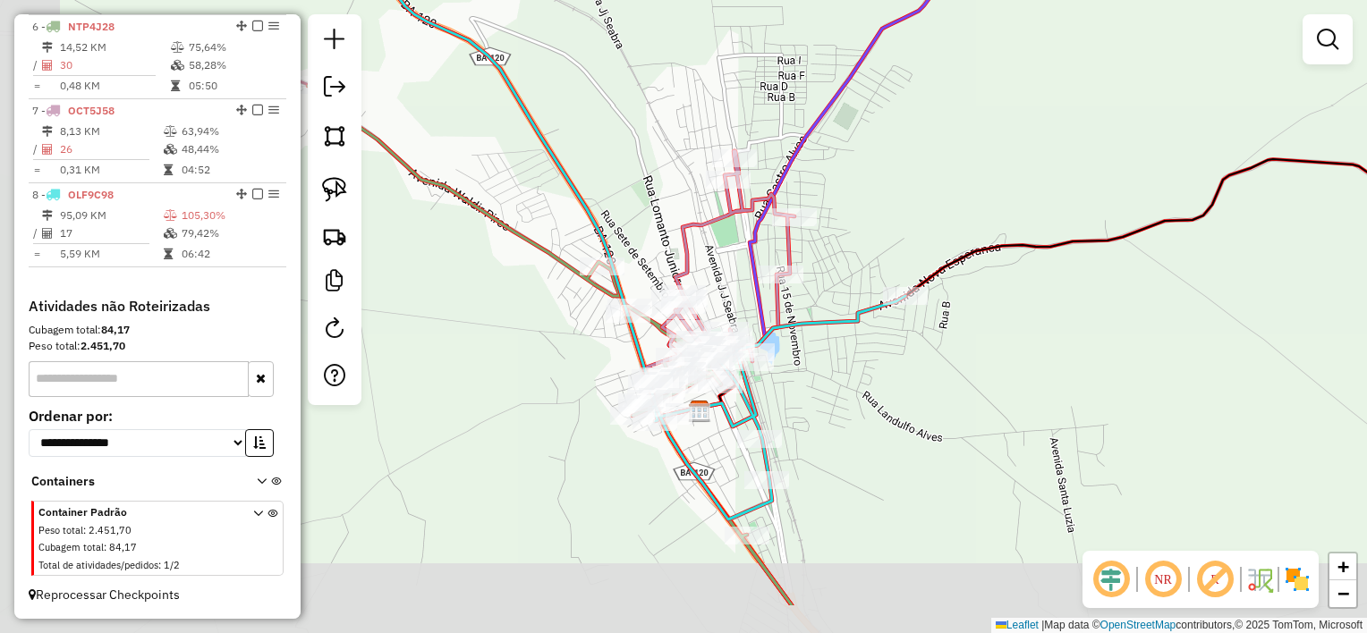
drag, startPoint x: 690, startPoint y: 491, endPoint x: 898, endPoint y: 399, distance: 227.0
click at [898, 400] on div "Janela de atendimento Grade de atendimento Capacidade Transportadoras Veículos …" at bounding box center [683, 316] width 1367 height 633
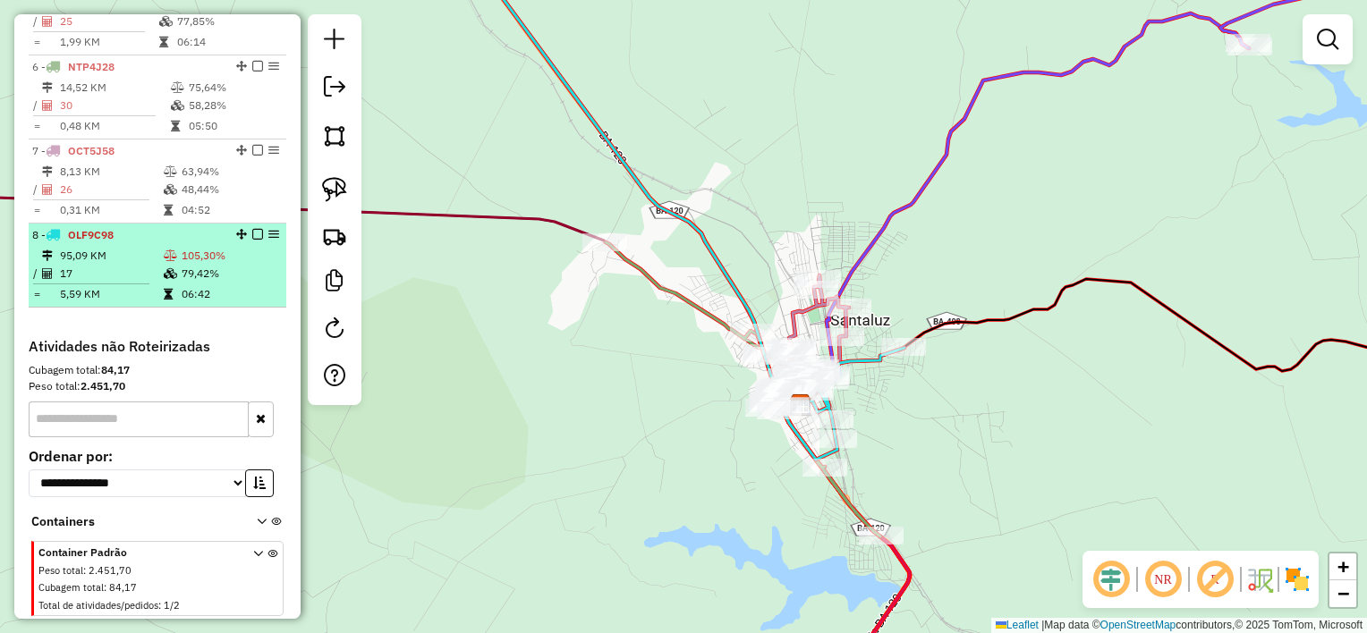
scroll to position [998, 0]
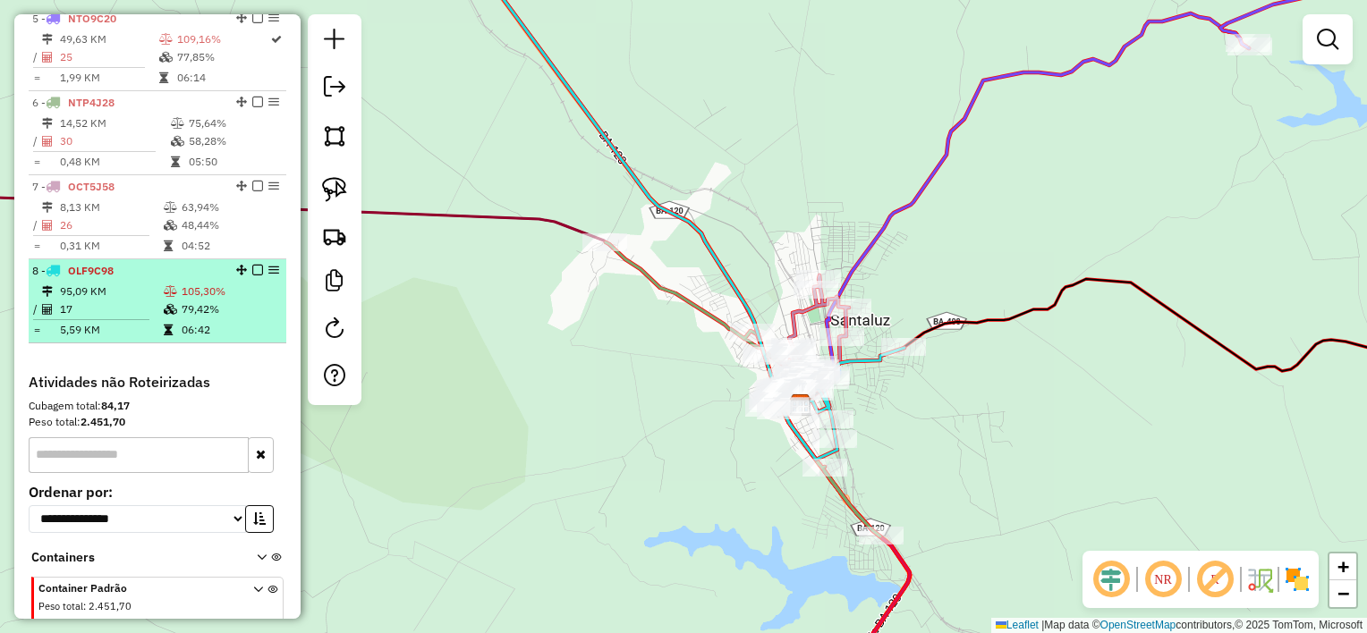
click at [108, 293] on li "8 - OLF9C98 95,09 KM 105,30% / 17 79,42% = 5,59 KM 06:42" at bounding box center [158, 301] width 258 height 84
select select "*********"
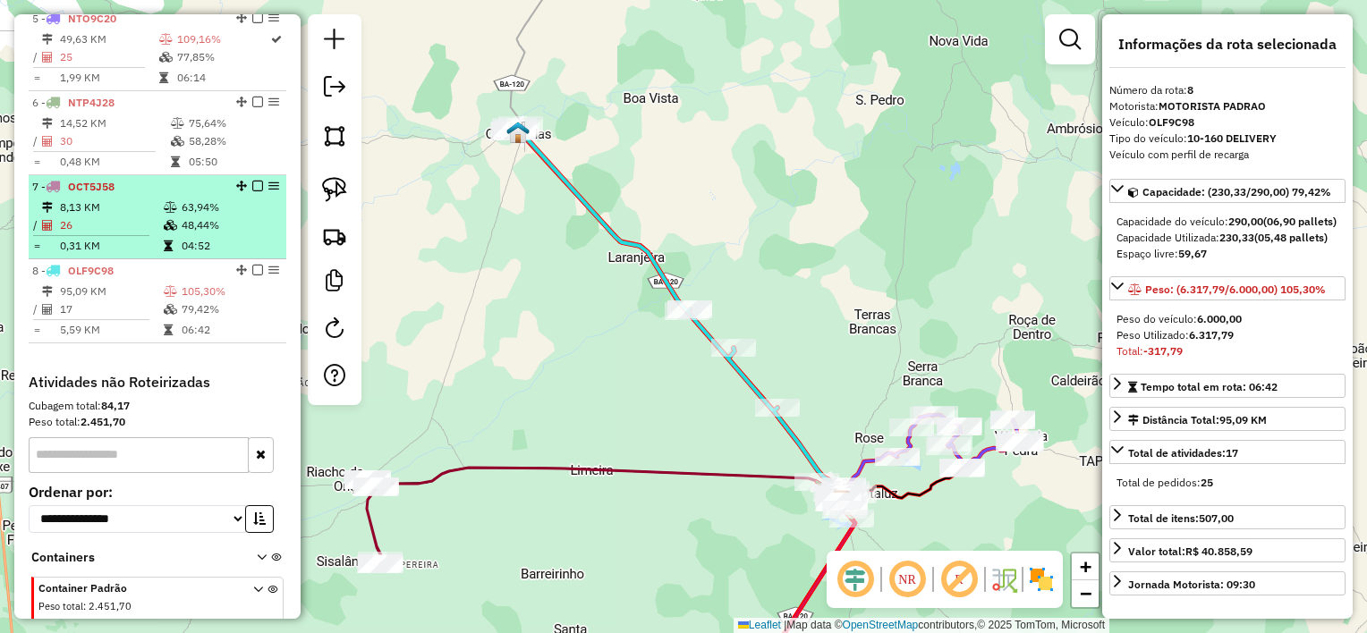
click at [114, 236] on hr at bounding box center [91, 235] width 116 height 1
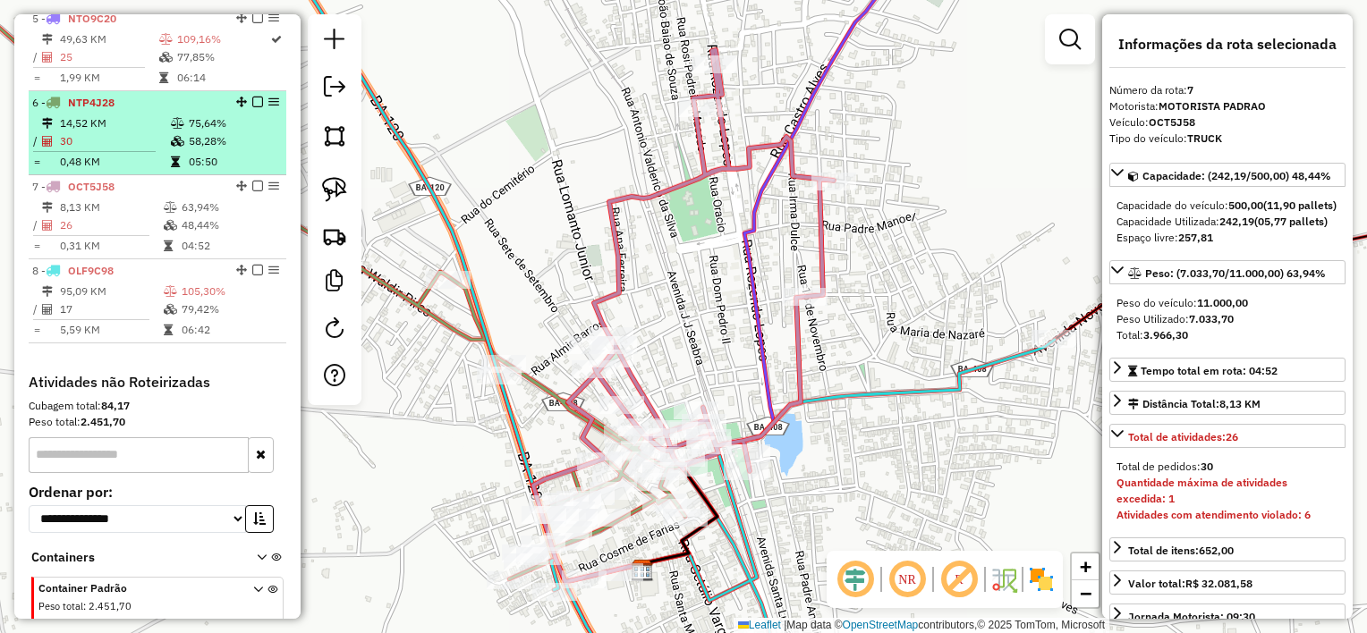
click at [123, 168] on td "0,48 KM" at bounding box center [114, 162] width 111 height 18
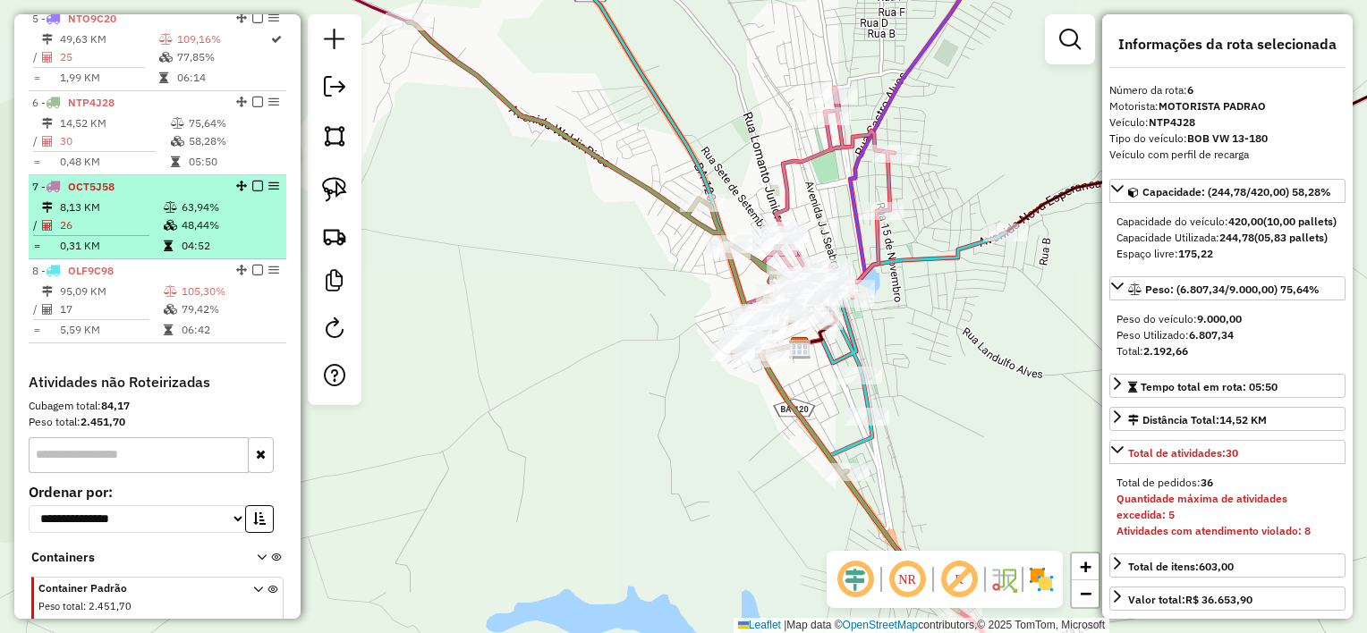
click at [122, 195] on div "7 - OCT5J58" at bounding box center [127, 187] width 190 height 16
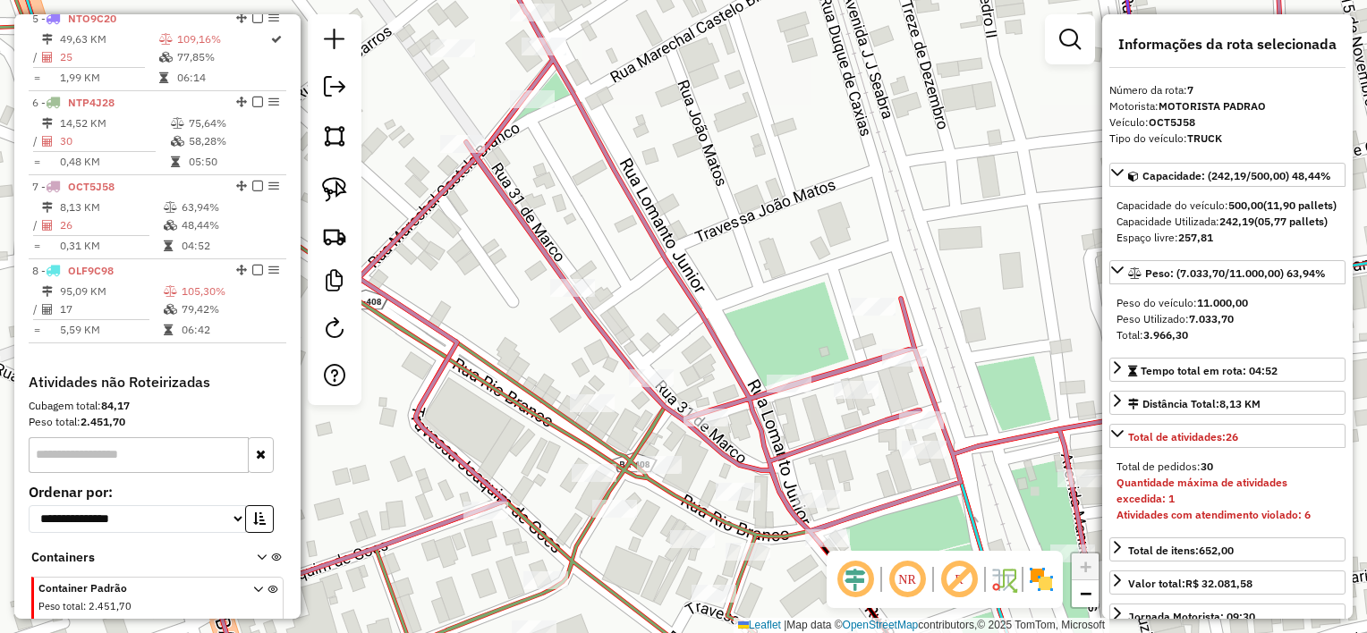
click at [594, 417] on div "Janela de atendimento Grade de atendimento Capacidade Transportadoras Veículos …" at bounding box center [683, 316] width 1367 height 633
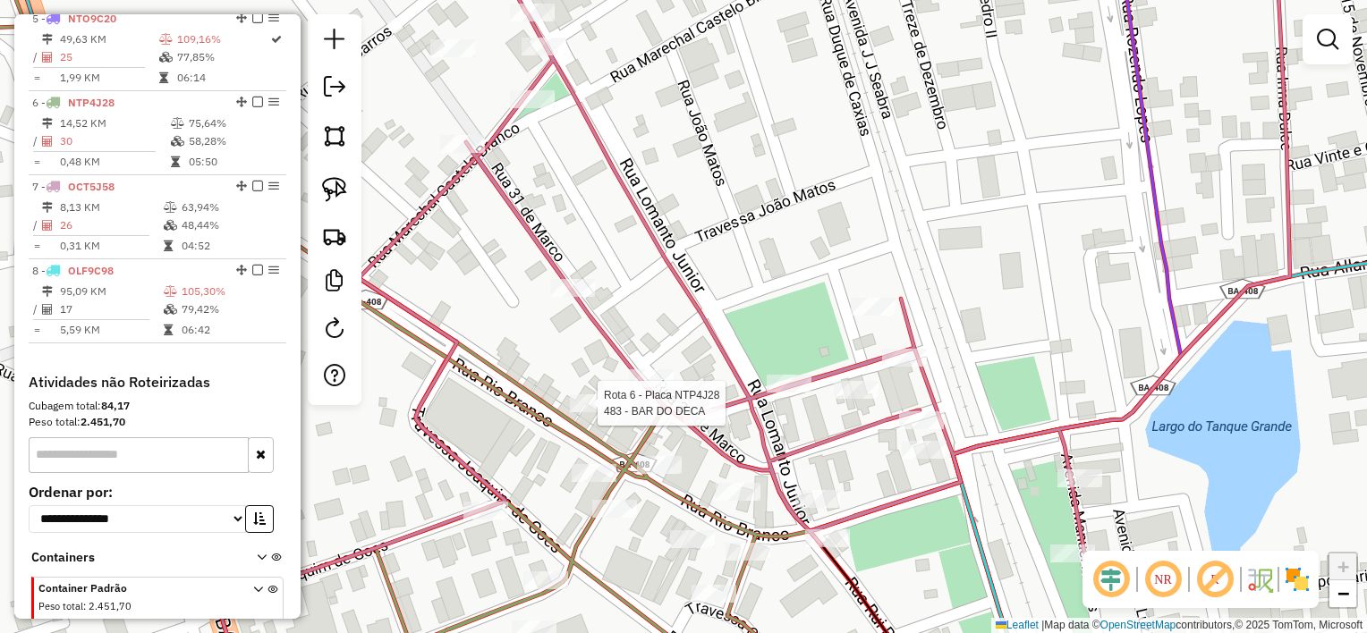
select select "*********"
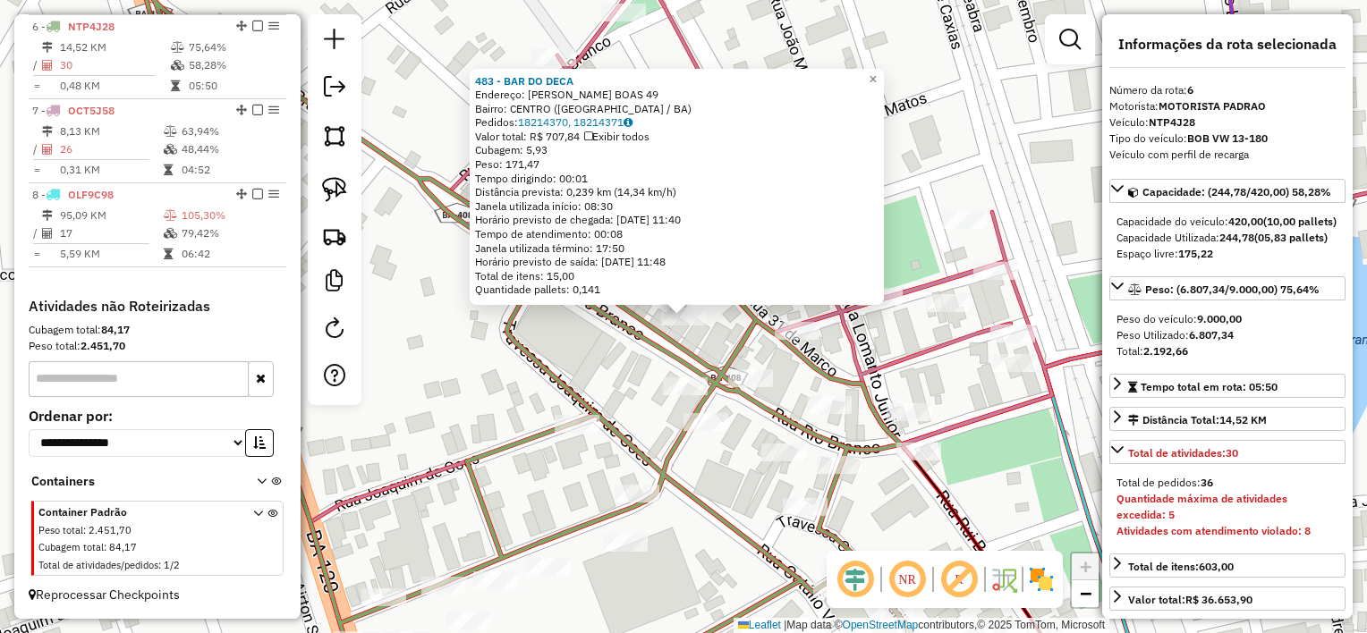
scroll to position [1088, 0]
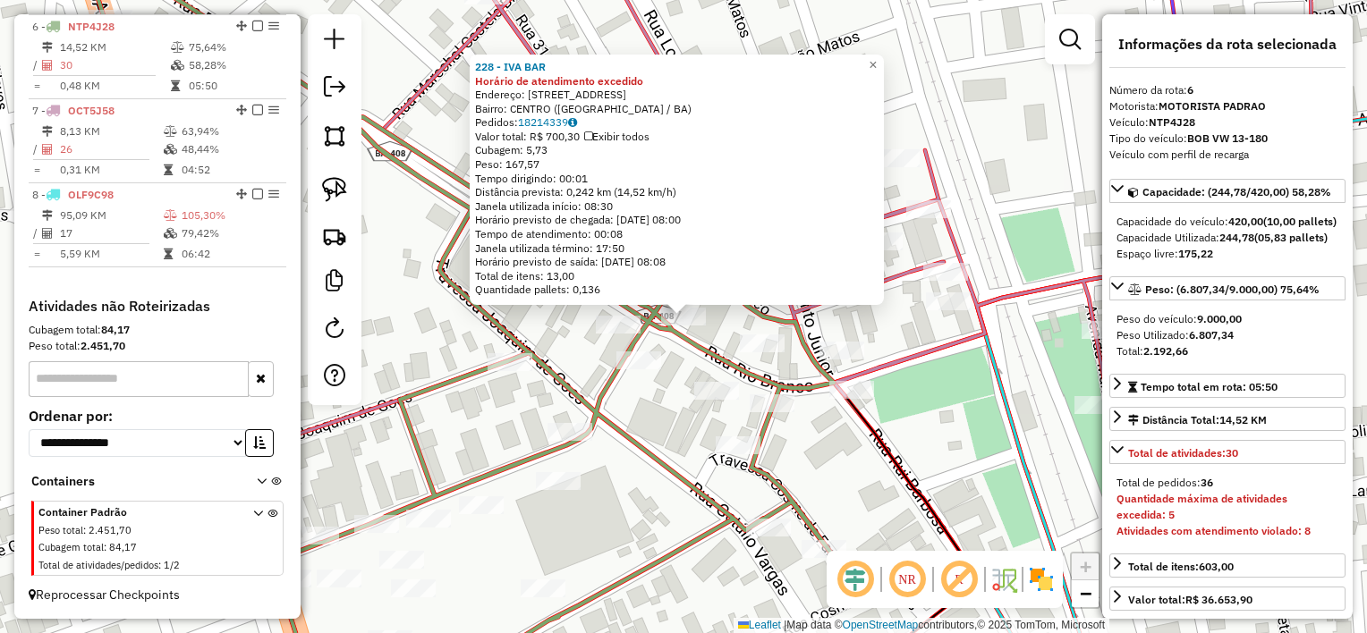
click at [662, 413] on div "228 - IVA BAR Horário de atendimento excedido Endereço: RUA BARAO DO RIO BRANCO…" at bounding box center [683, 316] width 1367 height 633
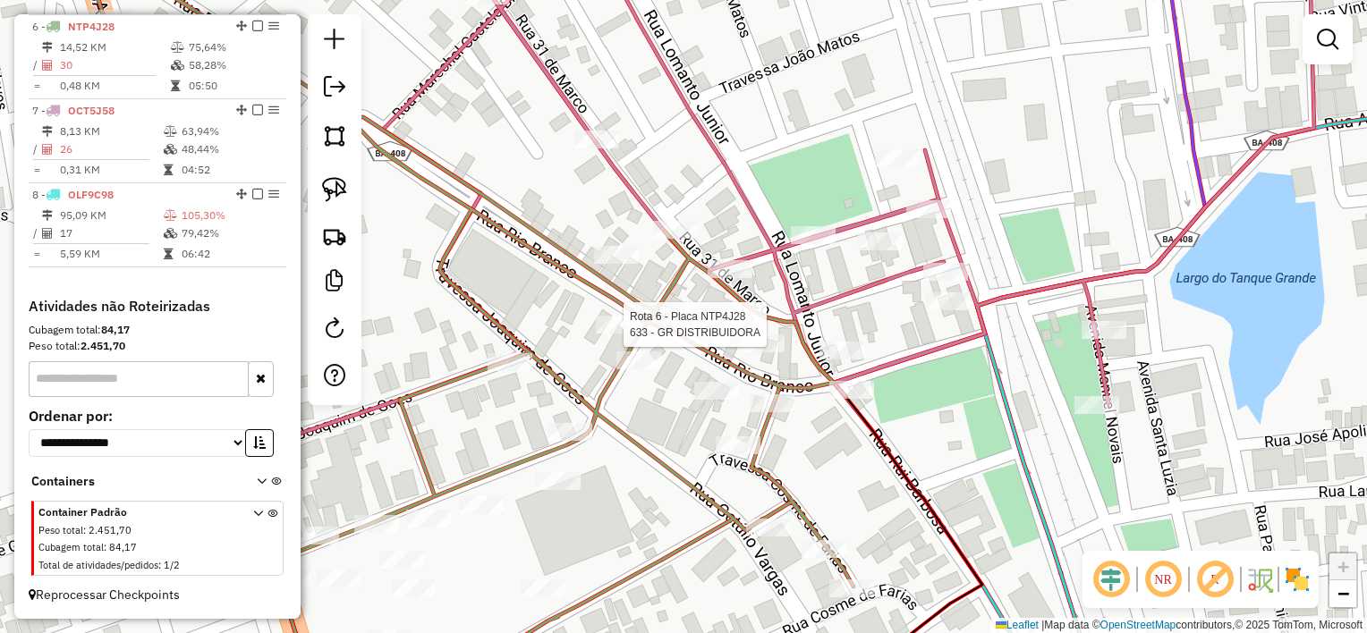
select select "*********"
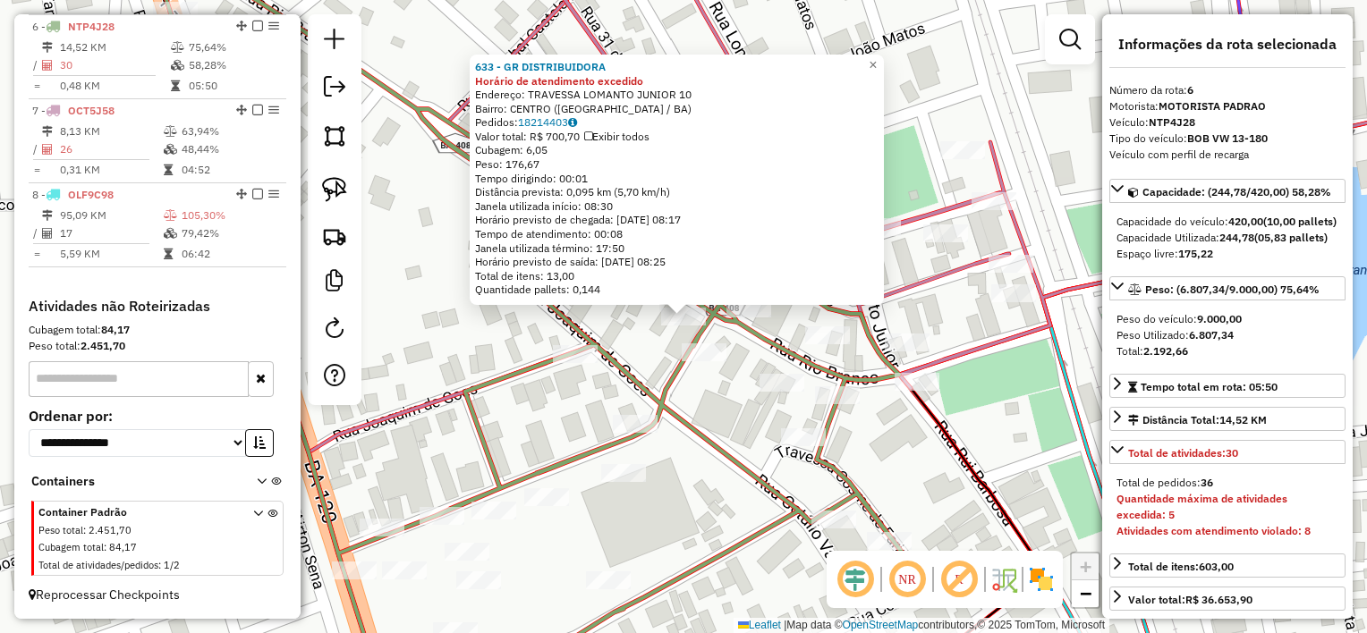
click at [621, 338] on div "633 - GR DISTRIBUIDORA Horário de atendimento excedido Endereço: TRAVESSA LOMAN…" at bounding box center [683, 316] width 1367 height 633
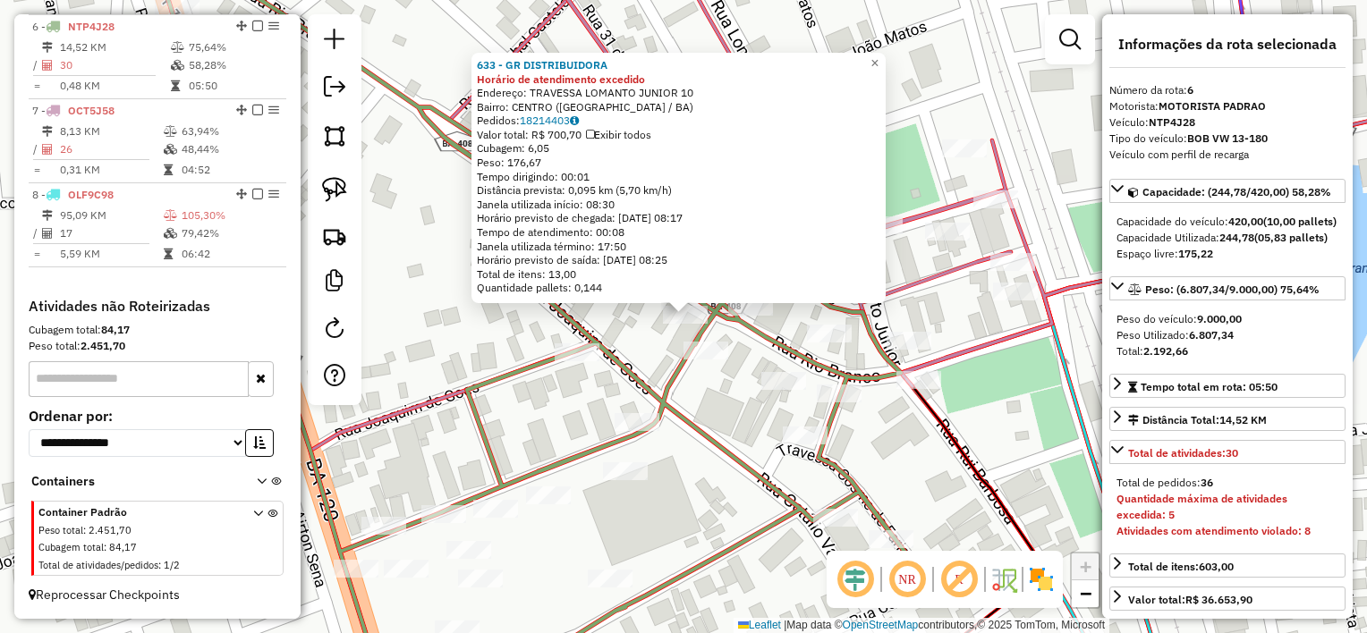
click at [662, 351] on div "633 - GR DISTRIBUIDORA Horário de atendimento excedido Endereço: TRAVESSA LOMAN…" at bounding box center [683, 316] width 1367 height 633
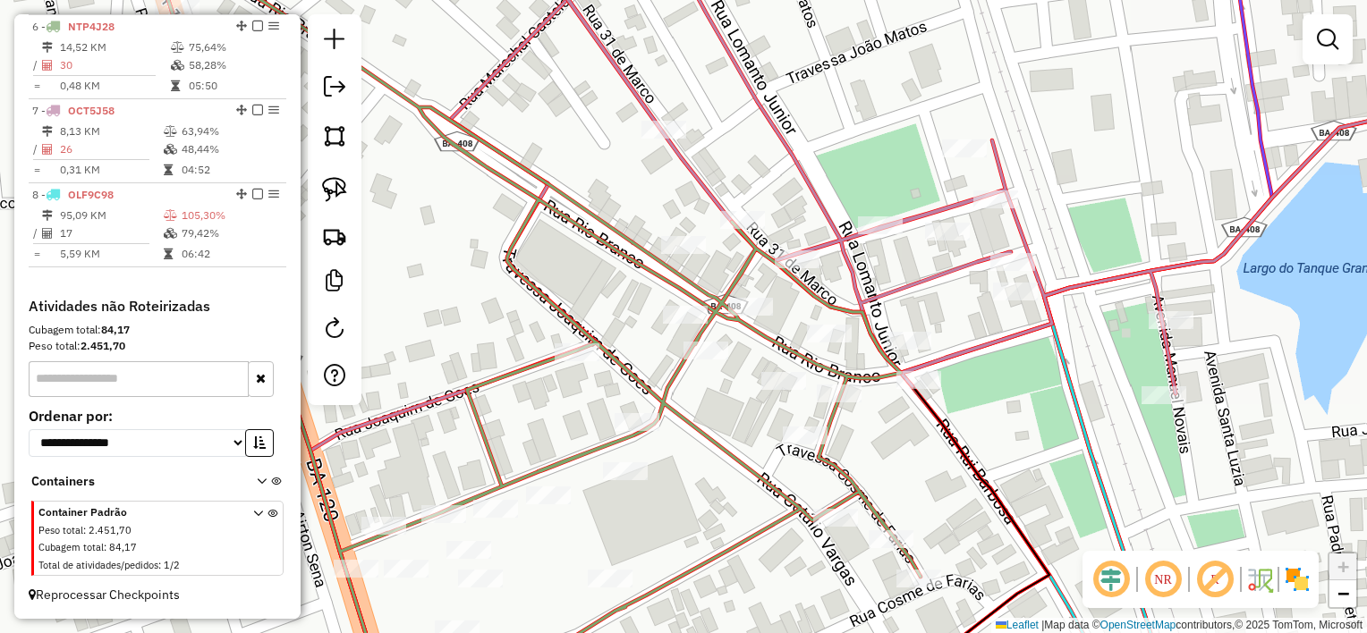
drag, startPoint x: 336, startPoint y: 200, endPoint x: 458, endPoint y: 216, distance: 122.6
click at [337, 200] on img at bounding box center [334, 189] width 25 height 25
drag, startPoint x: 650, startPoint y: 222, endPoint x: 716, endPoint y: 241, distance: 67.9
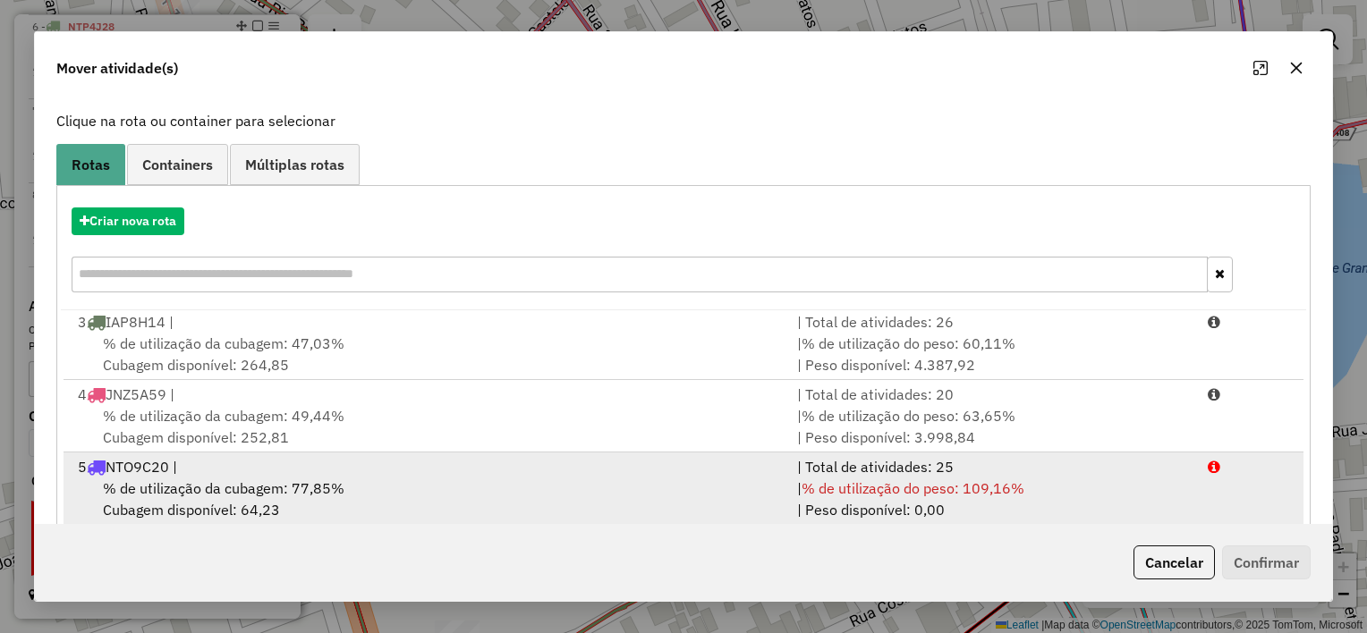
scroll to position [273, 0]
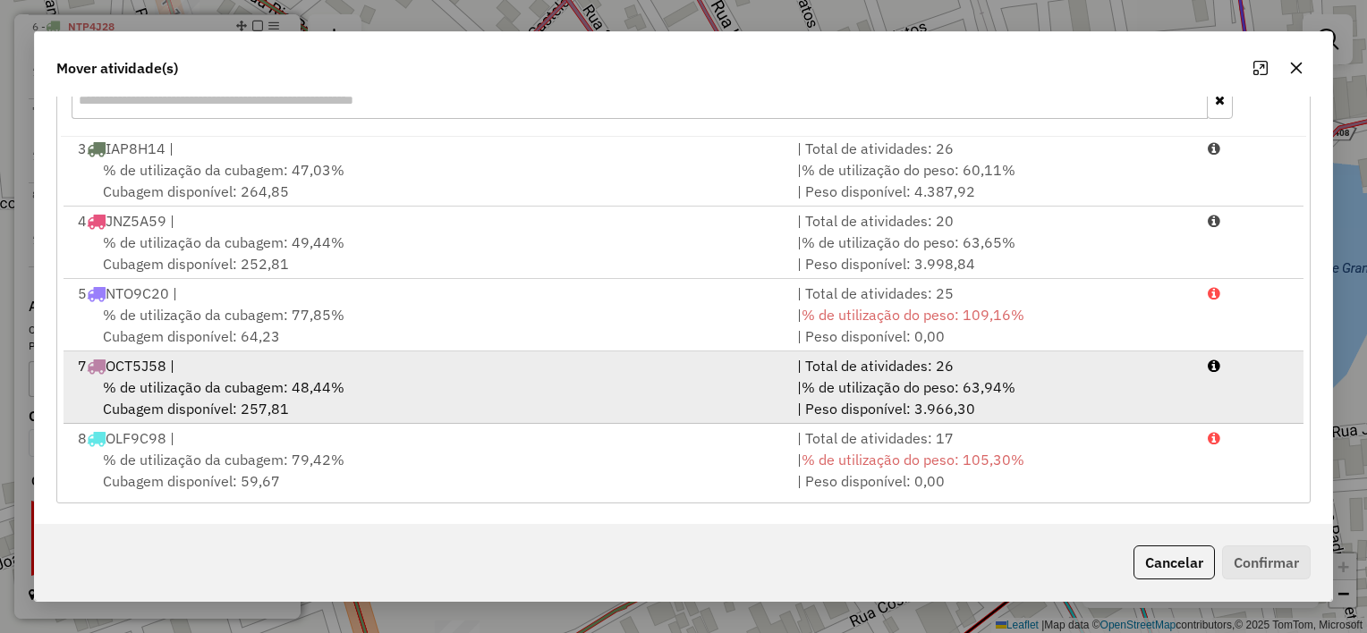
click at [662, 412] on div "% de utilização da cubagem: 48,44% Cubagem disponível: 257,81" at bounding box center [426, 398] width 719 height 43
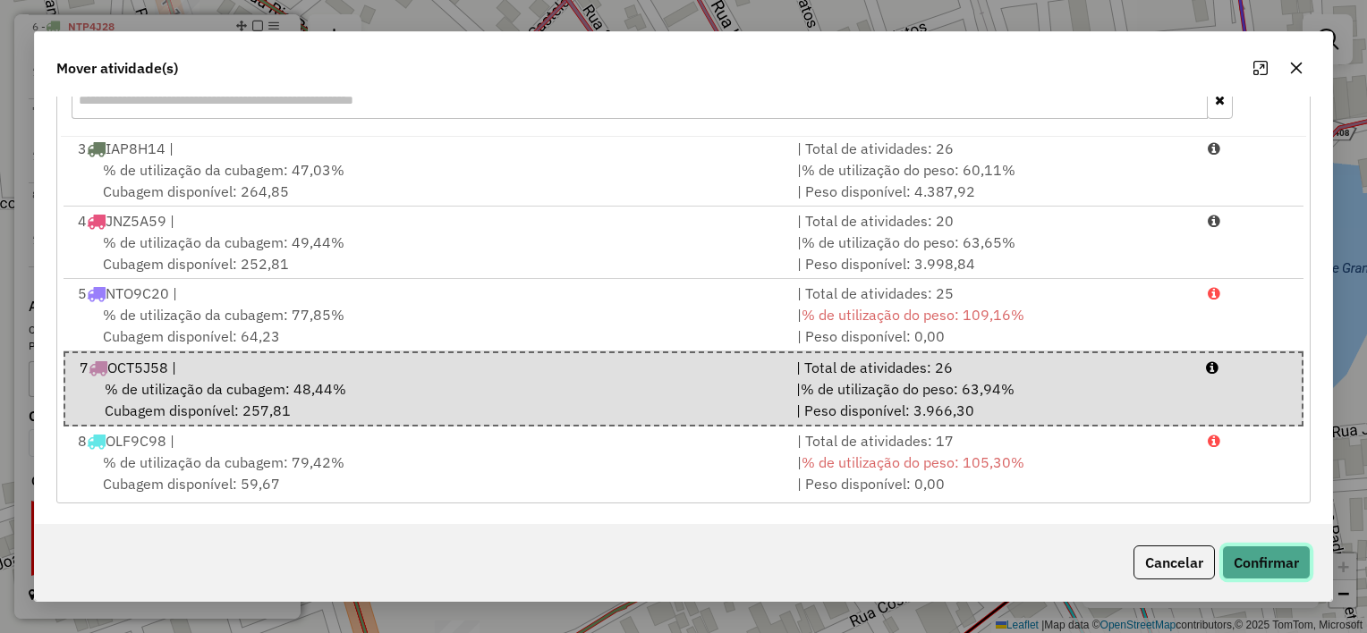
click at [1271, 555] on button "Confirmar" at bounding box center [1266, 563] width 89 height 34
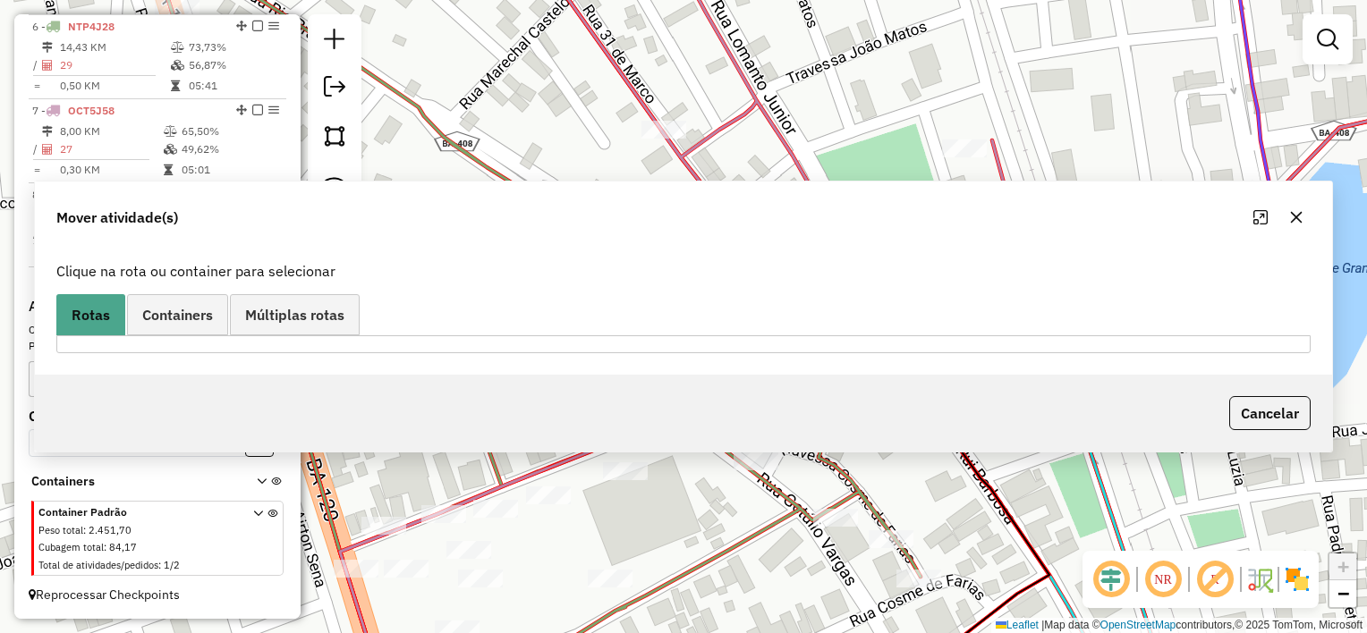
scroll to position [0, 0]
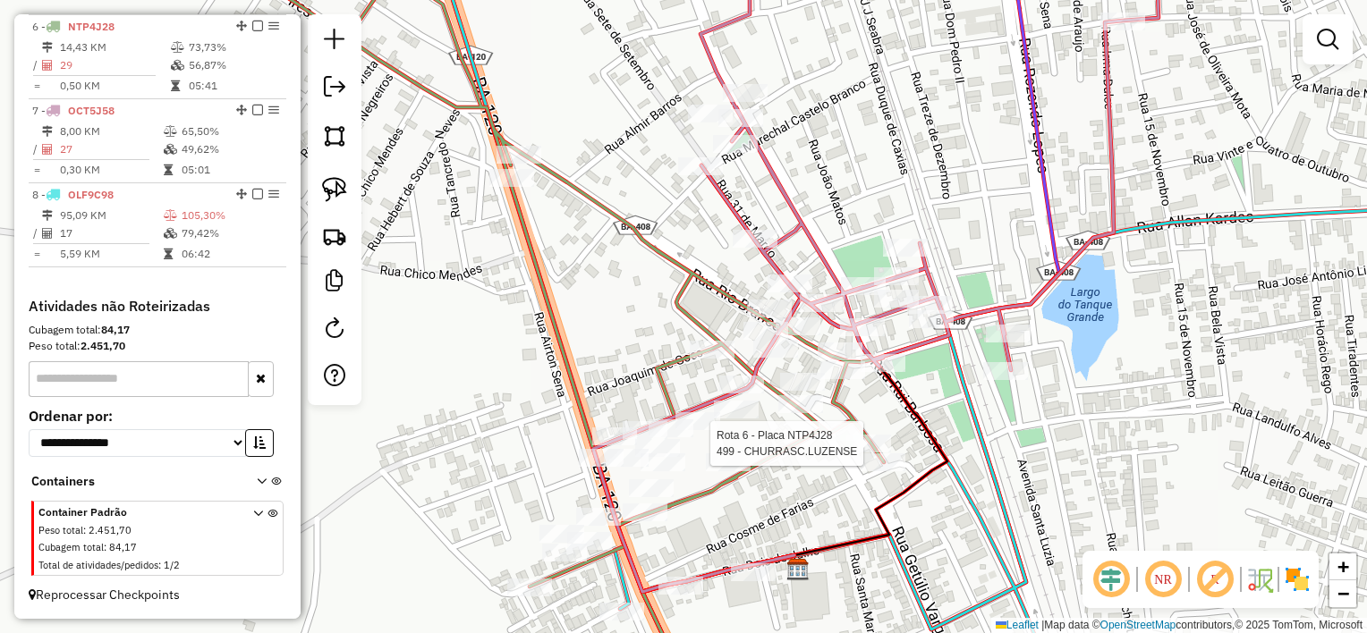
select select "*********"
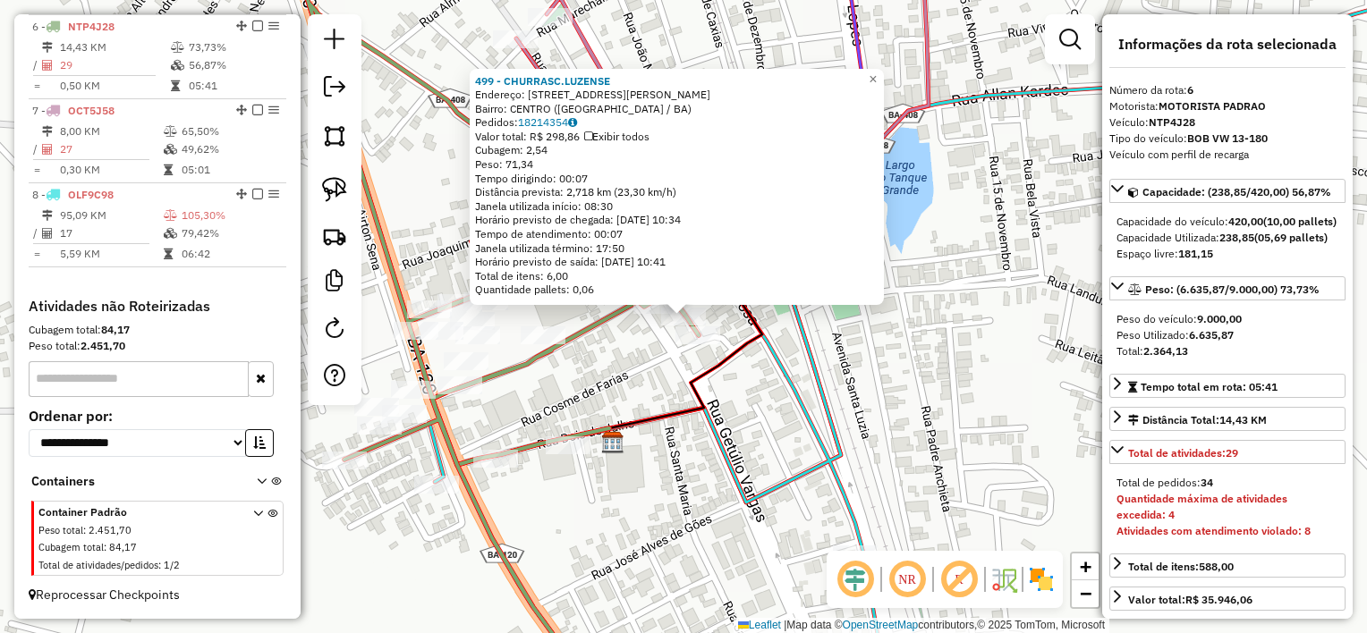
click at [837, 411] on icon at bounding box center [861, 316] width 1149 height 760
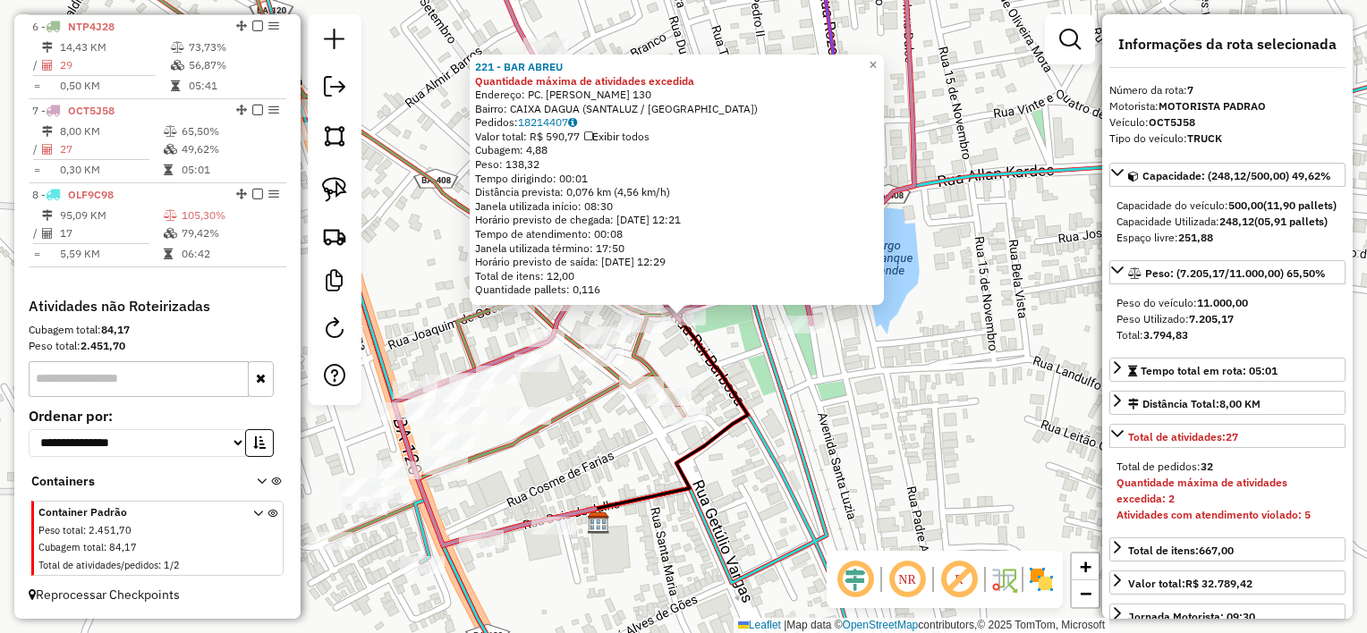
click at [612, 447] on div "221 - BAR ABREU Quantidade máxima de atividades excedida Endereço: PC. EZEQUIEL…" at bounding box center [683, 316] width 1367 height 633
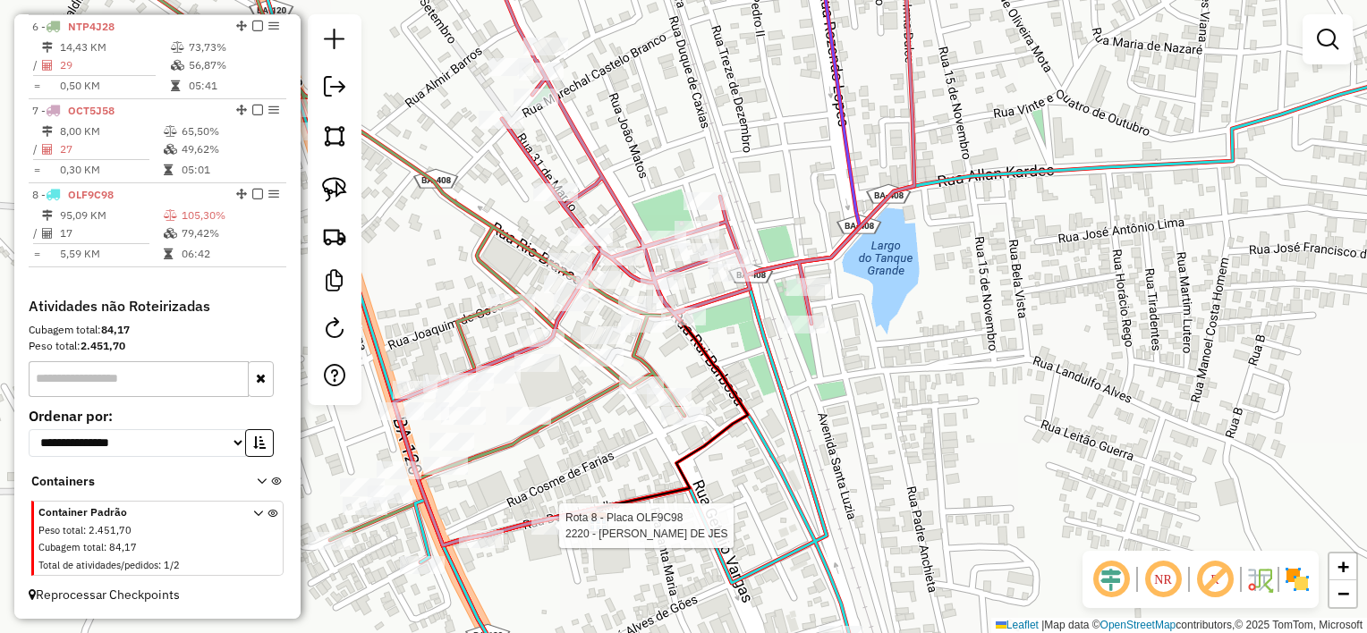
select select "*********"
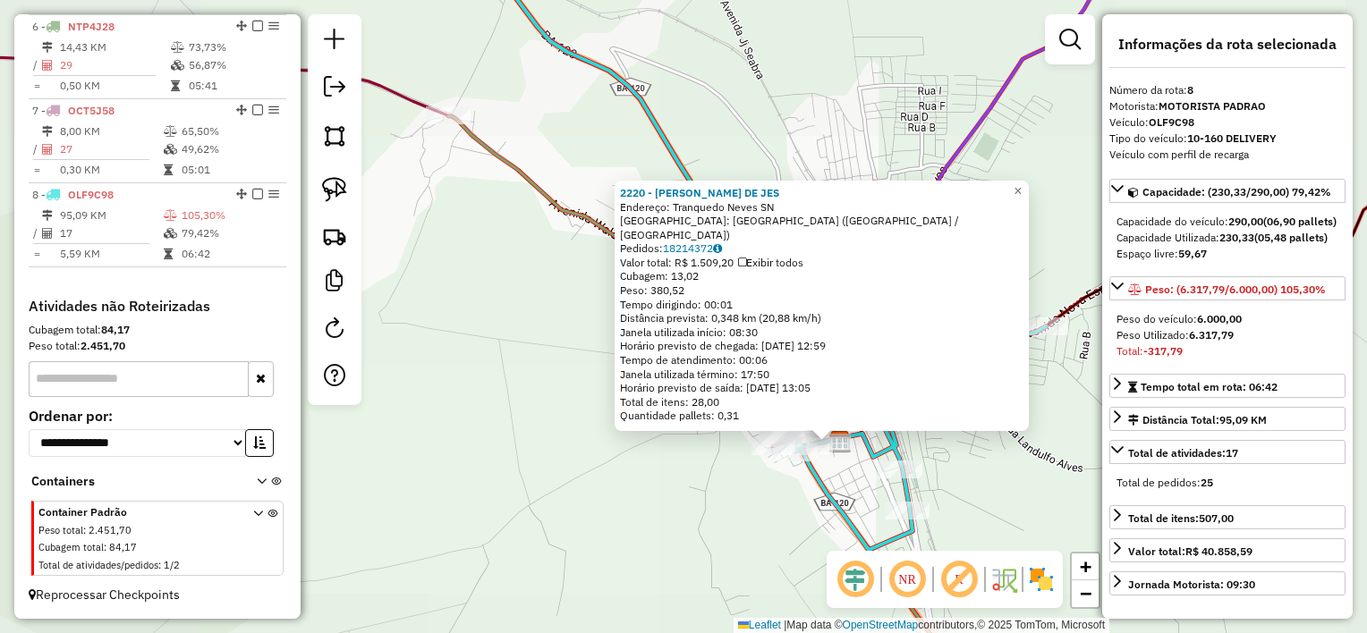
click at [725, 492] on div "2220 - DIOGO MATTOS DE JES Endereço: Tranquedo Neves SN Bairro: BAIRRO MAE RUFI…" at bounding box center [683, 316] width 1367 height 633
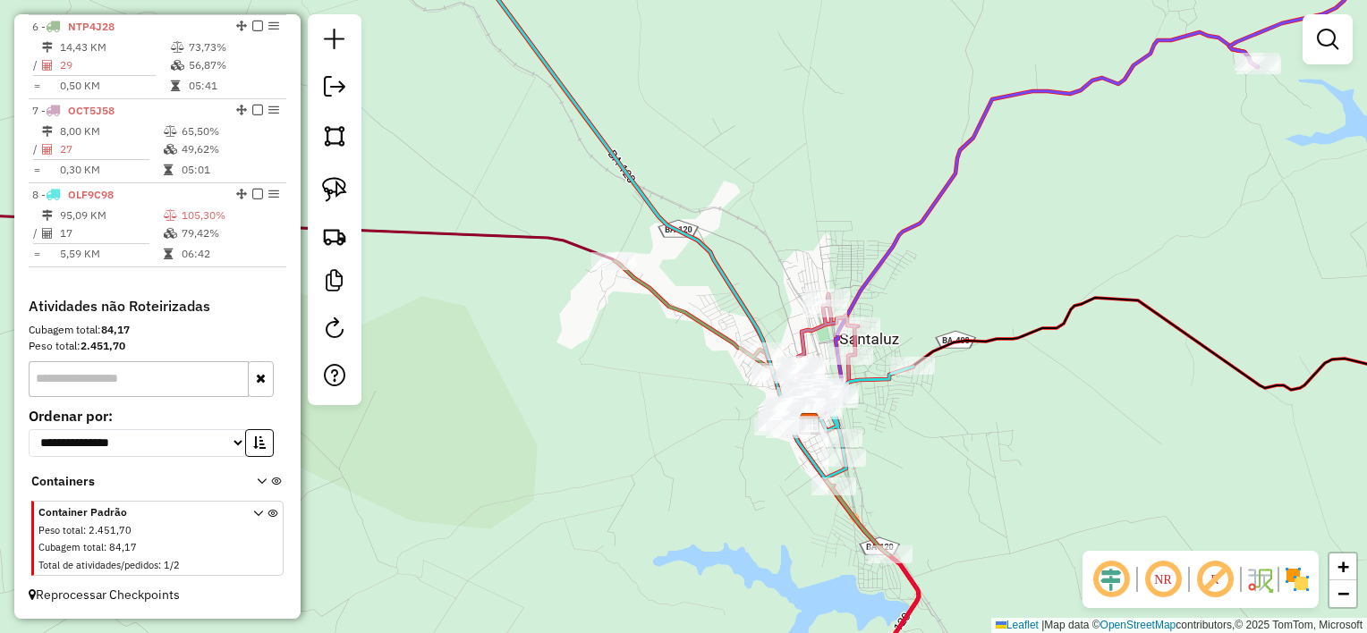
drag, startPoint x: 680, startPoint y: 477, endPoint x: 765, endPoint y: 305, distance: 191.6
click at [765, 307] on div "Janela de atendimento Grade de atendimento Capacidade Transportadoras Veículos …" at bounding box center [683, 316] width 1367 height 633
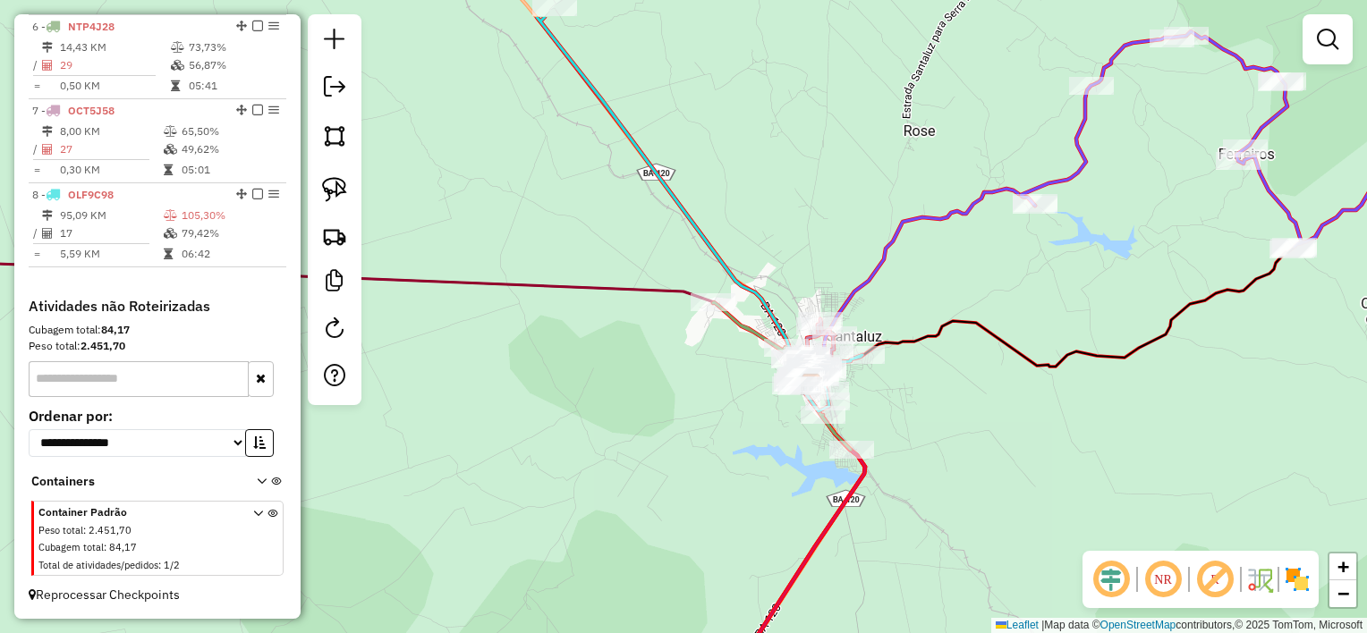
drag, startPoint x: 728, startPoint y: 304, endPoint x: 730, endPoint y: 385, distance: 81.4
click at [730, 385] on div "Janela de atendimento Grade de atendimento Capacidade Transportadoras Veículos …" at bounding box center [683, 316] width 1367 height 633
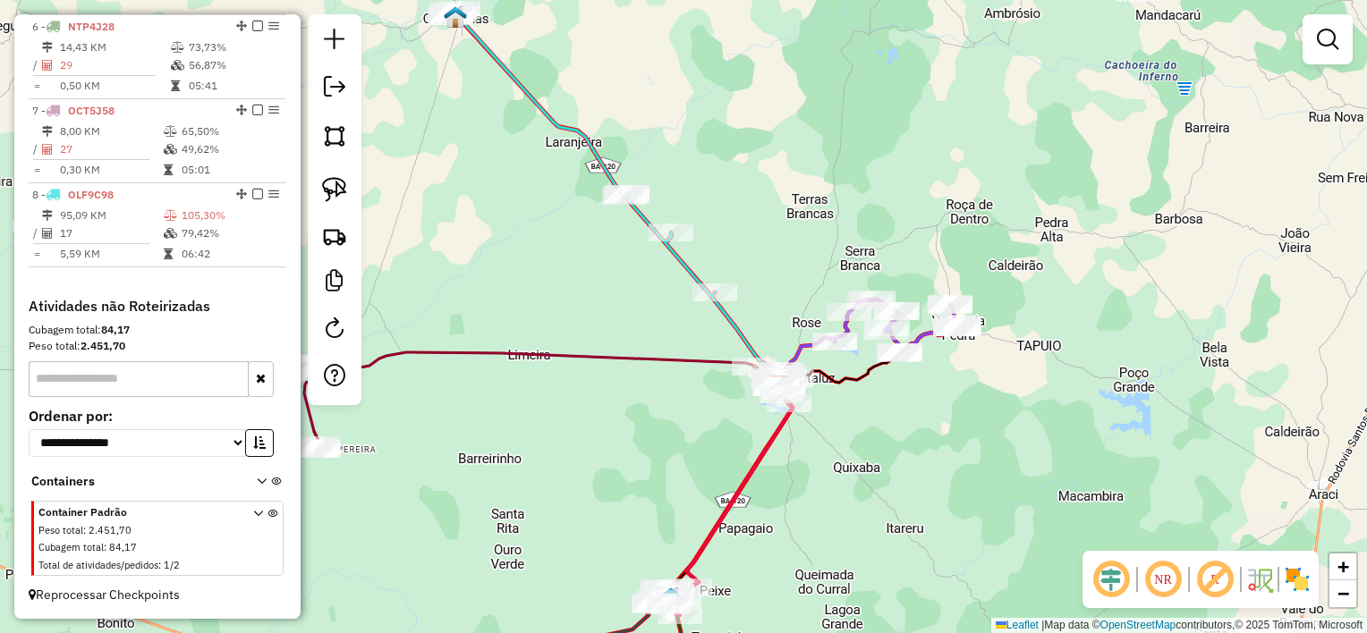
drag, startPoint x: 635, startPoint y: 379, endPoint x: 891, endPoint y: 427, distance: 260.2
click at [887, 429] on div "Janela de atendimento Grade de atendimento Capacidade Transportadoras Veículos …" at bounding box center [683, 316] width 1367 height 633
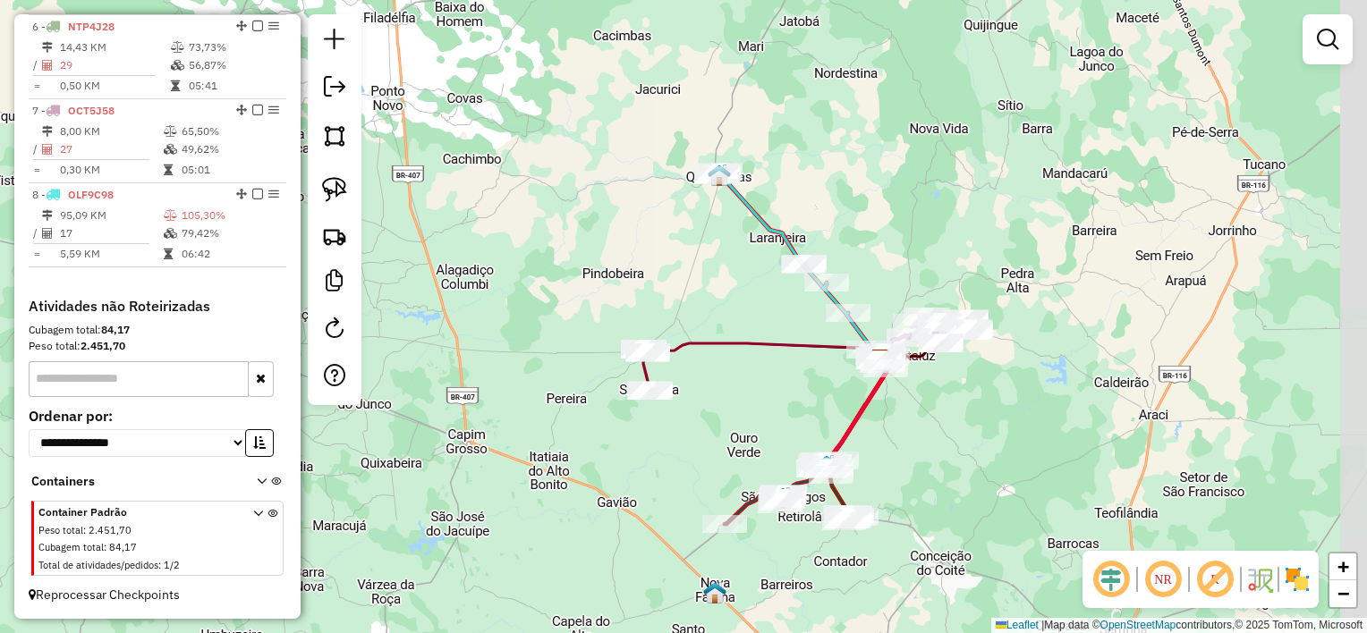
drag, startPoint x: 771, startPoint y: 410, endPoint x: 765, endPoint y: 397, distance: 14.0
click at [767, 398] on div "Janela de atendimento Grade de atendimento Capacidade Transportadoras Veículos …" at bounding box center [683, 316] width 1367 height 633
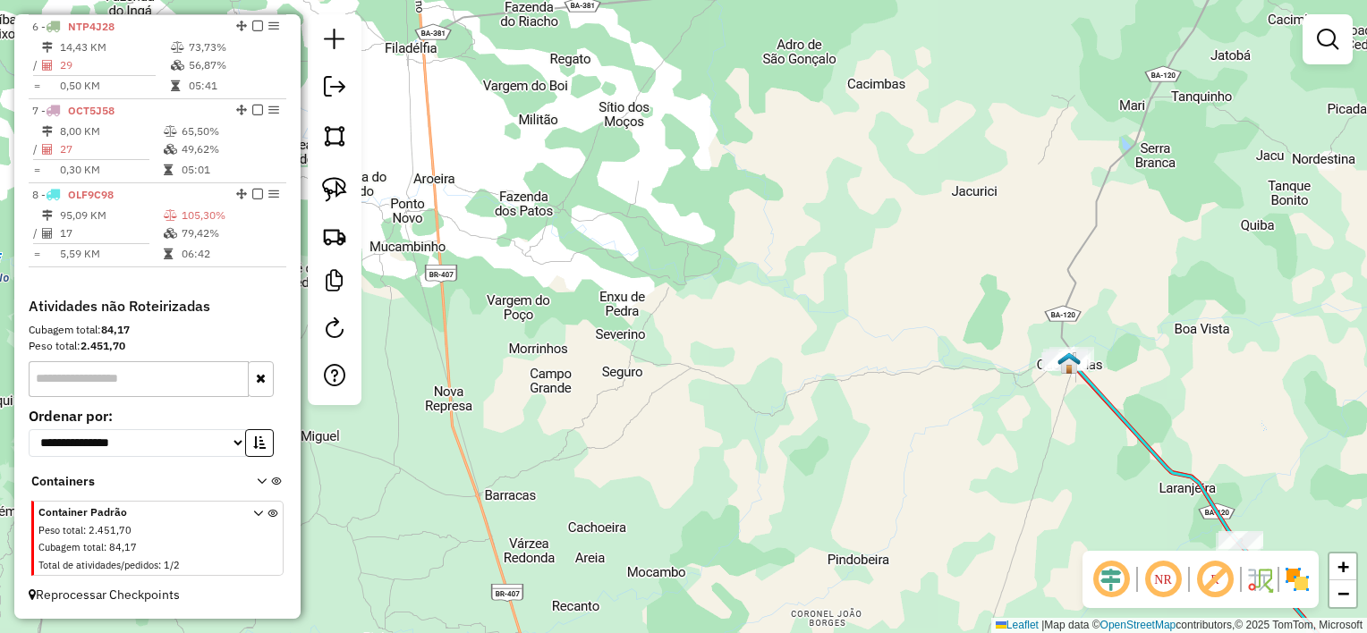
click at [764, 322] on div "Janela de atendimento Grade de atendimento Capacidade Transportadoras Veículos …" at bounding box center [683, 316] width 1367 height 633
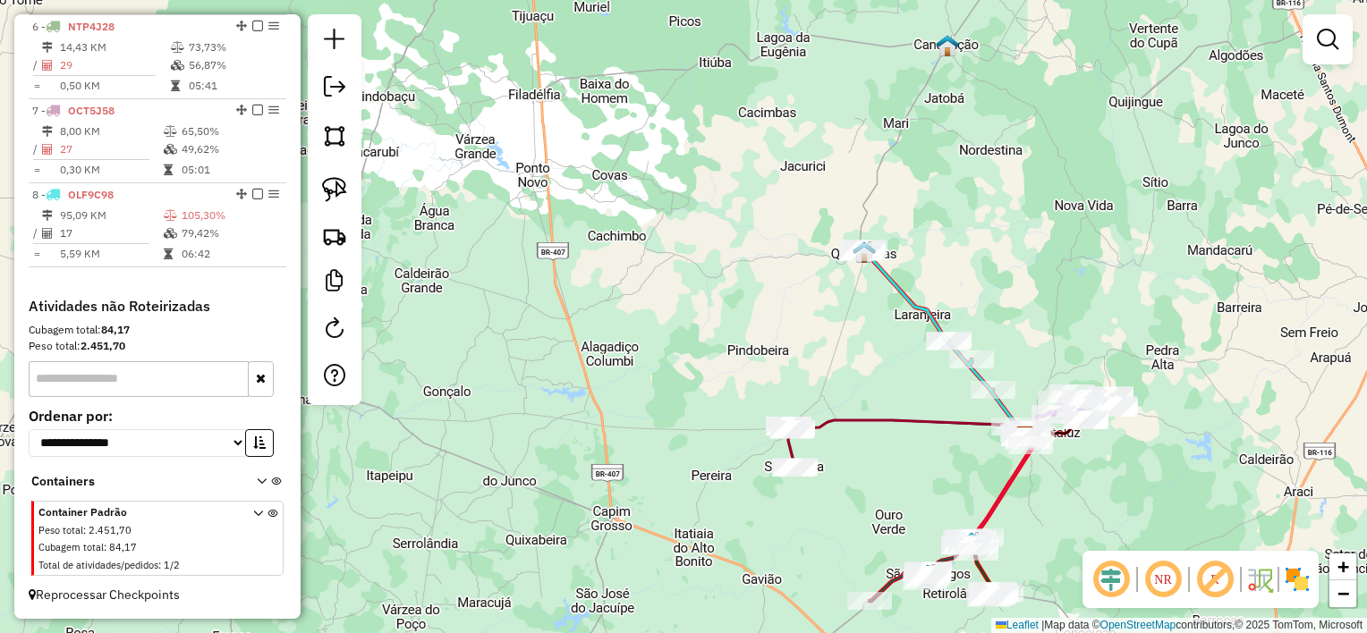
drag, startPoint x: 812, startPoint y: 349, endPoint x: 742, endPoint y: 268, distance: 106.5
click at [744, 269] on div "Janela de atendimento Grade de atendimento Capacidade Transportadoras Veículos …" at bounding box center [683, 316] width 1367 height 633
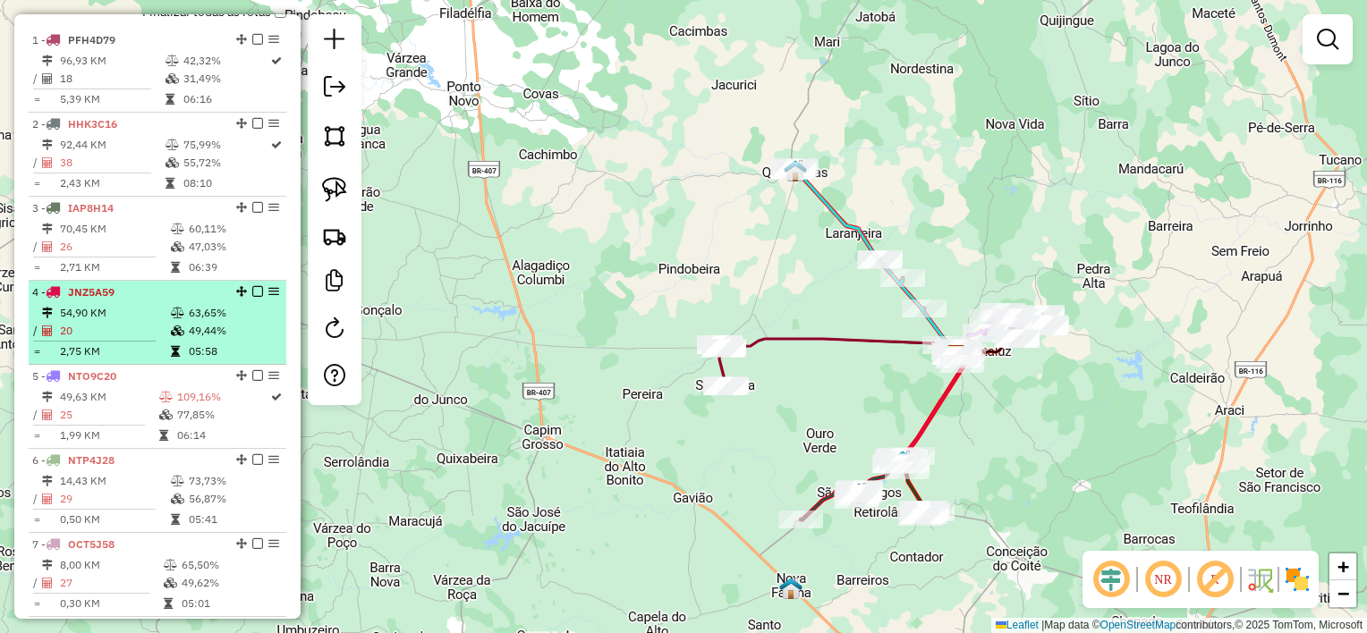
scroll to position [551, 0]
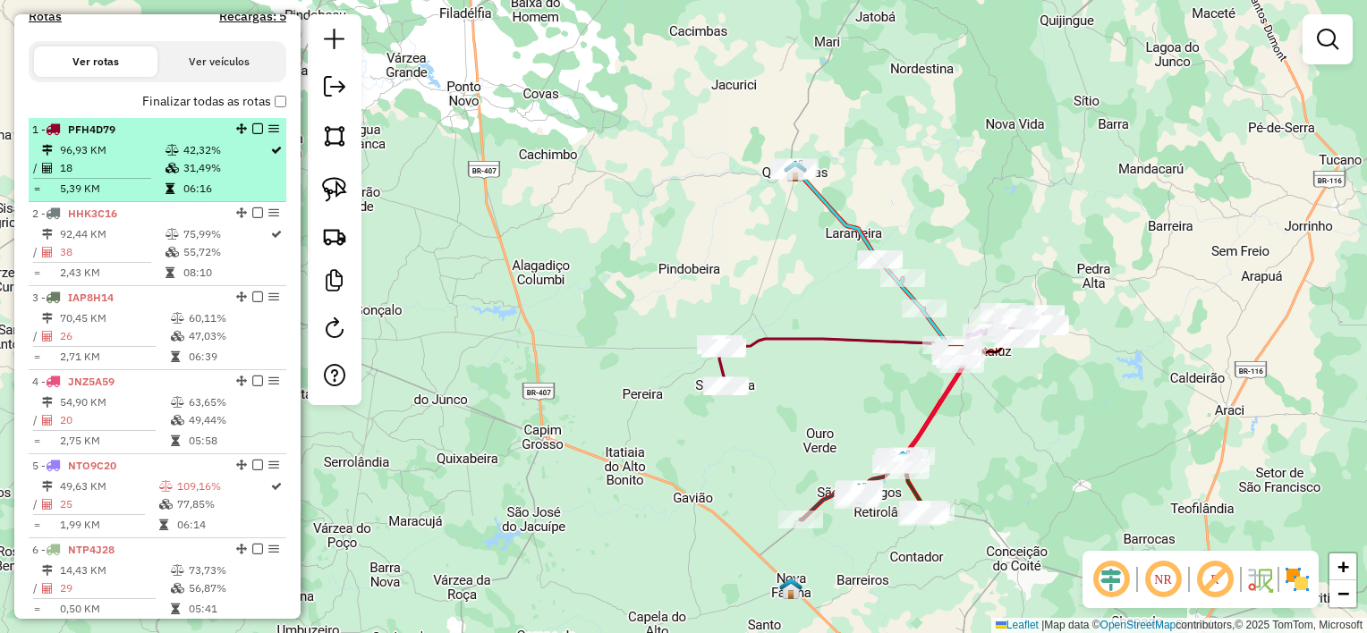
click at [128, 179] on hr at bounding box center [92, 178] width 118 height 1
select select "*********"
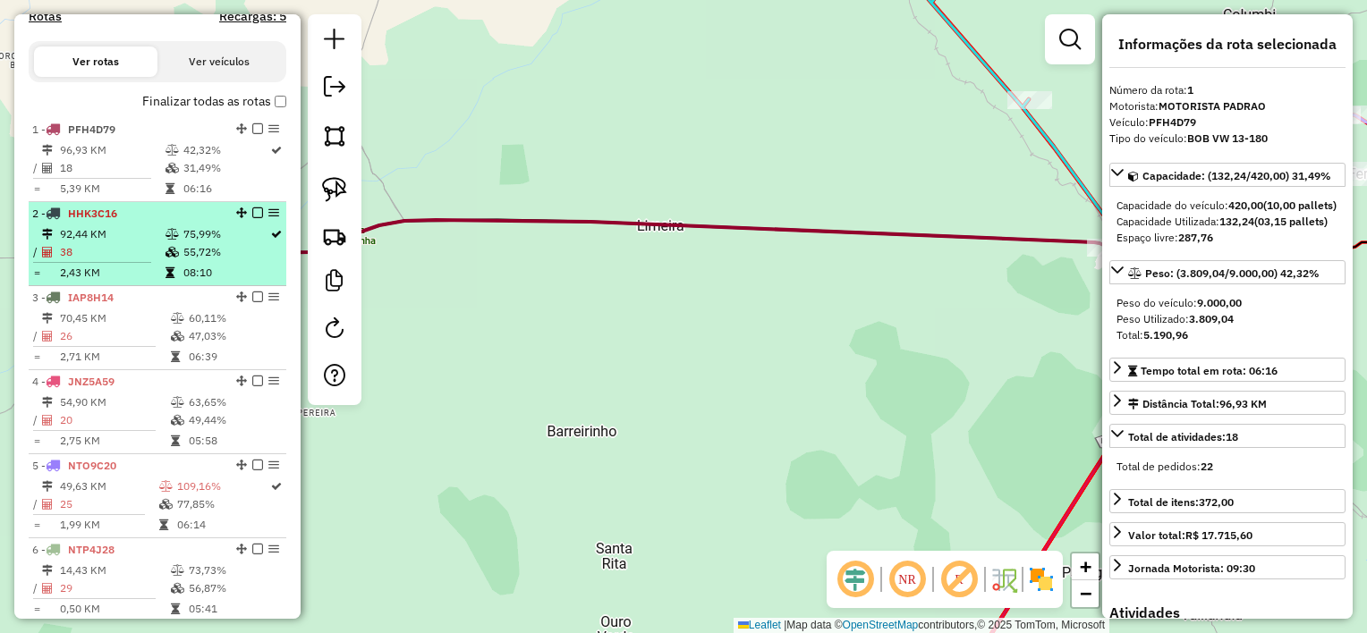
click at [123, 243] on td "92,44 KM" at bounding box center [112, 234] width 106 height 18
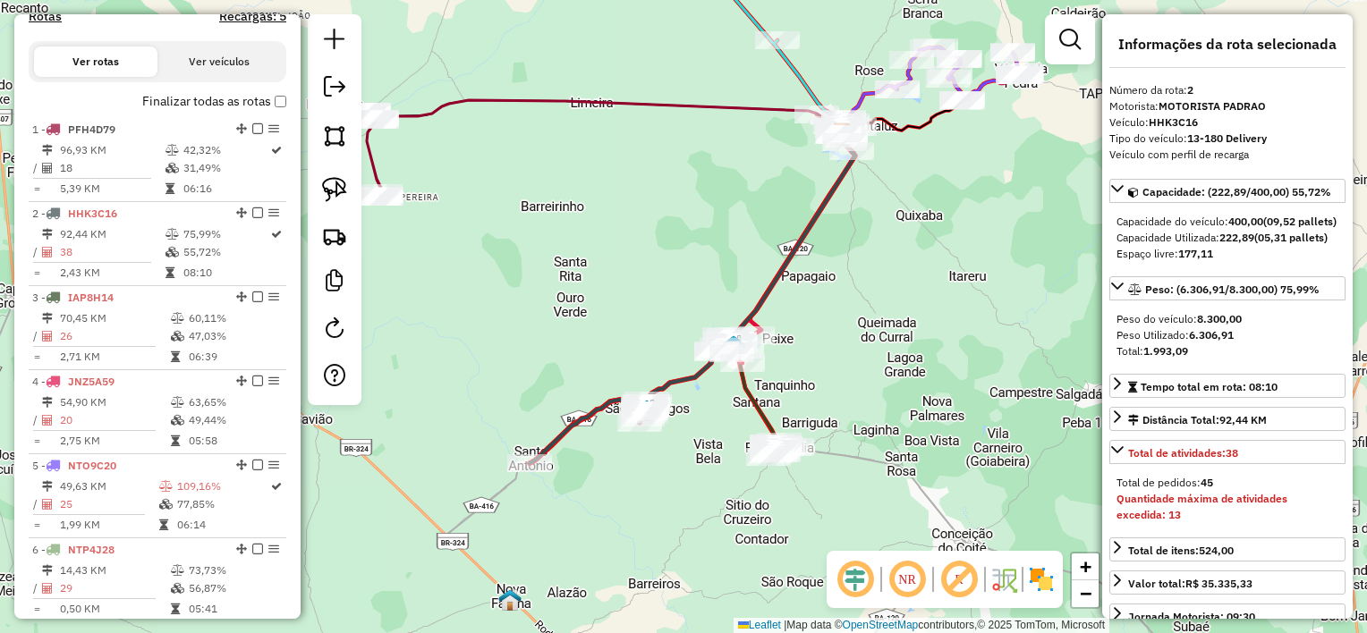
drag, startPoint x: 574, startPoint y: 512, endPoint x: 582, endPoint y: 234, distance: 277.4
click at [574, 250] on div "Janela de atendimento Grade de atendimento Capacidade Transportadoras Veículos …" at bounding box center [683, 316] width 1367 height 633
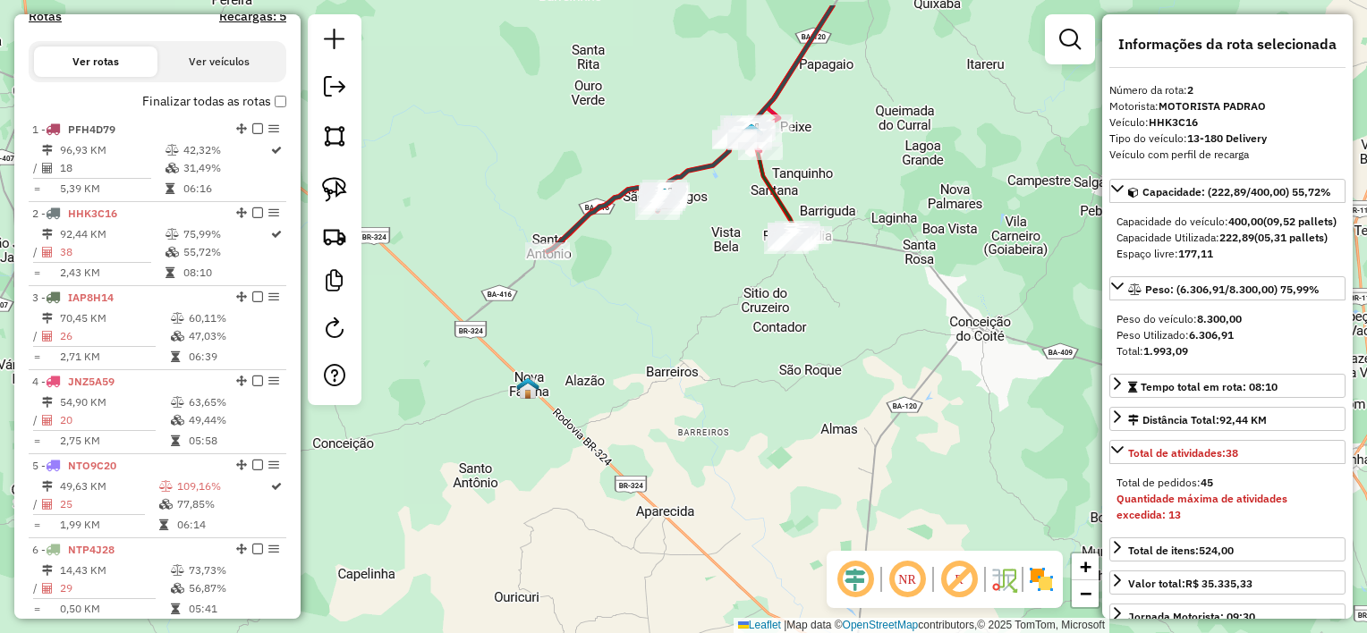
drag, startPoint x: 573, startPoint y: 283, endPoint x: 602, endPoint y: 352, distance: 74.6
click at [602, 352] on div "Janela de atendimento Grade de atendimento Capacidade Transportadoras Veículos …" at bounding box center [683, 316] width 1367 height 633
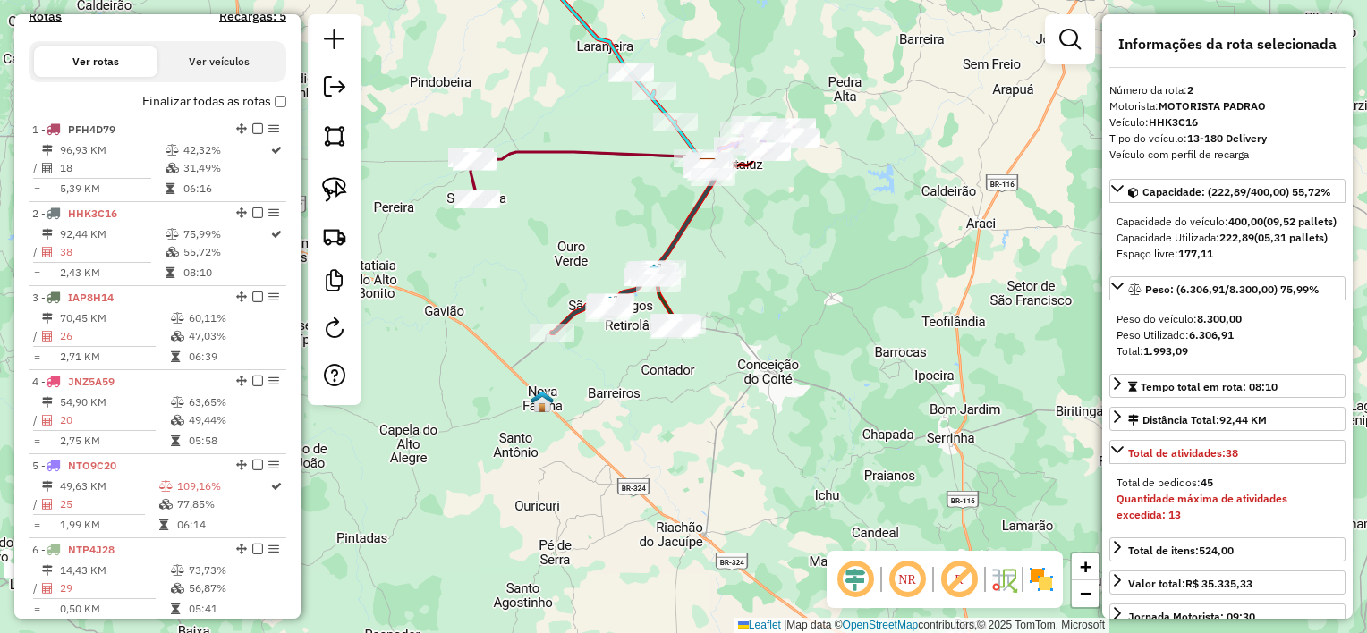
drag, startPoint x: 603, startPoint y: 352, endPoint x: 593, endPoint y: 362, distance: 14.6
click at [600, 358] on div "Janela de atendimento Grade de atendimento Capacidade Transportadoras Veículos …" at bounding box center [683, 316] width 1367 height 633
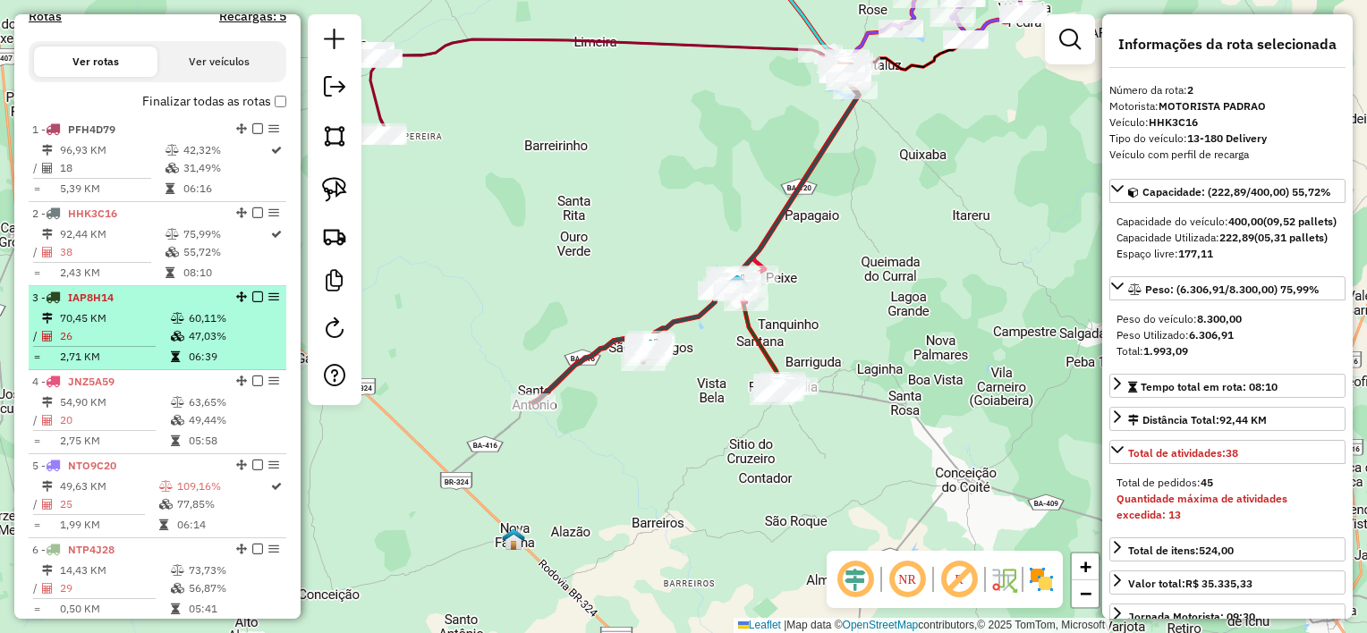
click at [147, 327] on td "70,45 KM" at bounding box center [114, 318] width 111 height 18
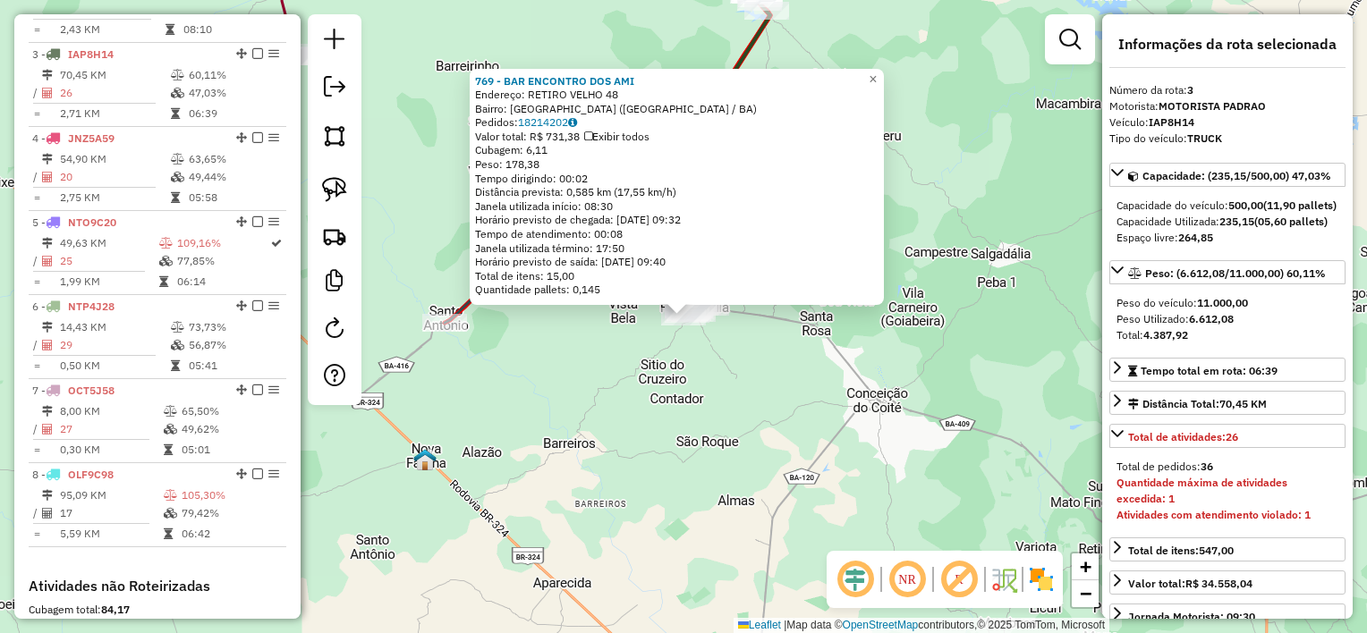
scroll to position [837, 0]
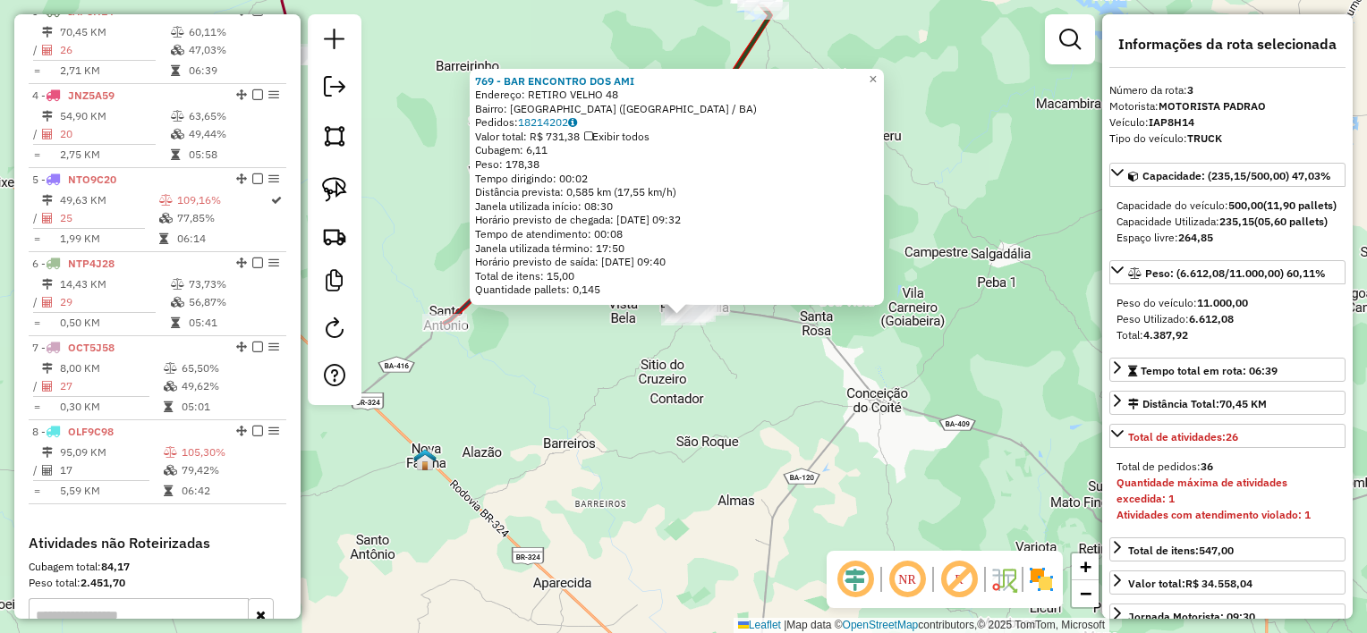
click at [690, 403] on div "769 - BAR ENCONTRO DOS AMI Endereço: RETIRO VELHO 48 Bairro: CENTRO (RETIROLAND…" at bounding box center [683, 316] width 1367 height 633
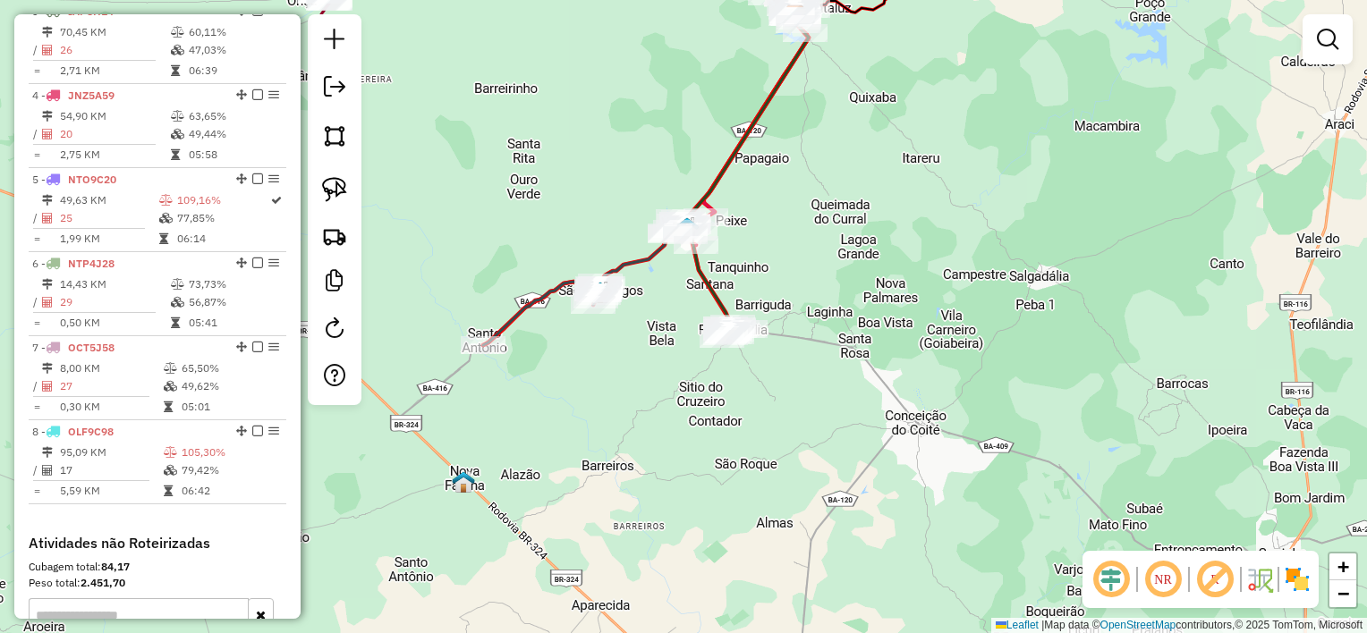
click at [662, 342] on div "Janela de atendimento Grade de atendimento Capacidade Transportadoras Veículos …" at bounding box center [683, 316] width 1367 height 633
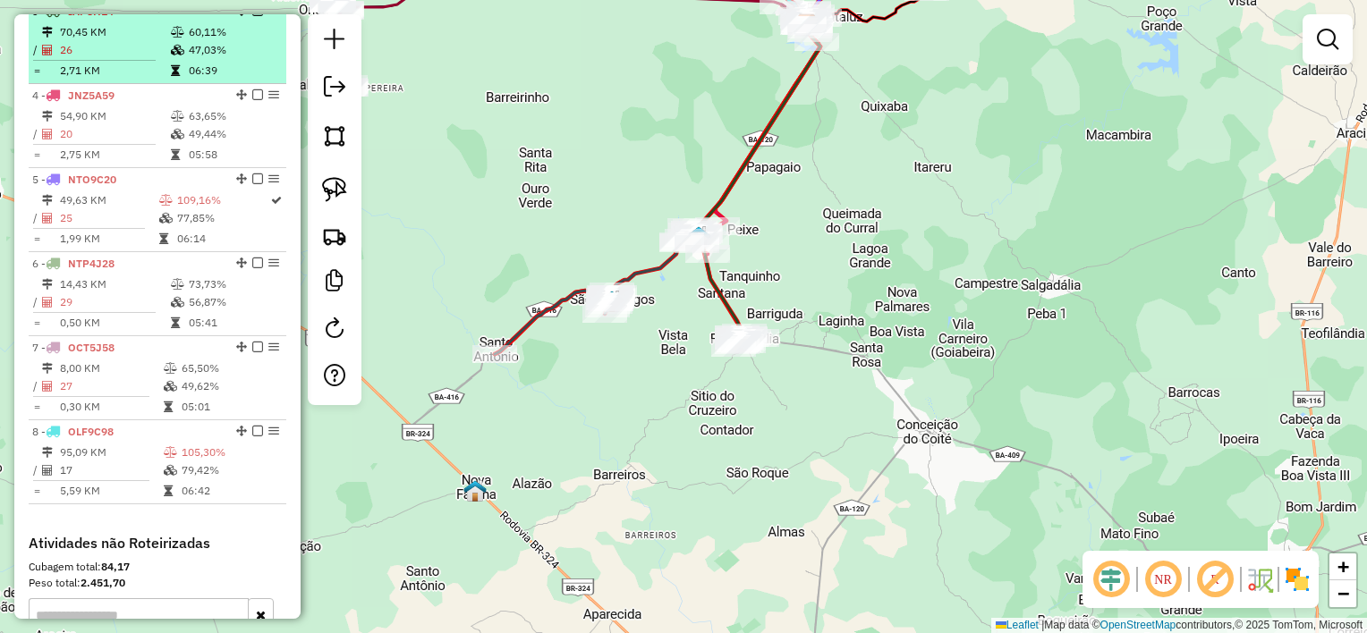
click at [136, 59] on td "26" at bounding box center [114, 50] width 111 height 18
select select "*********"
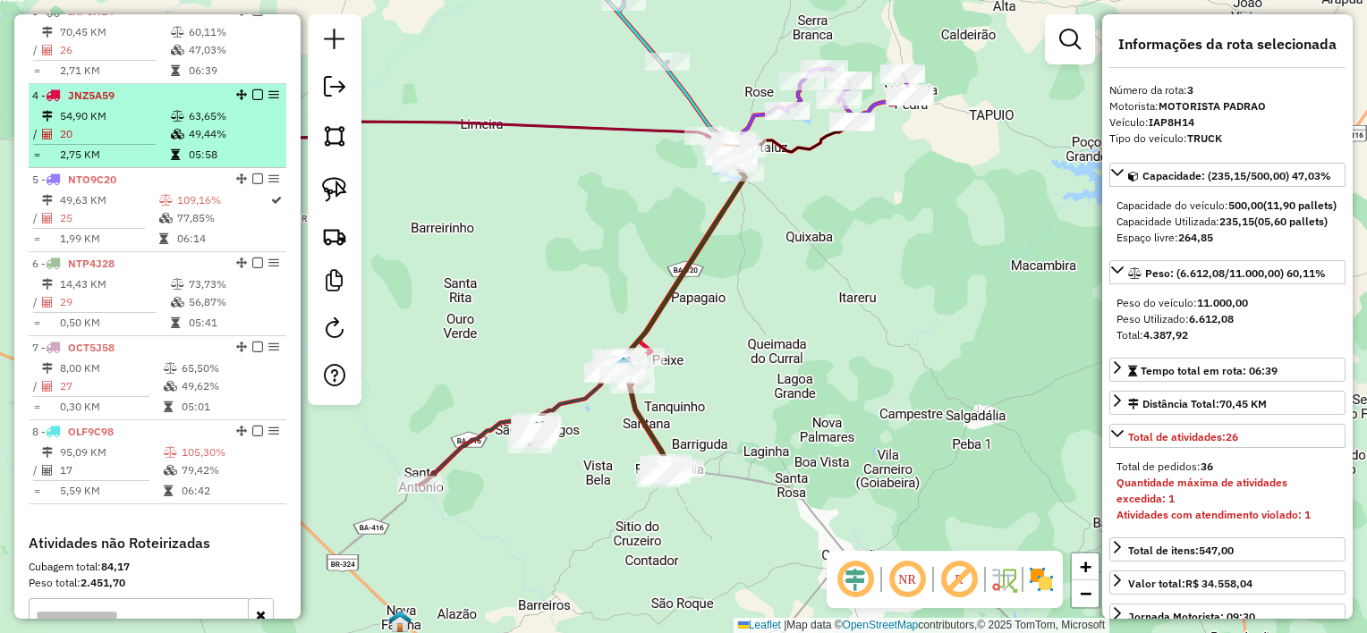
click at [125, 139] on table "54,90 KM 63,65% / 20 49,44% = 2,75 KM 05:58" at bounding box center [157, 135] width 250 height 56
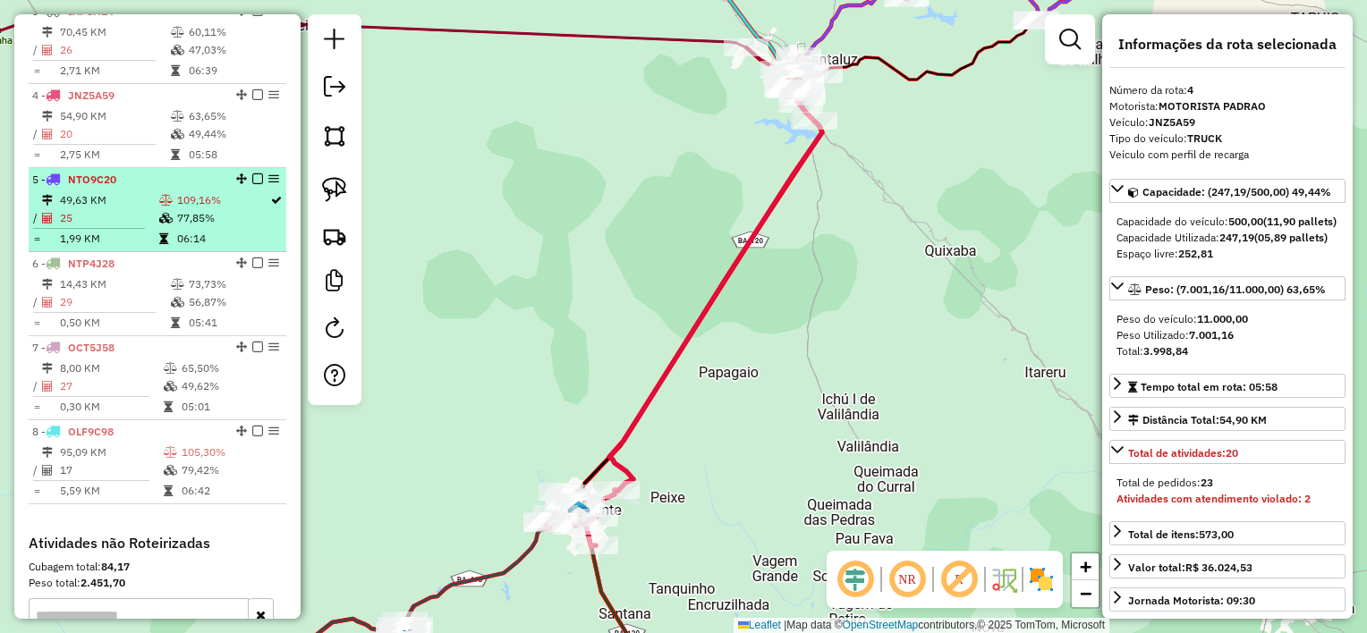
click at [129, 209] on td "49,63 KM" at bounding box center [108, 200] width 99 height 18
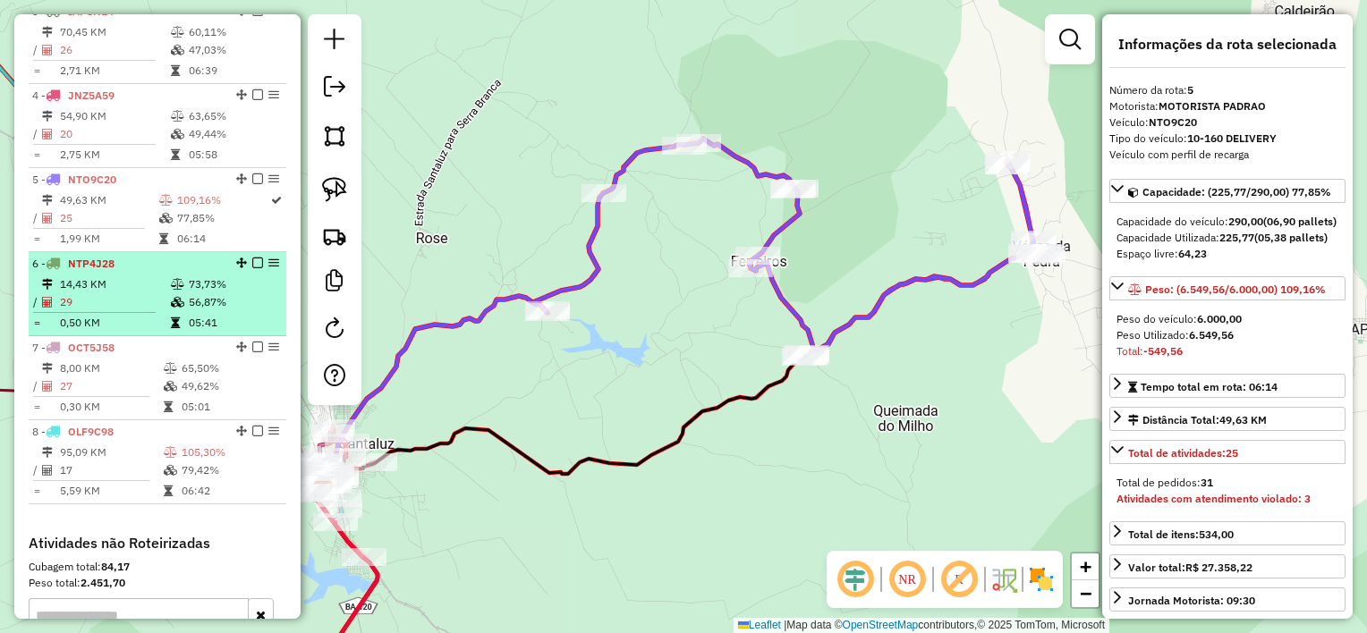
click at [140, 292] on td "14,43 KM" at bounding box center [114, 284] width 111 height 18
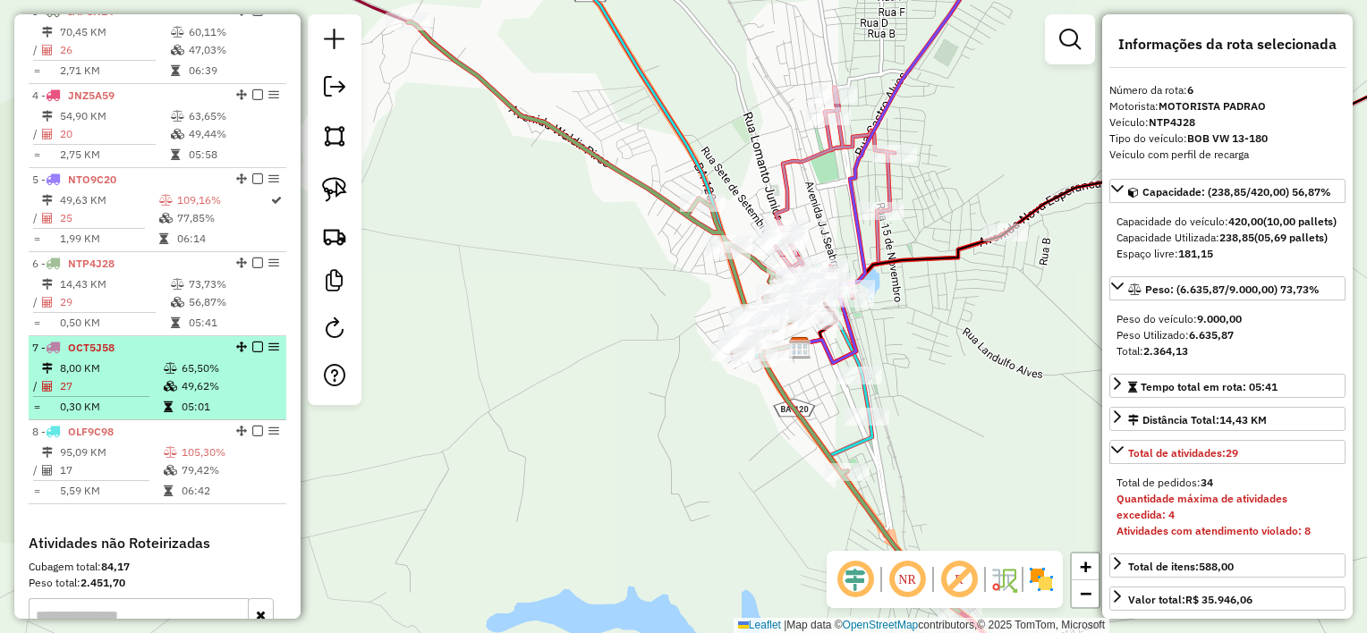
drag, startPoint x: 126, startPoint y: 385, endPoint x: 114, endPoint y: 390, distance: 12.8
click at [123, 377] on td "8,00 KM" at bounding box center [111, 369] width 104 height 18
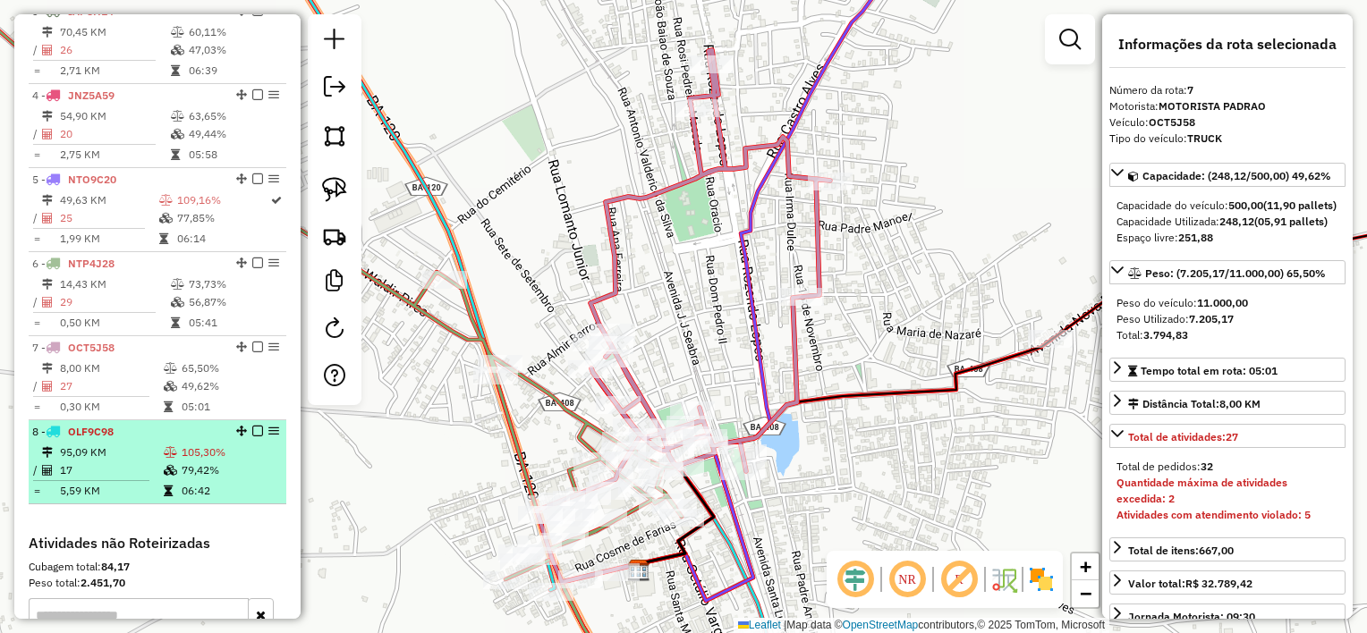
click at [123, 479] on td "17" at bounding box center [111, 471] width 104 height 18
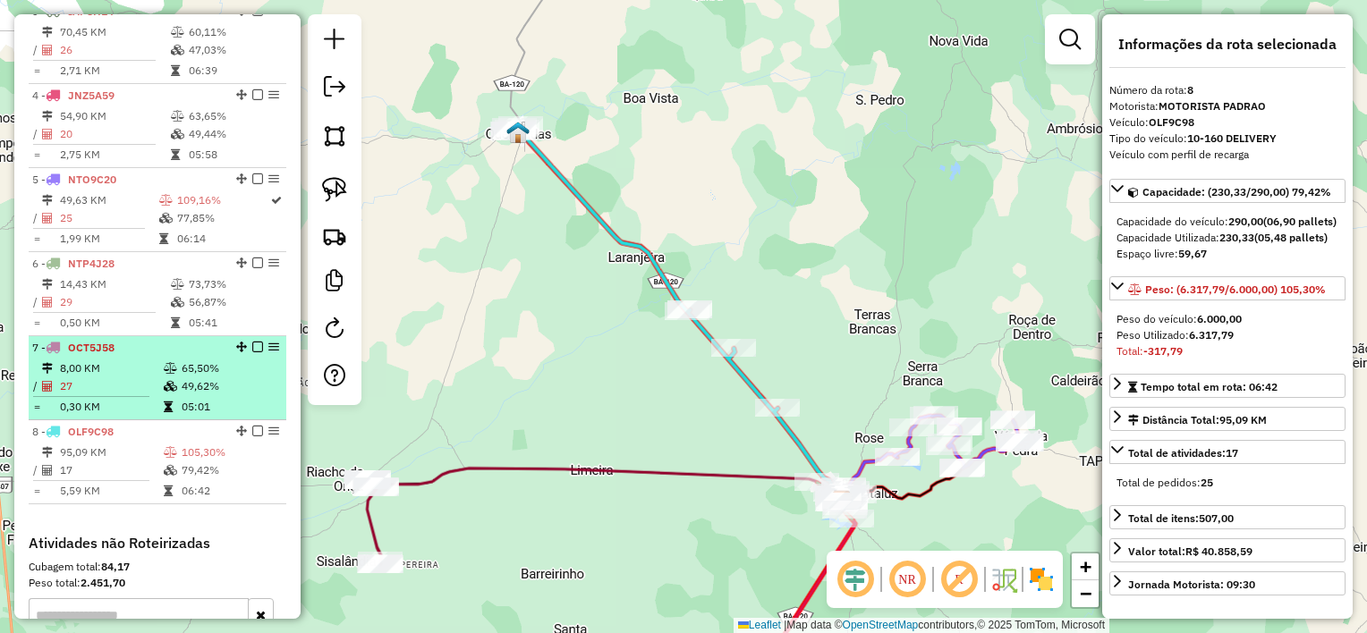
scroll to position [390, 0]
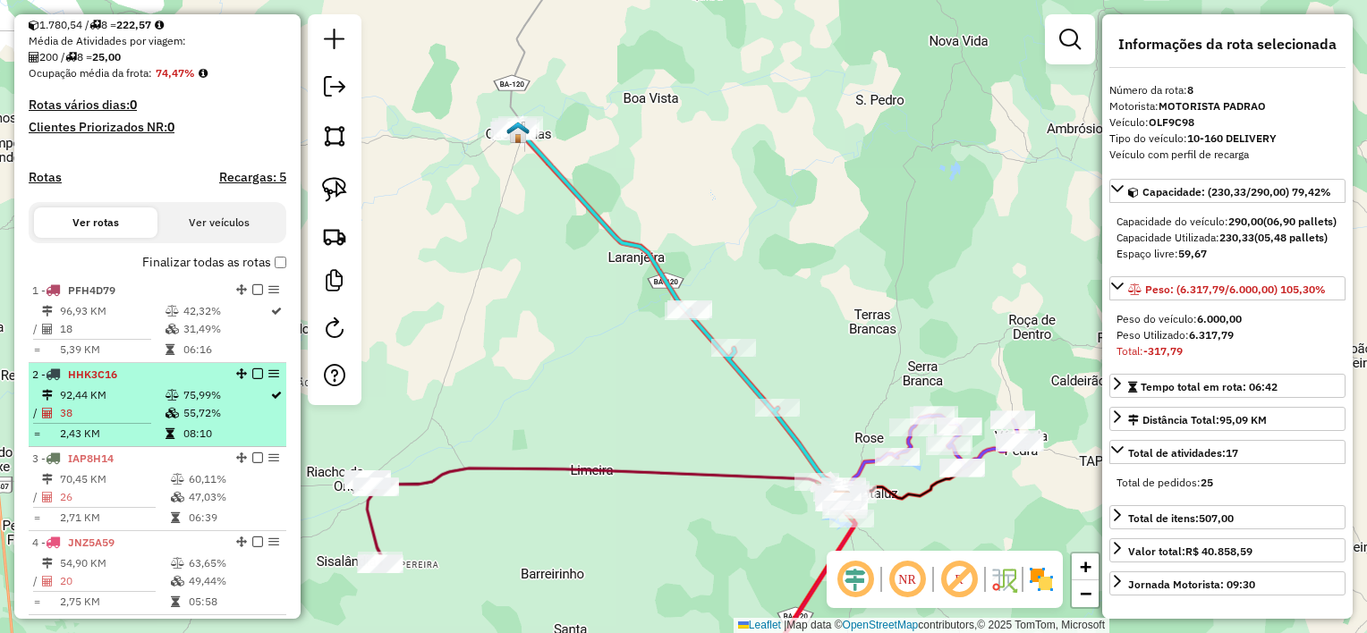
click at [133, 404] on td "92,44 KM" at bounding box center [112, 395] width 106 height 18
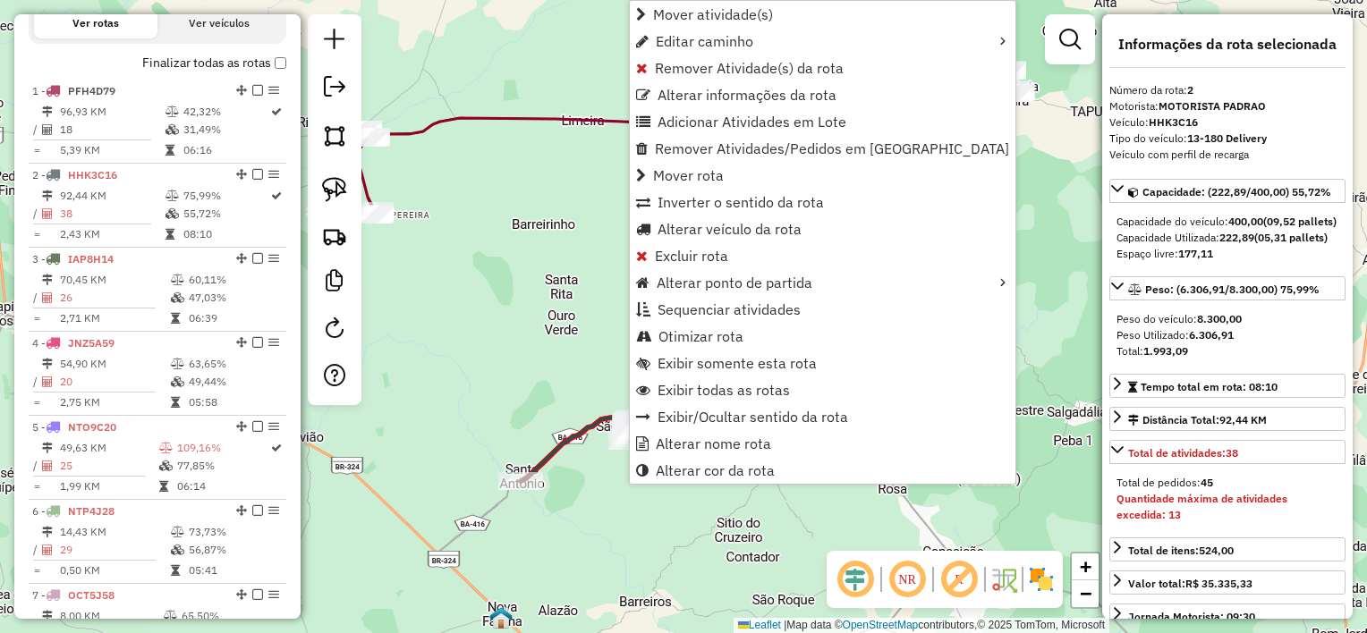
scroll to position [754, 0]
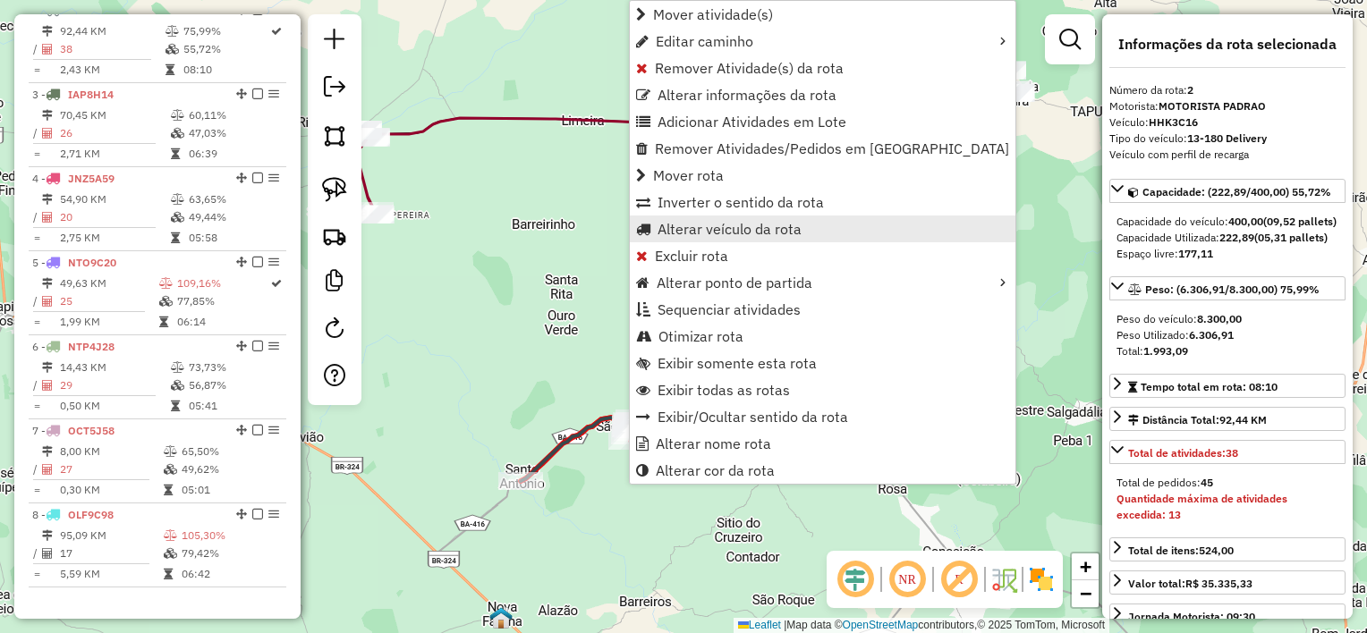
click at [684, 228] on span "Alterar veículo da rota" at bounding box center [729, 229] width 144 height 14
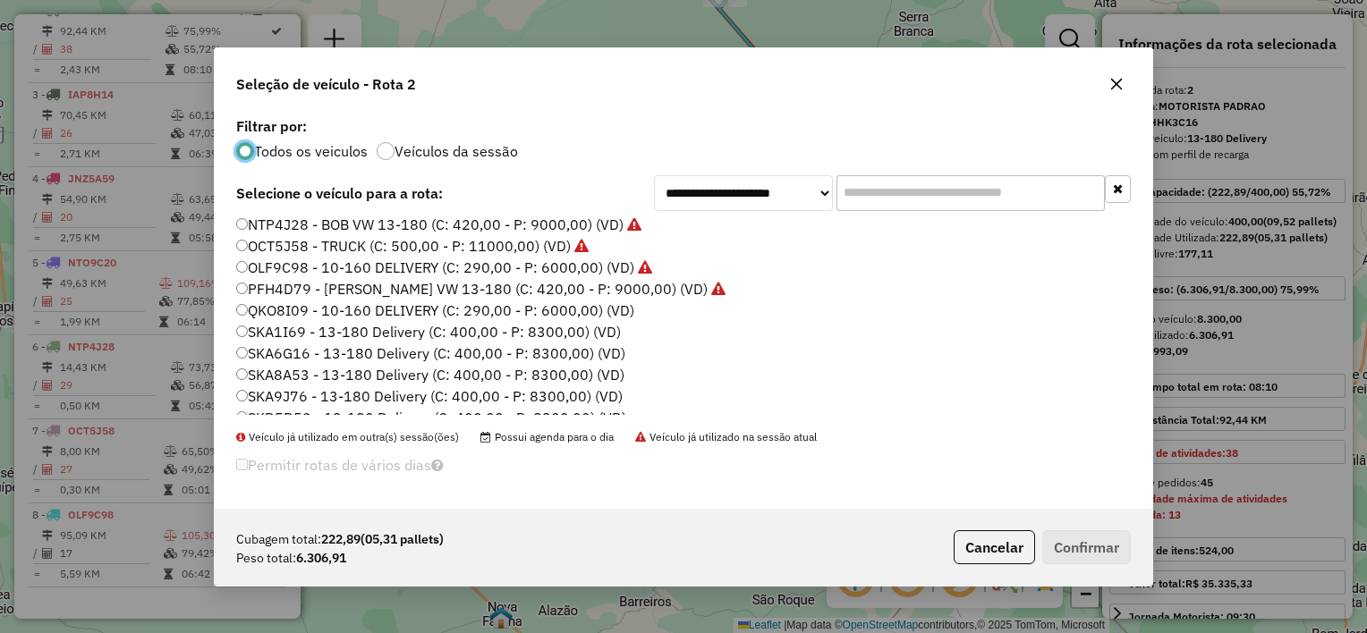
scroll to position [179, 0]
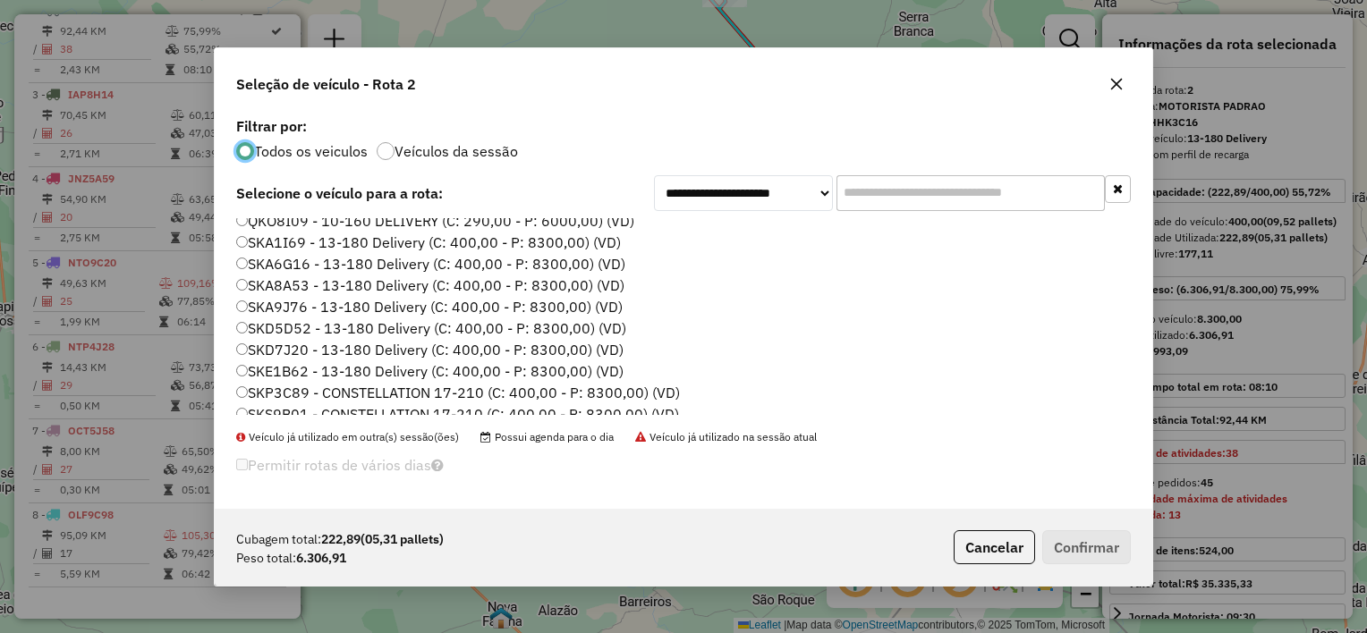
click at [329, 326] on label "SKD5D52 - 13-180 Delivery (C: 400,00 - P: 8300,00) (VD)" at bounding box center [431, 328] width 390 height 21
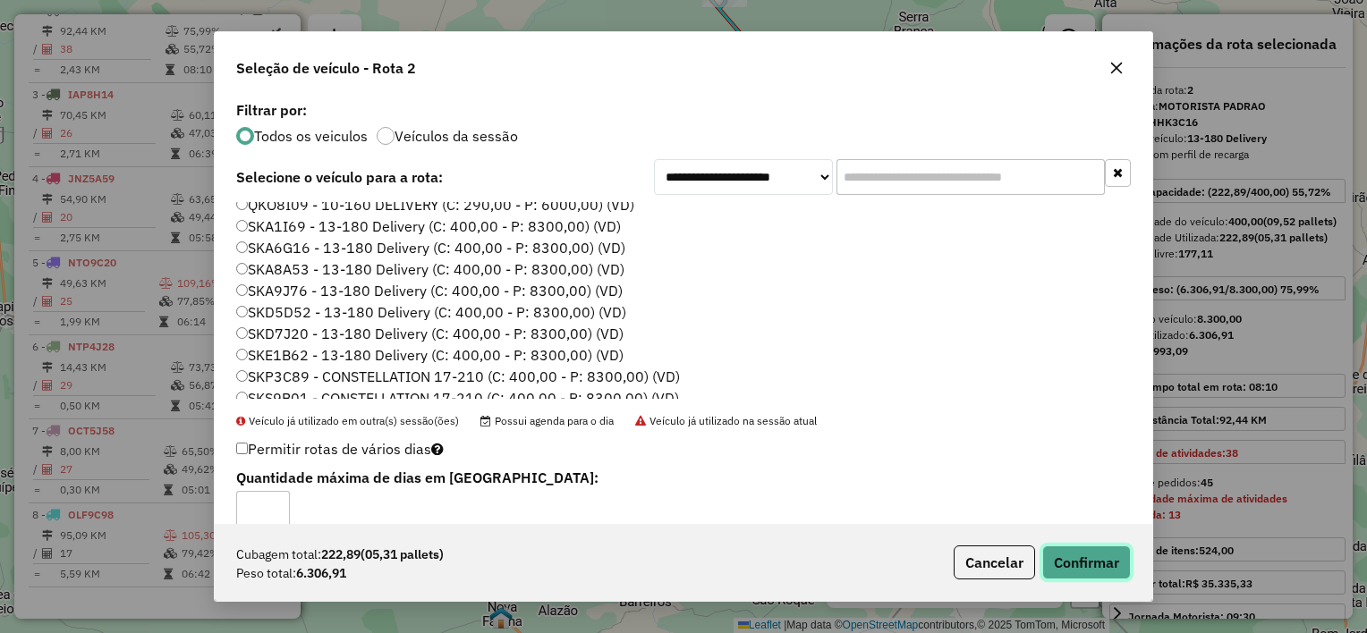
click at [1087, 572] on button "Confirmar" at bounding box center [1086, 563] width 89 height 34
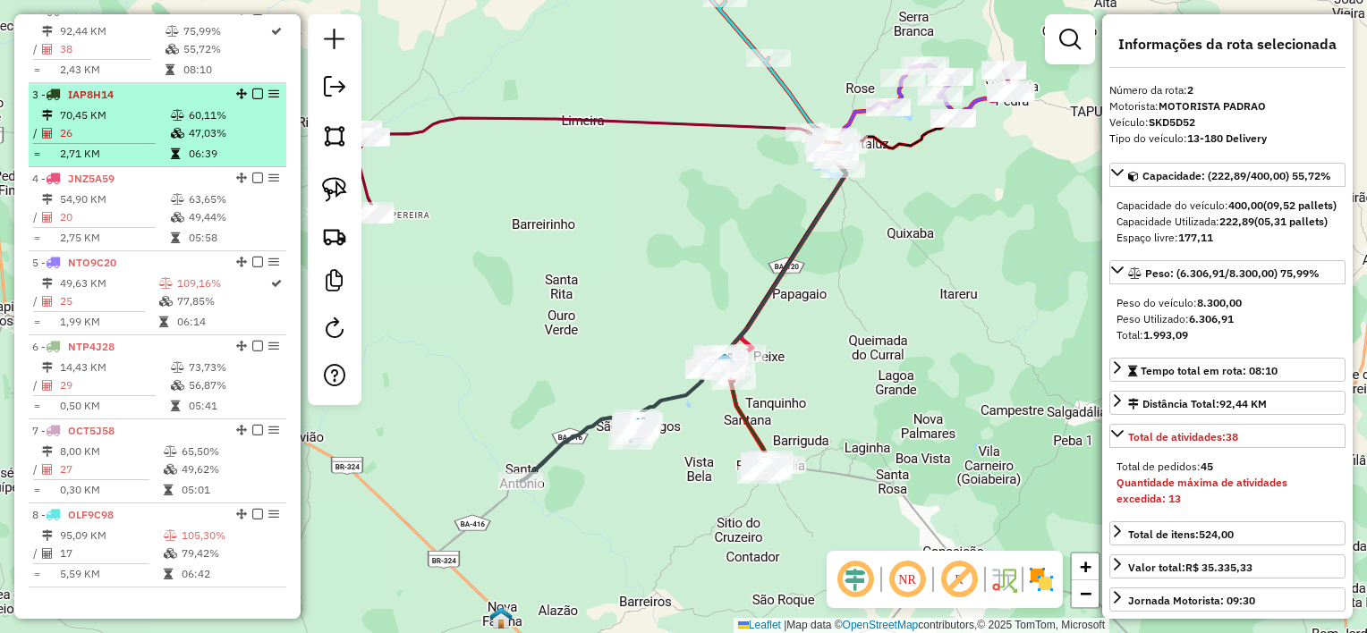
click at [114, 160] on td "2,71 KM" at bounding box center [114, 154] width 111 height 18
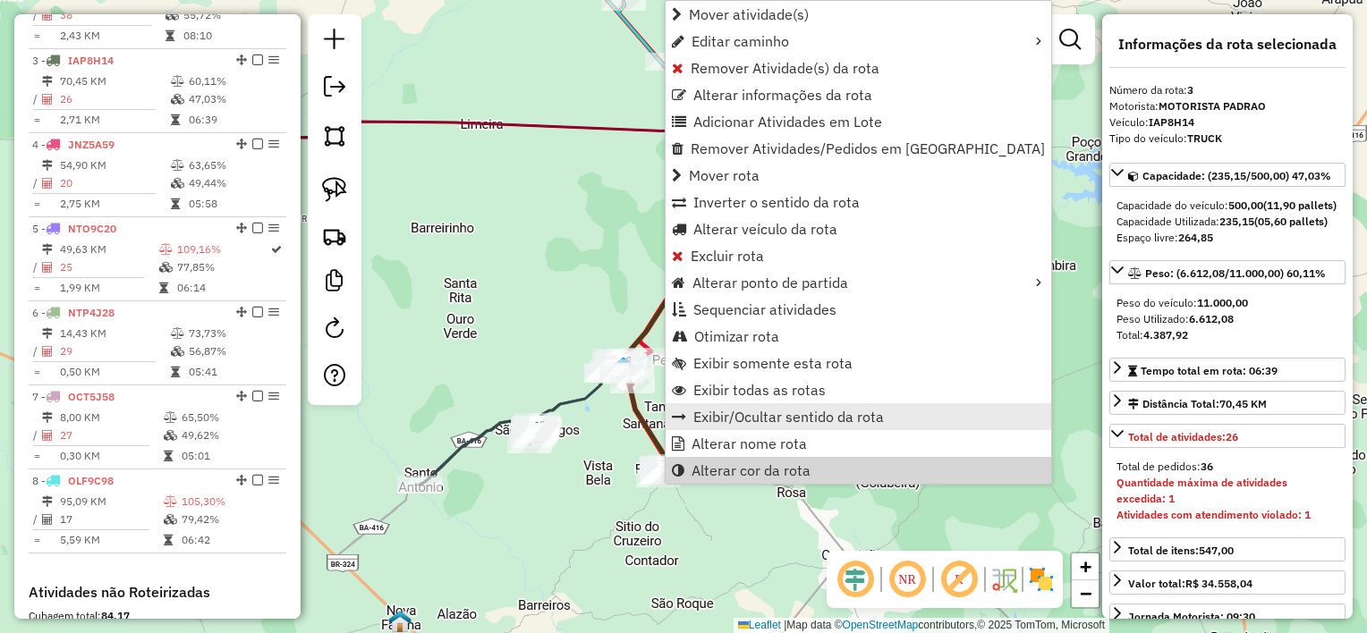
scroll to position [837, 0]
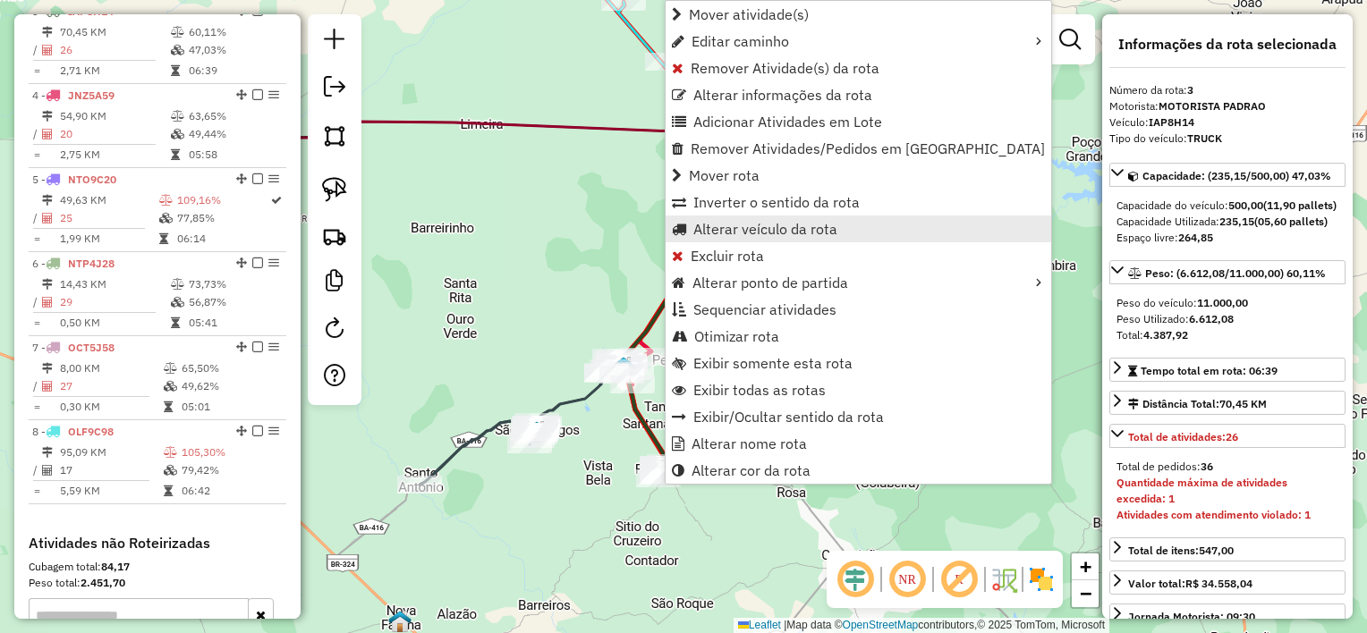
click at [733, 225] on span "Alterar veículo da rota" at bounding box center [765, 229] width 144 height 14
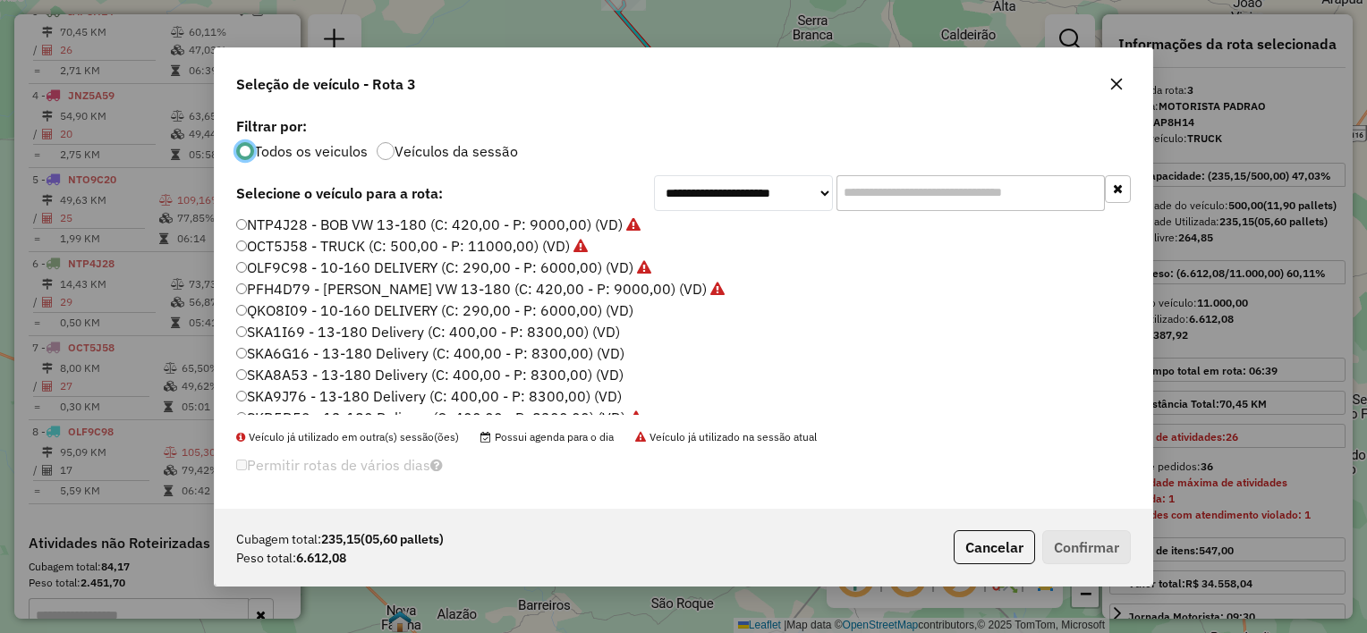
scroll to position [190, 0]
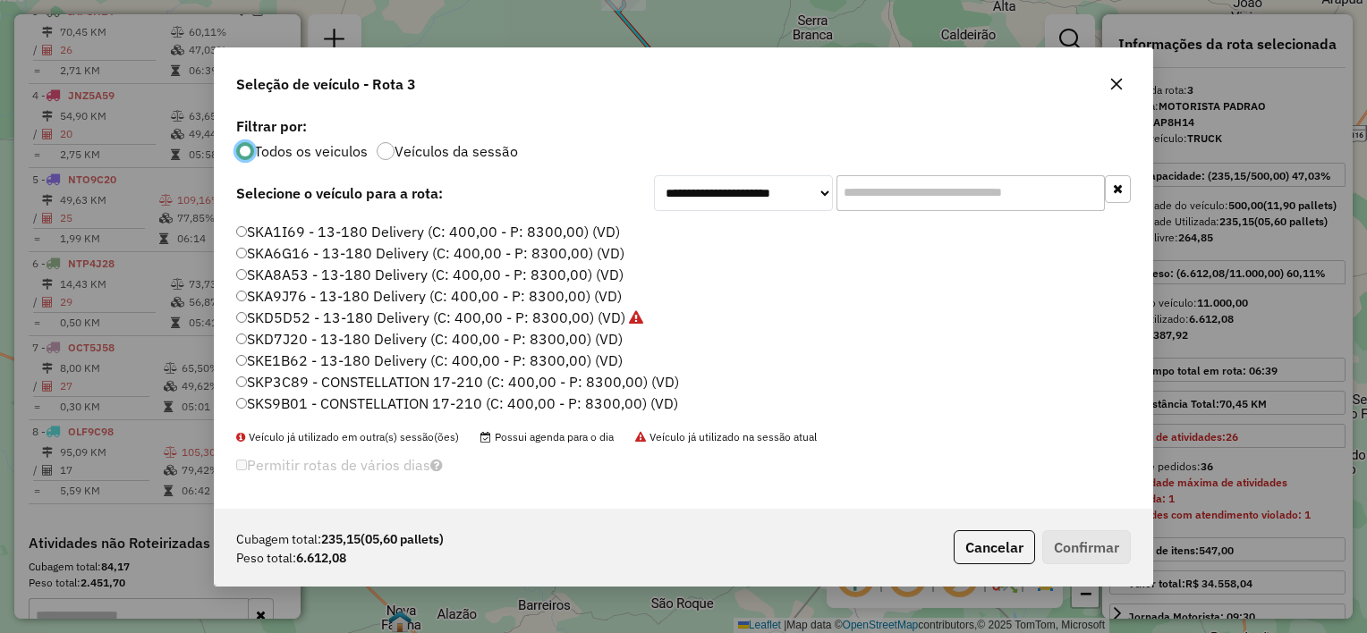
click at [349, 338] on label "SKD7J20 - 13-180 Delivery (C: 400,00 - P: 8300,00) (VD)" at bounding box center [429, 338] width 386 height 21
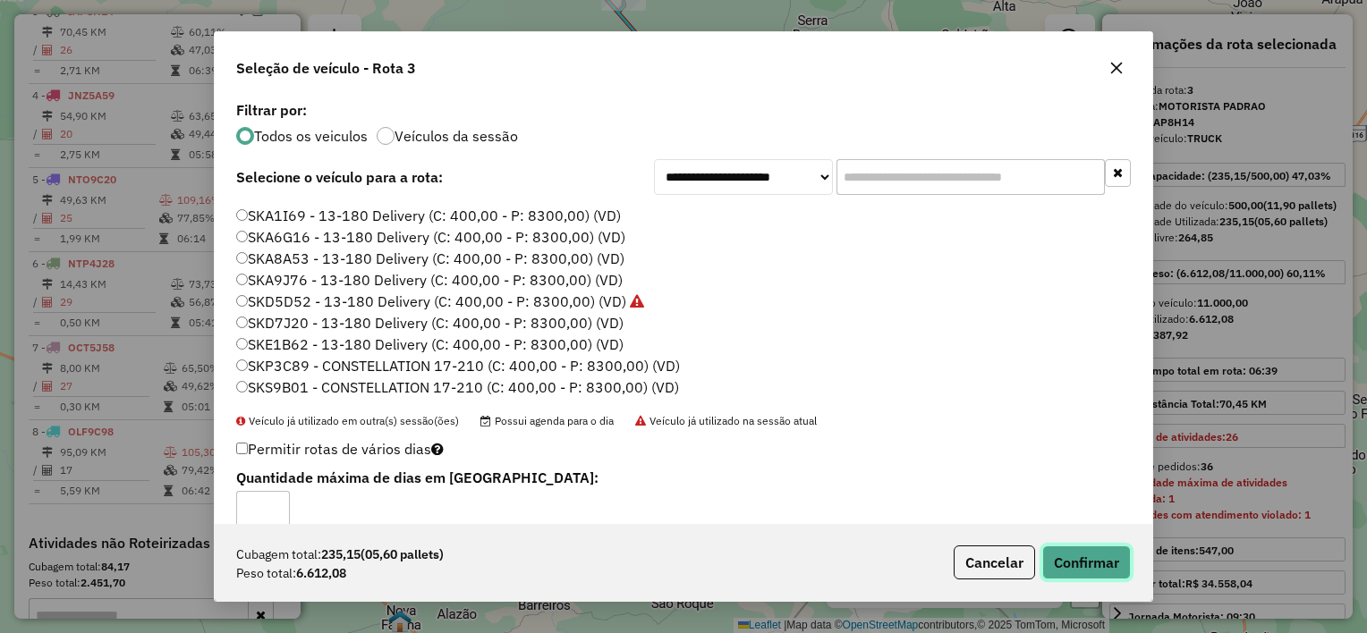
click at [1090, 569] on button "Confirmar" at bounding box center [1086, 563] width 89 height 34
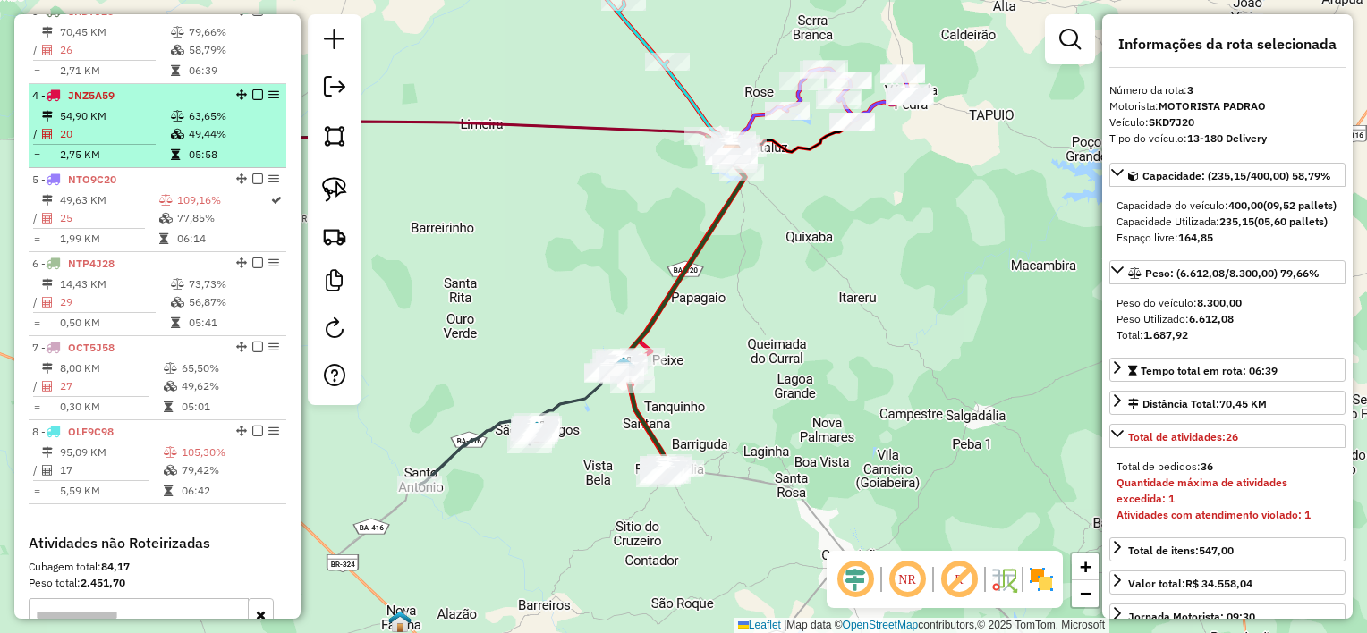
click at [119, 145] on hr at bounding box center [94, 144] width 123 height 1
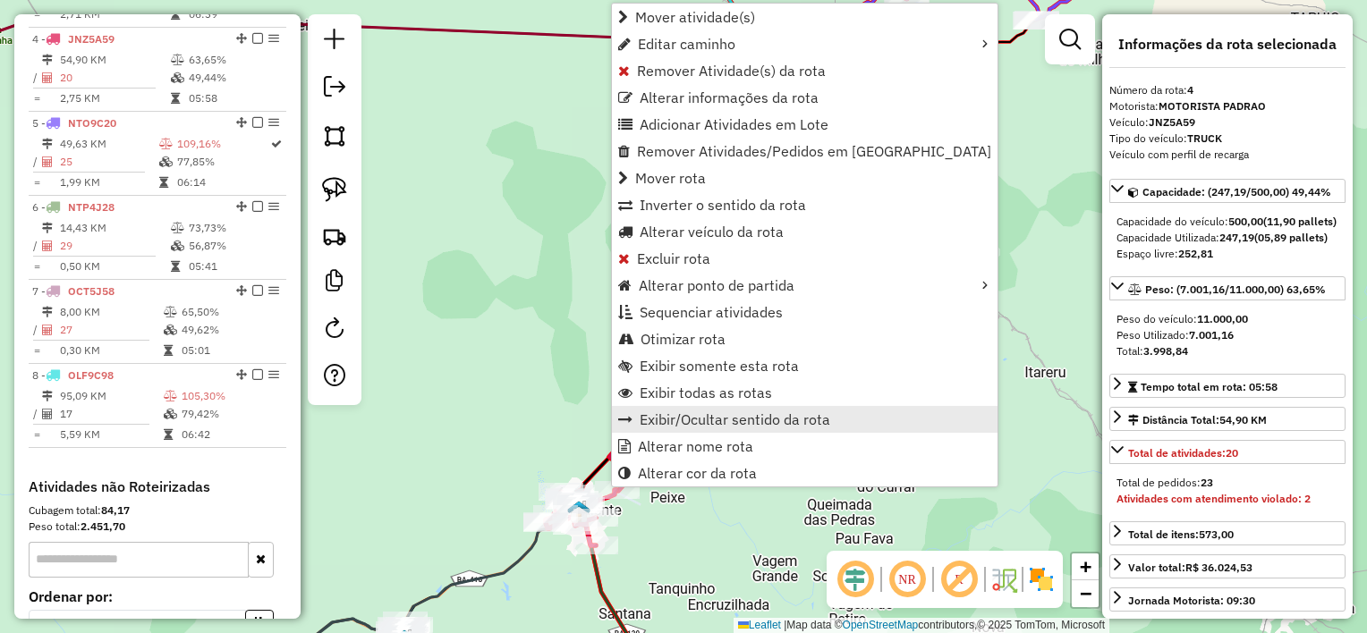
scroll to position [922, 0]
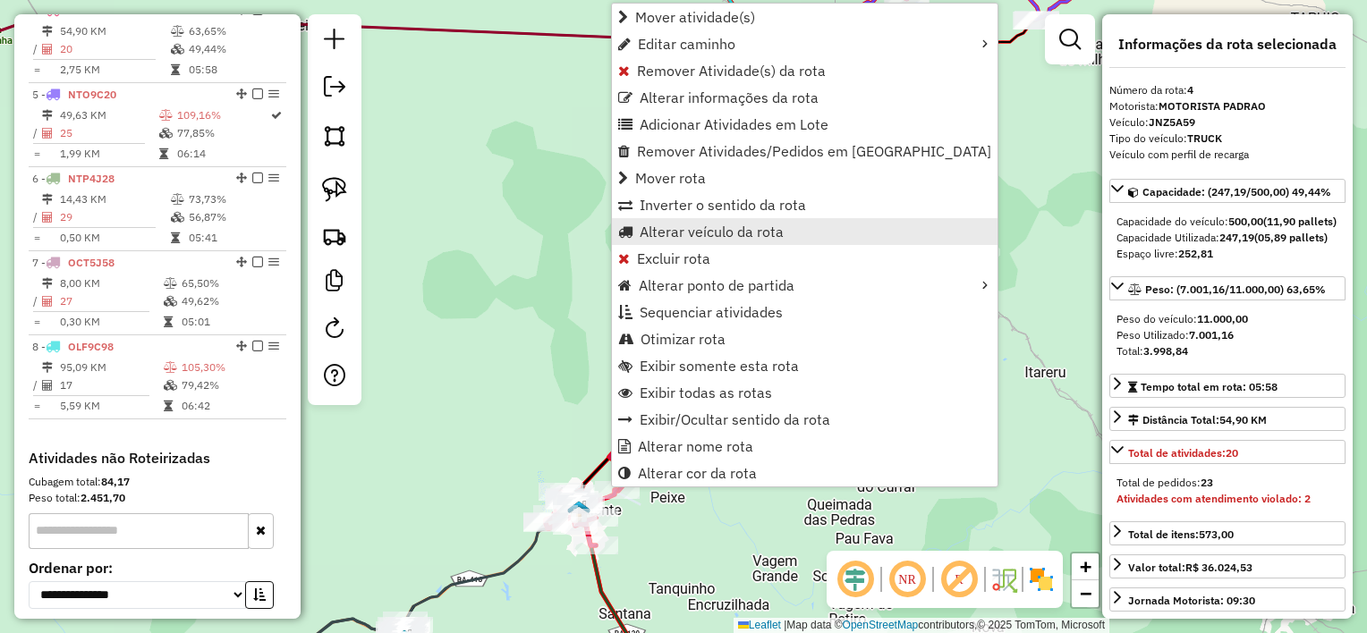
click at [679, 235] on span "Alterar veículo da rota" at bounding box center [712, 231] width 144 height 14
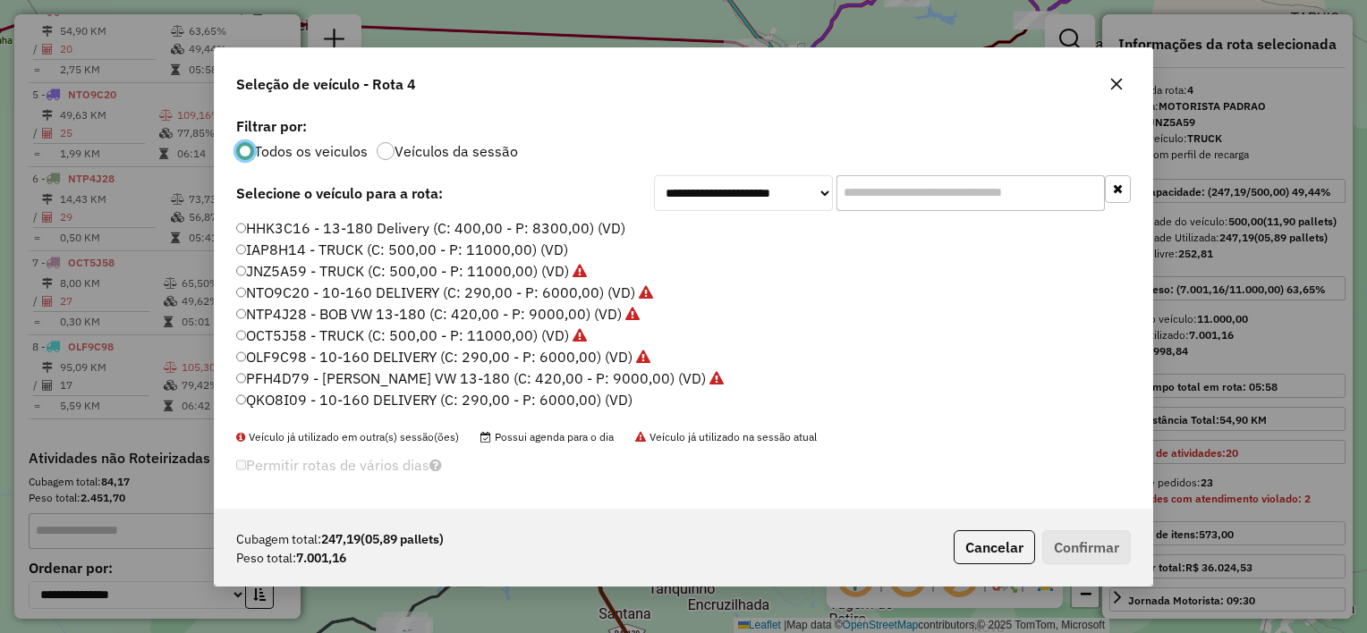
scroll to position [89, 0]
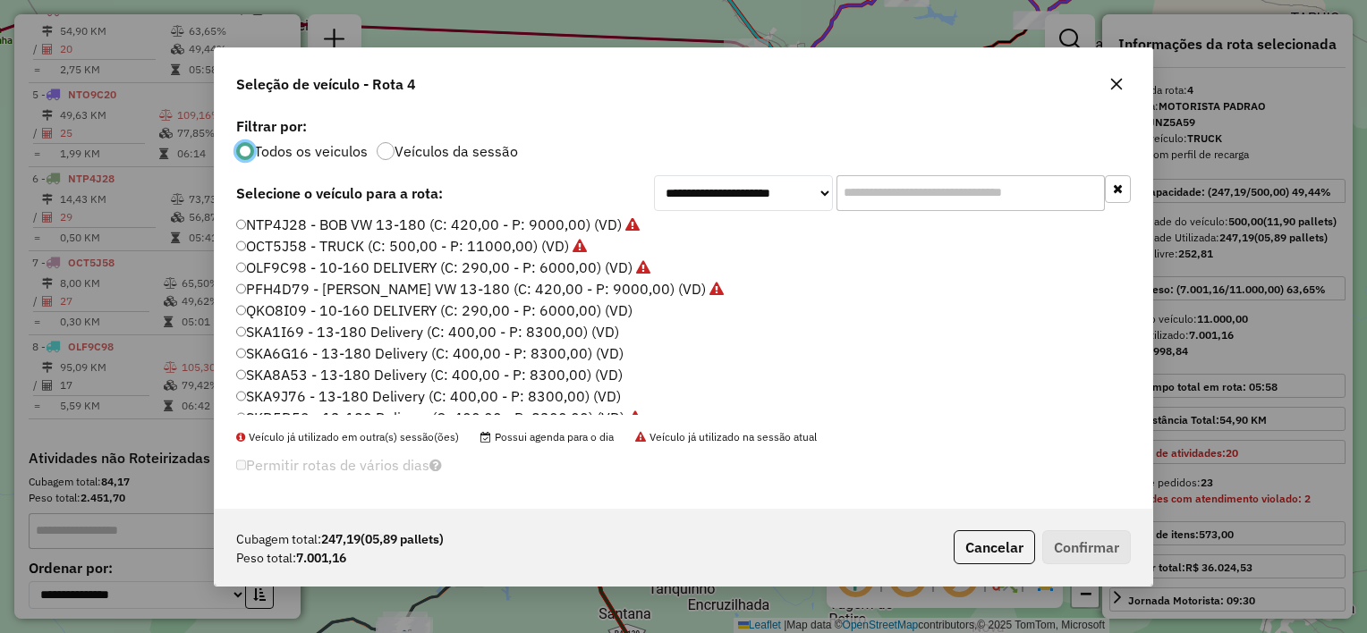
click at [394, 352] on label "SKA6G16 - 13-180 Delivery (C: 400,00 - P: 8300,00) (VD)" at bounding box center [429, 353] width 387 height 21
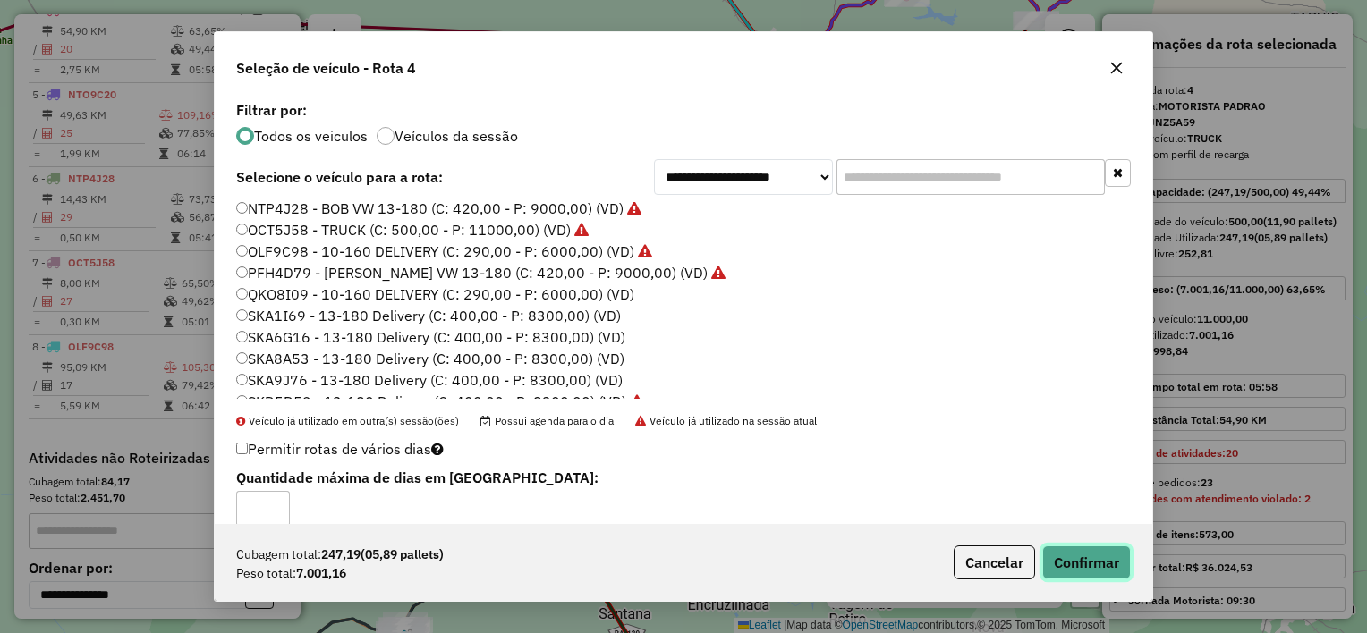
click at [1121, 572] on button "Confirmar" at bounding box center [1086, 563] width 89 height 34
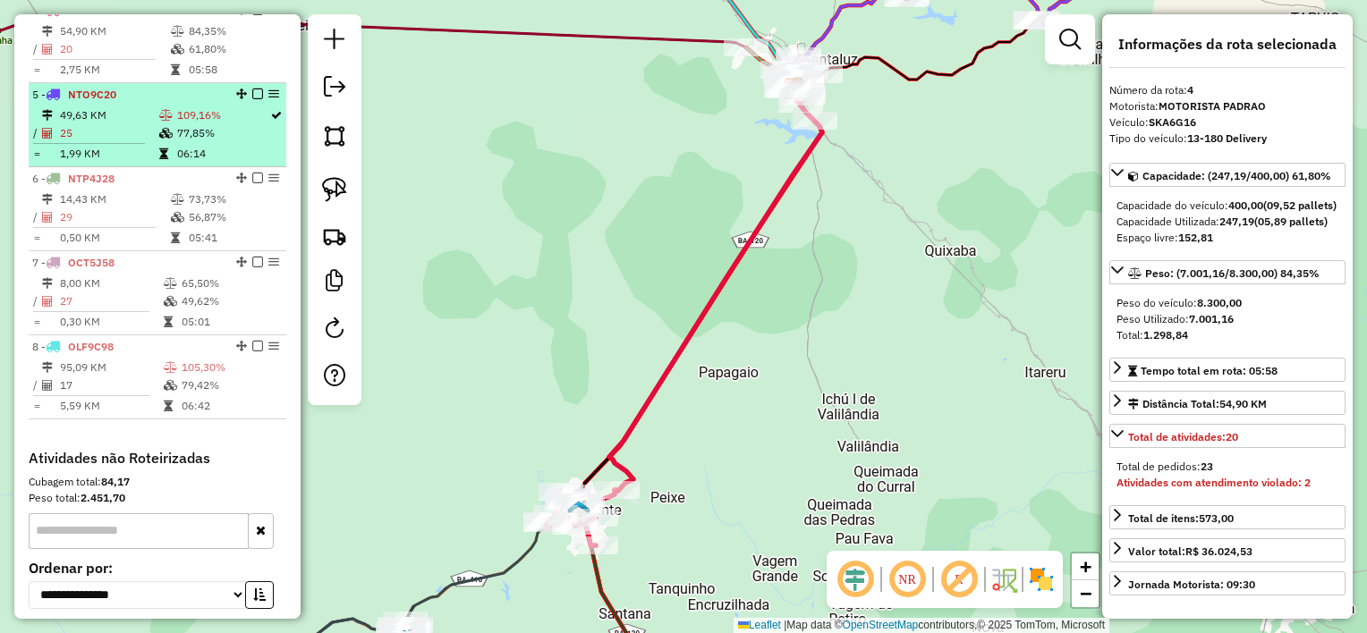
click at [143, 142] on td "25" at bounding box center [108, 133] width 99 height 18
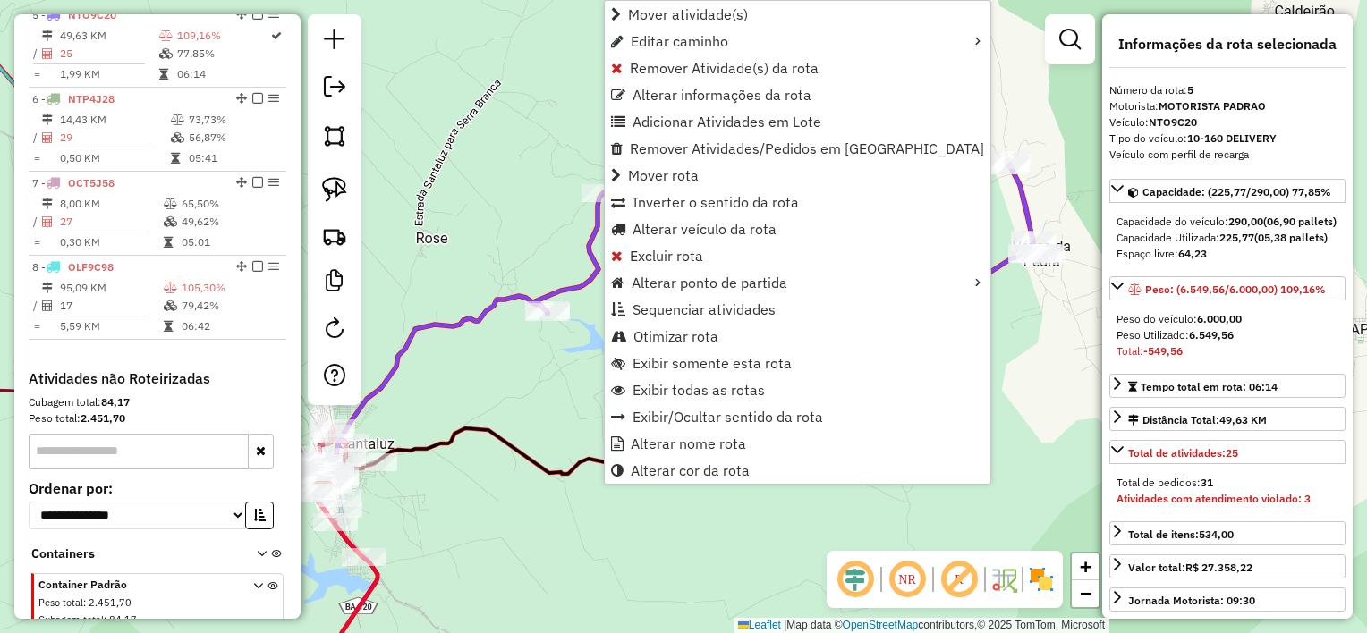
scroll to position [1005, 0]
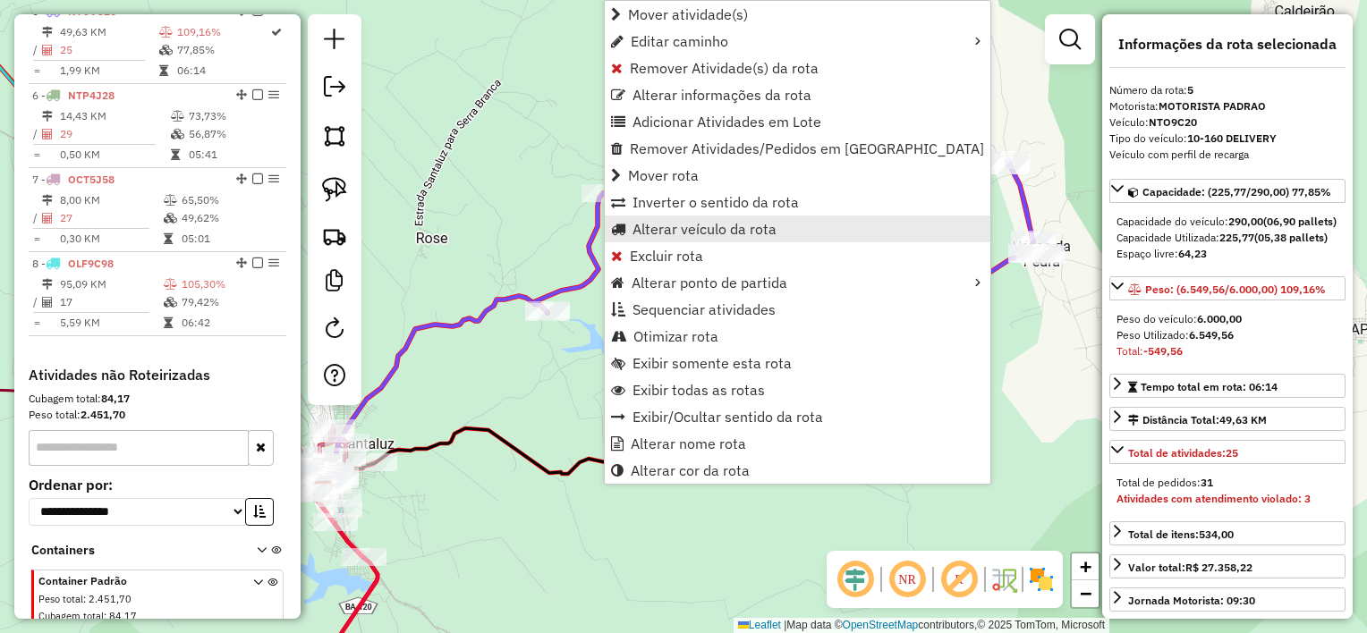
click at [651, 228] on span "Alterar veículo da rota" at bounding box center [704, 229] width 144 height 14
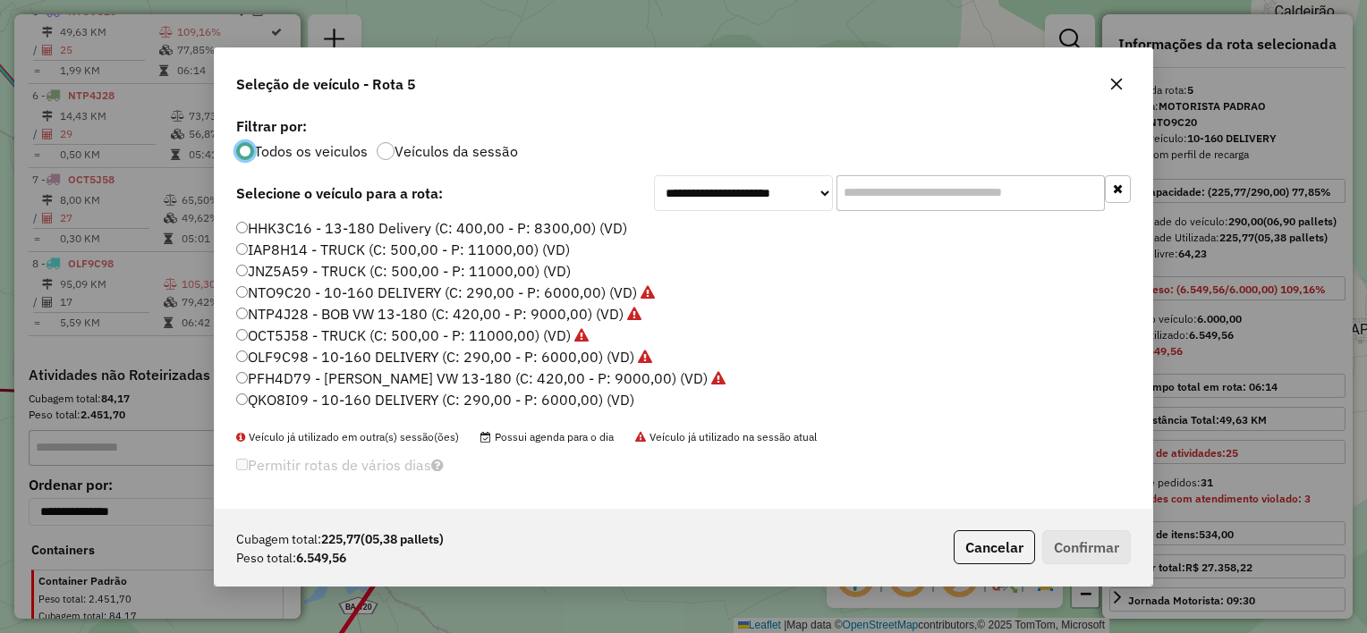
scroll to position [9, 5]
click at [340, 333] on label "OCT5J58 - TRUCK (C: 500,00 - P: 11000,00) (VD)" at bounding box center [412, 335] width 352 height 21
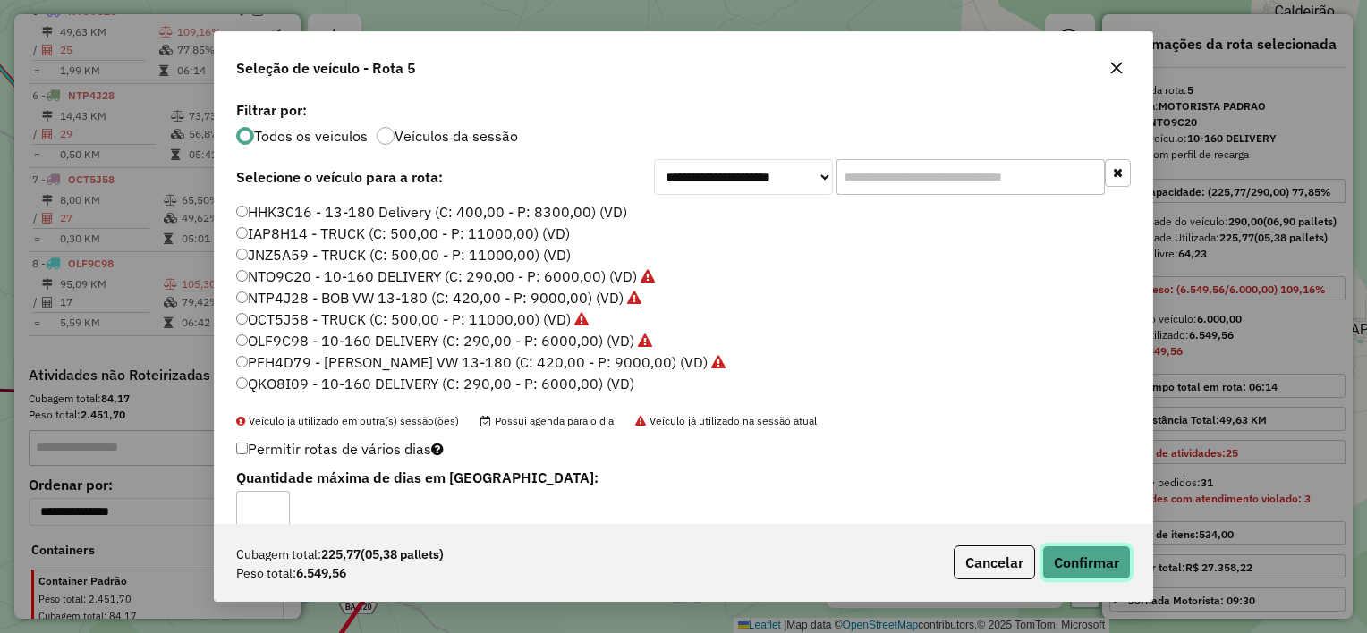
click at [1092, 548] on button "Confirmar" at bounding box center [1086, 563] width 89 height 34
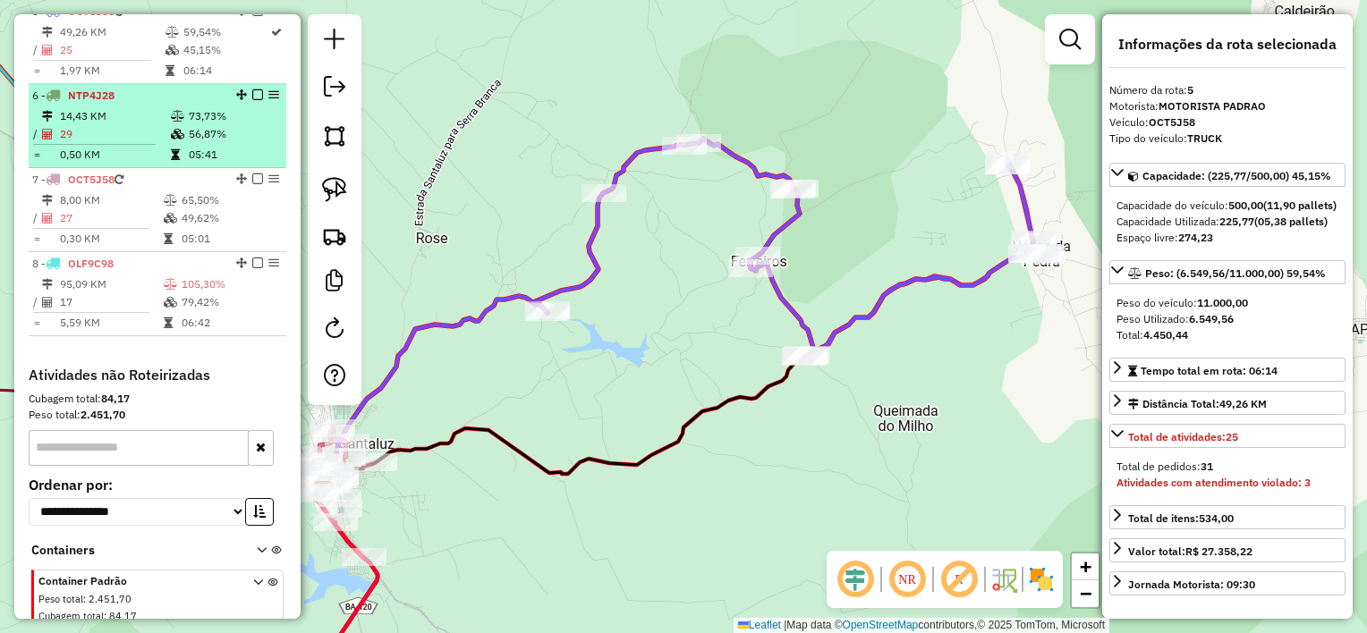
click at [121, 141] on td "29" at bounding box center [114, 134] width 111 height 18
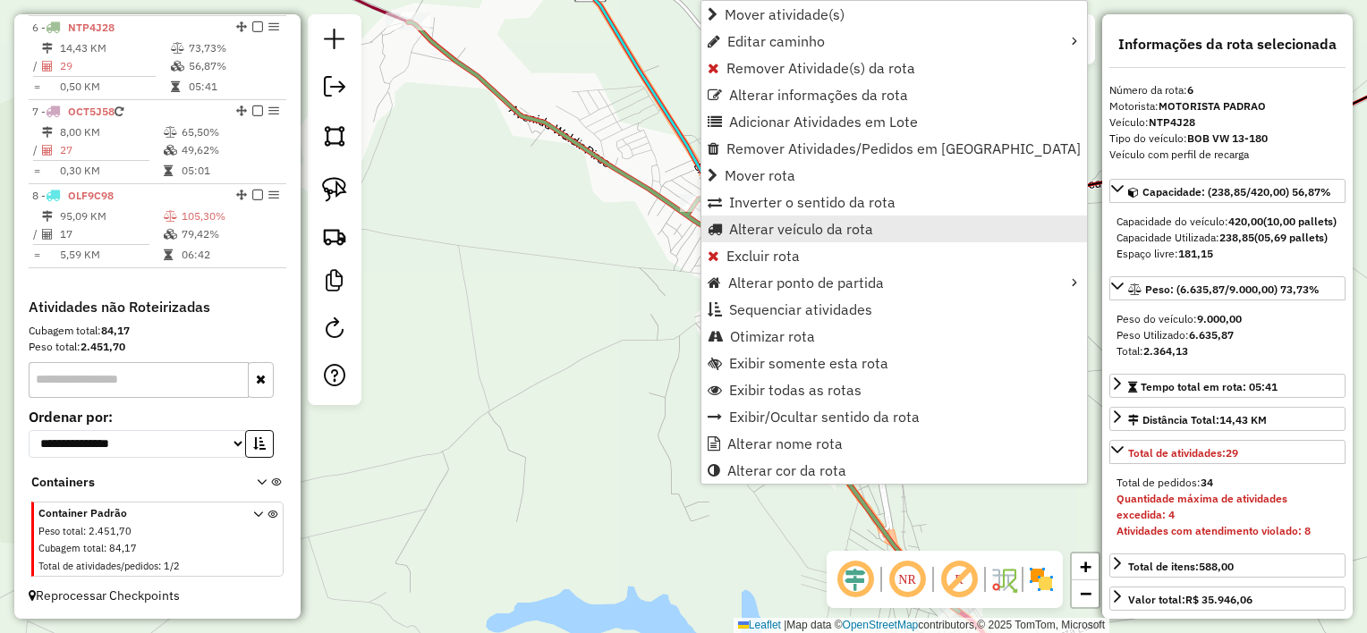
scroll to position [1088, 0]
click at [749, 233] on span "Alterar veículo da rota" at bounding box center [801, 229] width 144 height 14
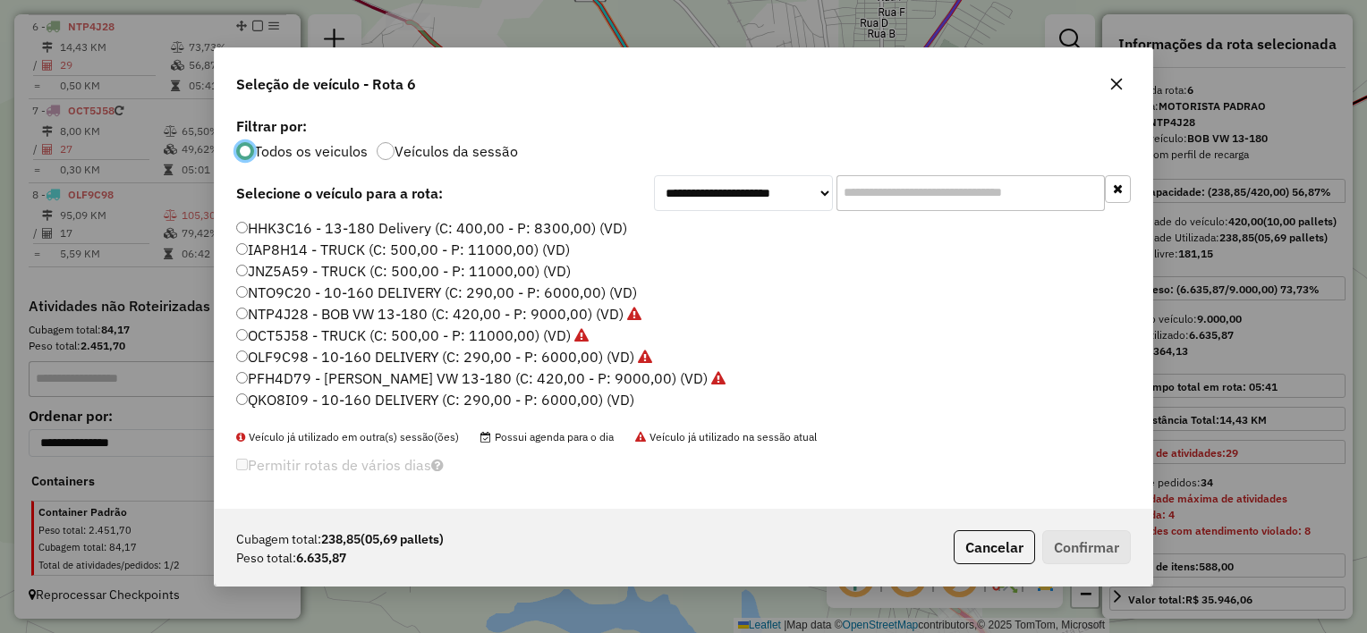
scroll to position [9, 5]
click at [333, 291] on label "NTO9C20 - 10-160 DELIVERY (C: 290,00 - P: 6000,00) (VD)" at bounding box center [436, 292] width 401 height 21
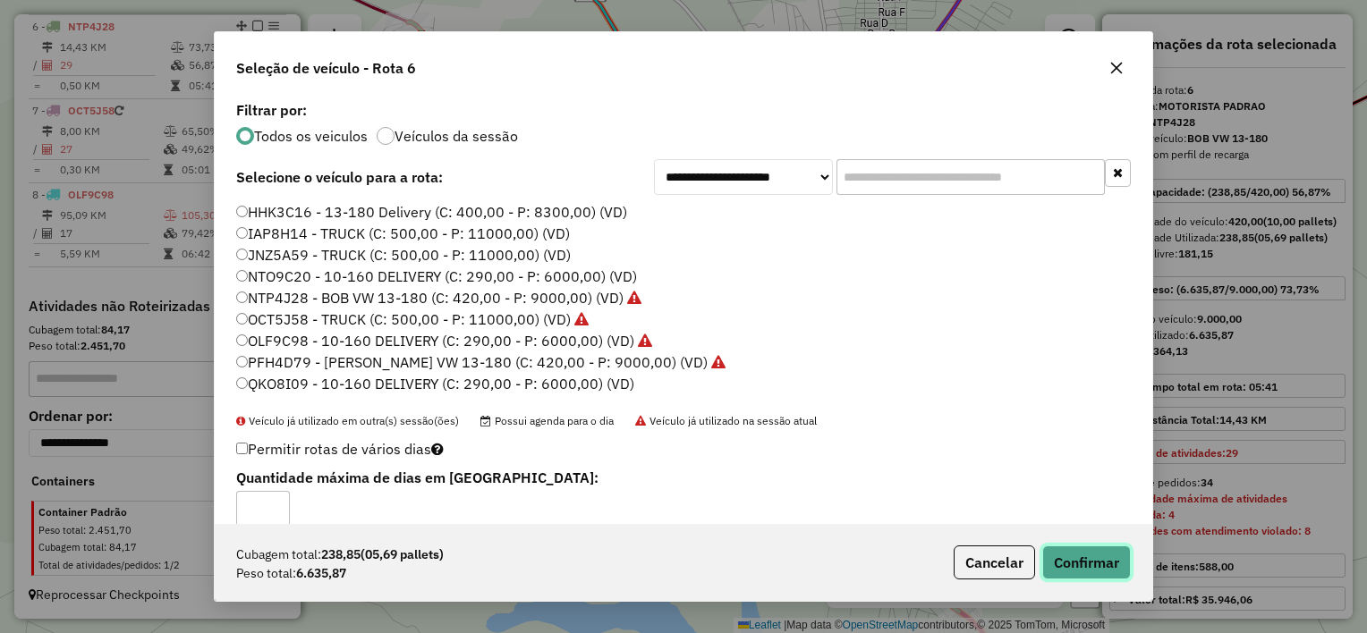
click at [1101, 558] on button "Confirmar" at bounding box center [1086, 563] width 89 height 34
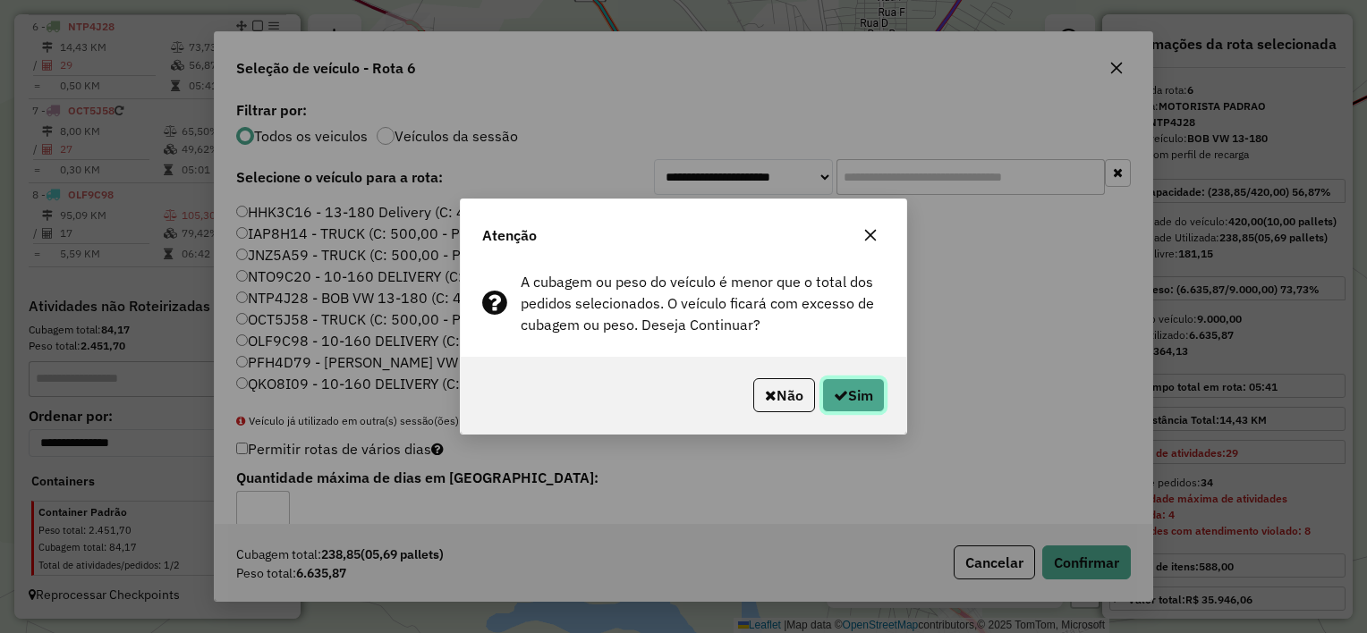
click at [868, 401] on button "Sim" at bounding box center [853, 395] width 63 height 34
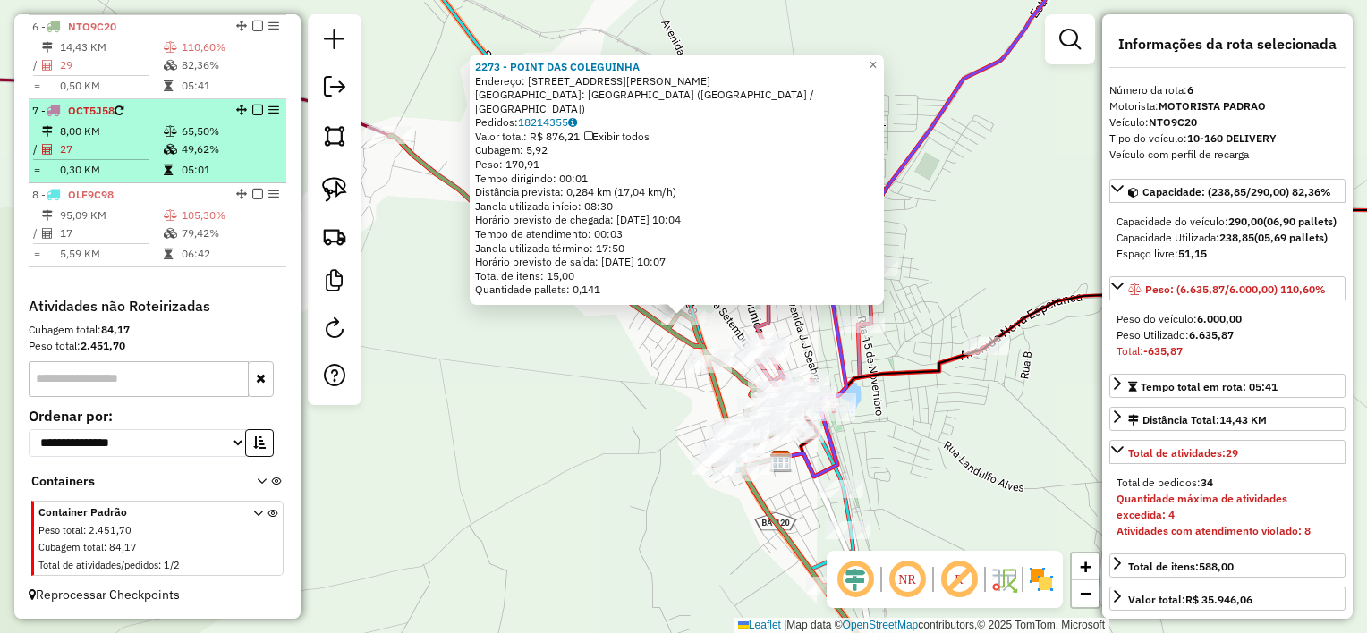
click at [105, 154] on td "27" at bounding box center [111, 149] width 104 height 18
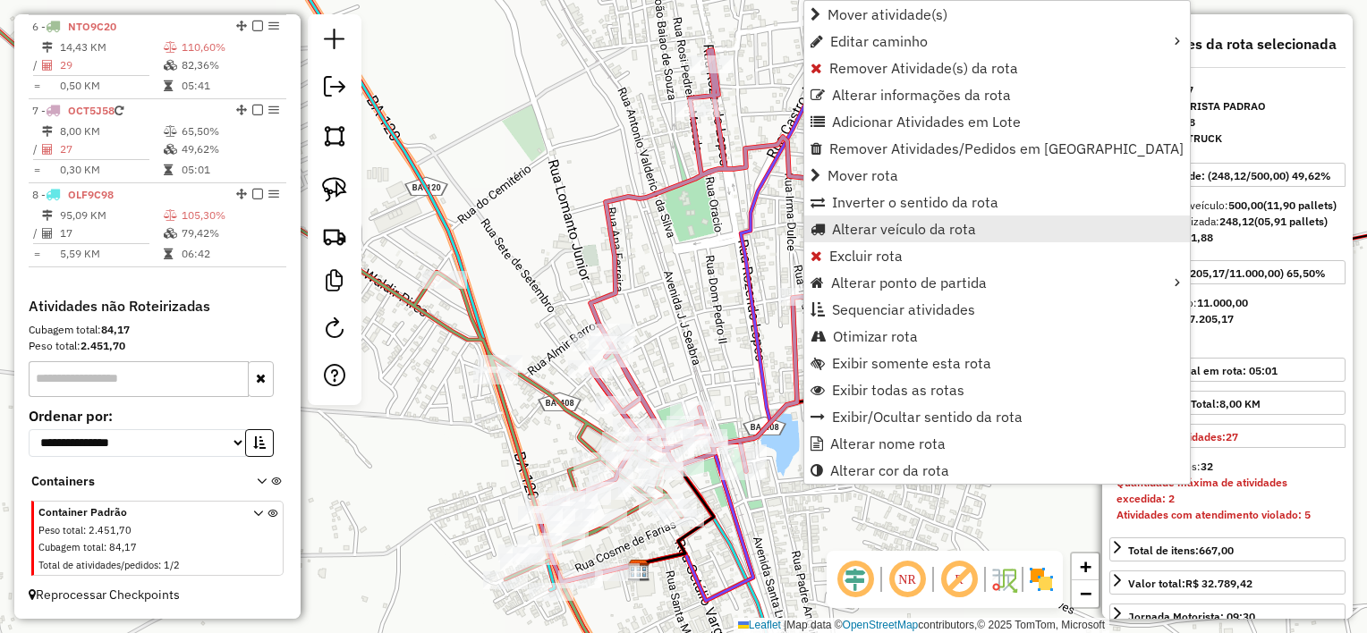
click at [859, 228] on span "Alterar veículo da rota" at bounding box center [904, 229] width 144 height 14
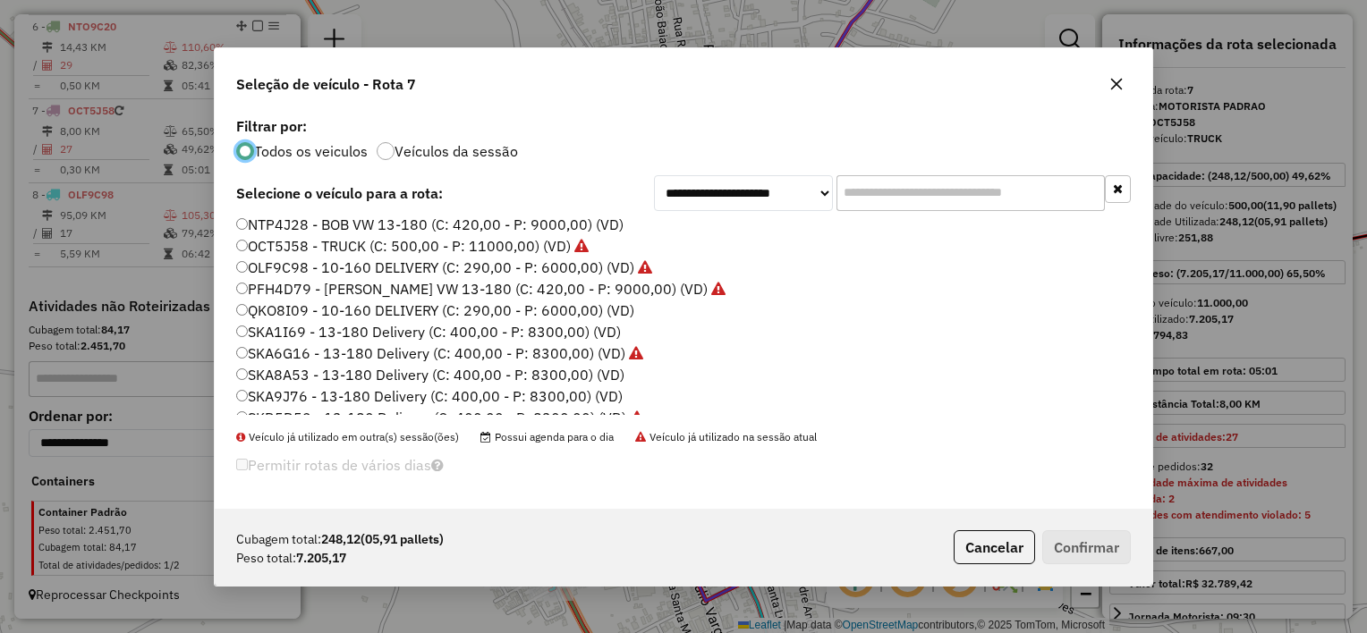
scroll to position [179, 0]
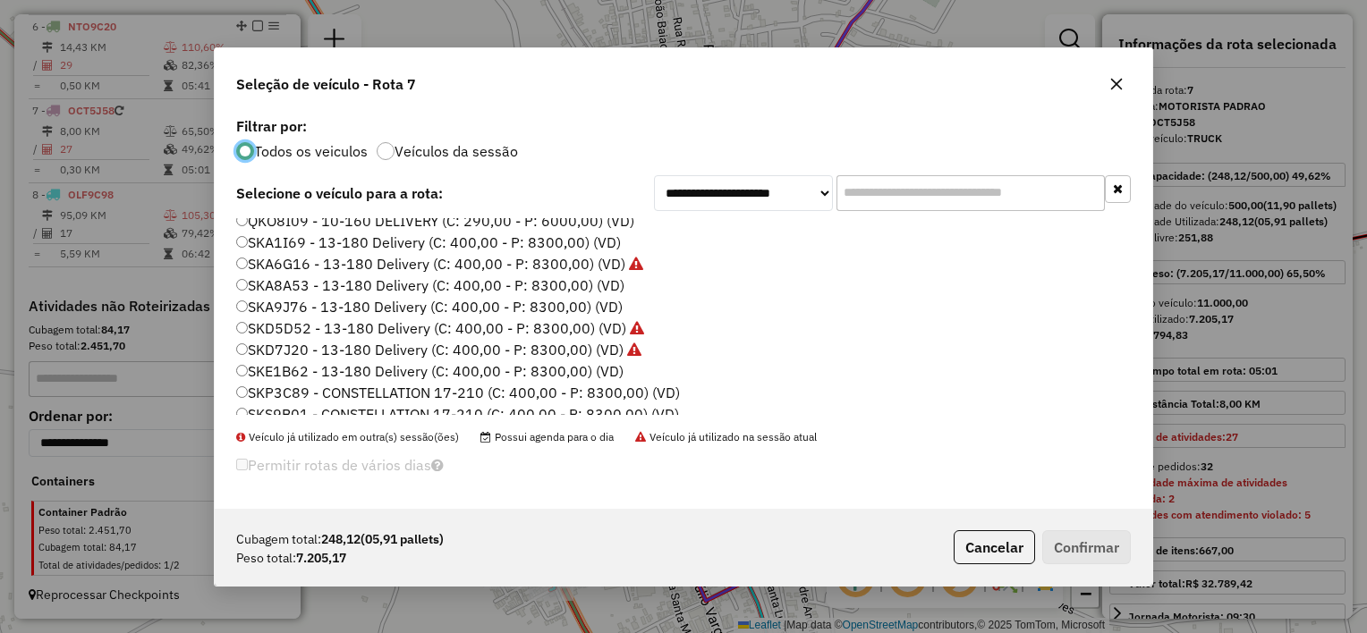
click at [383, 309] on label "SKA9J76 - 13-180 Delivery (C: 400,00 - P: 8300,00) (VD)" at bounding box center [429, 306] width 386 height 21
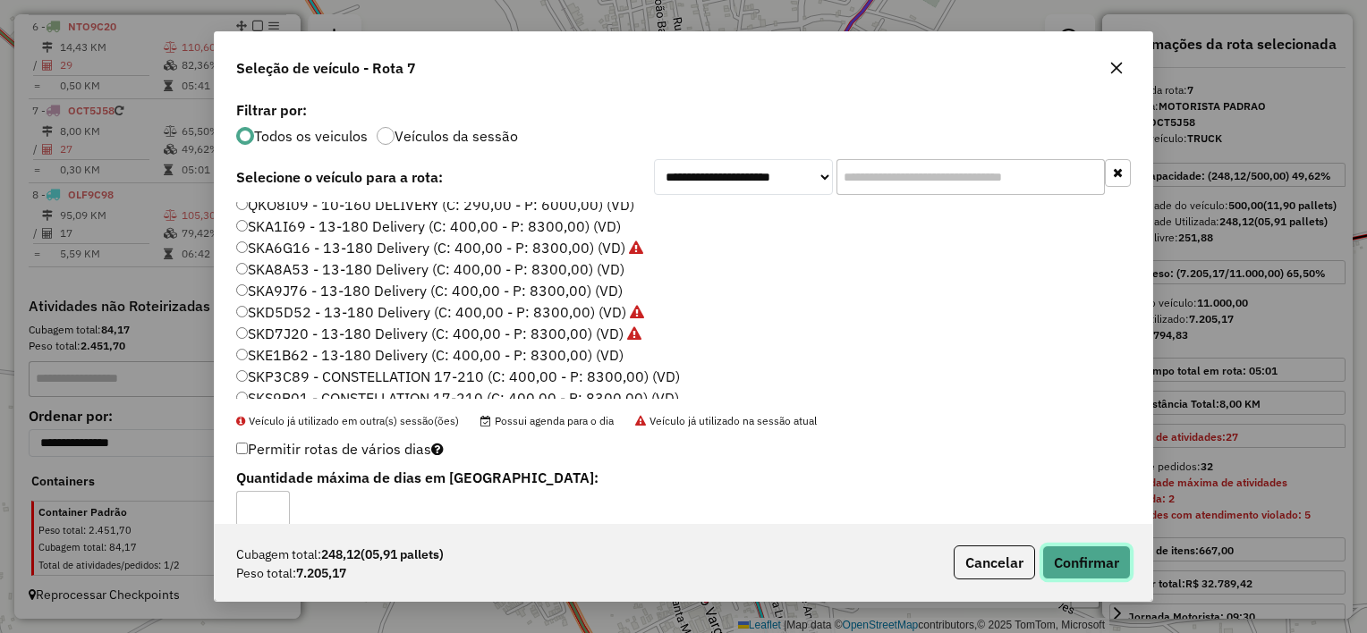
click at [1091, 572] on button "Confirmar" at bounding box center [1086, 563] width 89 height 34
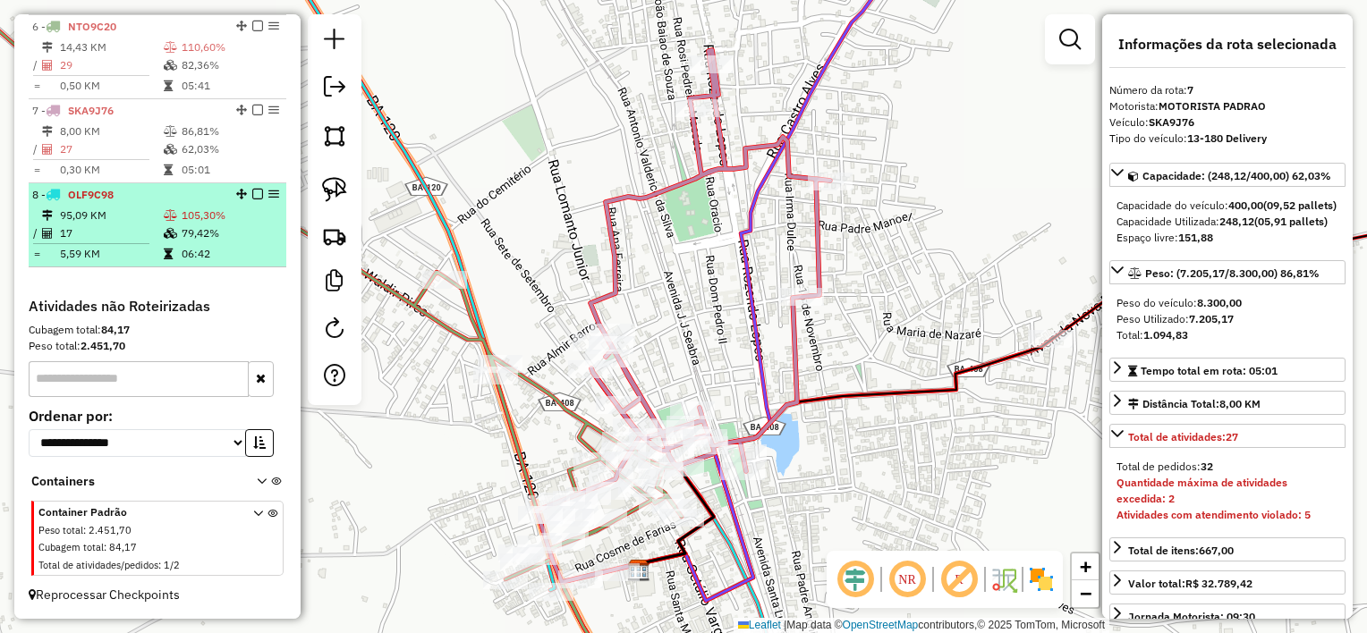
drag, startPoint x: 132, startPoint y: 232, endPoint x: 150, endPoint y: 235, distance: 18.2
click at [132, 231] on td "17" at bounding box center [111, 233] width 104 height 18
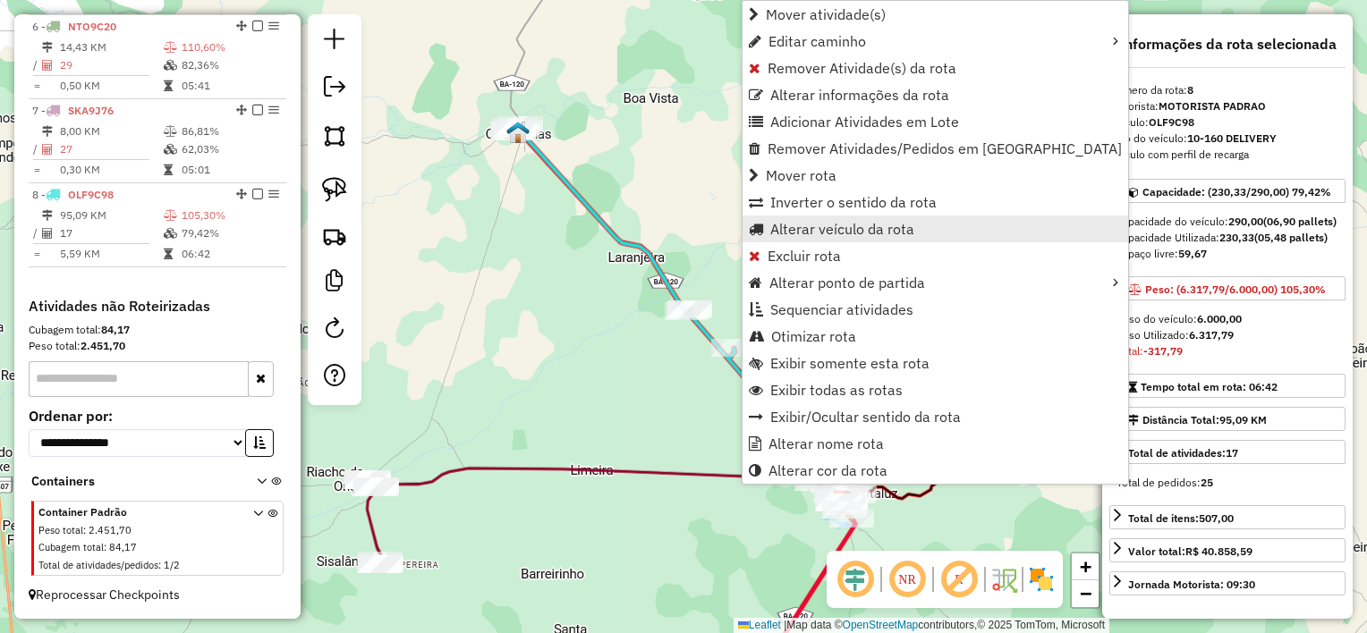
click at [819, 234] on span "Alterar veículo da rota" at bounding box center [842, 229] width 144 height 14
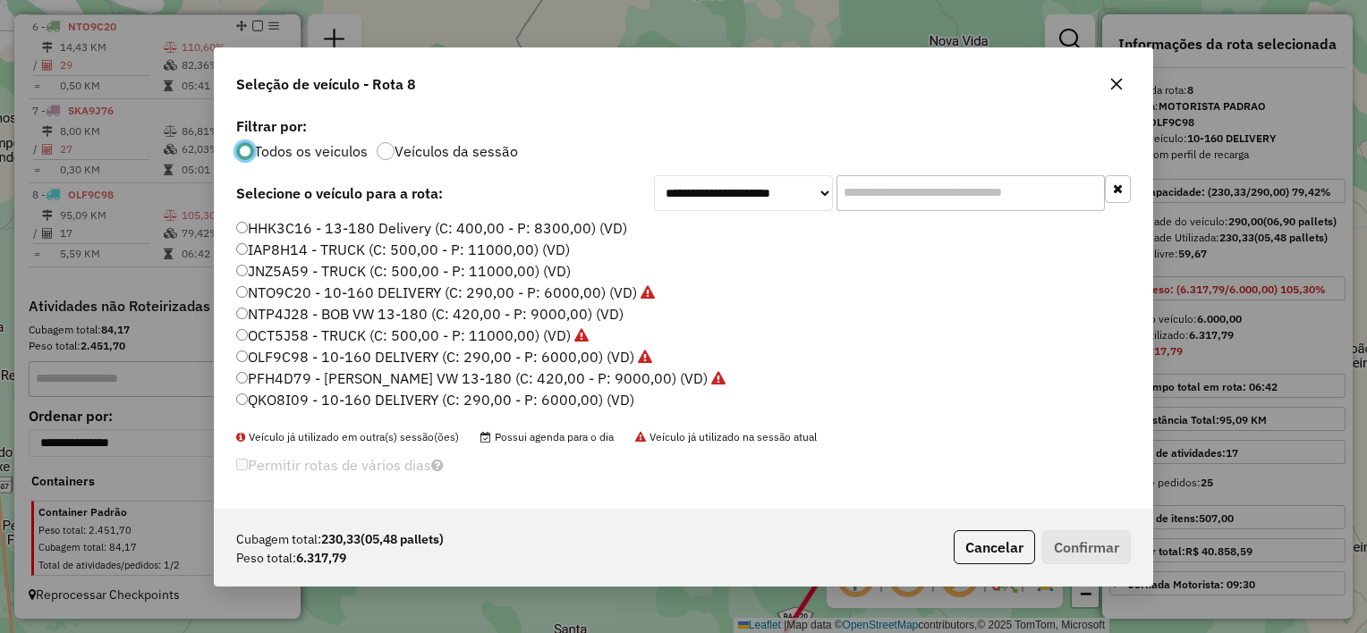
scroll to position [89, 0]
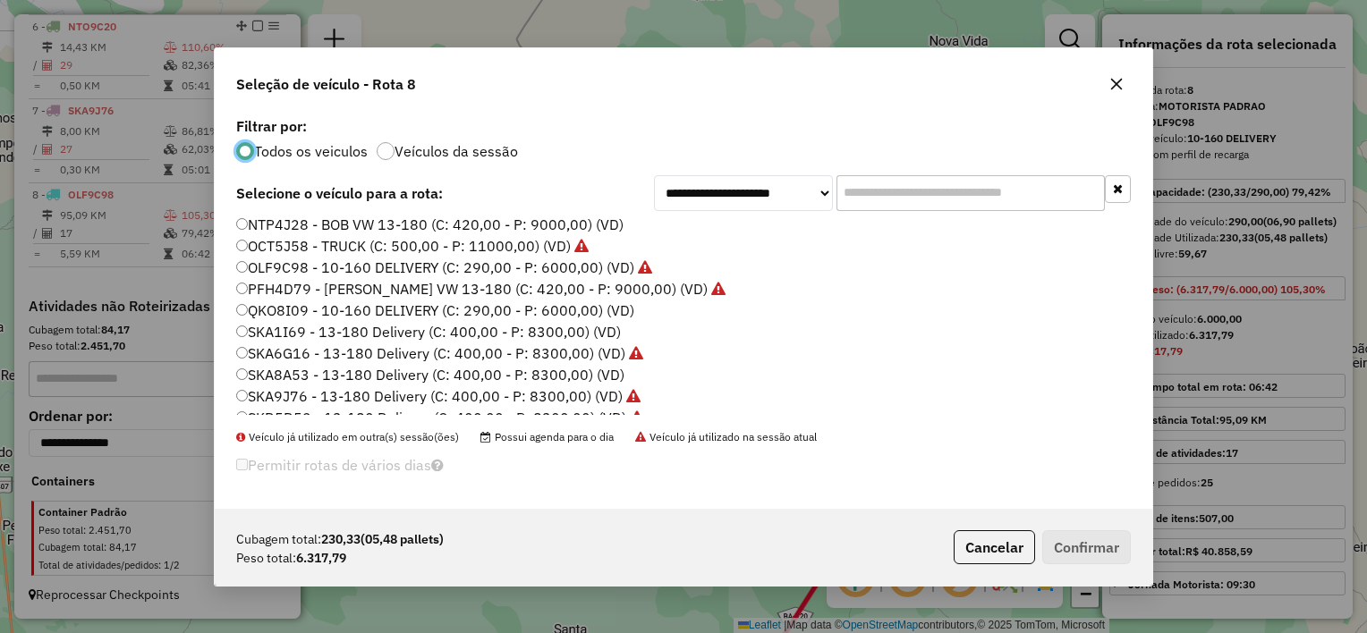
click at [367, 372] on label "SKA8A53 - 13-180 Delivery (C: 400,00 - P: 8300,00) (VD)" at bounding box center [430, 374] width 388 height 21
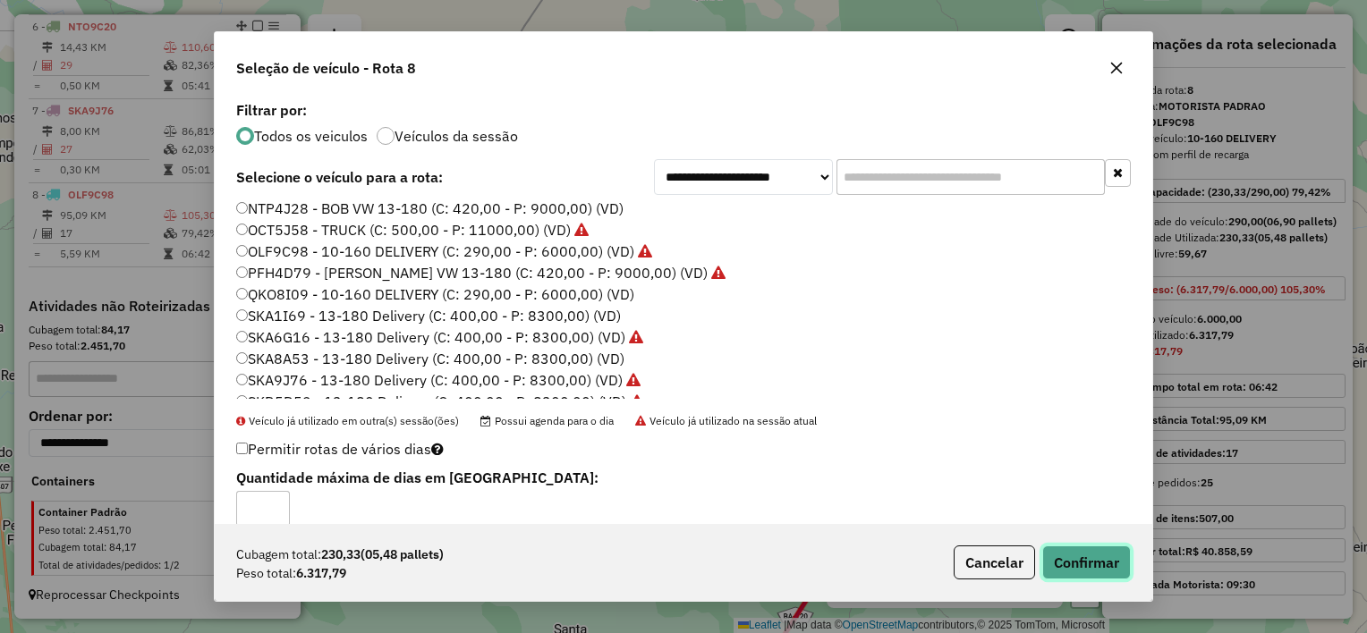
click at [1084, 559] on button "Confirmar" at bounding box center [1086, 563] width 89 height 34
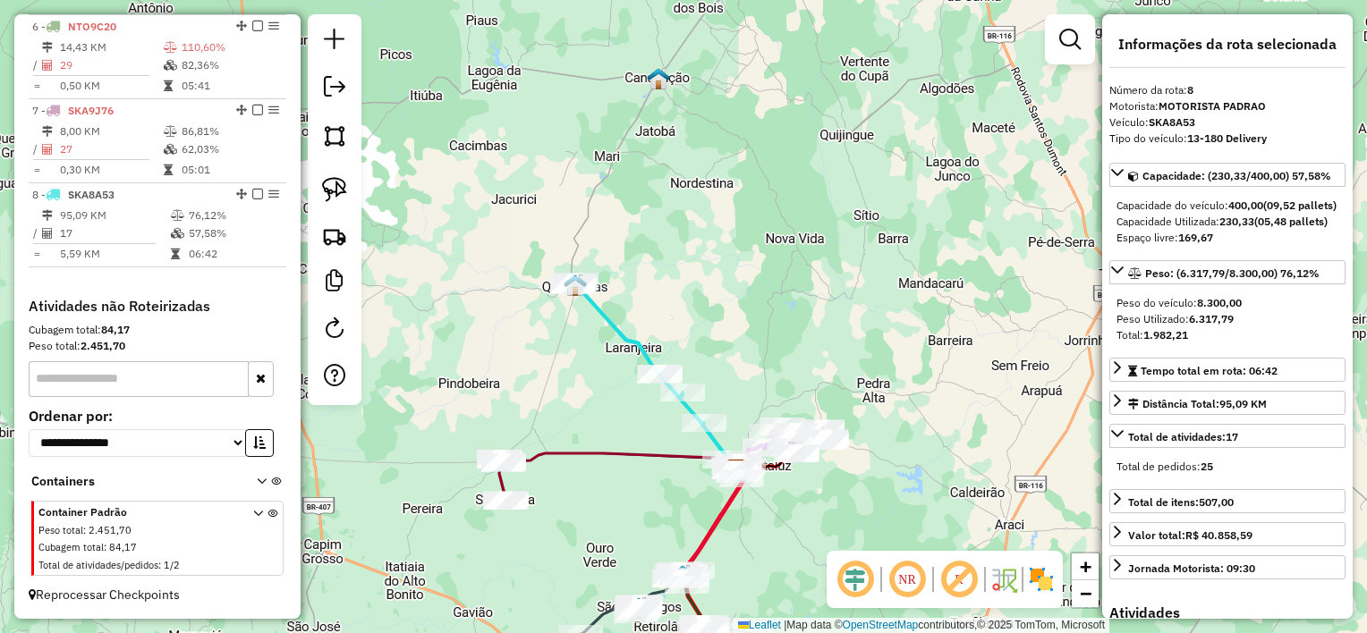
drag, startPoint x: 631, startPoint y: 506, endPoint x: 655, endPoint y: 433, distance: 76.9
click at [650, 442] on div "Janela de atendimento Grade de atendimento Capacidade Transportadoras Veículos …" at bounding box center [683, 316] width 1367 height 633
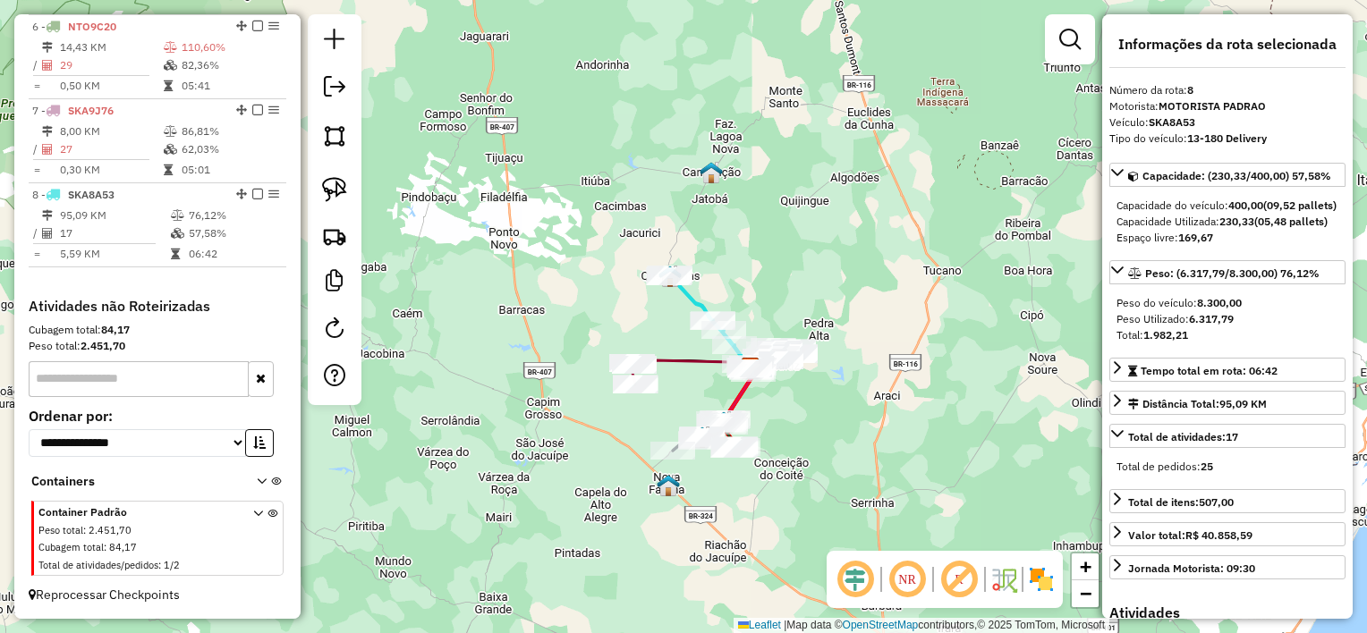
drag, startPoint x: 653, startPoint y: 433, endPoint x: 702, endPoint y: 381, distance: 71.5
click at [696, 383] on div "Janela de atendimento Grade de atendimento Capacidade Transportadoras Veículos …" at bounding box center [683, 316] width 1367 height 633
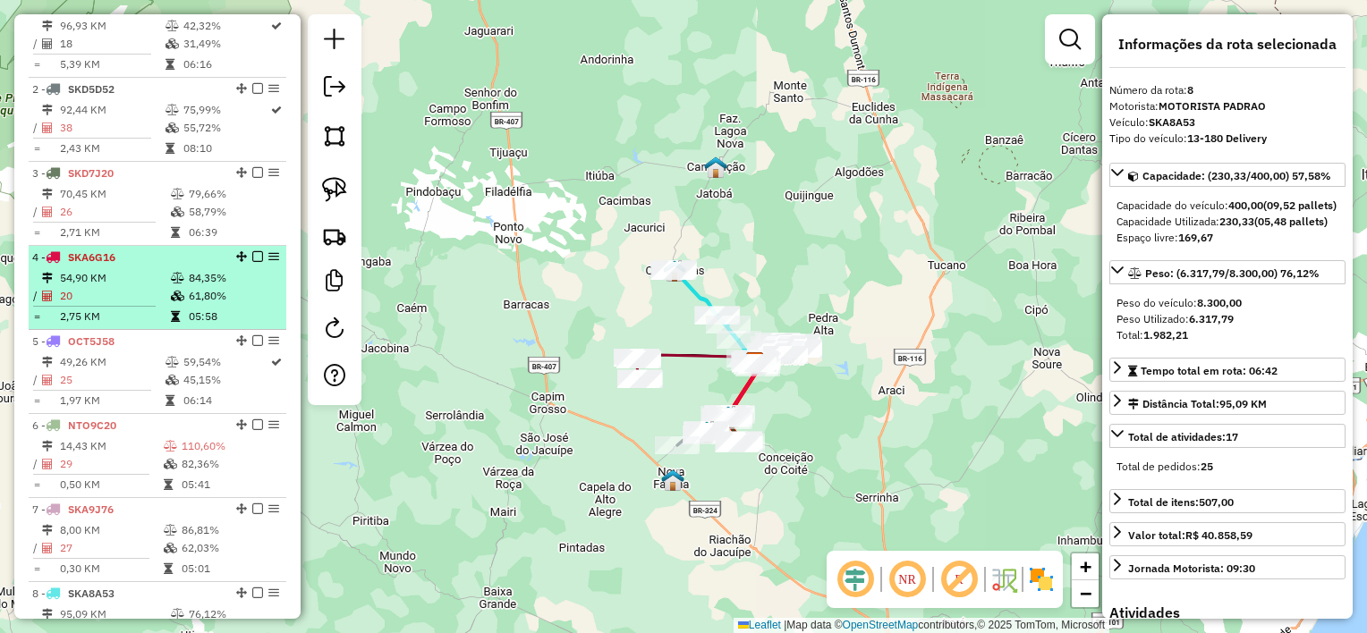
scroll to position [640, 0]
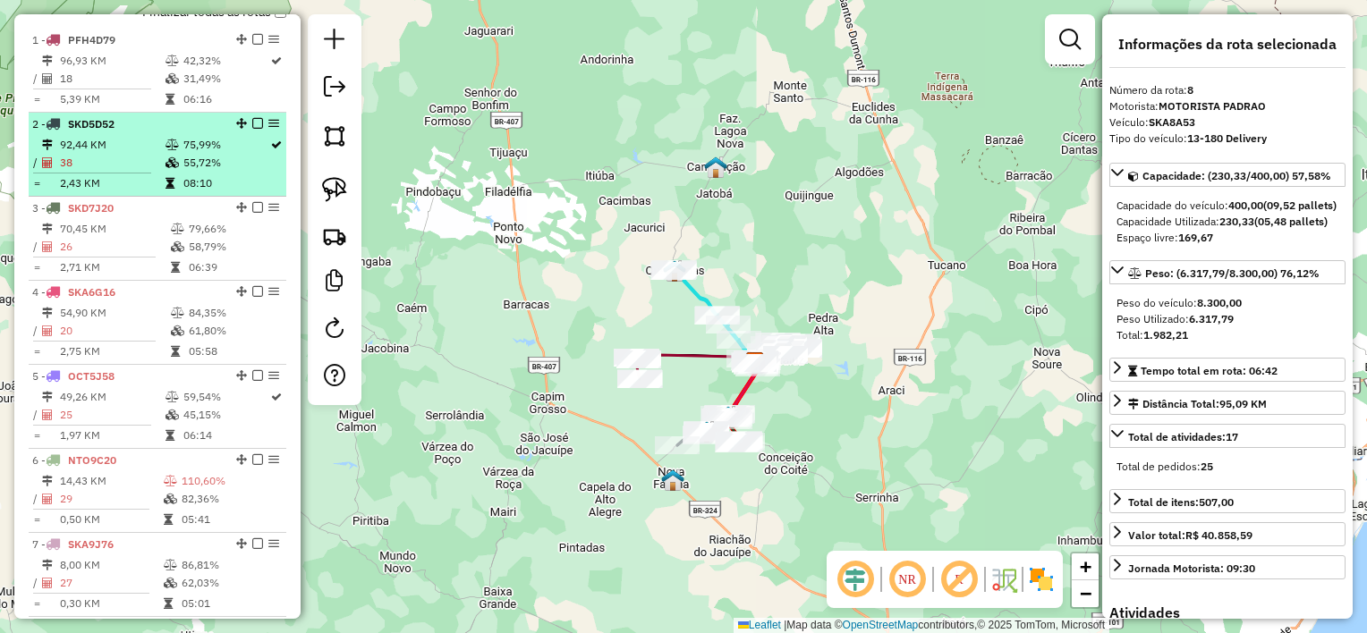
click at [123, 174] on hr at bounding box center [92, 173] width 118 height 1
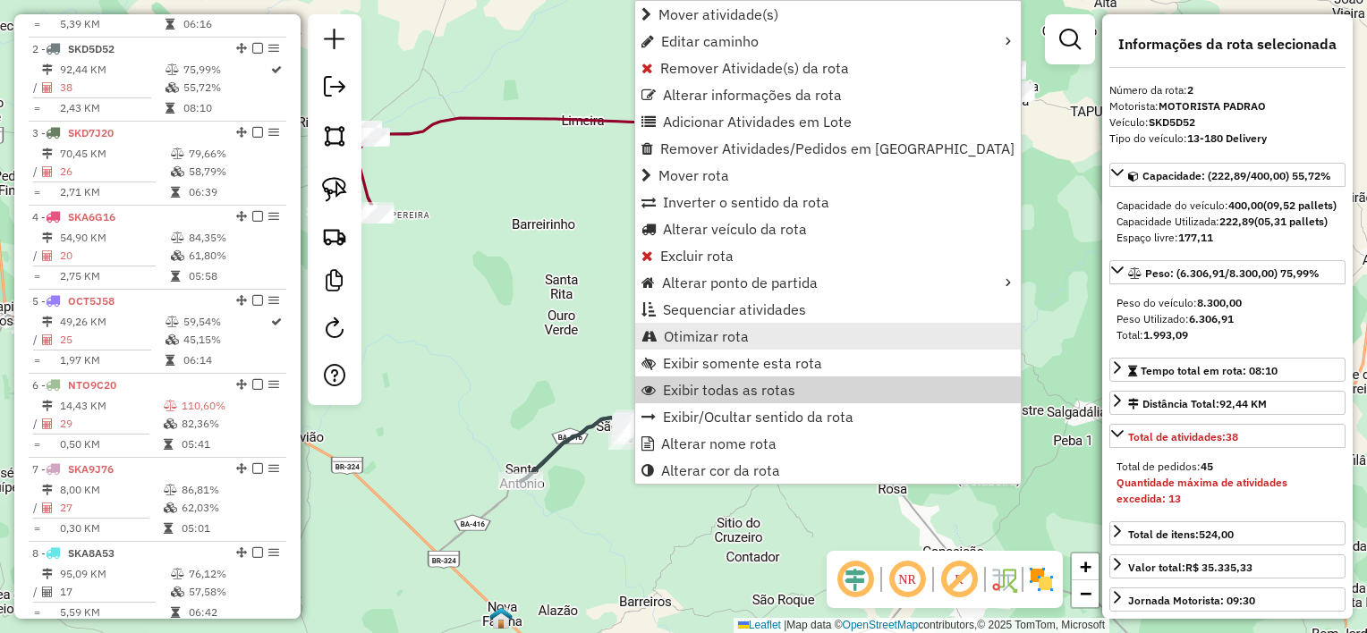
scroll to position [754, 0]
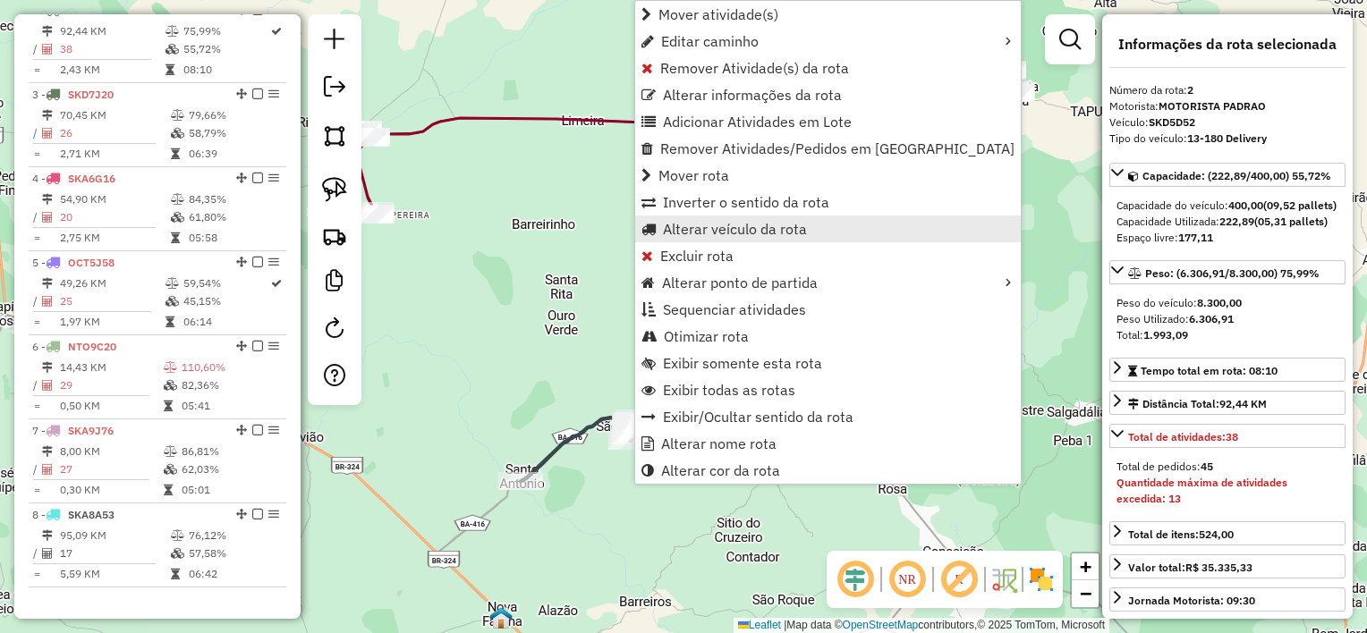
click at [723, 227] on span "Alterar veículo da rota" at bounding box center [735, 229] width 144 height 14
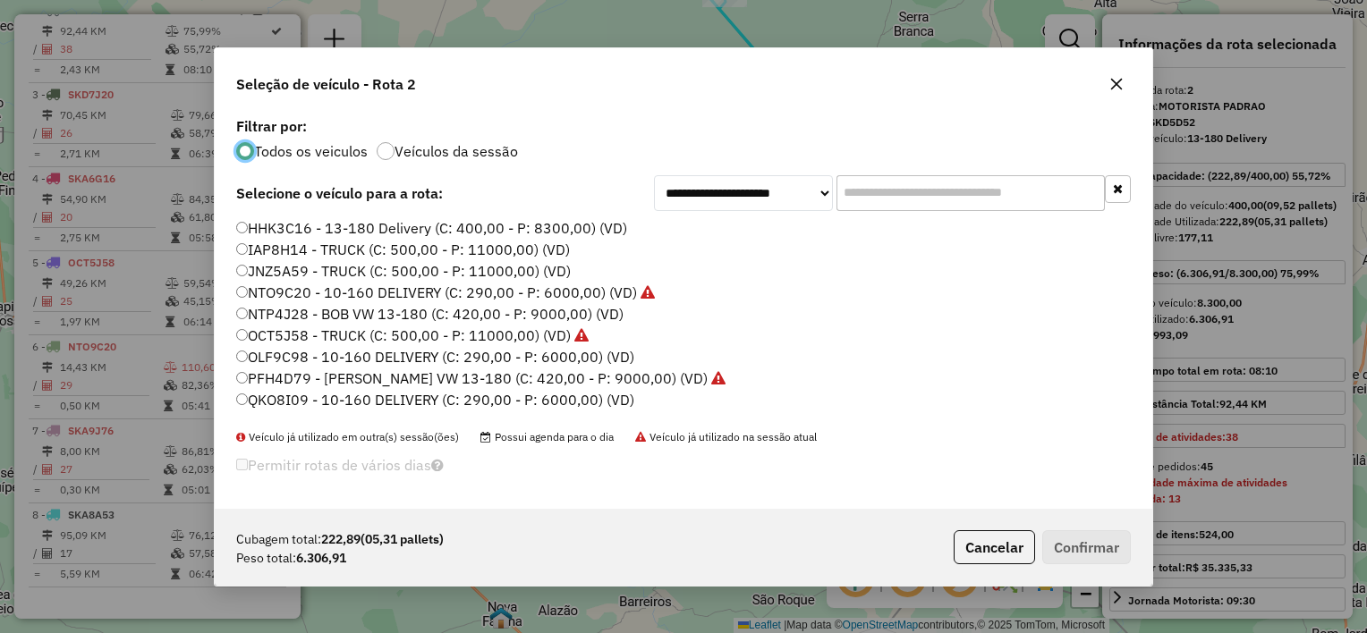
scroll to position [190, 0]
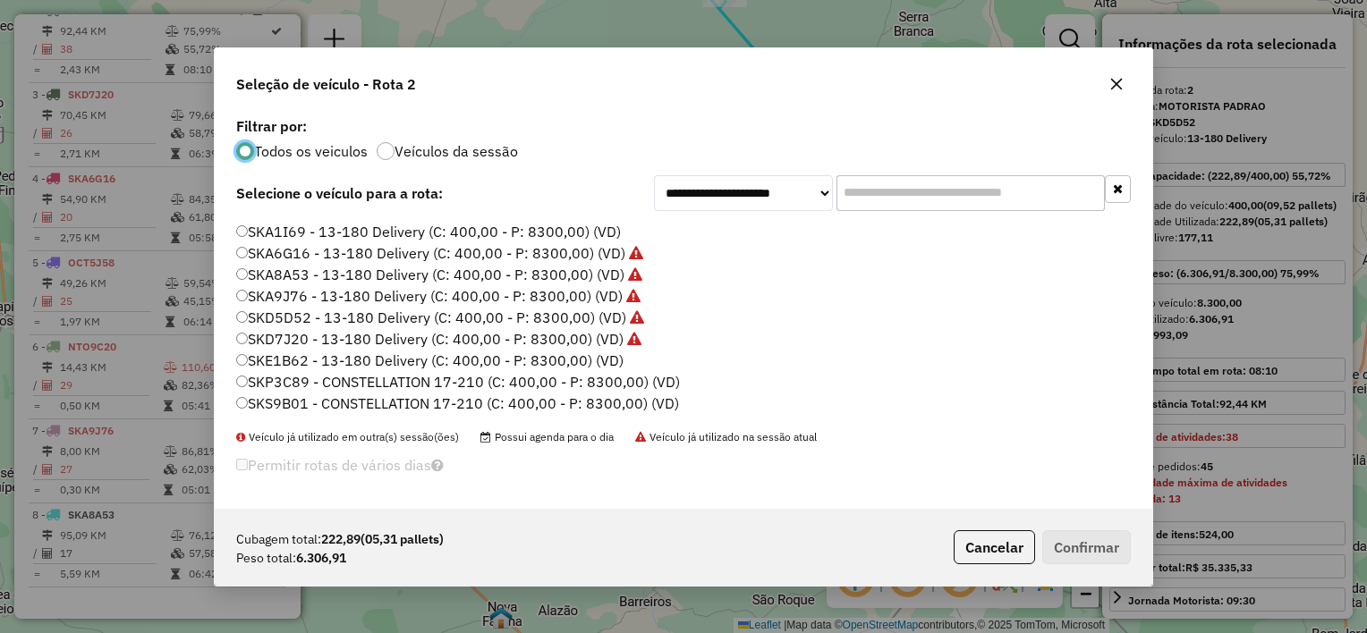
click at [405, 377] on label "SKP3C89 - CONSTELLATION 17-210 (C: 400,00 - P: 8300,00) (VD)" at bounding box center [458, 381] width 444 height 21
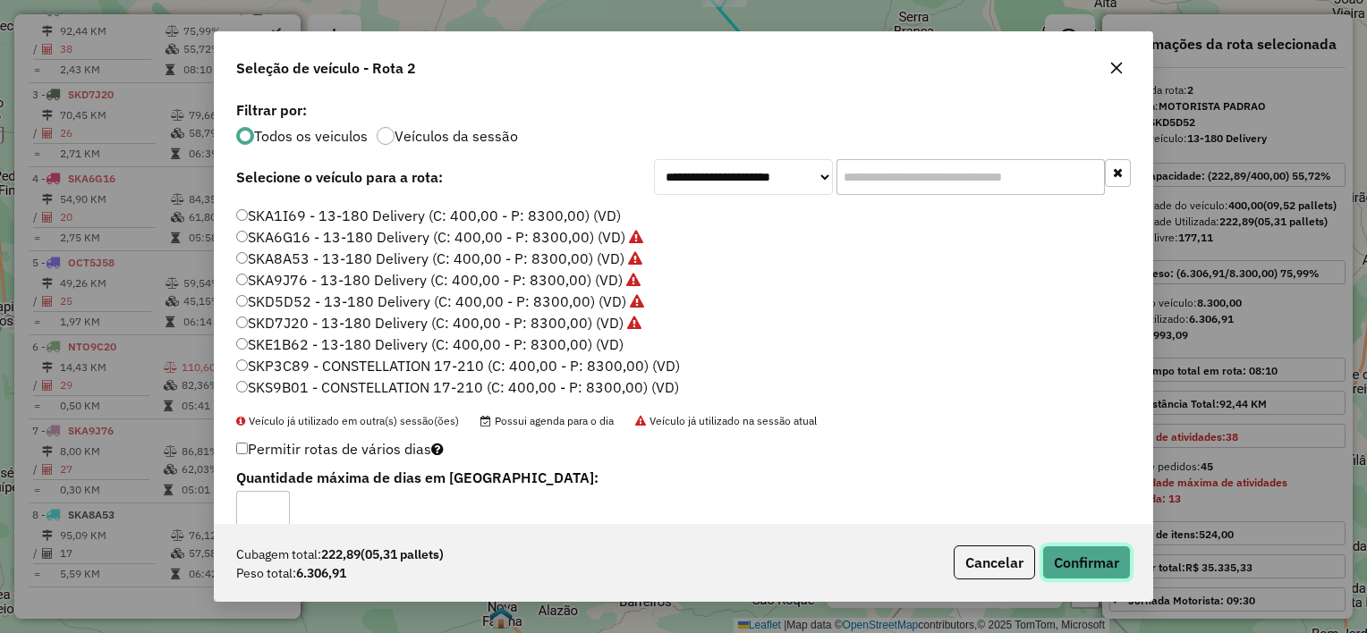
click at [1072, 554] on button "Confirmar" at bounding box center [1086, 563] width 89 height 34
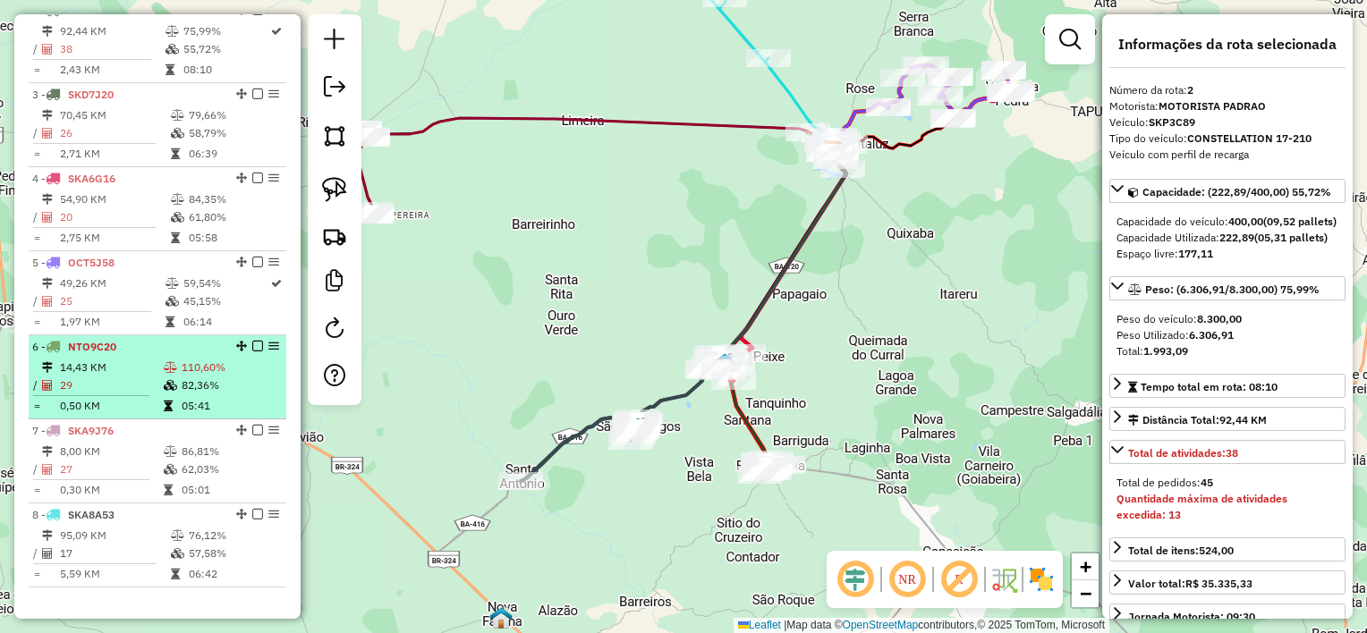
click at [91, 394] on td "29" at bounding box center [111, 386] width 104 height 18
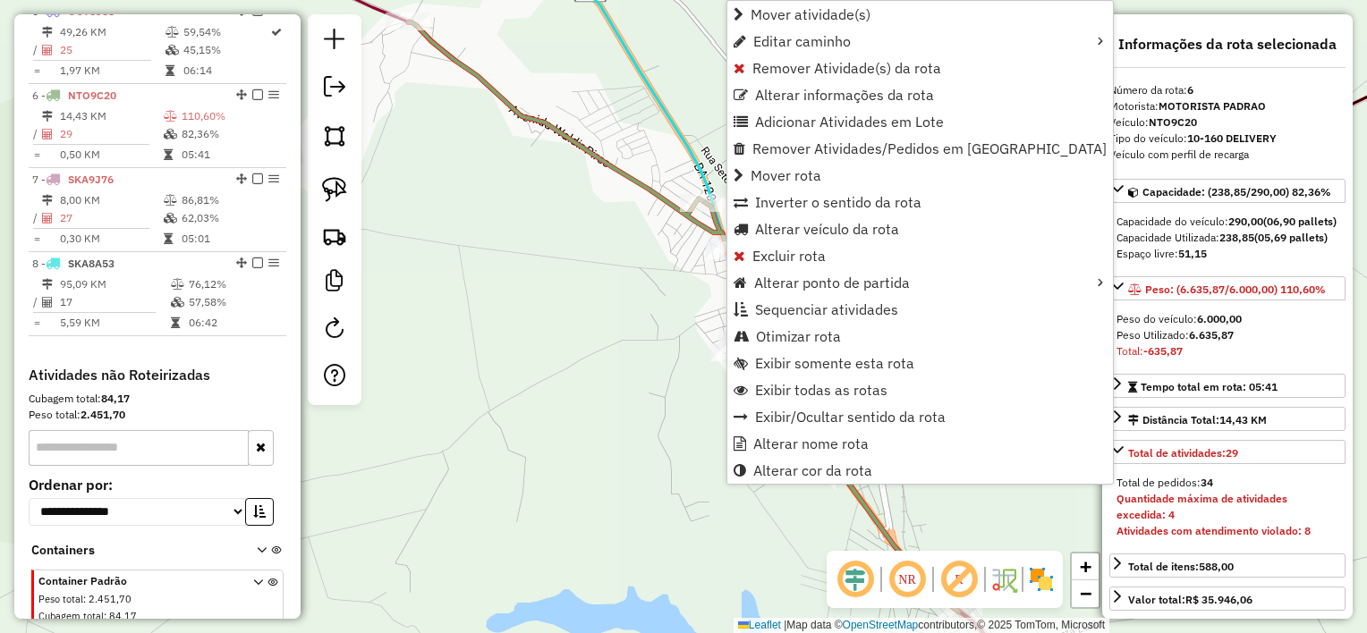
scroll to position [1088, 0]
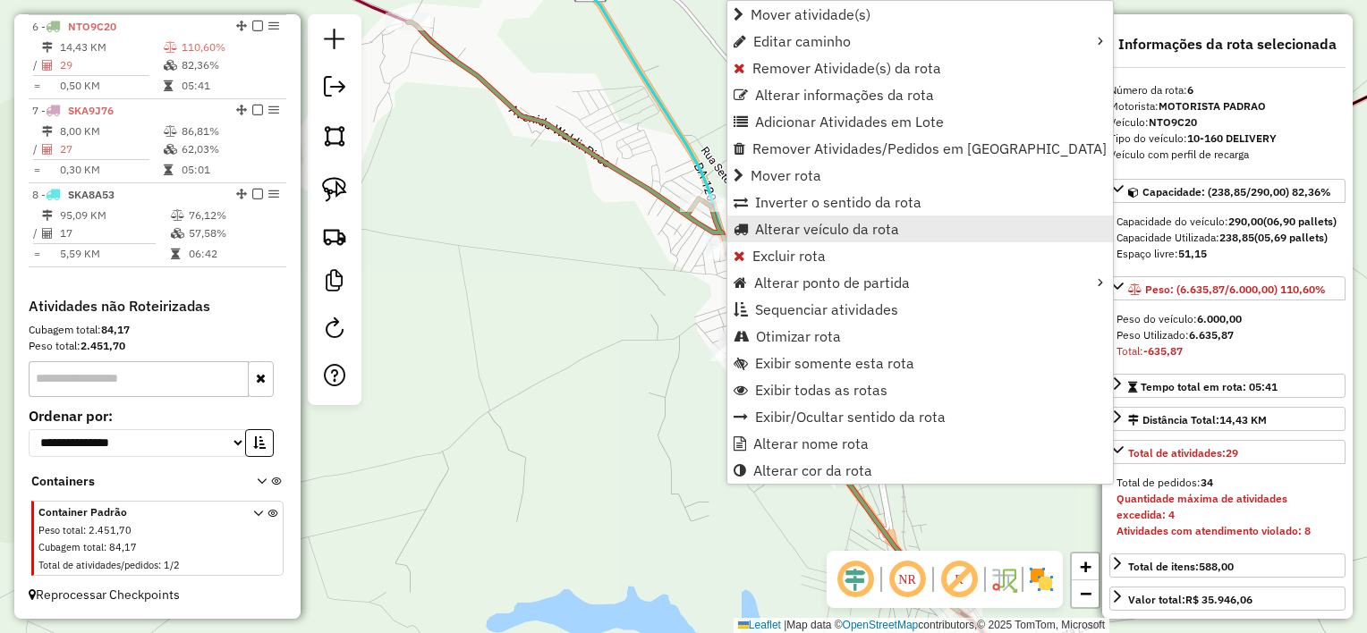
click at [750, 225] on link "Alterar veículo da rota" at bounding box center [919, 229] width 385 height 27
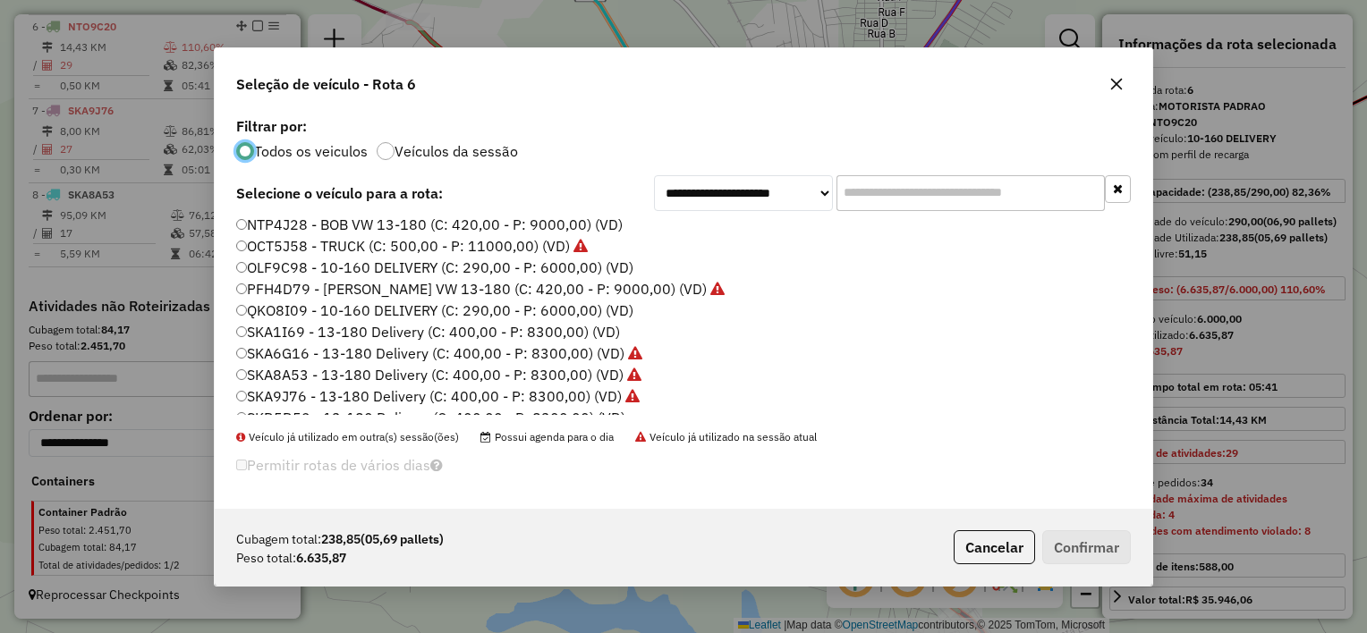
scroll to position [179, 0]
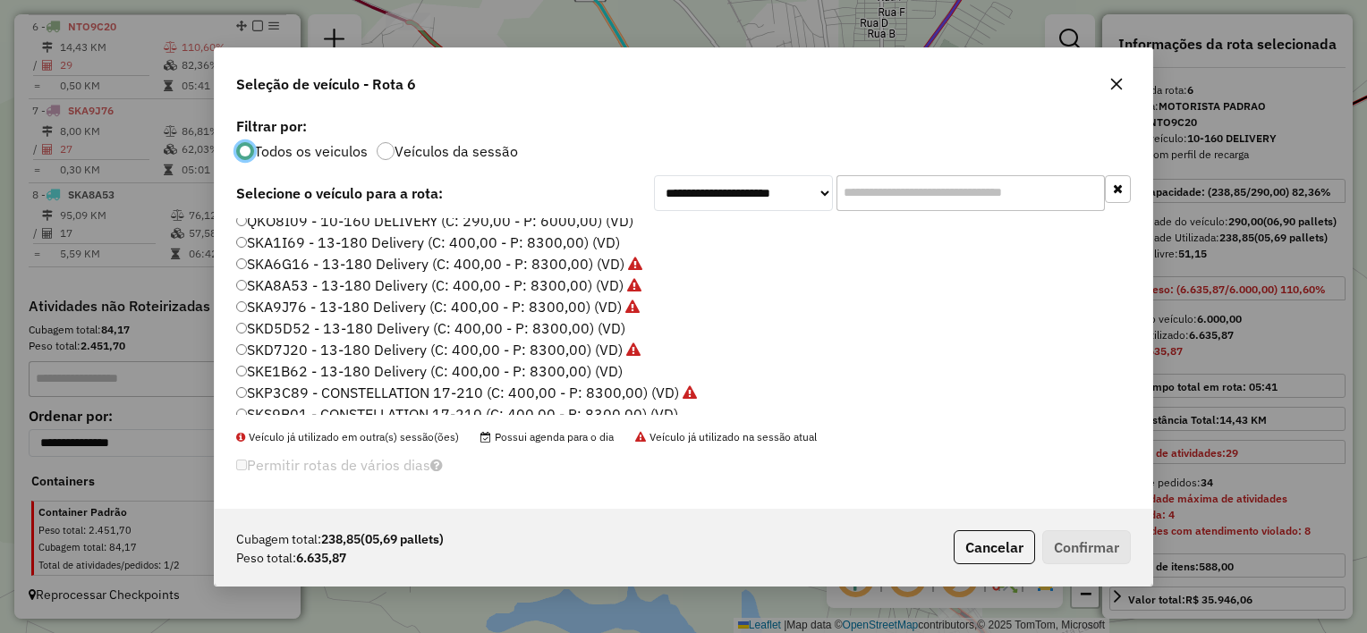
click at [359, 326] on label "SKD5D52 - 13-180 Delivery (C: 400,00 - P: 8300,00) (VD)" at bounding box center [430, 328] width 389 height 21
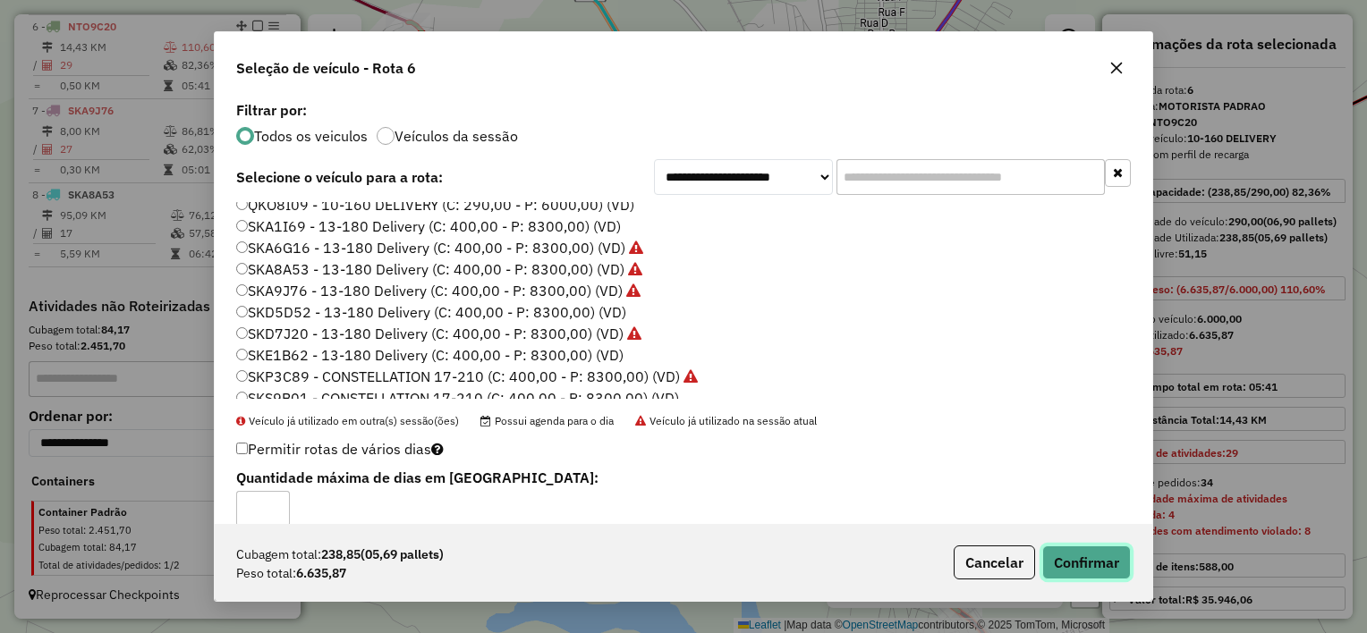
click at [1093, 553] on button "Confirmar" at bounding box center [1086, 563] width 89 height 34
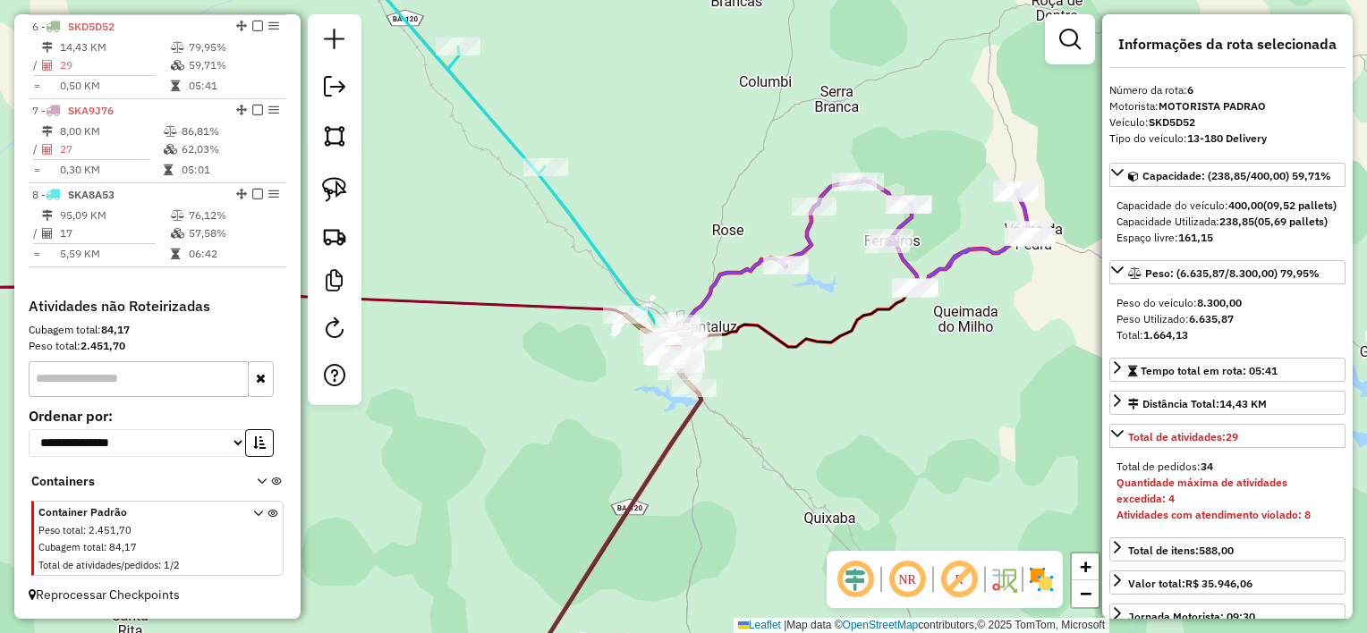
drag, startPoint x: 598, startPoint y: 392, endPoint x: 765, endPoint y: 264, distance: 209.8
click at [759, 268] on div "Janela de atendimento Grade de atendimento Capacidade Transportadoras Veículos …" at bounding box center [683, 316] width 1367 height 633
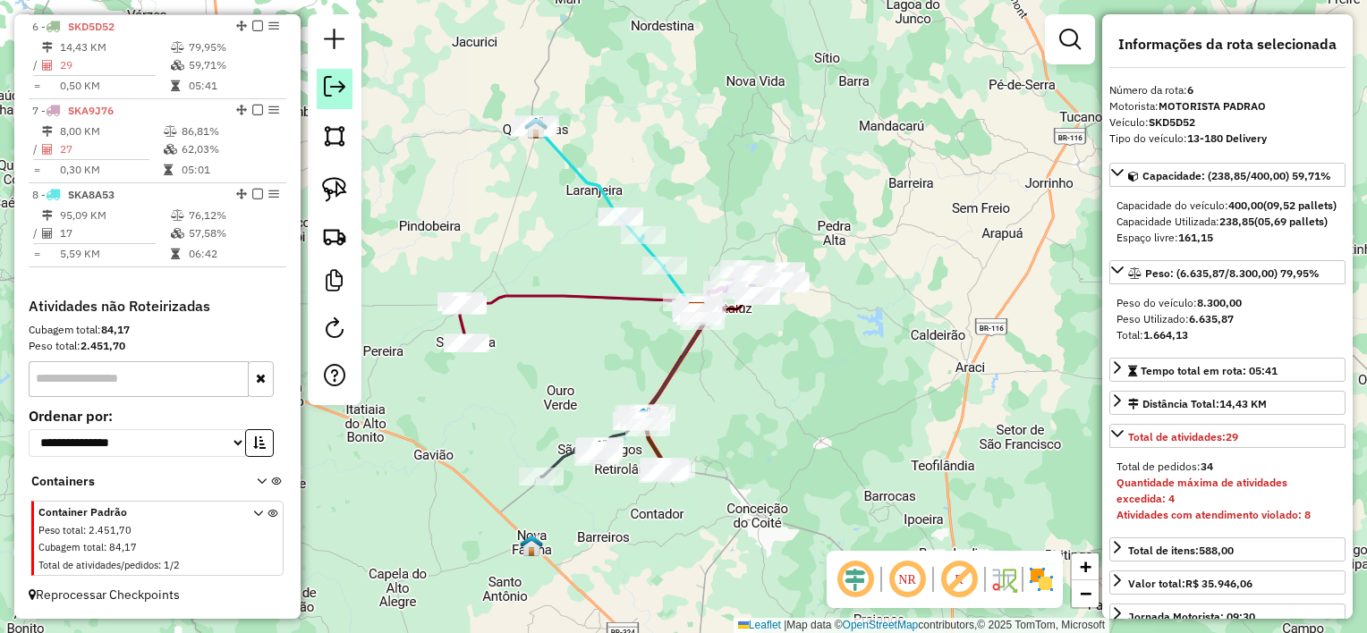
click at [343, 93] on em at bounding box center [334, 86] width 21 height 21
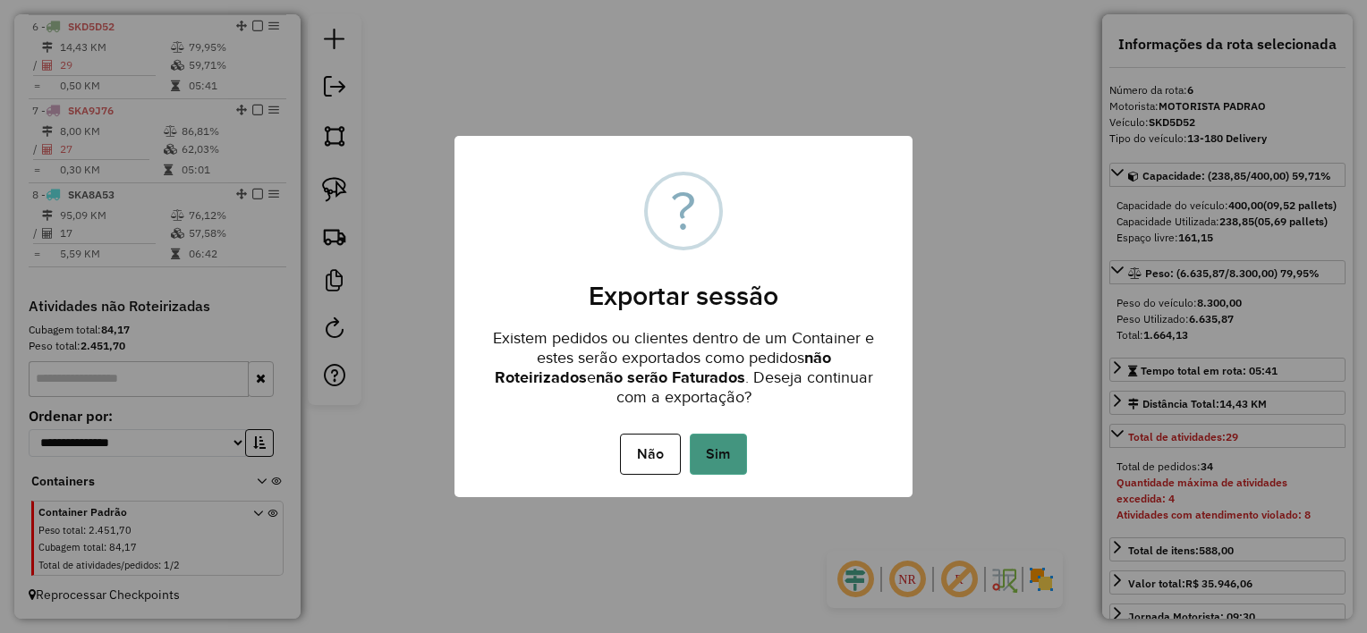
click at [733, 462] on button "Sim" at bounding box center [718, 454] width 57 height 41
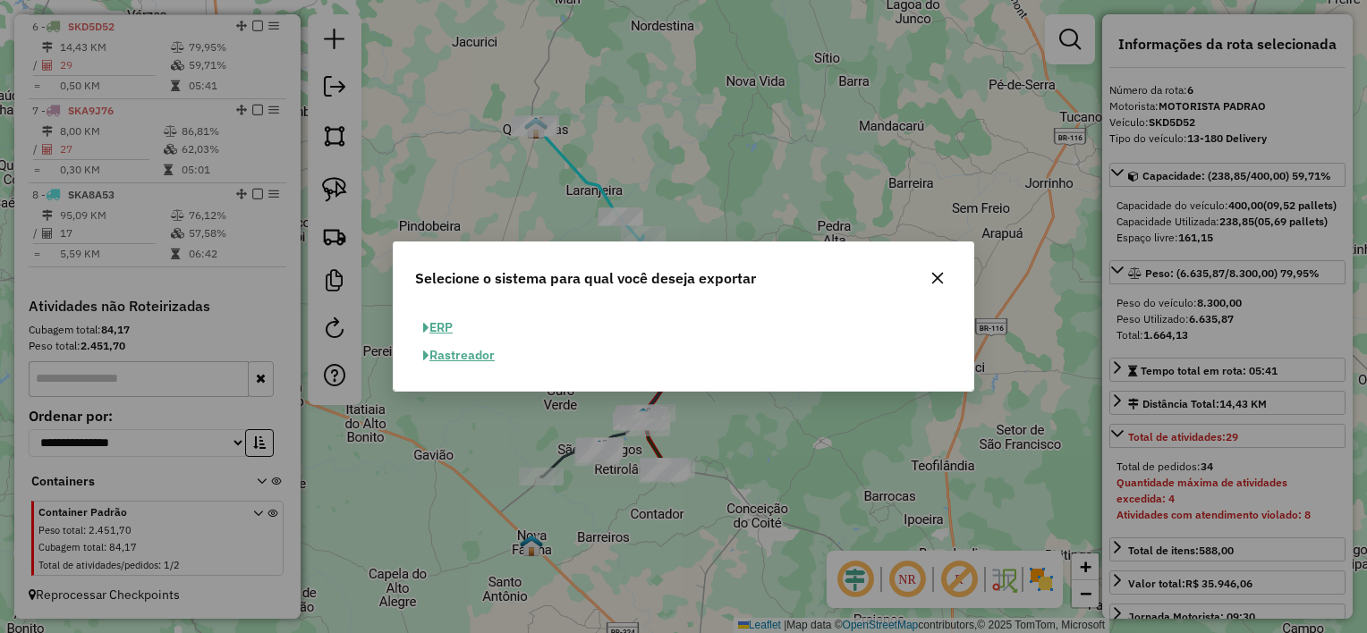
click at [451, 326] on button "ERP" at bounding box center [438, 328] width 46 height 28
select select "**"
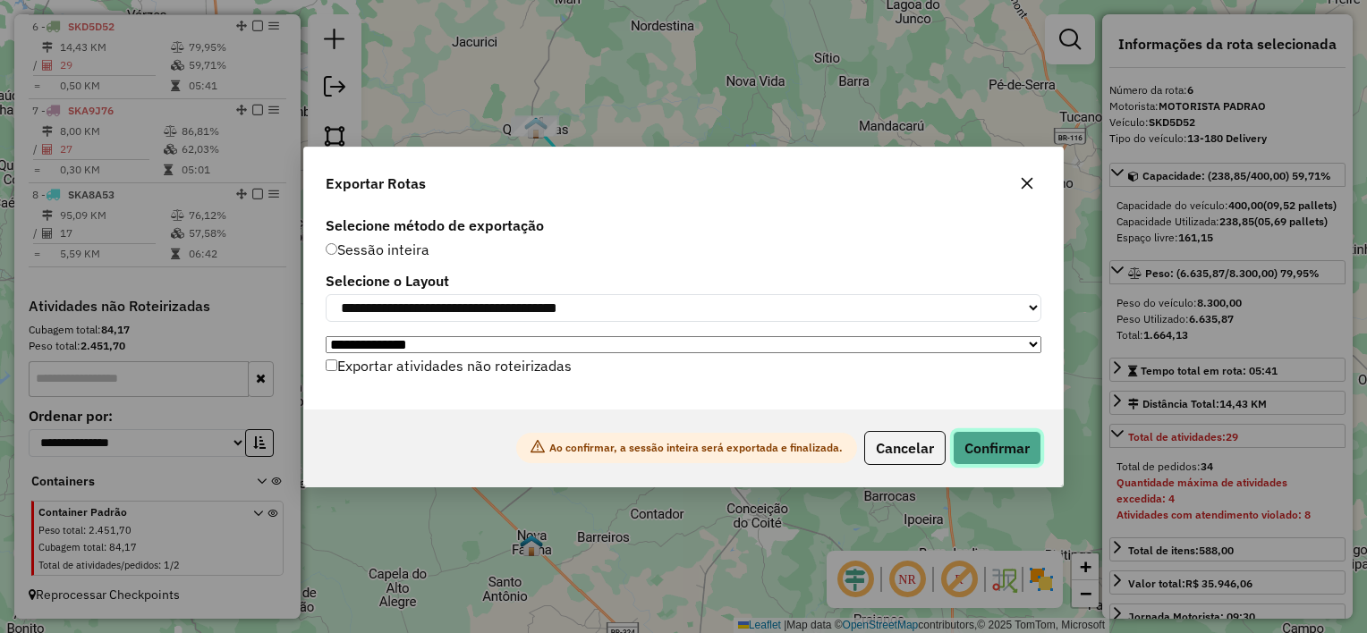
click at [1029, 452] on button "Confirmar" at bounding box center [997, 448] width 89 height 34
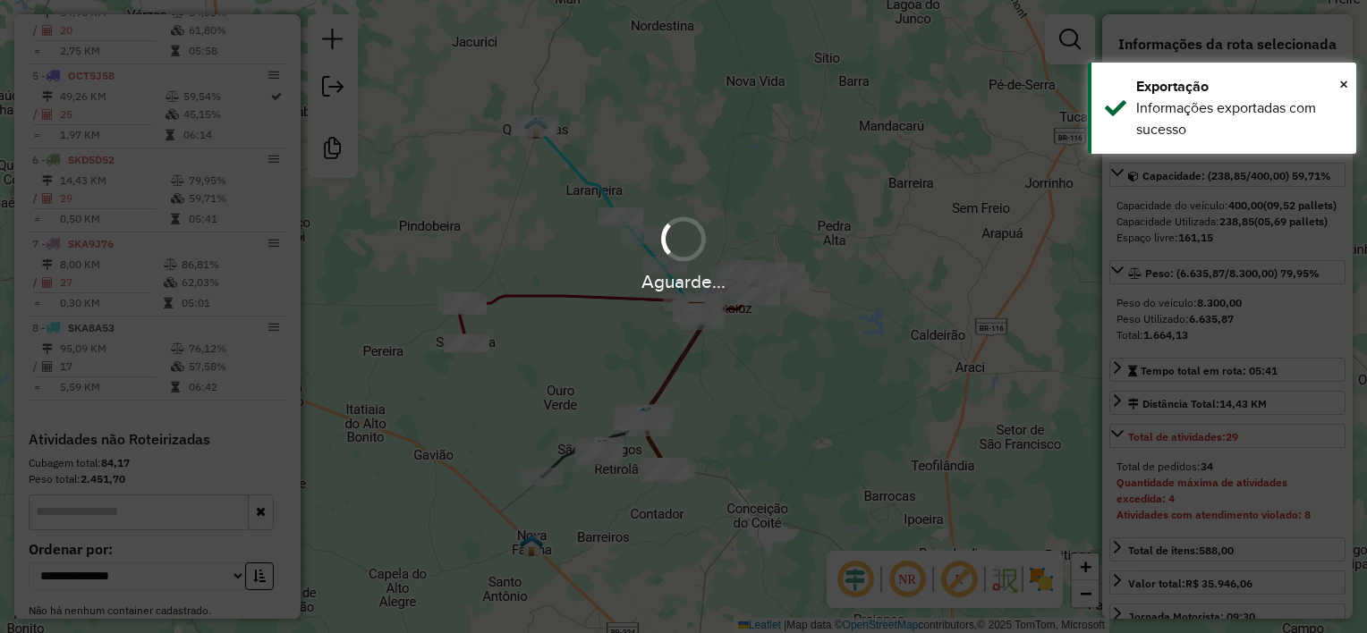
scroll to position [1059, 0]
